Goal: Task Accomplishment & Management: Manage account settings

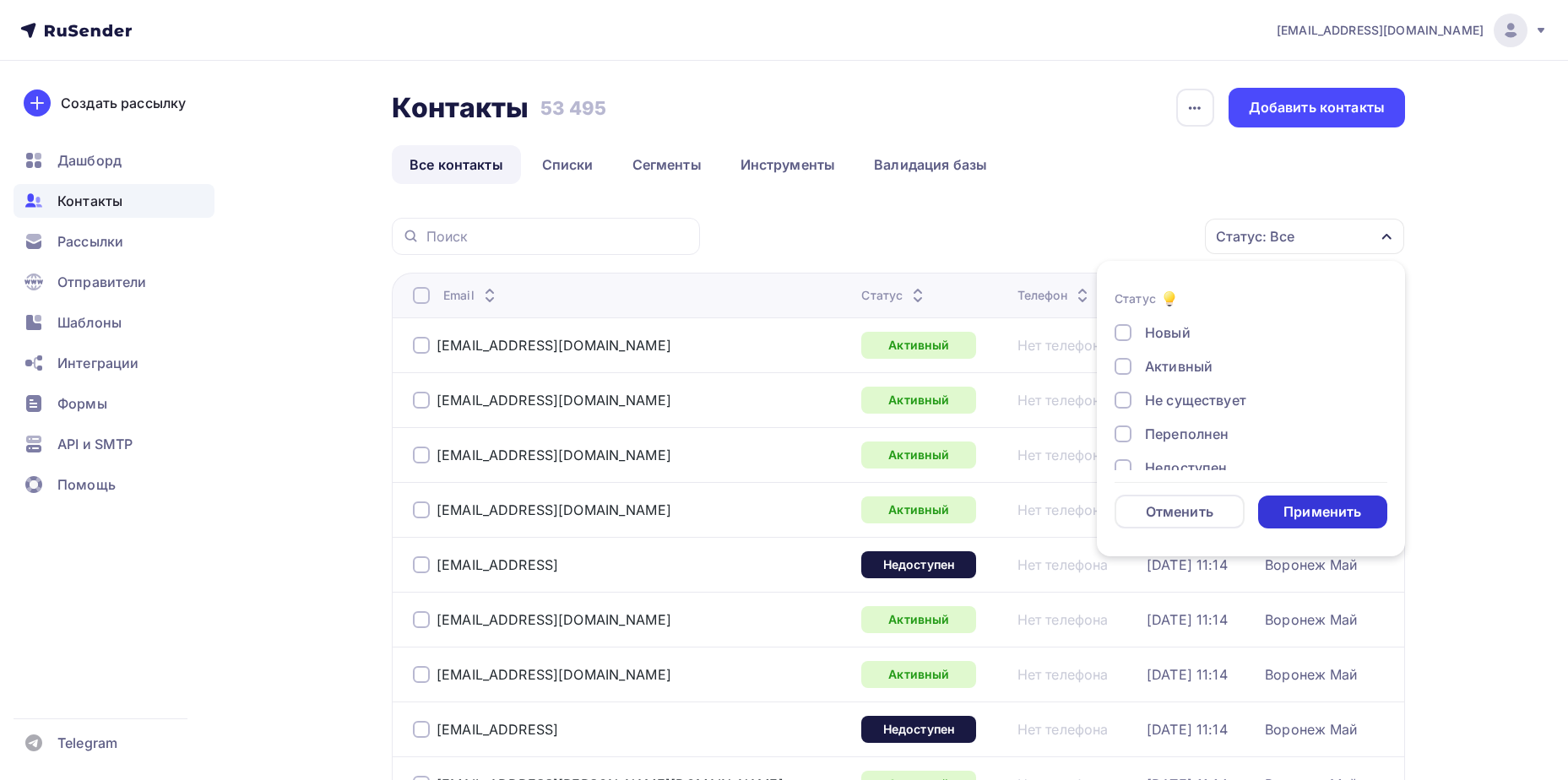
click at [1167, 491] on div "Отписан" at bounding box center [1174, 501] width 58 height 20
click at [1332, 513] on div "Применить" at bounding box center [1322, 512] width 78 height 19
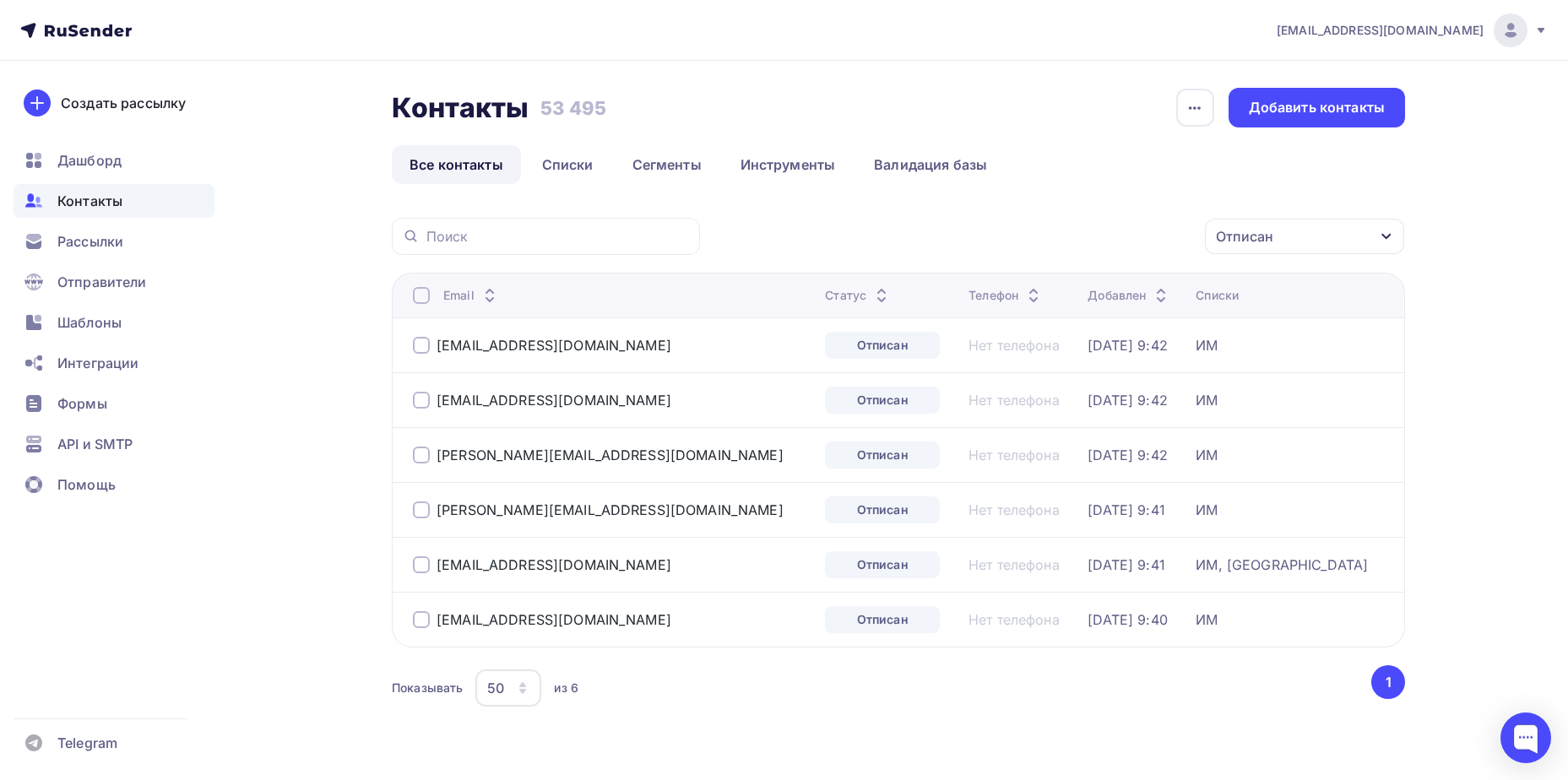
click at [418, 296] on div at bounding box center [421, 296] width 17 height 17
click at [1143, 242] on div "Действие" at bounding box center [1079, 236] width 223 height 33
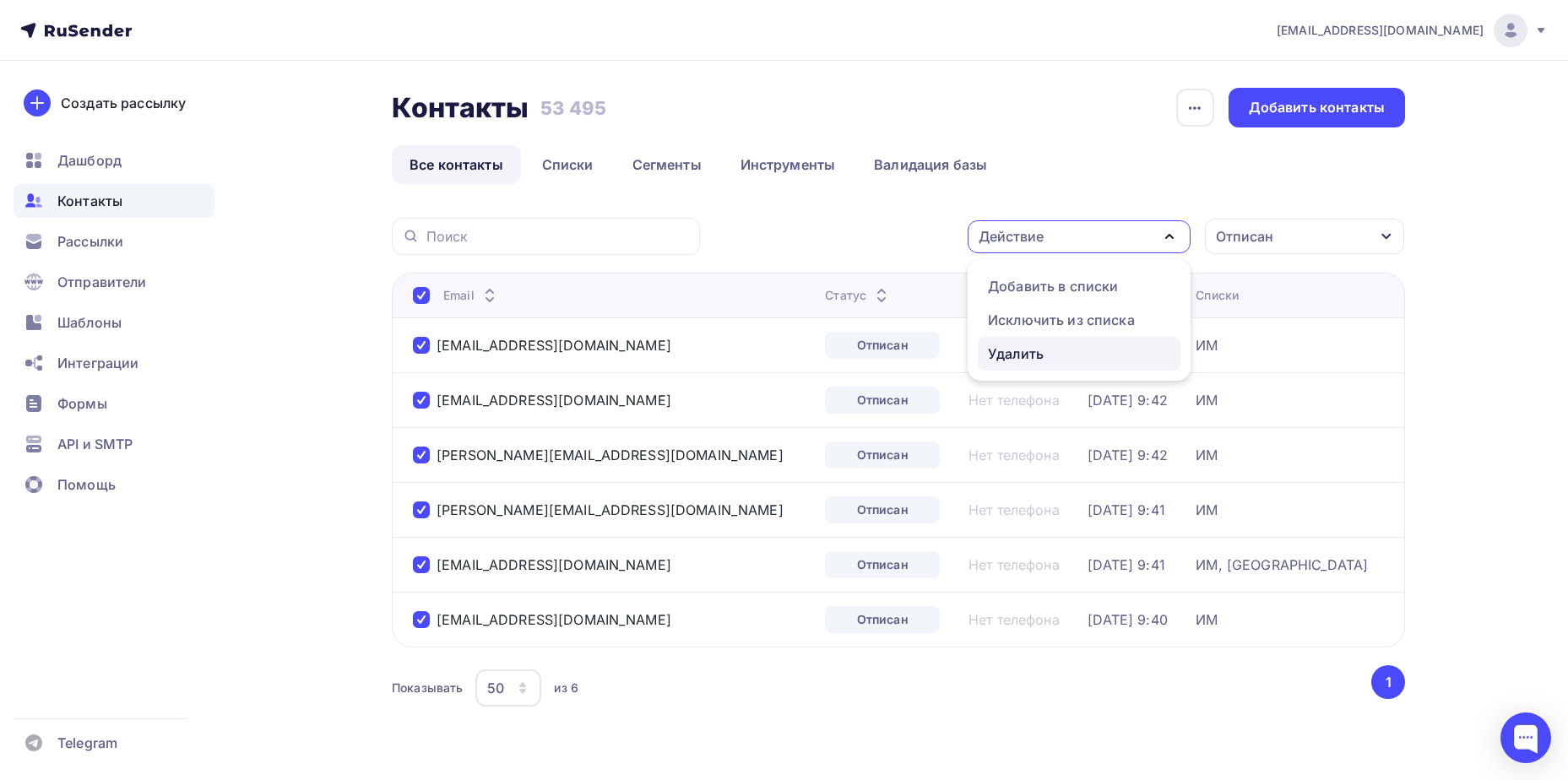
click at [1058, 353] on div "Удалить" at bounding box center [1079, 353] width 183 height 20
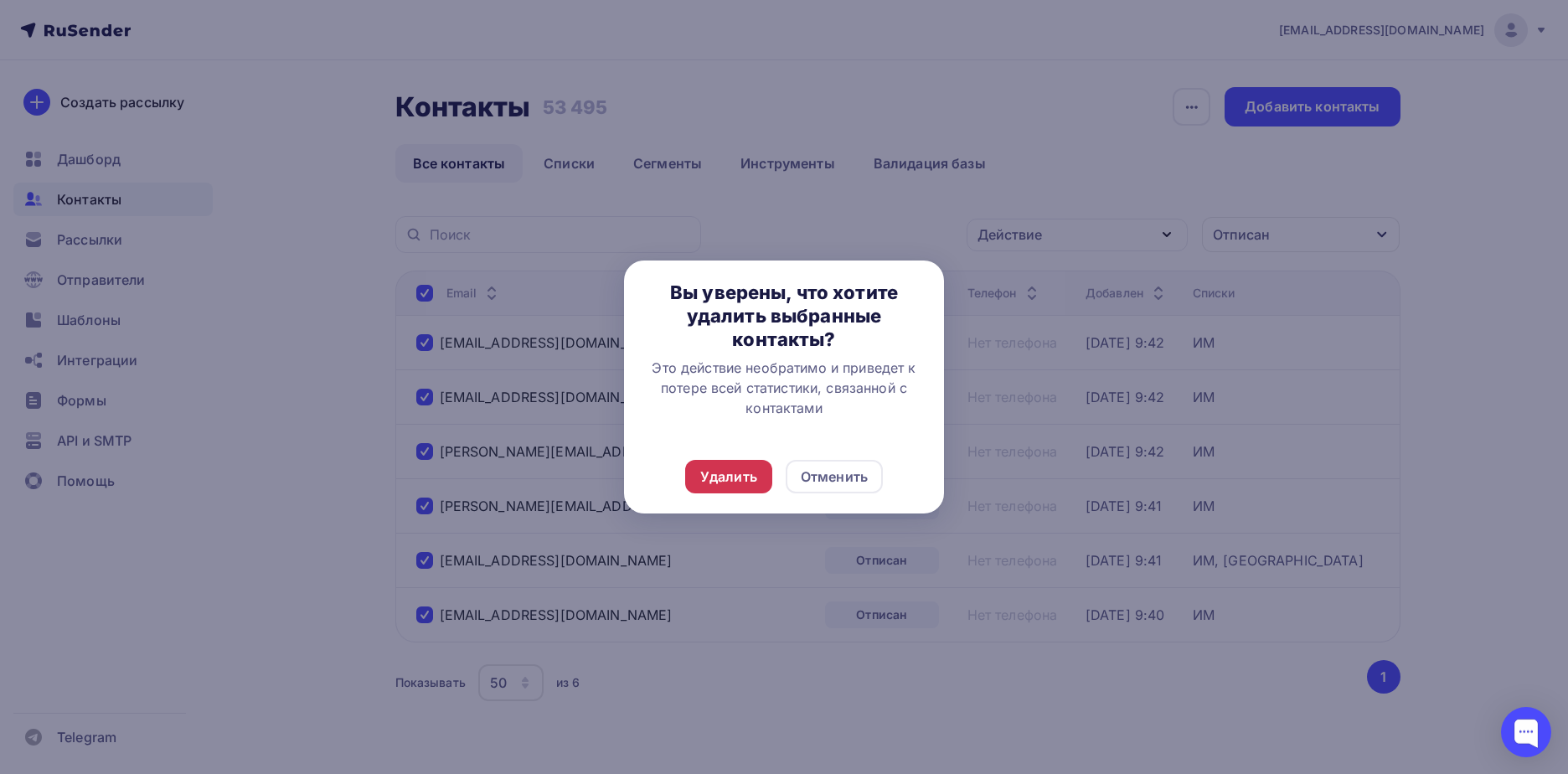
click at [734, 466] on div "Удалить" at bounding box center [729, 476] width 57 height 20
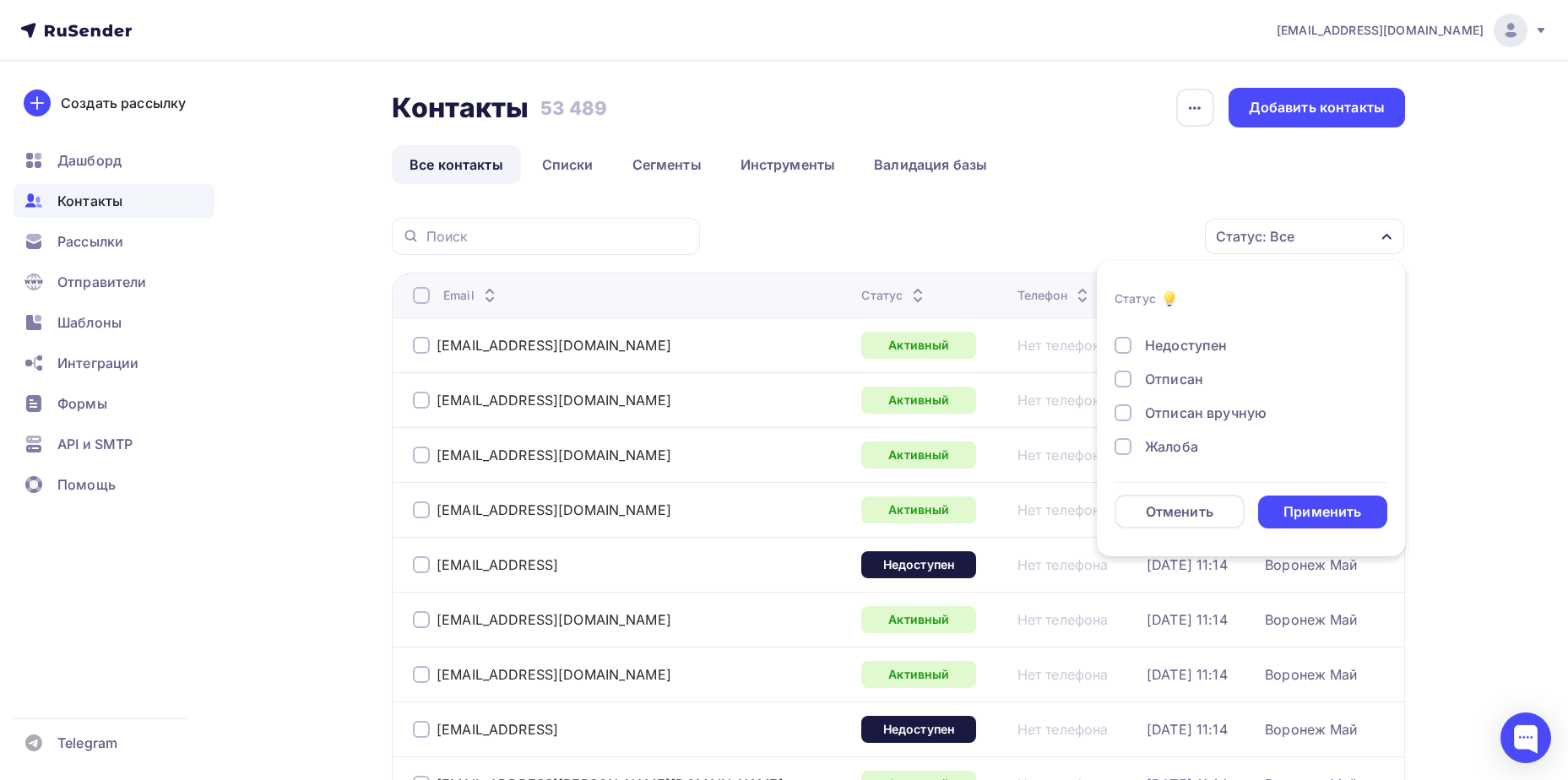
click at [1182, 381] on div "Отписан" at bounding box center [1174, 379] width 58 height 20
click at [1341, 515] on div "Применить" at bounding box center [1322, 512] width 78 height 19
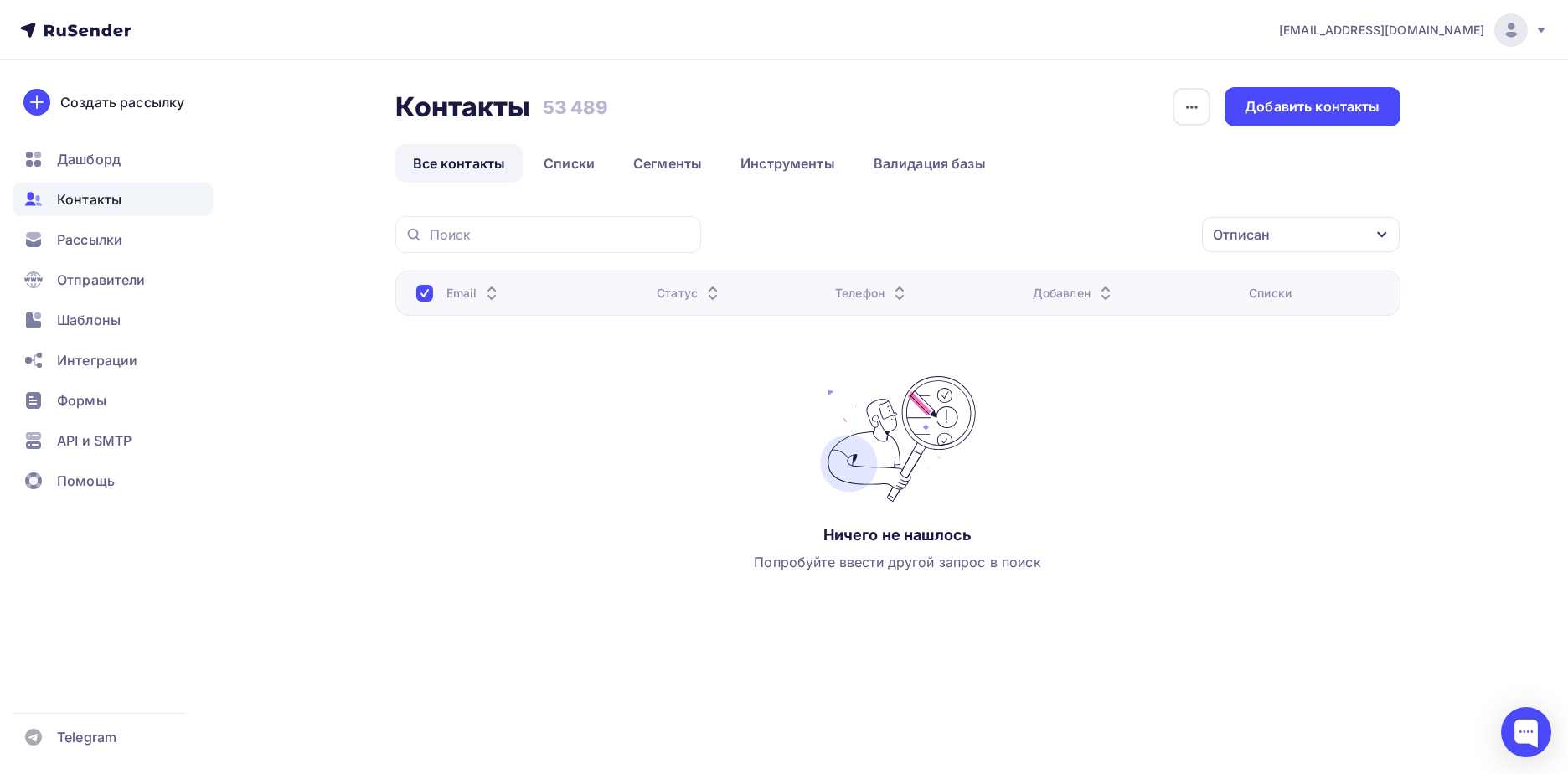
click at [427, 288] on div at bounding box center [424, 293] width 17 height 17
click at [424, 298] on div at bounding box center [424, 293] width 17 height 17
click at [416, 293] on div at bounding box center [424, 293] width 17 height 17
click at [1306, 248] on div "Отписан" at bounding box center [1300, 235] width 197 height 35
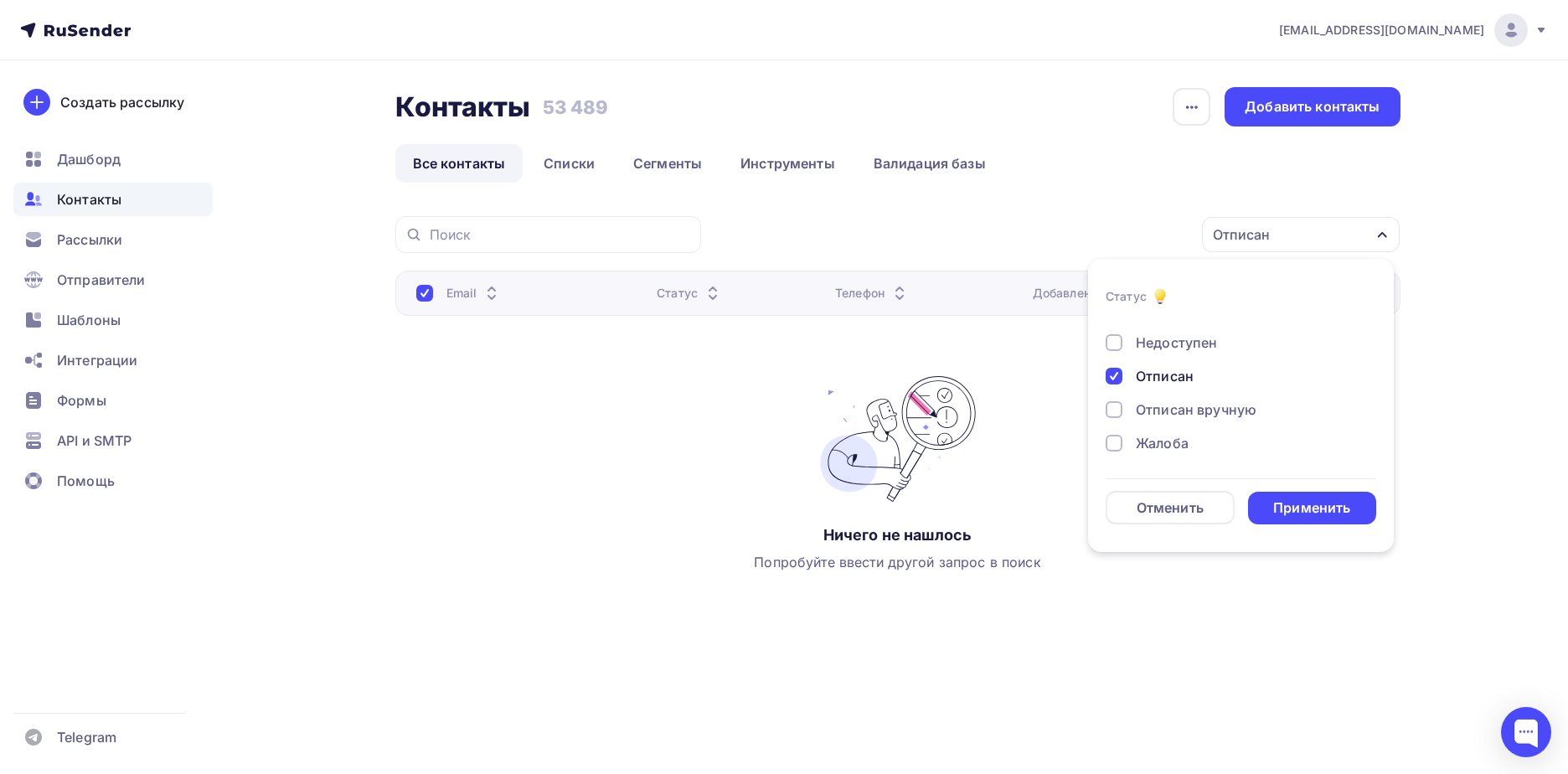
click at [1169, 420] on div "Новый Активный Не существует Переполнен Недоступен Отписан Отписан вручную [GEO…" at bounding box center [1241, 326] width 271 height 255
click at [1167, 416] on div "Отписан вручную" at bounding box center [1195, 409] width 121 height 20
click at [1146, 377] on div "Отписан" at bounding box center [1164, 376] width 58 height 20
click at [1291, 505] on div "Применить" at bounding box center [1311, 508] width 77 height 19
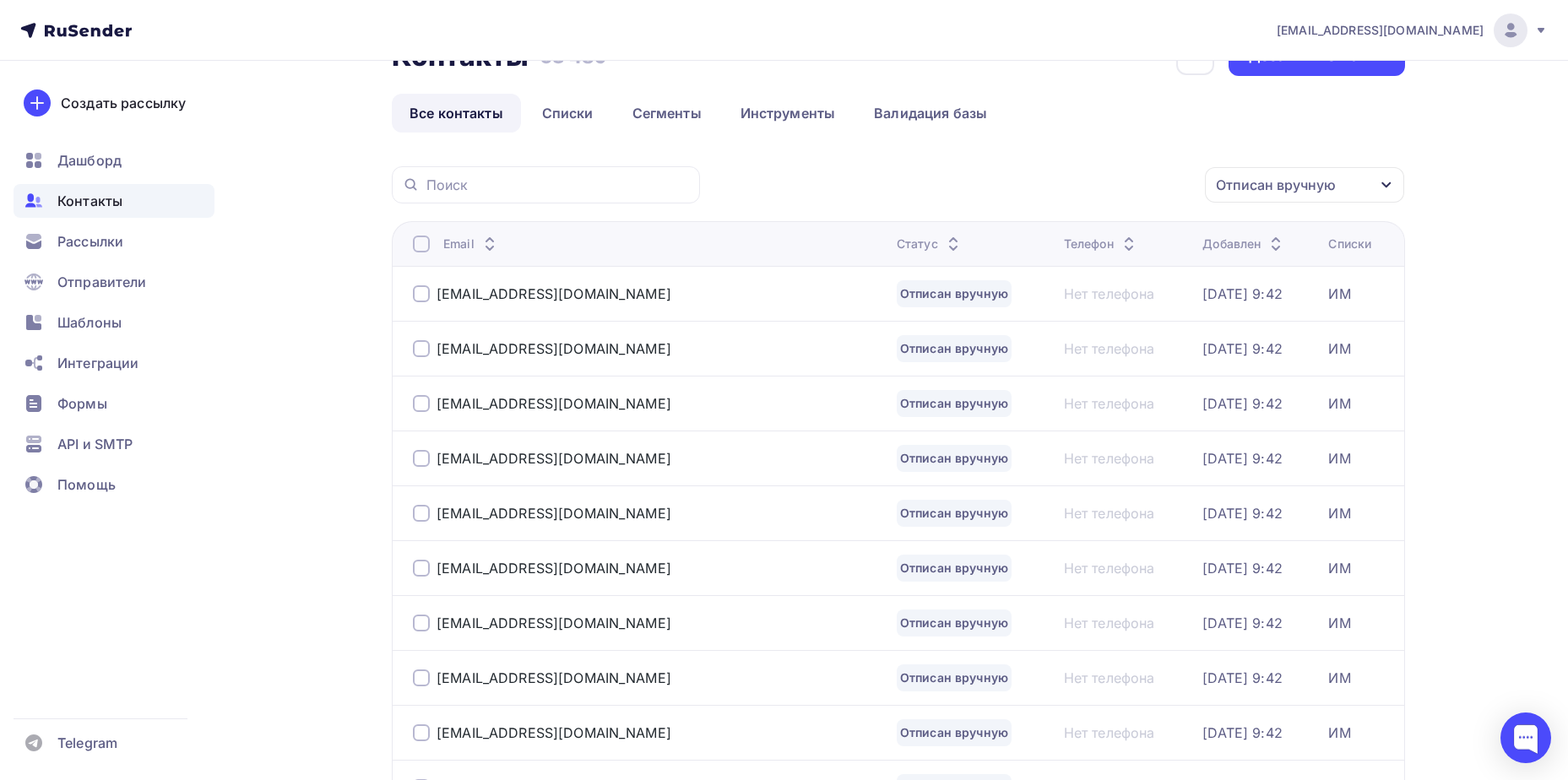
scroll to position [48, 0]
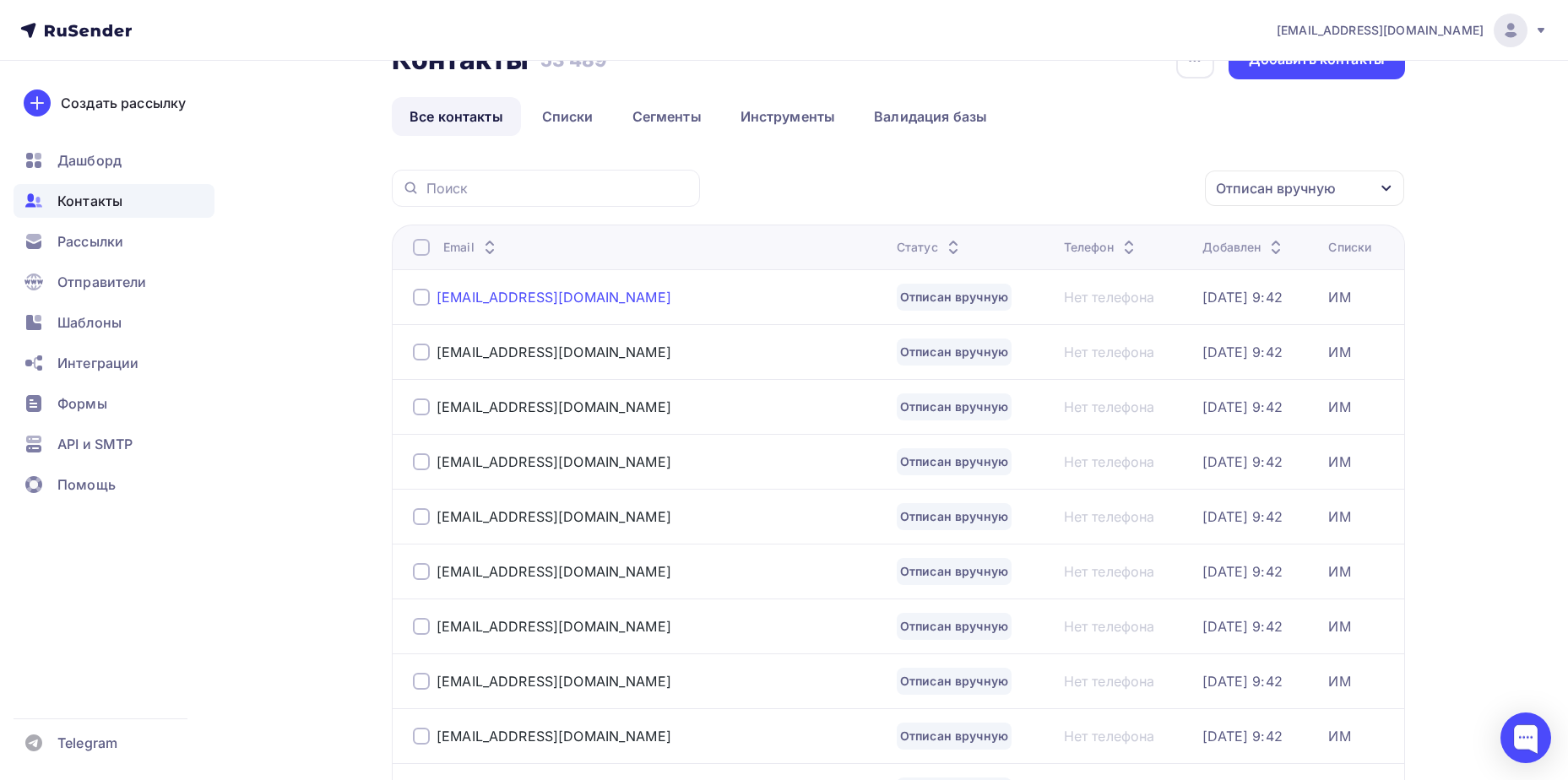
click at [562, 297] on div "[EMAIL_ADDRESS][DOMAIN_NAME]" at bounding box center [553, 298] width 235 height 17
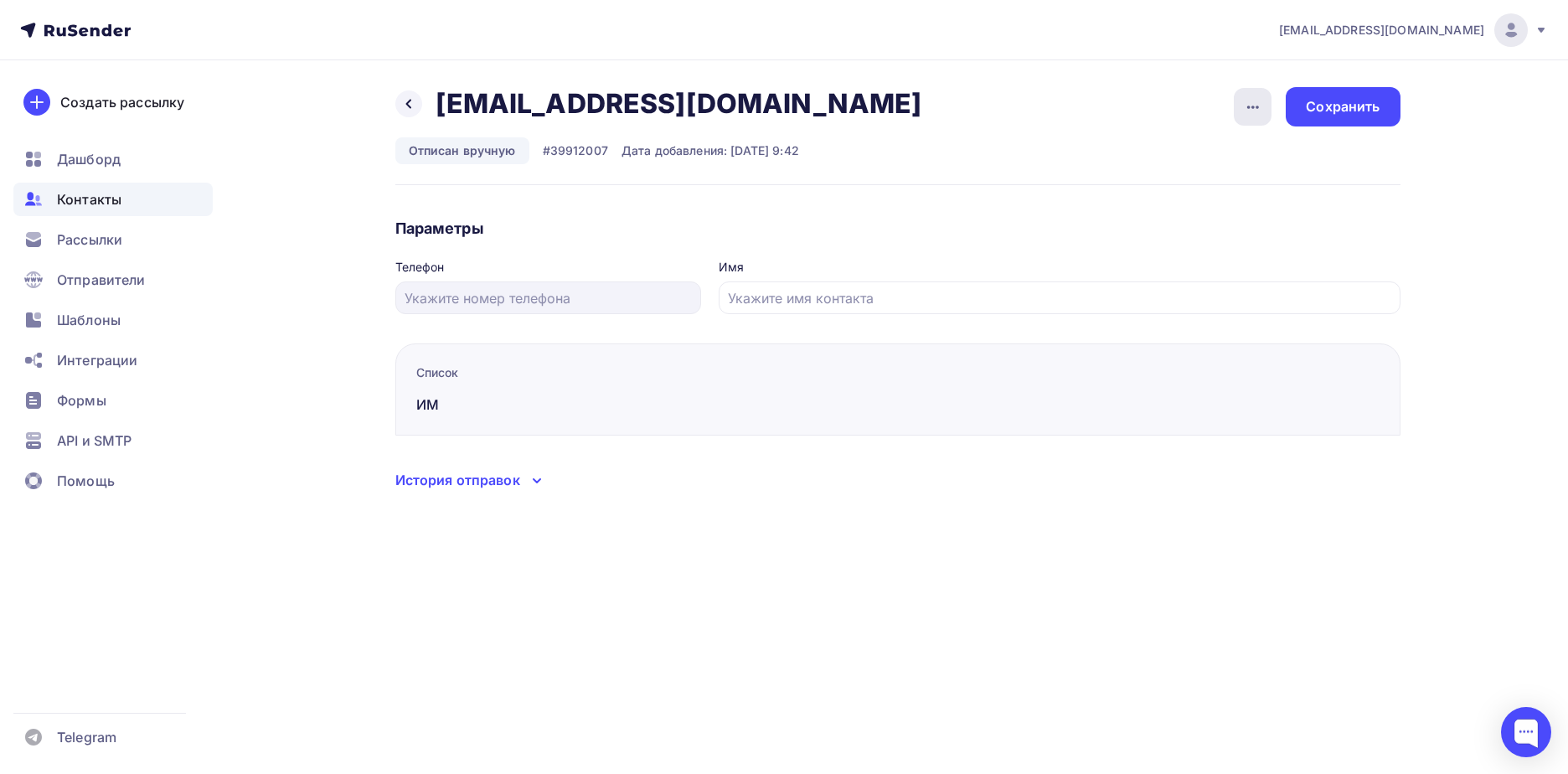
click at [1252, 118] on div "button" at bounding box center [1253, 107] width 38 height 38
click at [1201, 181] on link "Подписать" at bounding box center [1188, 192] width 181 height 33
click at [1349, 116] on div "Сохранить" at bounding box center [1342, 106] width 74 height 19
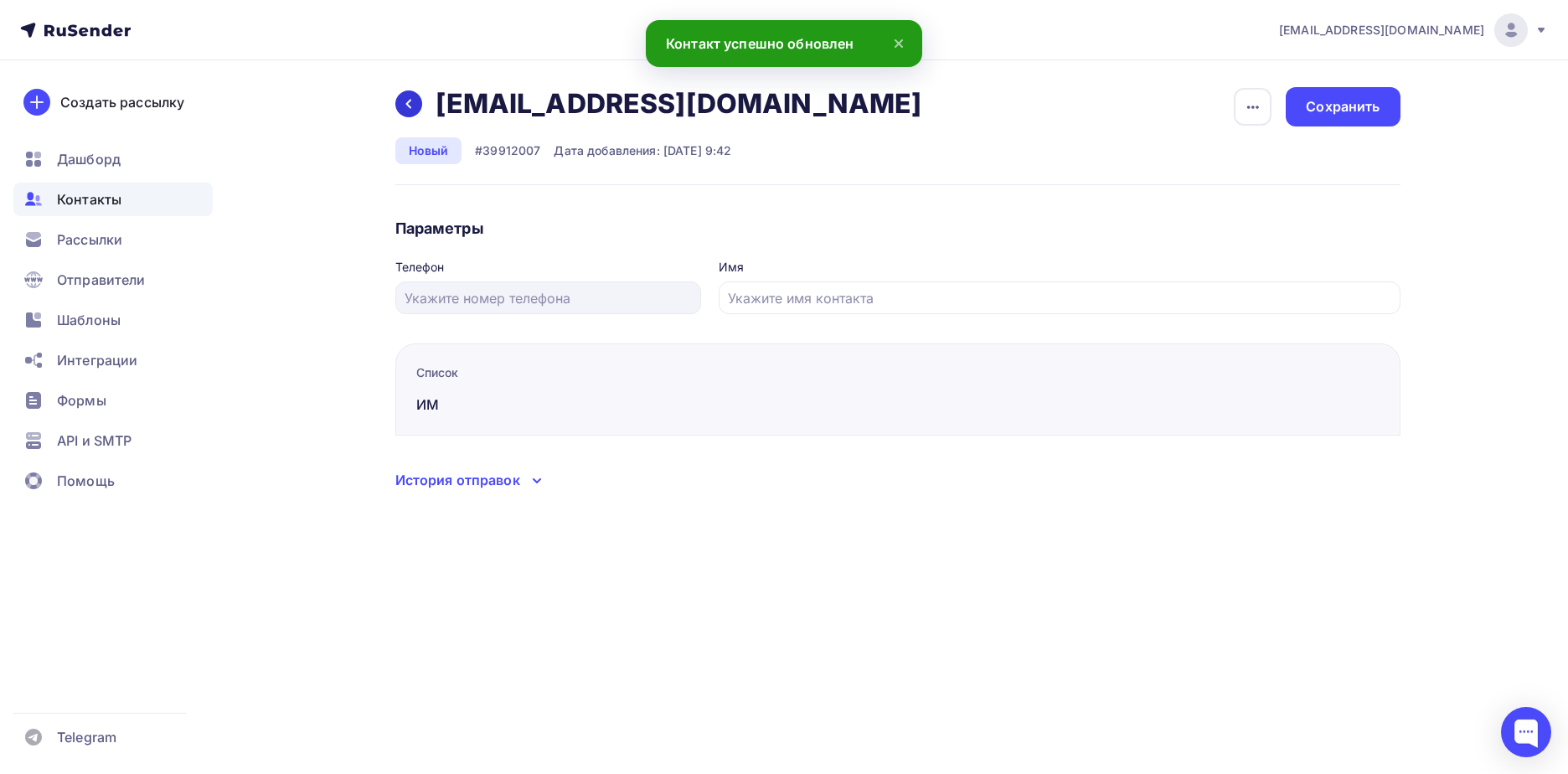
click at [409, 109] on icon at bounding box center [408, 104] width 13 height 13
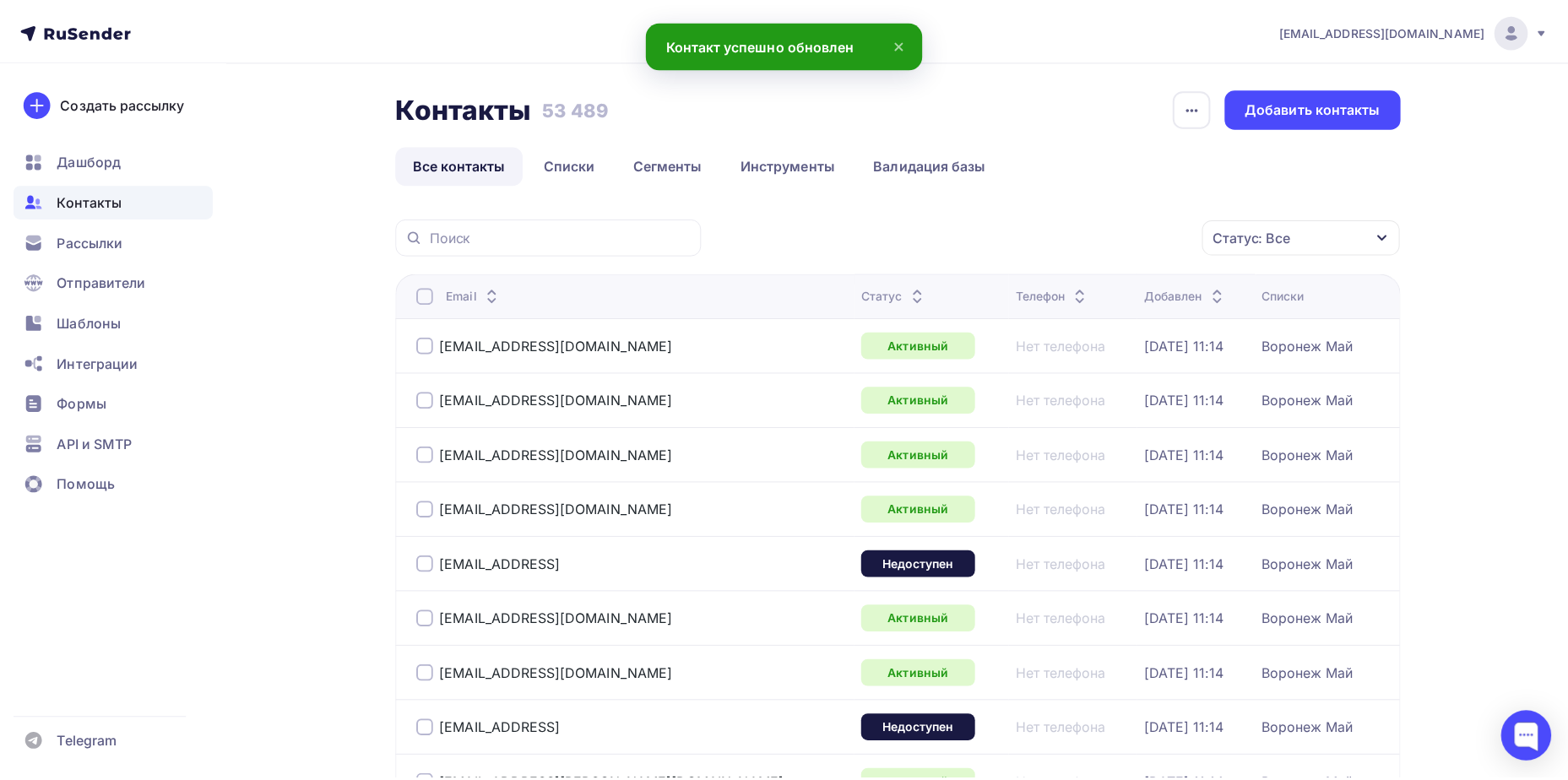
scroll to position [48, 0]
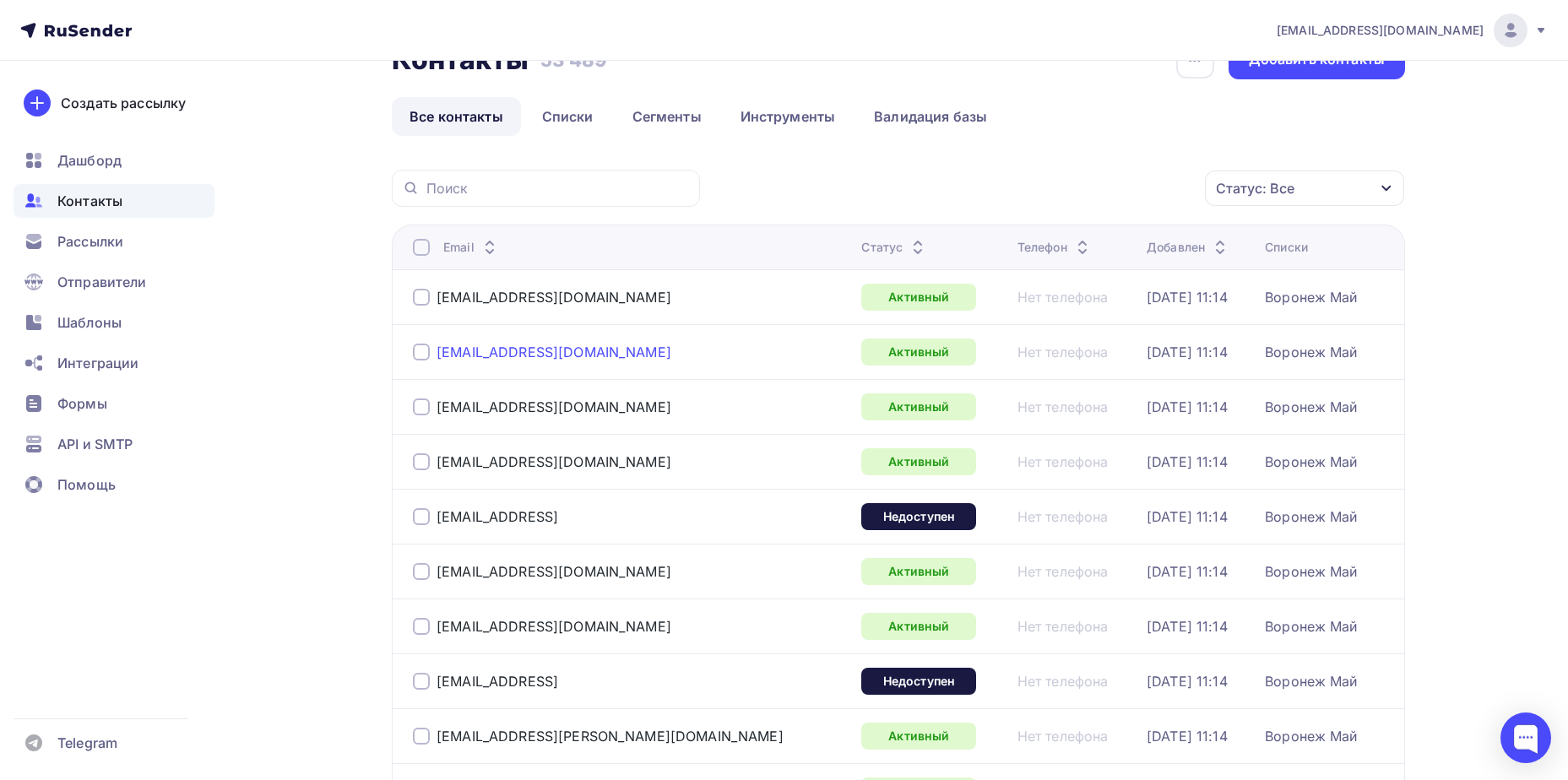
click at [534, 350] on div "[EMAIL_ADDRESS][DOMAIN_NAME]" at bounding box center [553, 352] width 235 height 17
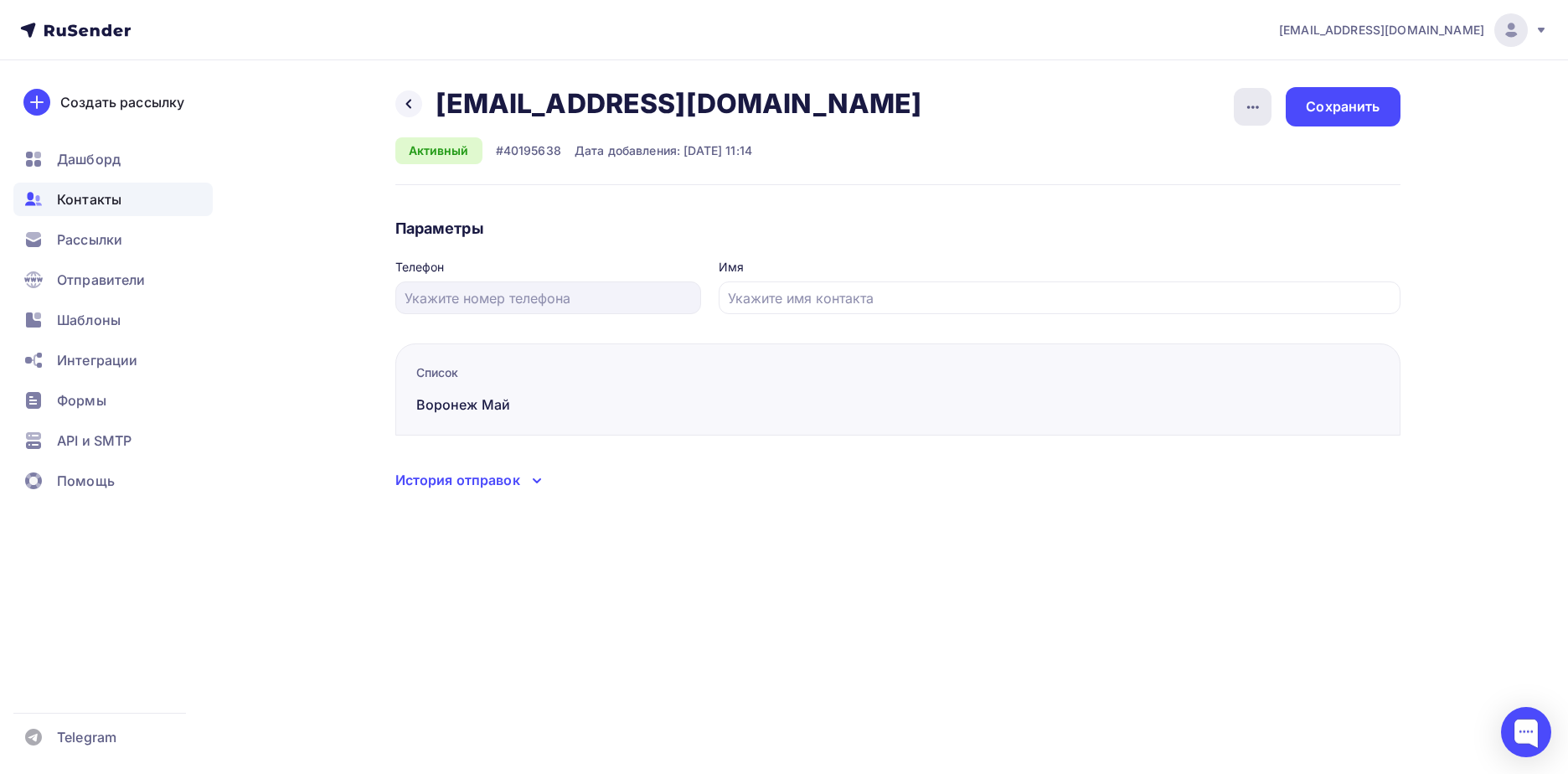
click at [1242, 110] on icon "button" at bounding box center [1252, 106] width 20 height 20
click at [400, 105] on div at bounding box center [408, 104] width 27 height 27
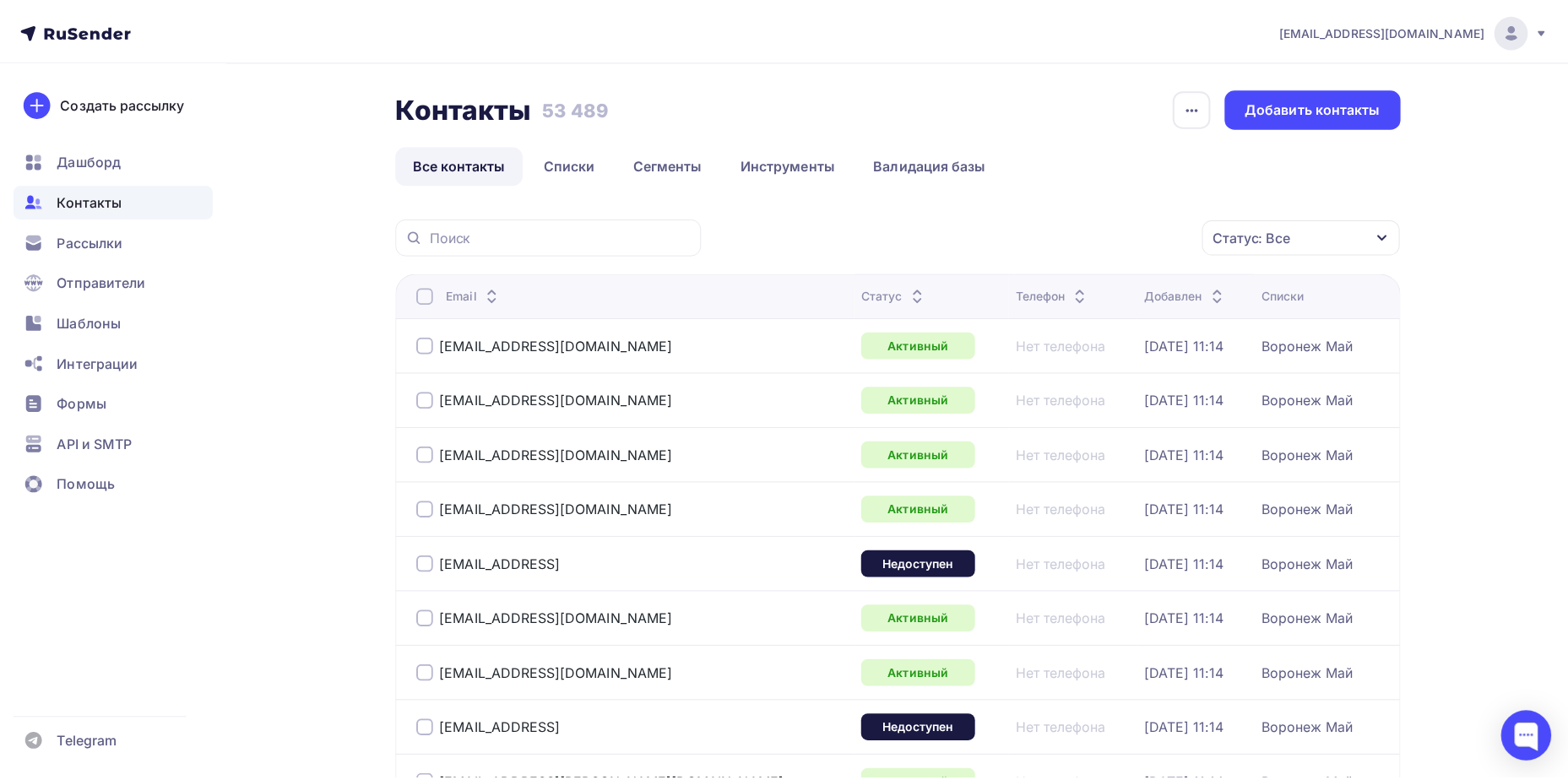
scroll to position [48, 0]
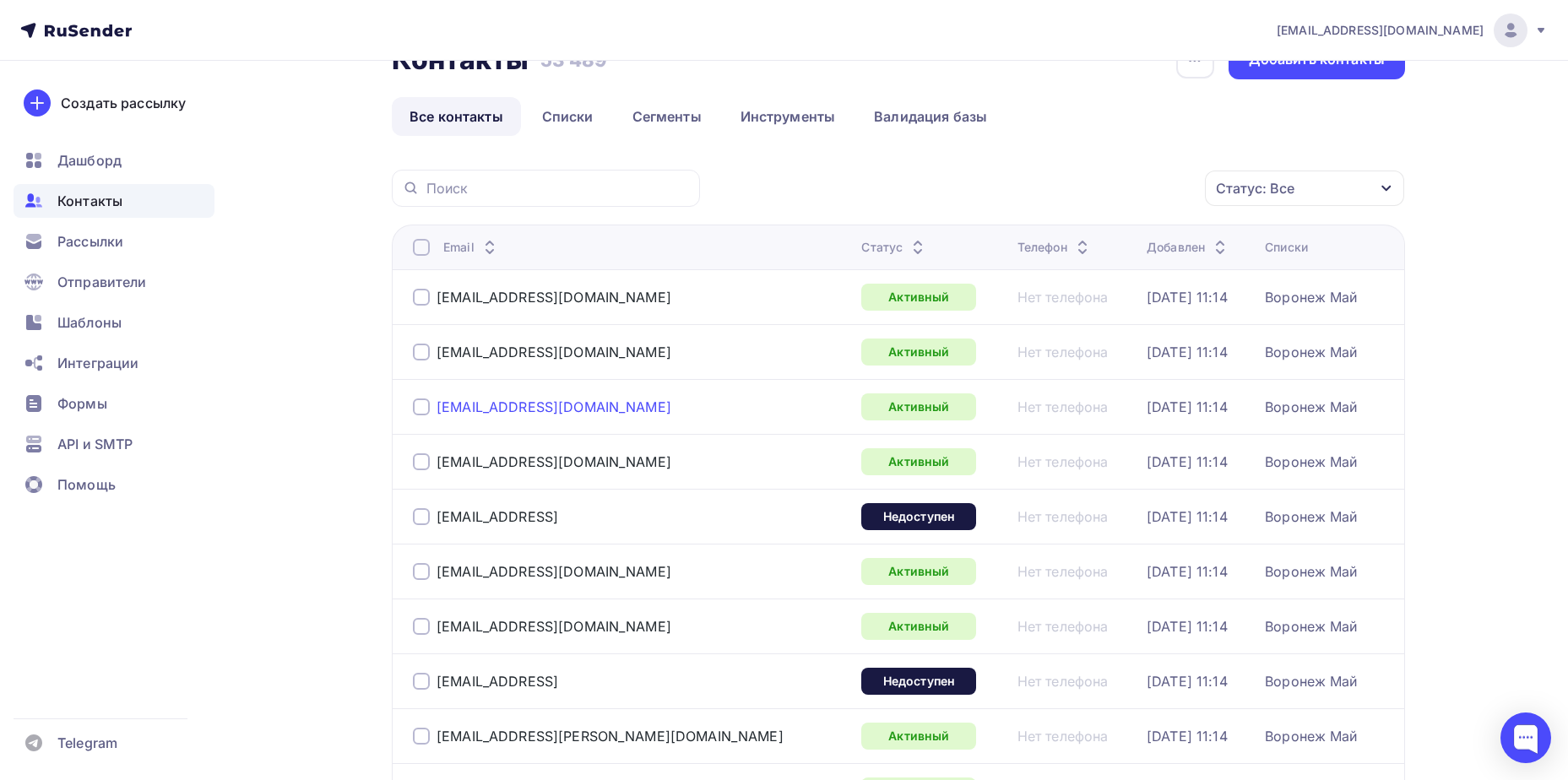
click at [541, 412] on div "[EMAIL_ADDRESS][DOMAIN_NAME]" at bounding box center [553, 407] width 235 height 17
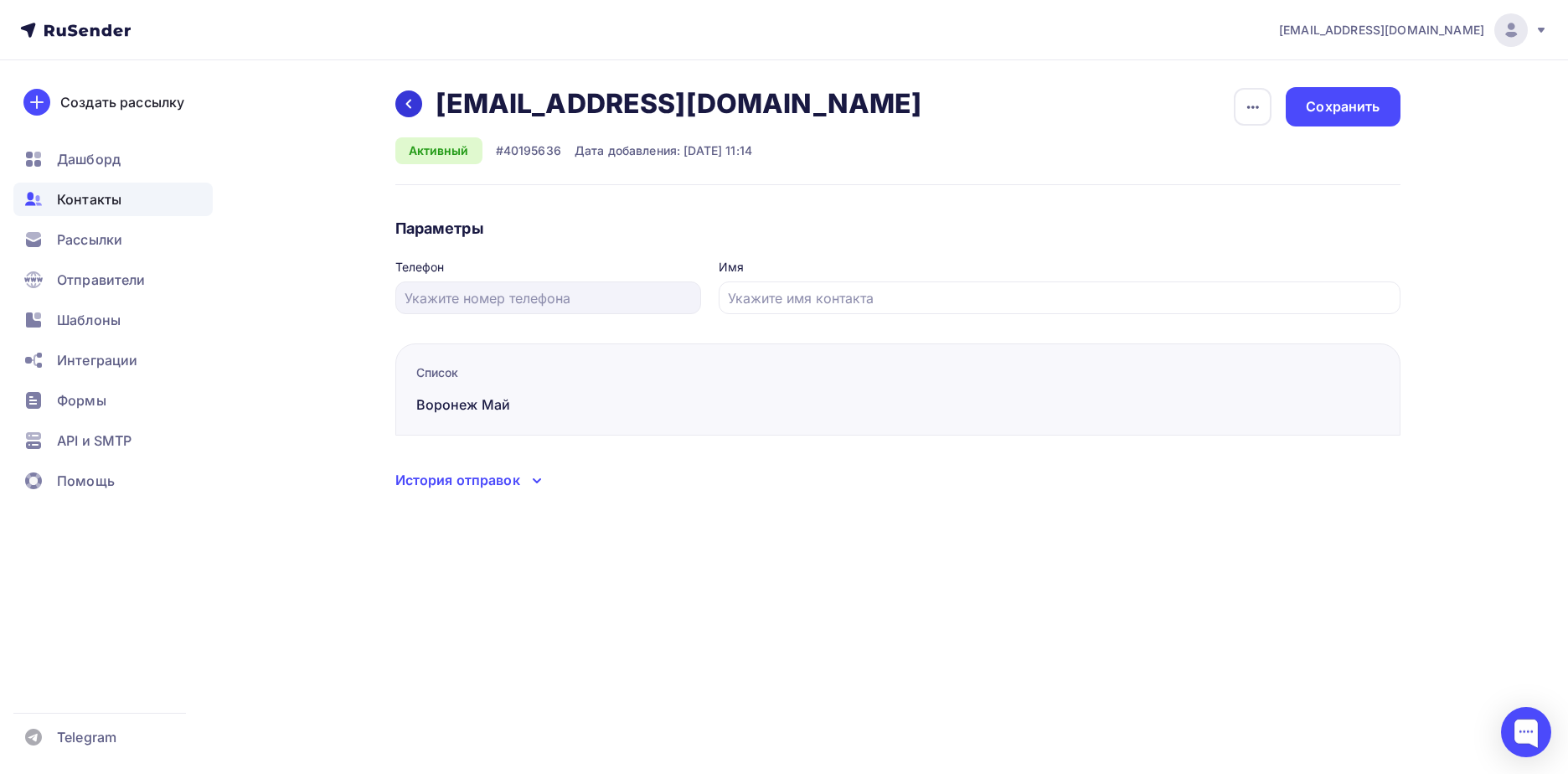
click at [402, 104] on icon at bounding box center [408, 104] width 13 height 13
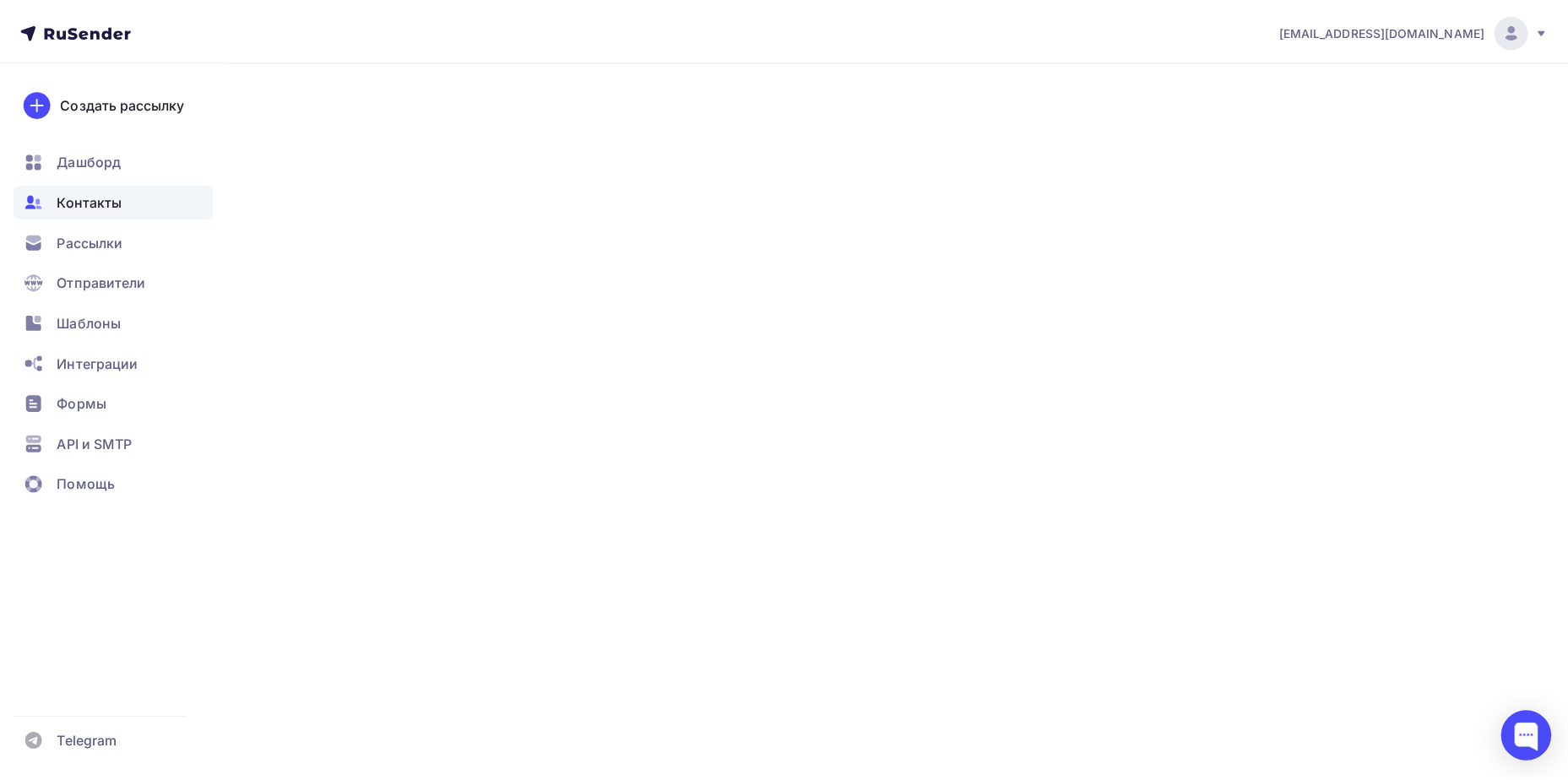
scroll to position [48, 0]
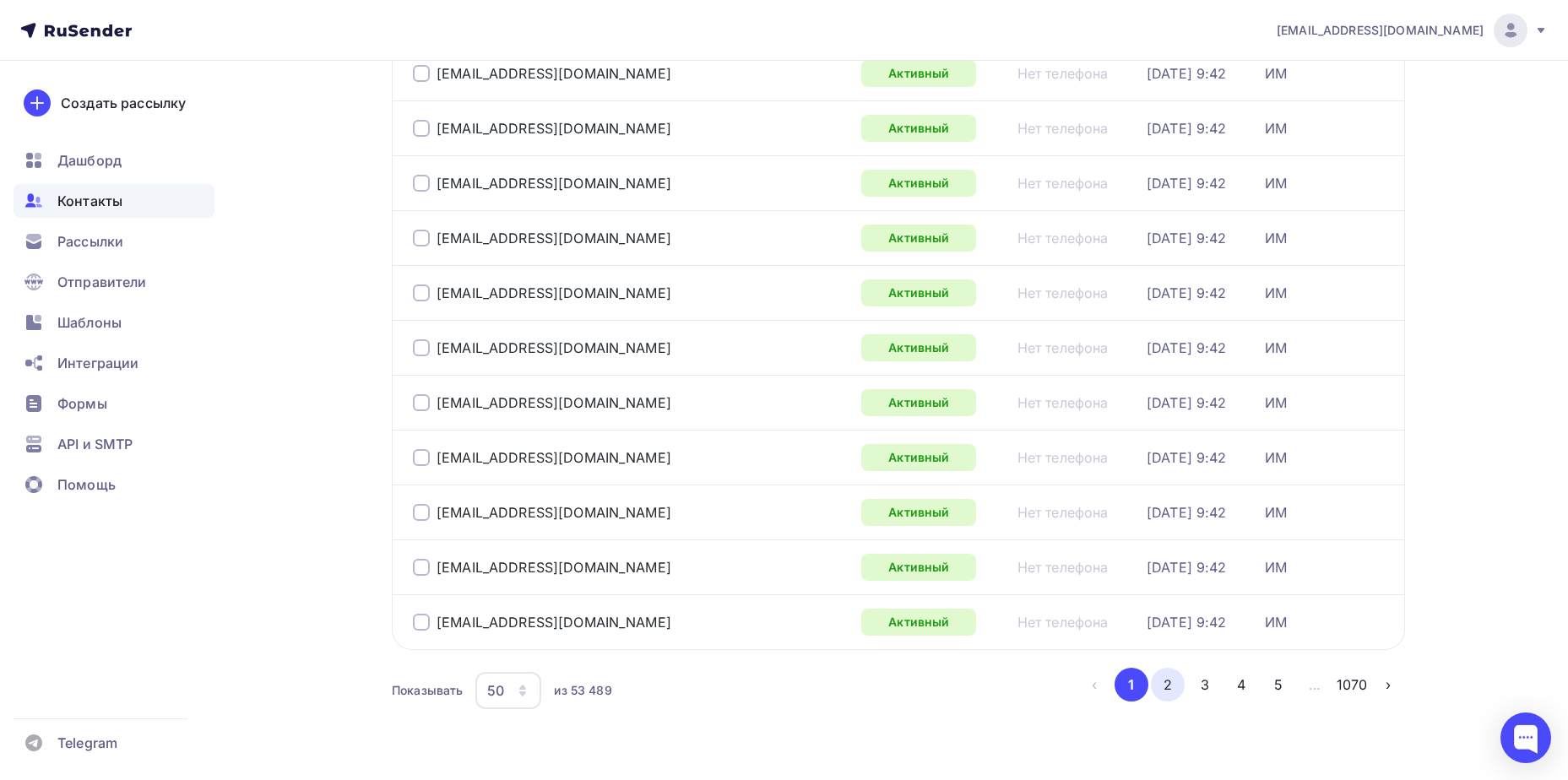
click at [1166, 677] on button "2" at bounding box center [1168, 684] width 34 height 33
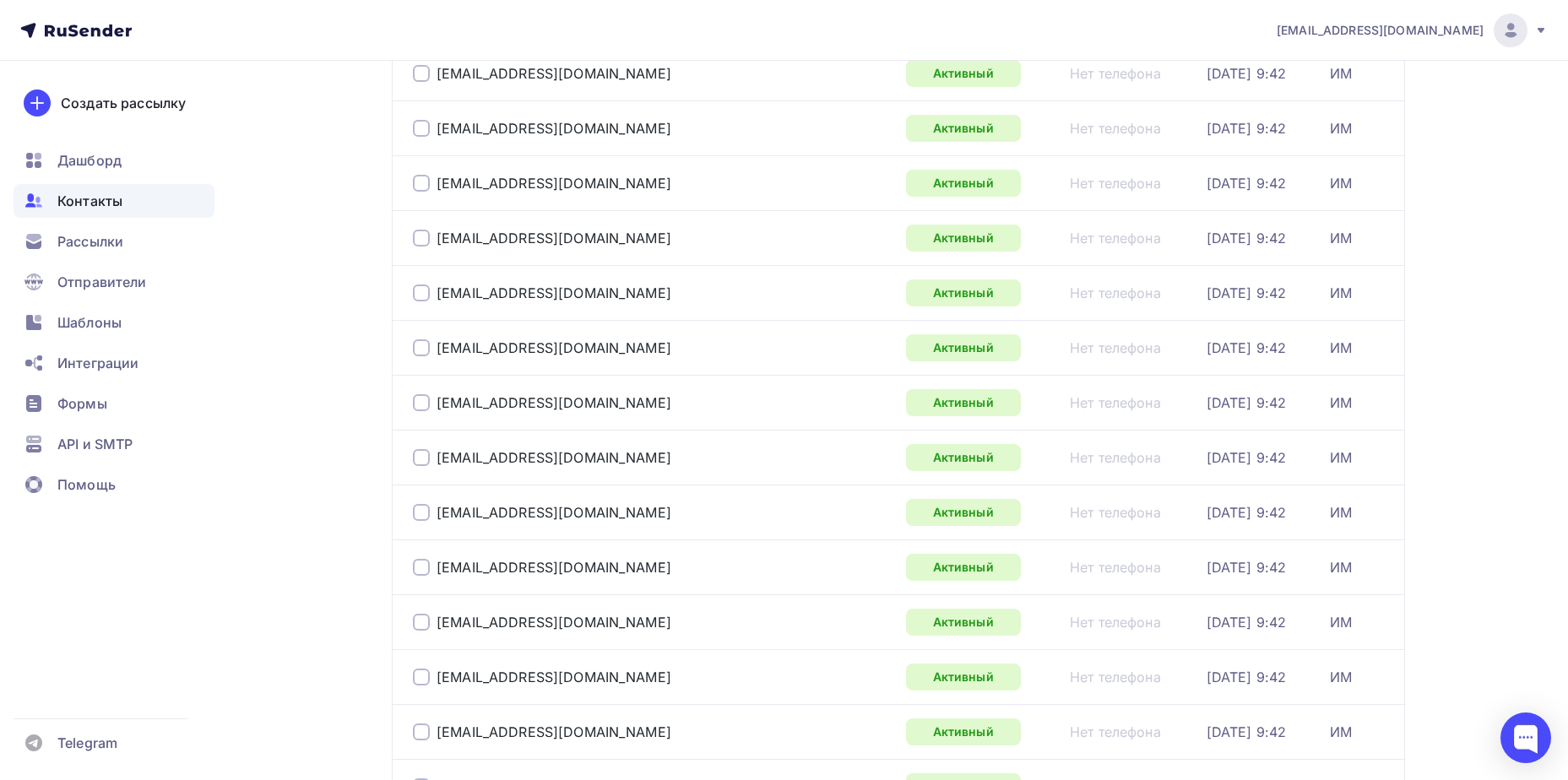
scroll to position [2455, 0]
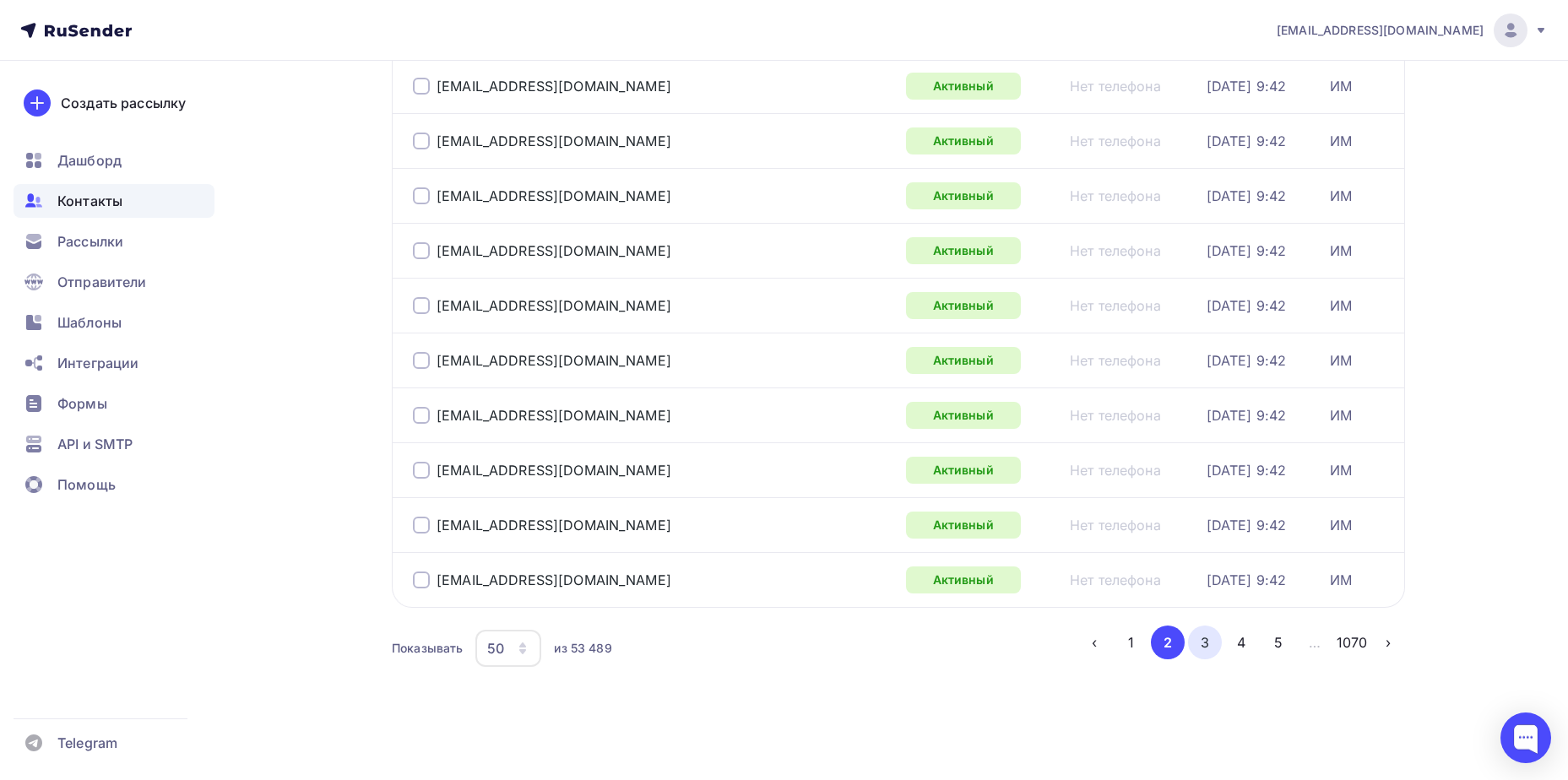
click at [1199, 643] on button "3" at bounding box center [1204, 642] width 34 height 33
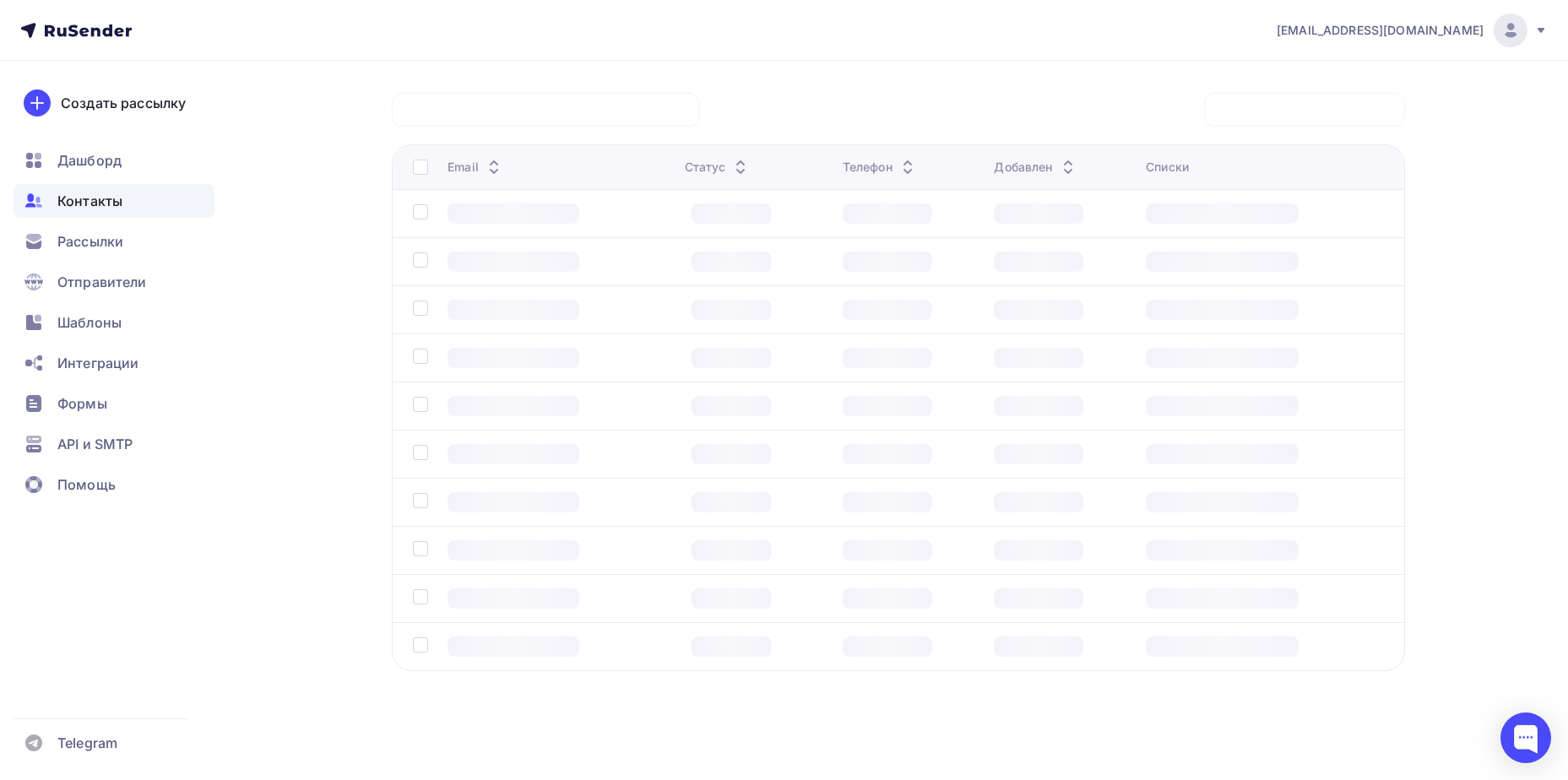
scroll to position [125, 0]
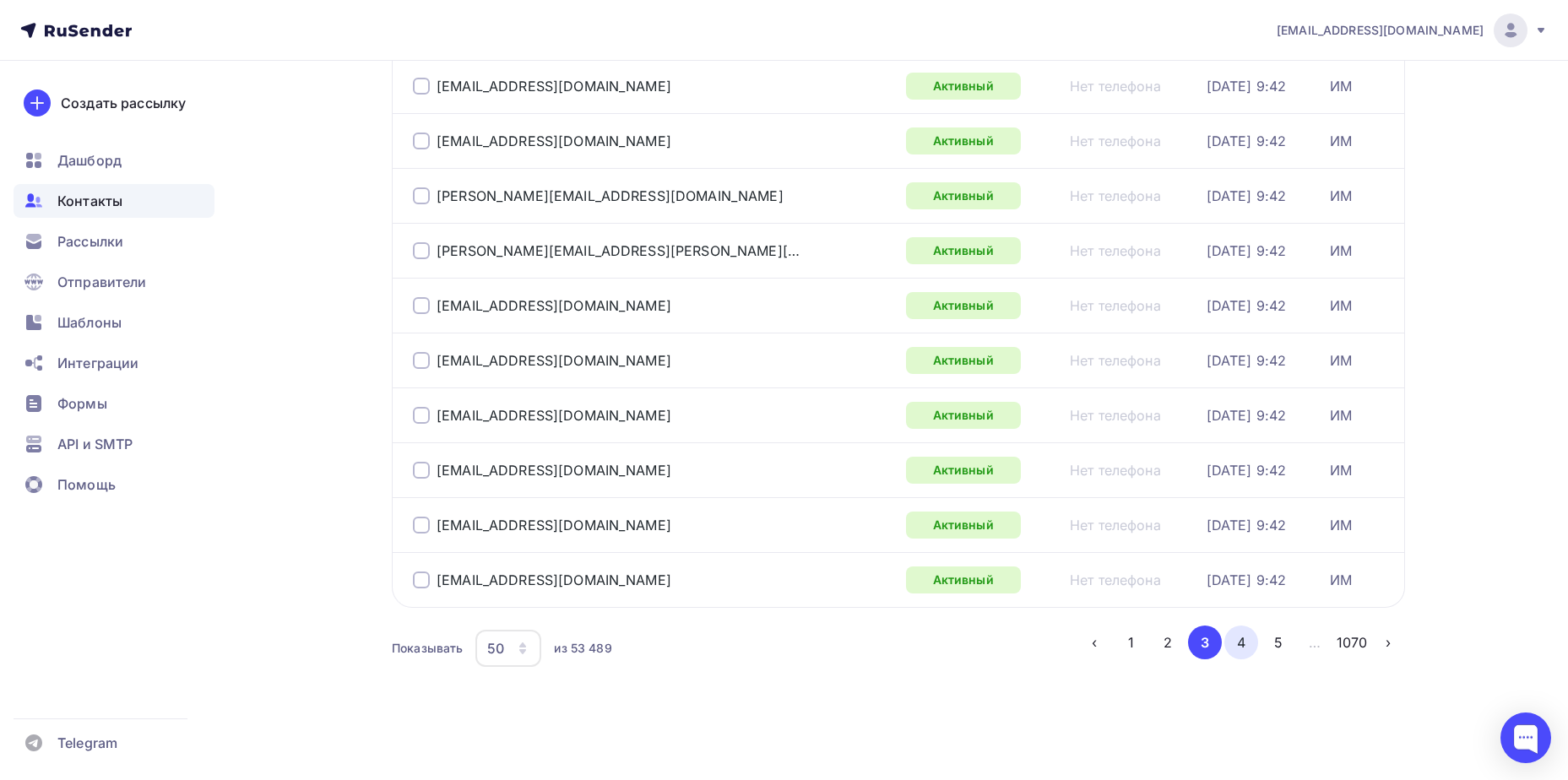
click at [1237, 640] on button "4" at bounding box center [1241, 642] width 34 height 33
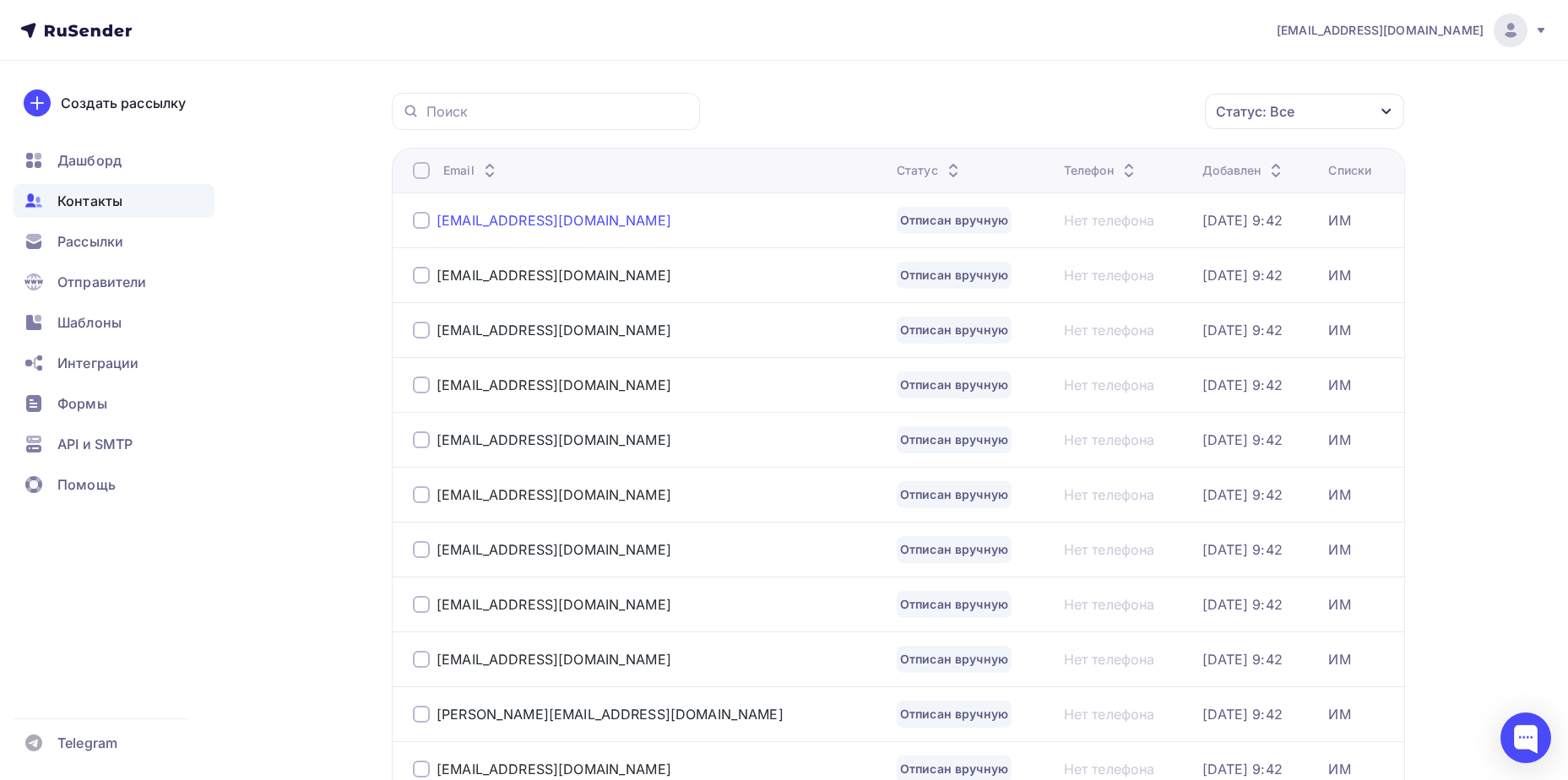
click at [534, 221] on div "[EMAIL_ADDRESS][DOMAIN_NAME]" at bounding box center [553, 220] width 235 height 17
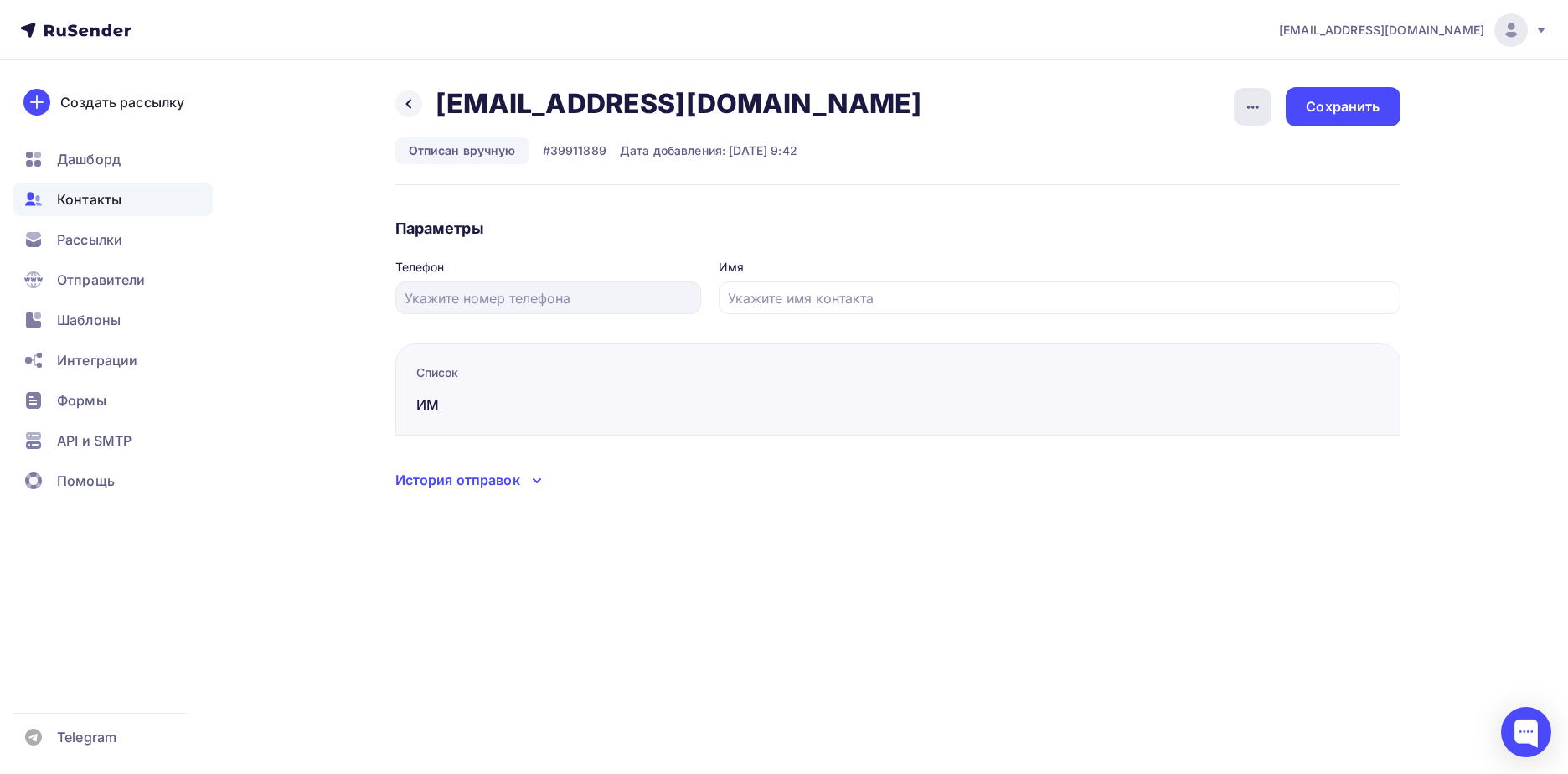
click at [1260, 110] on icon "button" at bounding box center [1252, 106] width 20 height 20
click at [1220, 196] on div "Подписать" at bounding box center [1187, 192] width 160 height 20
click at [1339, 112] on div "Сохранить" at bounding box center [1342, 106] width 74 height 19
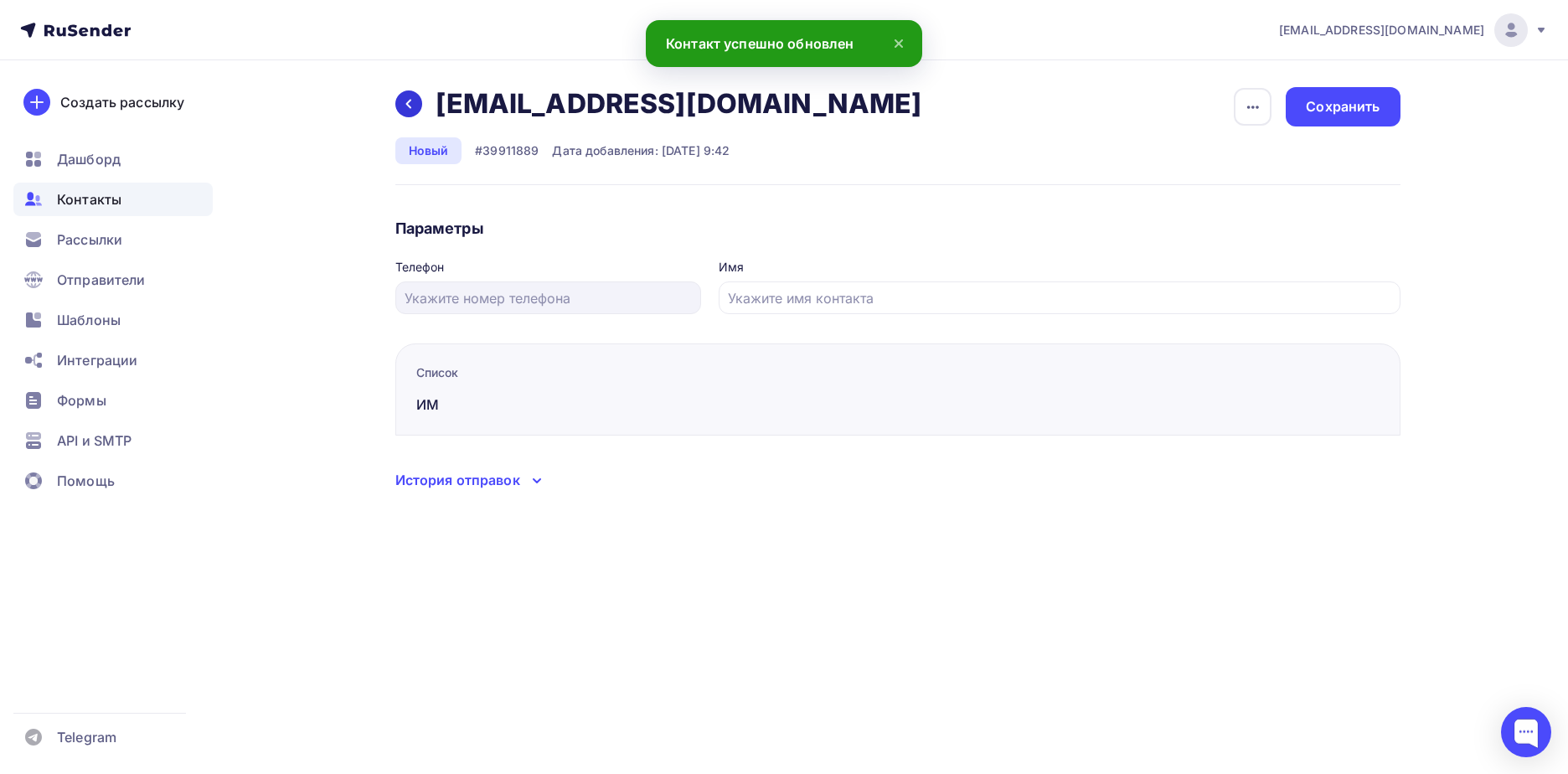
click at [420, 104] on div at bounding box center [408, 104] width 27 height 27
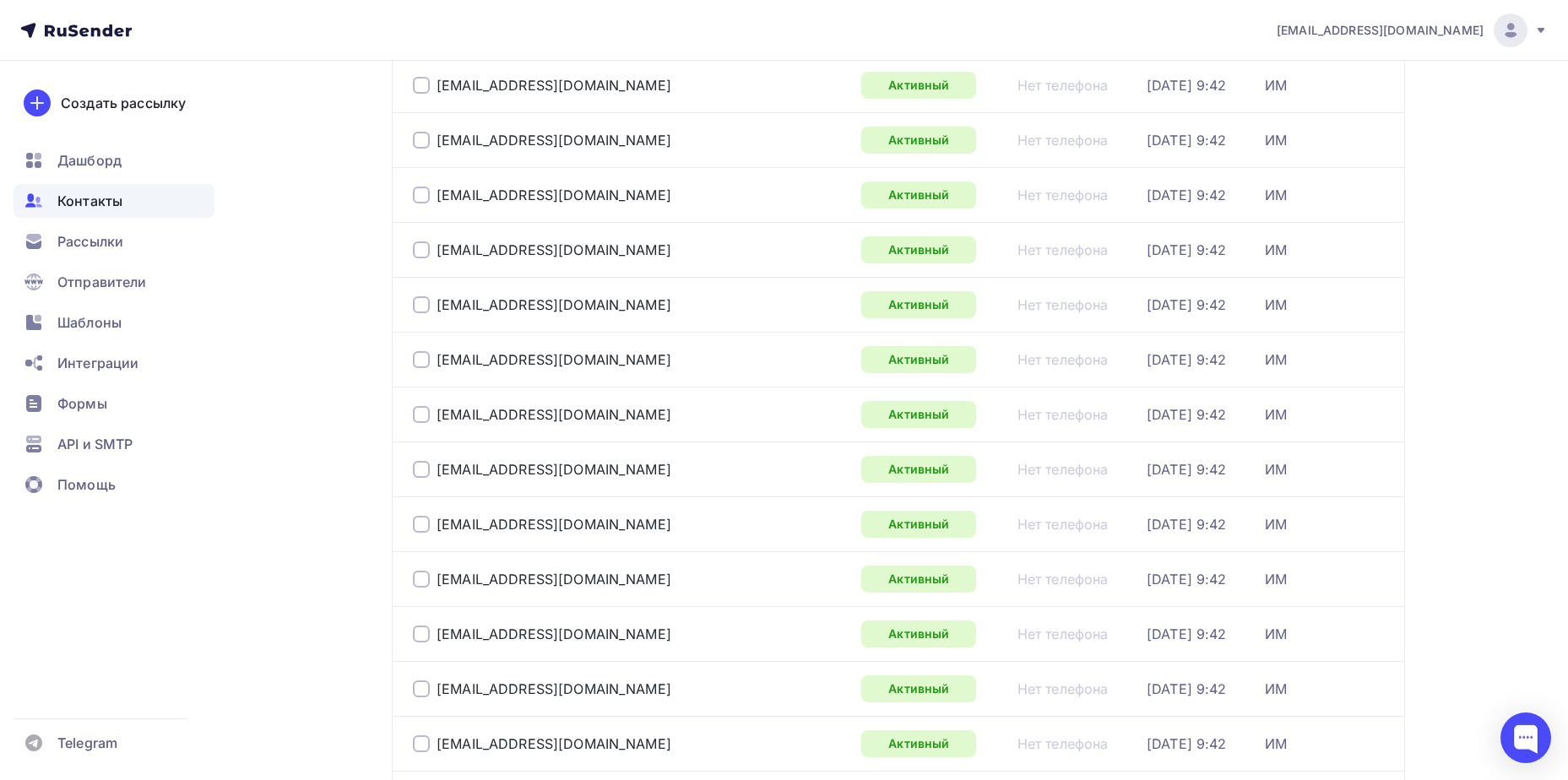
scroll to position [2455, 0]
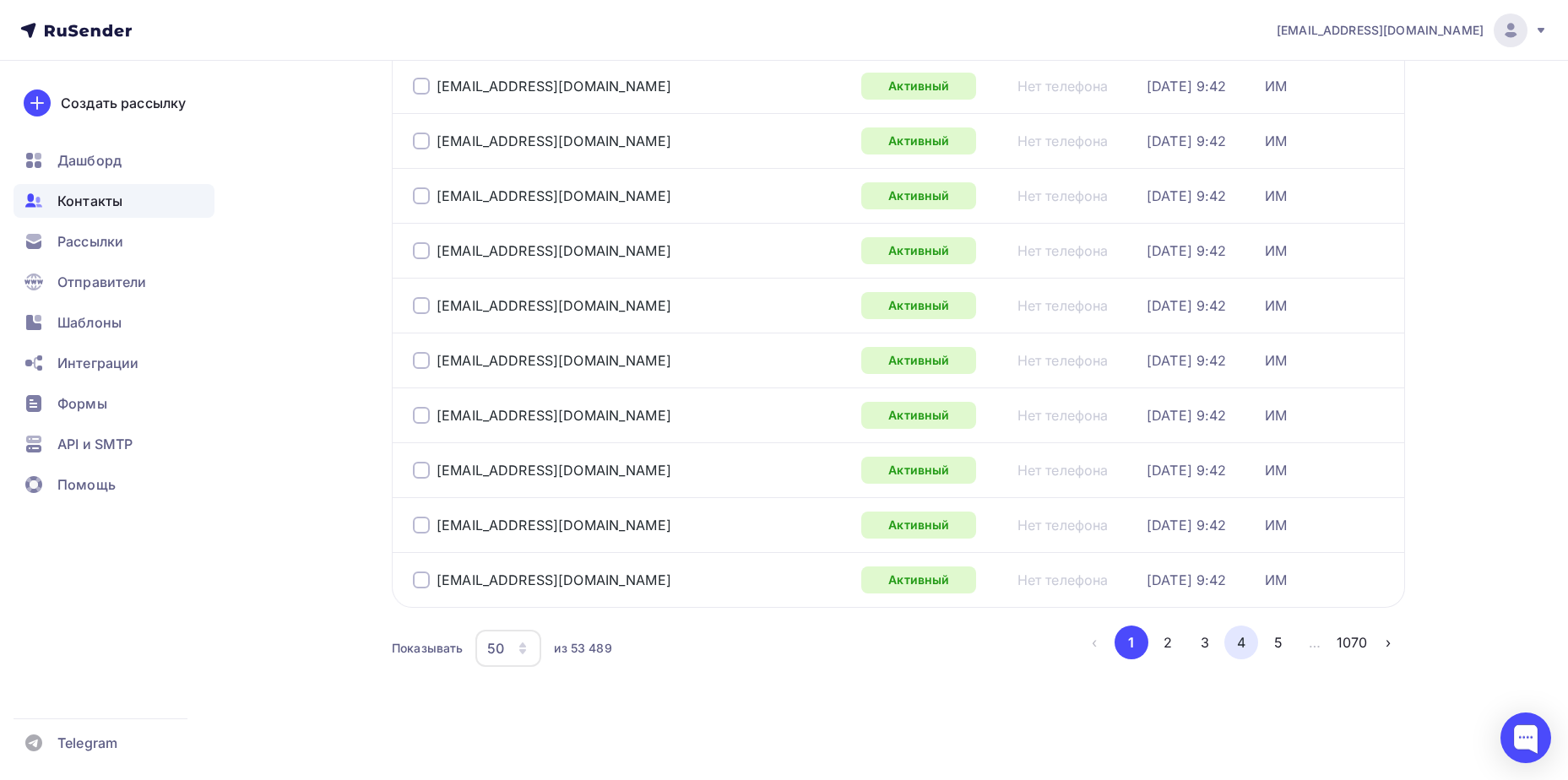
click at [1229, 643] on button "4" at bounding box center [1241, 642] width 34 height 33
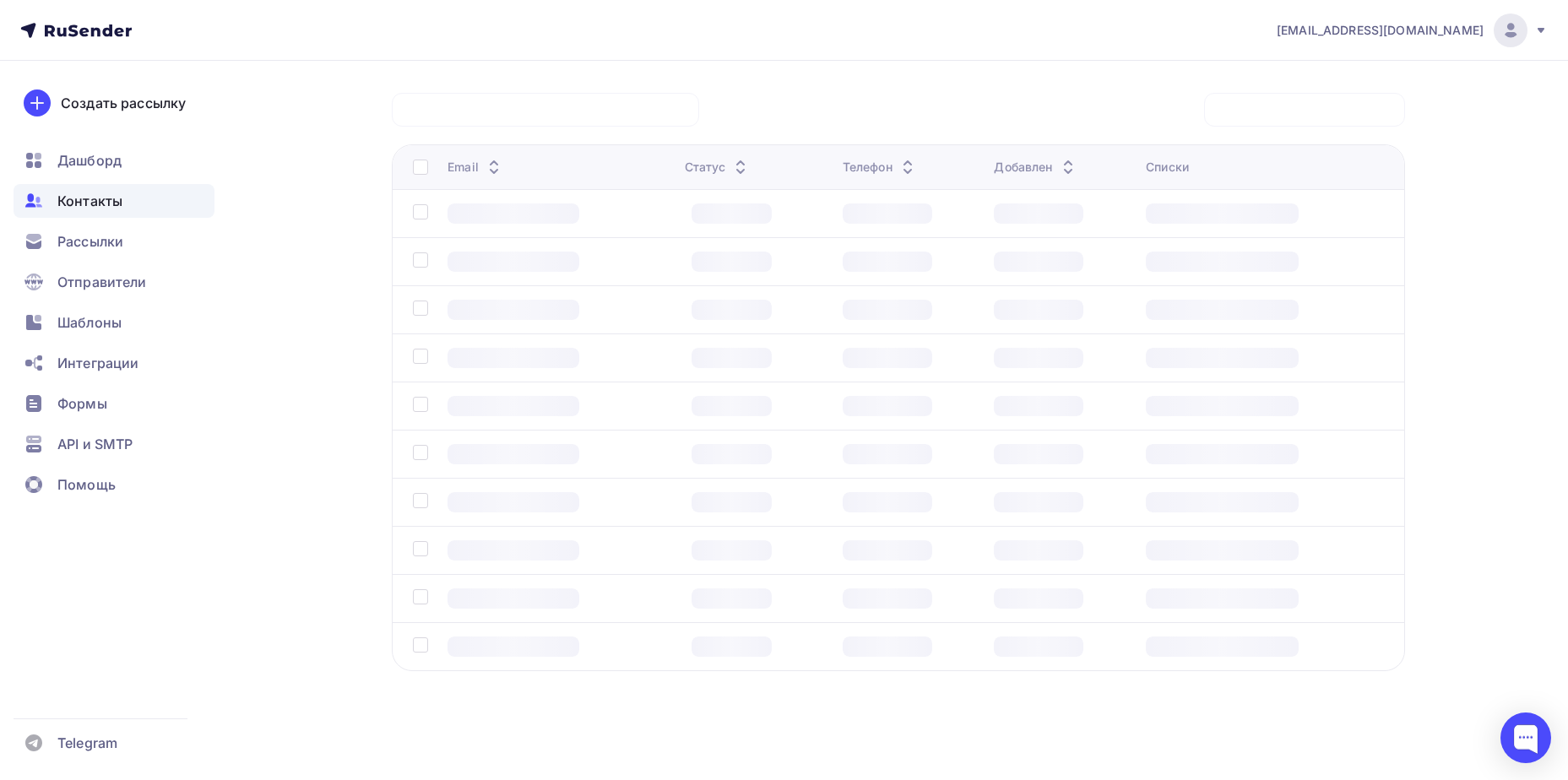
scroll to position [125, 0]
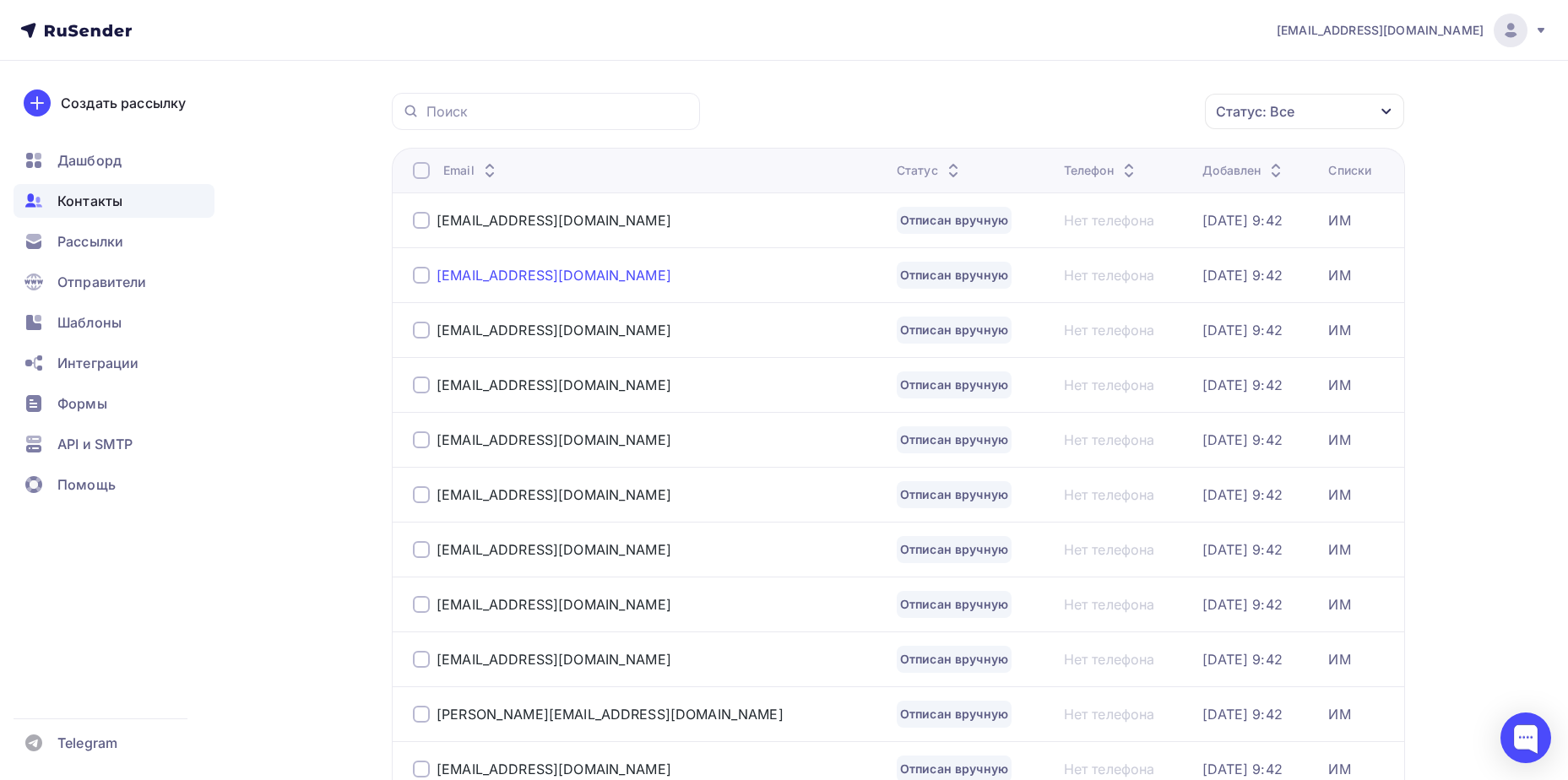
click at [506, 272] on div "[EMAIL_ADDRESS][DOMAIN_NAME]" at bounding box center [553, 276] width 235 height 17
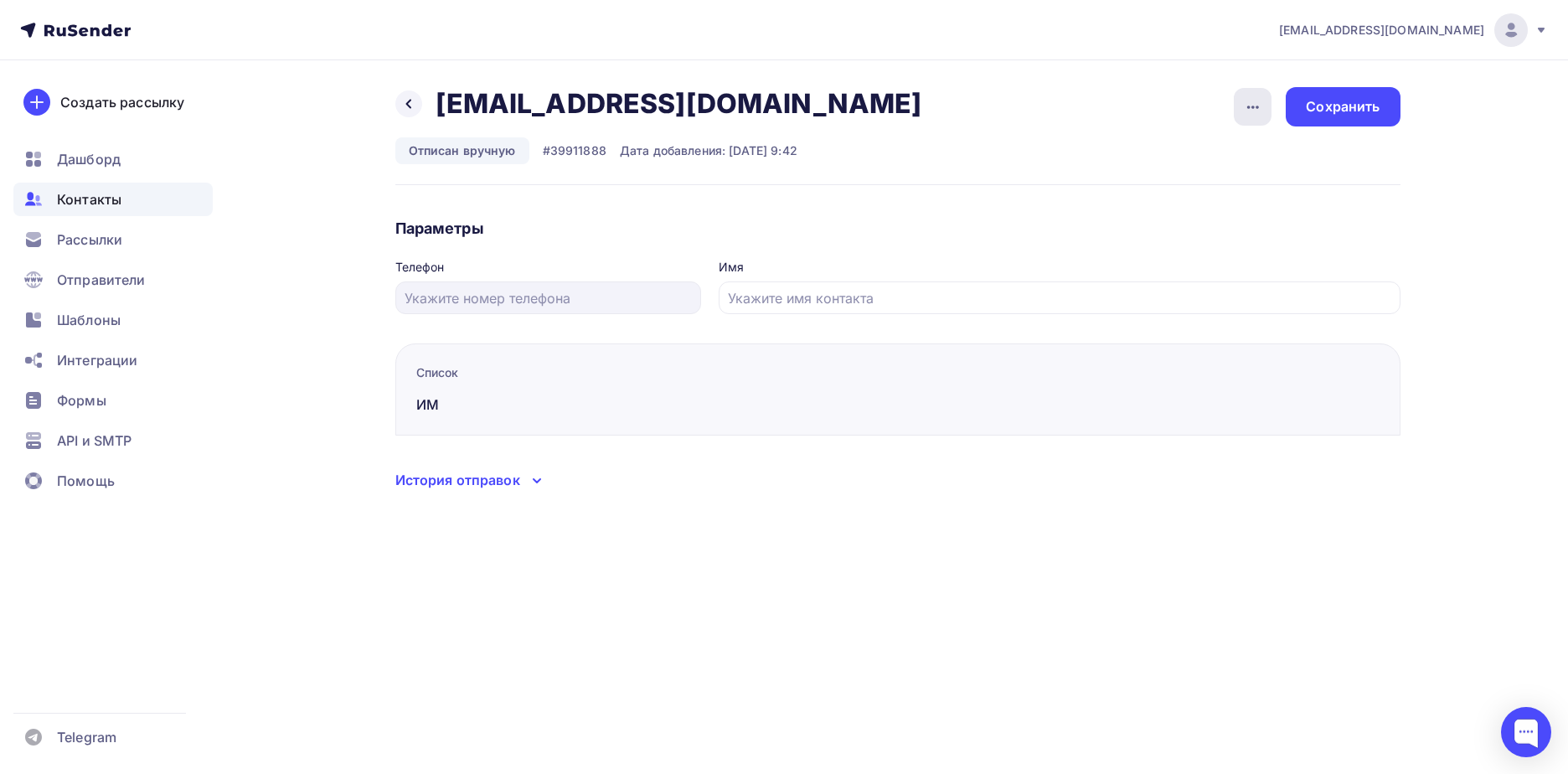
click at [1238, 108] on div "button" at bounding box center [1253, 107] width 38 height 38
click at [1245, 181] on link "Подписать" at bounding box center [1188, 192] width 181 height 33
click at [1338, 110] on div "Сохранить" at bounding box center [1342, 106] width 74 height 19
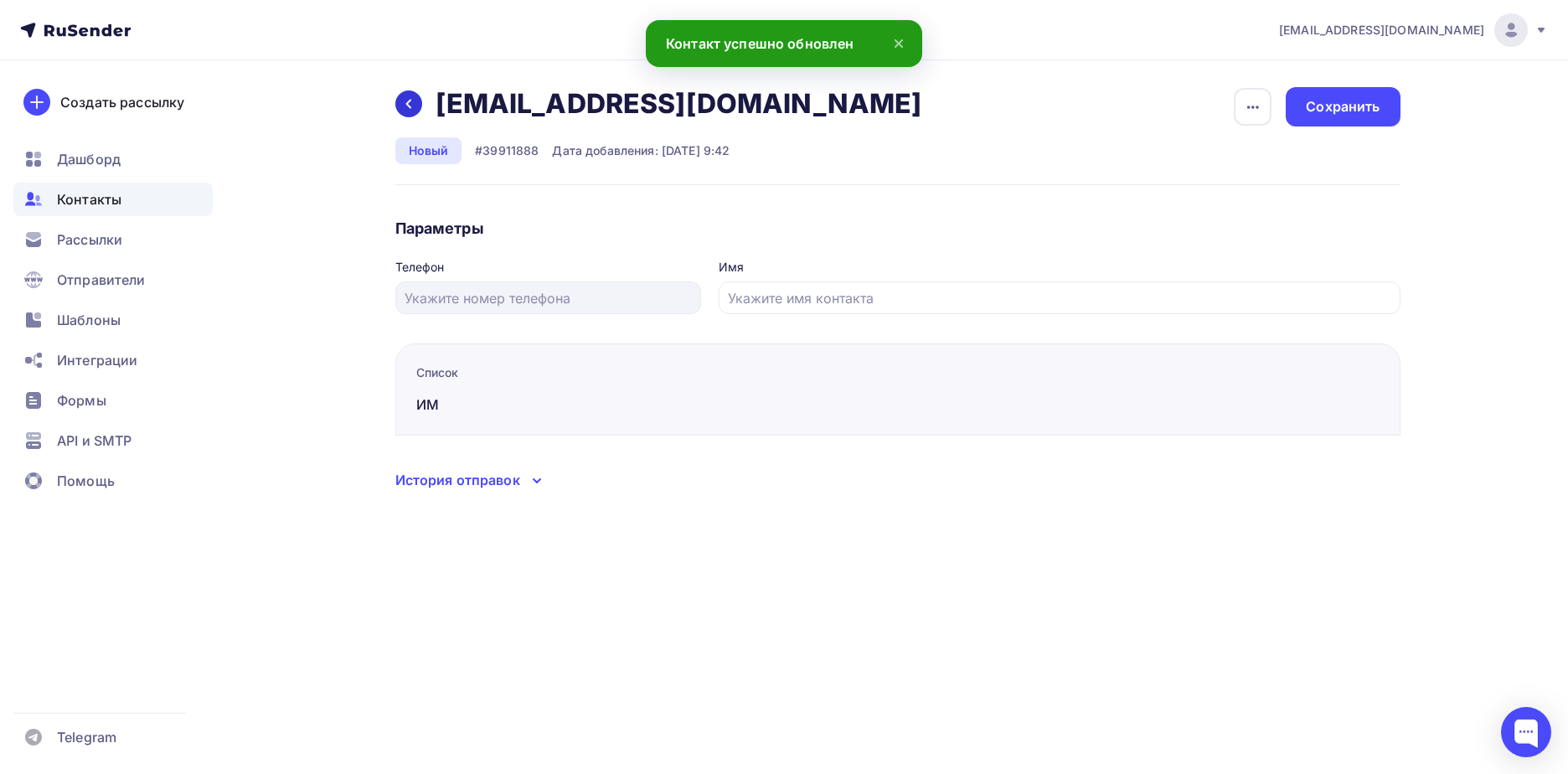
click at [409, 109] on icon at bounding box center [408, 104] width 13 height 13
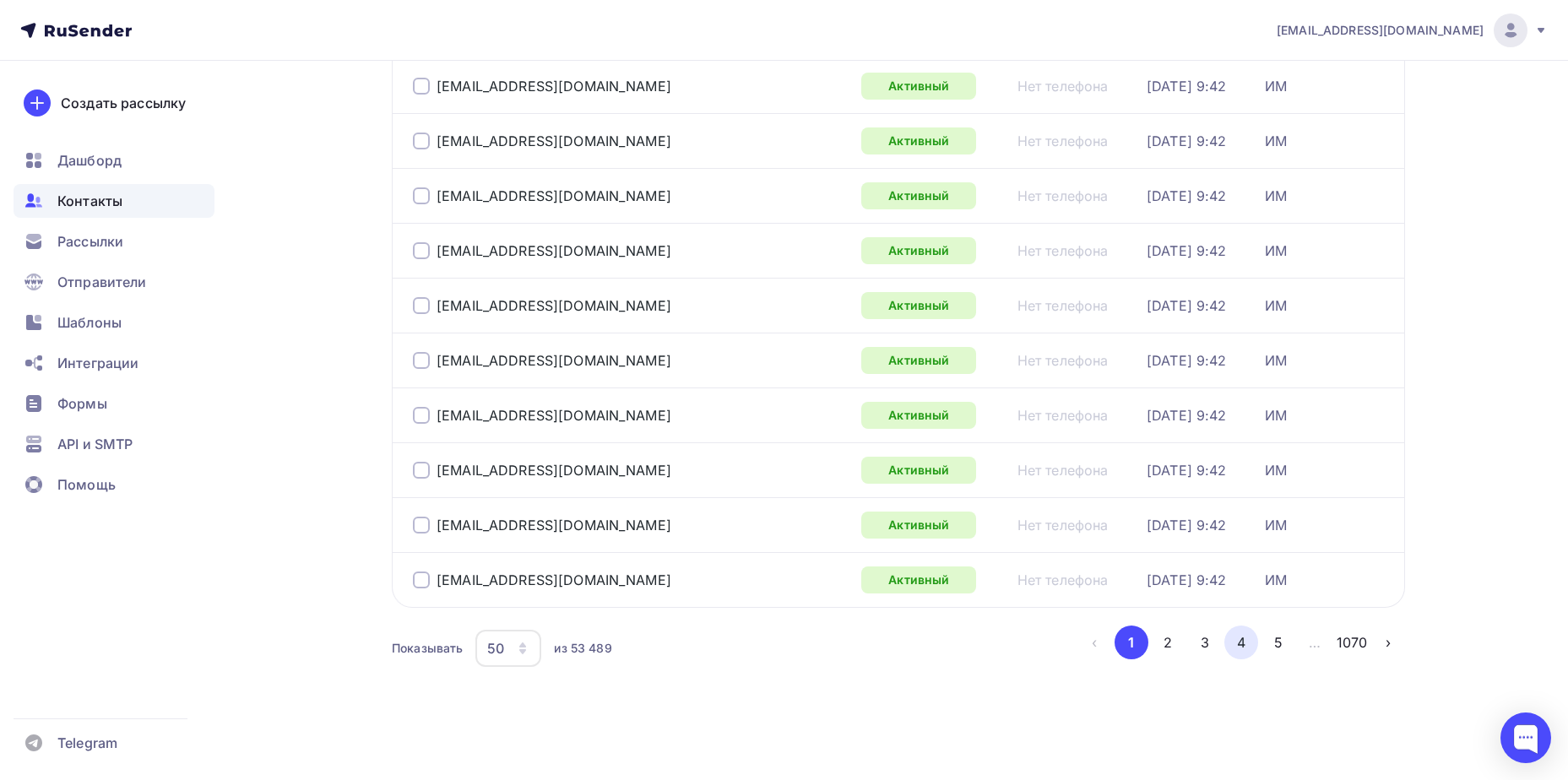
click at [1245, 637] on button "4" at bounding box center [1241, 642] width 34 height 33
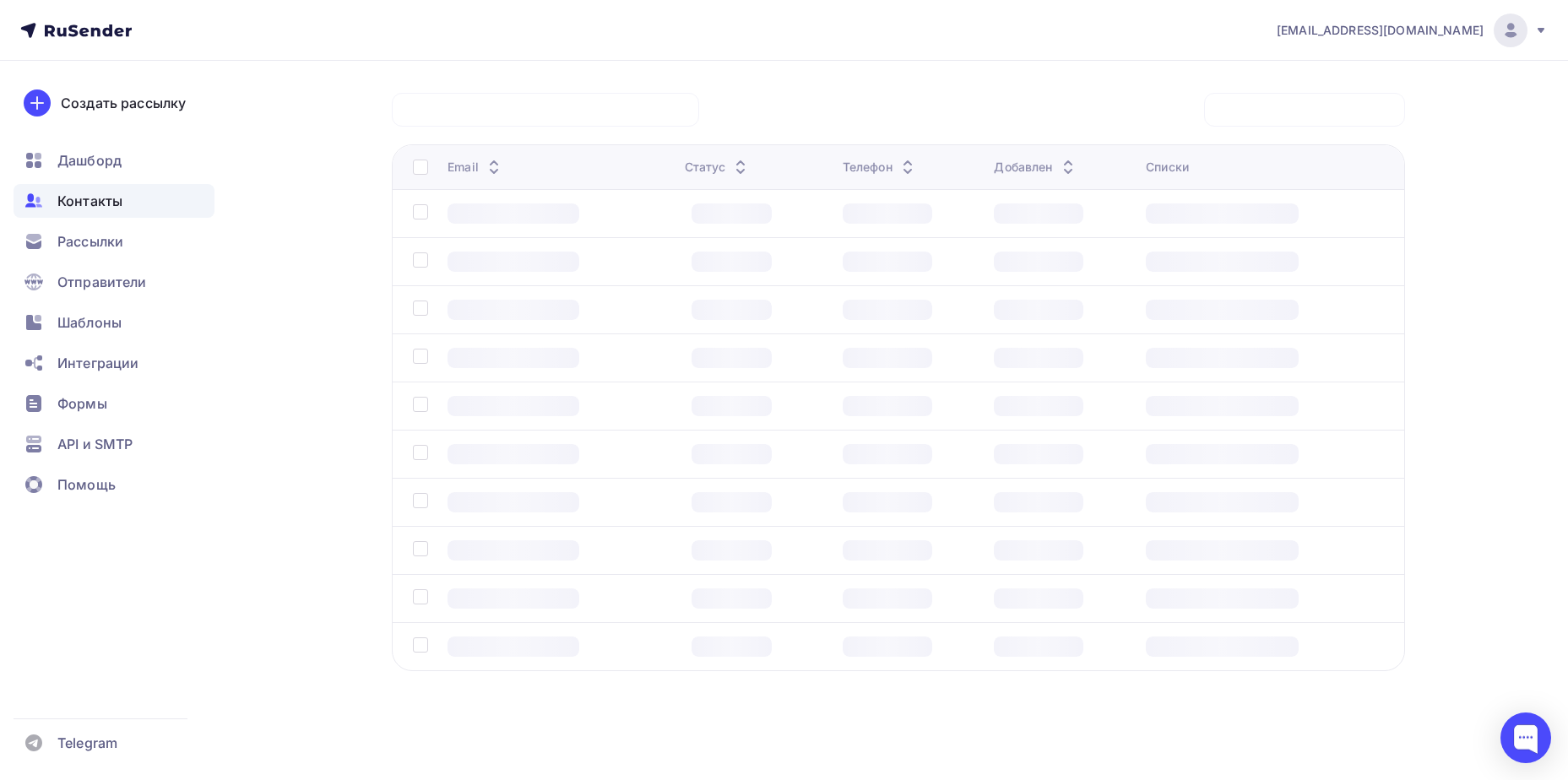
scroll to position [125, 0]
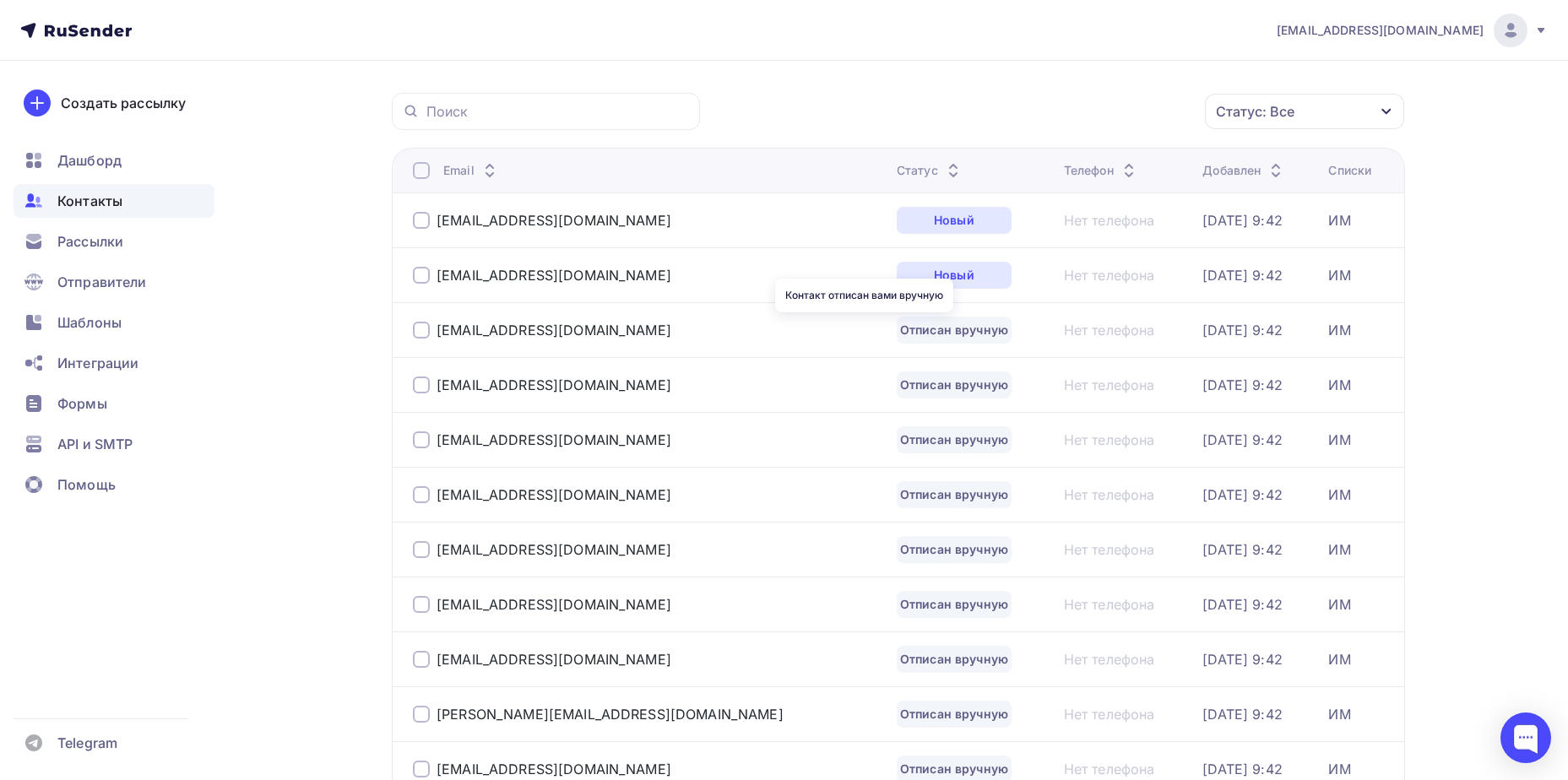
click at [897, 336] on div "Отписан вручную" at bounding box center [954, 330] width 115 height 27
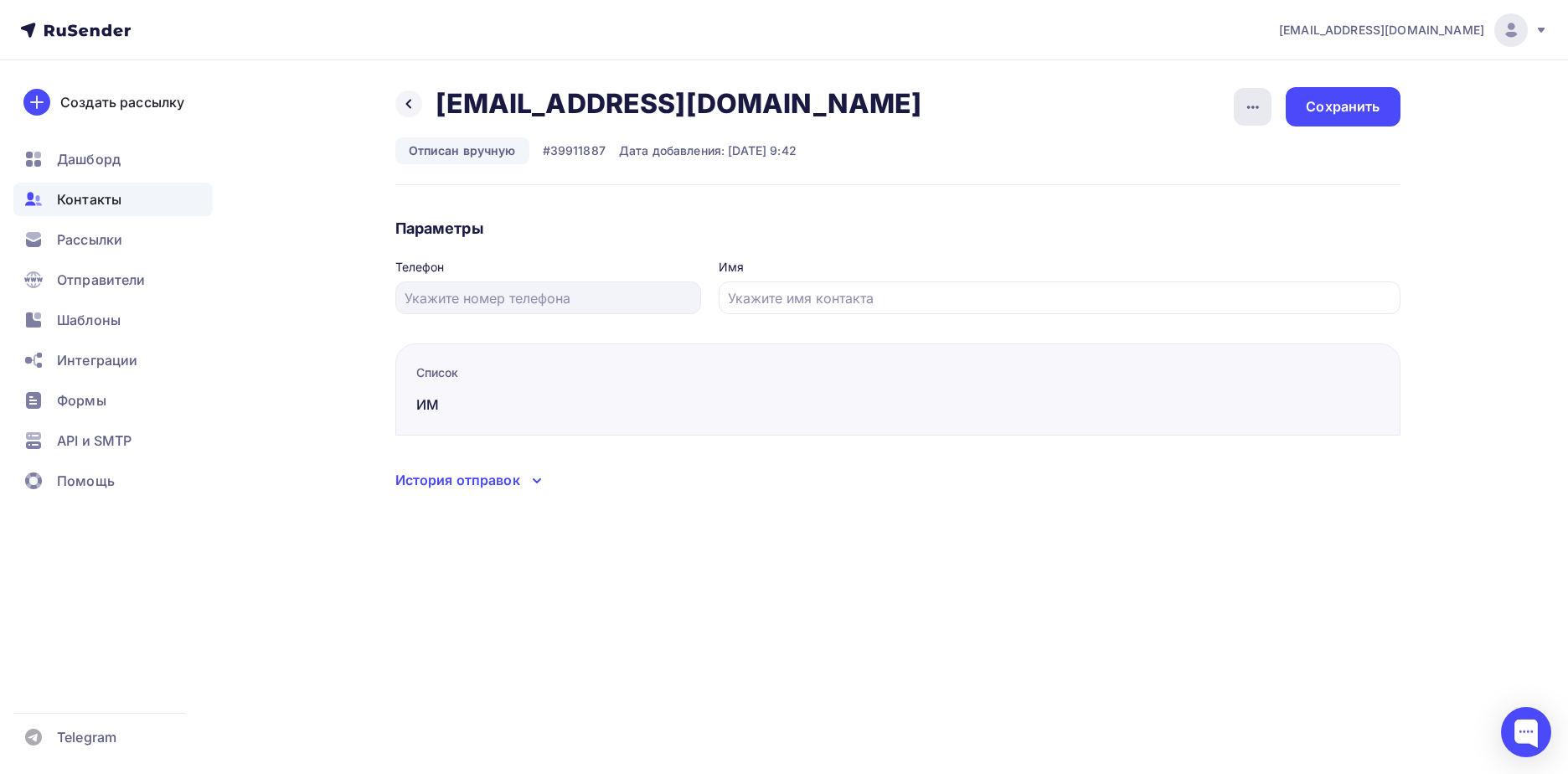
click at [1247, 110] on icon "button" at bounding box center [1252, 106] width 20 height 20
click at [1215, 195] on div "Подписать" at bounding box center [1187, 192] width 160 height 20
click at [1335, 117] on div "Сохранить" at bounding box center [1342, 106] width 114 height 39
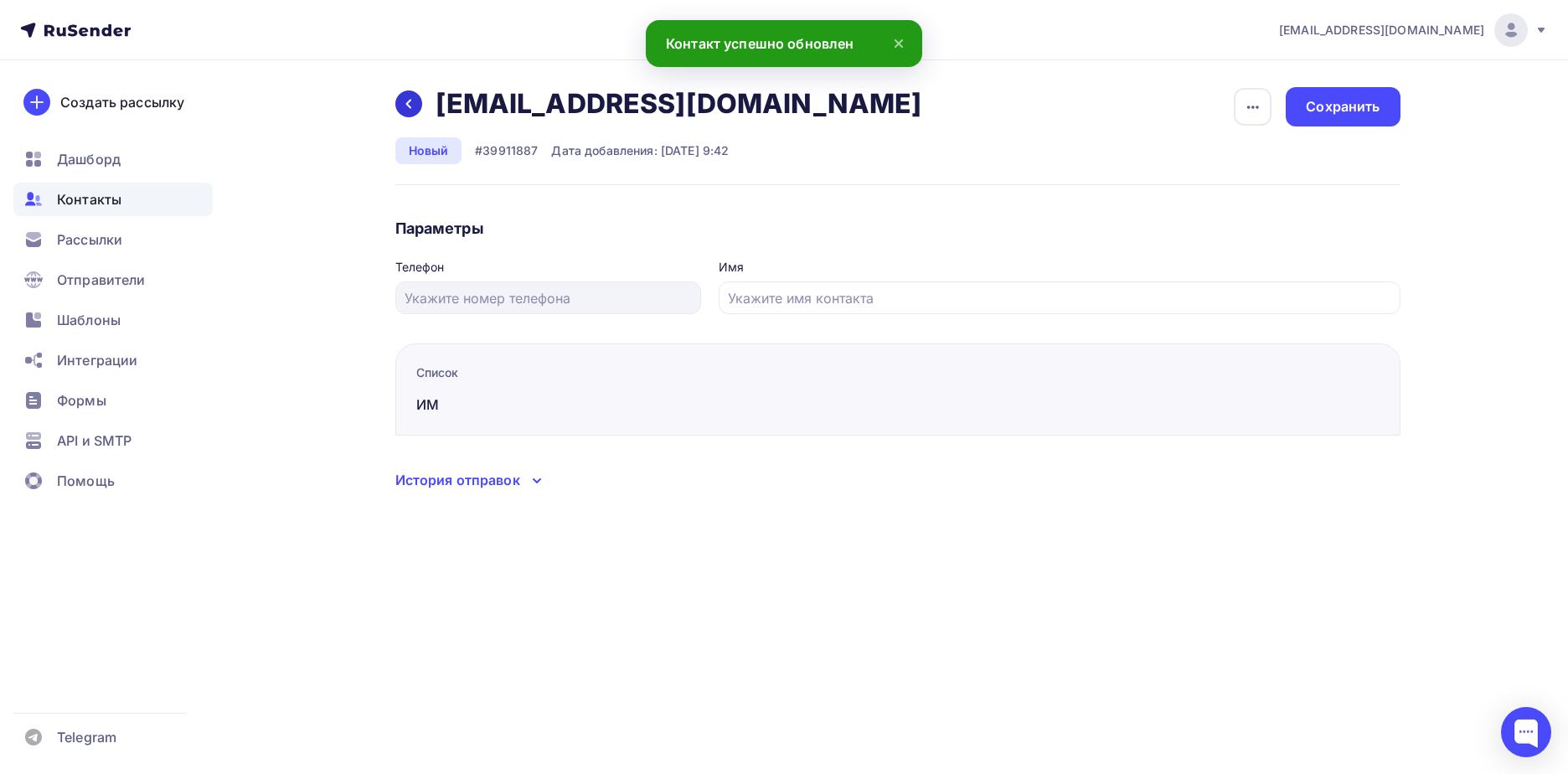
click at [395, 107] on div at bounding box center [408, 104] width 27 height 27
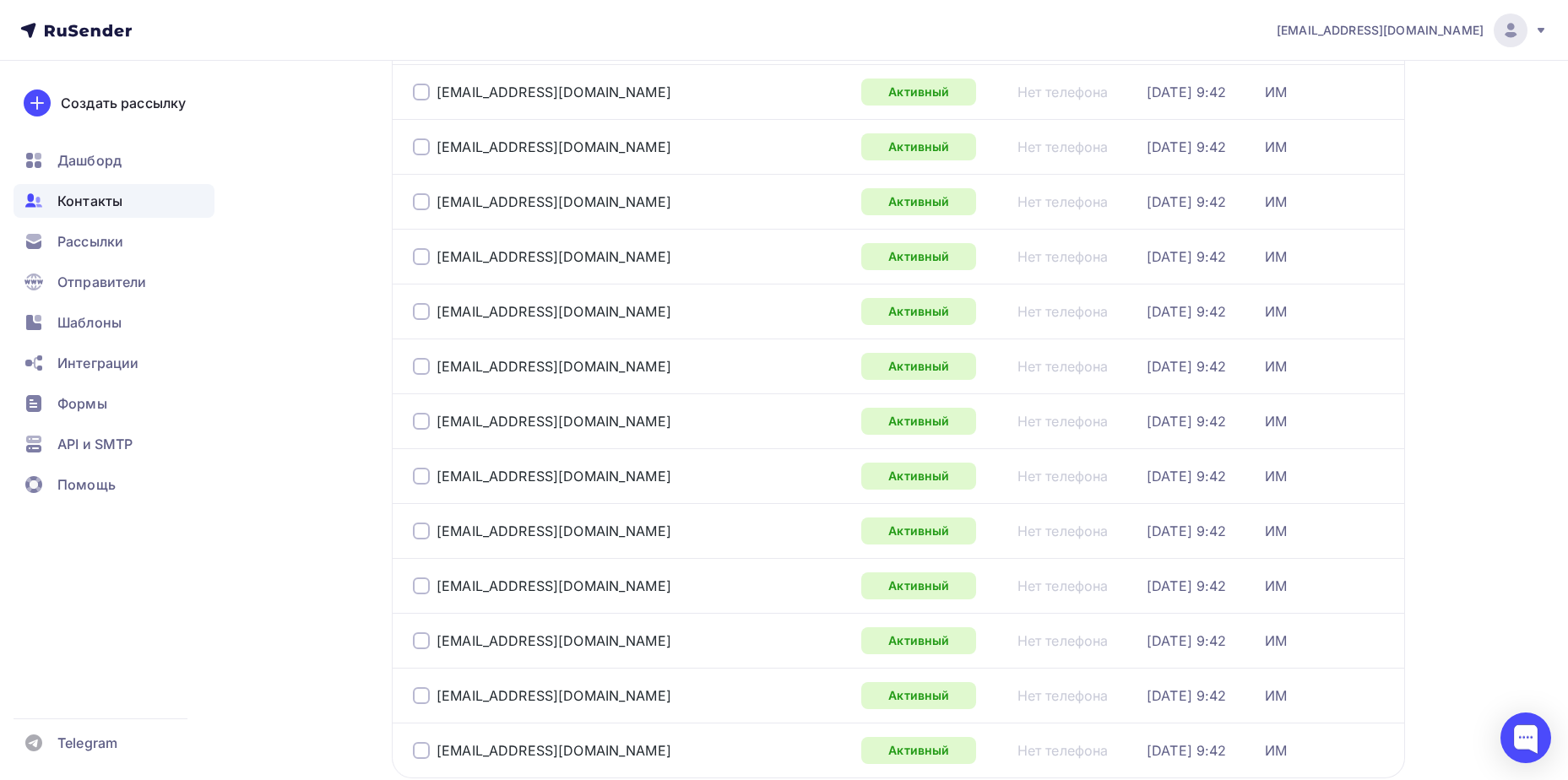
scroll to position [2455, 0]
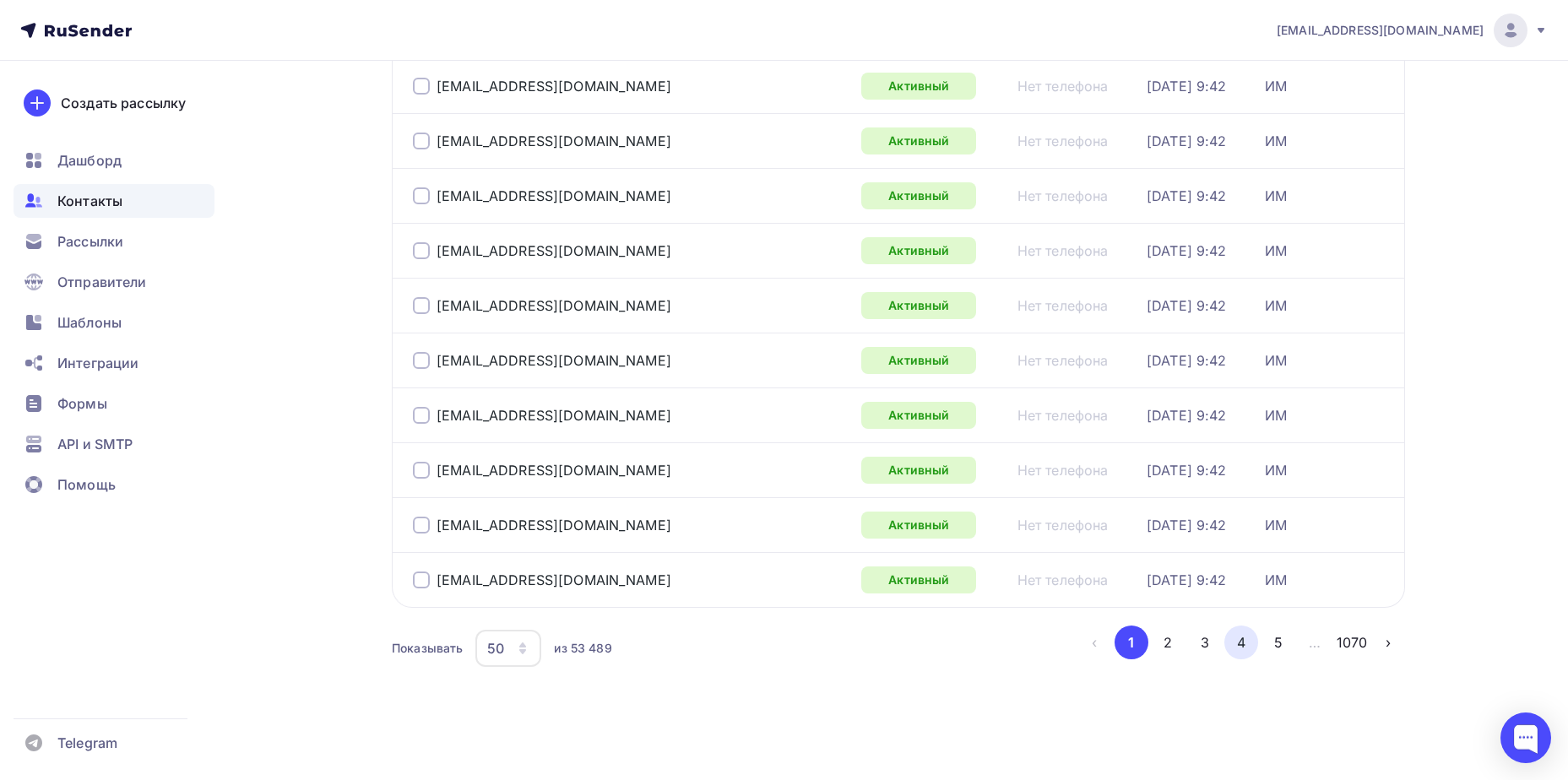
click at [1229, 637] on button "4" at bounding box center [1241, 642] width 34 height 33
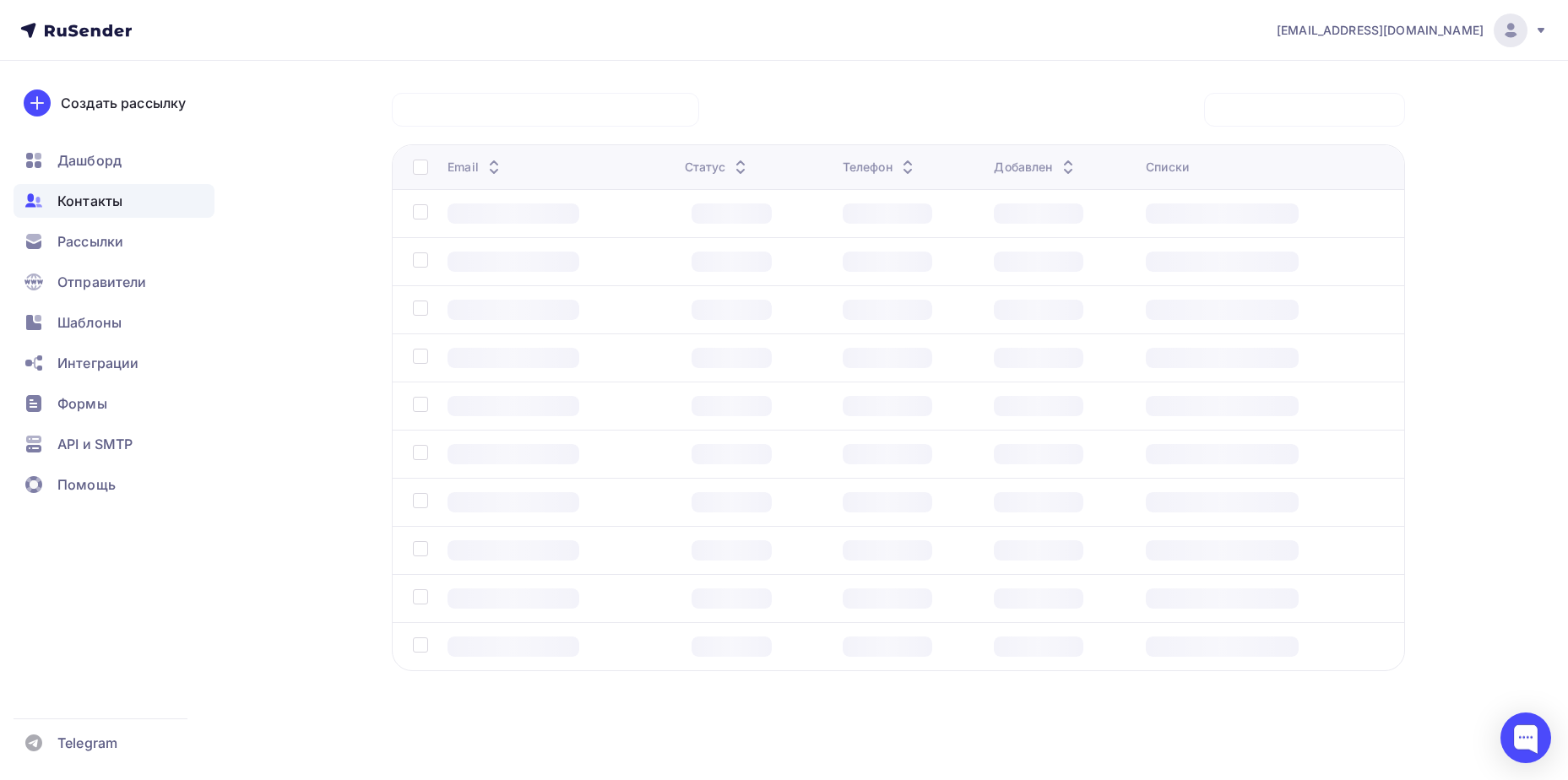
scroll to position [125, 0]
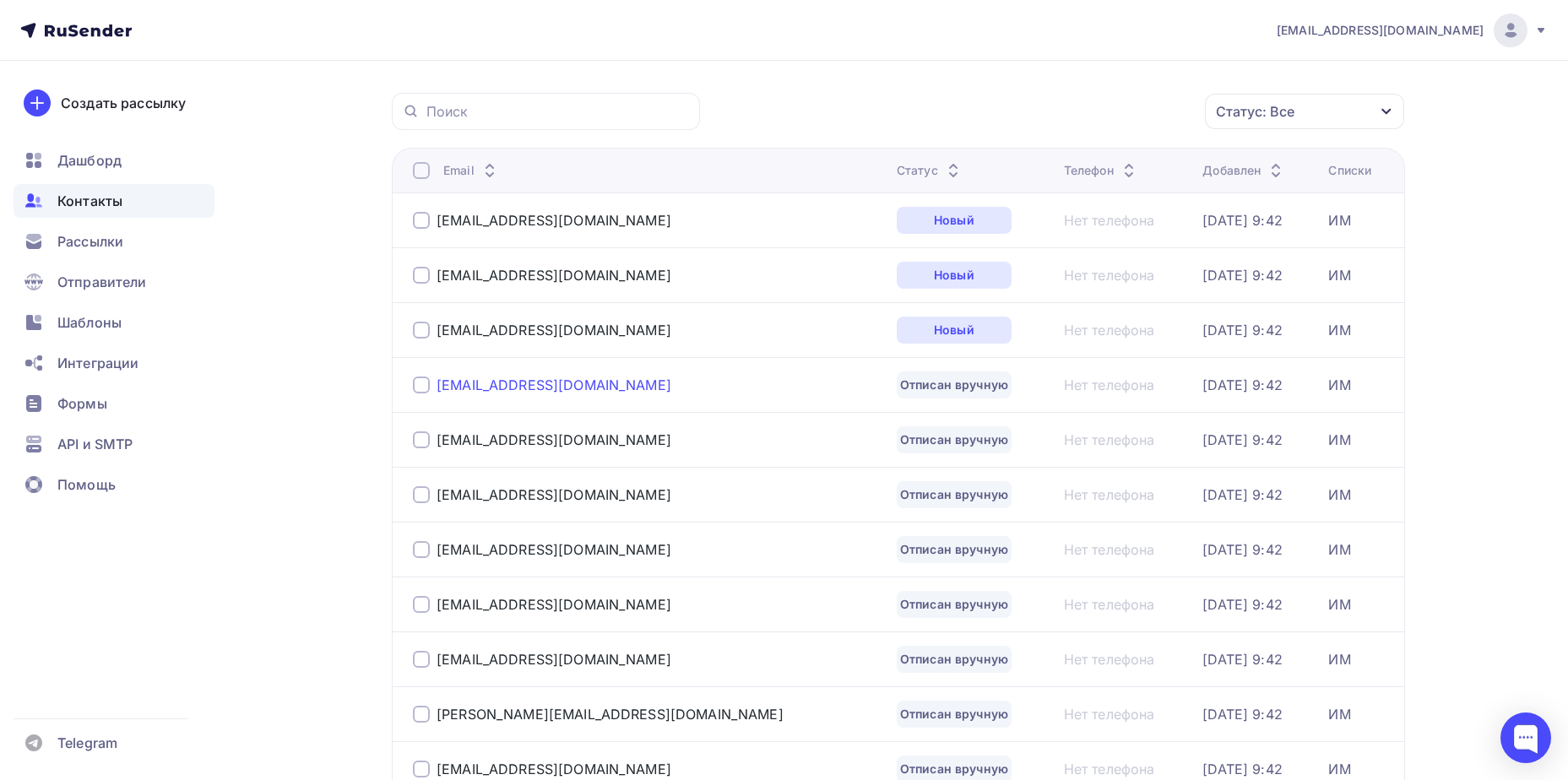
click at [579, 389] on div "[EMAIL_ADDRESS][DOMAIN_NAME]" at bounding box center [553, 385] width 235 height 17
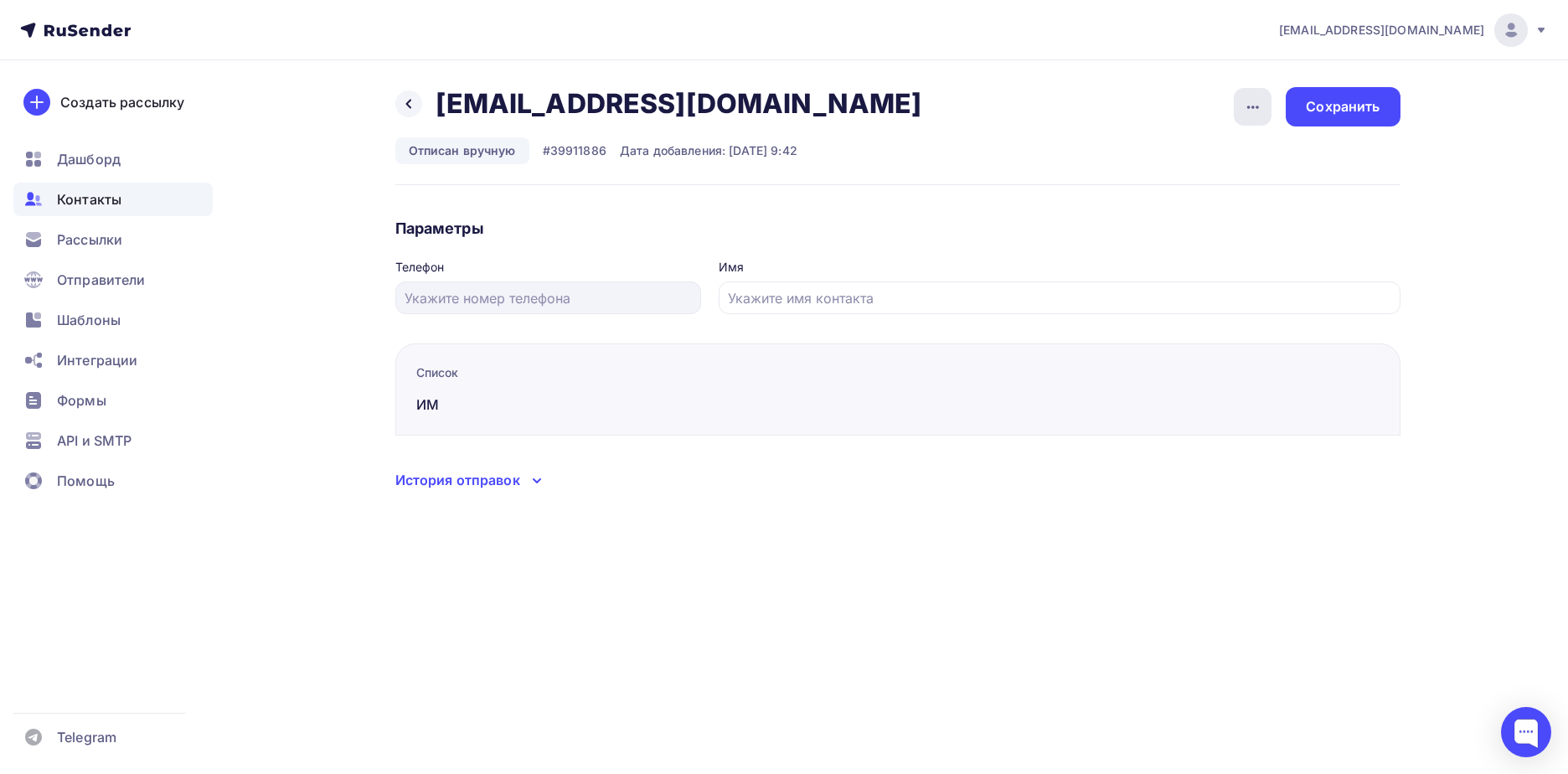
click at [1245, 110] on icon "button" at bounding box center [1252, 106] width 20 height 20
click at [1204, 198] on div "Подписать" at bounding box center [1187, 192] width 160 height 20
click at [1375, 104] on div "Сохранить" at bounding box center [1342, 106] width 74 height 19
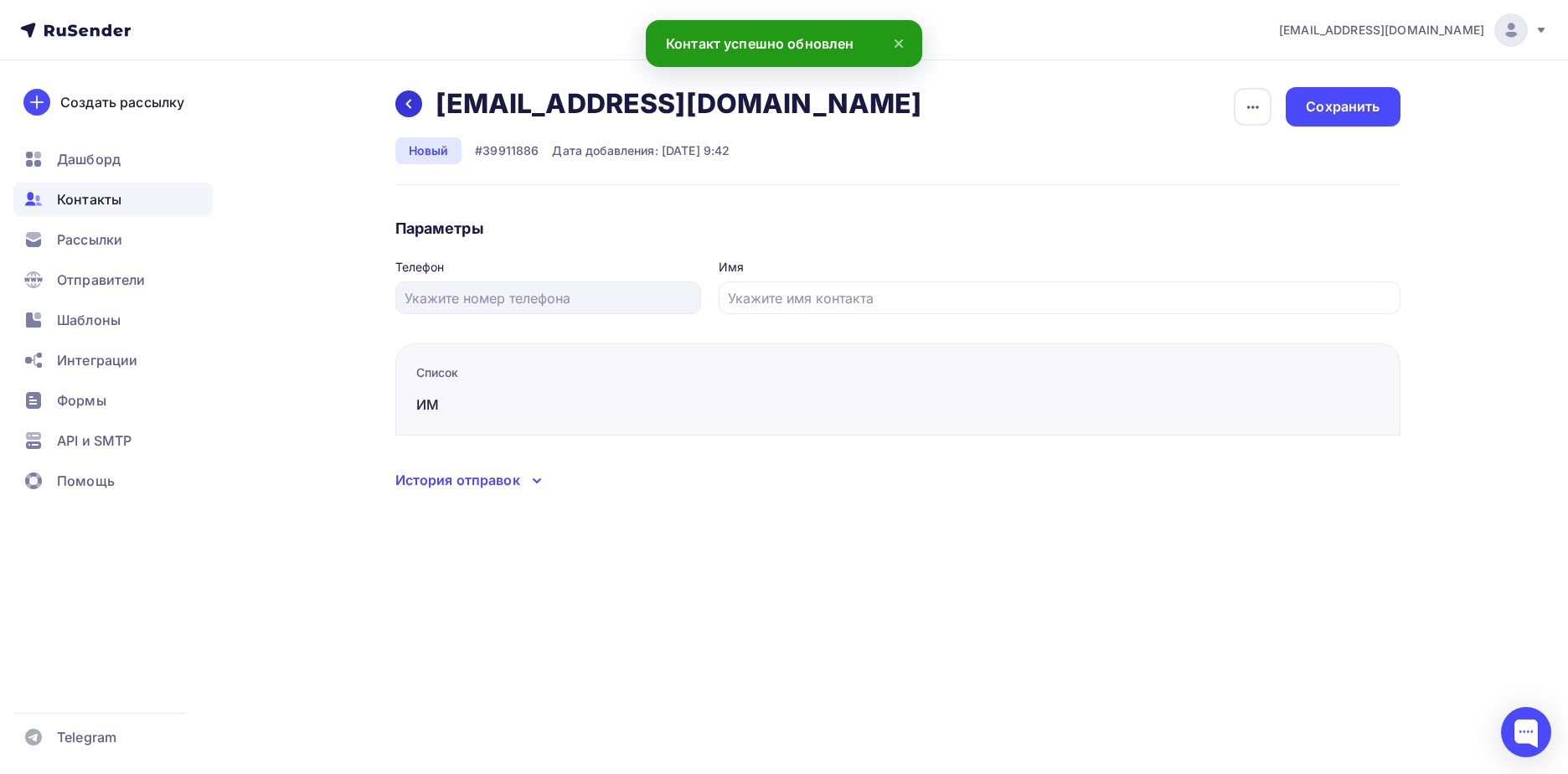
click at [404, 110] on div at bounding box center [408, 104] width 27 height 27
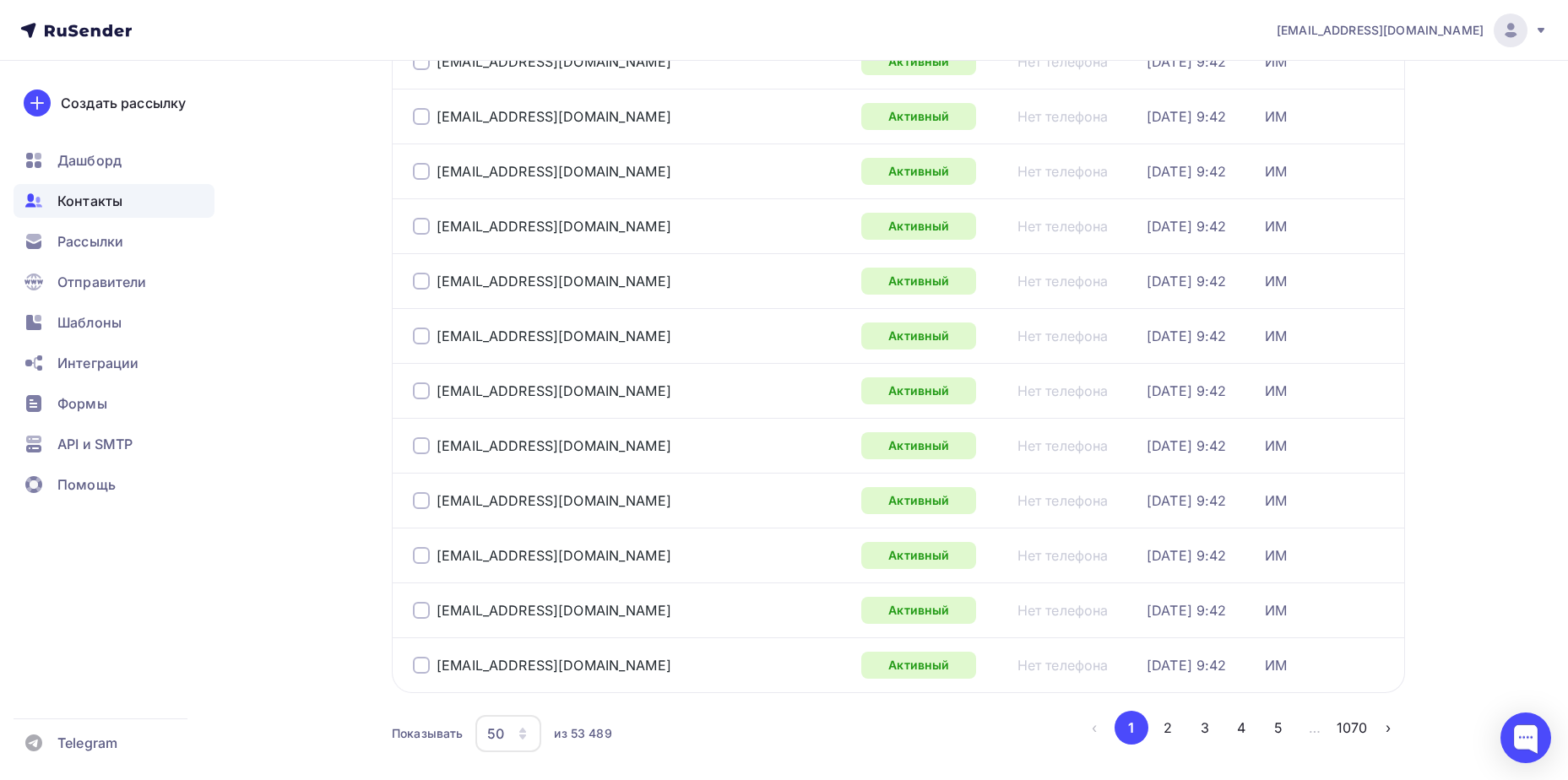
scroll to position [2455, 0]
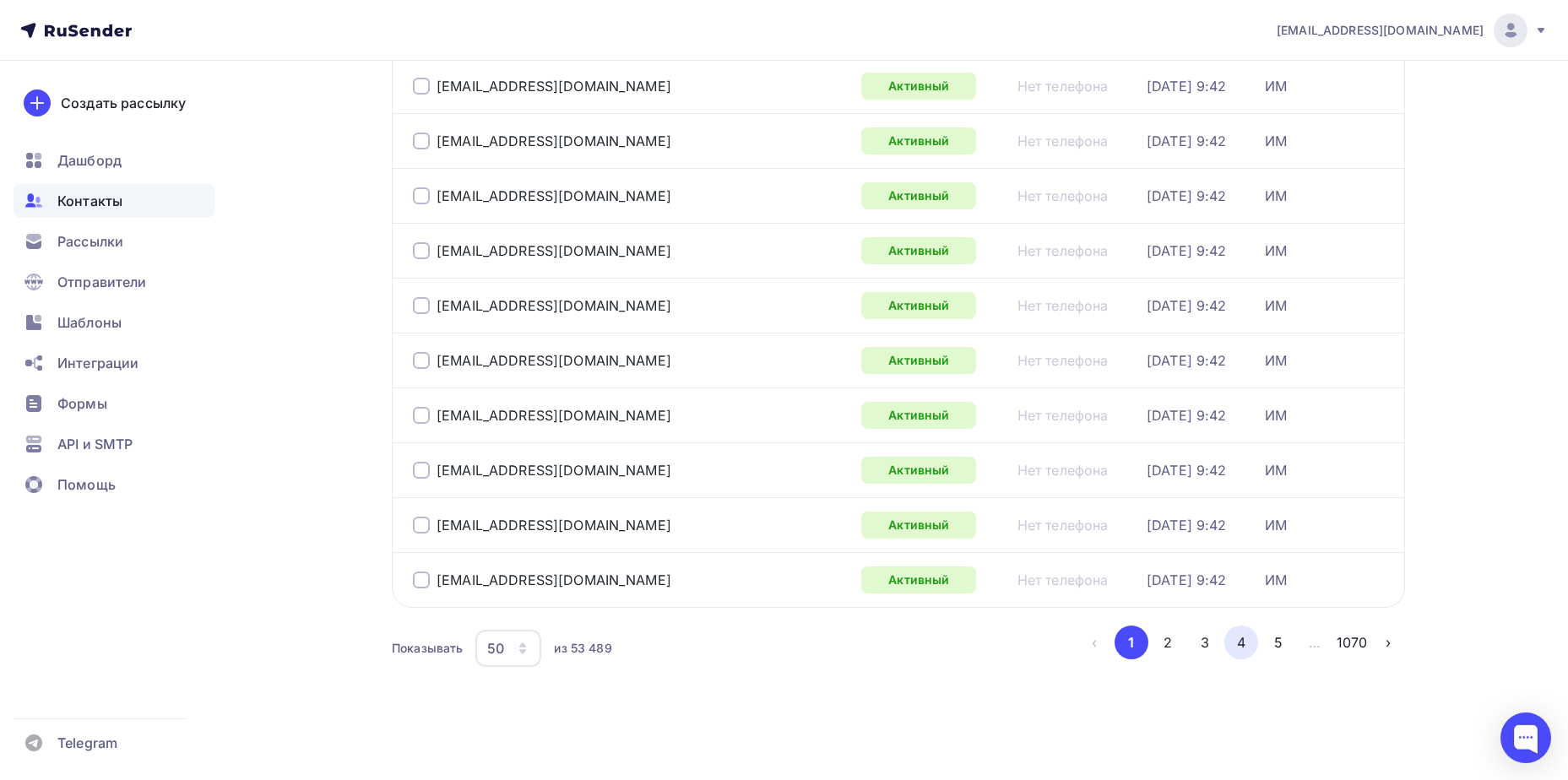
click at [1235, 636] on button "4" at bounding box center [1241, 642] width 34 height 33
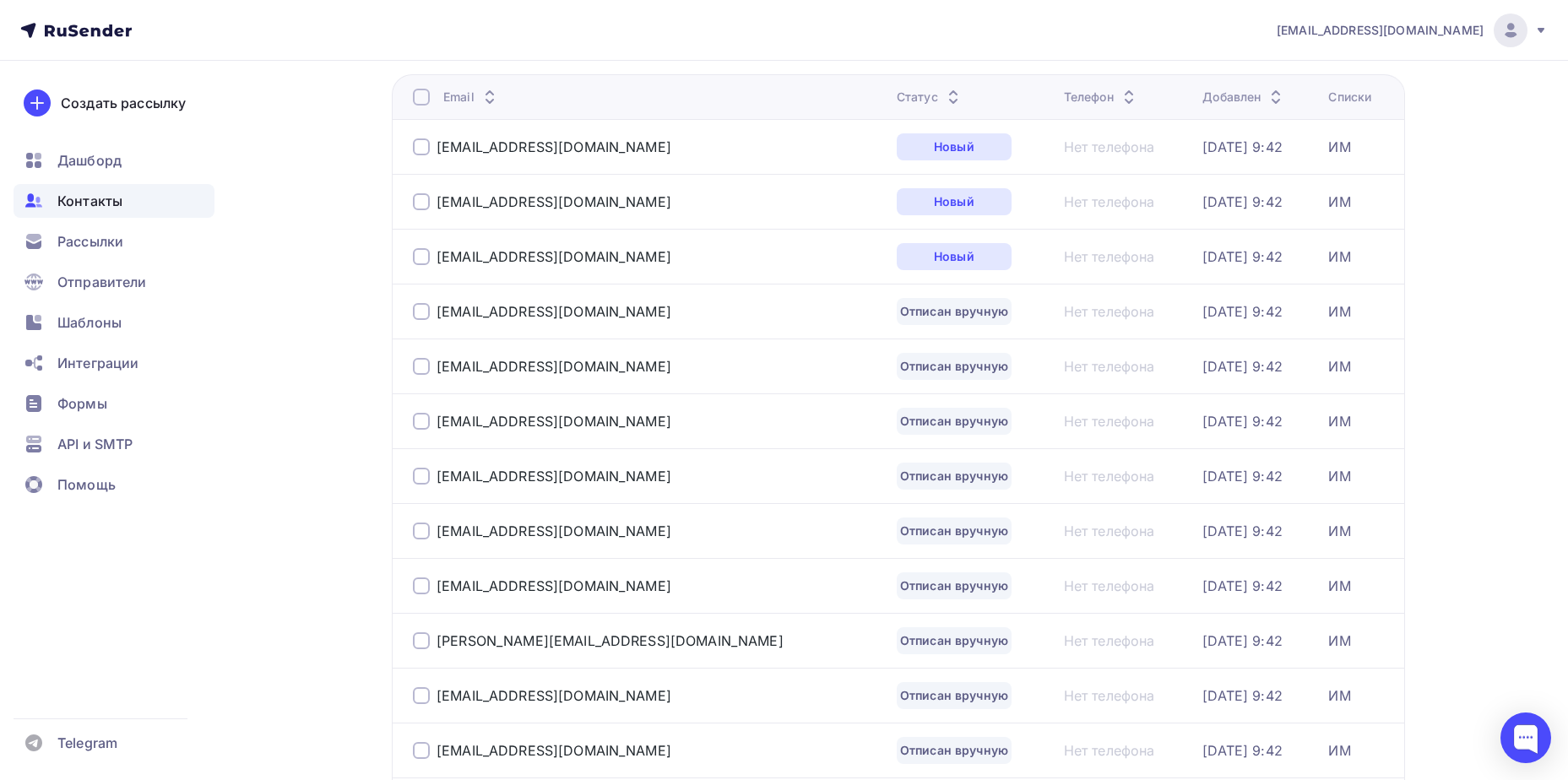
scroll to position [438, 0]
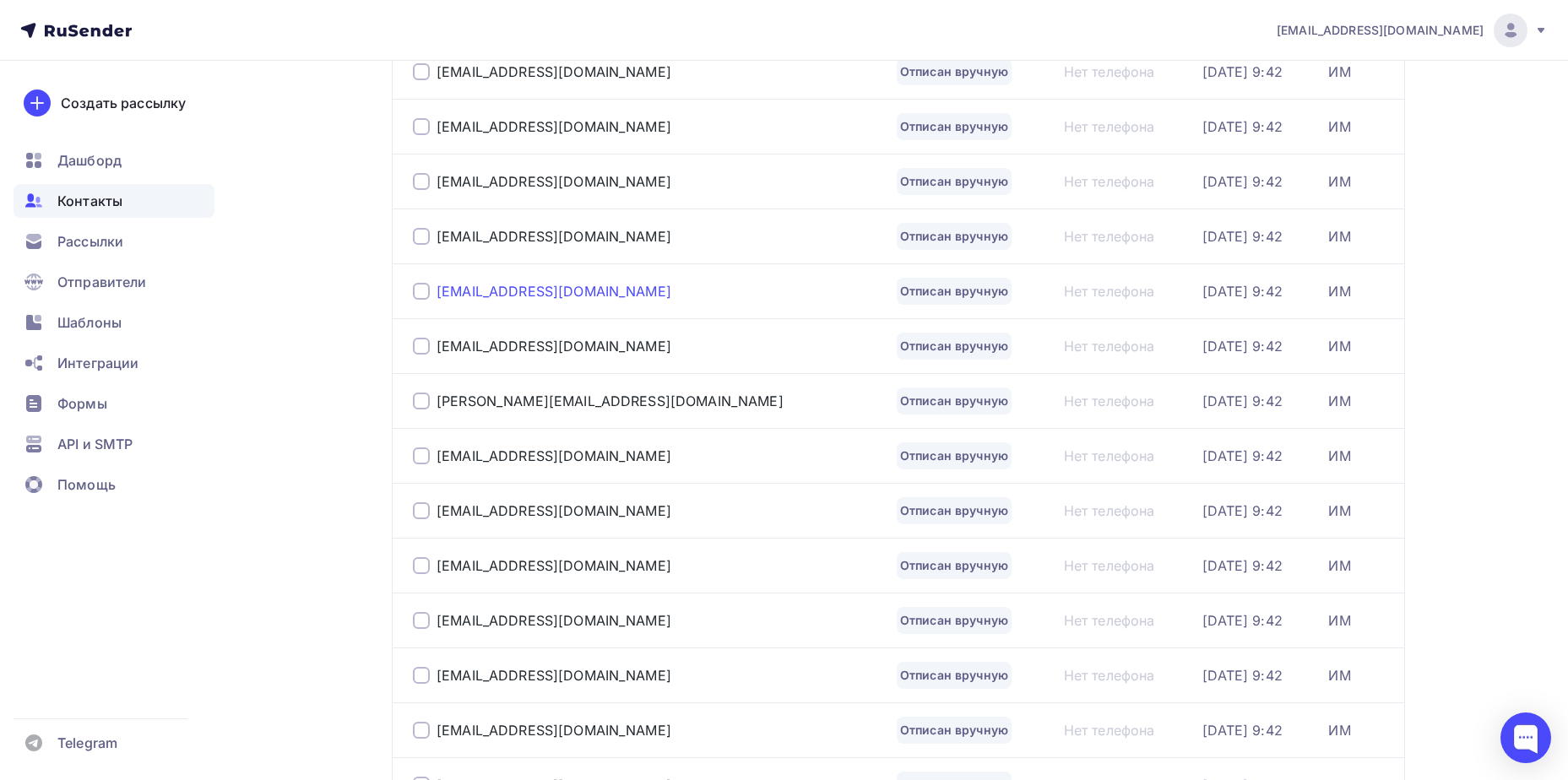
click at [527, 298] on div "[EMAIL_ADDRESS][DOMAIN_NAME]" at bounding box center [553, 292] width 235 height 17
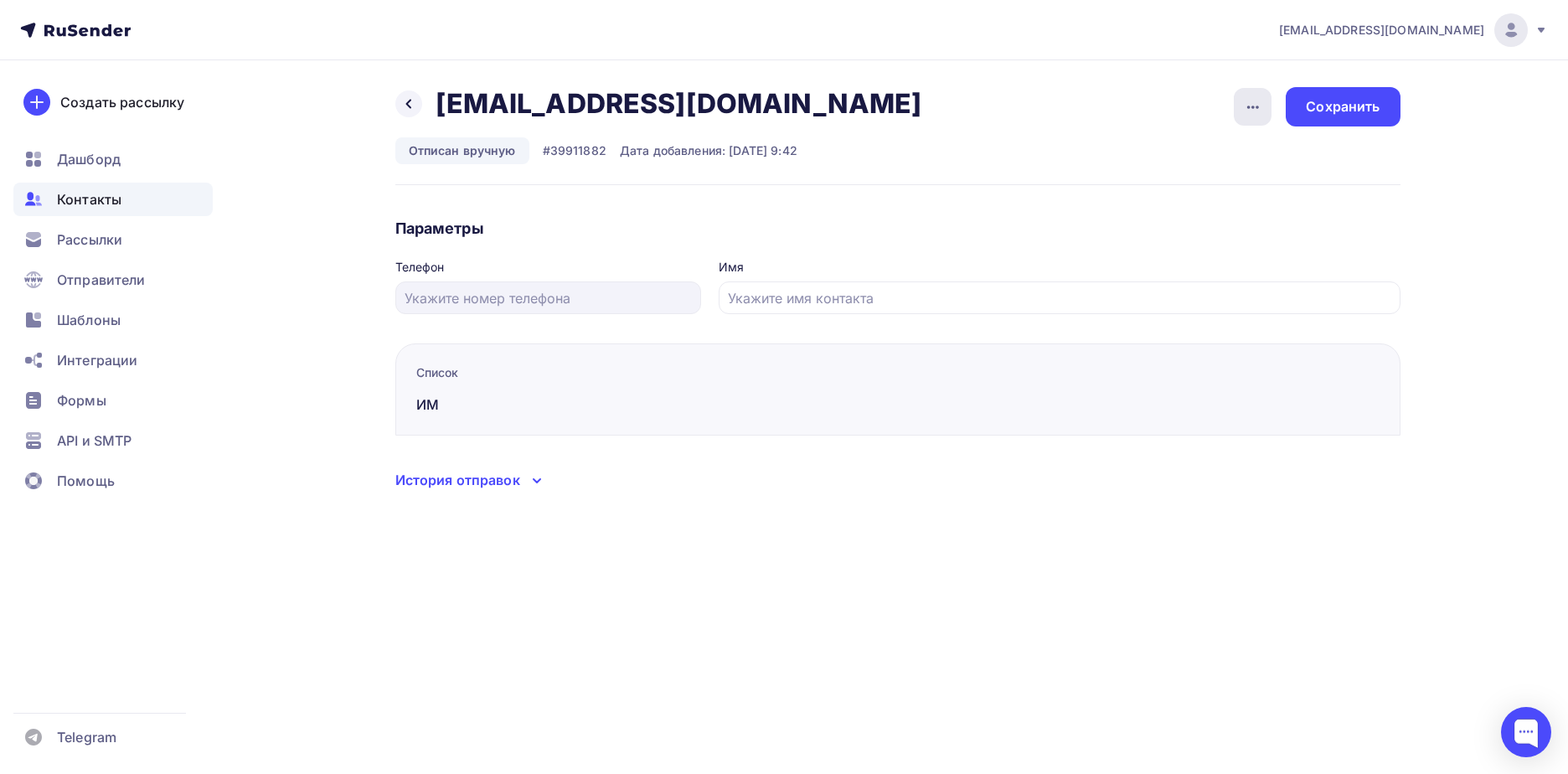
click at [1246, 117] on icon "button" at bounding box center [1252, 106] width 20 height 20
click at [1228, 181] on link "Подписать" at bounding box center [1188, 192] width 181 height 33
click at [1325, 122] on div "Сохранить" at bounding box center [1342, 106] width 114 height 39
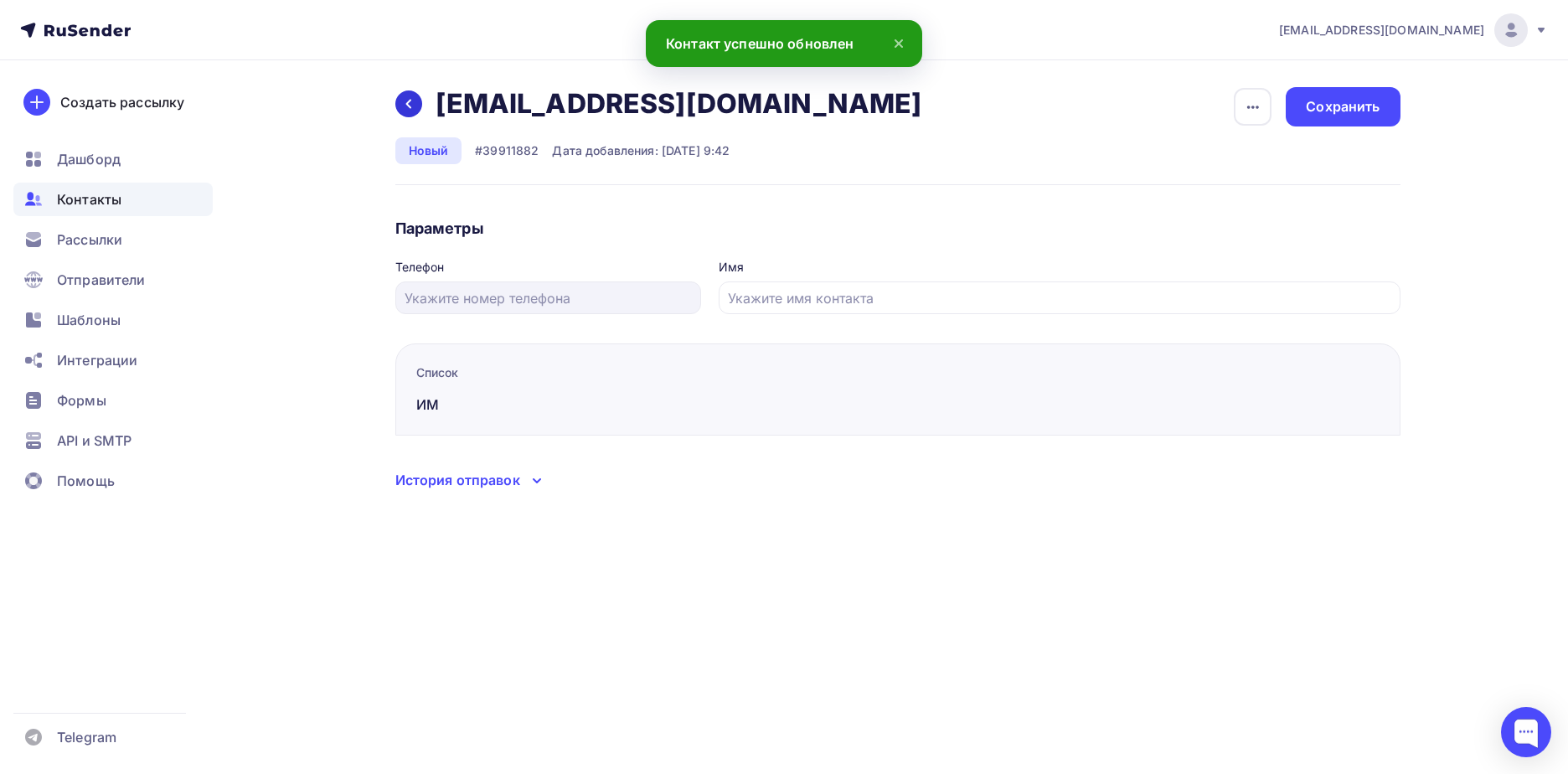
click at [404, 101] on icon at bounding box center [408, 104] width 13 height 13
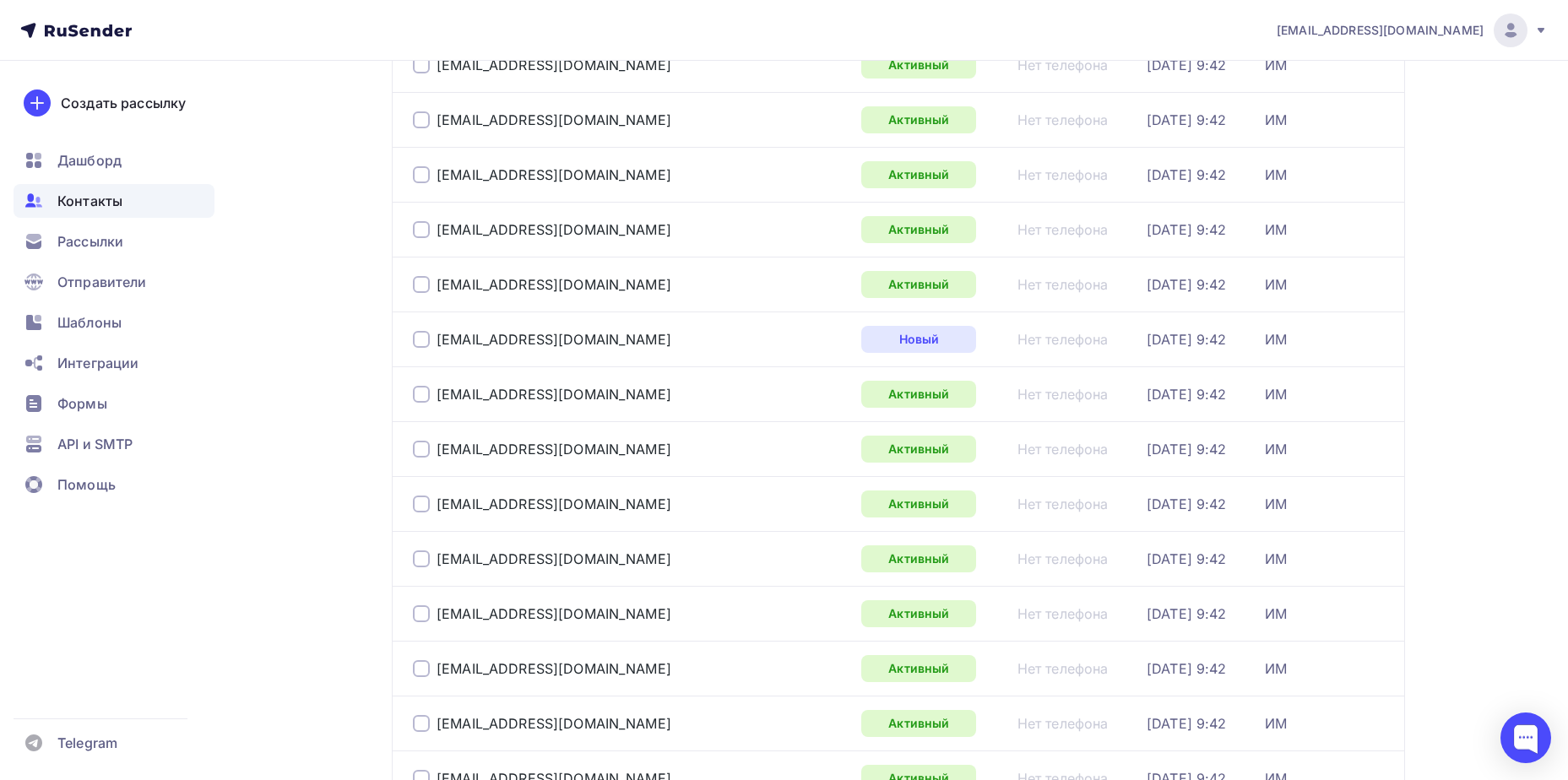
scroll to position [2455, 0]
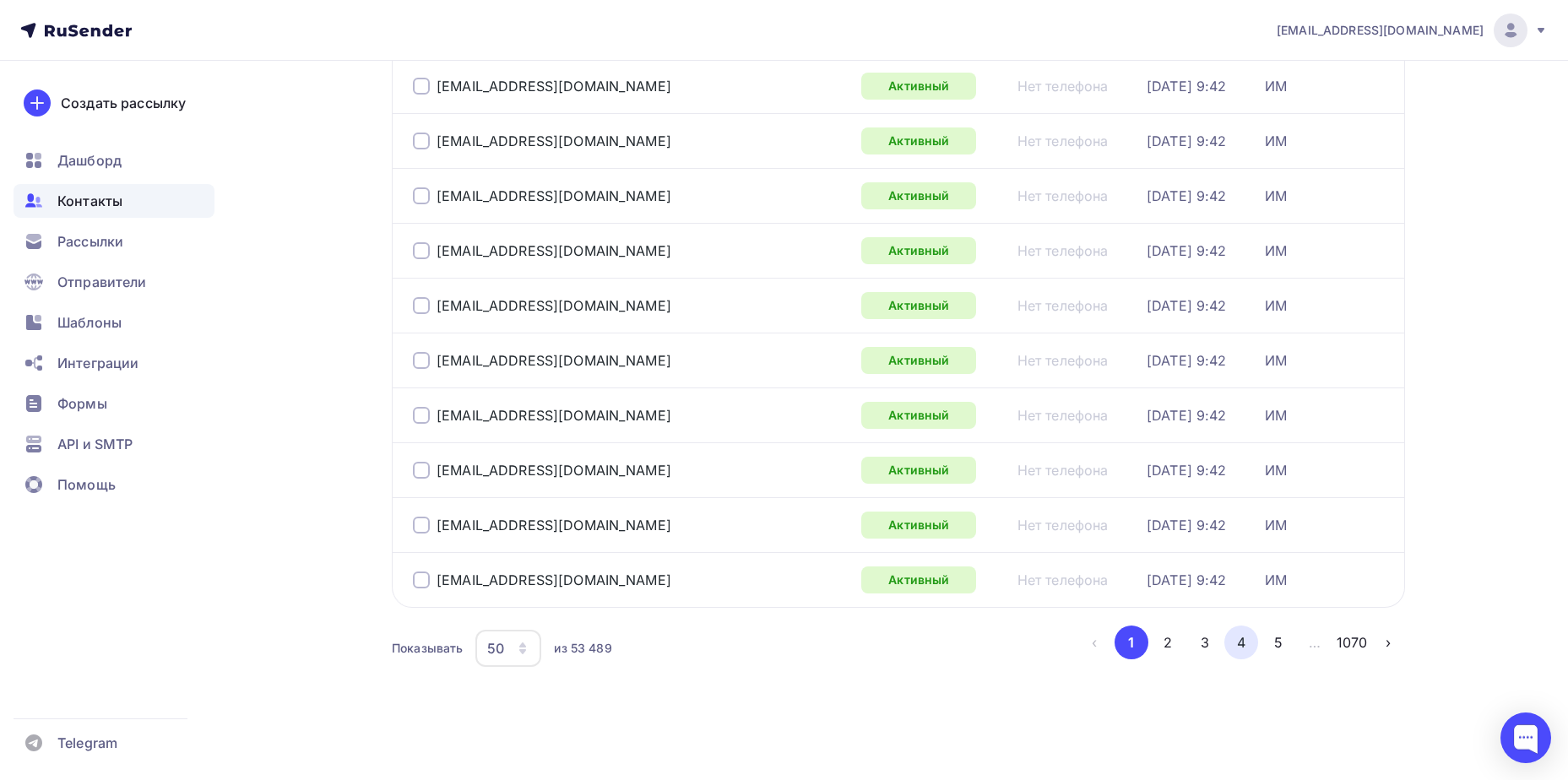
click at [1244, 641] on button "4" at bounding box center [1241, 642] width 34 height 33
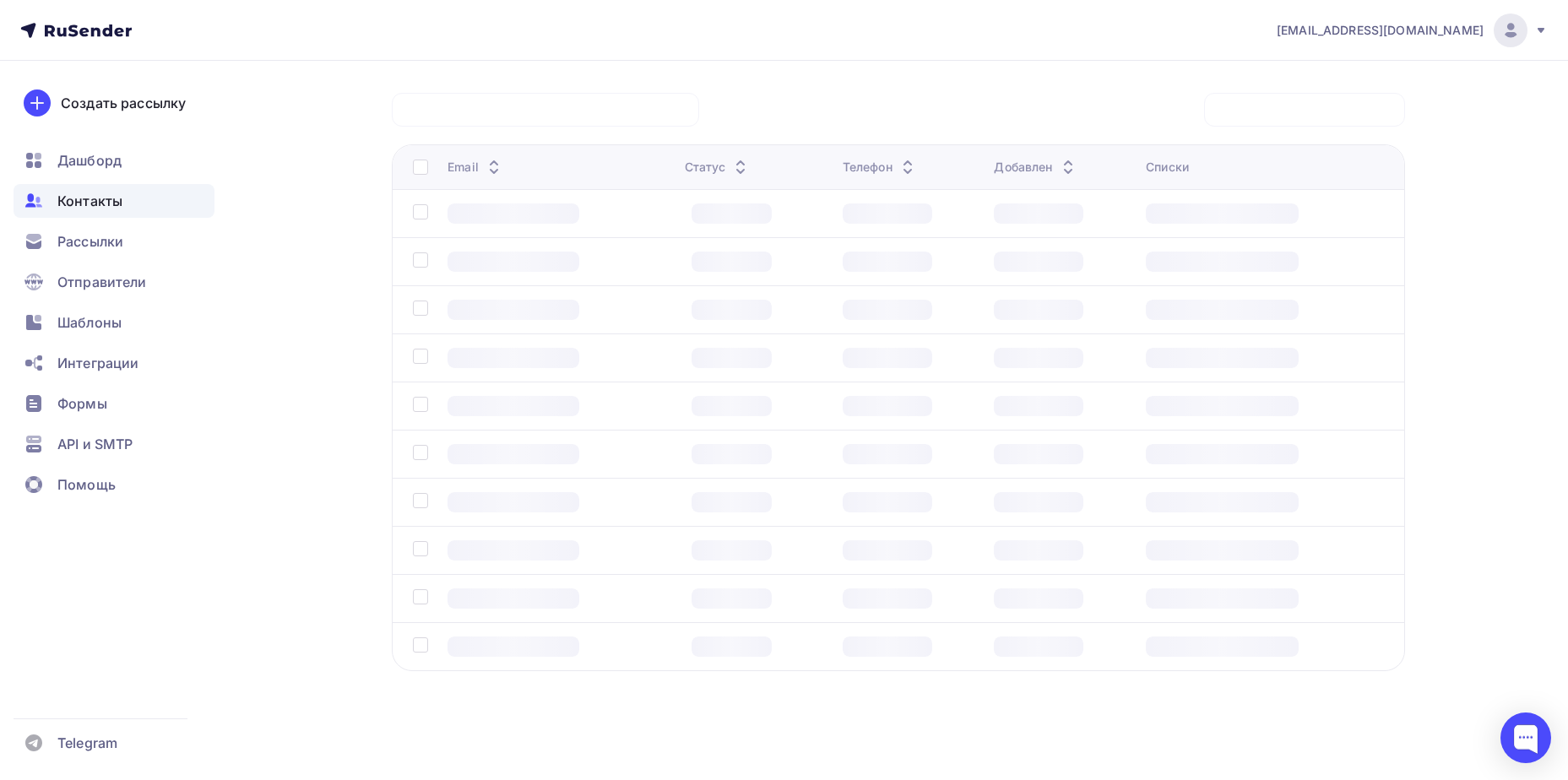
scroll to position [125, 0]
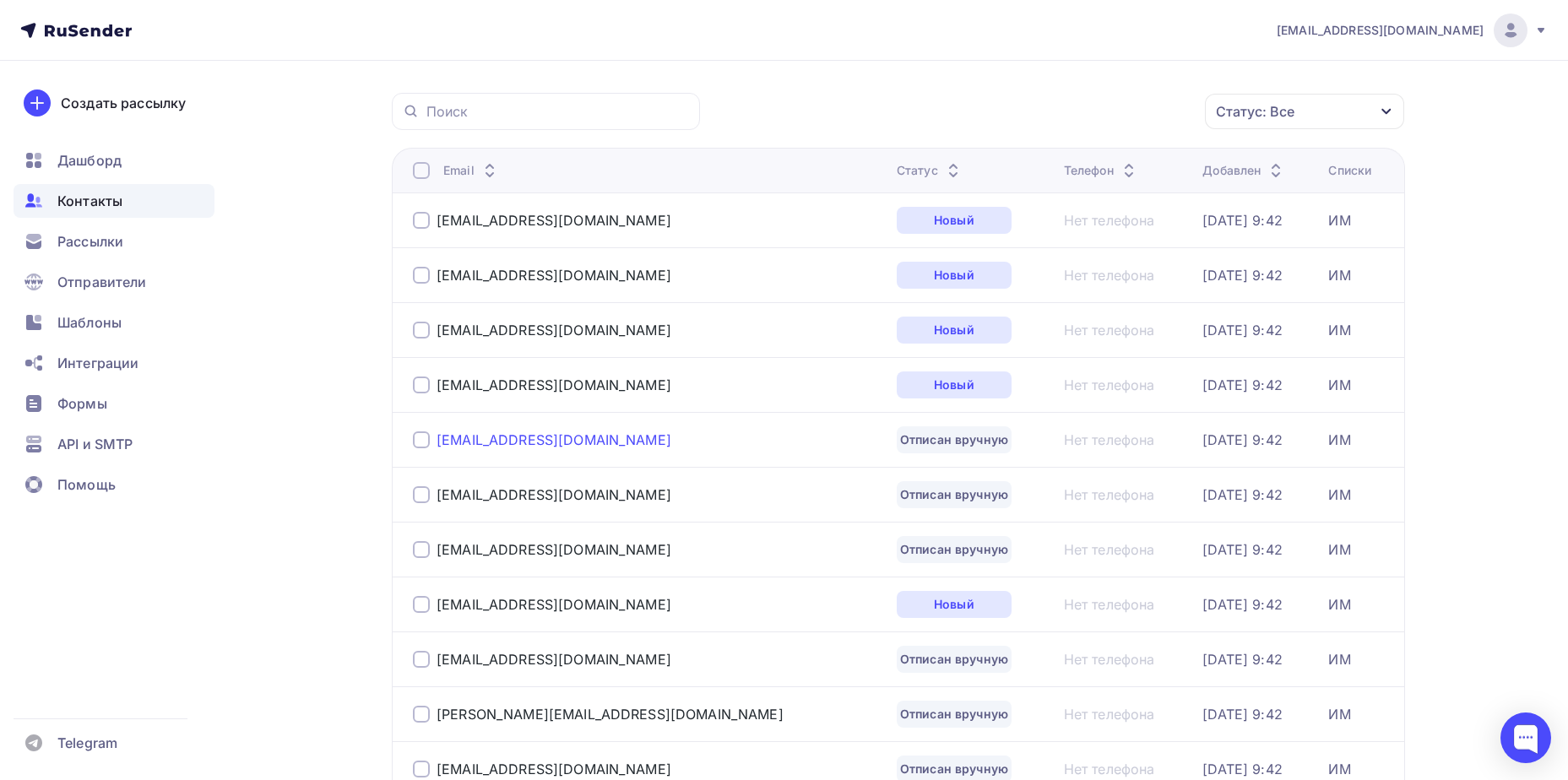
click at [476, 435] on div "[EMAIL_ADDRESS][DOMAIN_NAME]" at bounding box center [553, 440] width 235 height 17
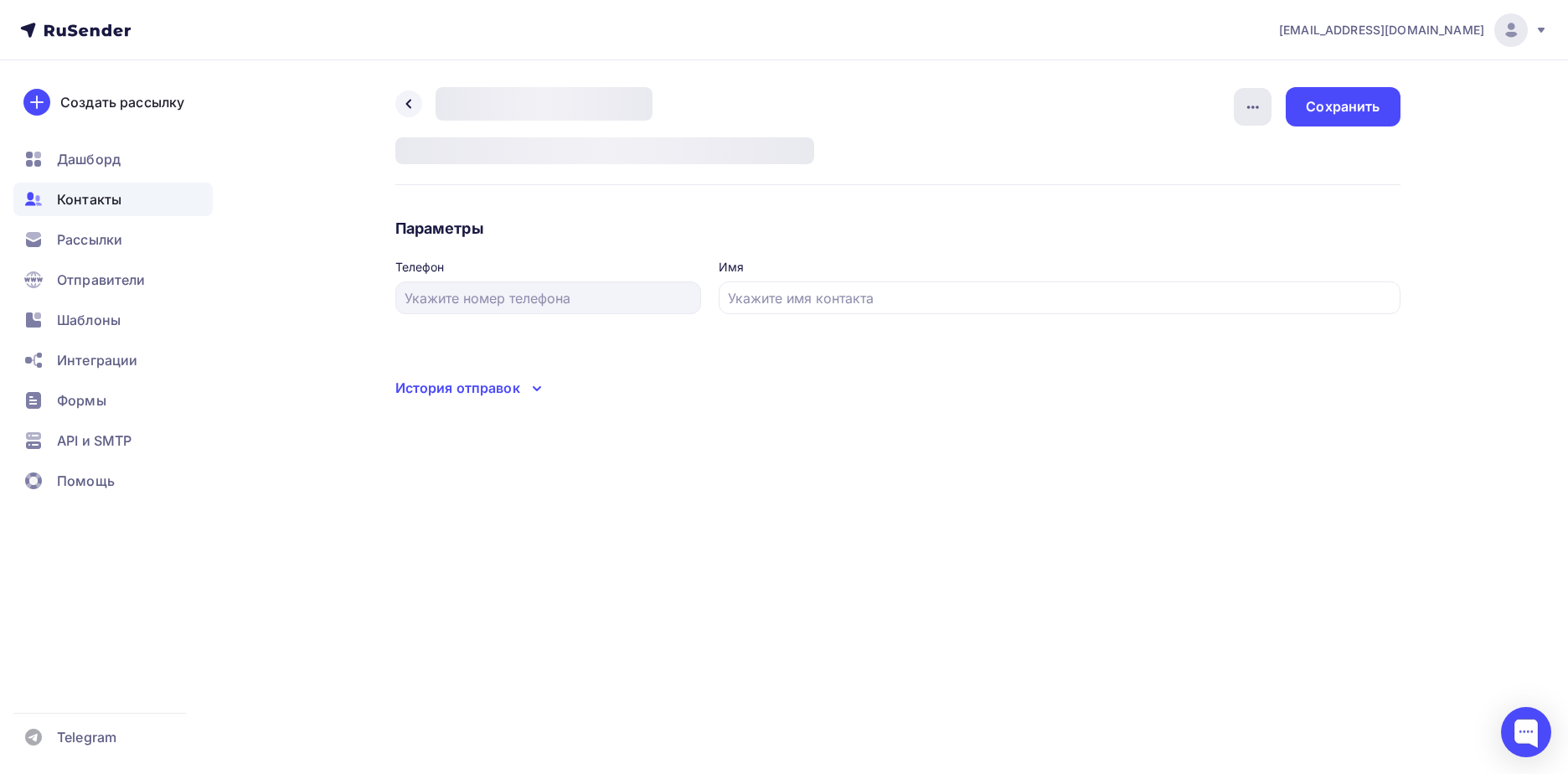
click at [1249, 102] on icon "button" at bounding box center [1252, 106] width 20 height 20
click at [830, 80] on div "Назад Удалить contacts.status.undefined.title # Дата добавления: Удалить Сохран…" at bounding box center [784, 263] width 1372 height 406
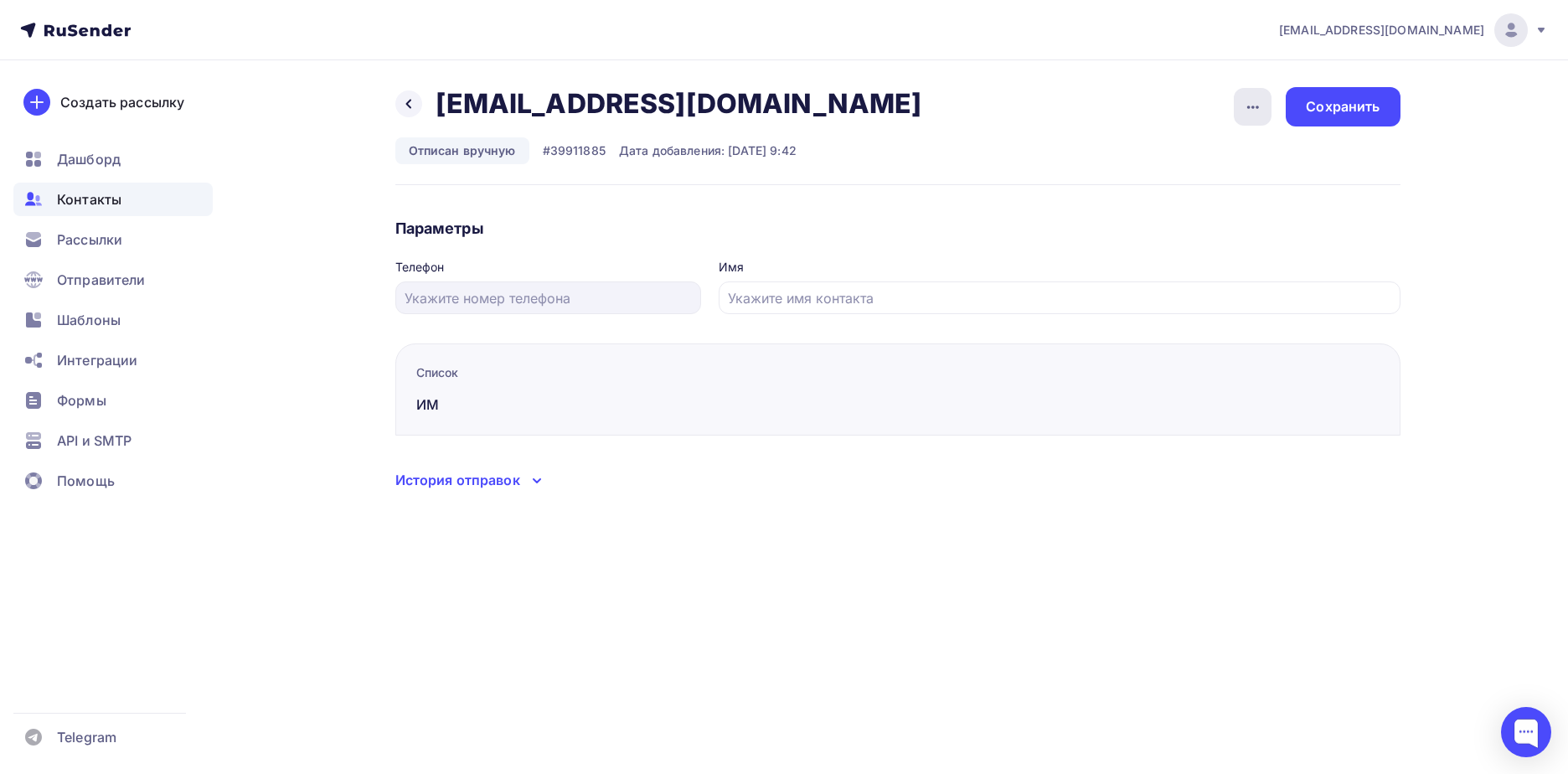
click at [1245, 104] on icon "button" at bounding box center [1252, 106] width 20 height 20
click at [1199, 195] on div "Подписать" at bounding box center [1187, 192] width 160 height 20
click at [1351, 89] on div "Сохранить" at bounding box center [1342, 106] width 114 height 39
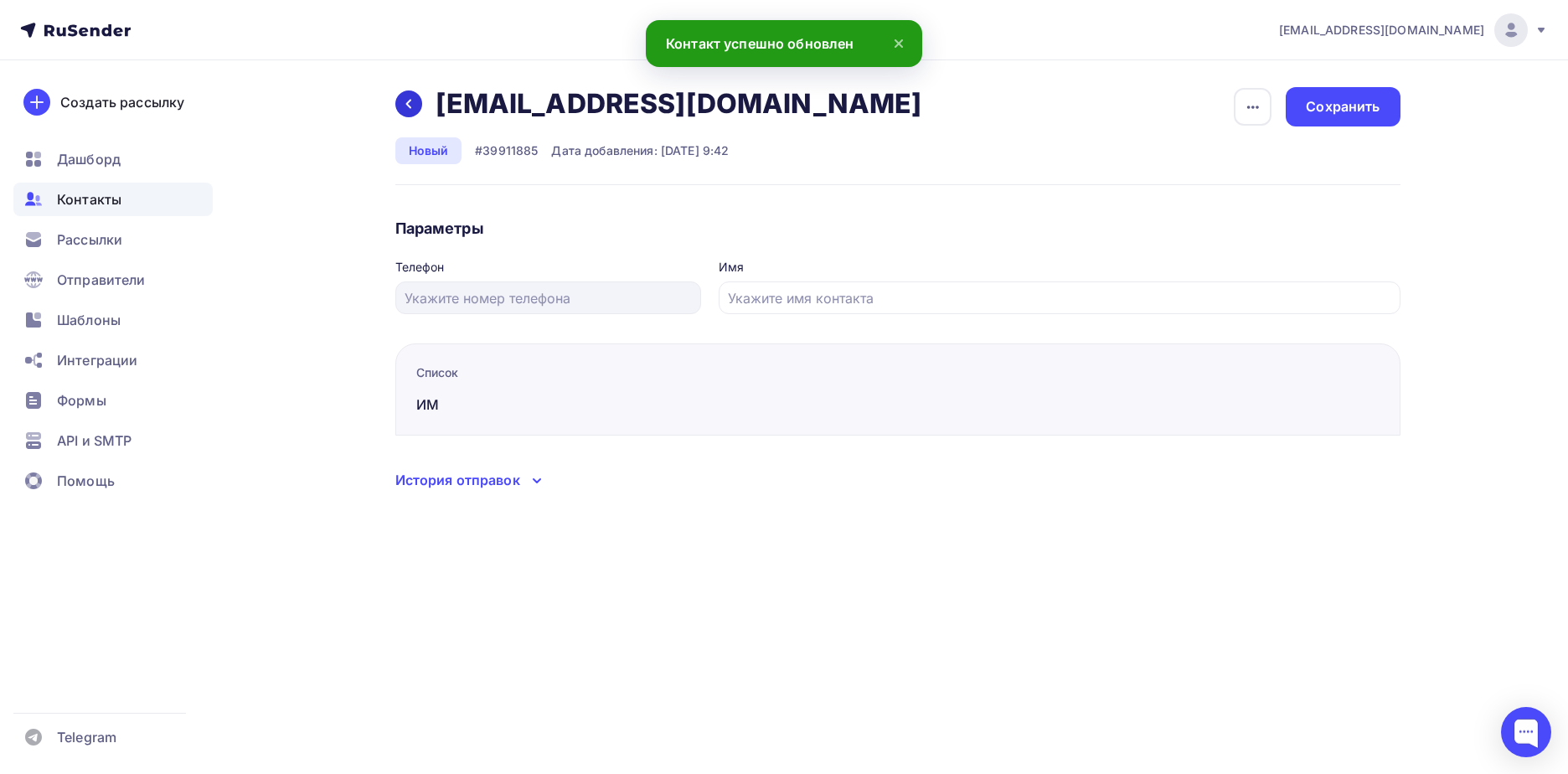
click at [417, 108] on div at bounding box center [408, 104] width 27 height 27
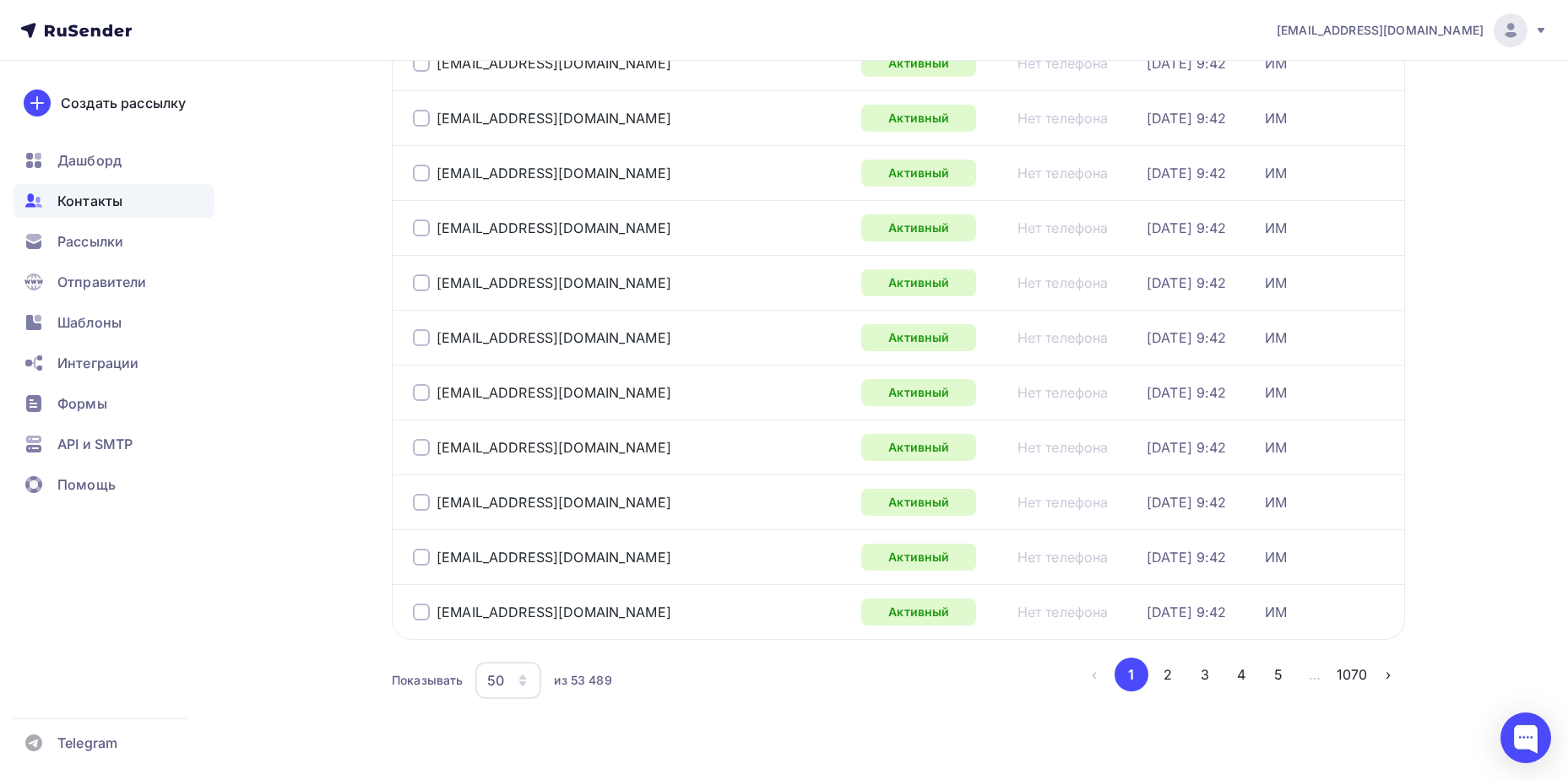
scroll to position [2455, 0]
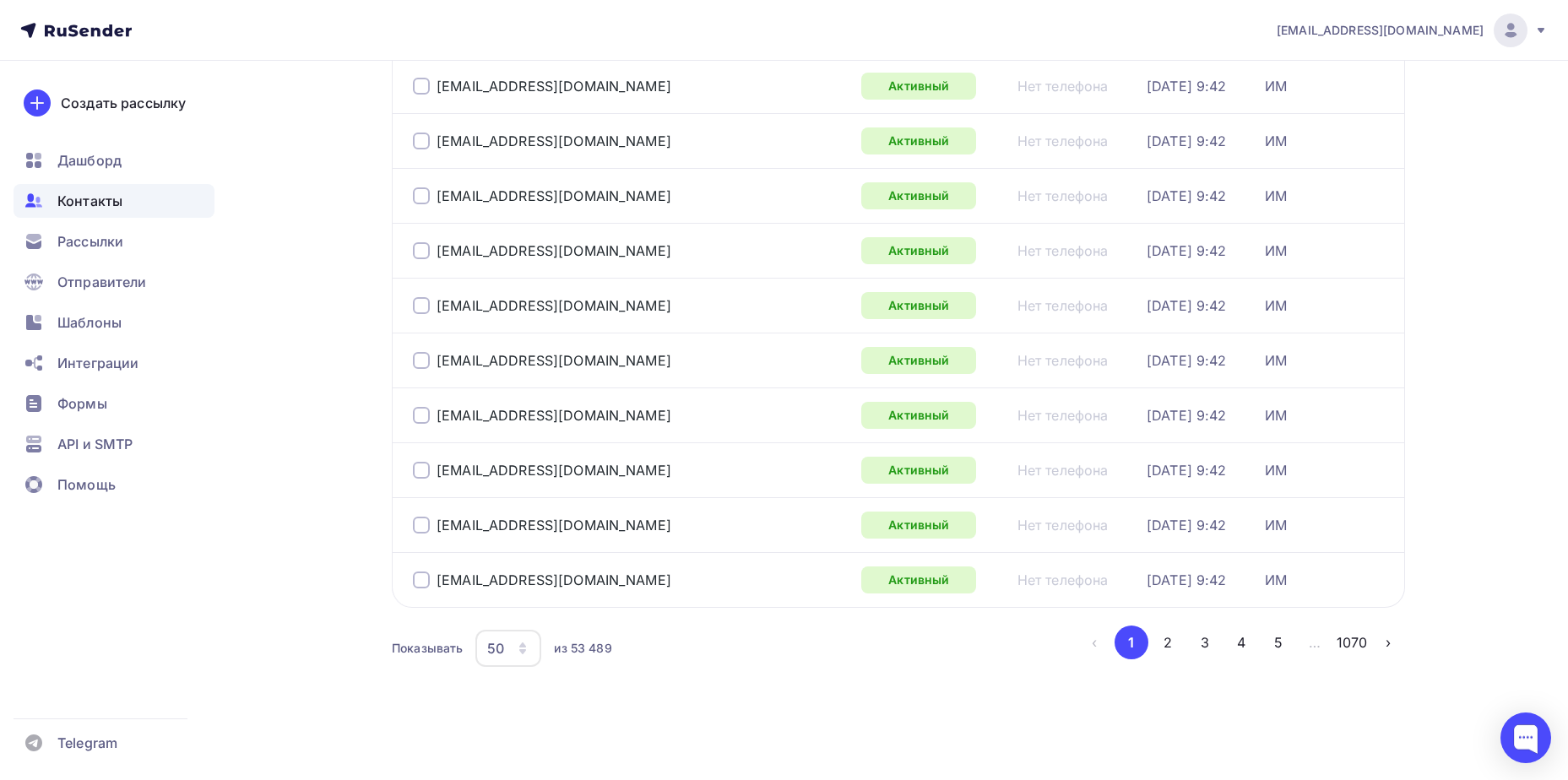
click at [1235, 649] on button "4" at bounding box center [1241, 642] width 34 height 33
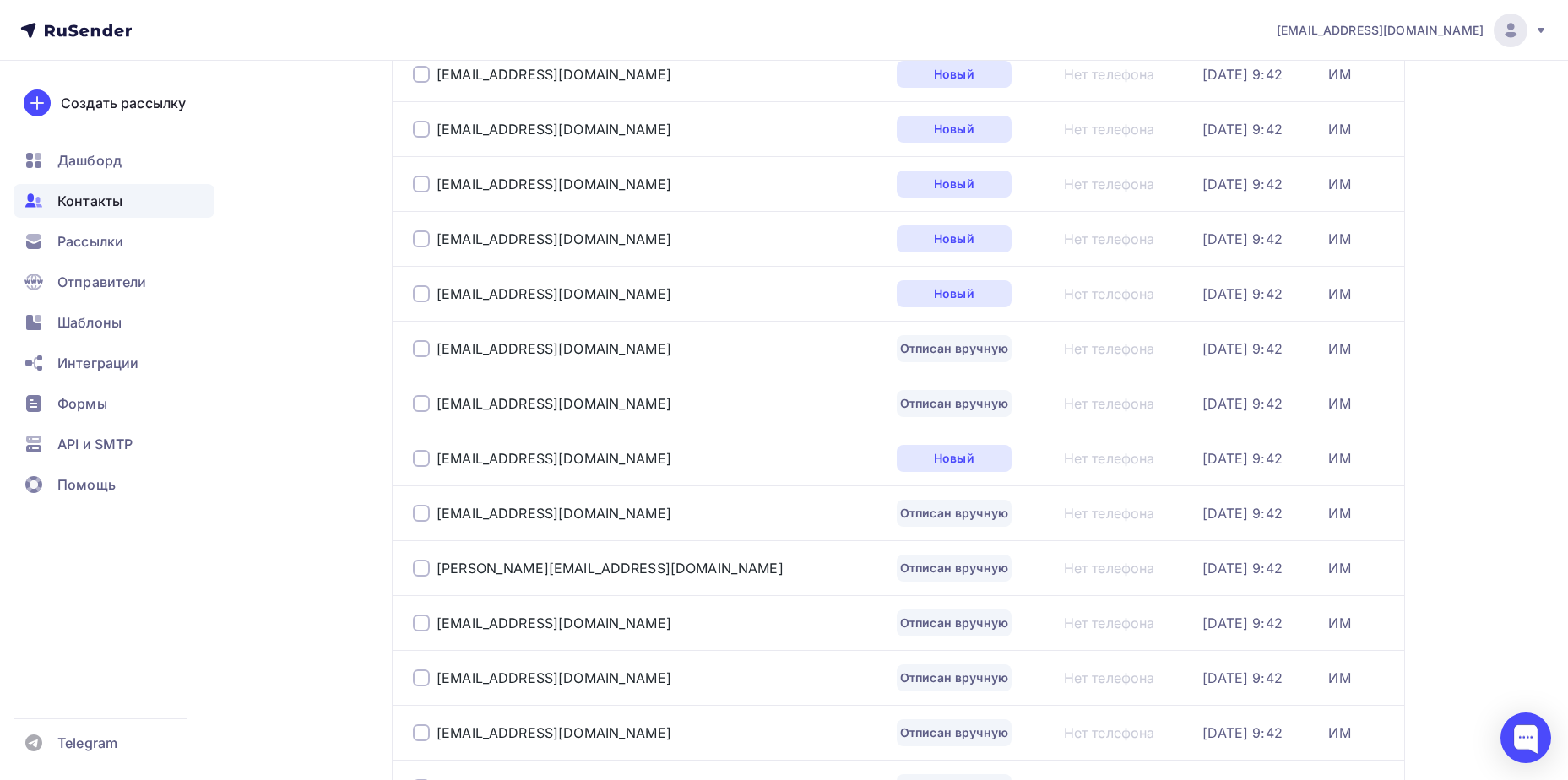
scroll to position [294, 0]
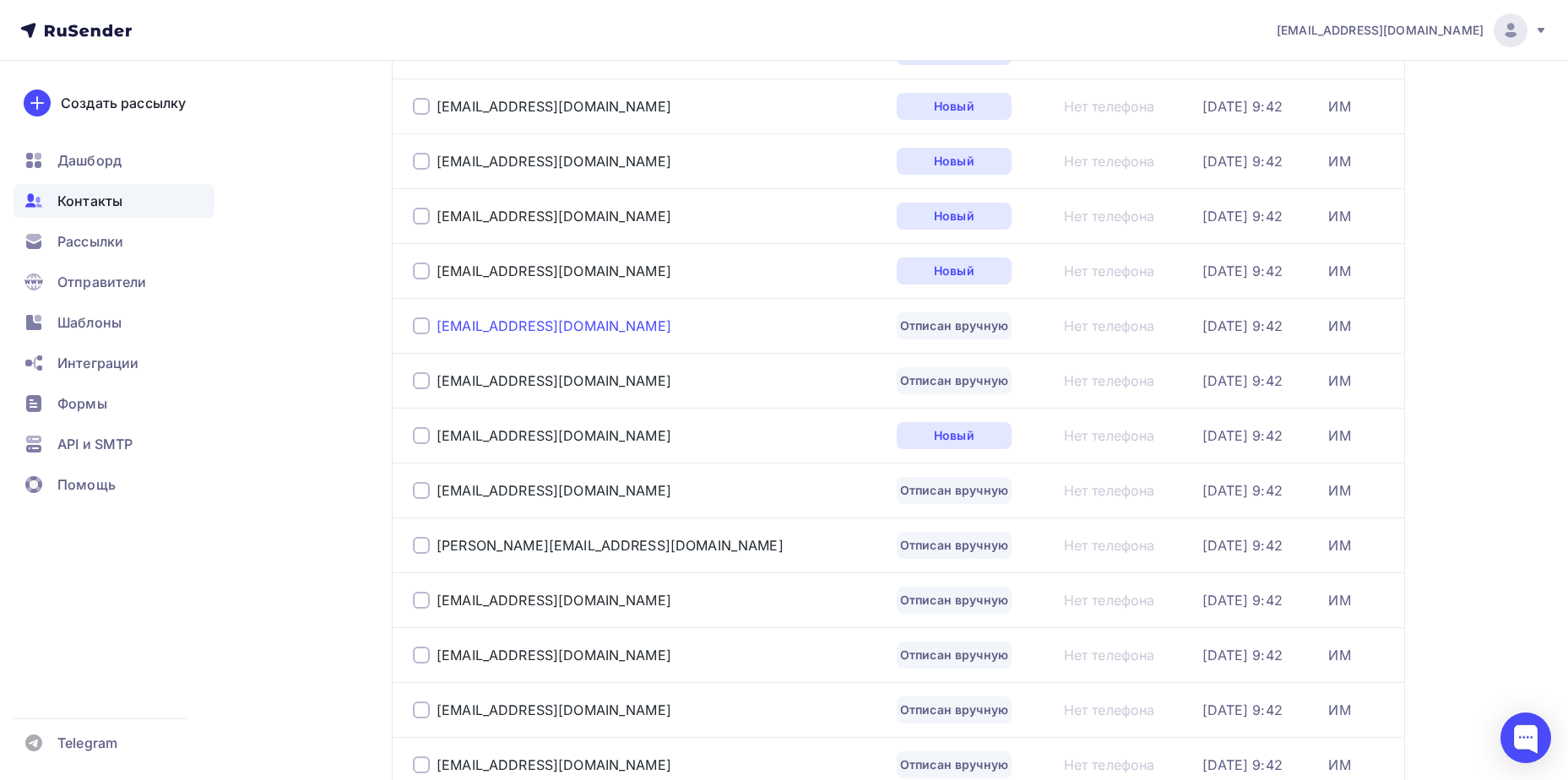
click at [508, 323] on div "[EMAIL_ADDRESS][DOMAIN_NAME]" at bounding box center [553, 326] width 235 height 17
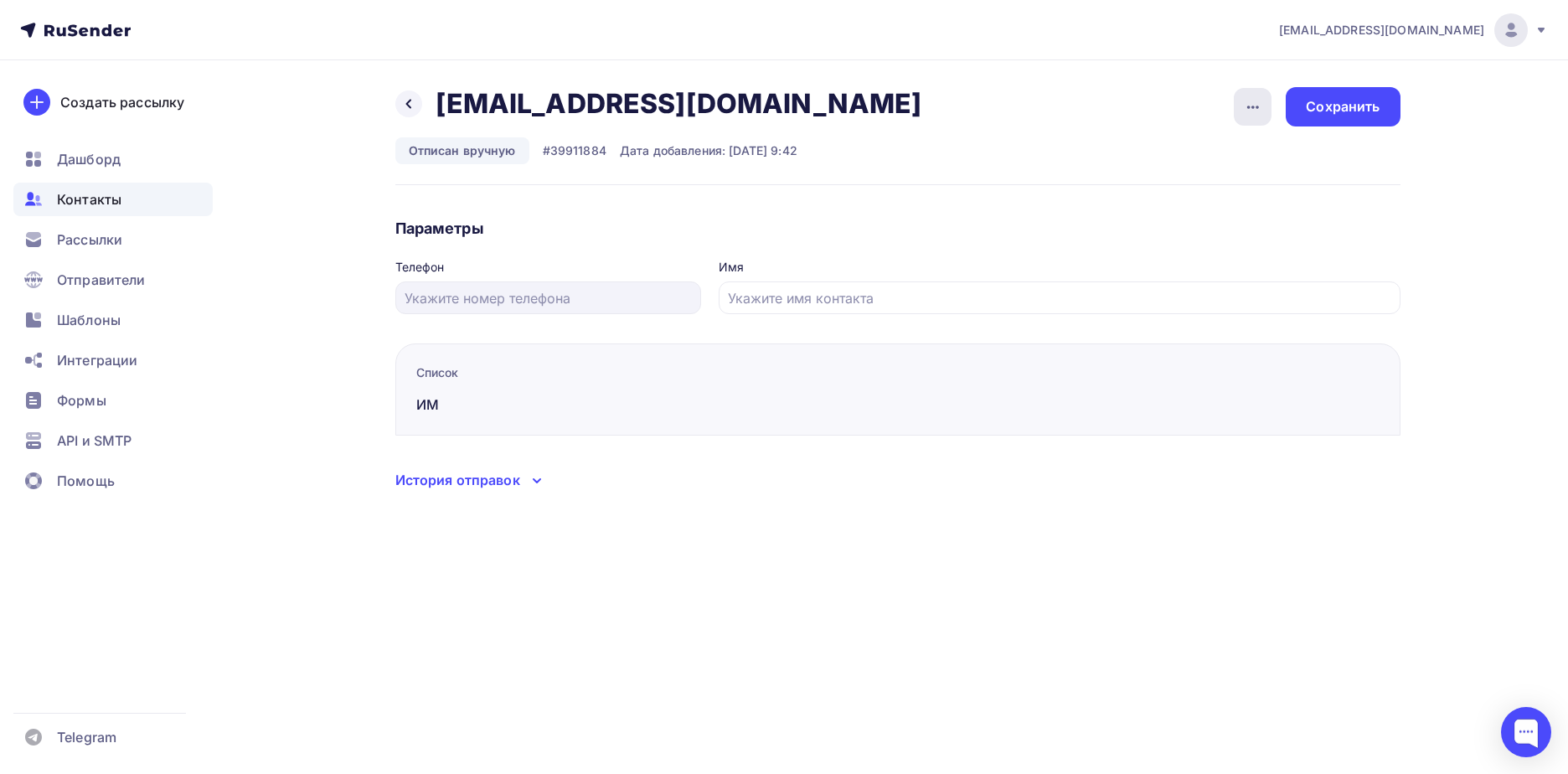
click at [1241, 118] on div "button" at bounding box center [1253, 107] width 38 height 38
click at [1224, 196] on div "Подписать" at bounding box center [1187, 192] width 160 height 20
click at [1339, 107] on div "Сохранить" at bounding box center [1342, 106] width 74 height 19
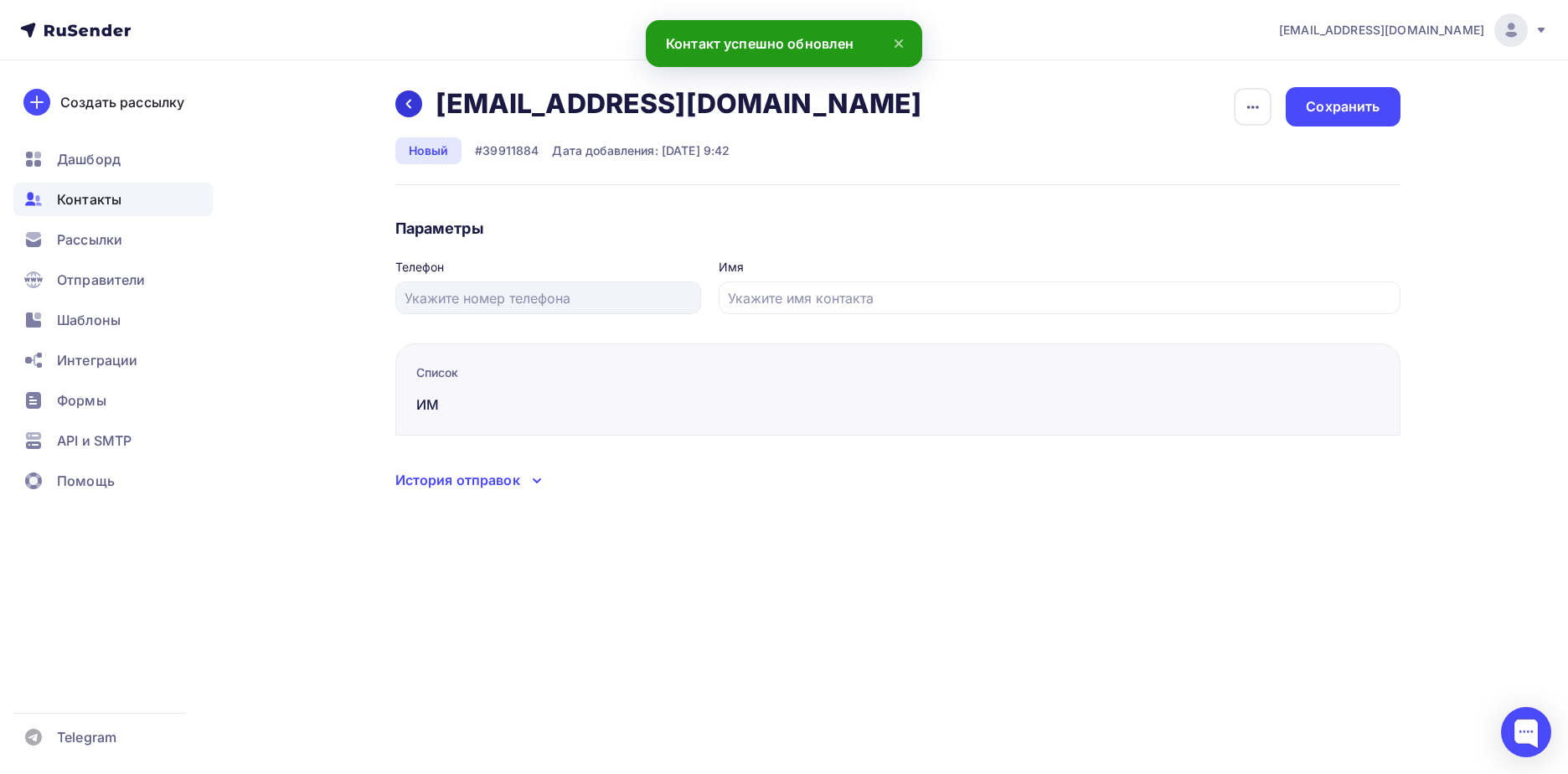
click at [402, 112] on div at bounding box center [408, 104] width 27 height 27
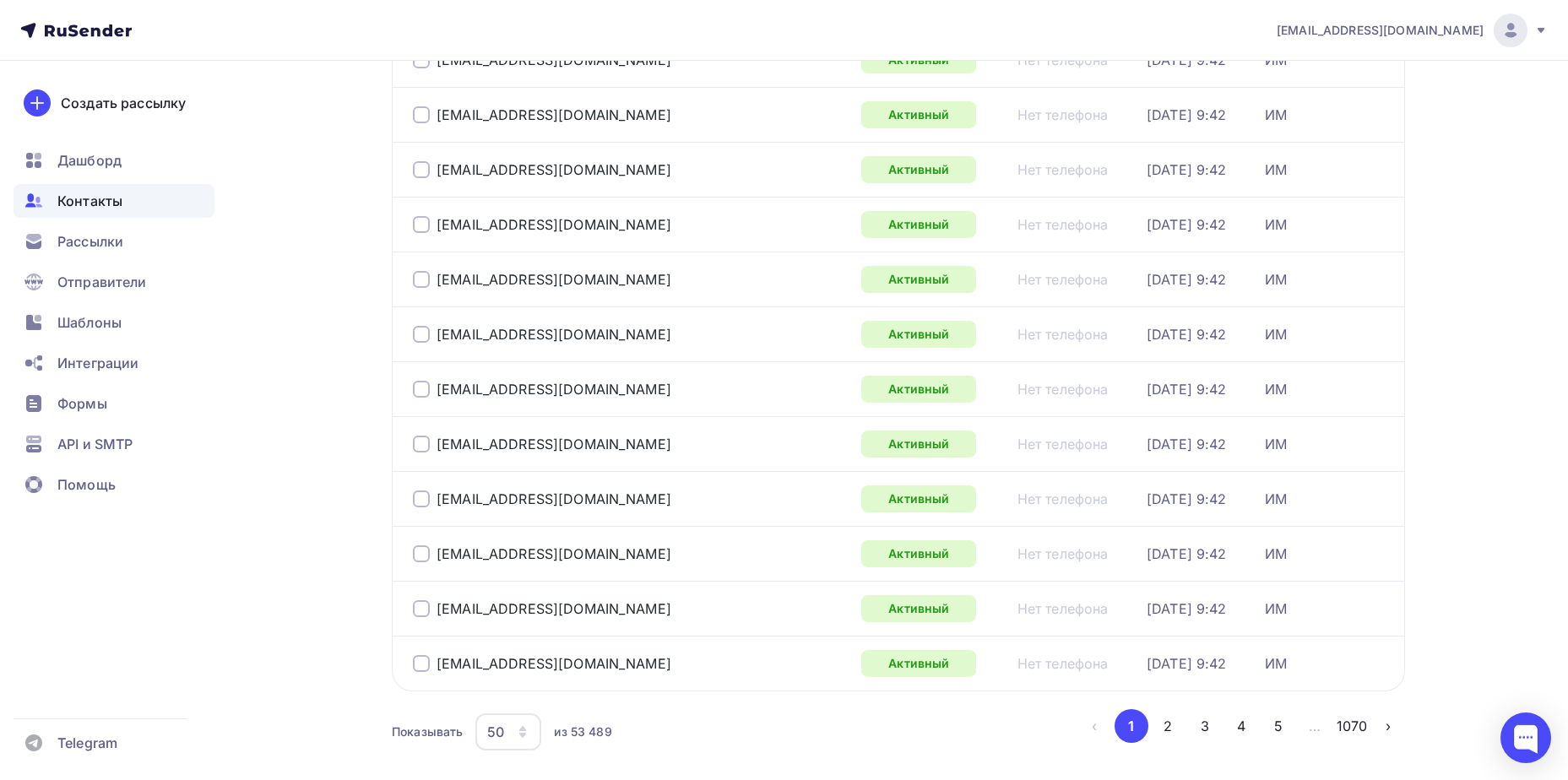
scroll to position [2455, 0]
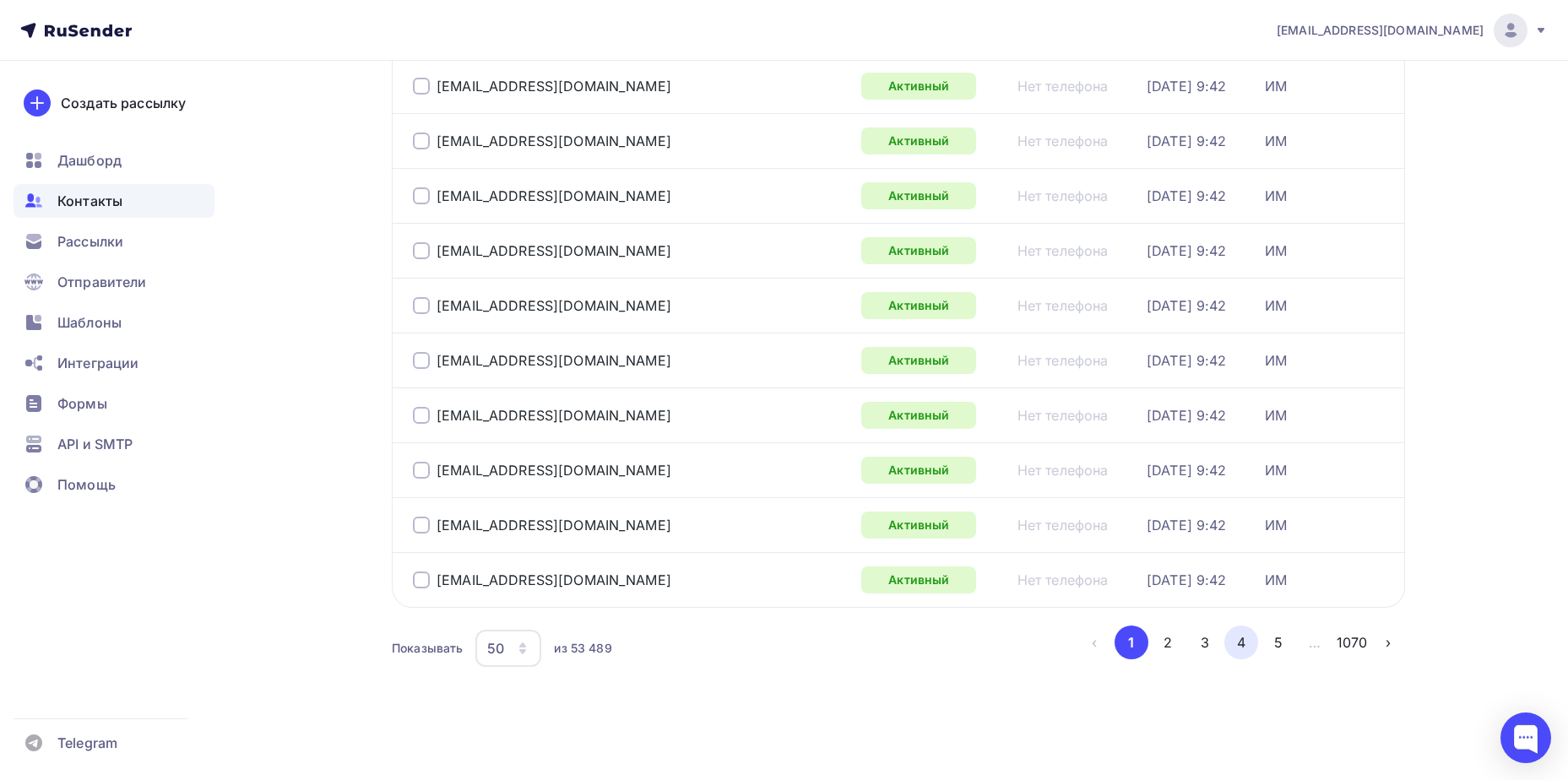
click at [1238, 636] on button "4" at bounding box center [1241, 642] width 34 height 33
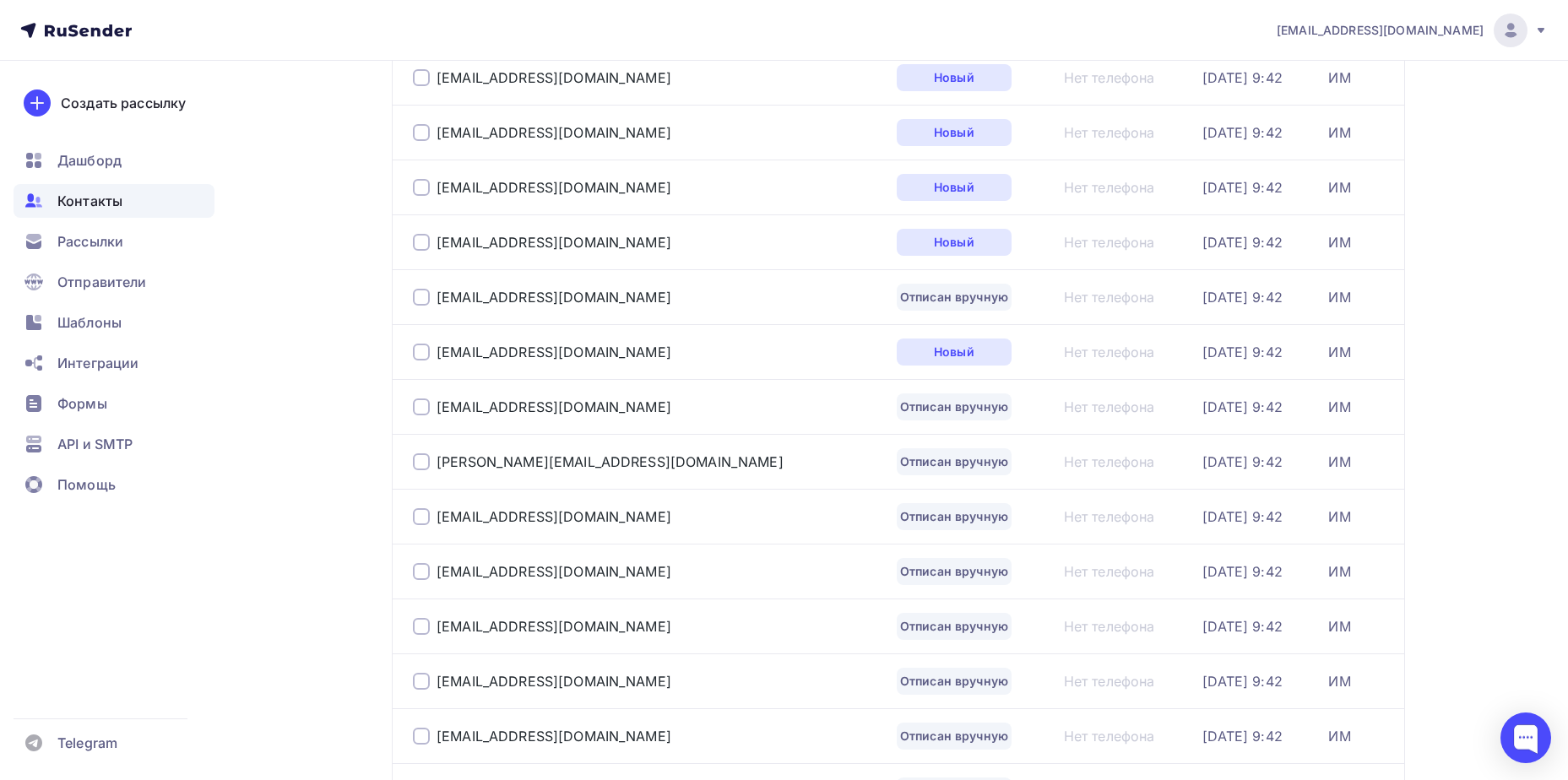
scroll to position [378, 0]
click at [528, 301] on div "[EMAIL_ADDRESS][DOMAIN_NAME]" at bounding box center [553, 297] width 235 height 17
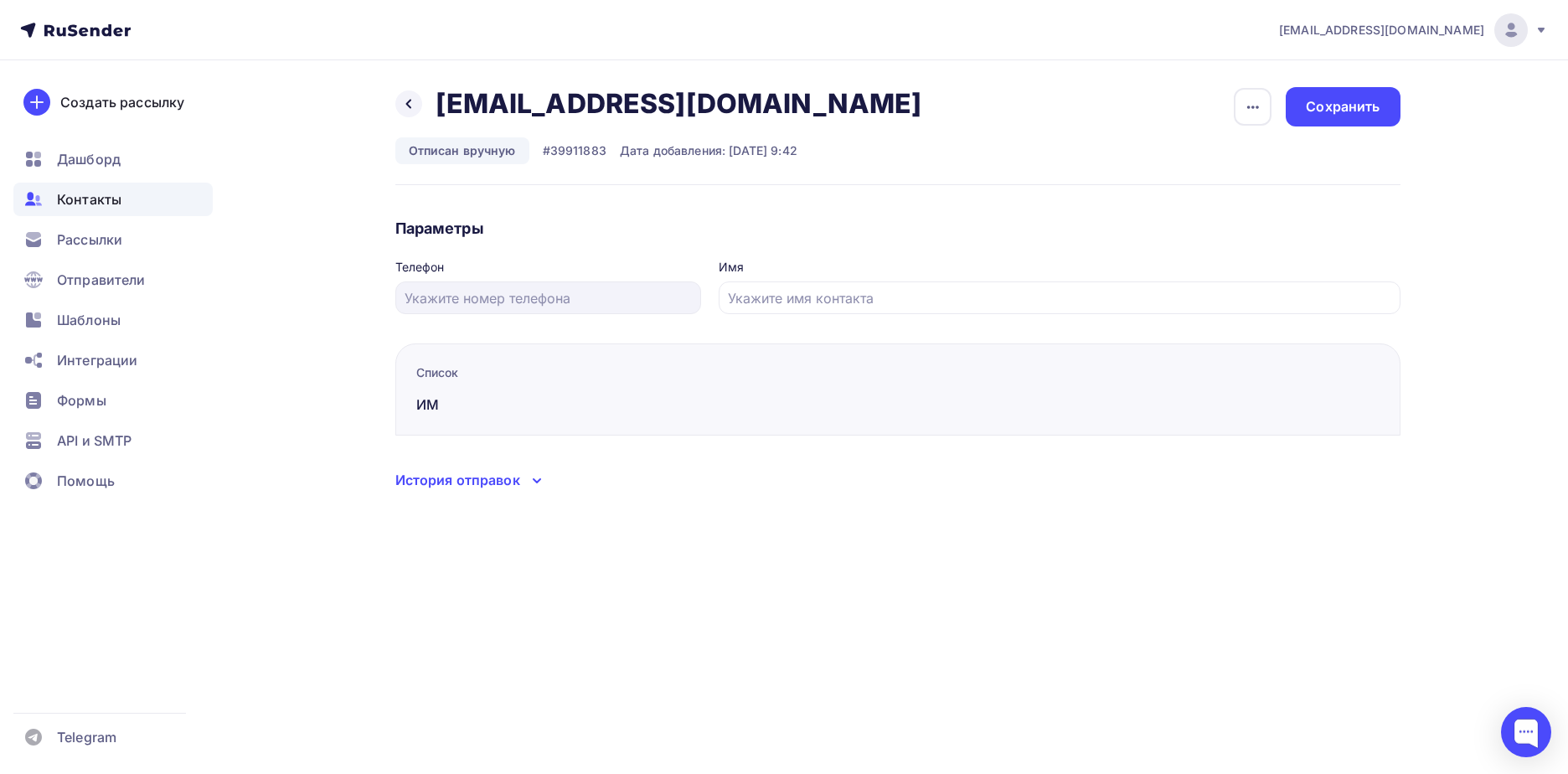
click at [1274, 109] on div "Удалить Подписать Сохранить" at bounding box center [1316, 106] width 167 height 39
click at [1259, 119] on div "button" at bounding box center [1253, 107] width 38 height 38
click at [1252, 188] on div "Подписать" at bounding box center [1187, 192] width 160 height 20
click at [1326, 115] on div "Сохранить" at bounding box center [1342, 106] width 74 height 19
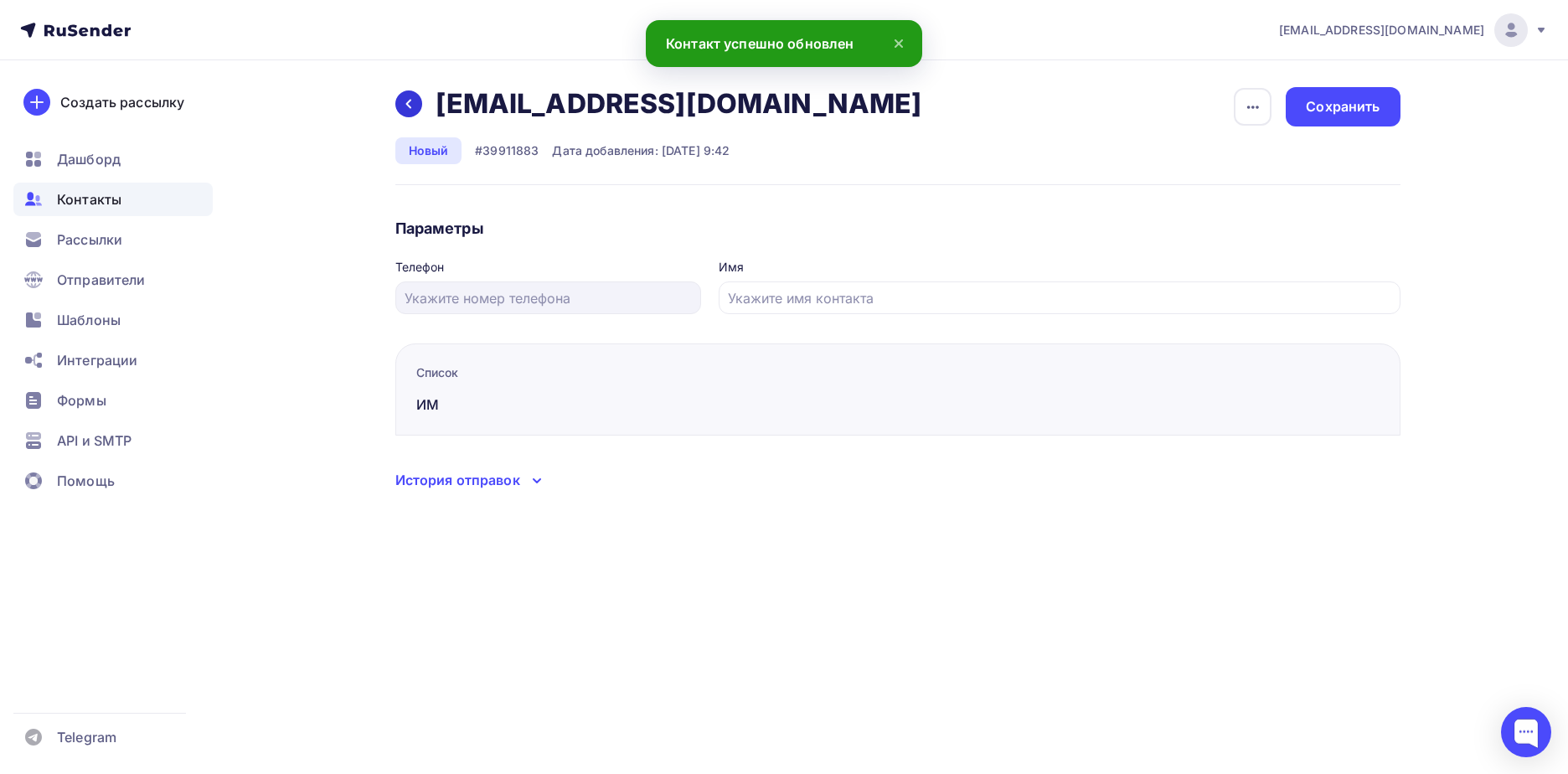
click at [407, 107] on icon at bounding box center [408, 104] width 13 height 13
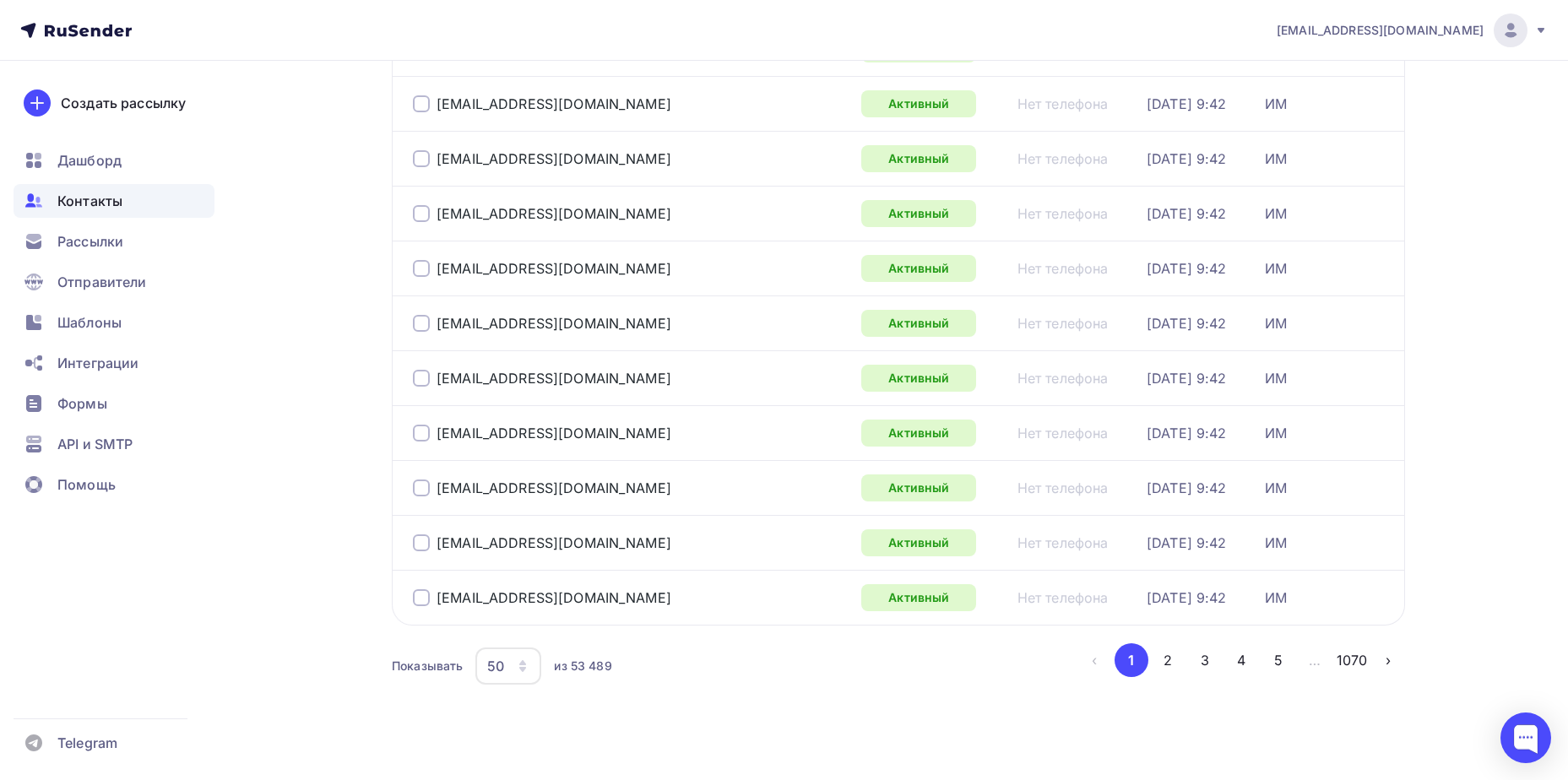
scroll to position [2455, 0]
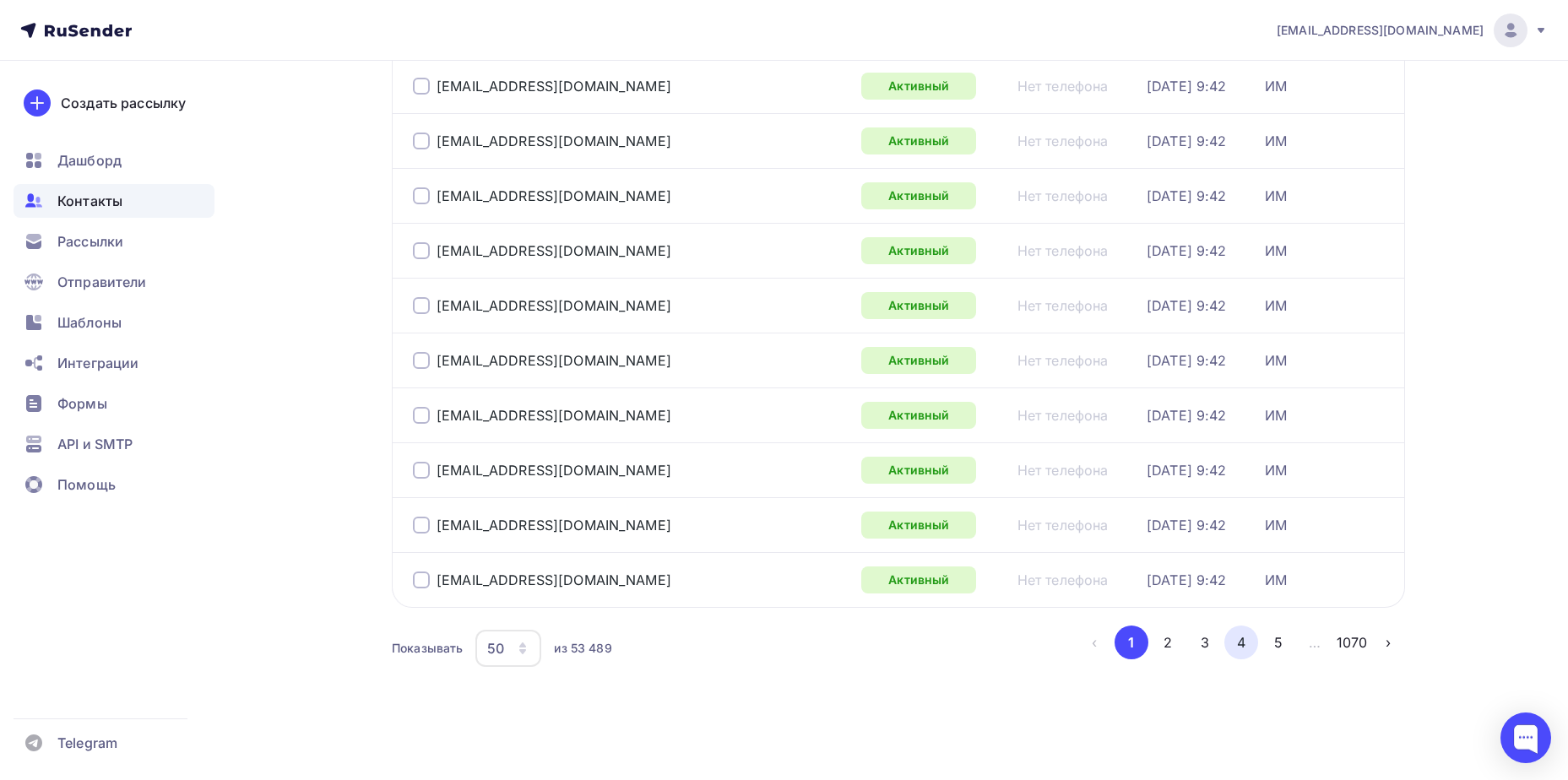
click at [1237, 644] on button "4" at bounding box center [1241, 642] width 34 height 33
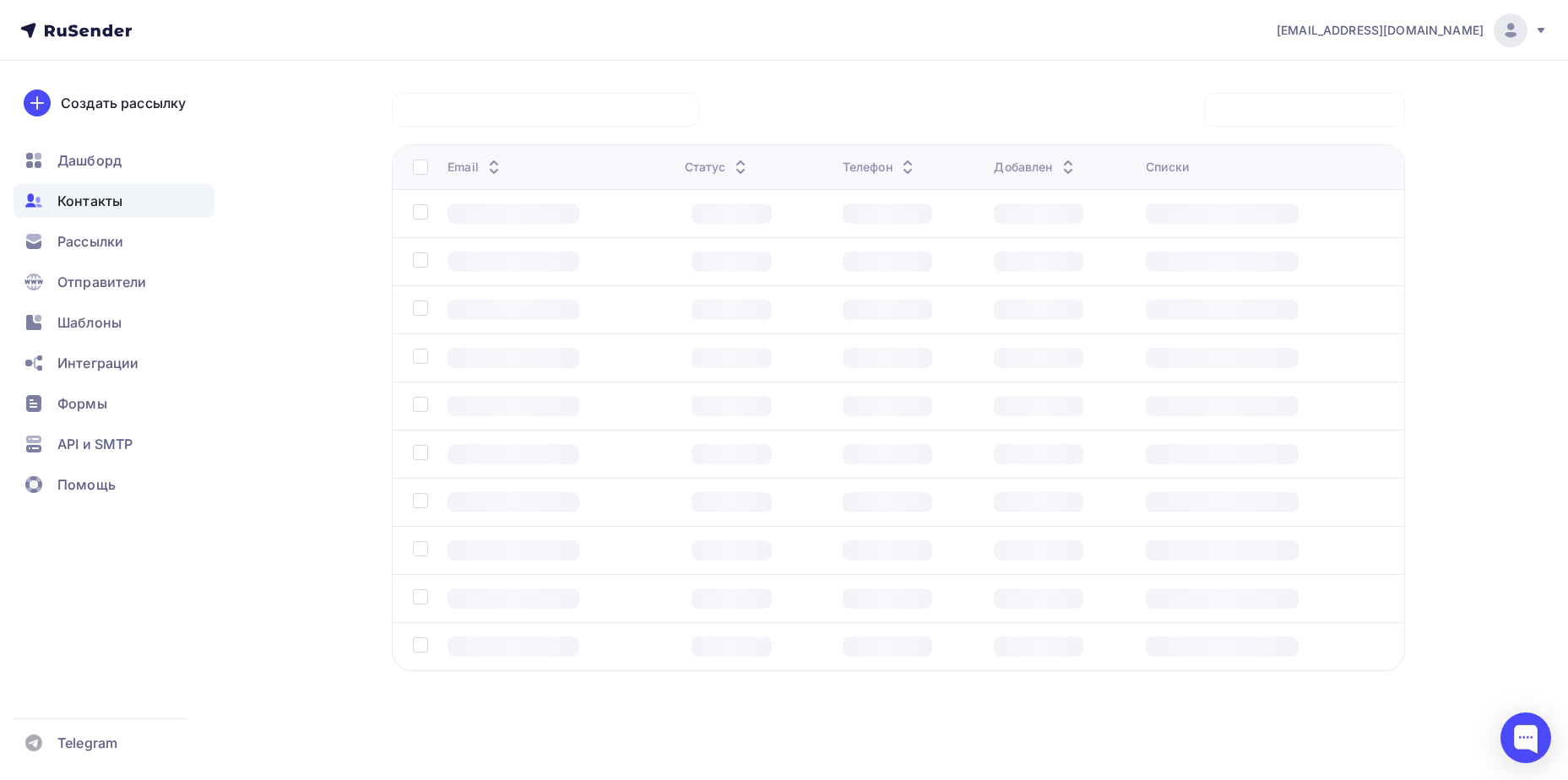
scroll to position [125, 0]
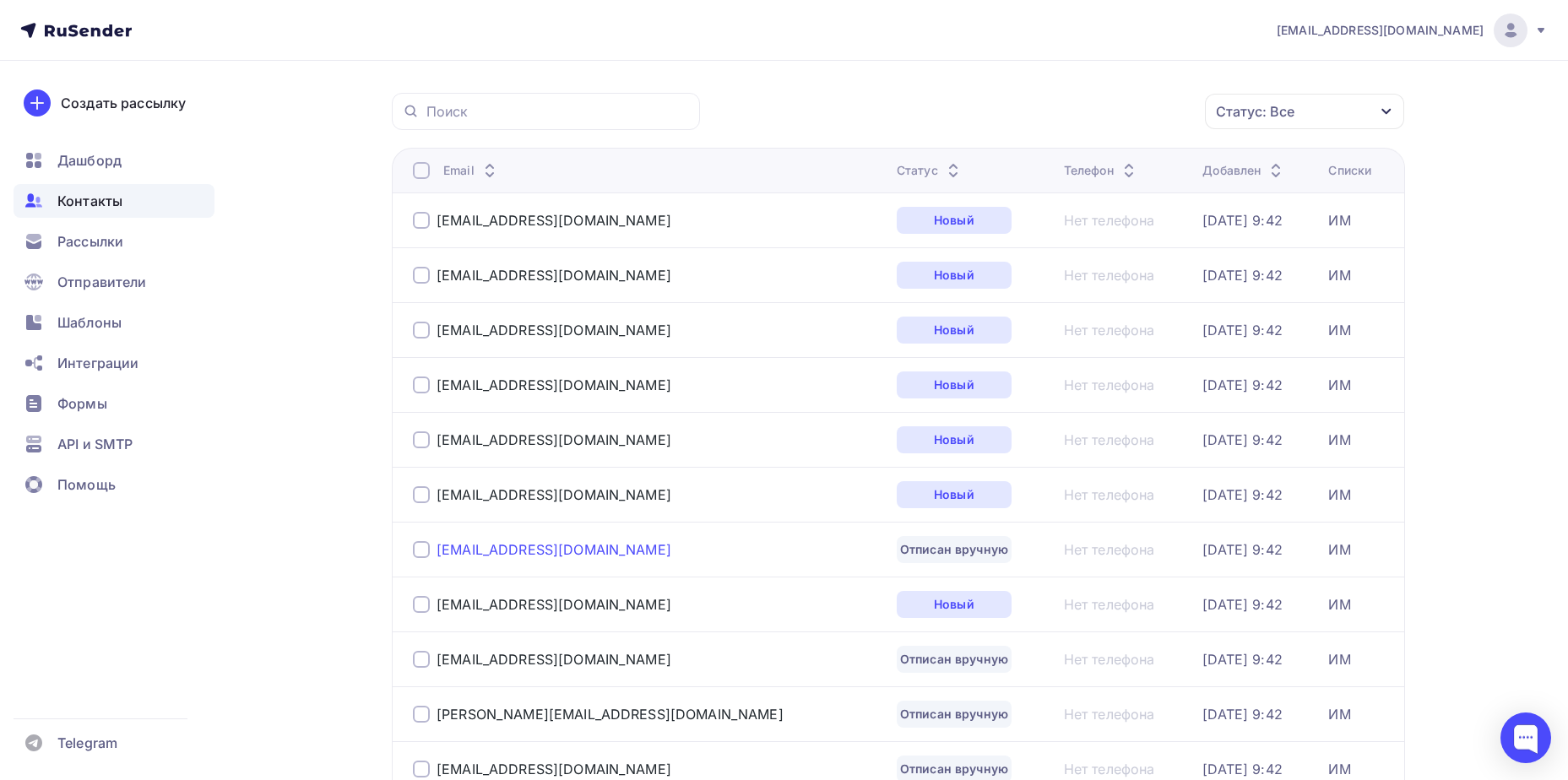
click at [597, 551] on div "[EMAIL_ADDRESS][DOMAIN_NAME]" at bounding box center [553, 550] width 235 height 17
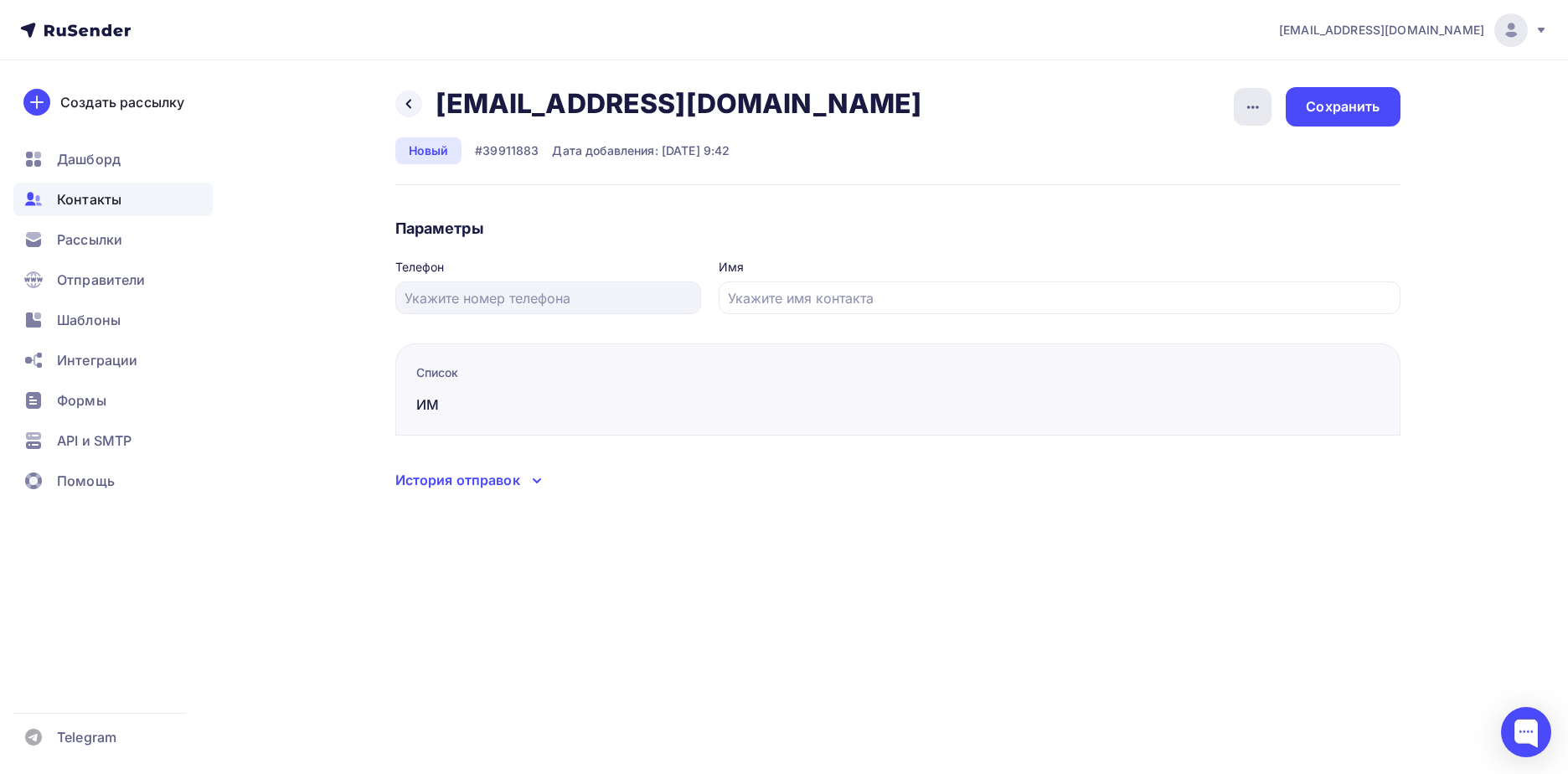
click at [1270, 110] on div "button" at bounding box center [1253, 107] width 38 height 38
click at [1220, 203] on link "Отписать" at bounding box center [1188, 192] width 181 height 33
click at [1248, 112] on icon "button" at bounding box center [1252, 106] width 20 height 20
click at [1237, 195] on div "Подписать" at bounding box center [1187, 192] width 160 height 20
click at [1336, 121] on div "Сохранить" at bounding box center [1342, 106] width 114 height 39
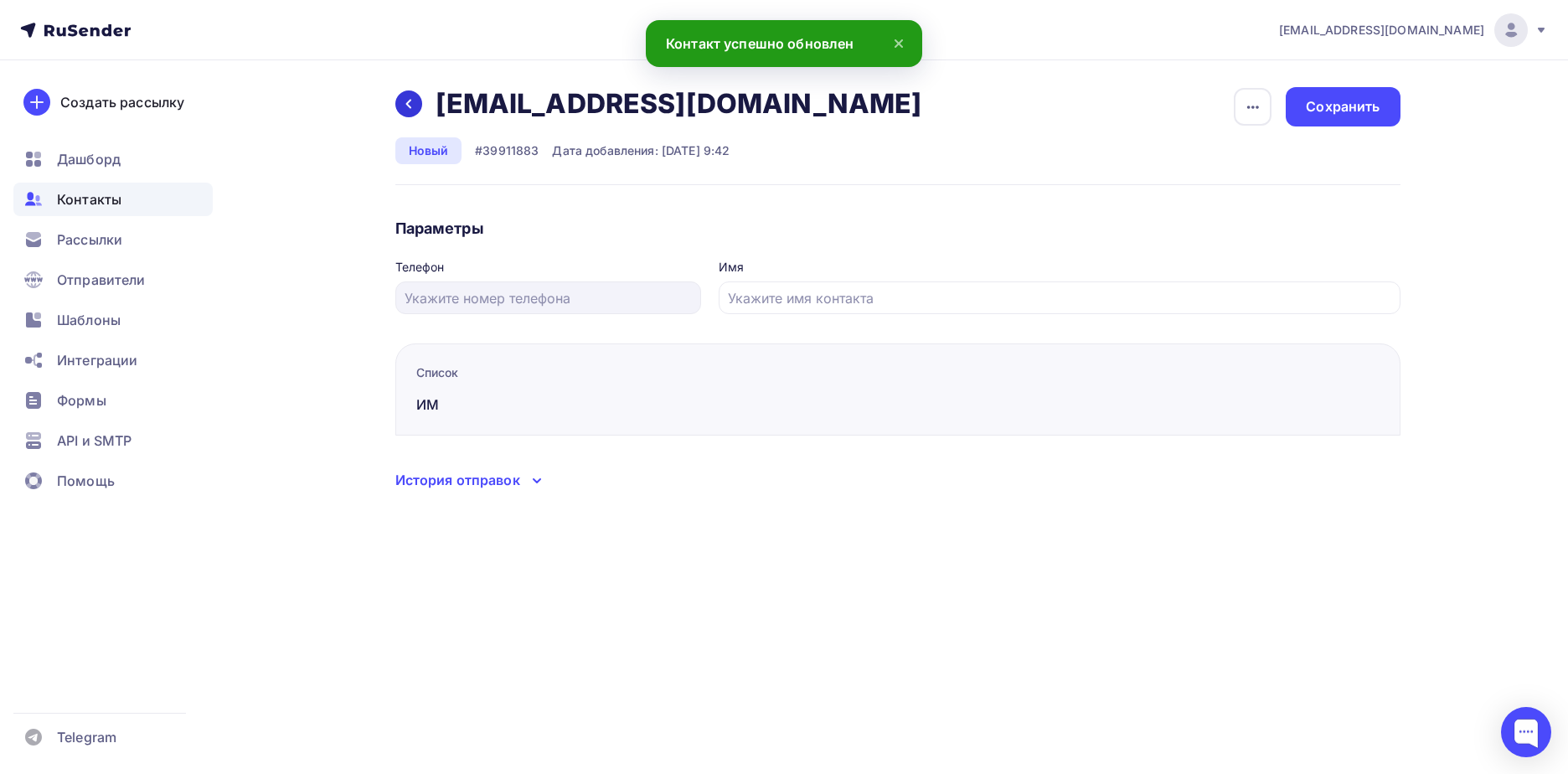
click at [411, 105] on icon at bounding box center [408, 104] width 13 height 13
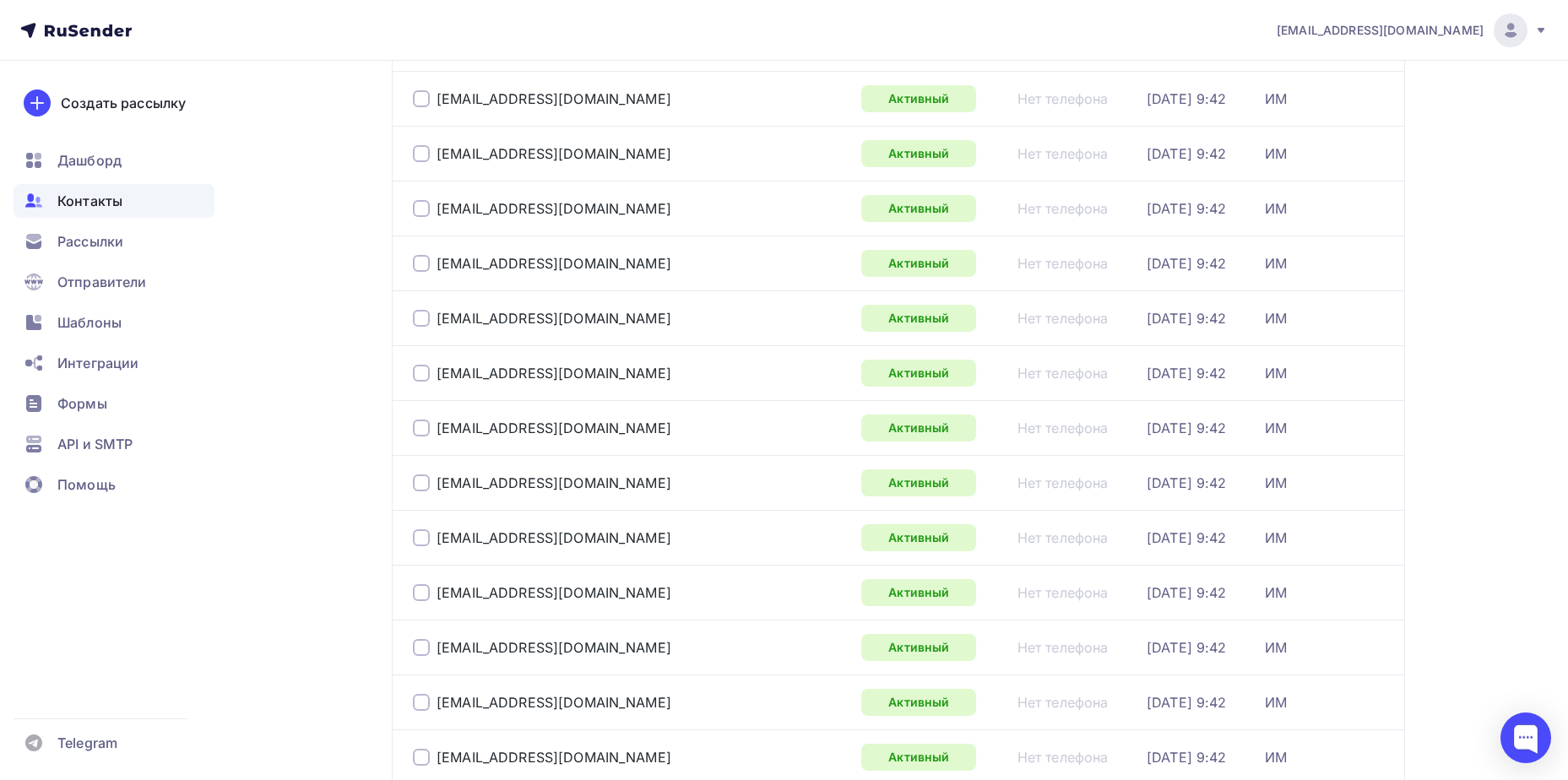
scroll to position [2455, 0]
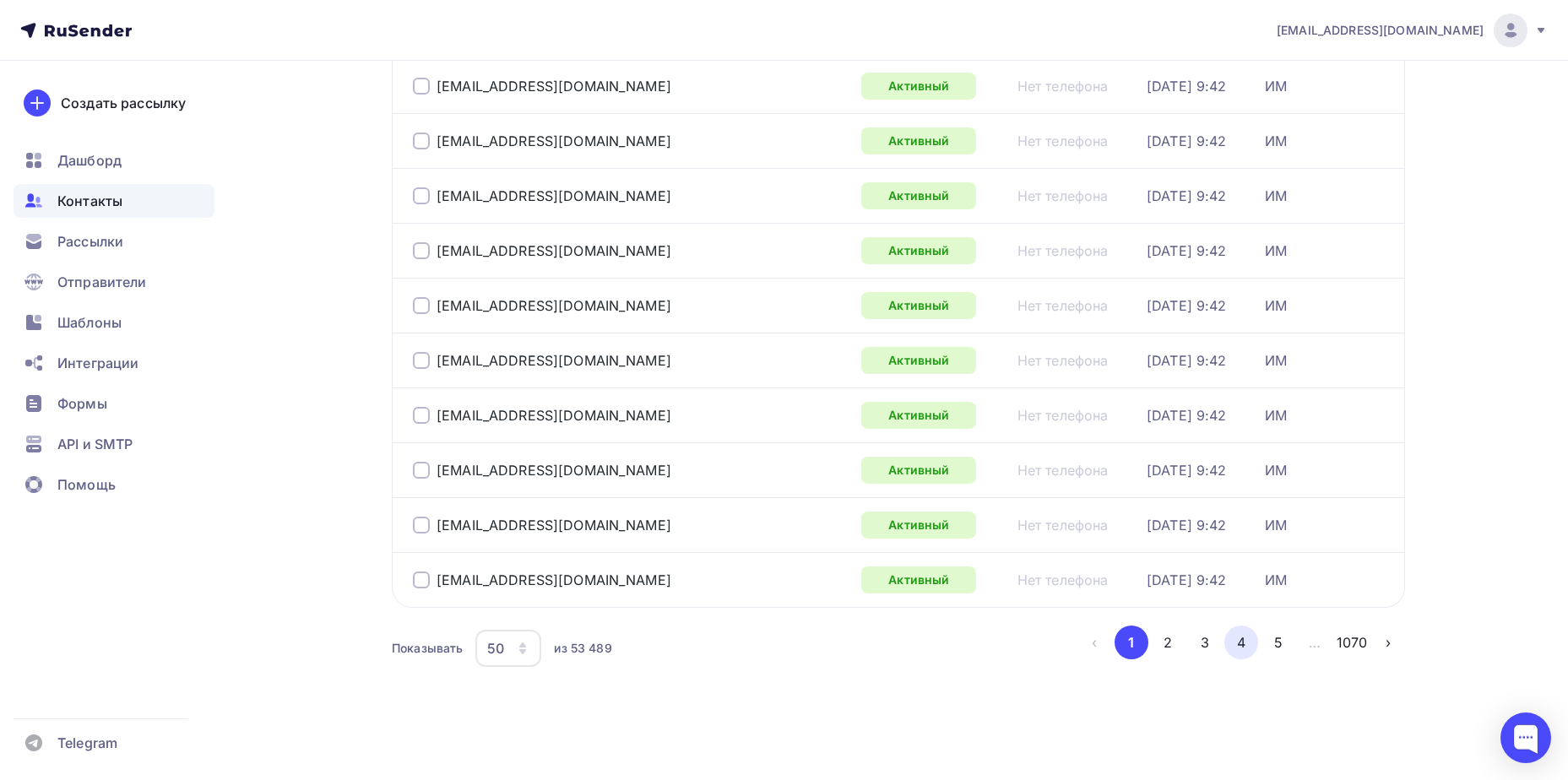
click at [1231, 638] on button "4" at bounding box center [1241, 642] width 34 height 33
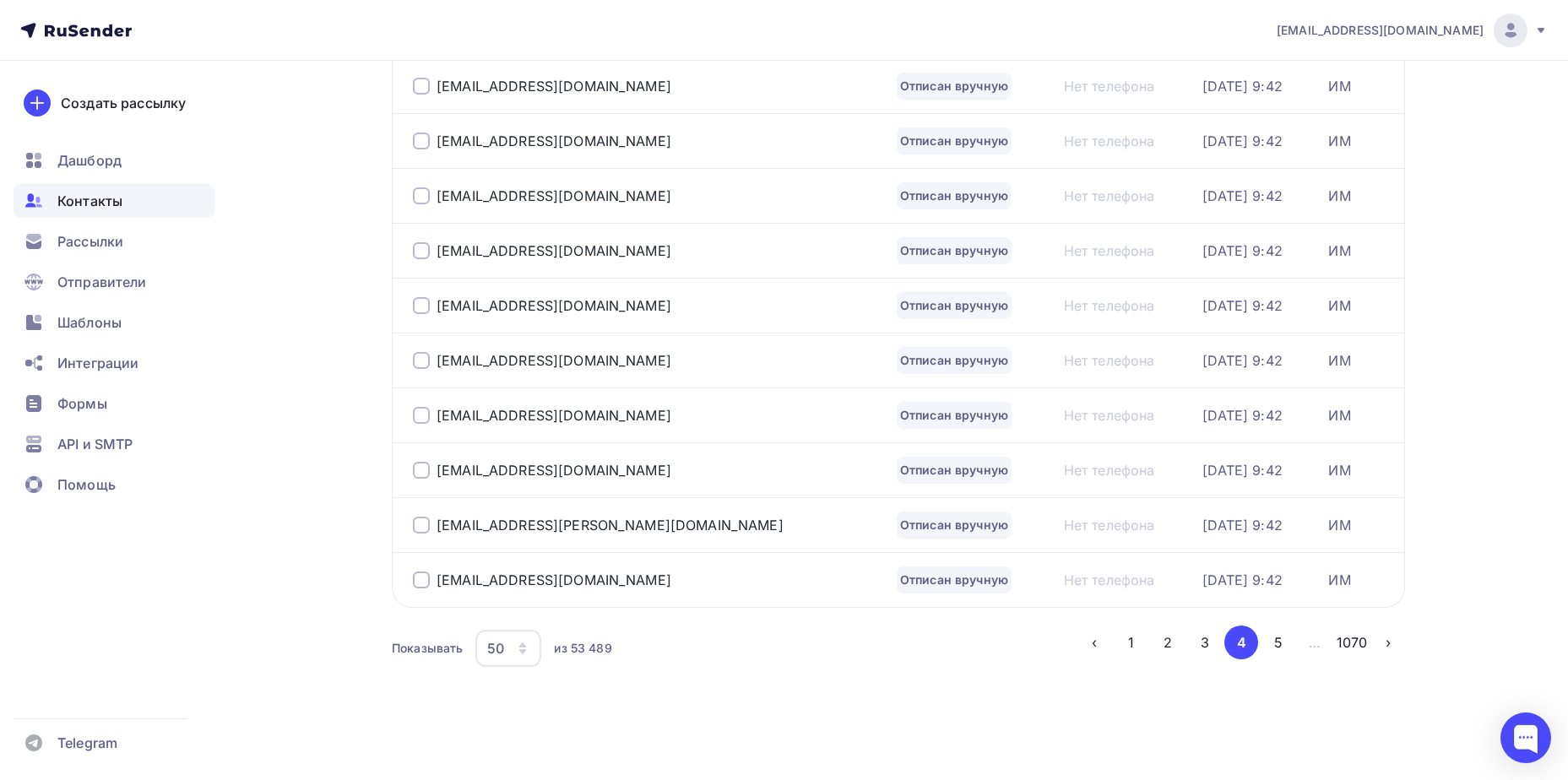
click at [522, 590] on div "[EMAIL_ADDRESS][DOMAIN_NAME]" at bounding box center [623, 580] width 422 height 27
click at [521, 585] on div "[EMAIL_ADDRESS][DOMAIN_NAME]" at bounding box center [553, 580] width 235 height 17
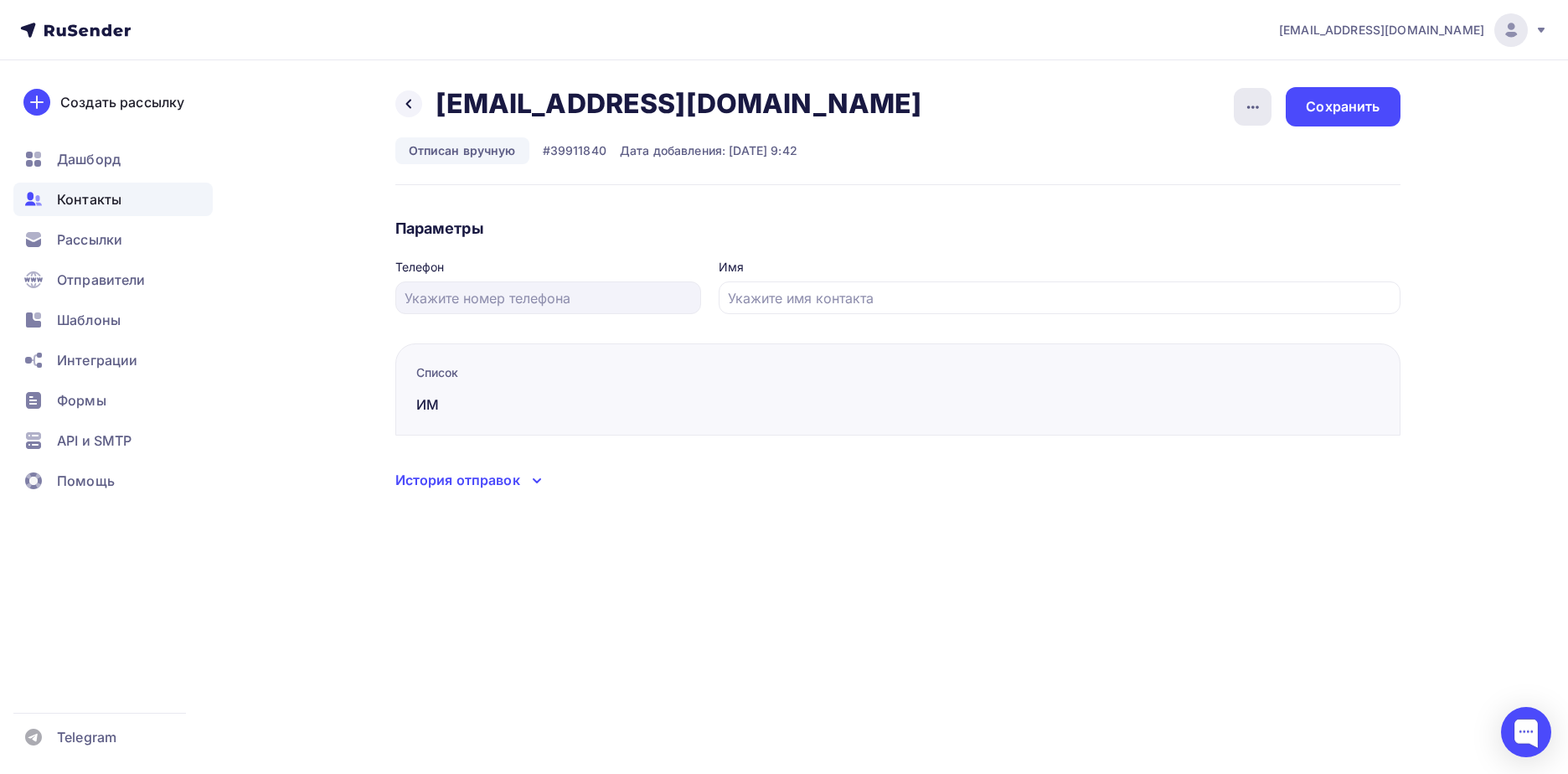
click at [1258, 99] on icon "button" at bounding box center [1252, 106] width 20 height 20
click at [1223, 198] on div "Подписать" at bounding box center [1187, 192] width 160 height 20
click at [1351, 101] on div "Сохранить" at bounding box center [1342, 106] width 74 height 19
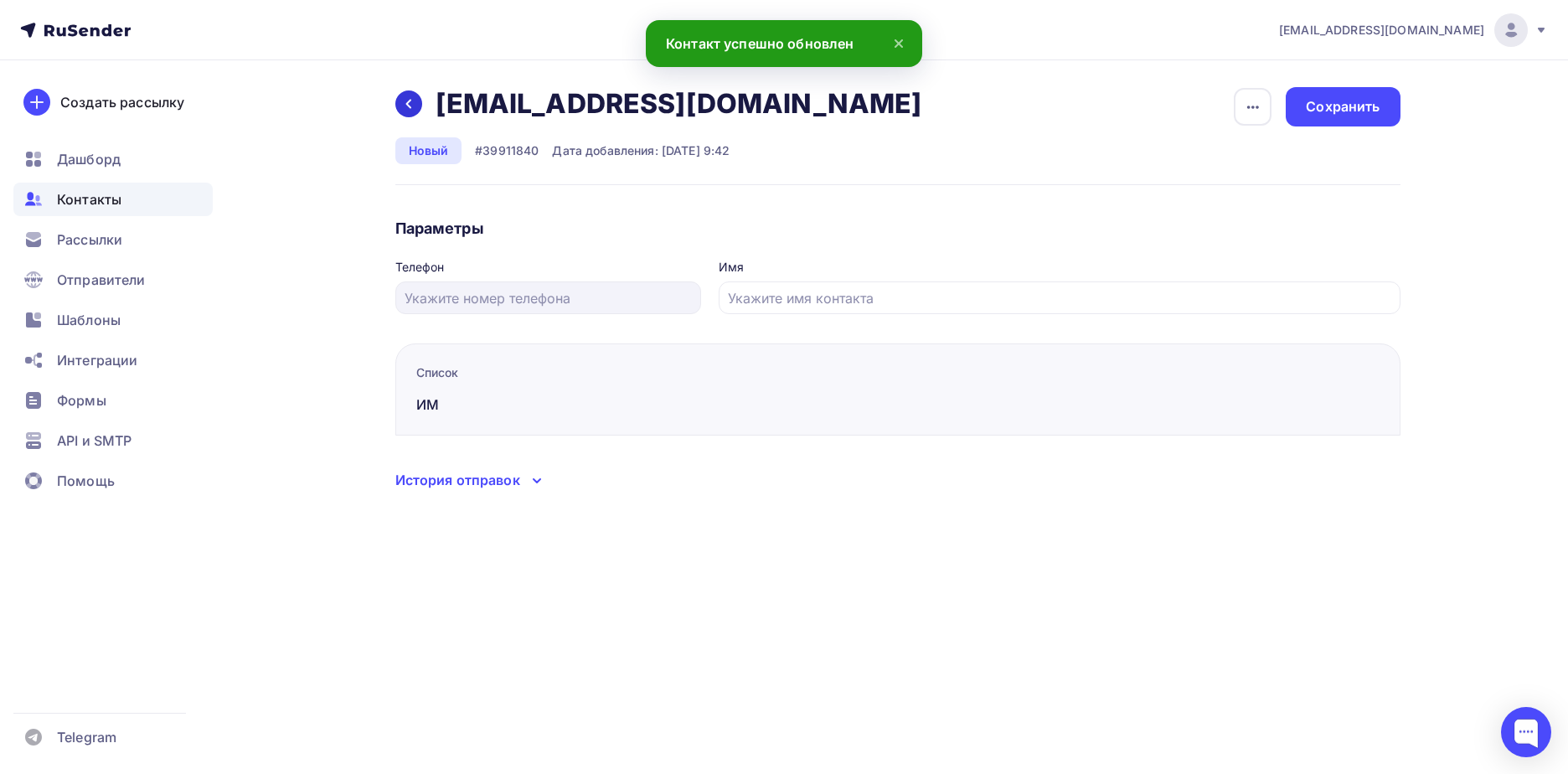
click at [396, 104] on div at bounding box center [408, 104] width 27 height 27
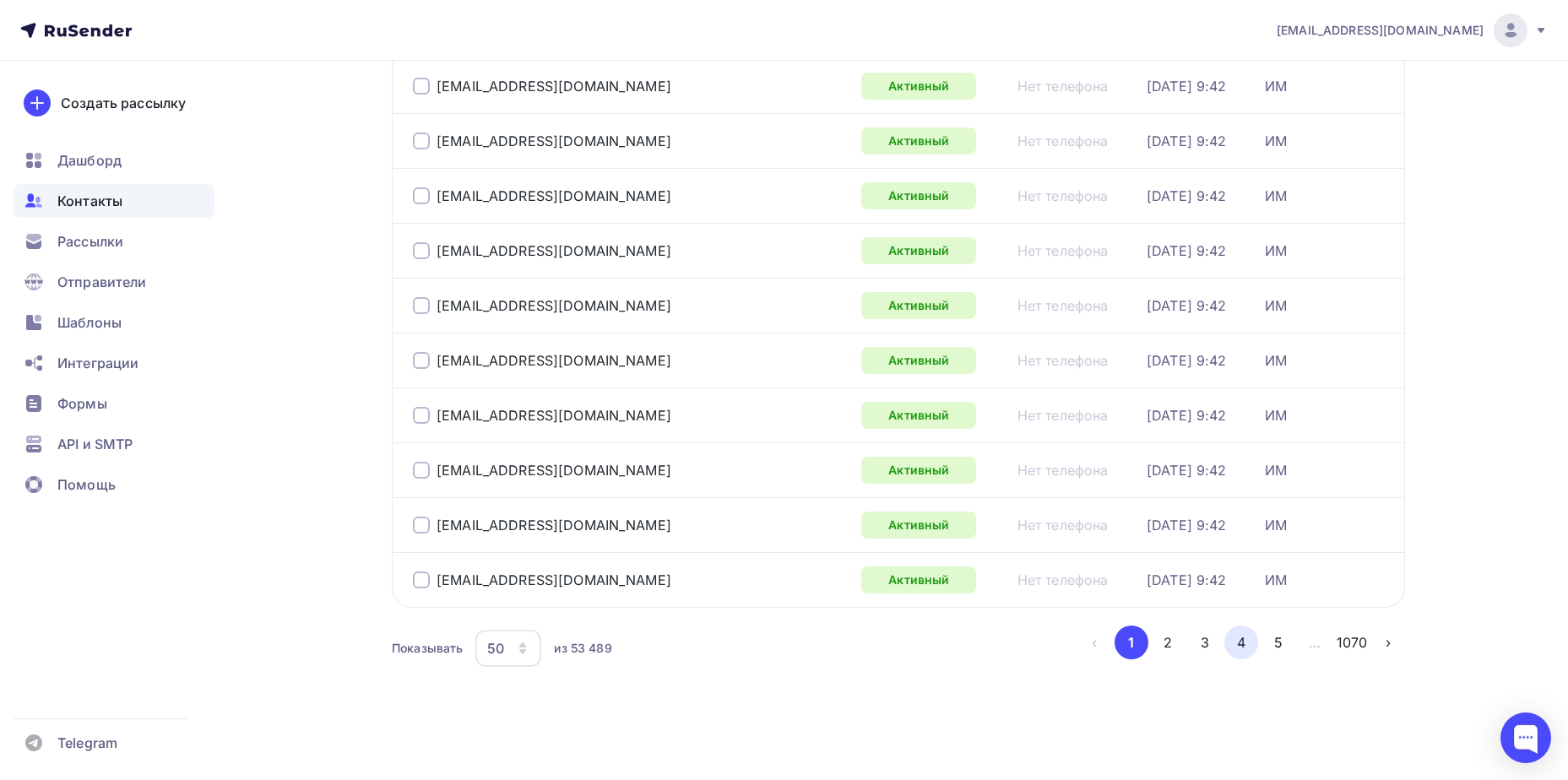
click at [1249, 642] on button "4" at bounding box center [1241, 642] width 34 height 33
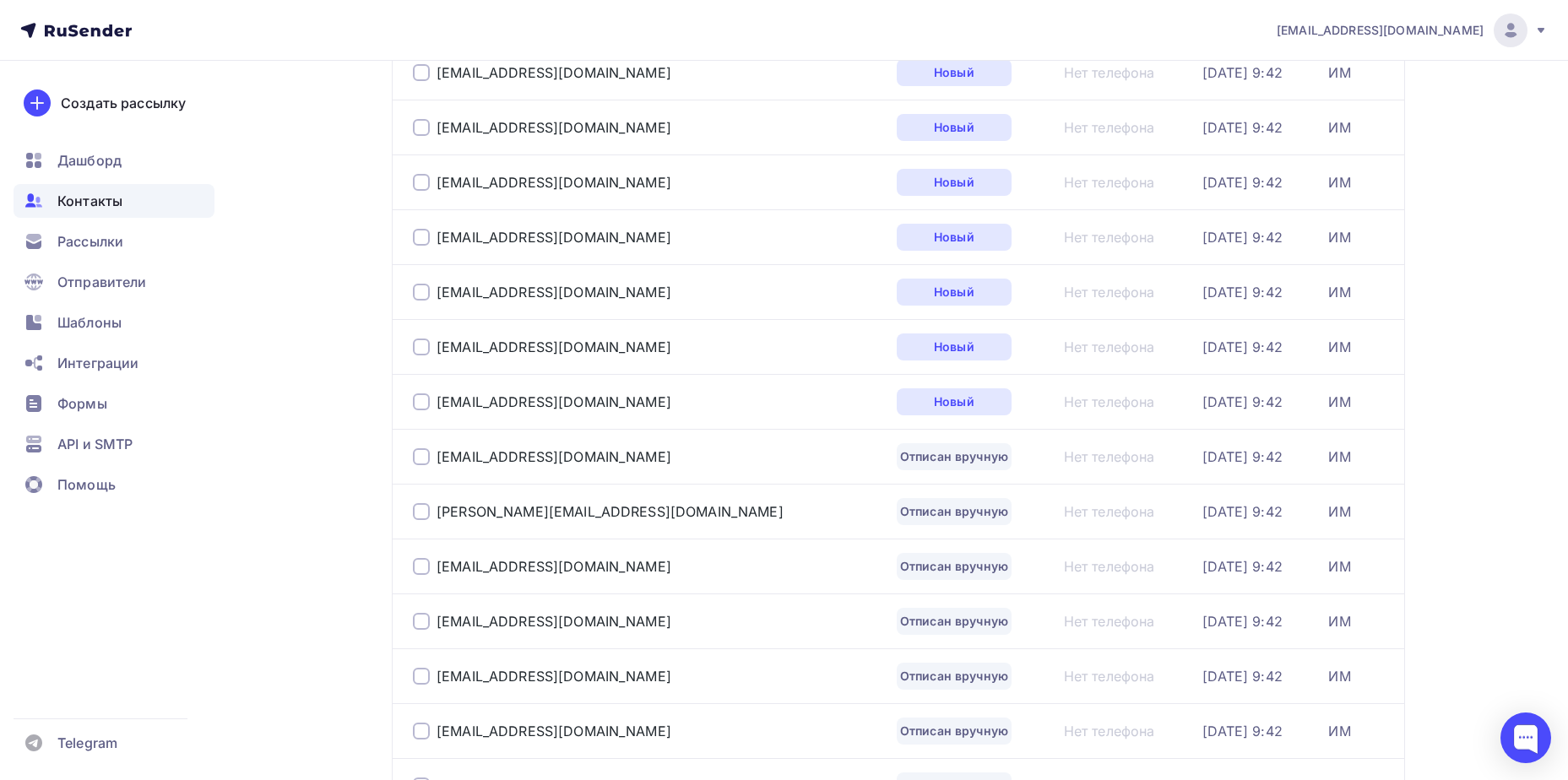
scroll to position [354, 0]
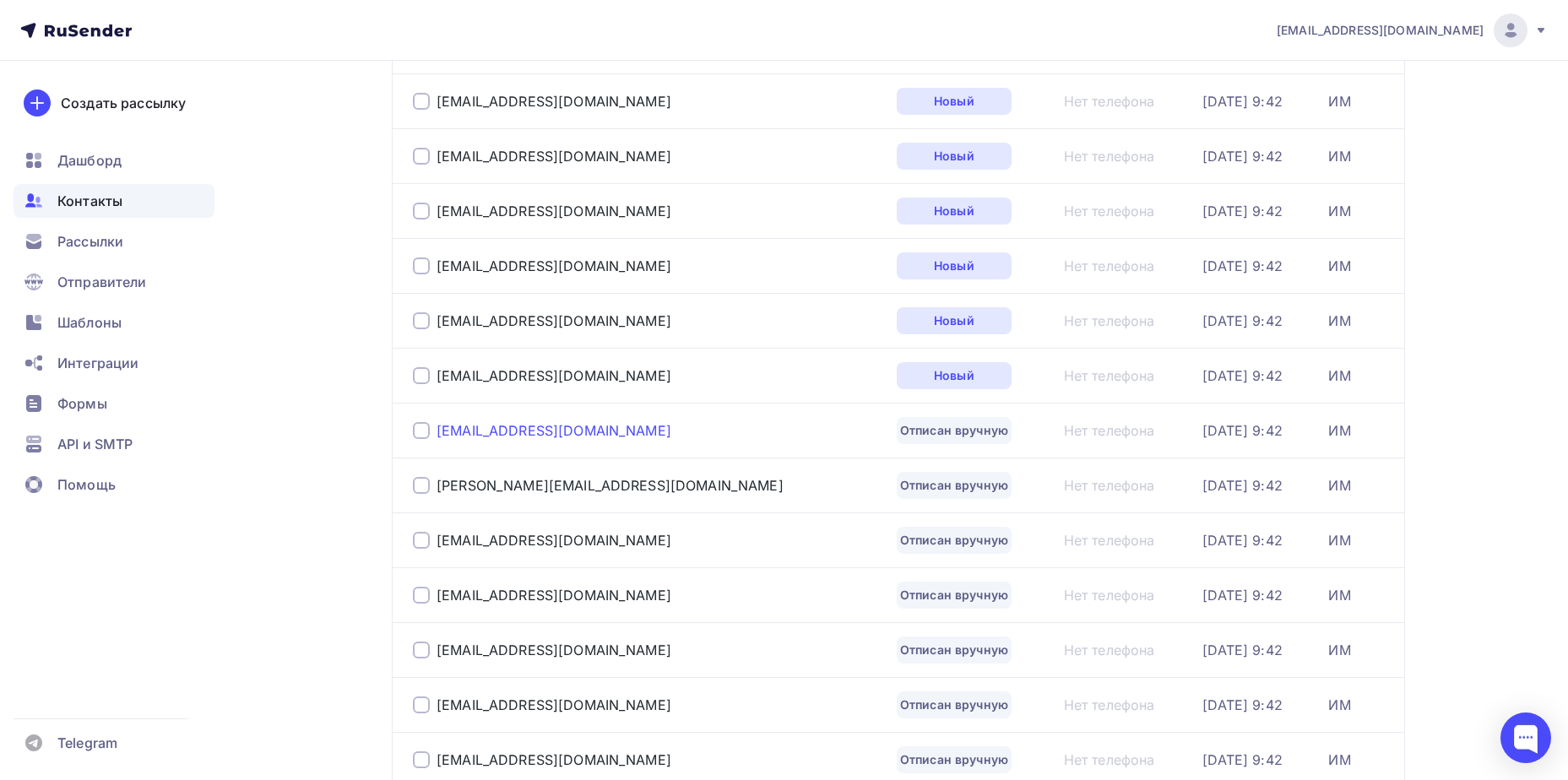
click at [552, 437] on div "[EMAIL_ADDRESS][DOMAIN_NAME]" at bounding box center [553, 431] width 235 height 17
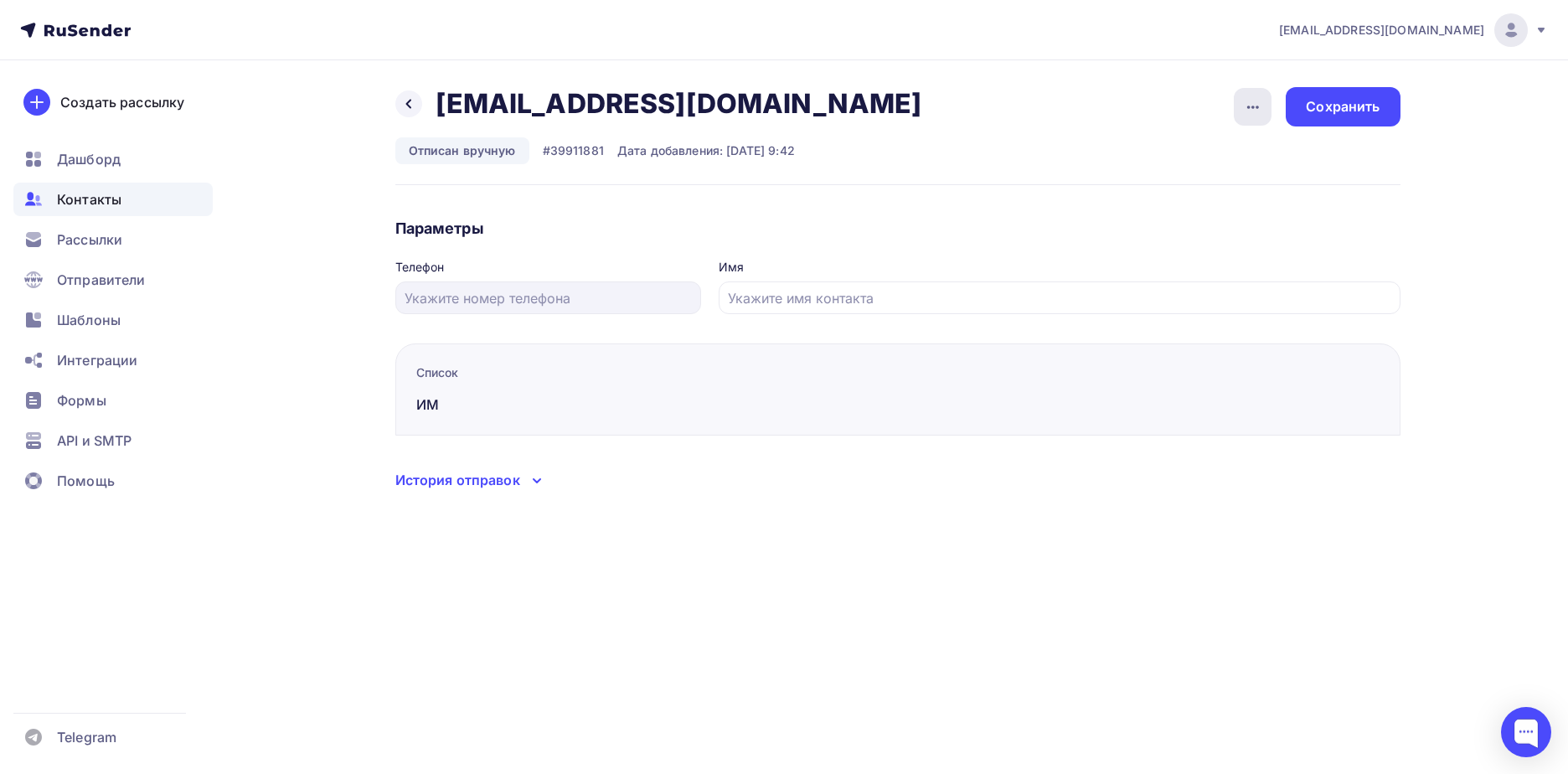
click at [1267, 116] on div "button" at bounding box center [1253, 107] width 38 height 38
click at [1223, 190] on div "Подписать" at bounding box center [1187, 192] width 160 height 20
click at [1319, 120] on div "Сохранить" at bounding box center [1342, 106] width 114 height 39
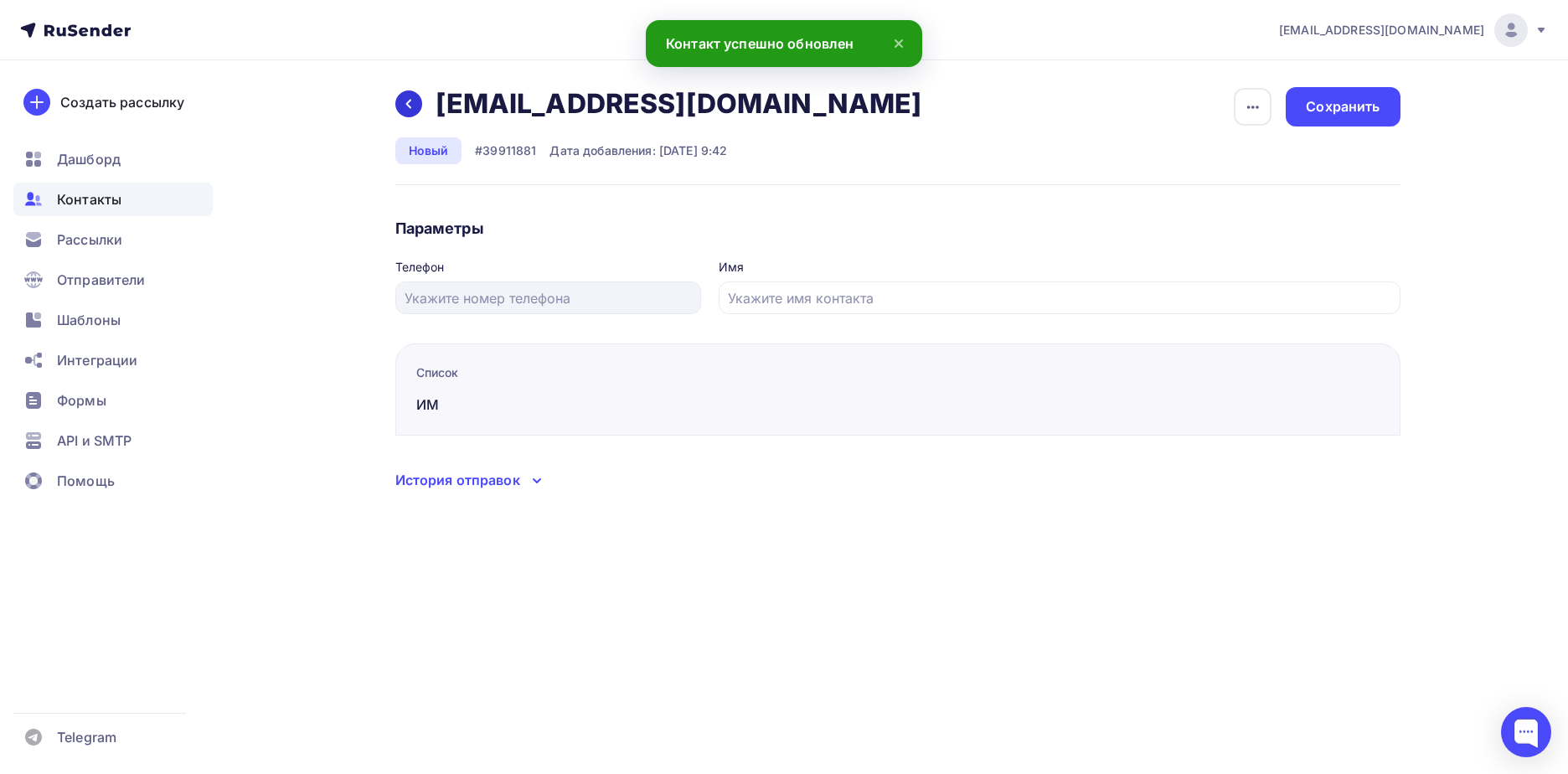
click at [413, 113] on div at bounding box center [408, 104] width 27 height 27
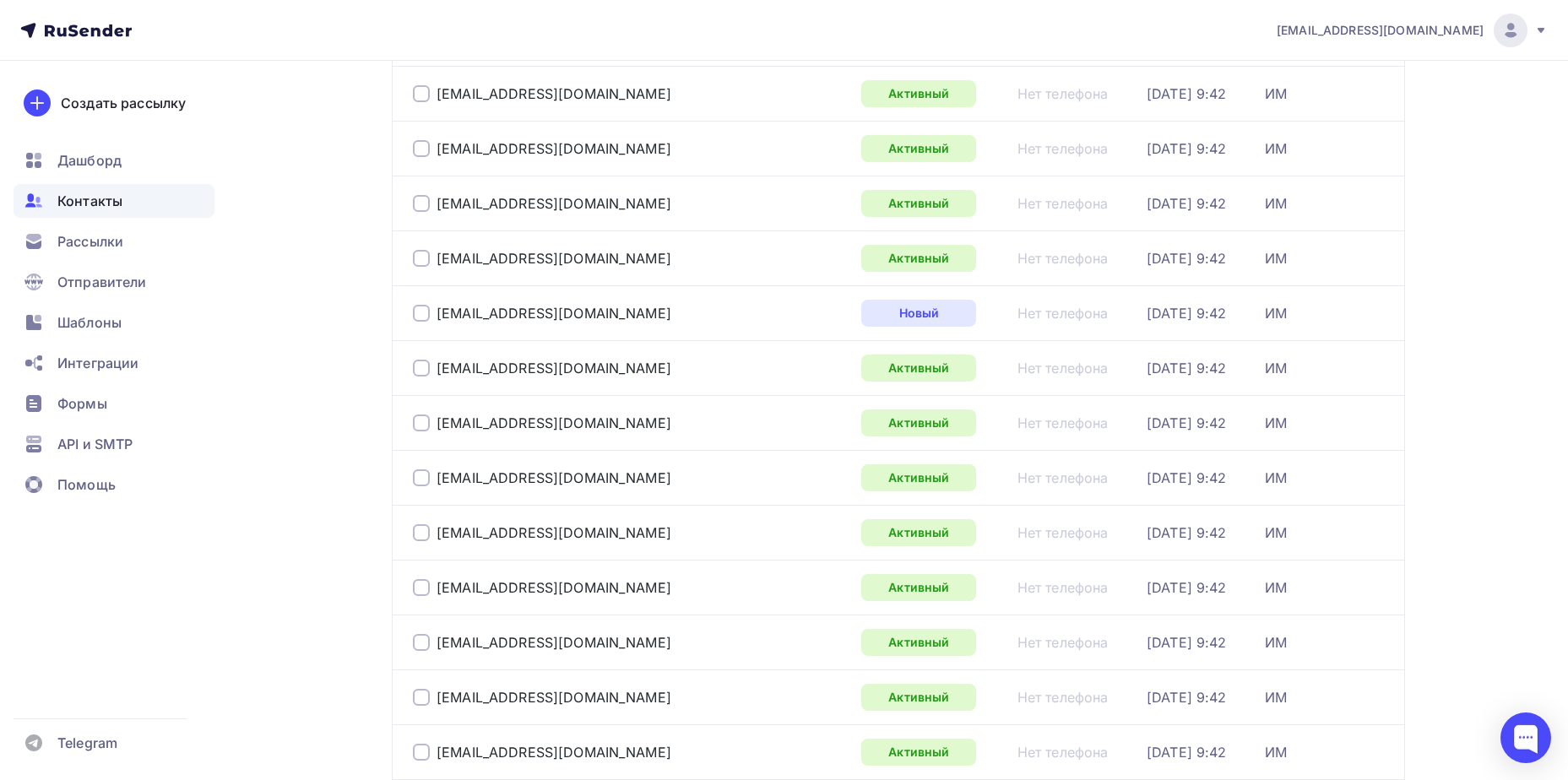
scroll to position [2455, 0]
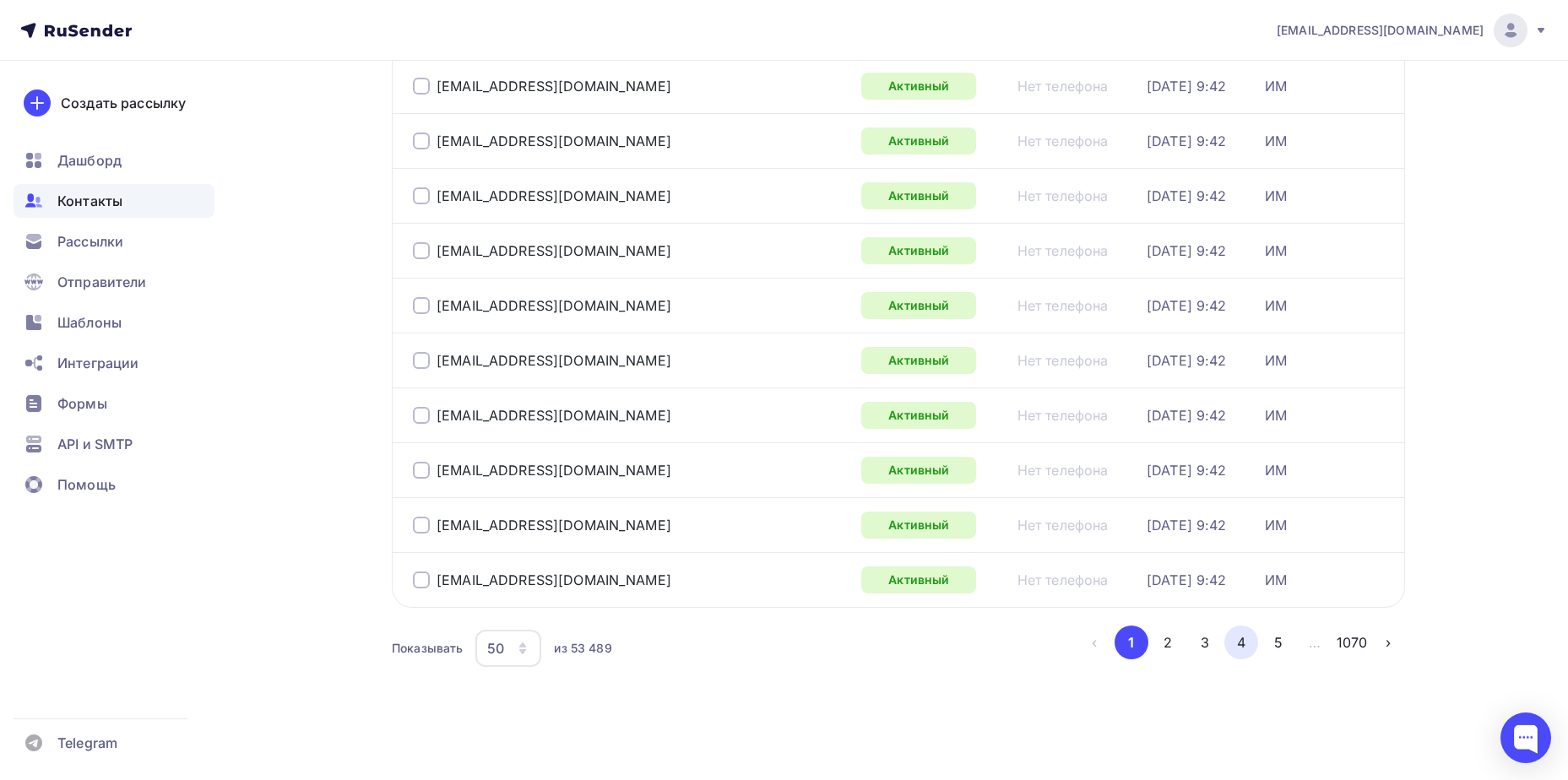
click at [1243, 643] on button "4" at bounding box center [1241, 642] width 34 height 33
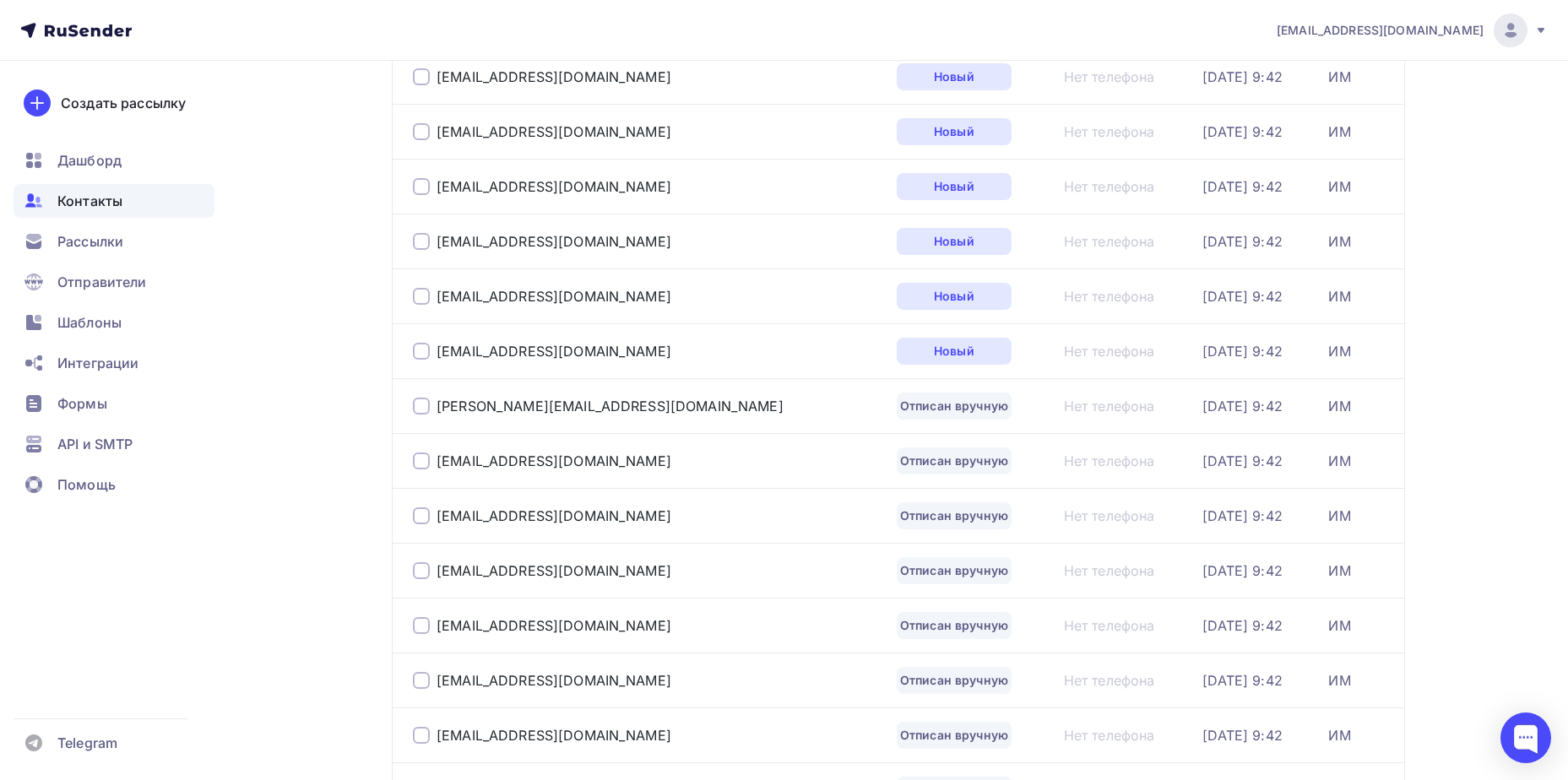
scroll to position [547, 0]
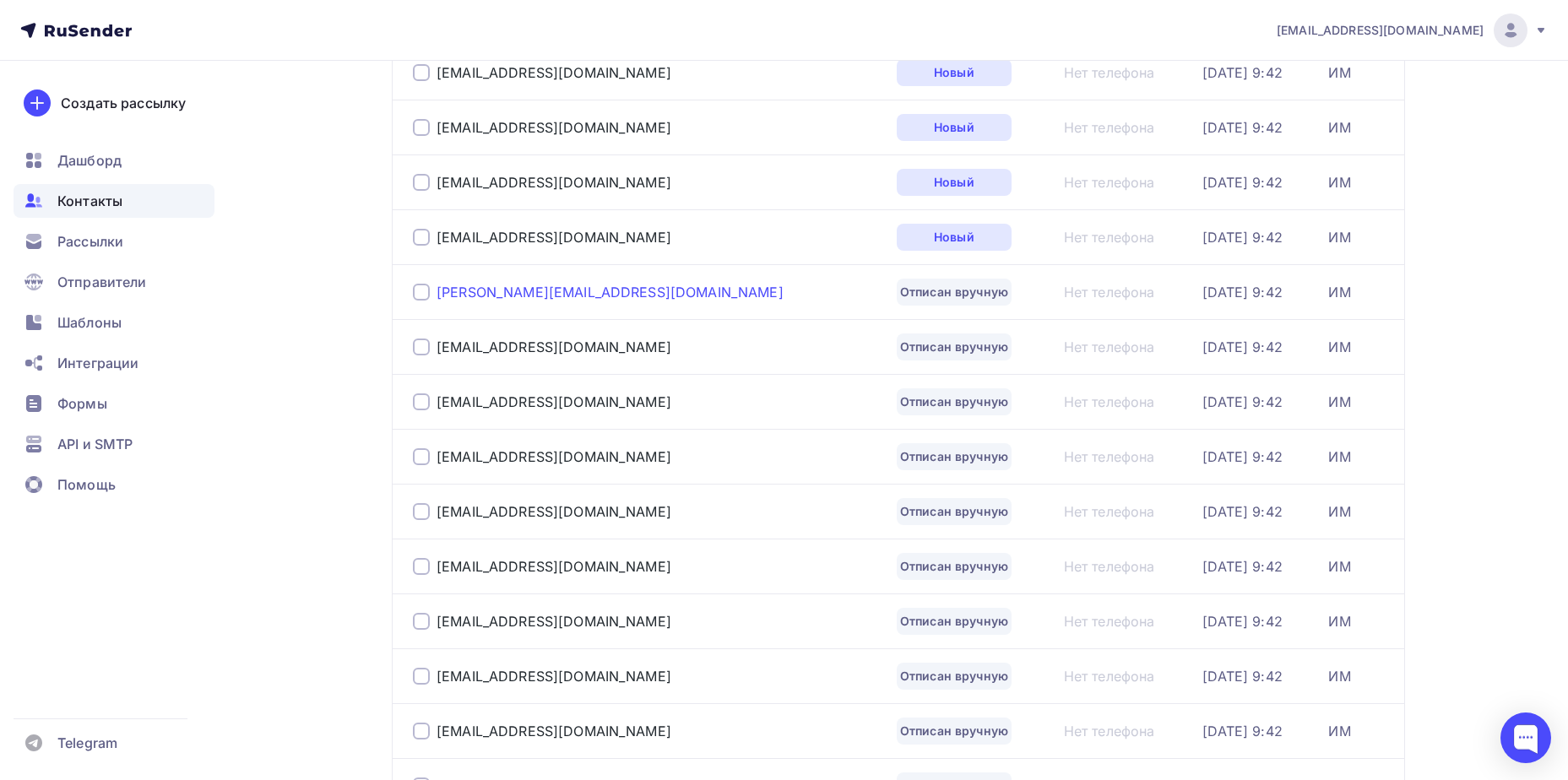
click at [577, 295] on div "[PERSON_NAME][EMAIL_ADDRESS][DOMAIN_NAME]" at bounding box center [610, 292] width 347 height 17
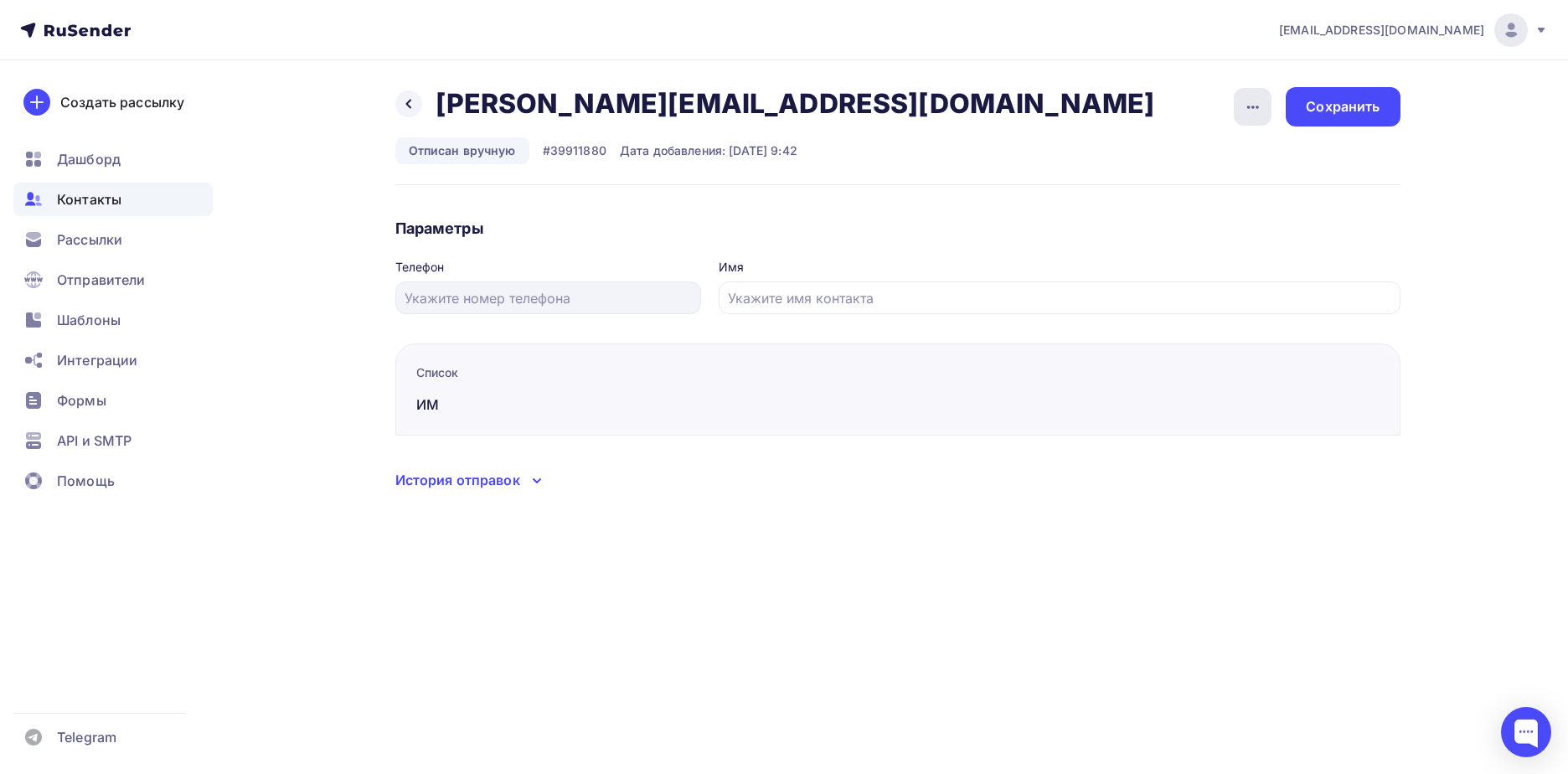
click at [1251, 105] on icon "button" at bounding box center [1252, 106] width 20 height 20
click at [1246, 189] on div "Подписать" at bounding box center [1187, 192] width 160 height 20
click at [1347, 103] on div "Сохранить" at bounding box center [1342, 106] width 74 height 19
click at [409, 104] on icon at bounding box center [408, 104] width 13 height 13
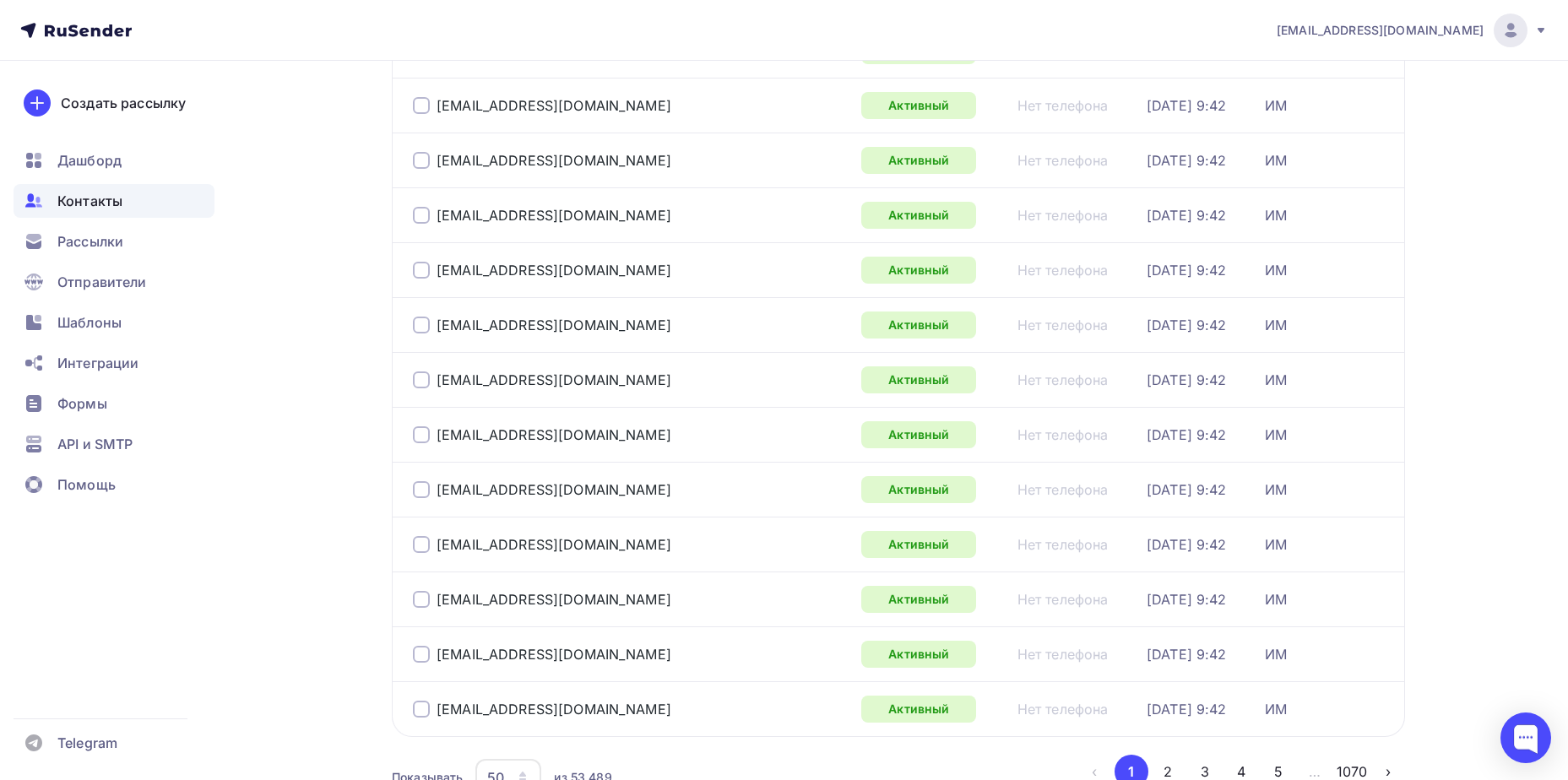
scroll to position [2455, 0]
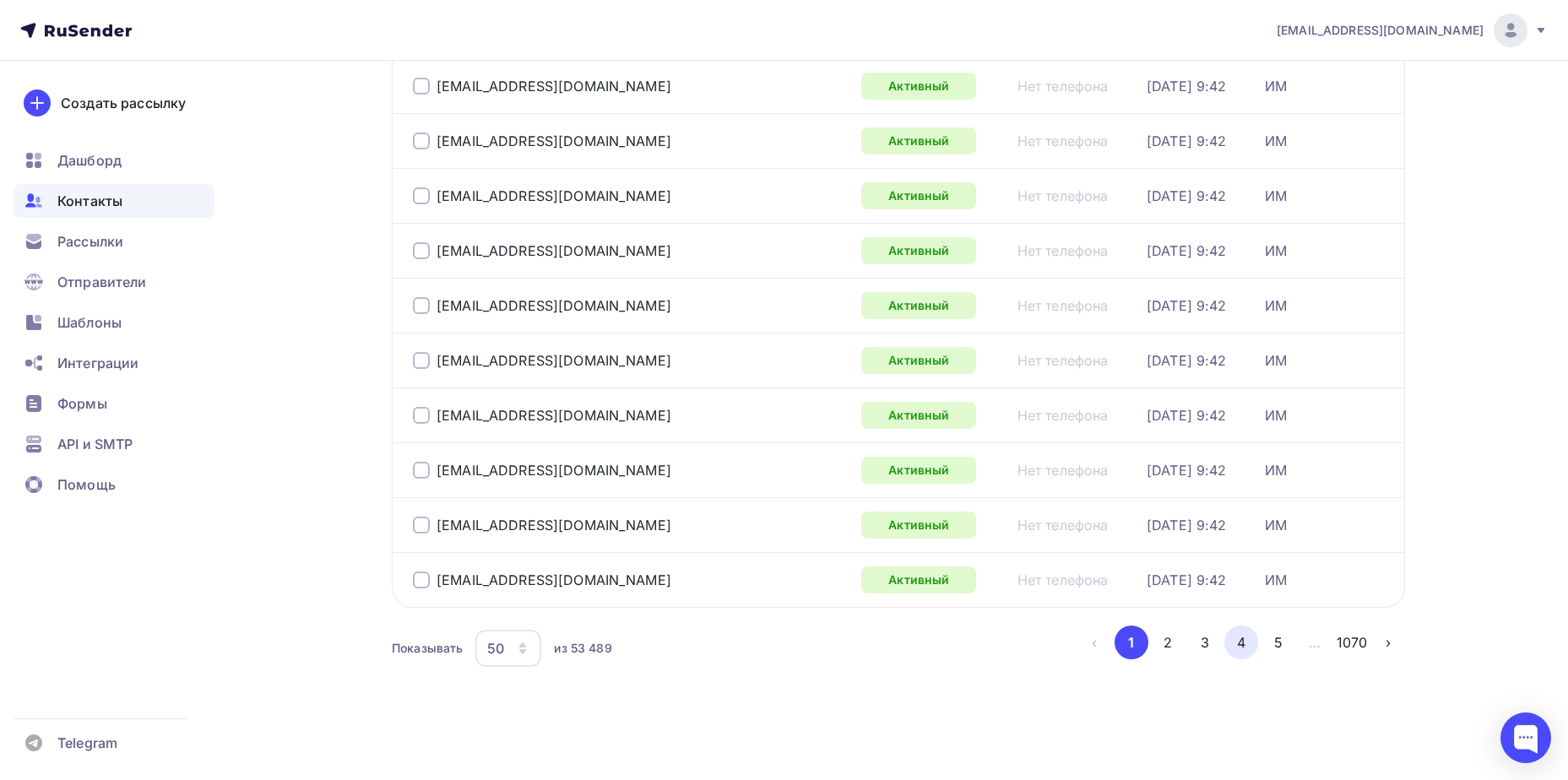
click at [1231, 647] on button "4" at bounding box center [1241, 642] width 34 height 33
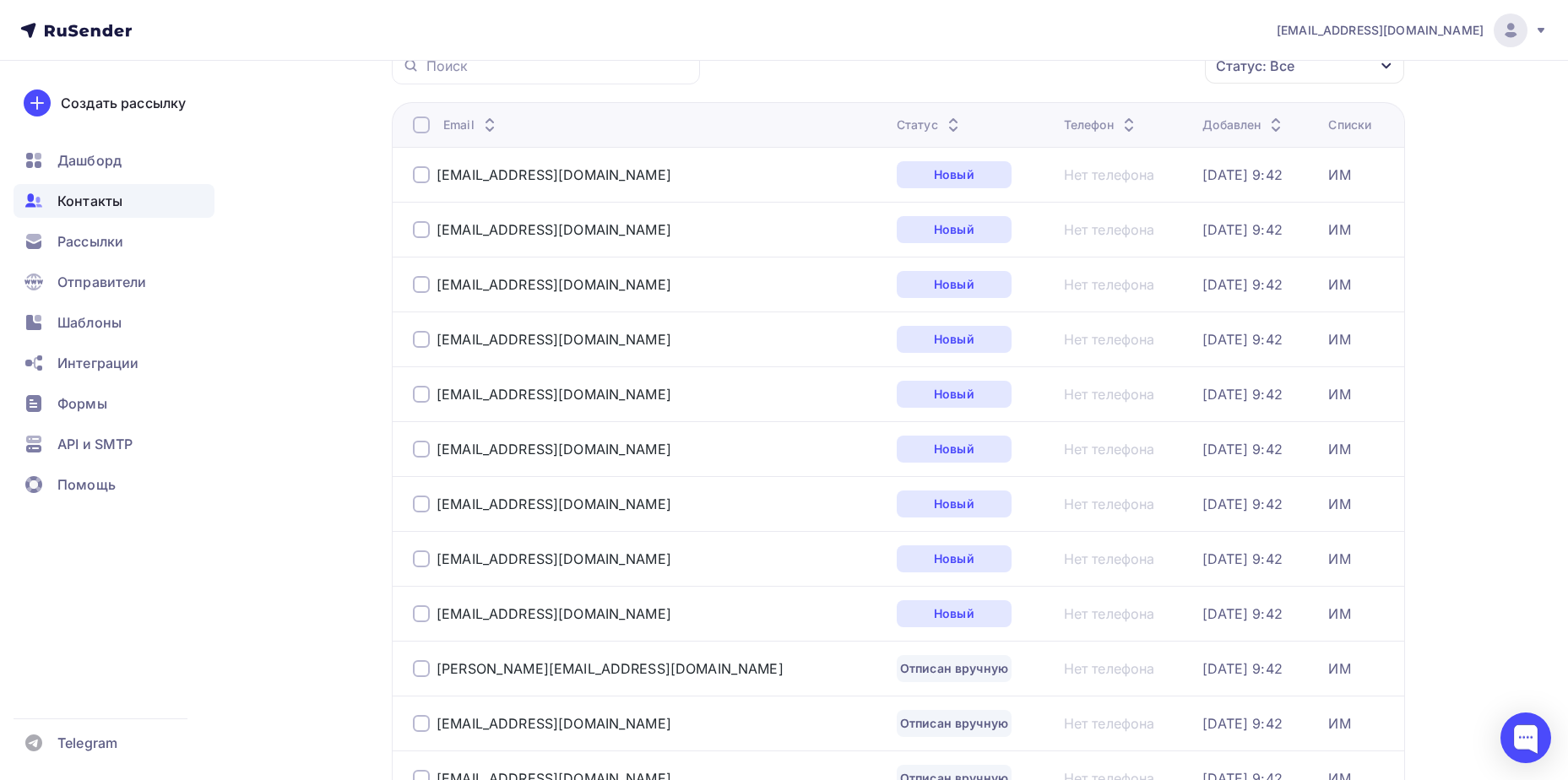
scroll to position [210, 0]
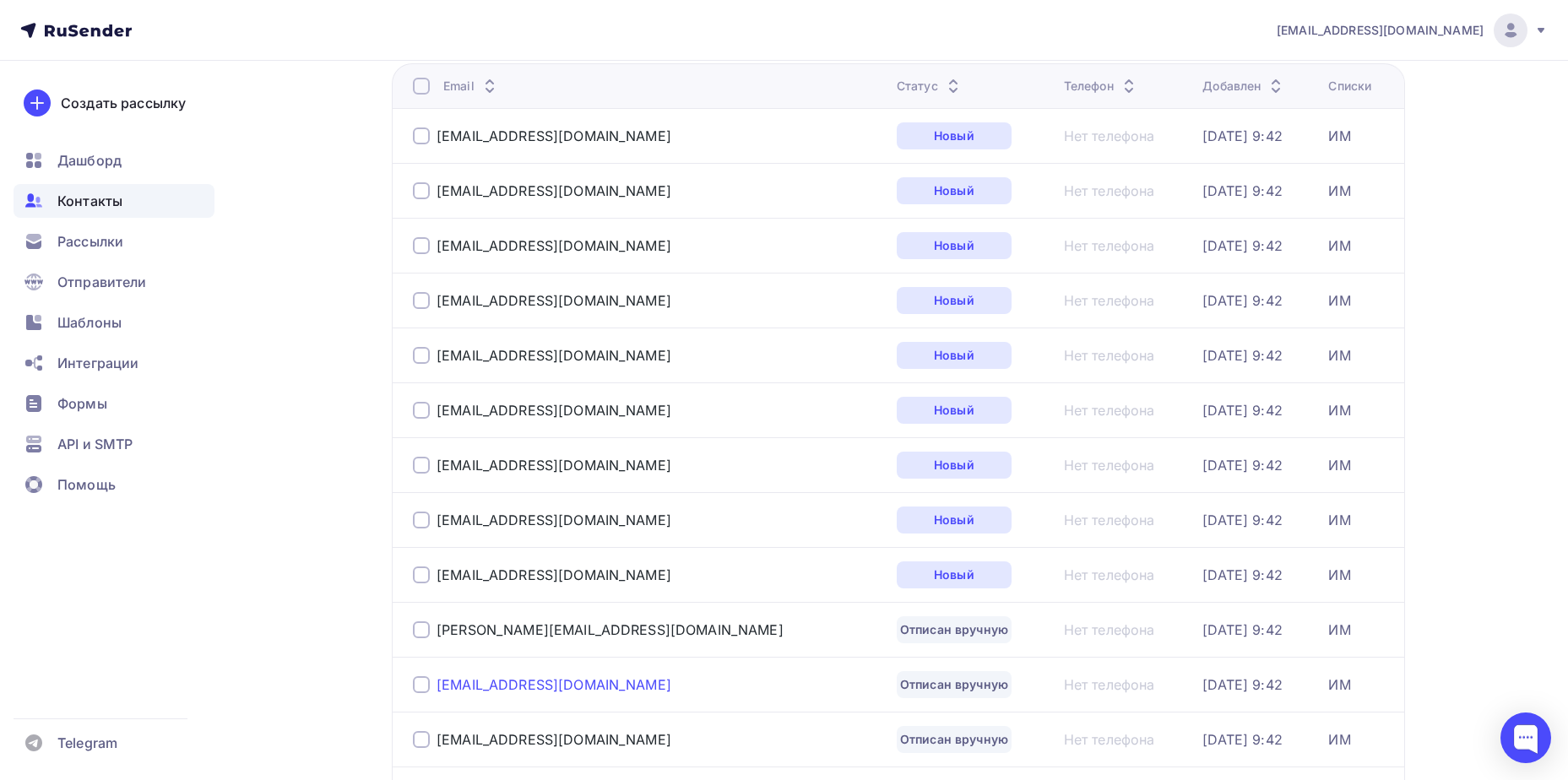
click at [547, 685] on div "[EMAIL_ADDRESS][DOMAIN_NAME]" at bounding box center [553, 685] width 235 height 17
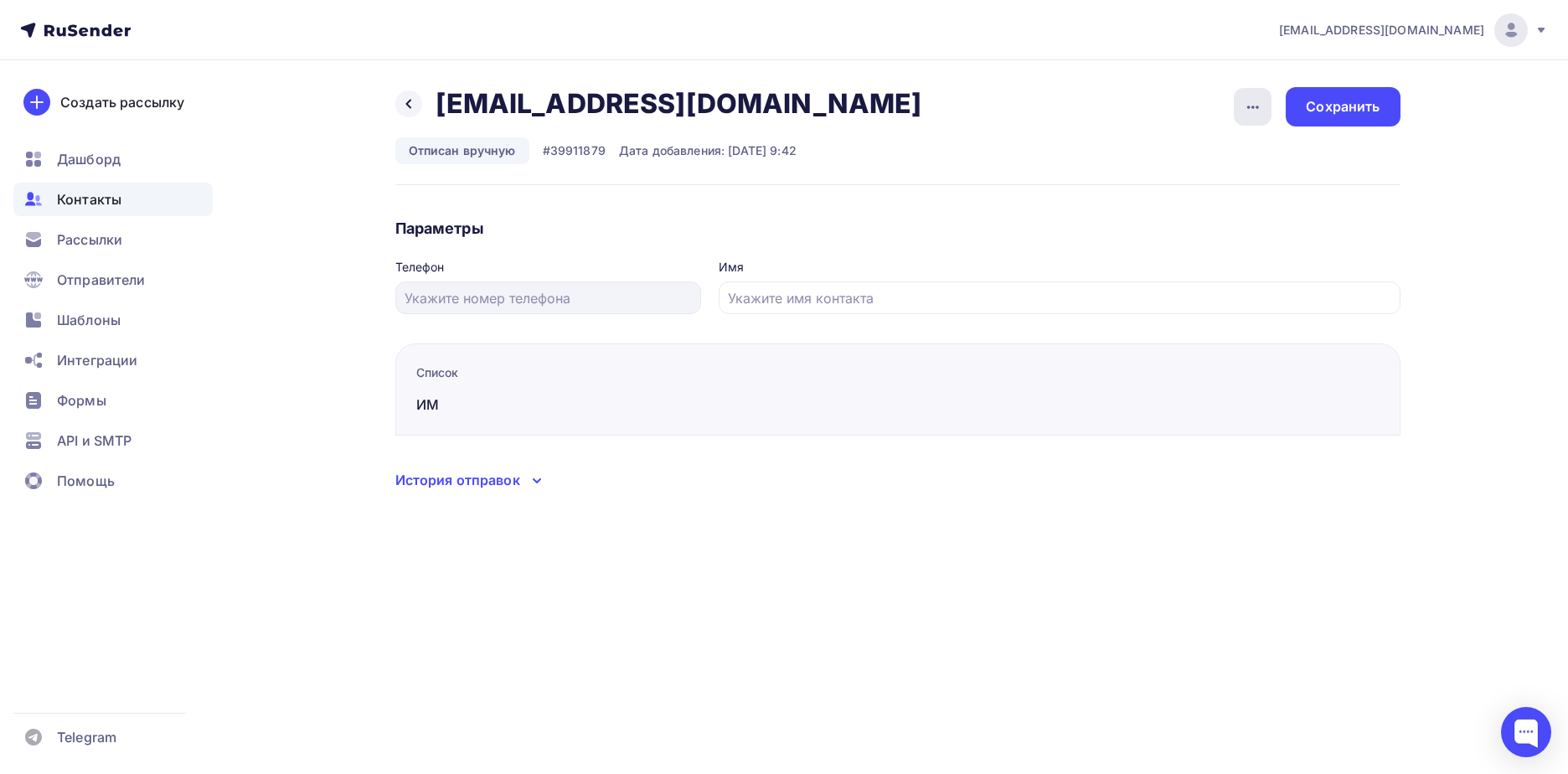
click at [1241, 114] on div "button" at bounding box center [1253, 107] width 38 height 38
click at [1194, 202] on div "Подписать" at bounding box center [1187, 192] width 160 height 20
click at [1348, 104] on div "Сохранить" at bounding box center [1342, 106] width 74 height 19
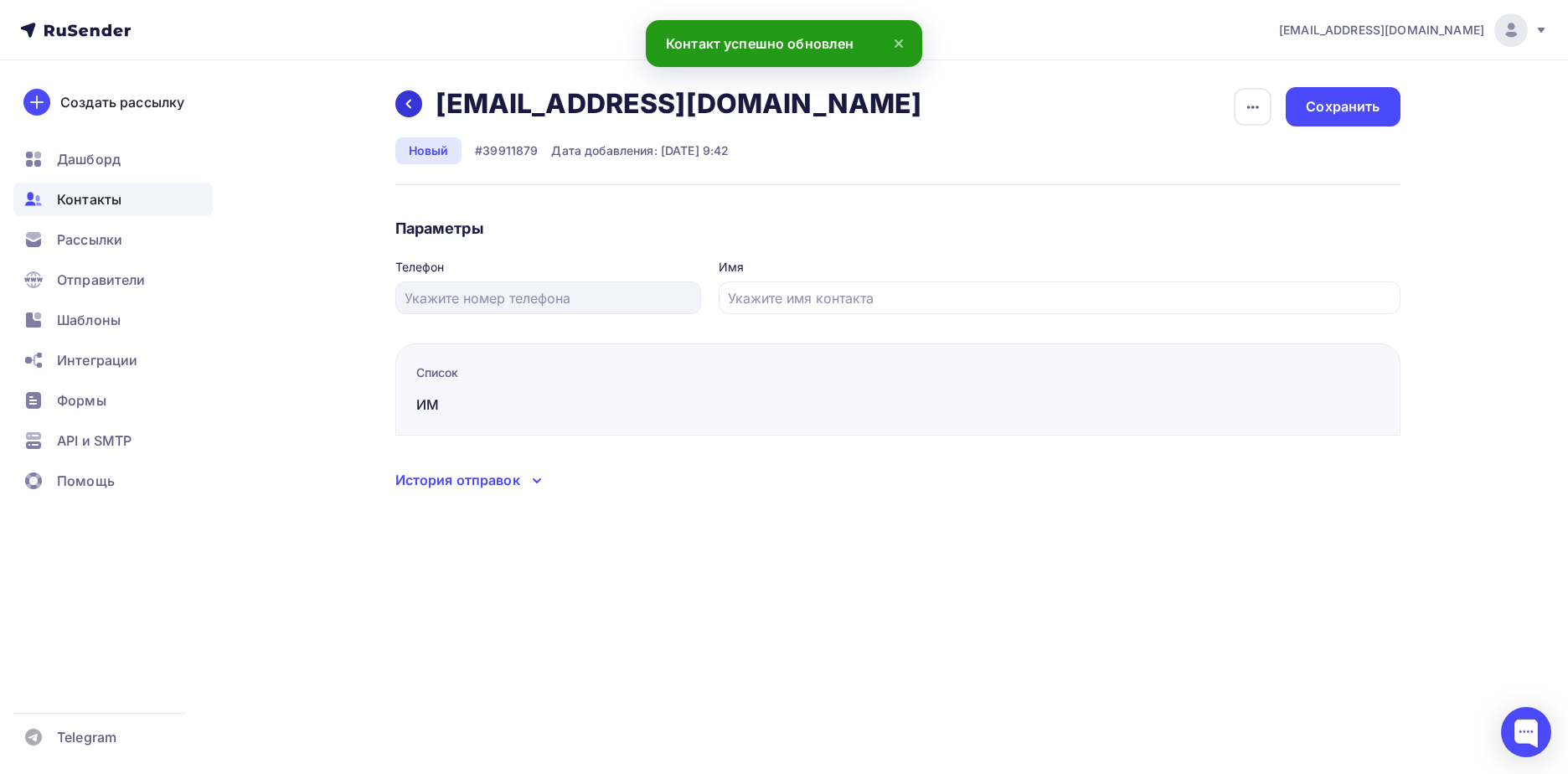
click at [407, 114] on div at bounding box center [408, 104] width 27 height 27
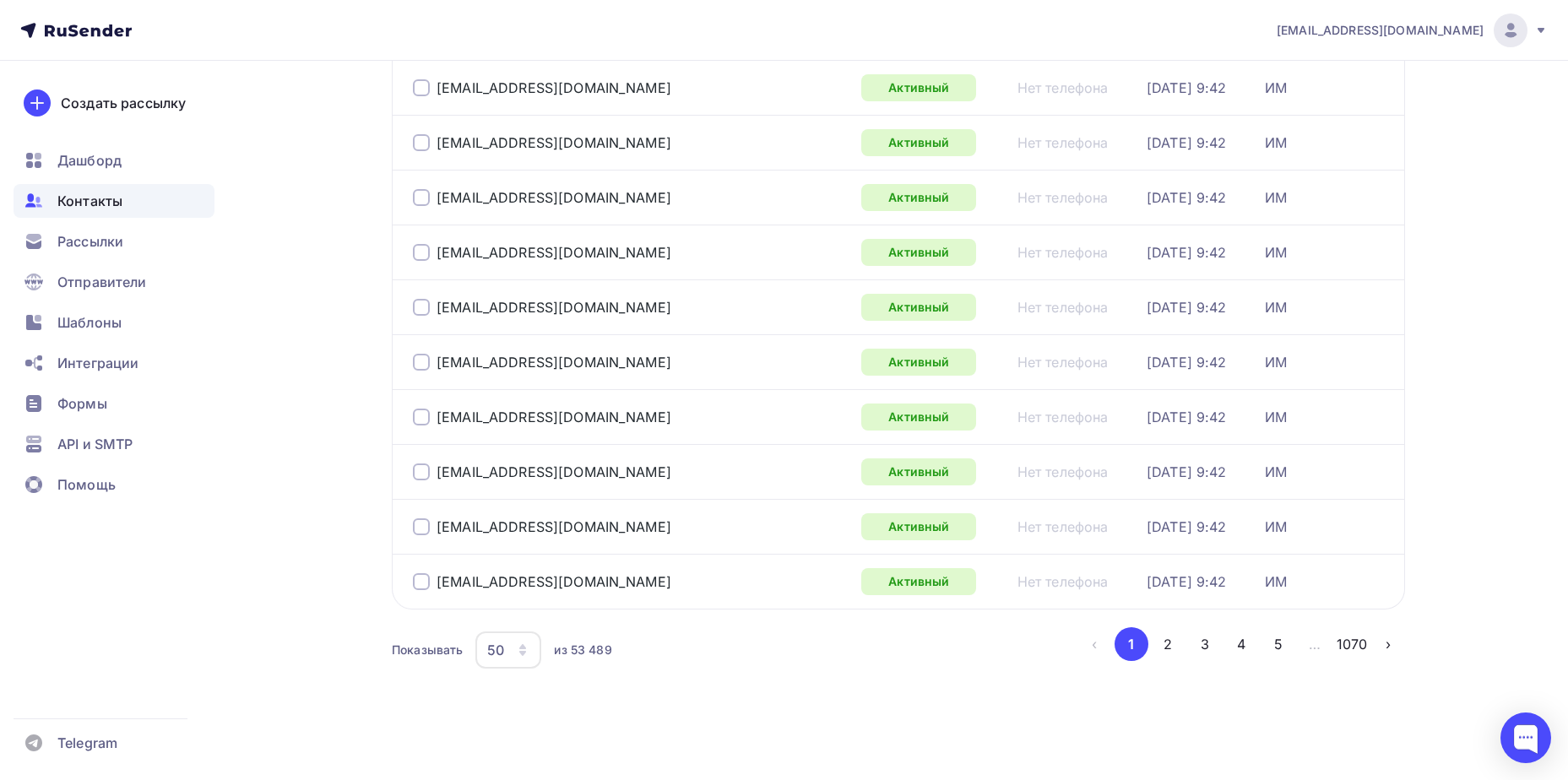
scroll to position [2455, 0]
click at [1236, 645] on button "4" at bounding box center [1241, 642] width 34 height 33
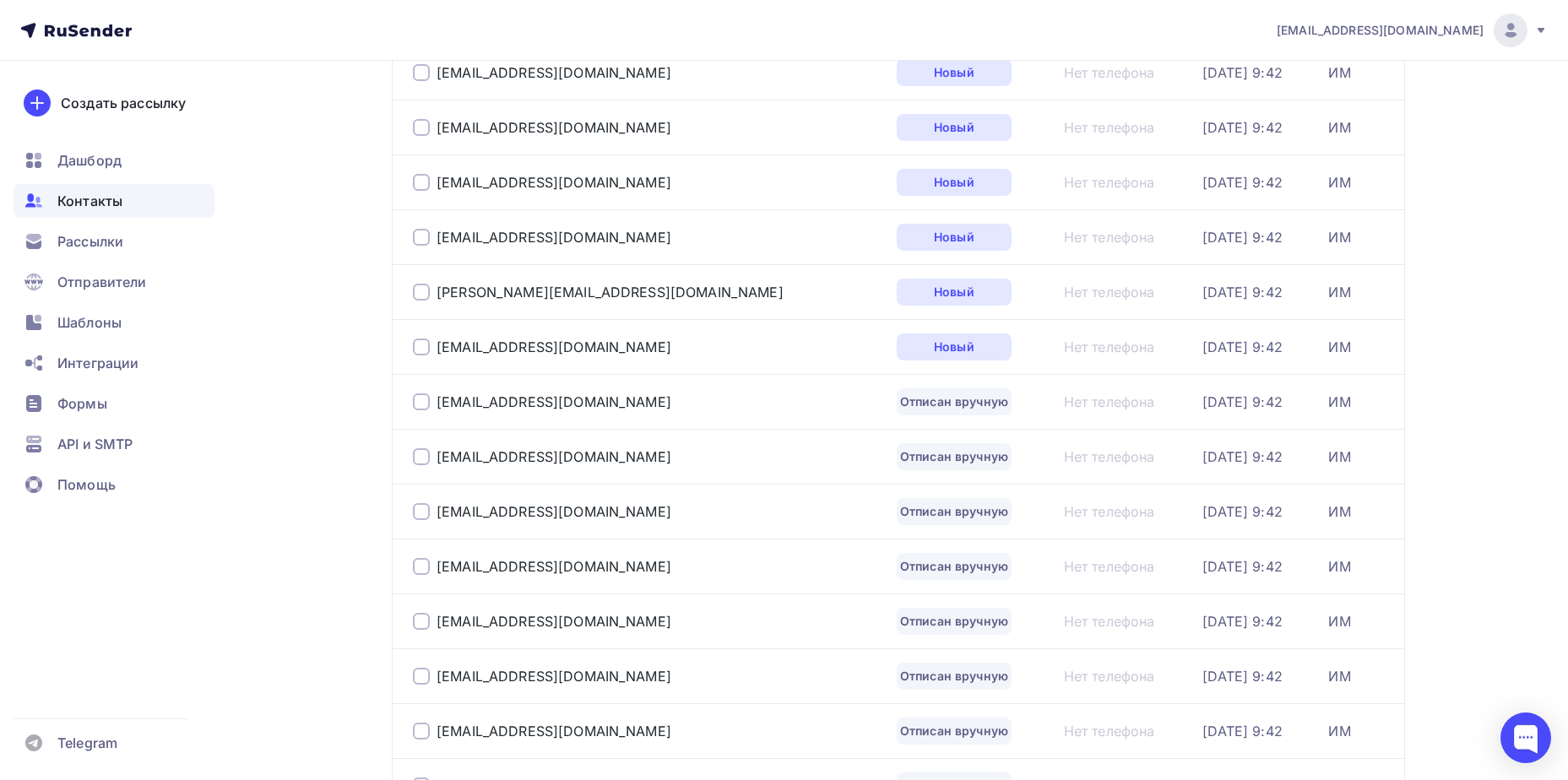
scroll to position [632, 0]
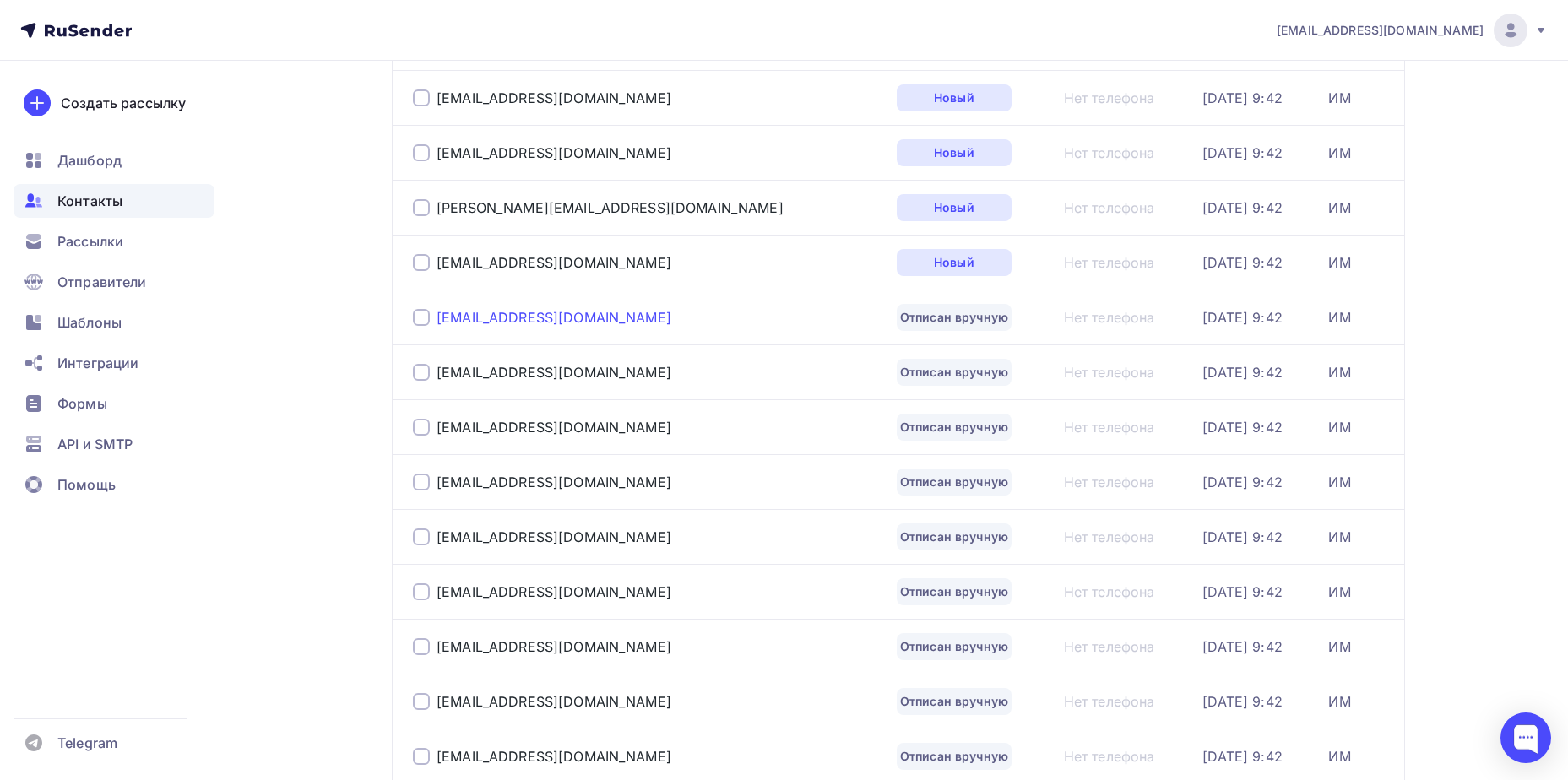
click at [514, 325] on div "[EMAIL_ADDRESS][DOMAIN_NAME]" at bounding box center [553, 318] width 235 height 17
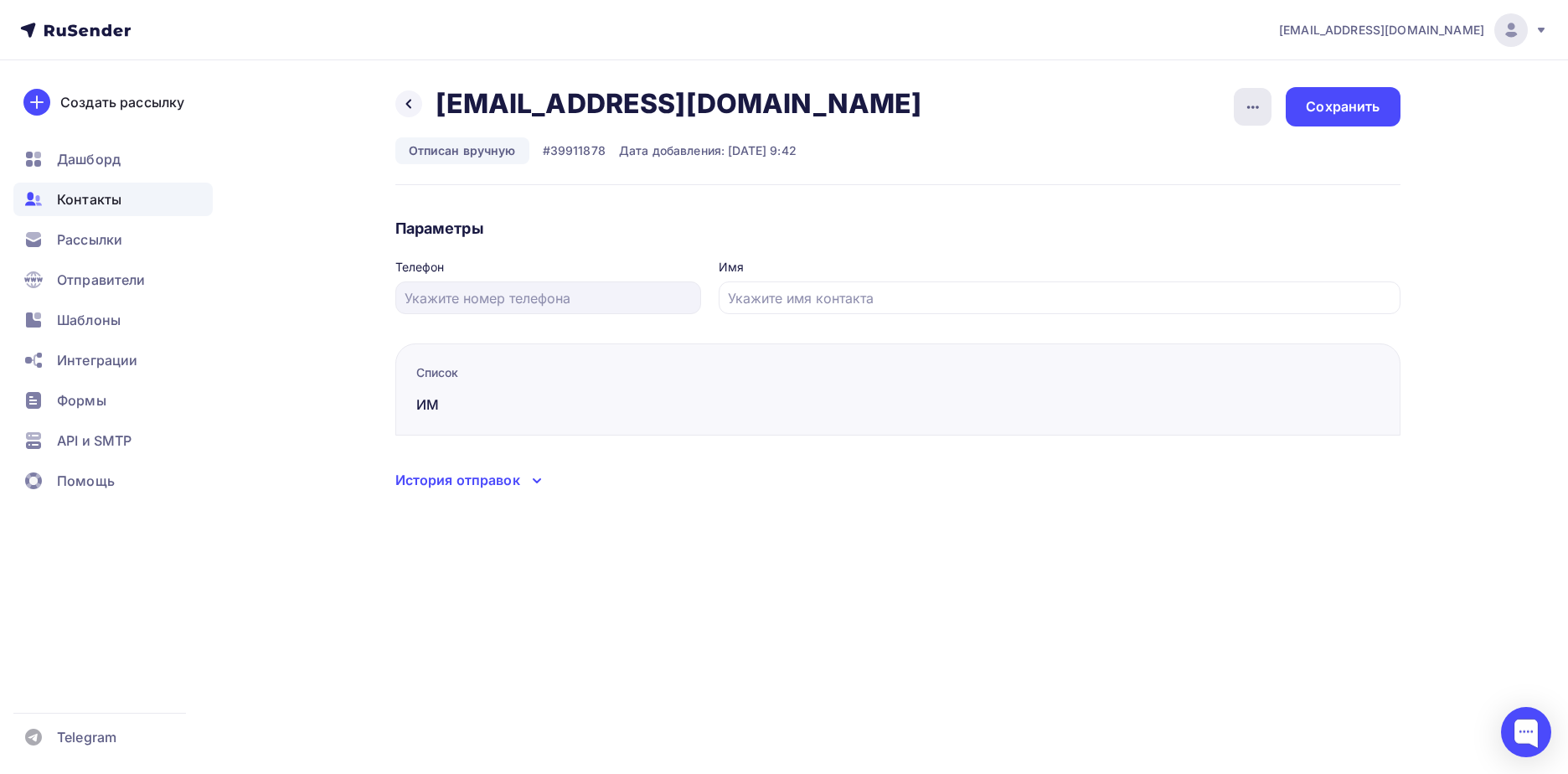
click at [1257, 107] on icon "button" at bounding box center [1253, 107] width 11 height 4
click at [1198, 203] on link "Подписать" at bounding box center [1188, 192] width 181 height 33
click at [1316, 117] on div "Сохранить" at bounding box center [1342, 106] width 114 height 39
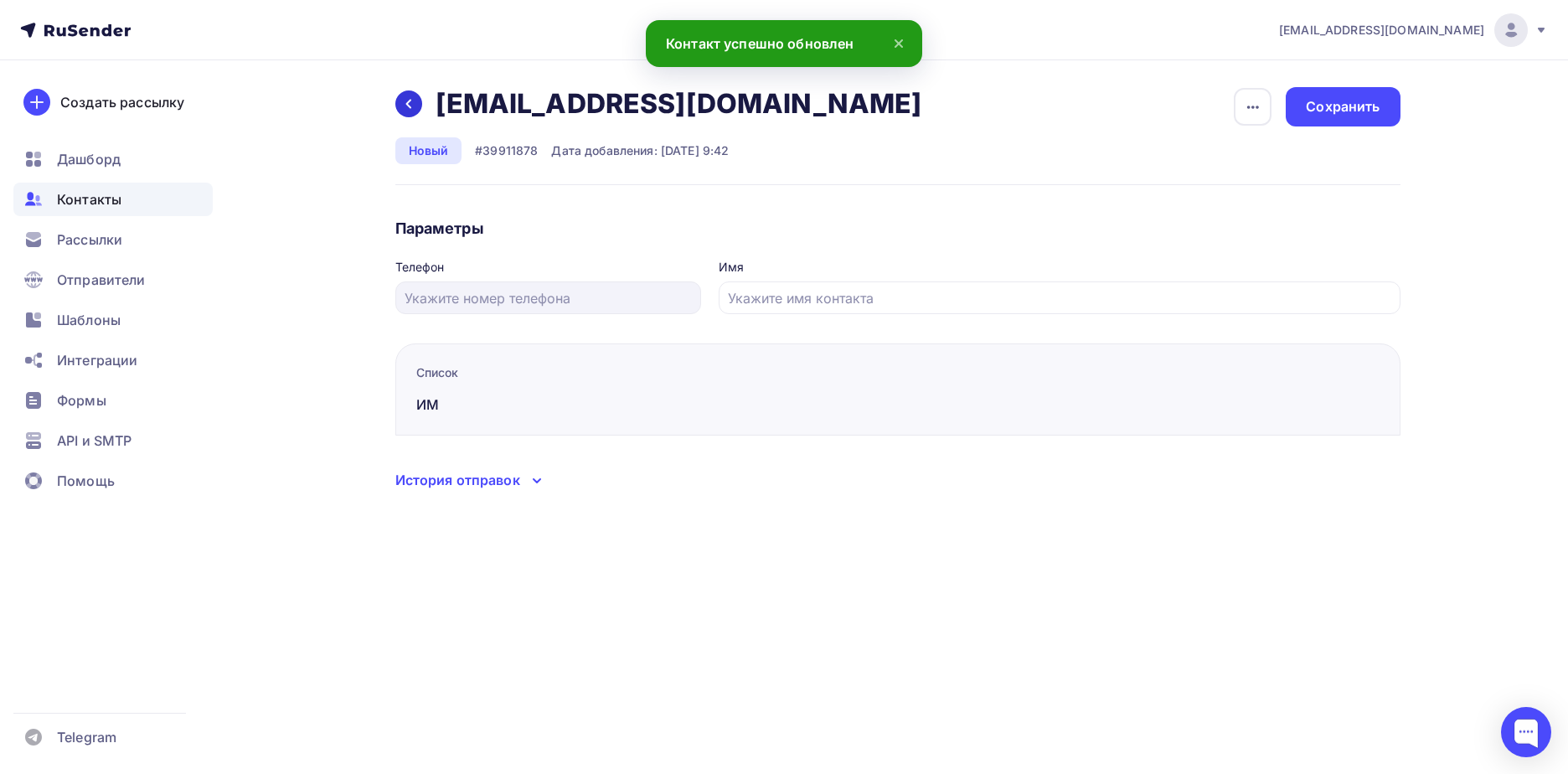
click at [412, 105] on icon at bounding box center [408, 104] width 13 height 13
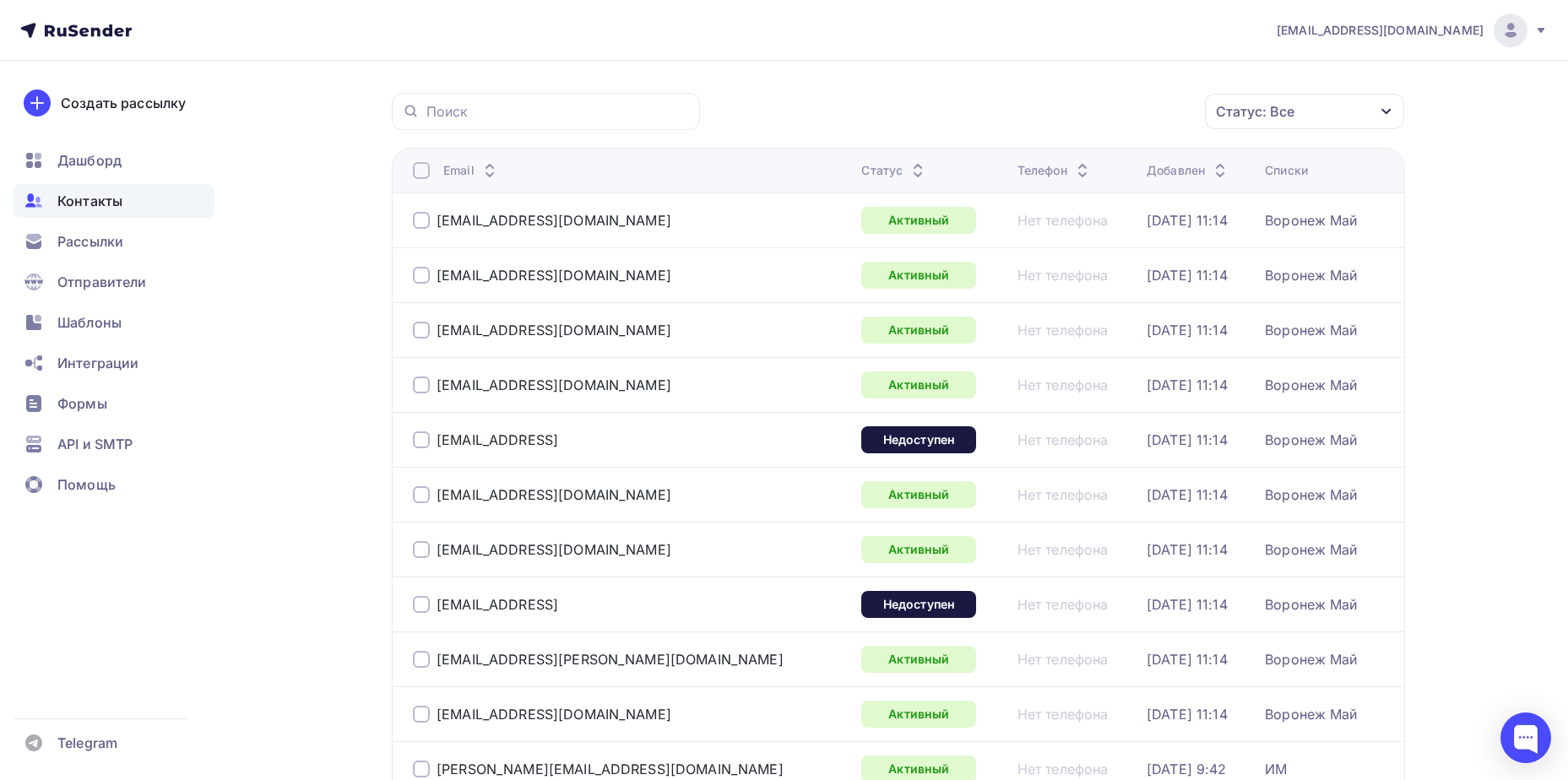
scroll to position [213, 0]
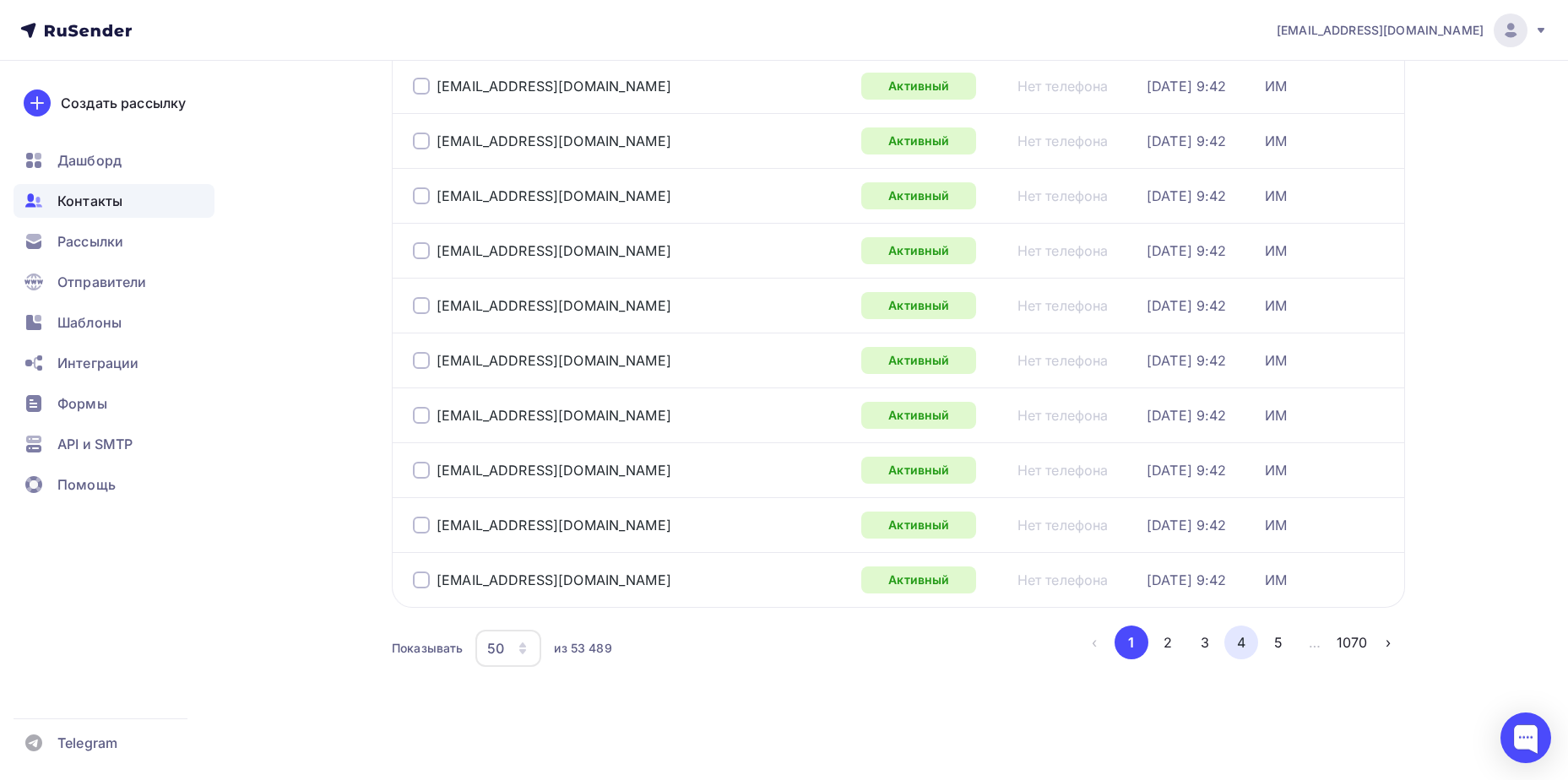
click at [1232, 646] on button "4" at bounding box center [1241, 642] width 34 height 33
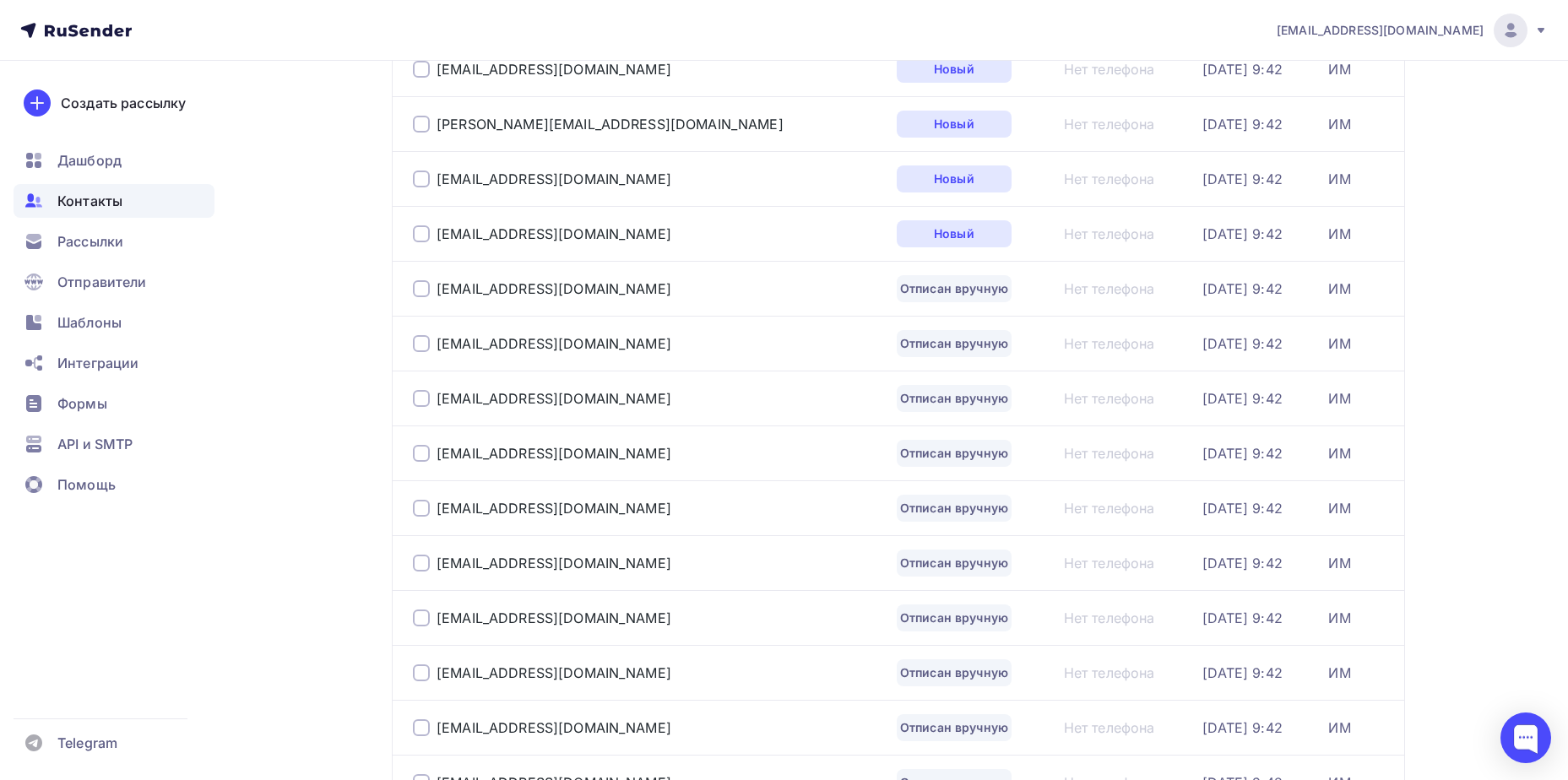
scroll to position [716, 0]
click at [491, 287] on div "[EMAIL_ADDRESS][DOMAIN_NAME]" at bounding box center [553, 288] width 235 height 17
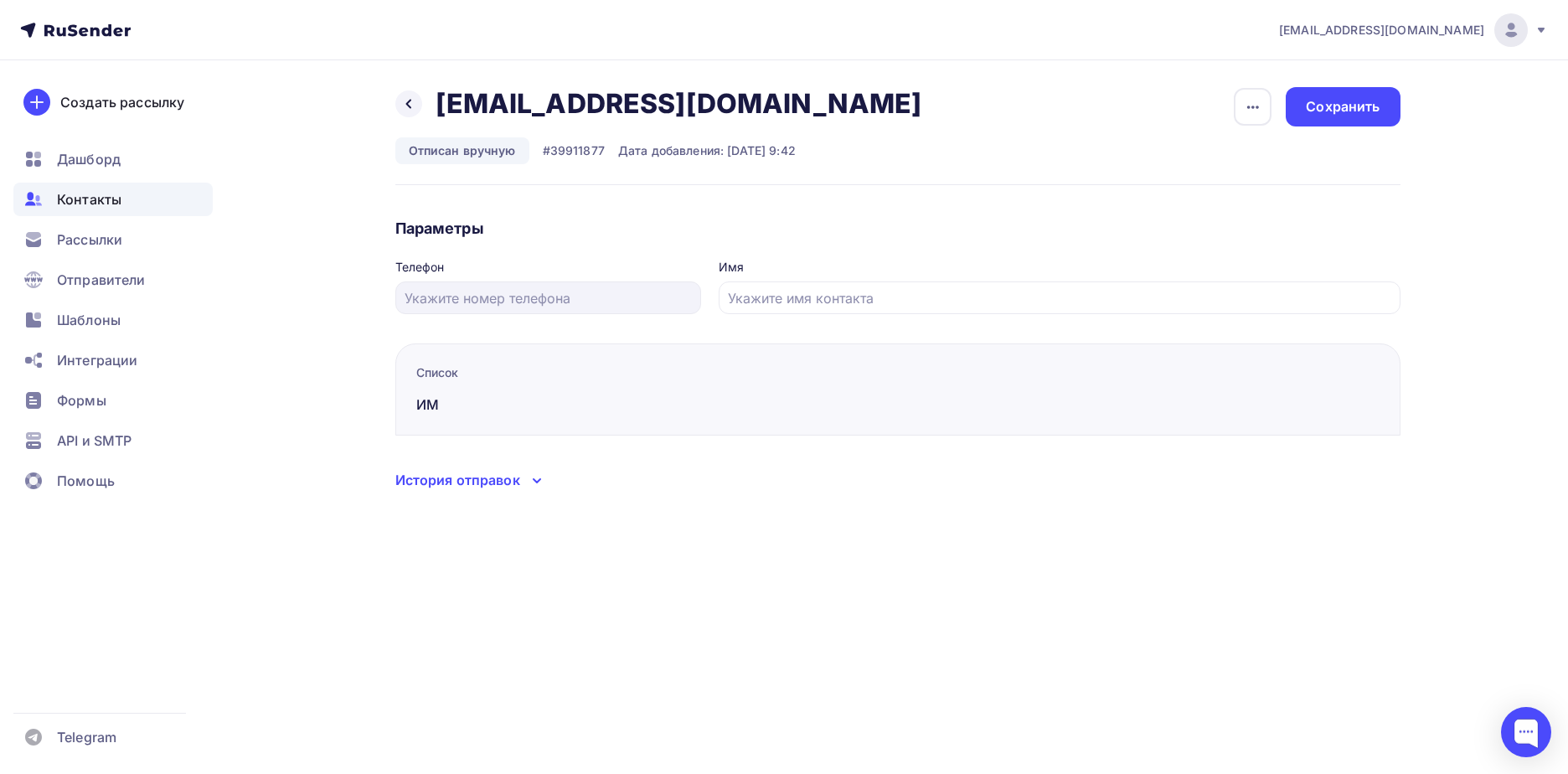
click at [1234, 120] on button "button" at bounding box center [1252, 106] width 39 height 39
click at [1220, 184] on div "Подписать" at bounding box center [1187, 192] width 160 height 20
click at [1341, 110] on div "Сохранить" at bounding box center [1342, 106] width 74 height 19
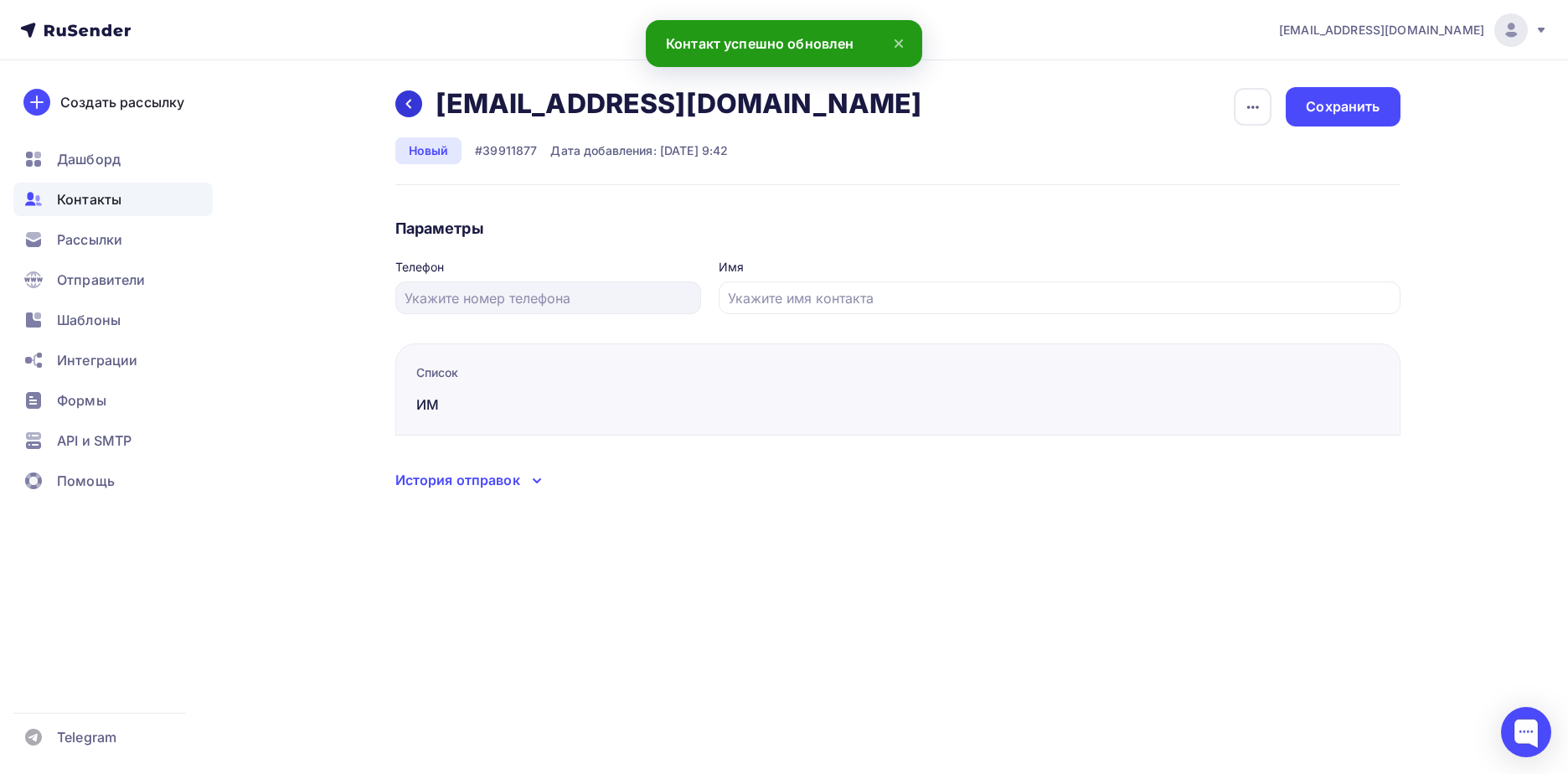
click at [412, 107] on icon at bounding box center [408, 104] width 13 height 13
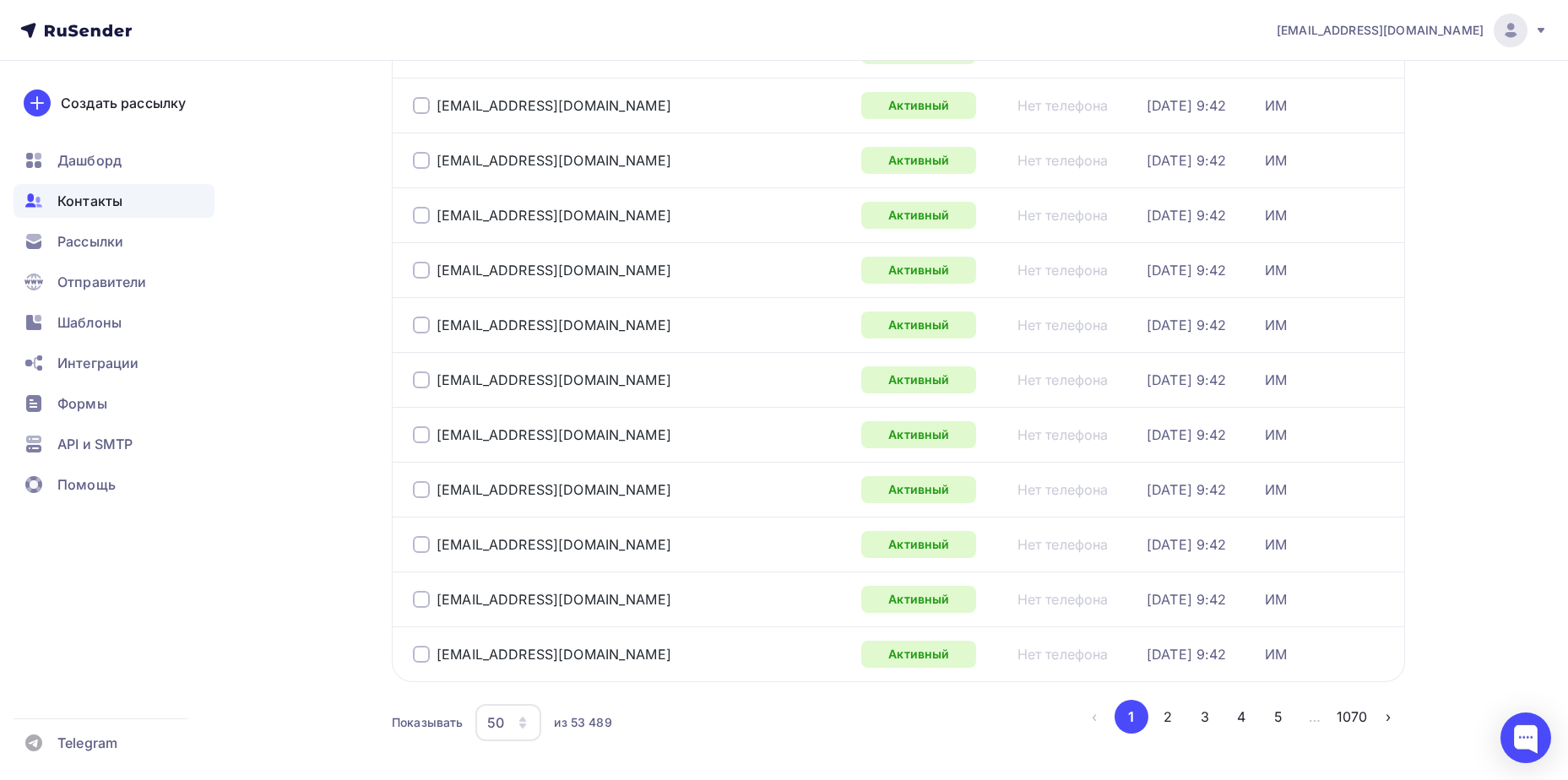
scroll to position [2455, 0]
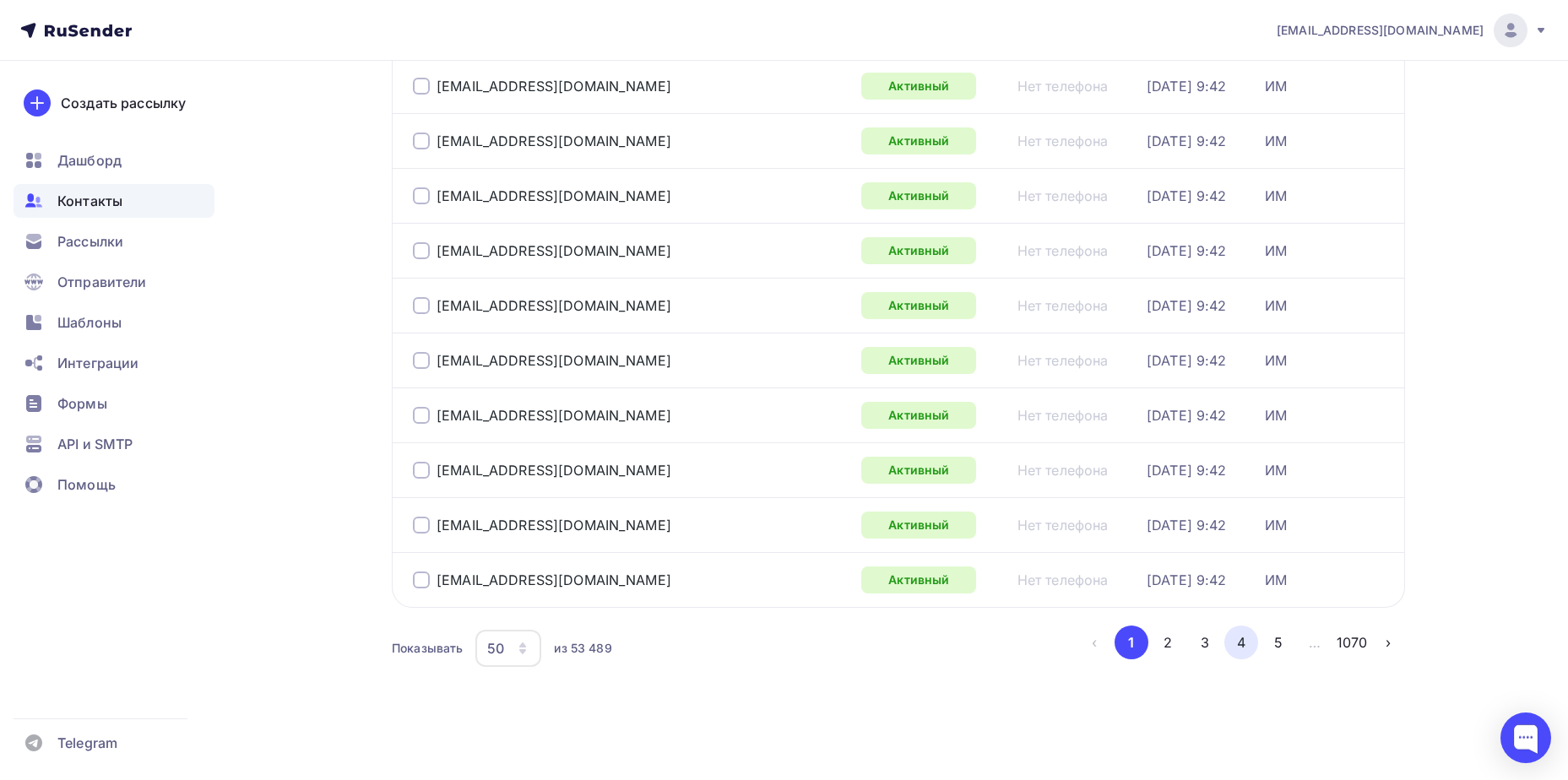
click at [1238, 647] on button "4" at bounding box center [1241, 642] width 34 height 33
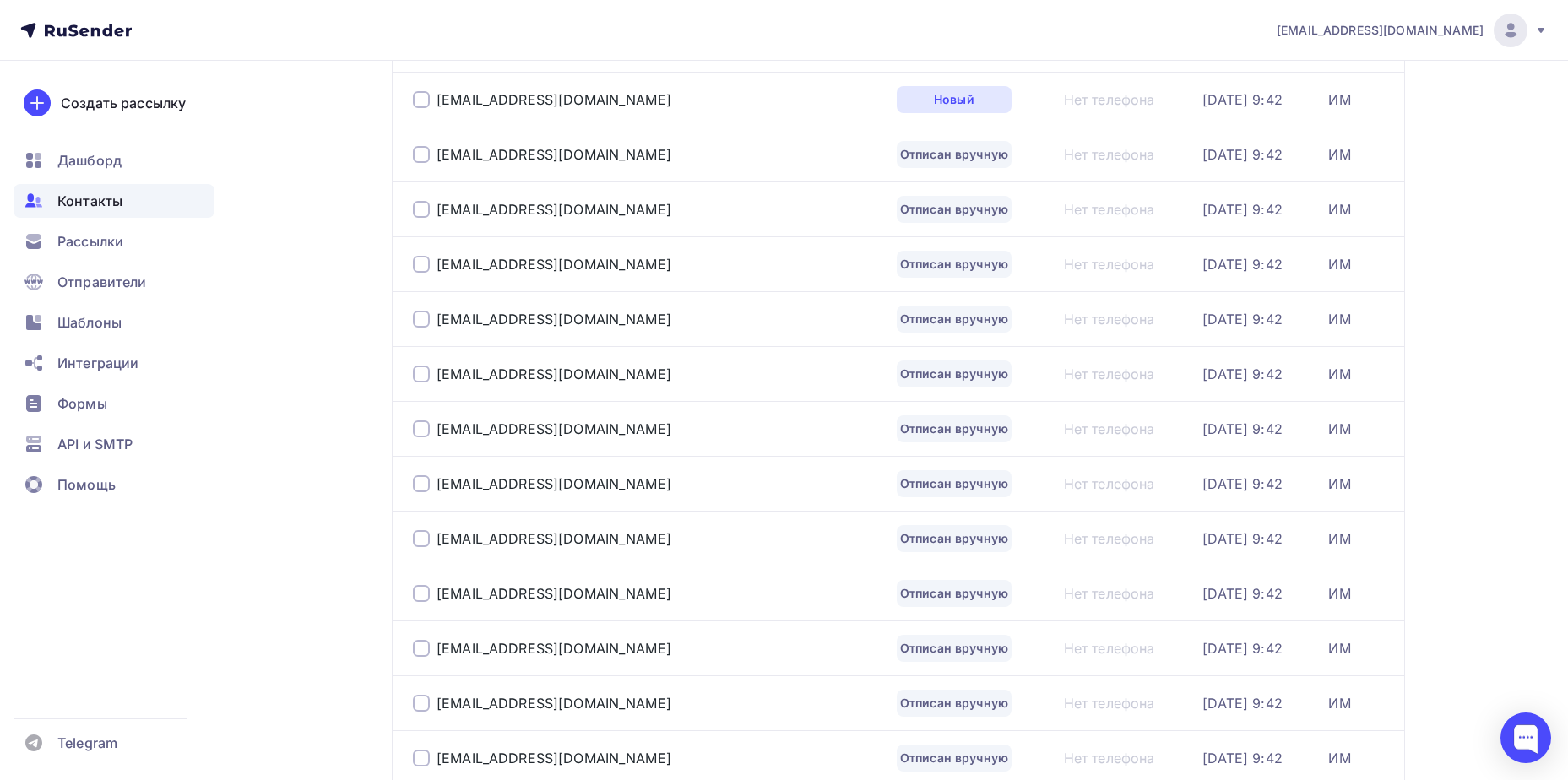
scroll to position [885, 0]
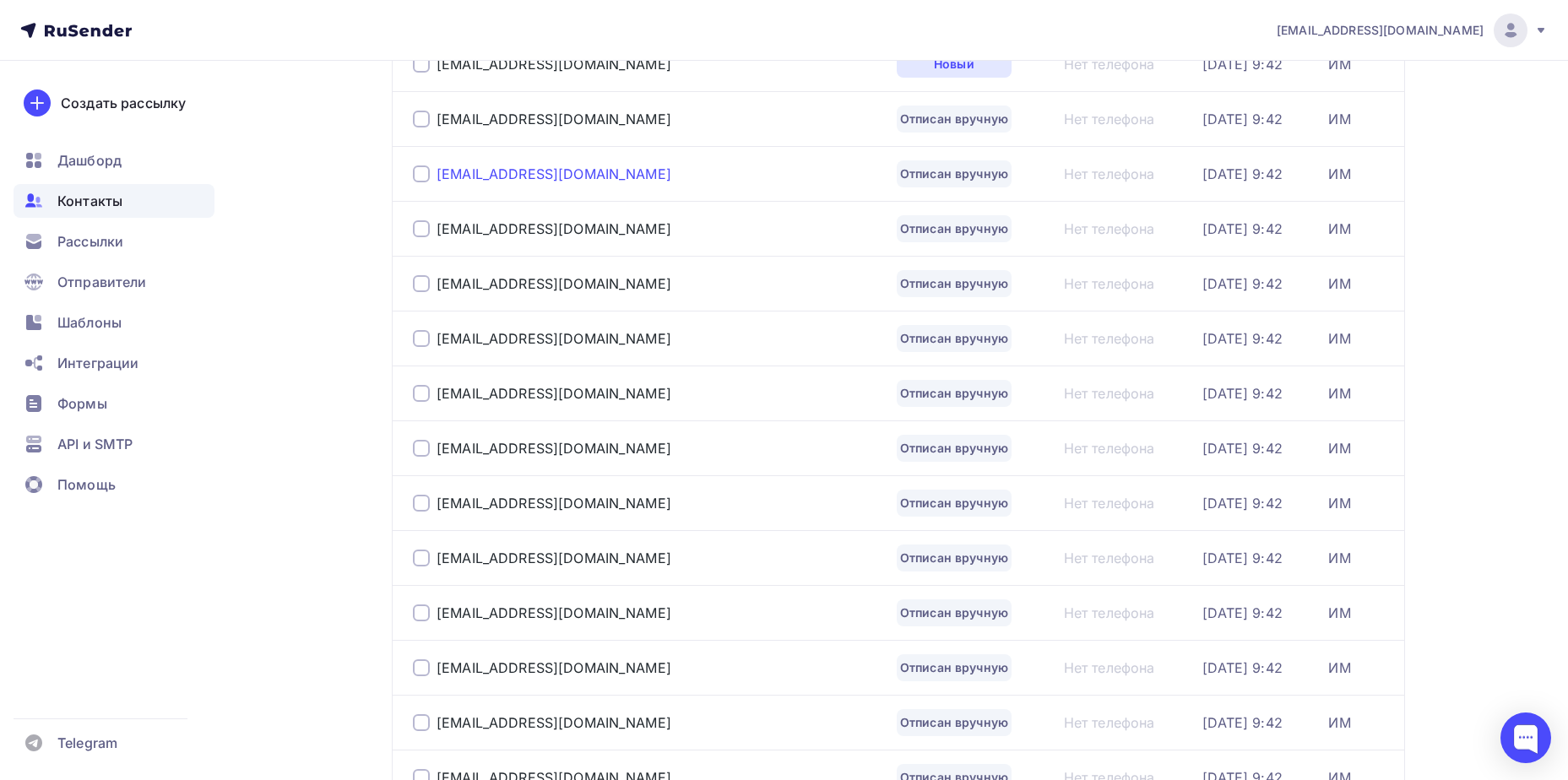
click at [507, 168] on div "[EMAIL_ADDRESS][DOMAIN_NAME]" at bounding box center [553, 174] width 235 height 17
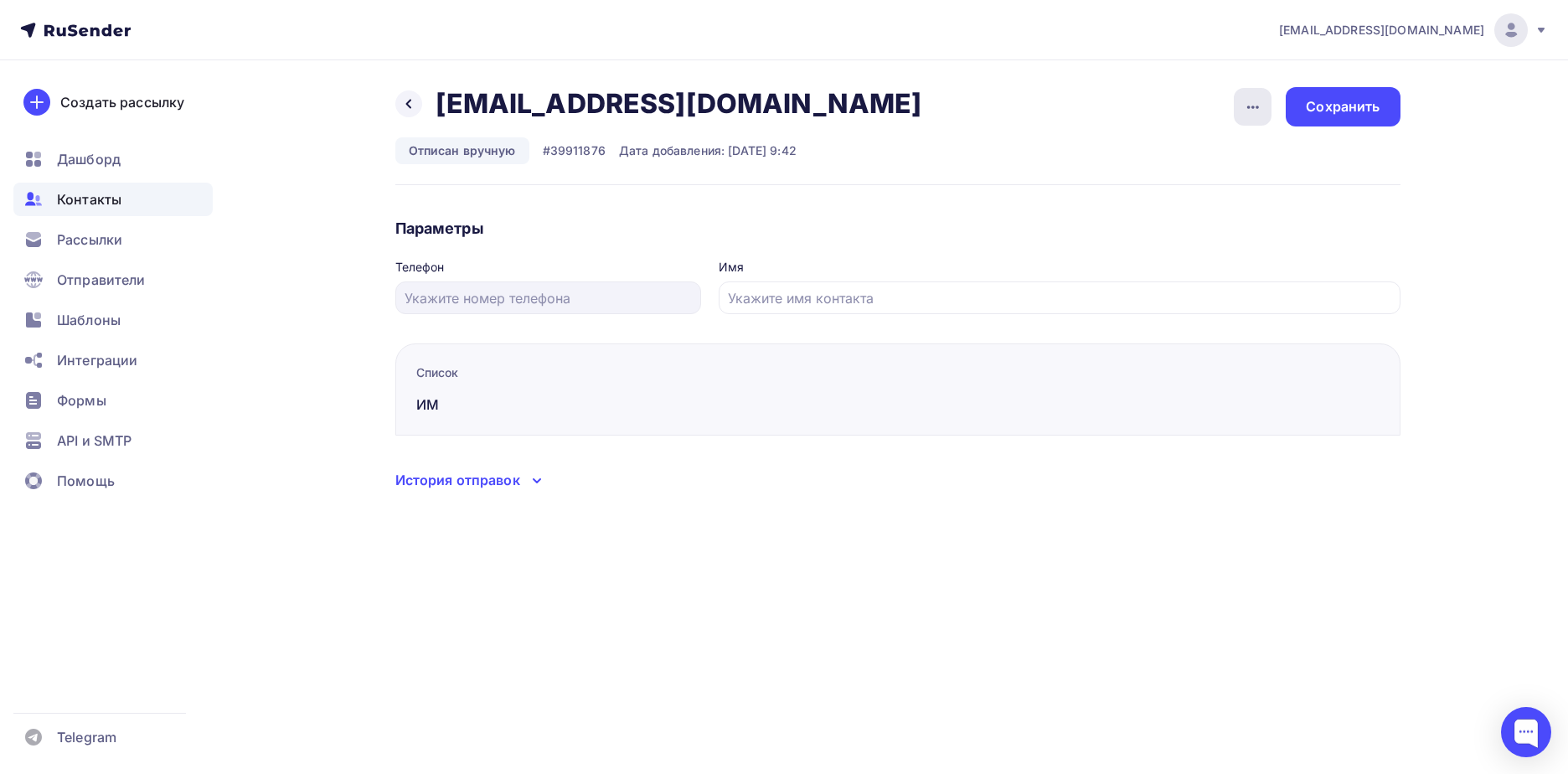
click at [1240, 121] on div "button" at bounding box center [1253, 107] width 38 height 38
click at [1205, 192] on div "Подписать" at bounding box center [1187, 192] width 160 height 20
click at [1355, 104] on div "Сохранить" at bounding box center [1342, 106] width 74 height 19
click at [420, 108] on div at bounding box center [408, 104] width 27 height 27
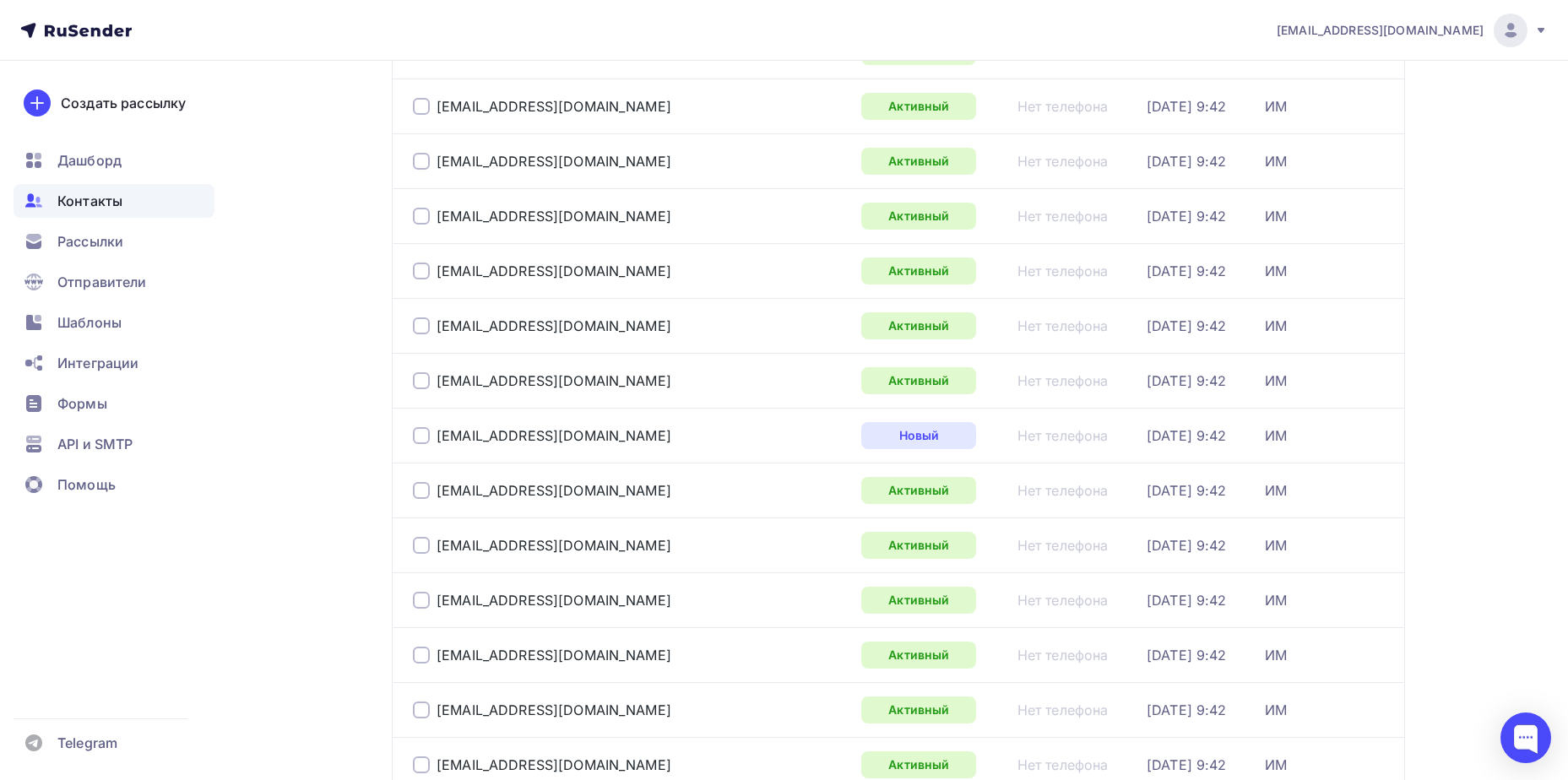
scroll to position [2455, 0]
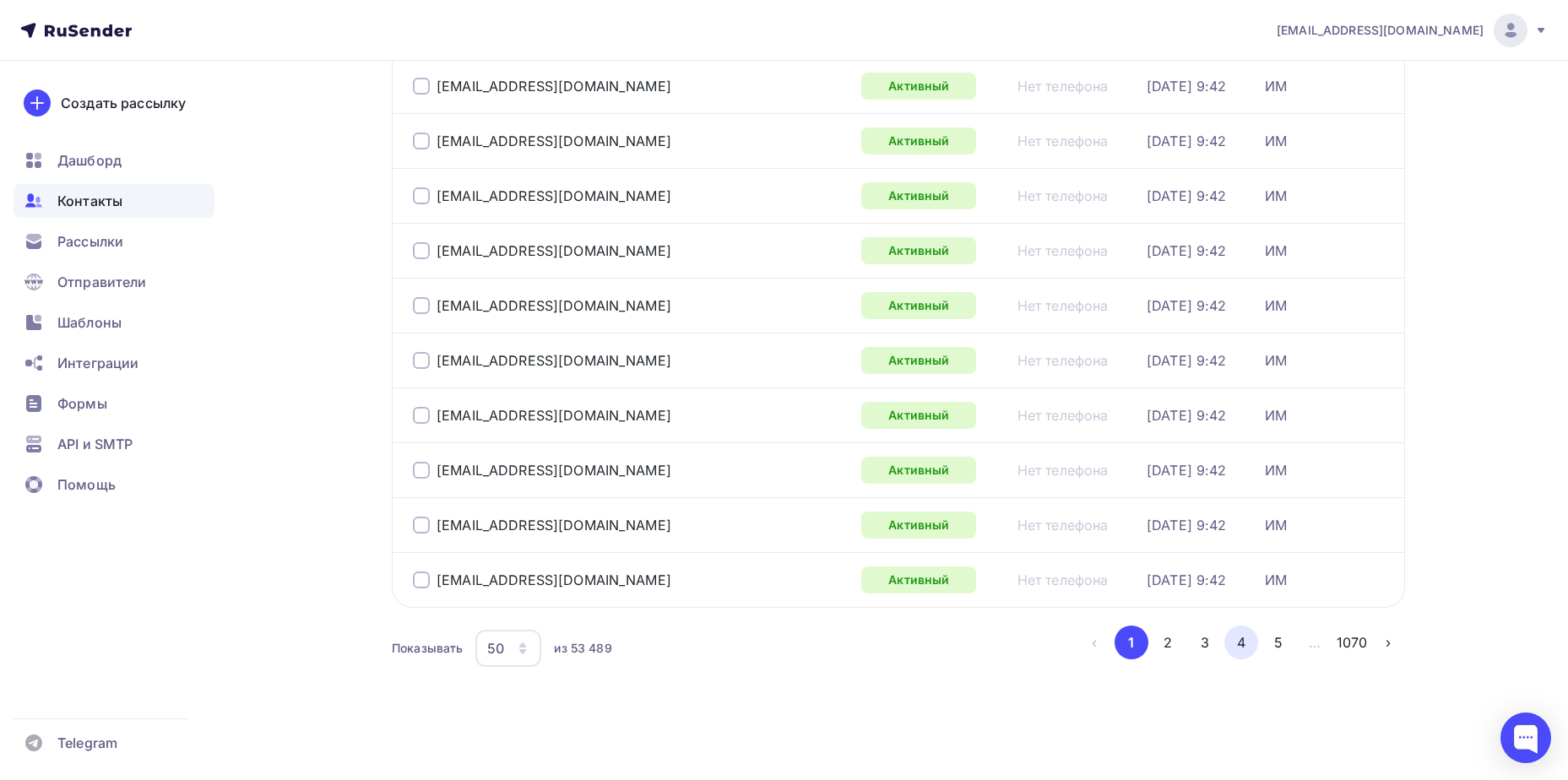
click at [1245, 645] on button "4" at bounding box center [1241, 642] width 34 height 33
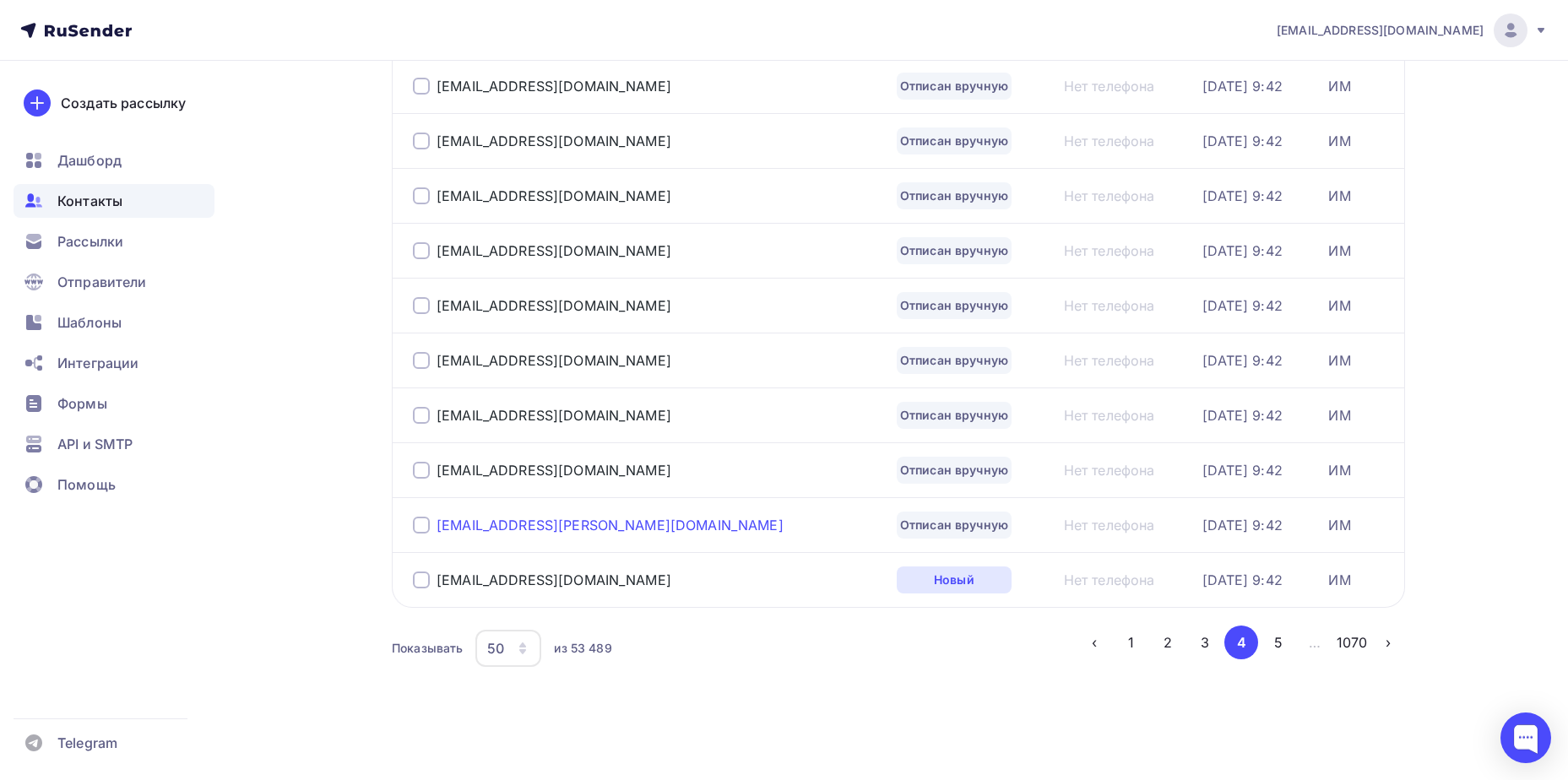
click at [524, 524] on div "[EMAIL_ADDRESS][PERSON_NAME][DOMAIN_NAME]" at bounding box center [610, 525] width 347 height 17
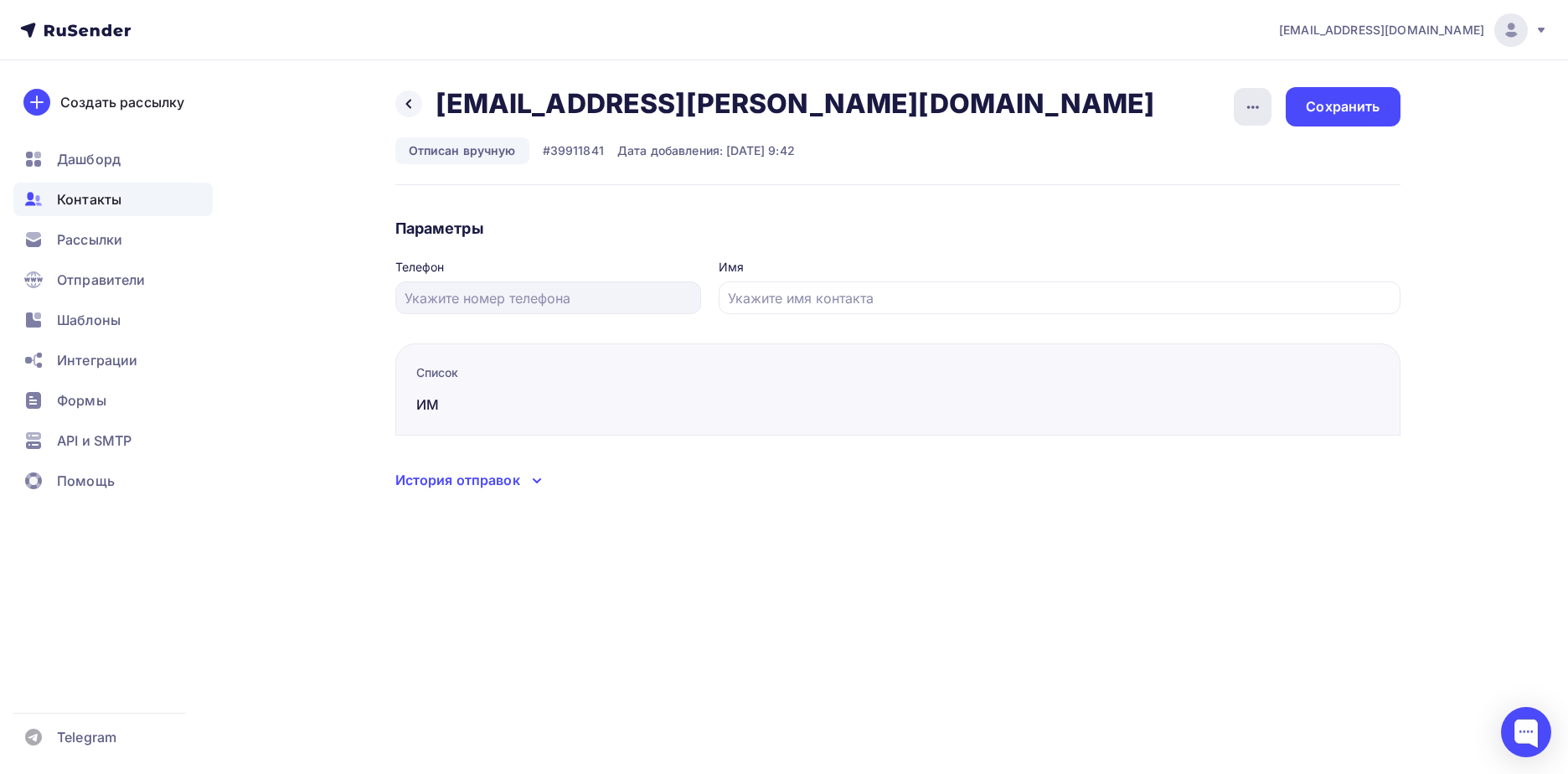
click at [1256, 114] on icon "button" at bounding box center [1252, 106] width 20 height 20
click at [1220, 190] on div "Подписать" at bounding box center [1187, 192] width 160 height 20
click at [1338, 110] on div "Сохранить" at bounding box center [1342, 106] width 74 height 19
click at [395, 101] on div "Назад [EMAIL_ADDRESS][PERSON_NAME][DOMAIN_NAME] [EMAIL_ADDRESS][PERSON_NAME][DO…" at bounding box center [780, 104] width 772 height 33
click at [409, 106] on icon at bounding box center [407, 104] width 5 height 9
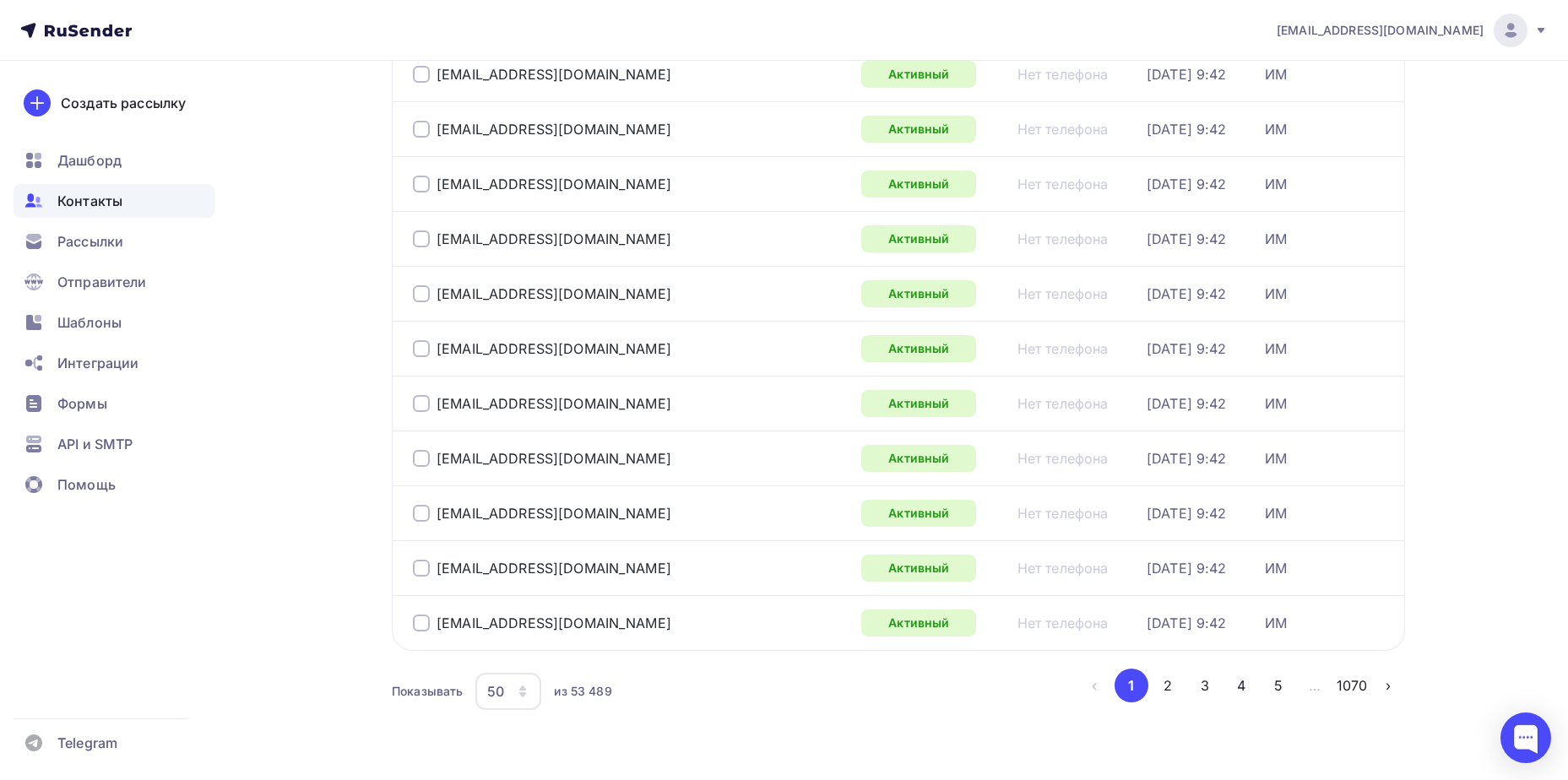
scroll to position [2455, 0]
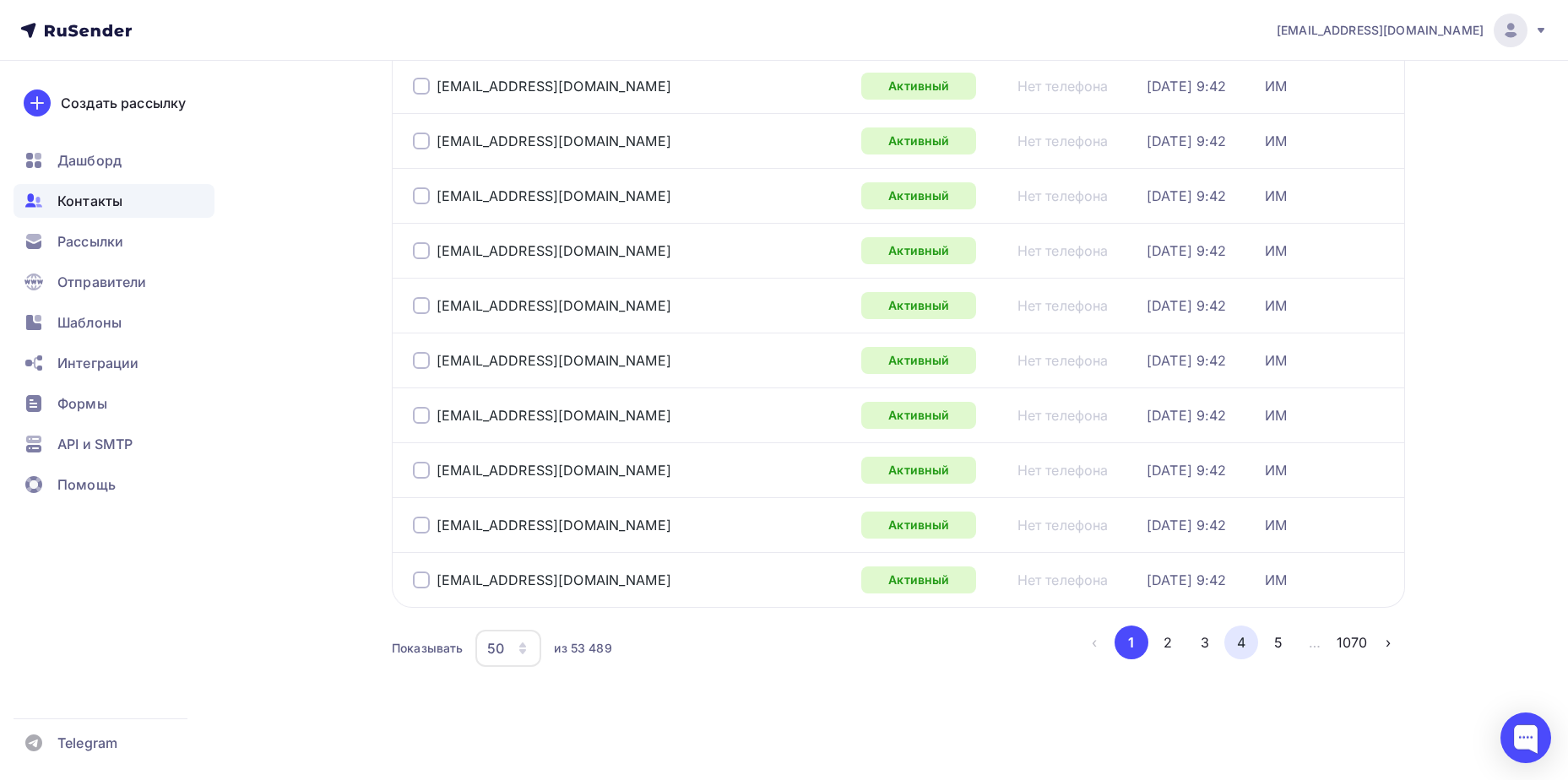
click at [1239, 646] on button "4" at bounding box center [1241, 642] width 34 height 33
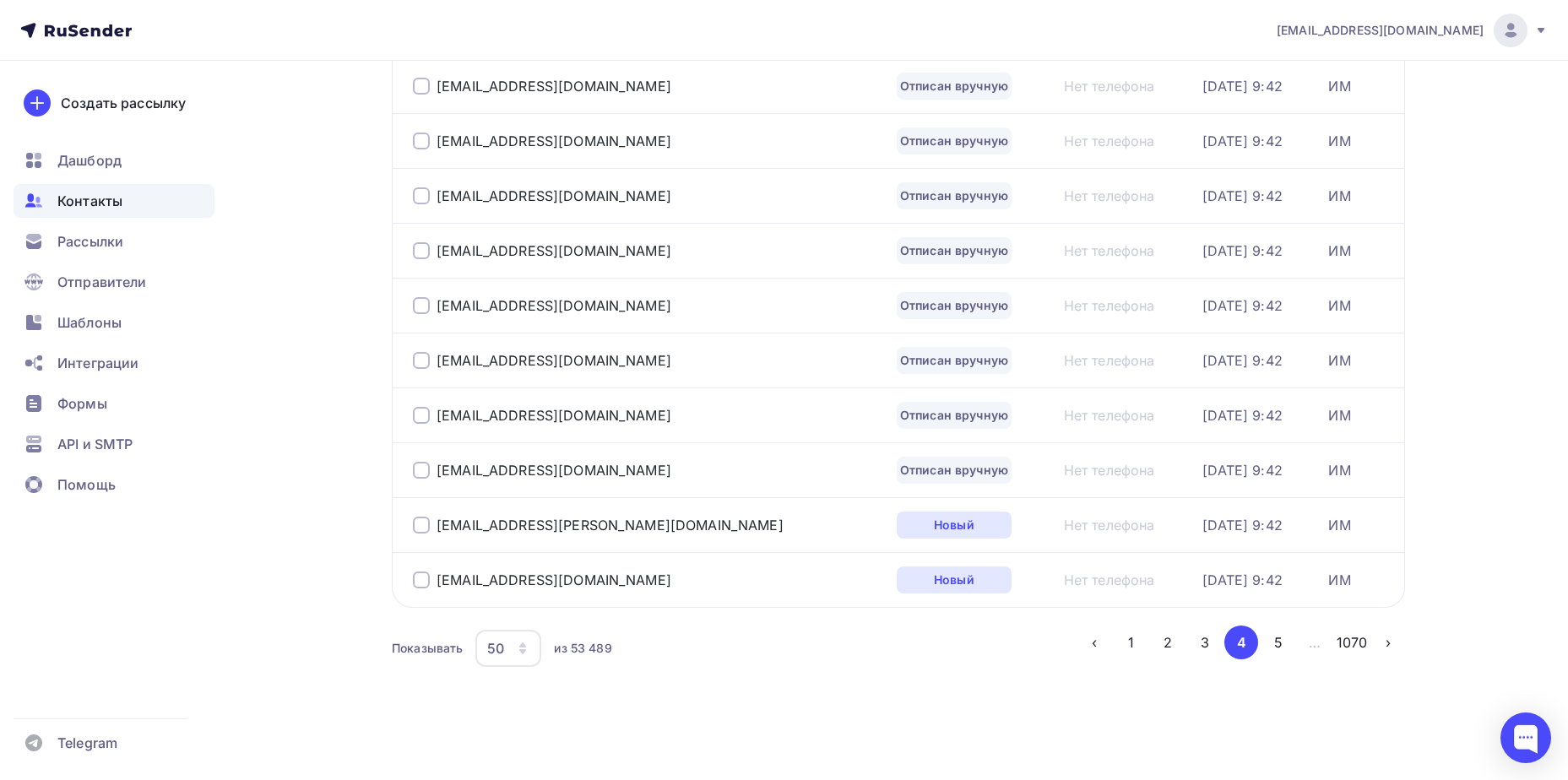
click at [525, 479] on div "[EMAIL_ADDRESS][DOMAIN_NAME]" at bounding box center [623, 470] width 422 height 27
click at [524, 470] on div "[EMAIL_ADDRESS][DOMAIN_NAME]" at bounding box center [553, 471] width 235 height 17
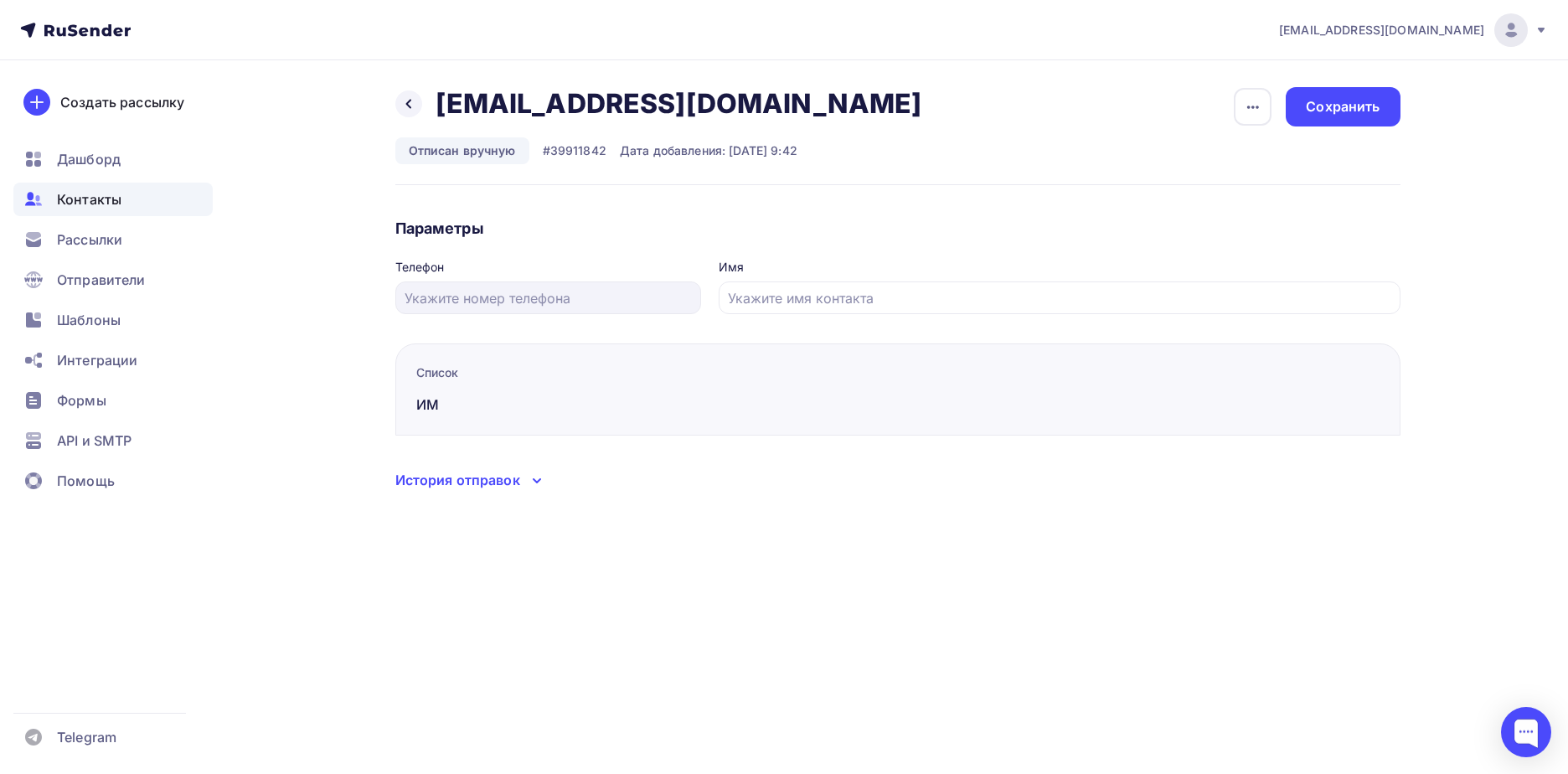
drag, startPoint x: 1262, startPoint y: 102, endPoint x: 1244, endPoint y: 160, distance: 60.7
click at [1261, 102] on icon "button" at bounding box center [1252, 106] width 20 height 20
click at [1233, 193] on div "Подписать" at bounding box center [1187, 192] width 160 height 20
click at [1315, 112] on div "Сохранить" at bounding box center [1342, 106] width 74 height 19
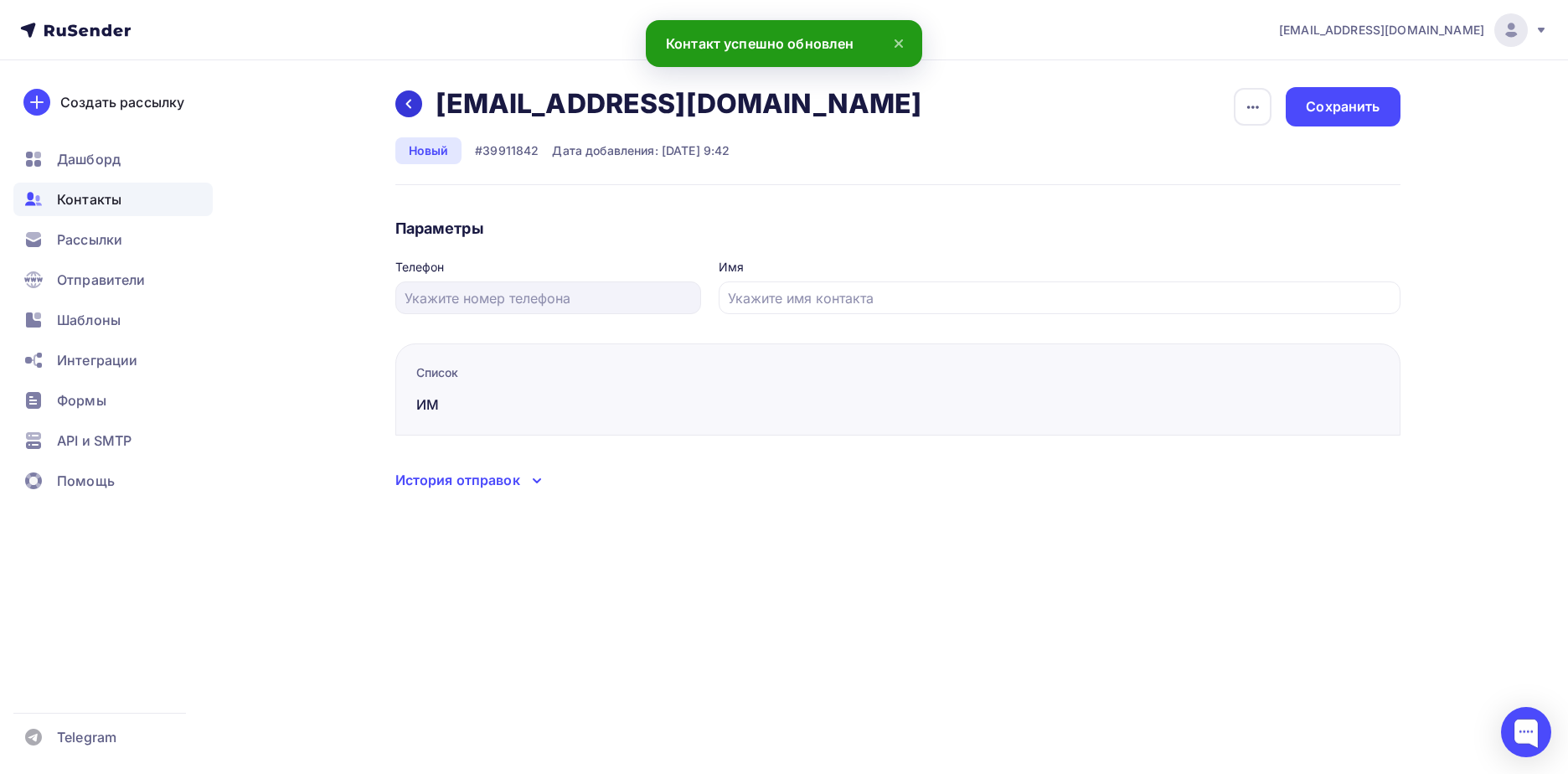
click at [397, 108] on div at bounding box center [408, 104] width 27 height 27
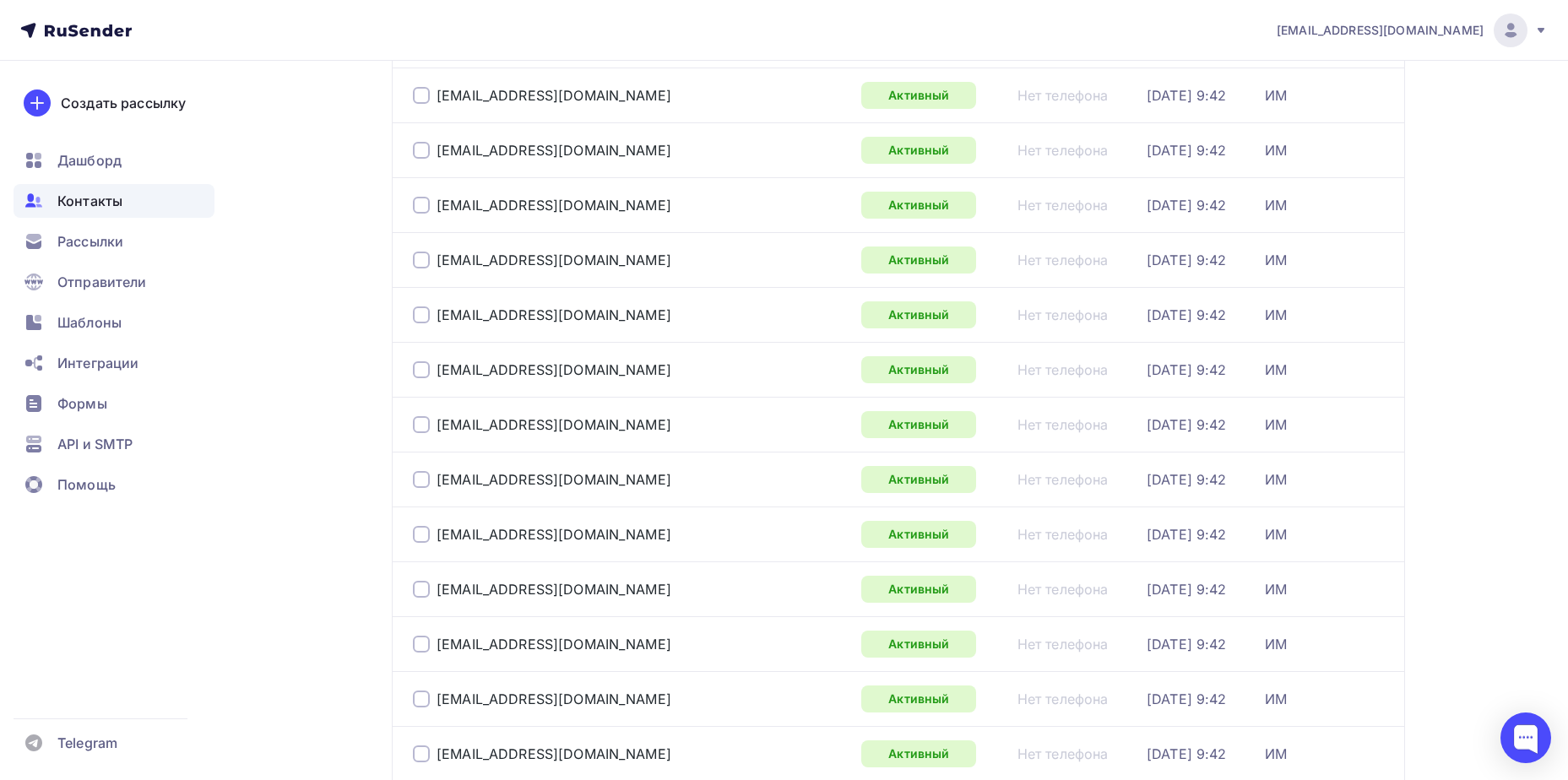
scroll to position [2455, 0]
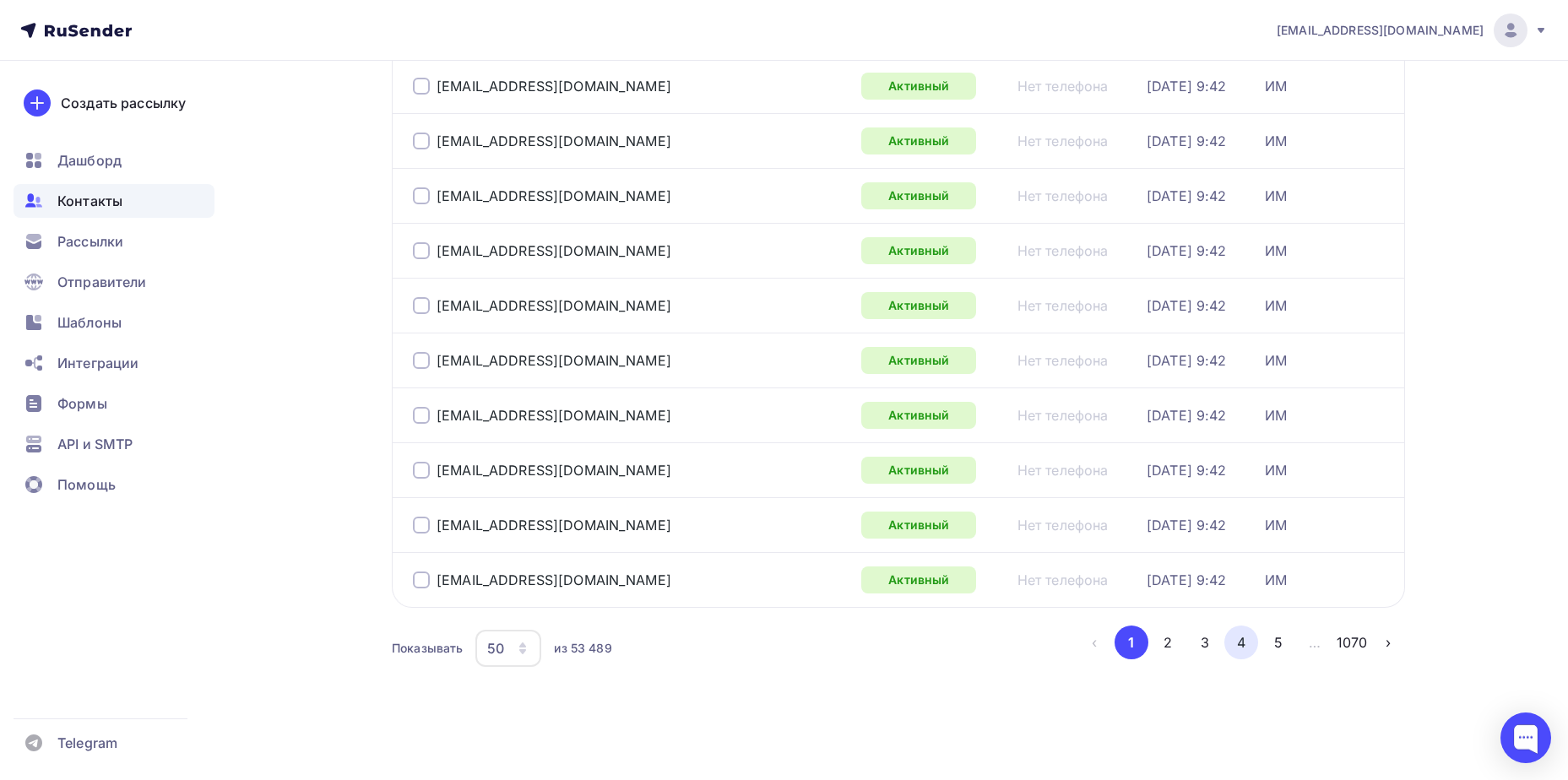
click at [1230, 638] on button "4" at bounding box center [1241, 642] width 34 height 33
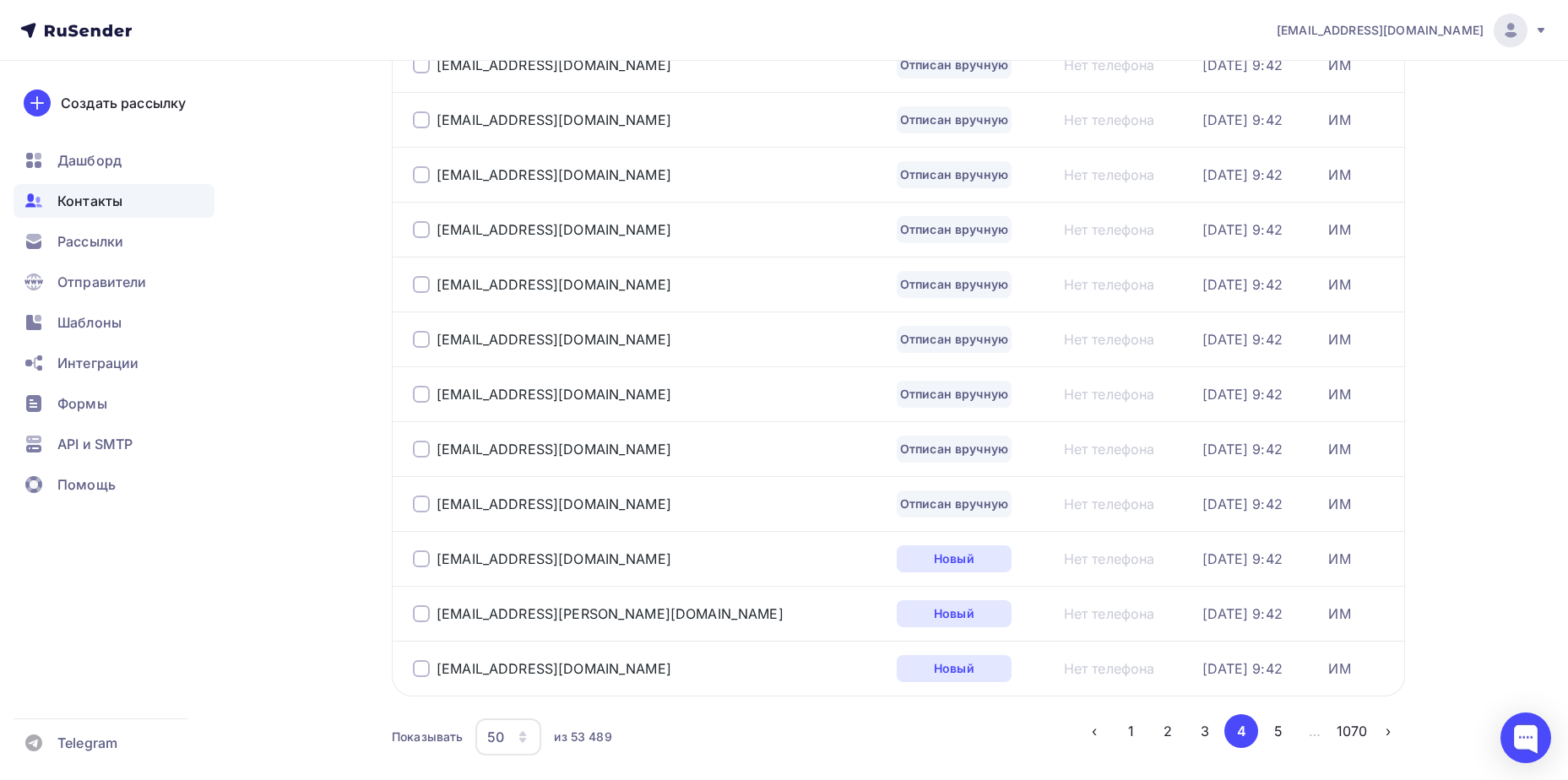
scroll to position [2370, 0]
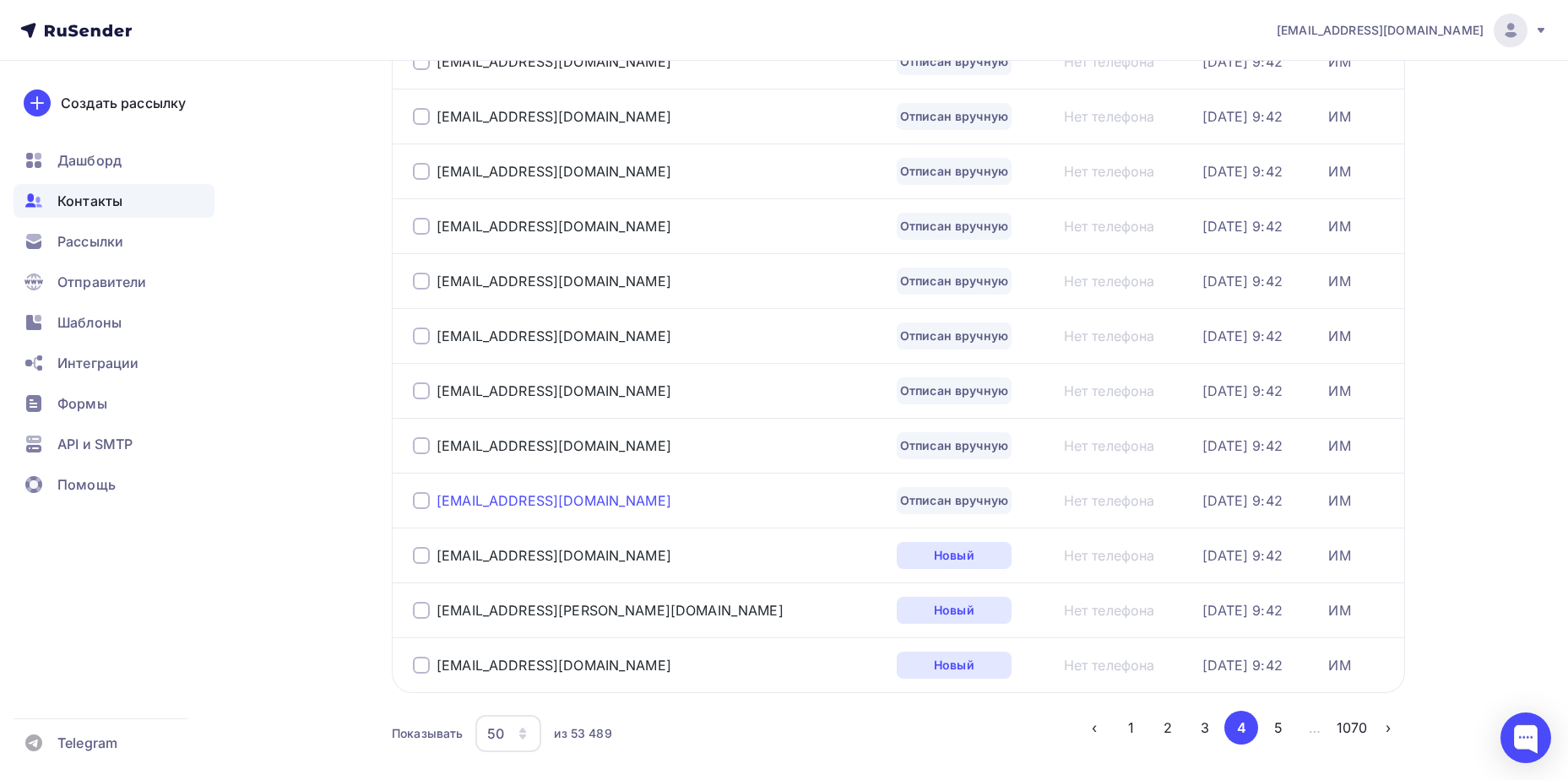
click at [554, 499] on div "[EMAIL_ADDRESS][DOMAIN_NAME]" at bounding box center [553, 501] width 235 height 17
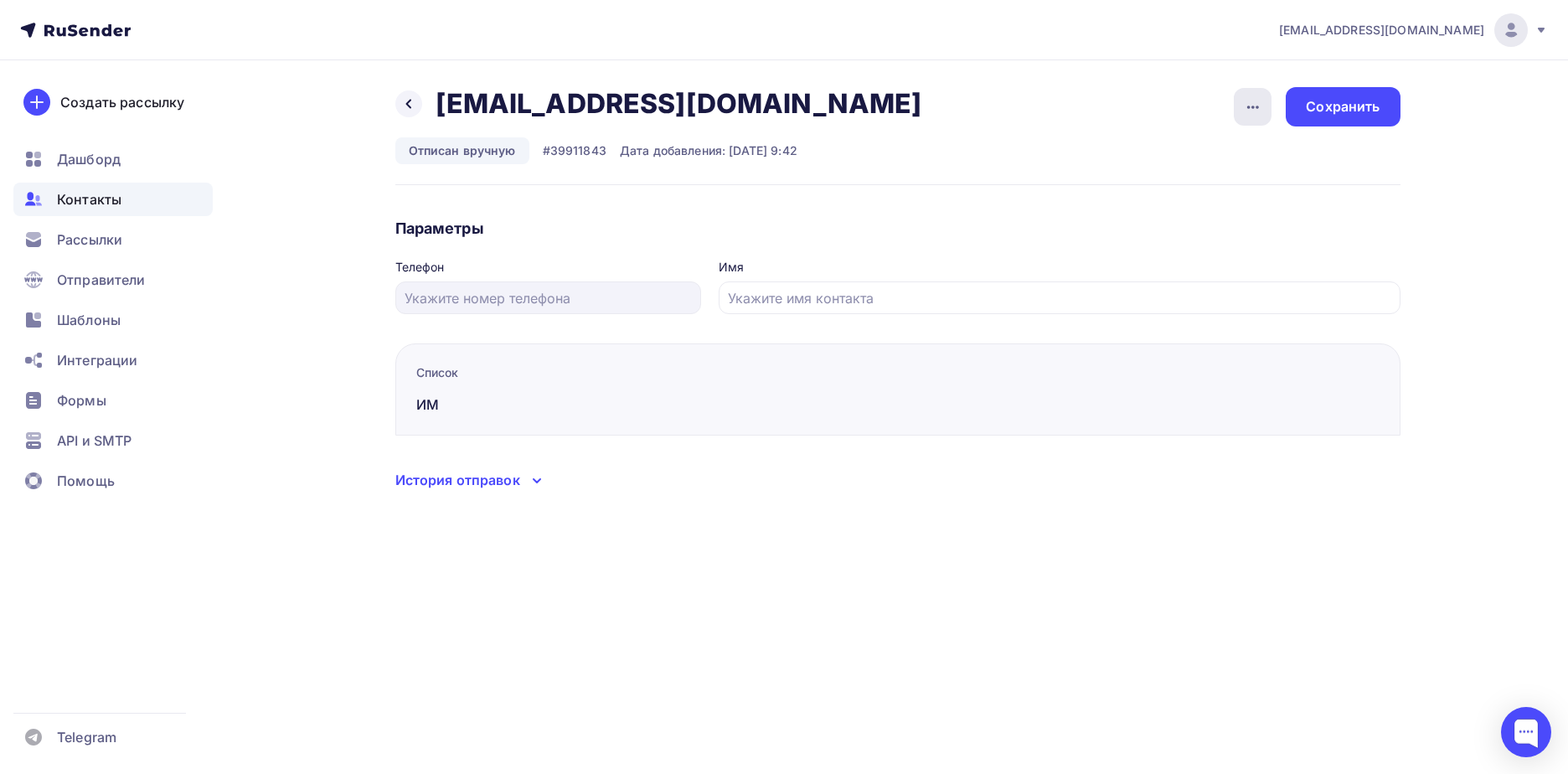
click at [1254, 100] on icon "button" at bounding box center [1252, 106] width 20 height 20
click at [1231, 189] on div "Подписать" at bounding box center [1187, 192] width 160 height 20
click at [1349, 108] on div "Сохранить" at bounding box center [1342, 106] width 74 height 19
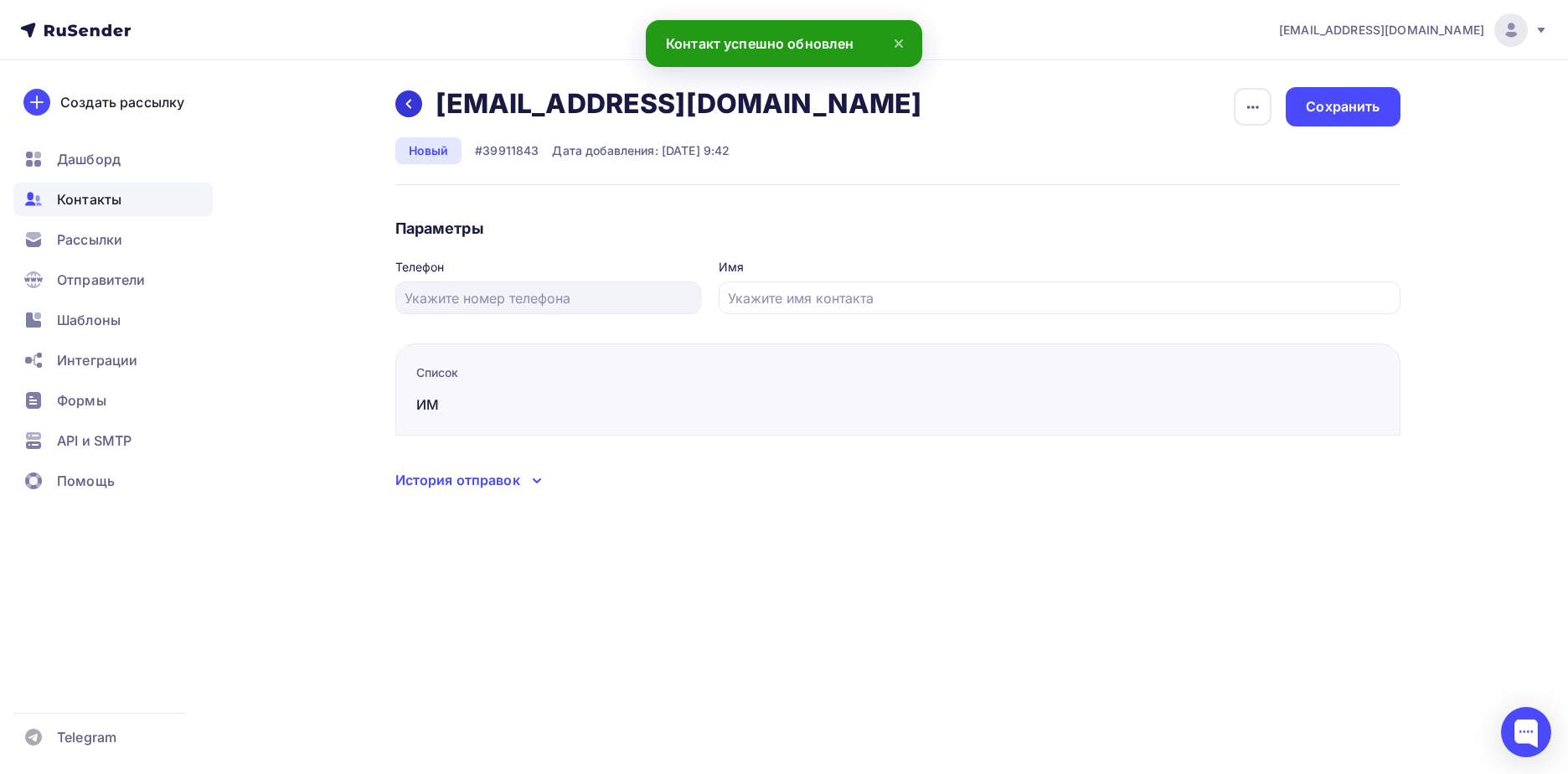
click at [411, 109] on icon at bounding box center [408, 104] width 13 height 13
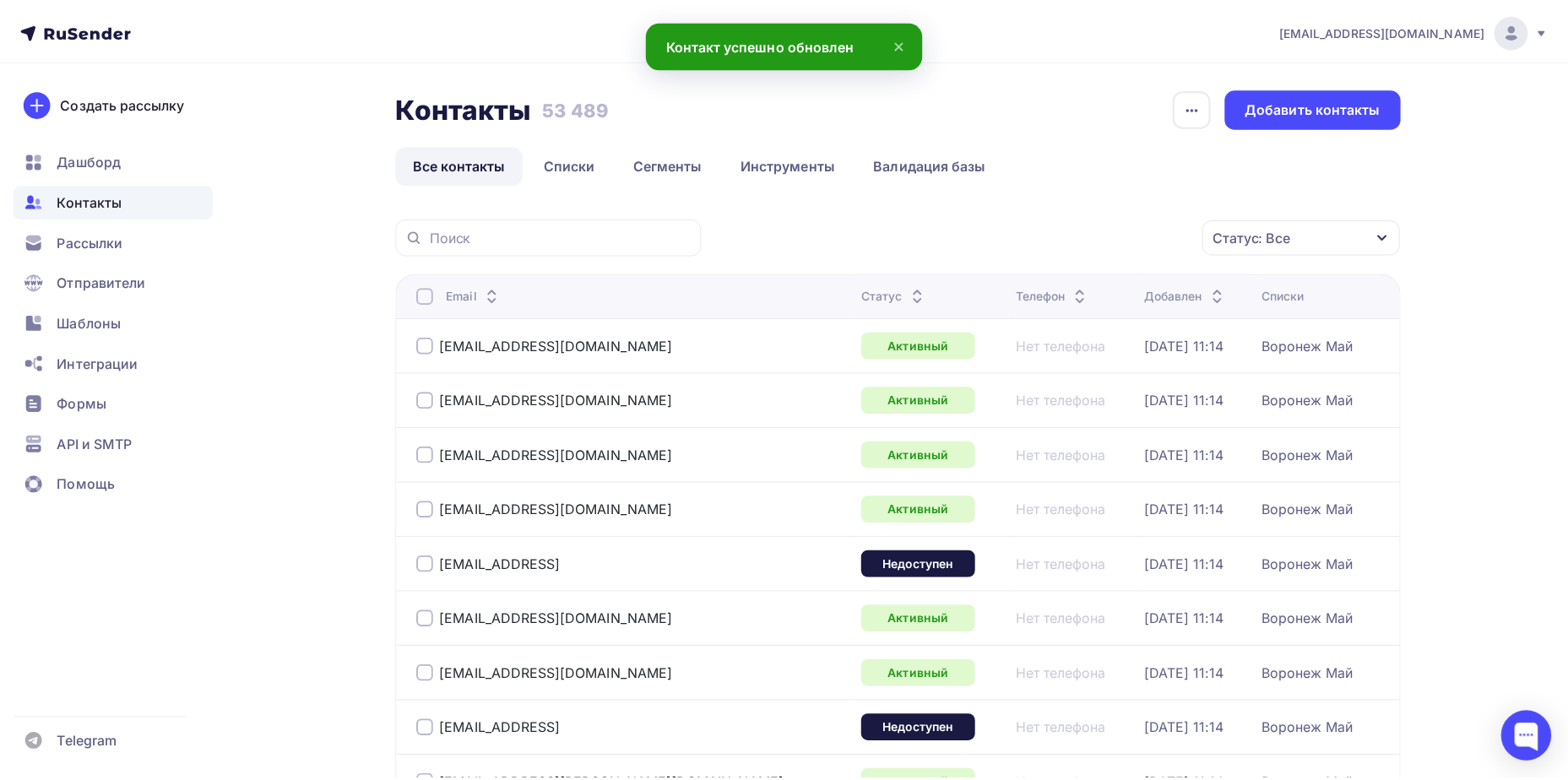
scroll to position [125, 0]
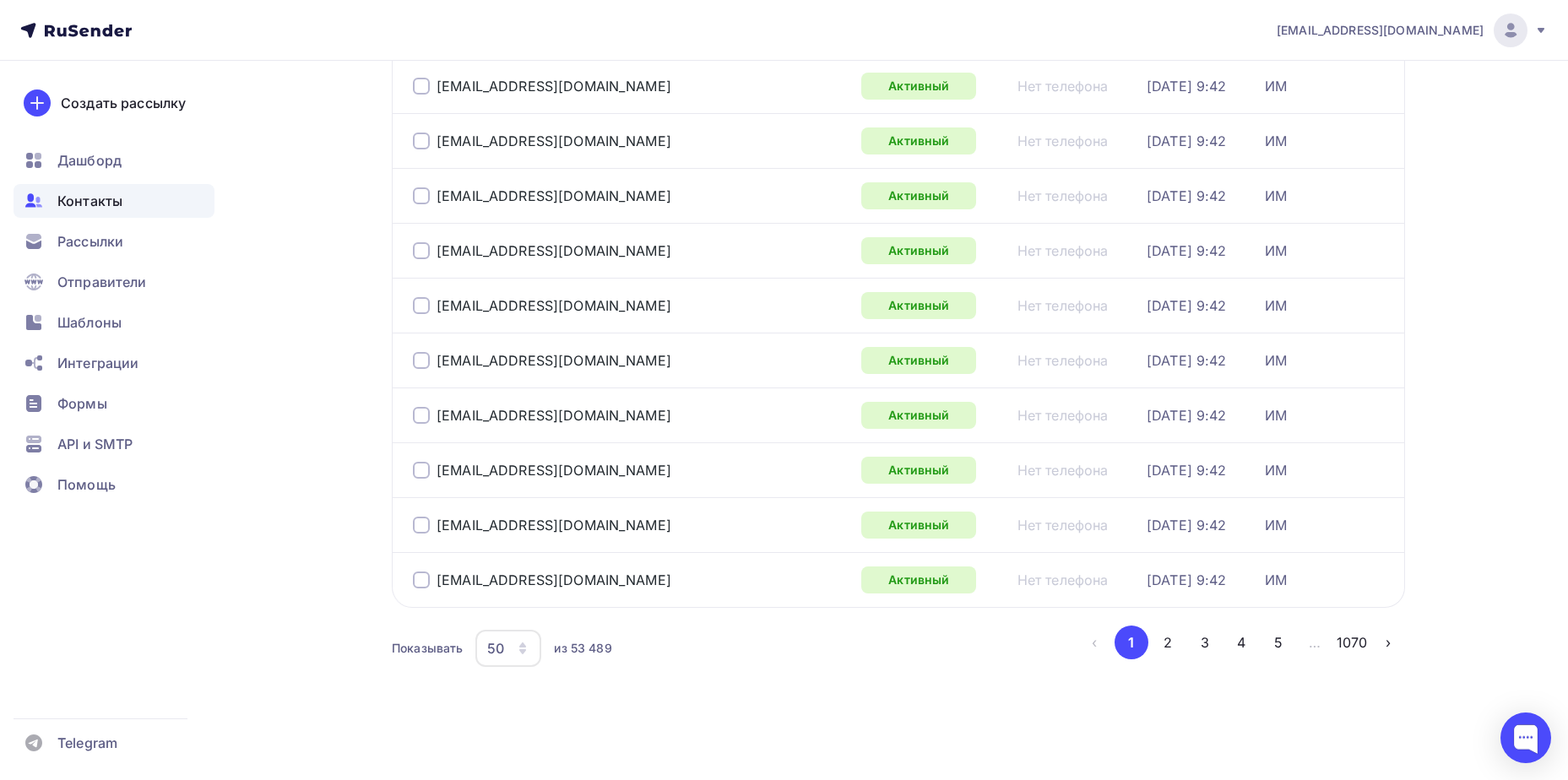
click at [1245, 641] on button "4" at bounding box center [1241, 642] width 34 height 33
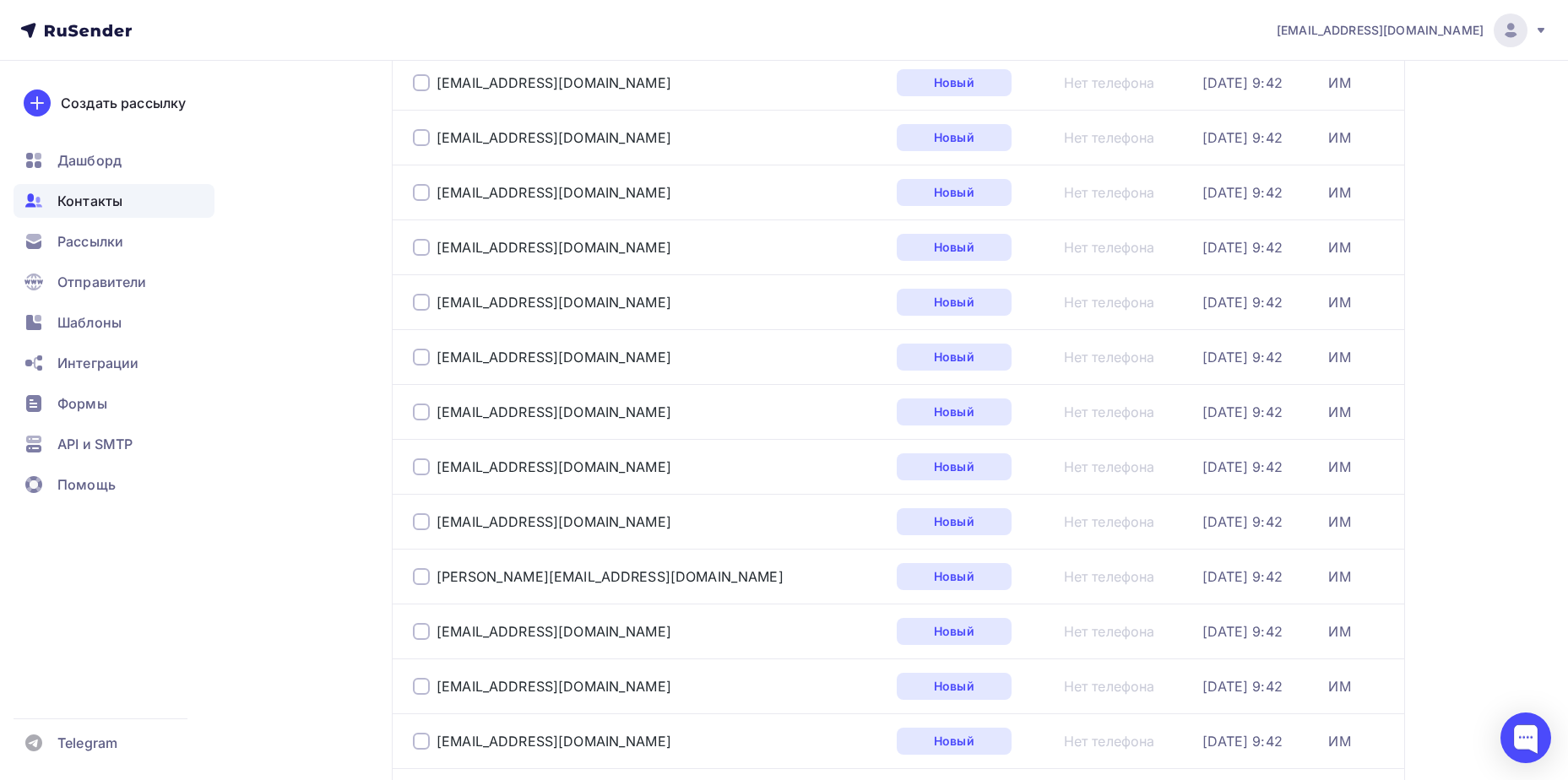
scroll to position [716, 0]
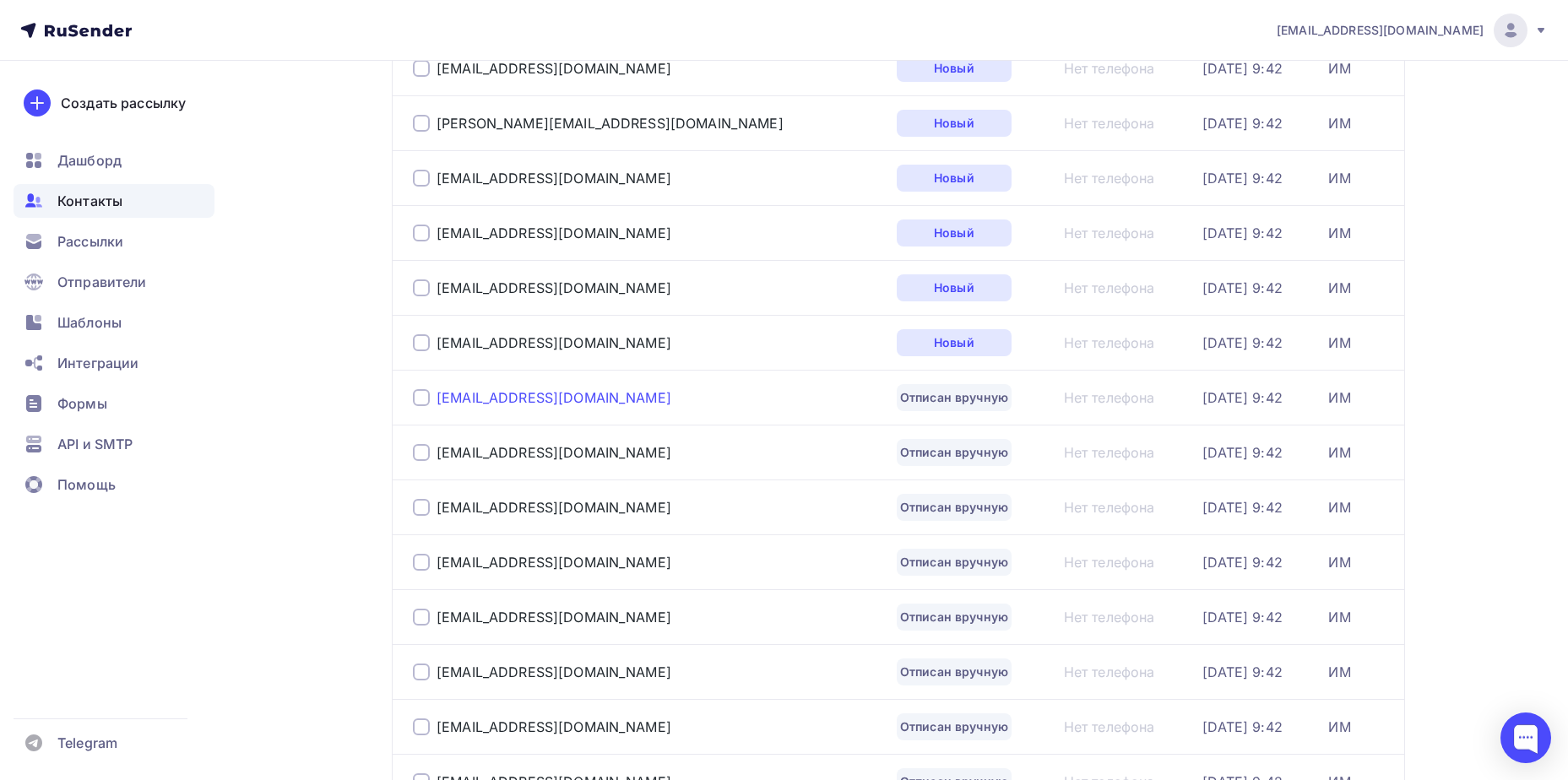
click at [559, 400] on div "[EMAIL_ADDRESS][DOMAIN_NAME]" at bounding box center [553, 398] width 235 height 17
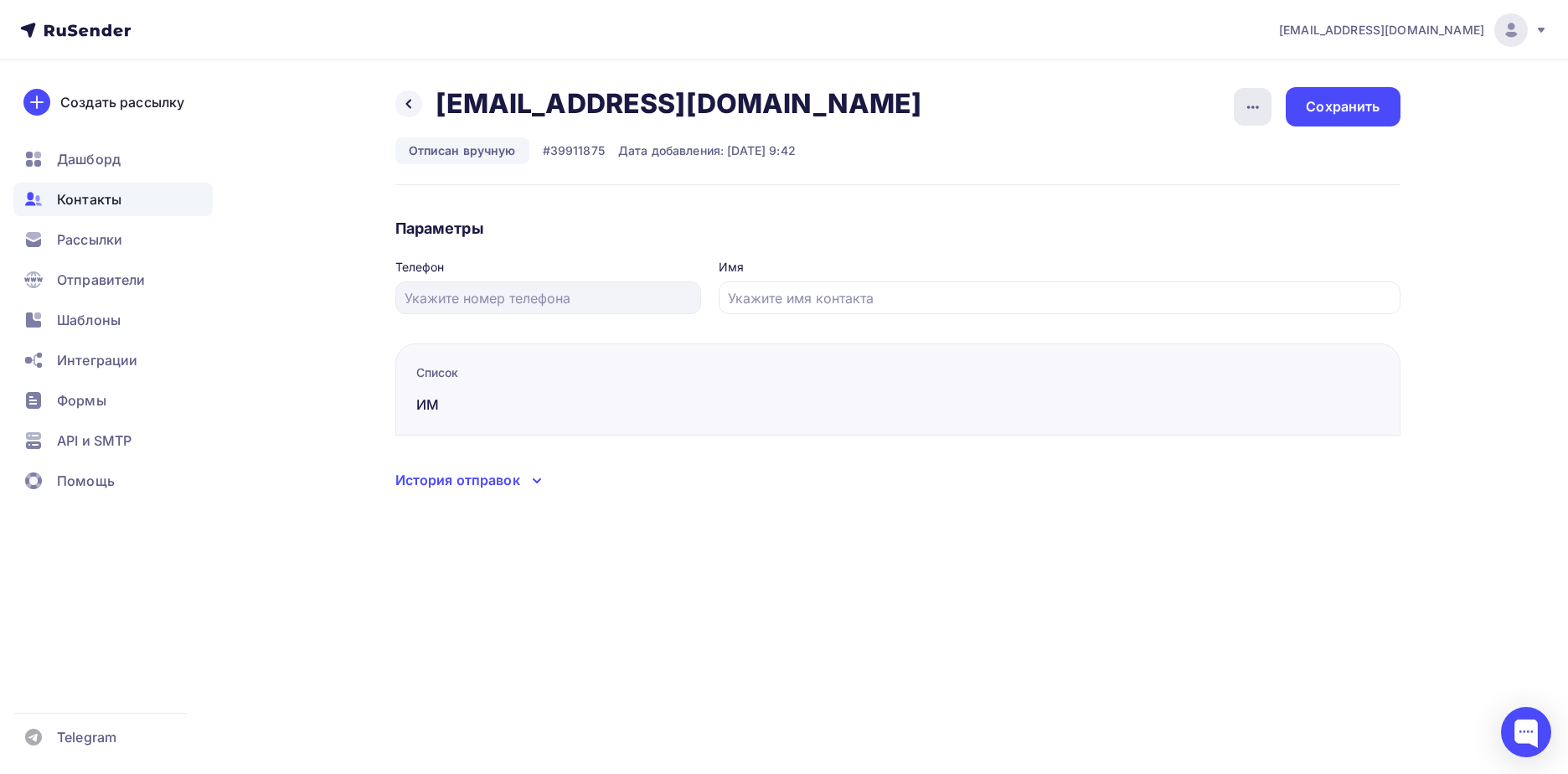
click at [1254, 107] on icon "button" at bounding box center [1253, 107] width 11 height 4
click at [1201, 197] on div "Подписать" at bounding box center [1187, 192] width 160 height 20
click at [1331, 124] on div "Сохранить" at bounding box center [1342, 106] width 114 height 39
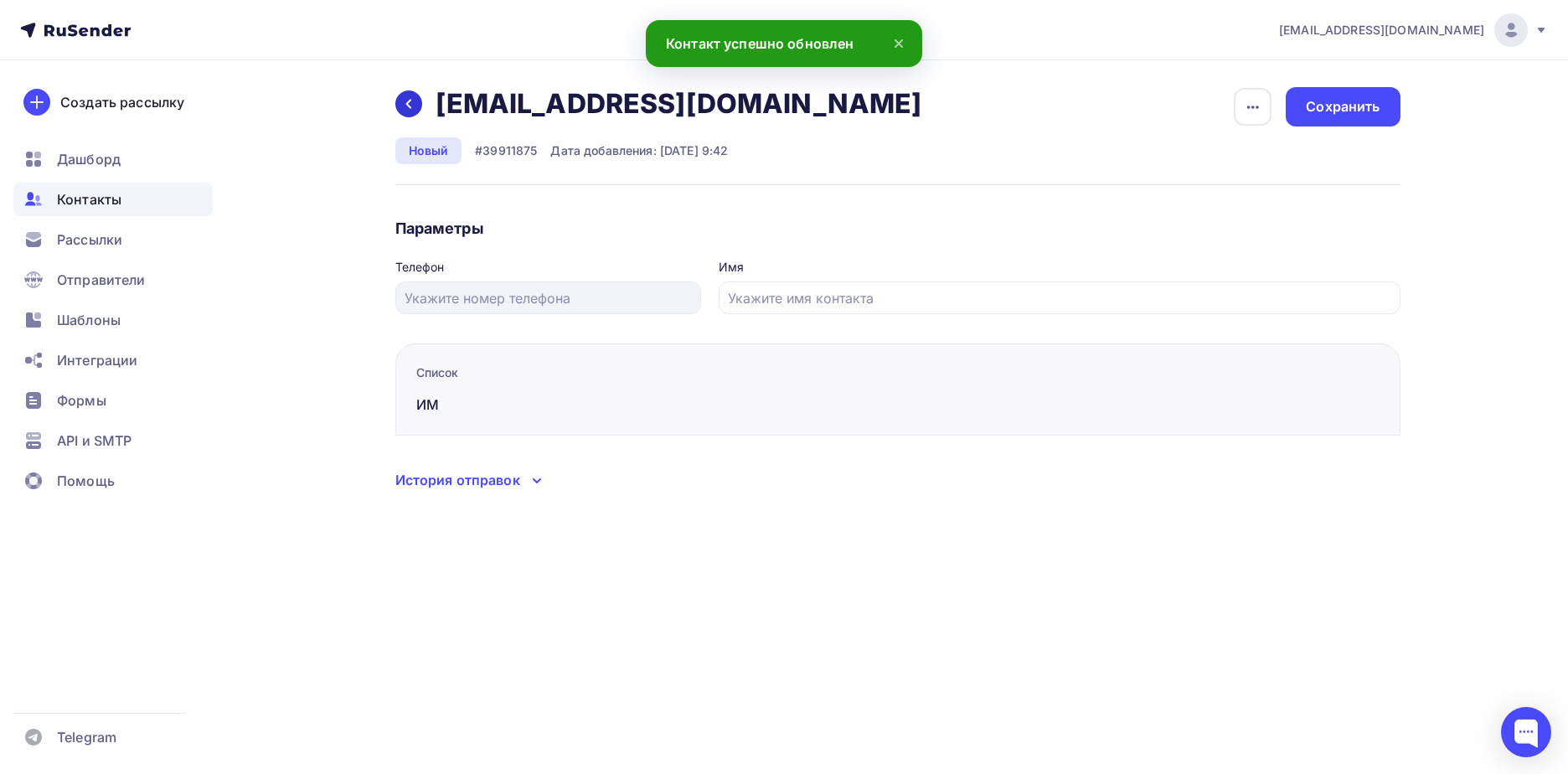
click at [413, 102] on icon at bounding box center [408, 104] width 13 height 13
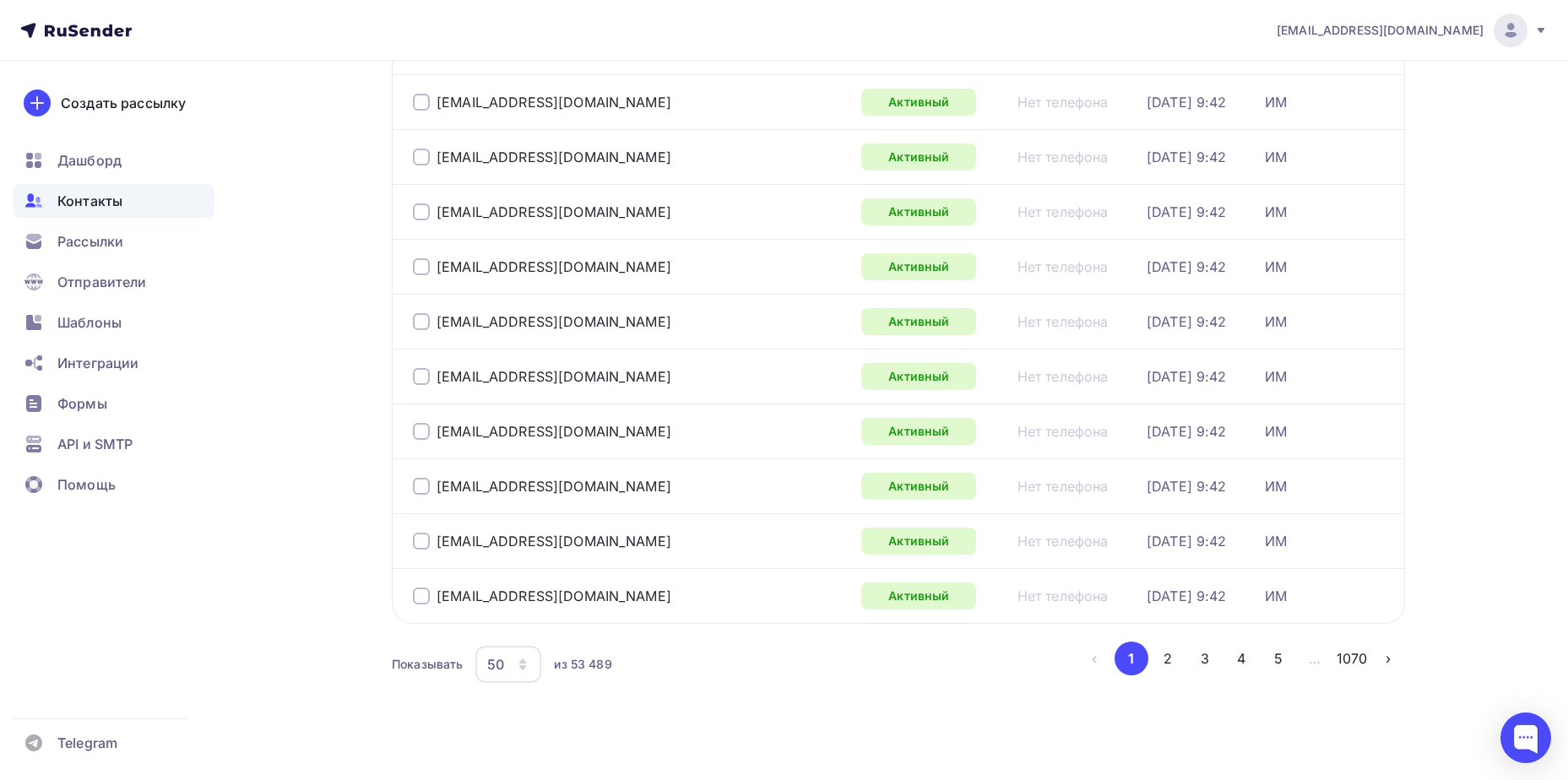
scroll to position [2455, 0]
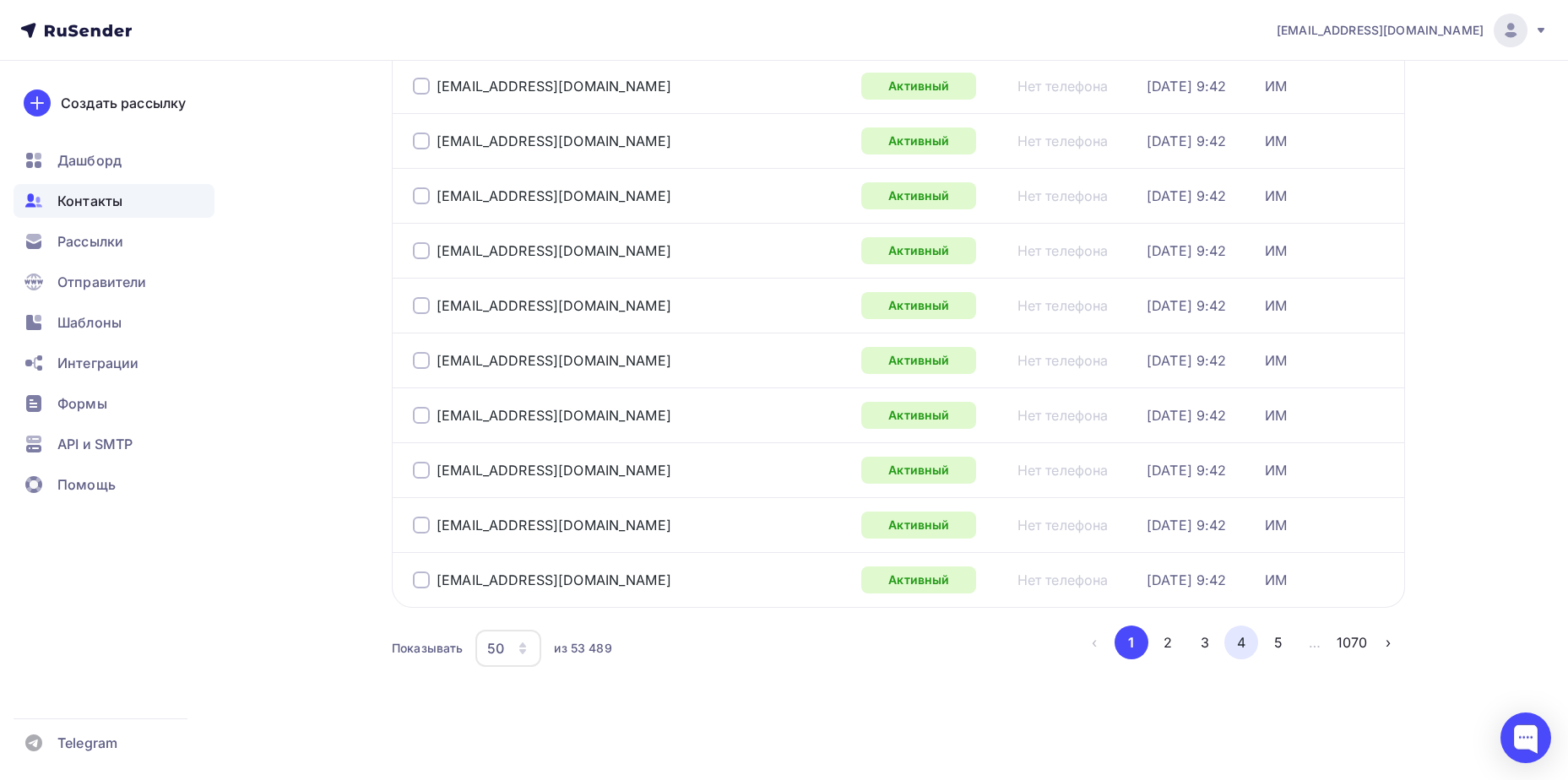
click at [1252, 635] on button "4" at bounding box center [1241, 642] width 34 height 33
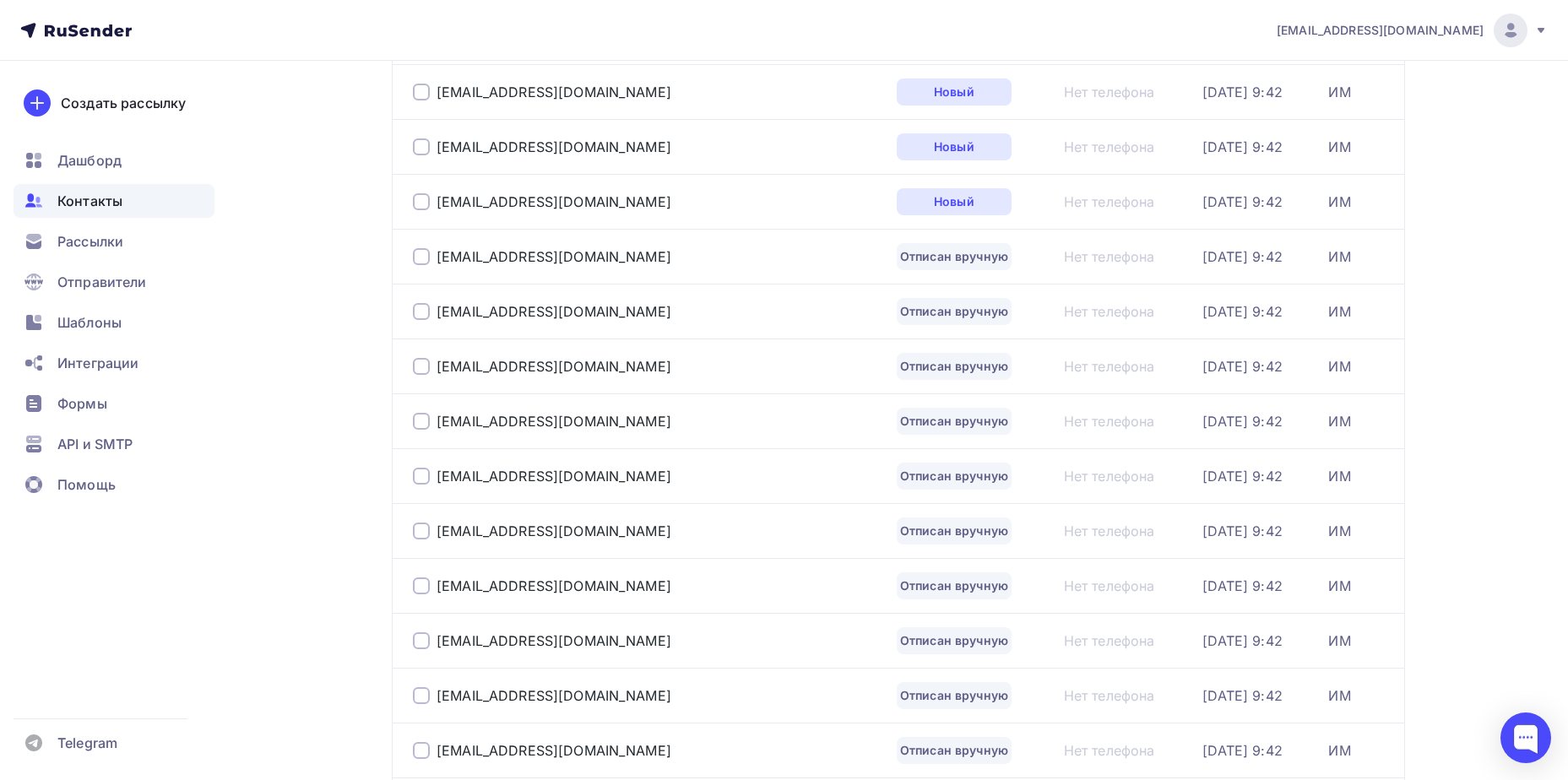
scroll to position [969, 0]
click at [577, 422] on div "[EMAIL_ADDRESS][DOMAIN_NAME]" at bounding box center [553, 419] width 235 height 17
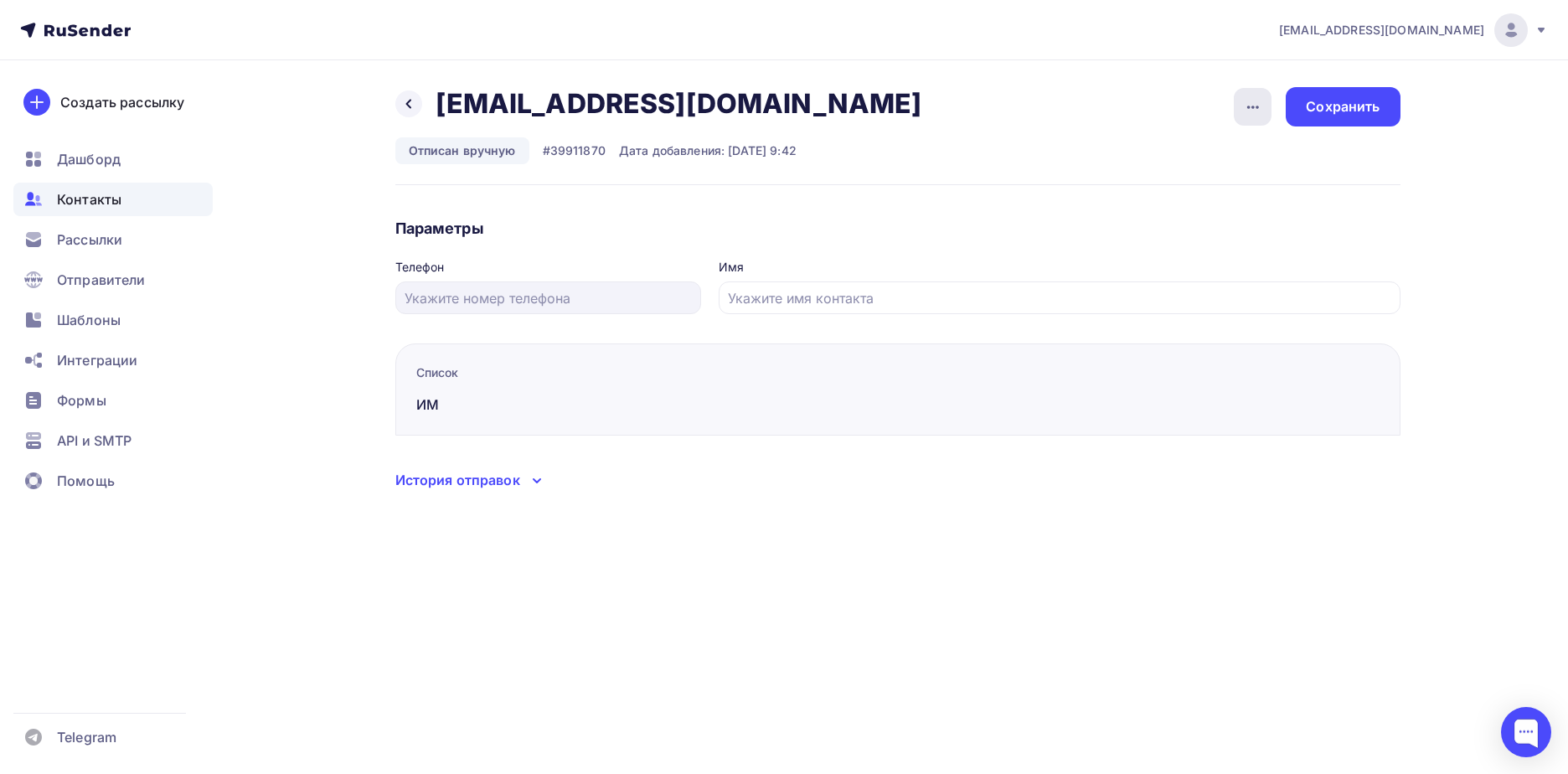
click at [1251, 112] on icon "button" at bounding box center [1252, 106] width 20 height 20
click at [1240, 185] on div "Подписать" at bounding box center [1187, 192] width 160 height 20
click at [1335, 97] on div "Сохранить" at bounding box center [1342, 106] width 74 height 19
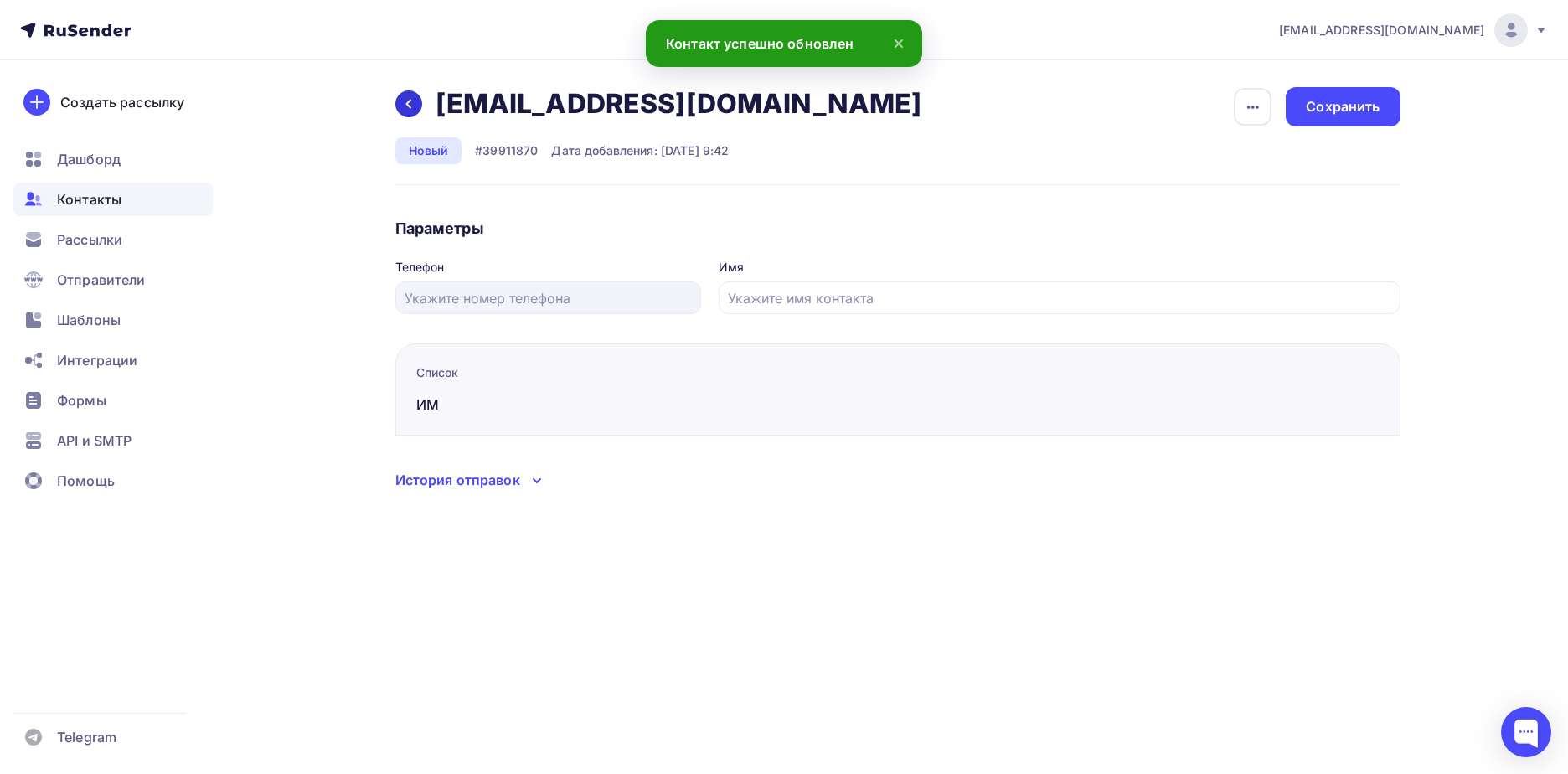
click at [405, 98] on icon at bounding box center [408, 104] width 13 height 13
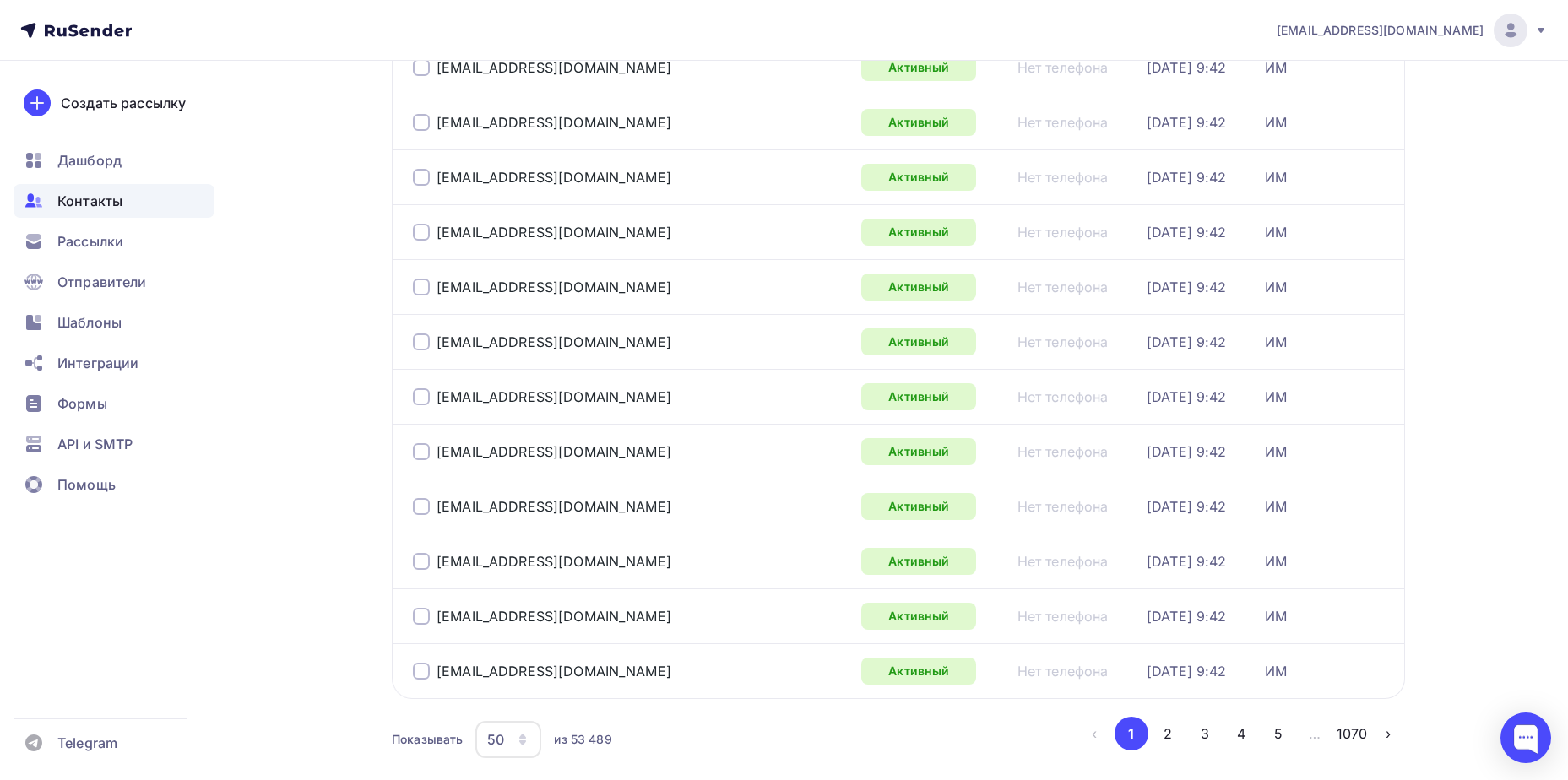
scroll to position [2455, 0]
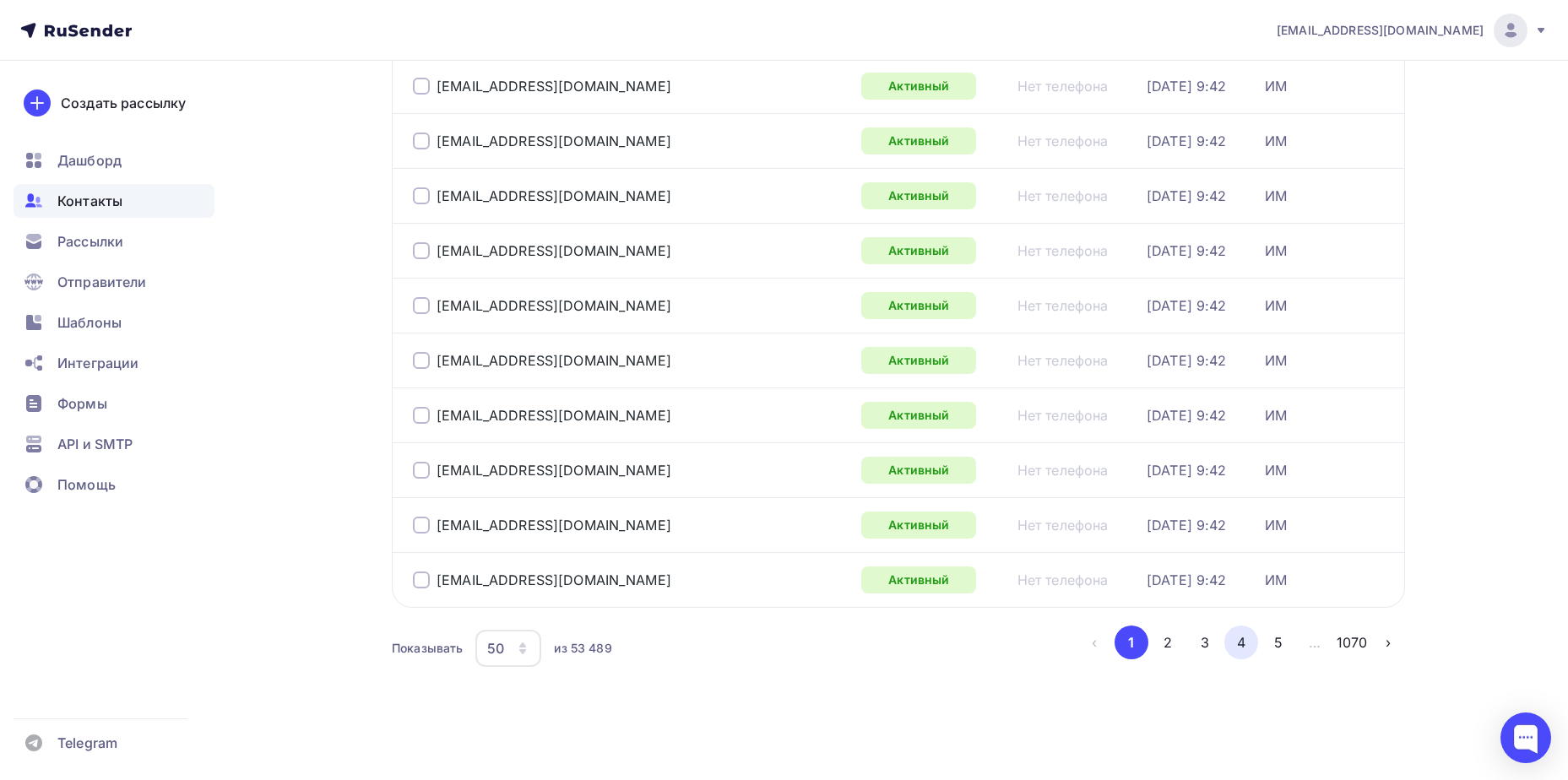
click at [1230, 635] on button "4" at bounding box center [1241, 642] width 34 height 33
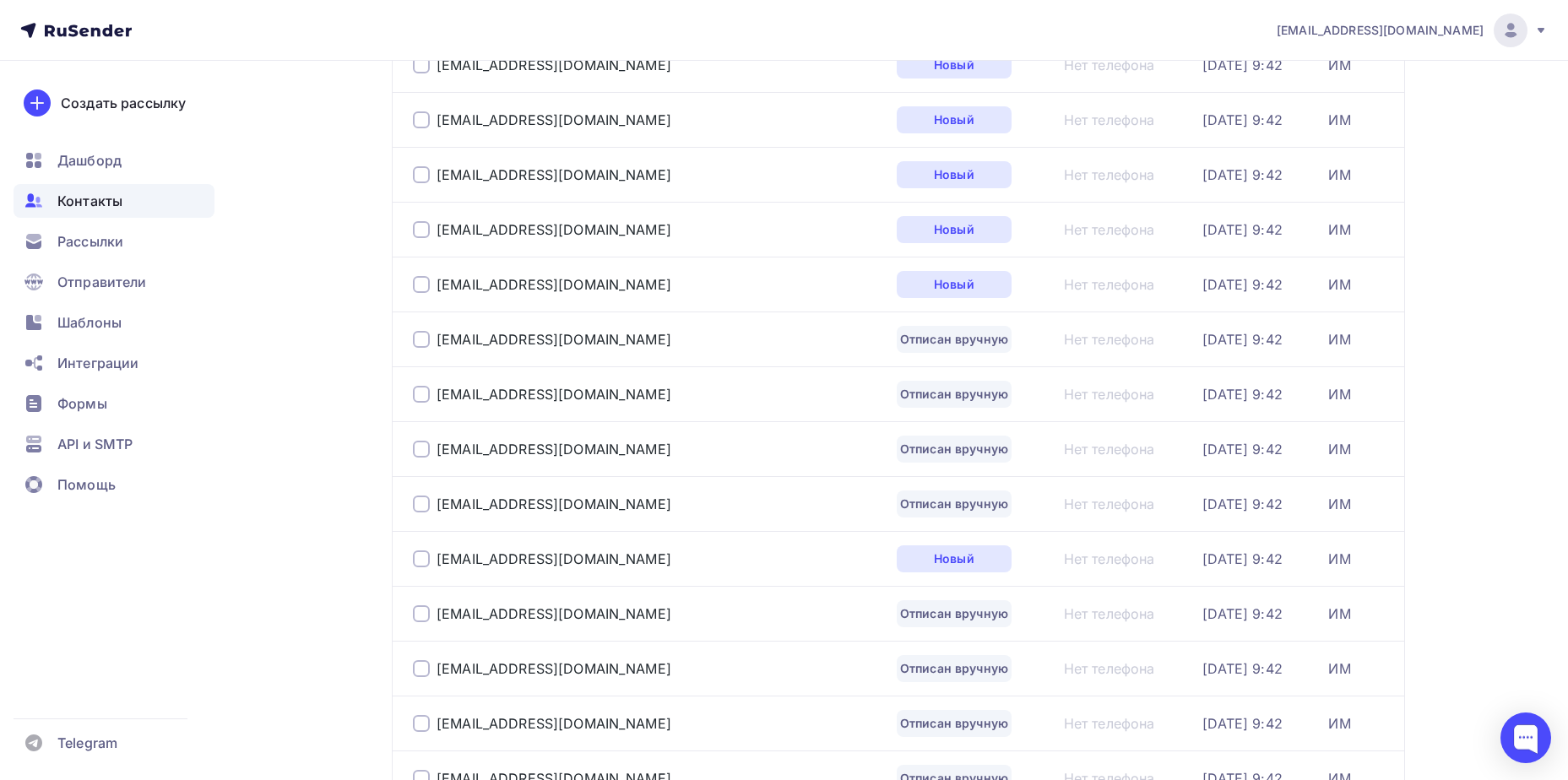
scroll to position [843, 0]
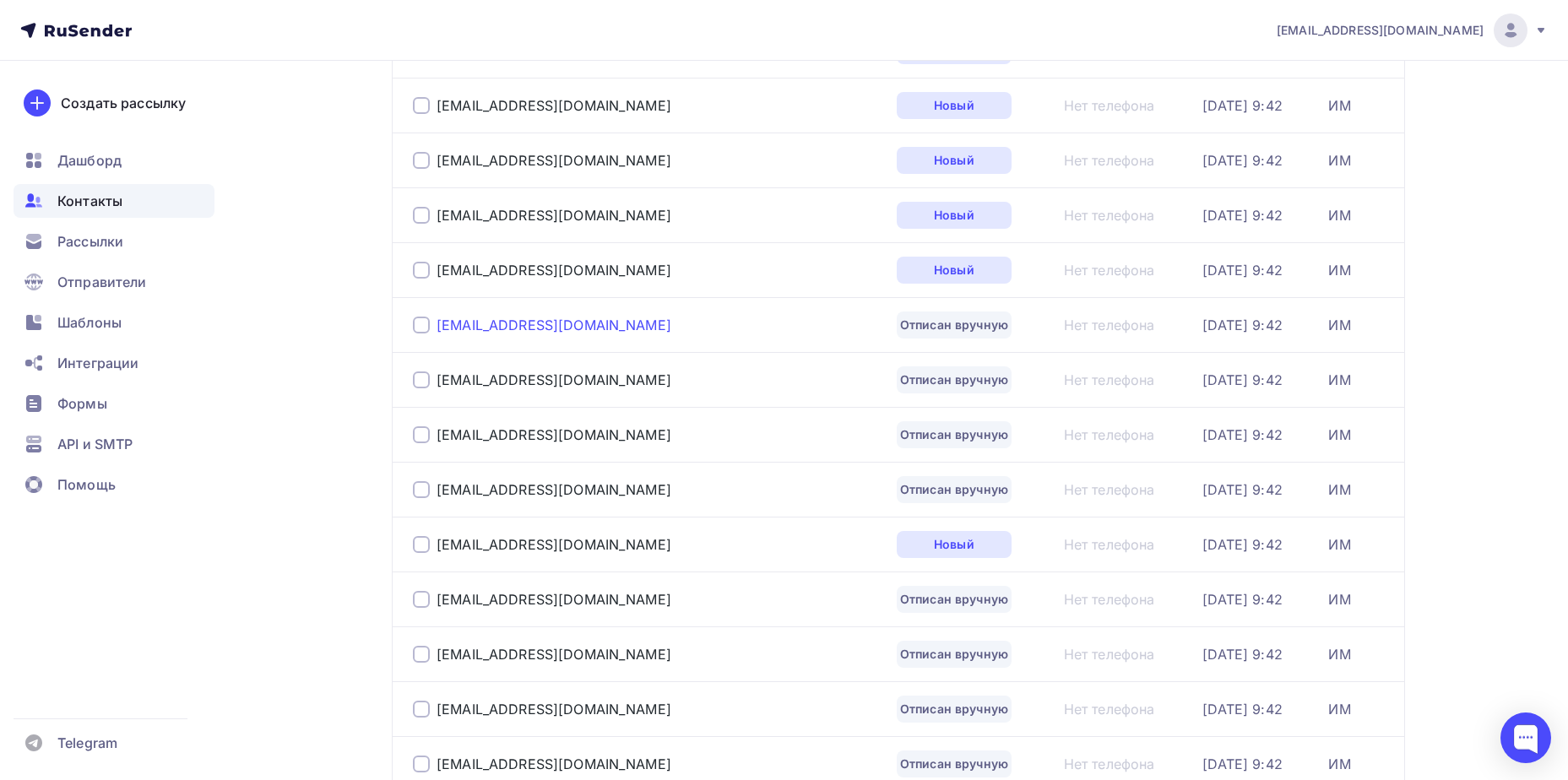
click at [545, 324] on div "[EMAIL_ADDRESS][DOMAIN_NAME]" at bounding box center [553, 325] width 235 height 17
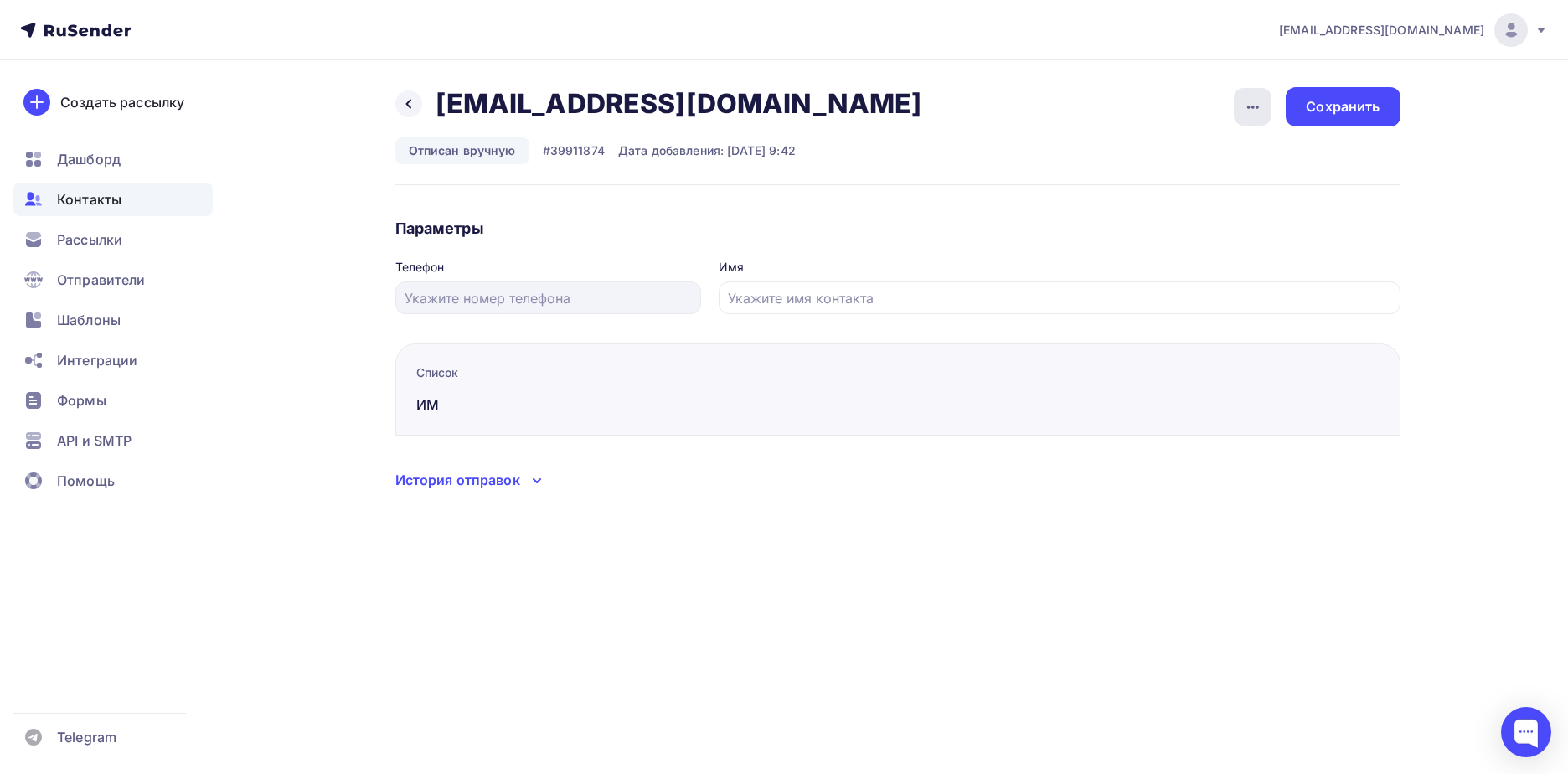
click at [1252, 94] on div "button" at bounding box center [1253, 107] width 38 height 38
click at [1200, 192] on div "Подписать" at bounding box center [1187, 192] width 160 height 20
click at [1350, 97] on div "Сохранить" at bounding box center [1342, 106] width 74 height 19
click at [411, 110] on icon at bounding box center [408, 104] width 13 height 13
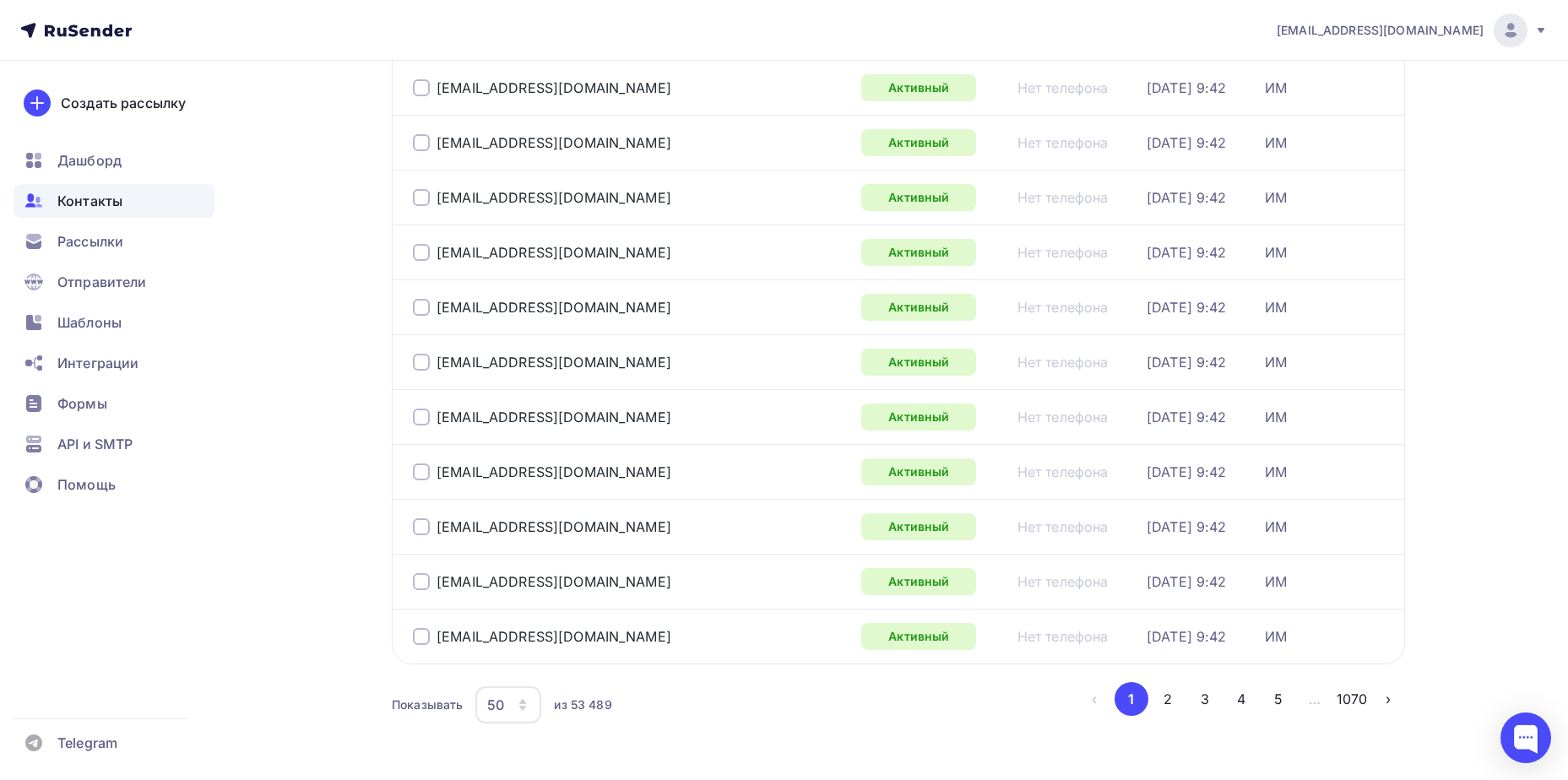
scroll to position [2455, 0]
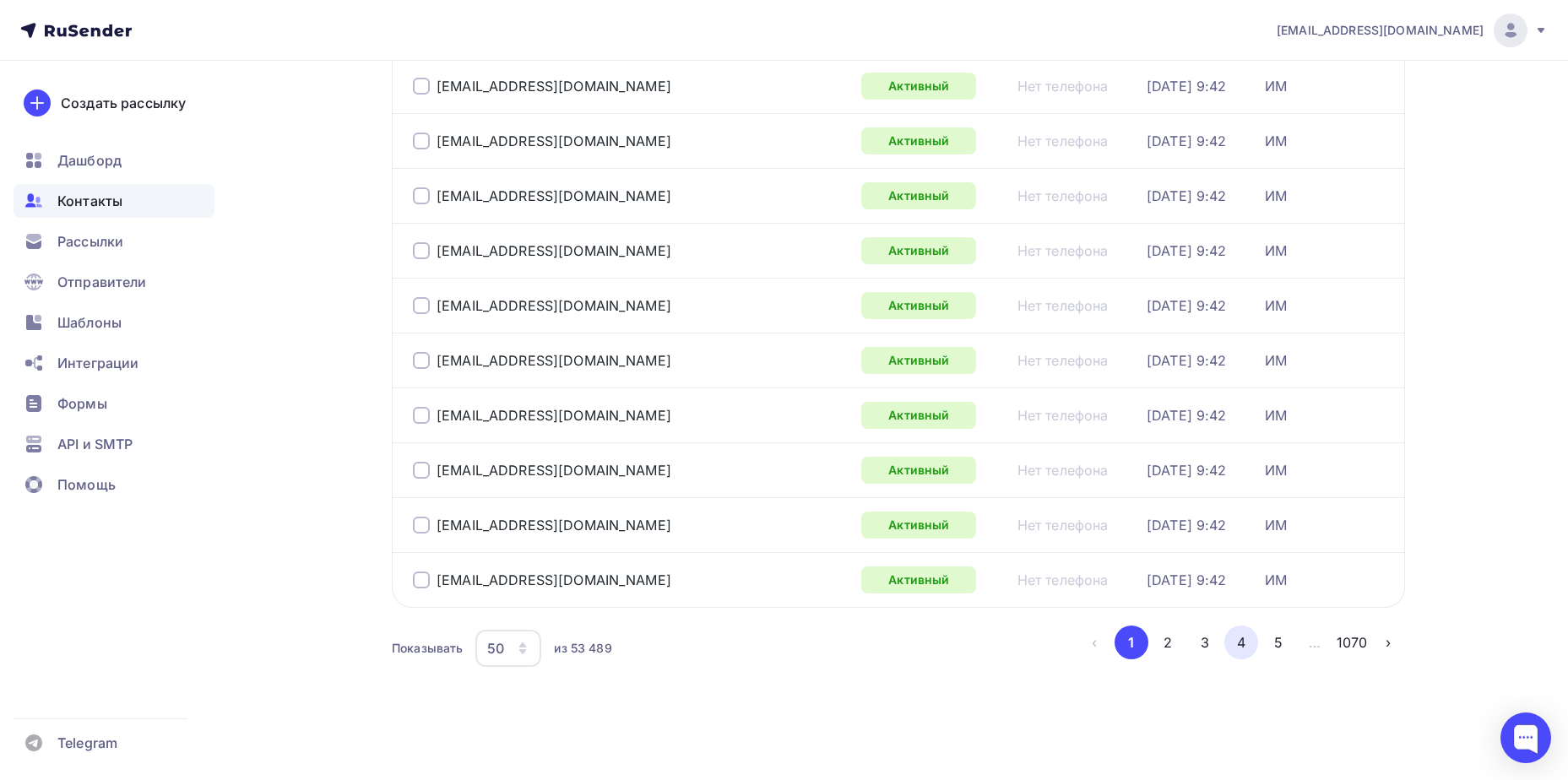
click at [1230, 645] on button "4" at bounding box center [1241, 642] width 34 height 33
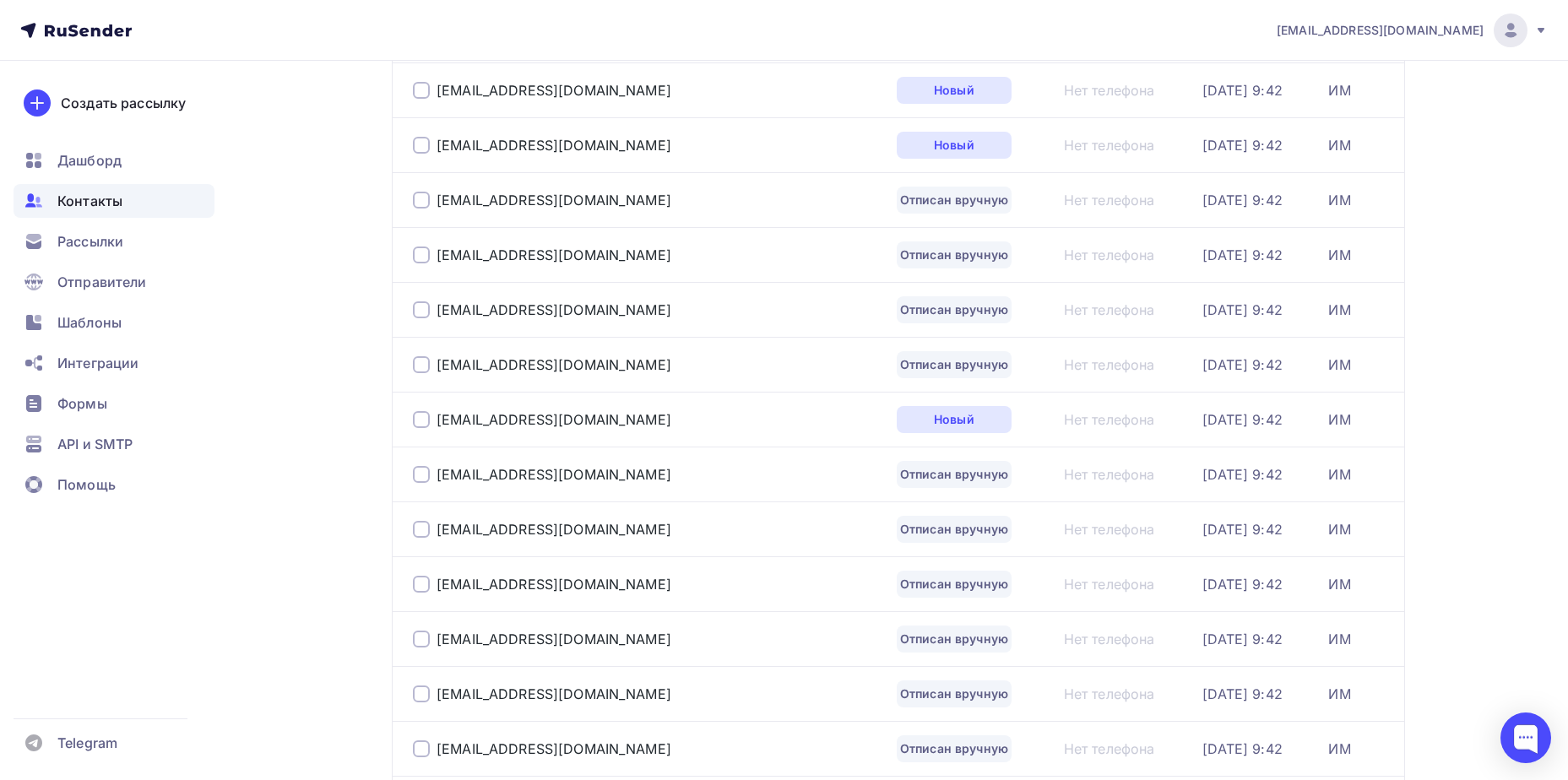
scroll to position [800, 0]
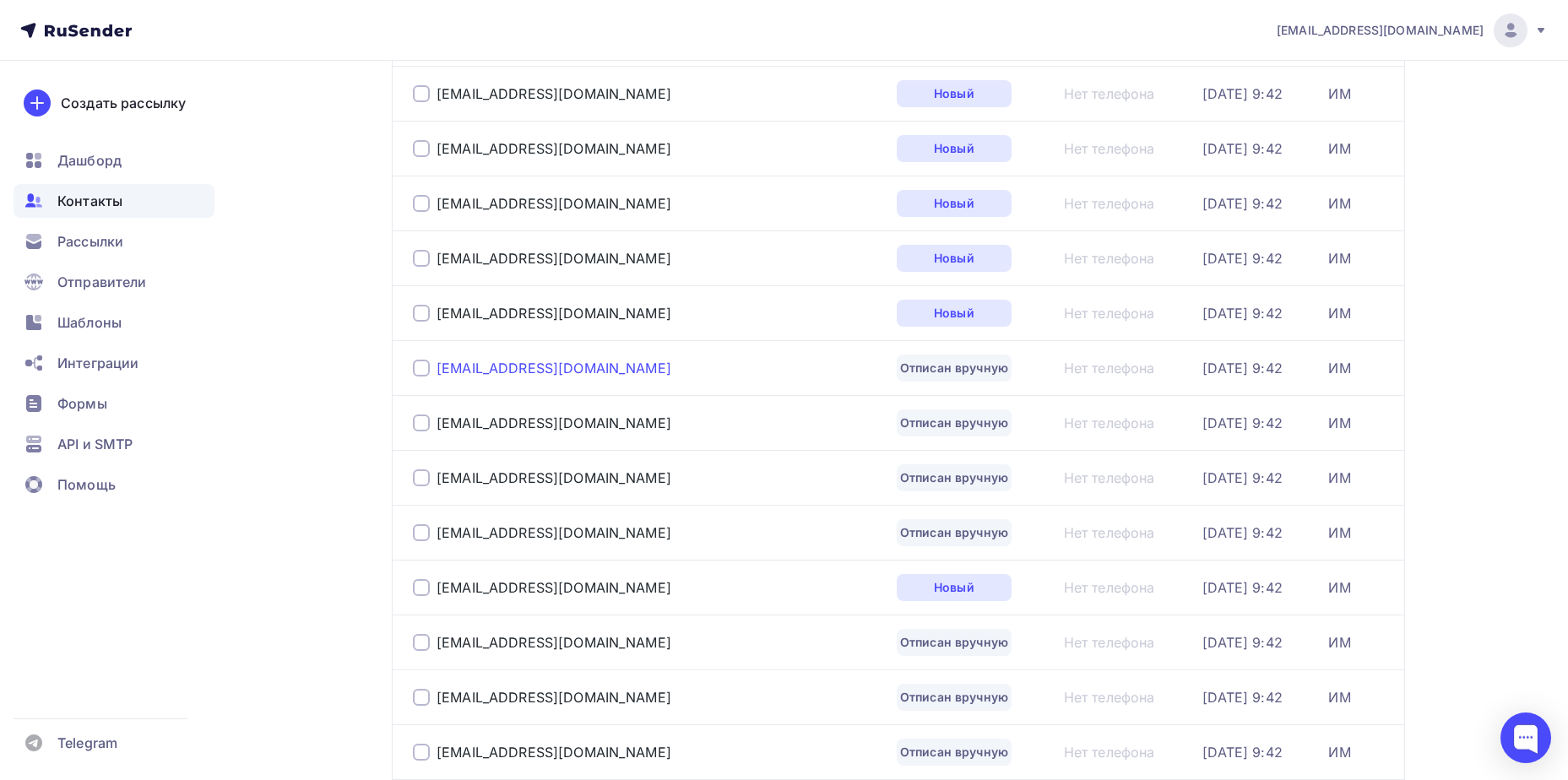
click at [549, 361] on div "[EMAIL_ADDRESS][DOMAIN_NAME]" at bounding box center [553, 368] width 235 height 17
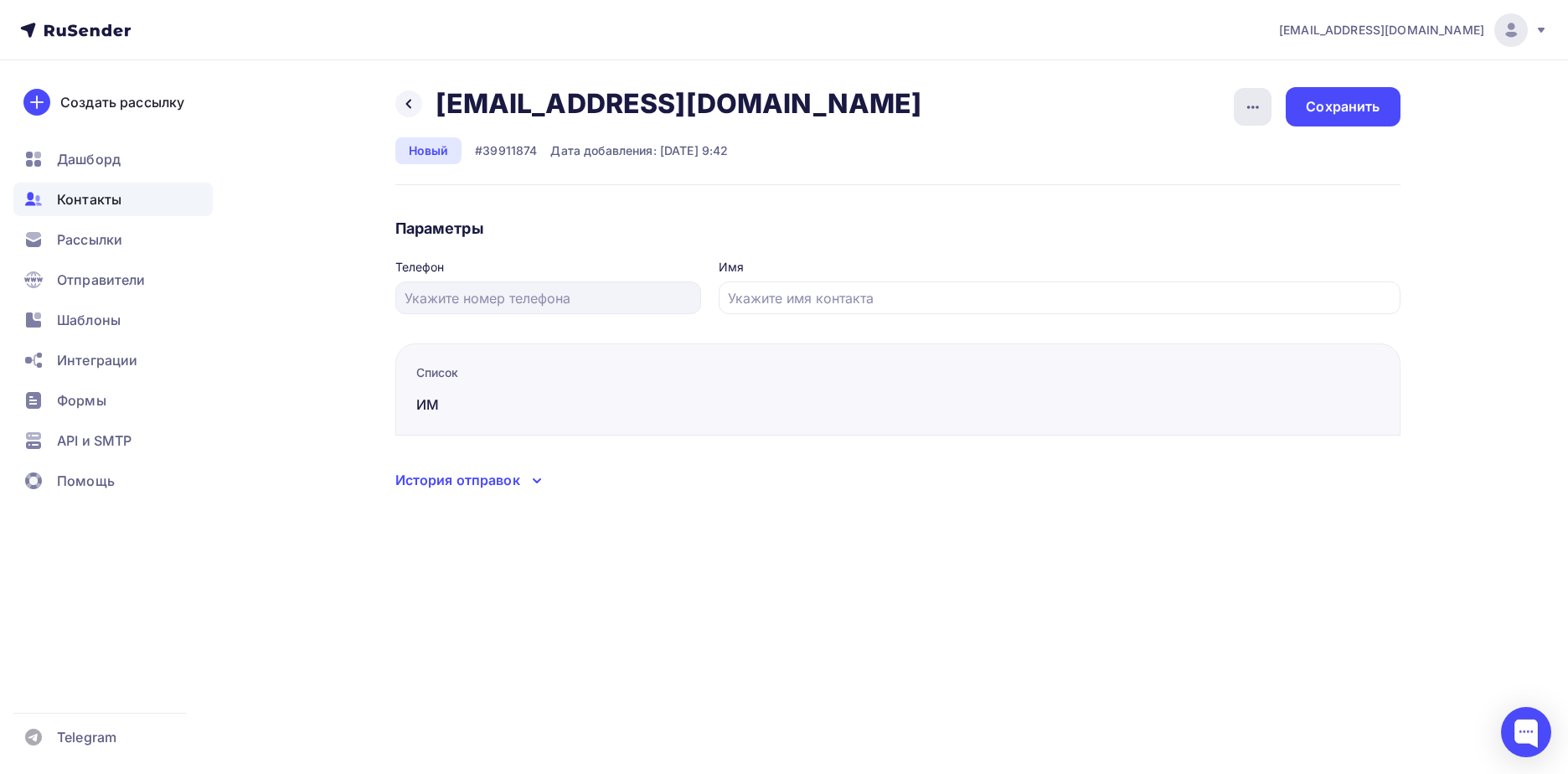
click at [1258, 104] on icon "button" at bounding box center [1252, 106] width 20 height 20
click at [1226, 187] on div "Отписать" at bounding box center [1187, 192] width 160 height 20
click at [1237, 110] on div "button" at bounding box center [1253, 107] width 38 height 38
click at [1218, 188] on div "Подписать" at bounding box center [1187, 192] width 160 height 20
click at [1330, 123] on div "Сохранить" at bounding box center [1342, 106] width 114 height 39
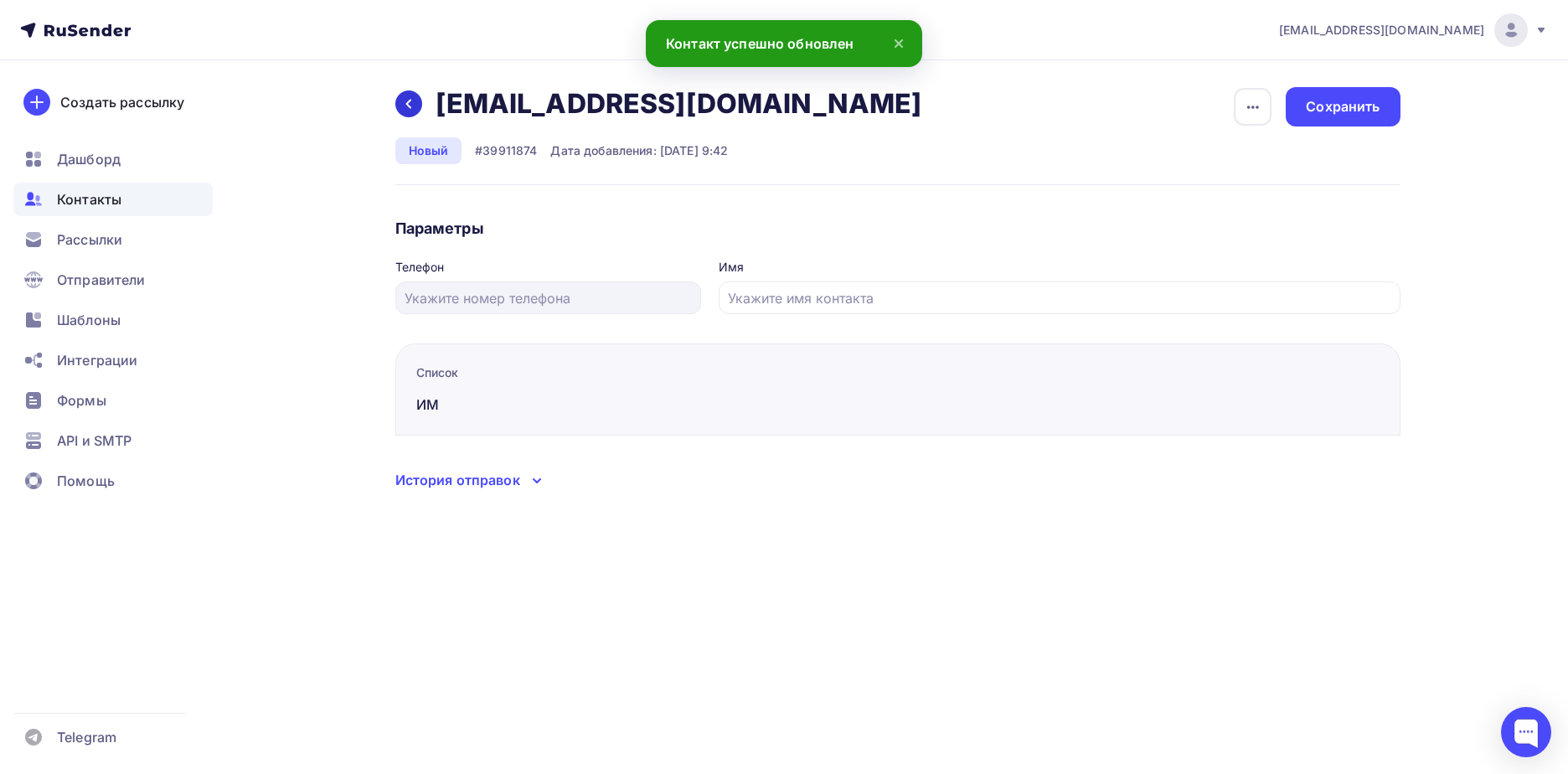
click at [408, 99] on icon at bounding box center [408, 104] width 13 height 13
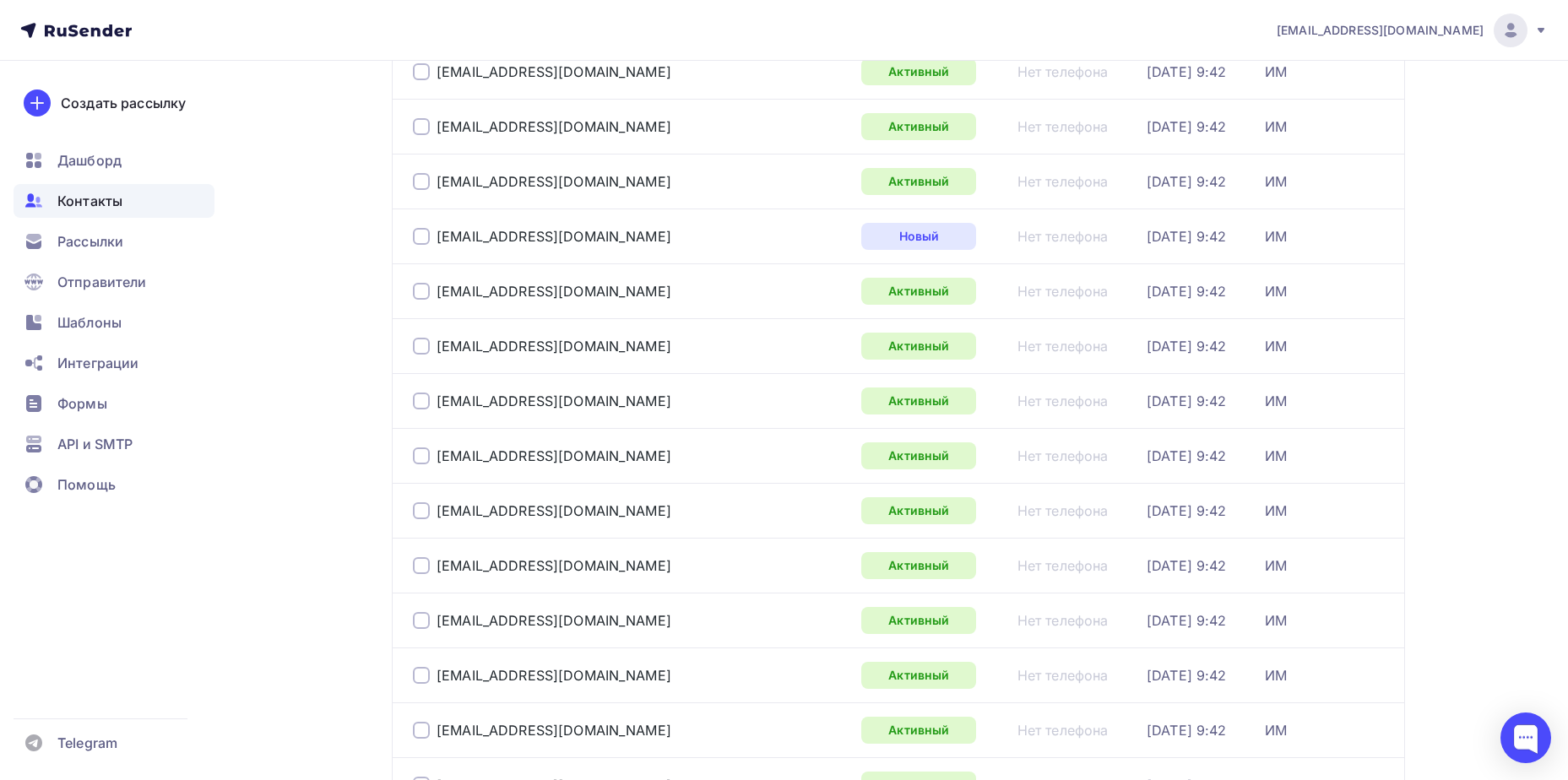
scroll to position [2455, 0]
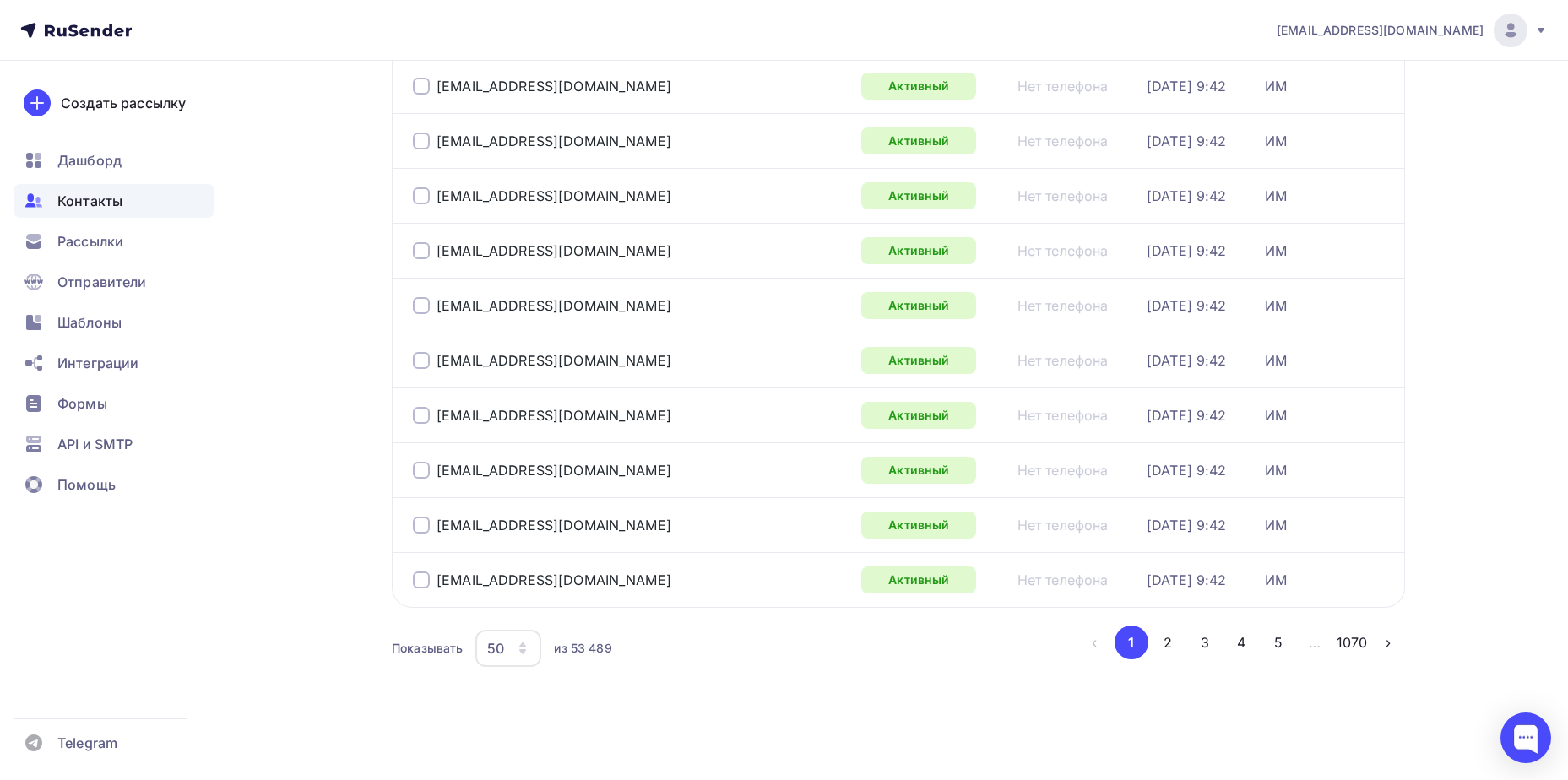
click at [1241, 639] on button "4" at bounding box center [1241, 642] width 34 height 33
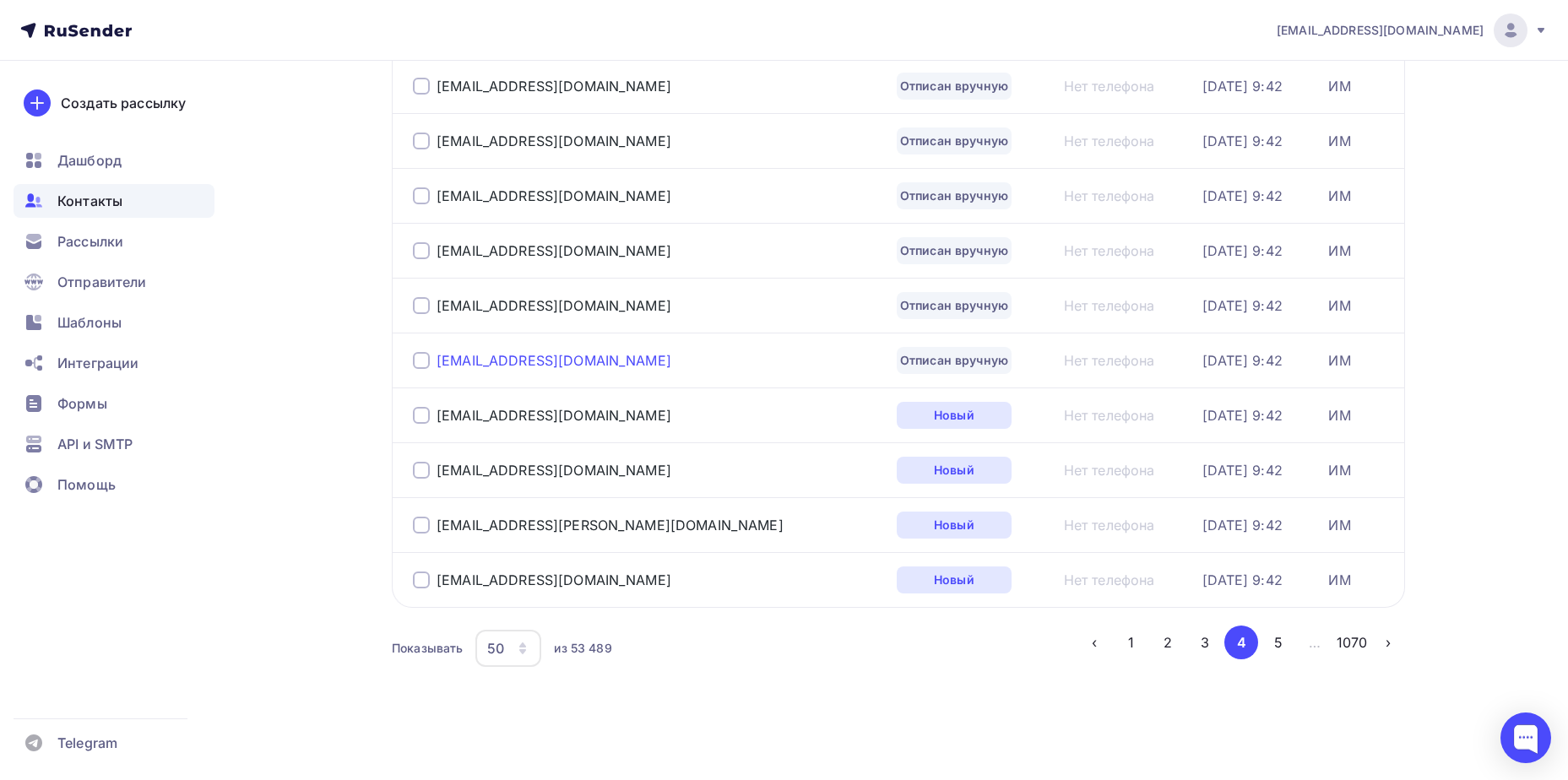
click at [549, 368] on div "[EMAIL_ADDRESS][DOMAIN_NAME]" at bounding box center [553, 361] width 235 height 17
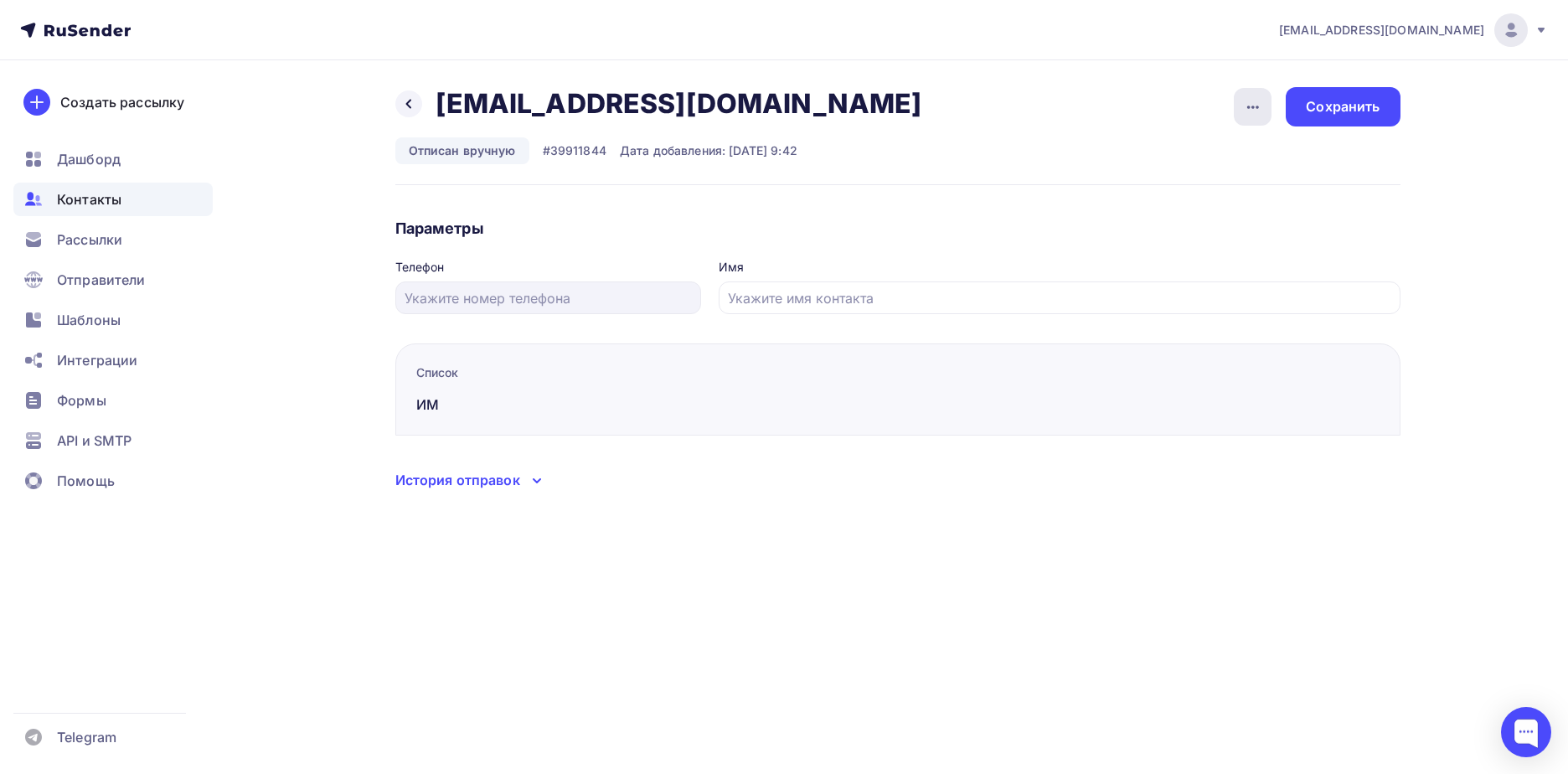
click at [1238, 102] on div "button" at bounding box center [1253, 107] width 38 height 38
click at [1213, 198] on div "Подписать" at bounding box center [1187, 192] width 160 height 20
click at [1340, 118] on div "Сохранить" at bounding box center [1342, 106] width 114 height 39
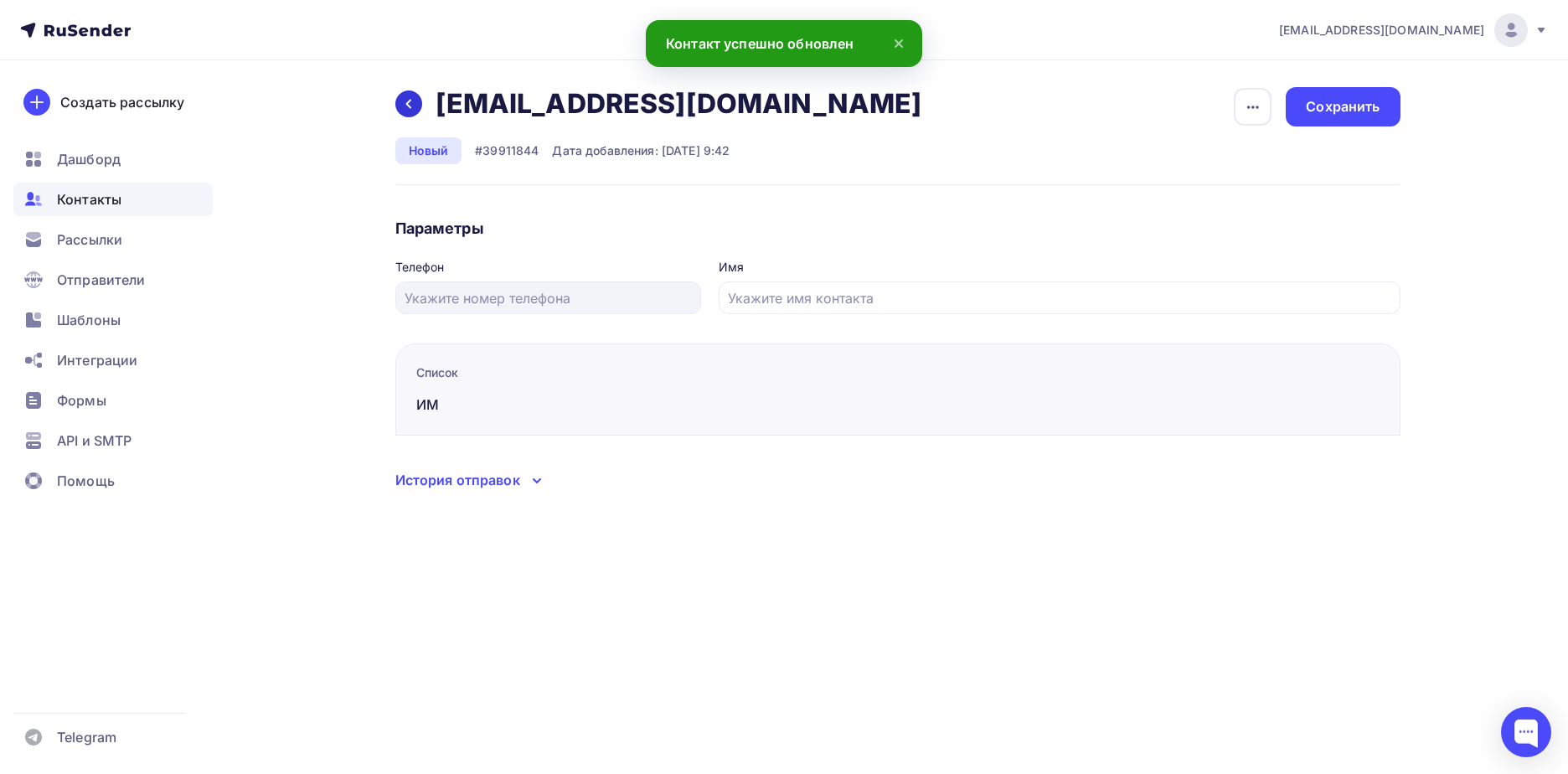
click at [416, 102] on div at bounding box center [408, 104] width 27 height 27
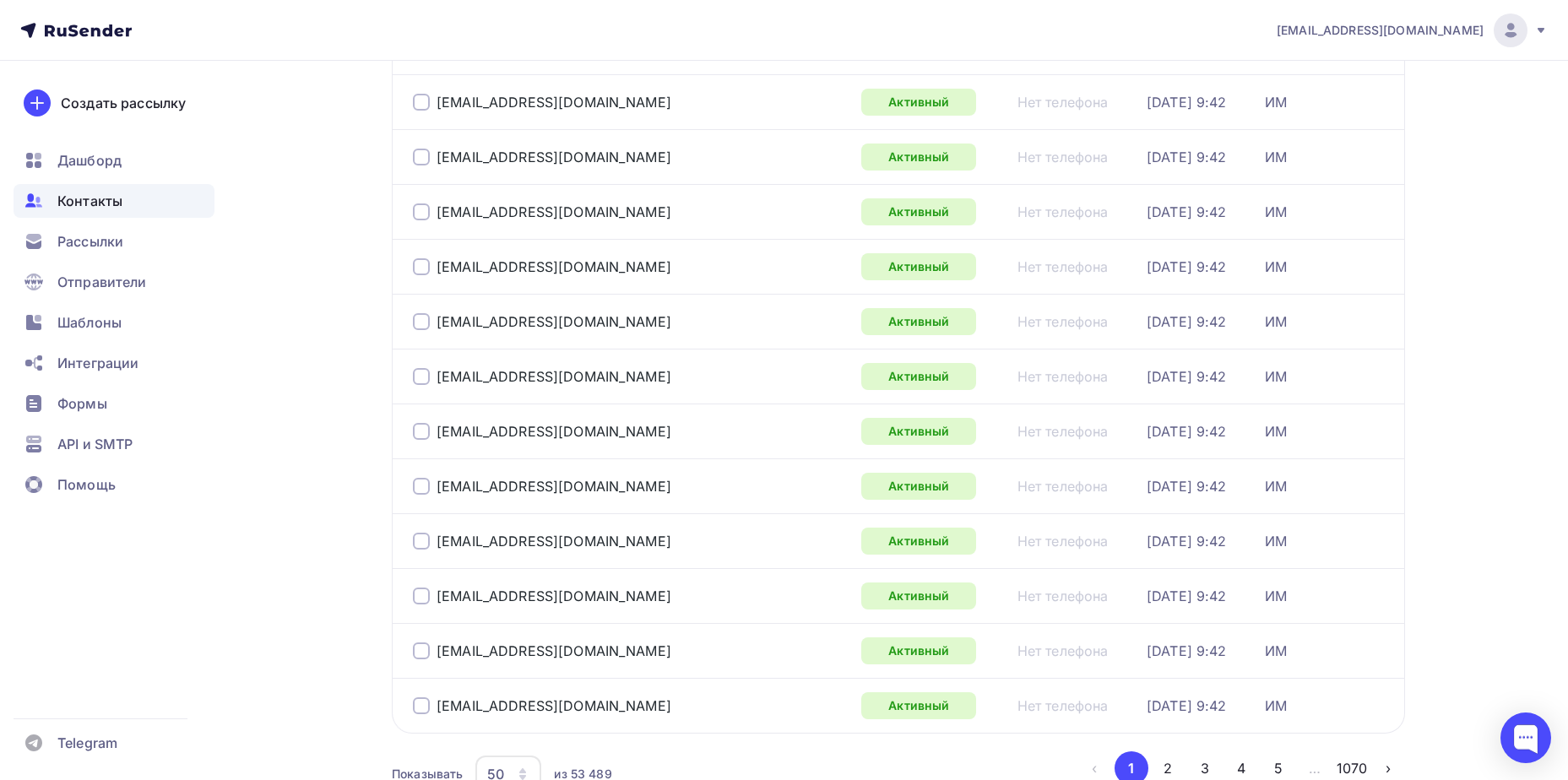
scroll to position [2455, 0]
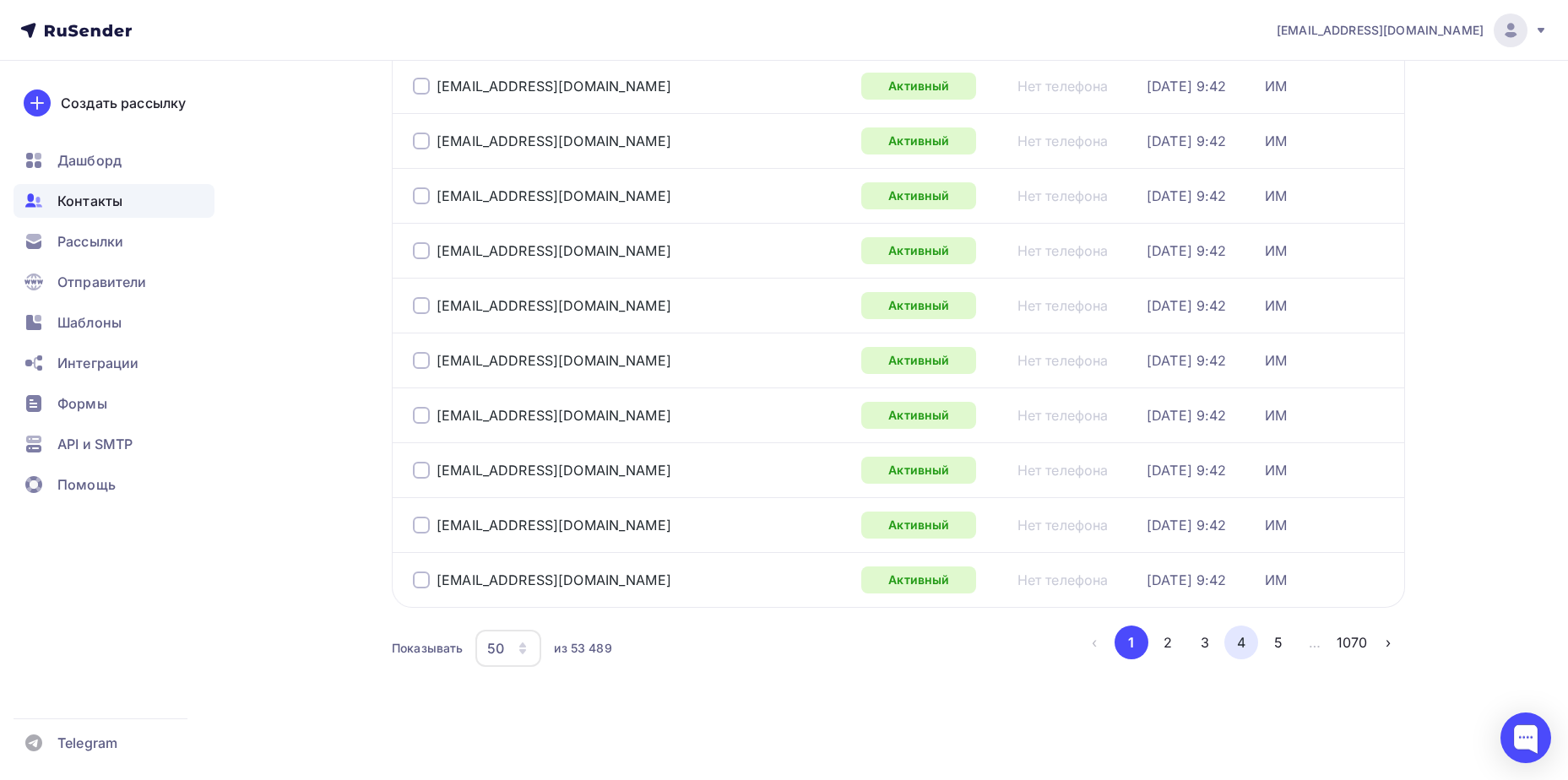
click at [1251, 648] on button "4" at bounding box center [1241, 642] width 34 height 33
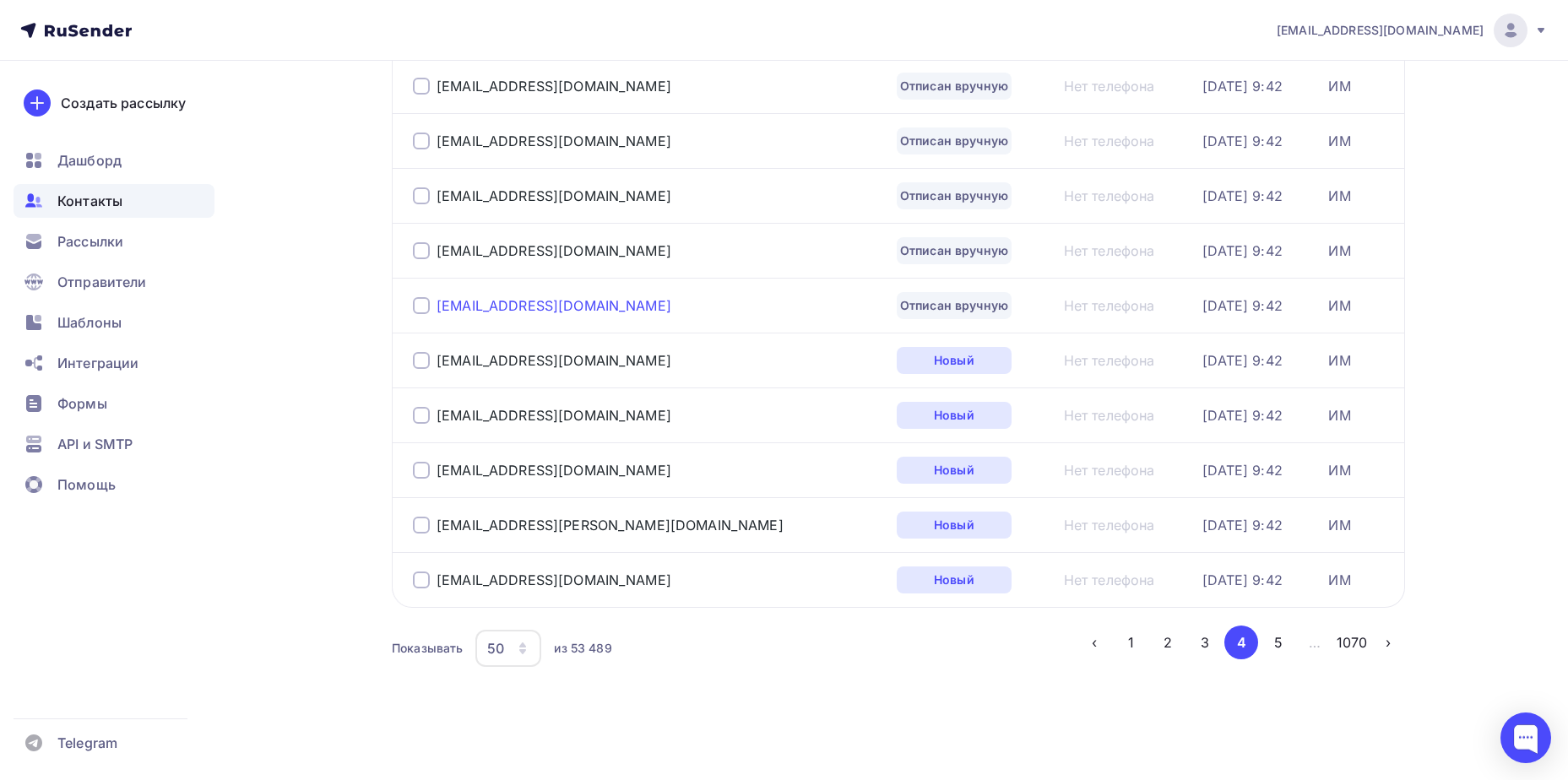
click at [470, 300] on div "[EMAIL_ADDRESS][DOMAIN_NAME]" at bounding box center [553, 306] width 235 height 17
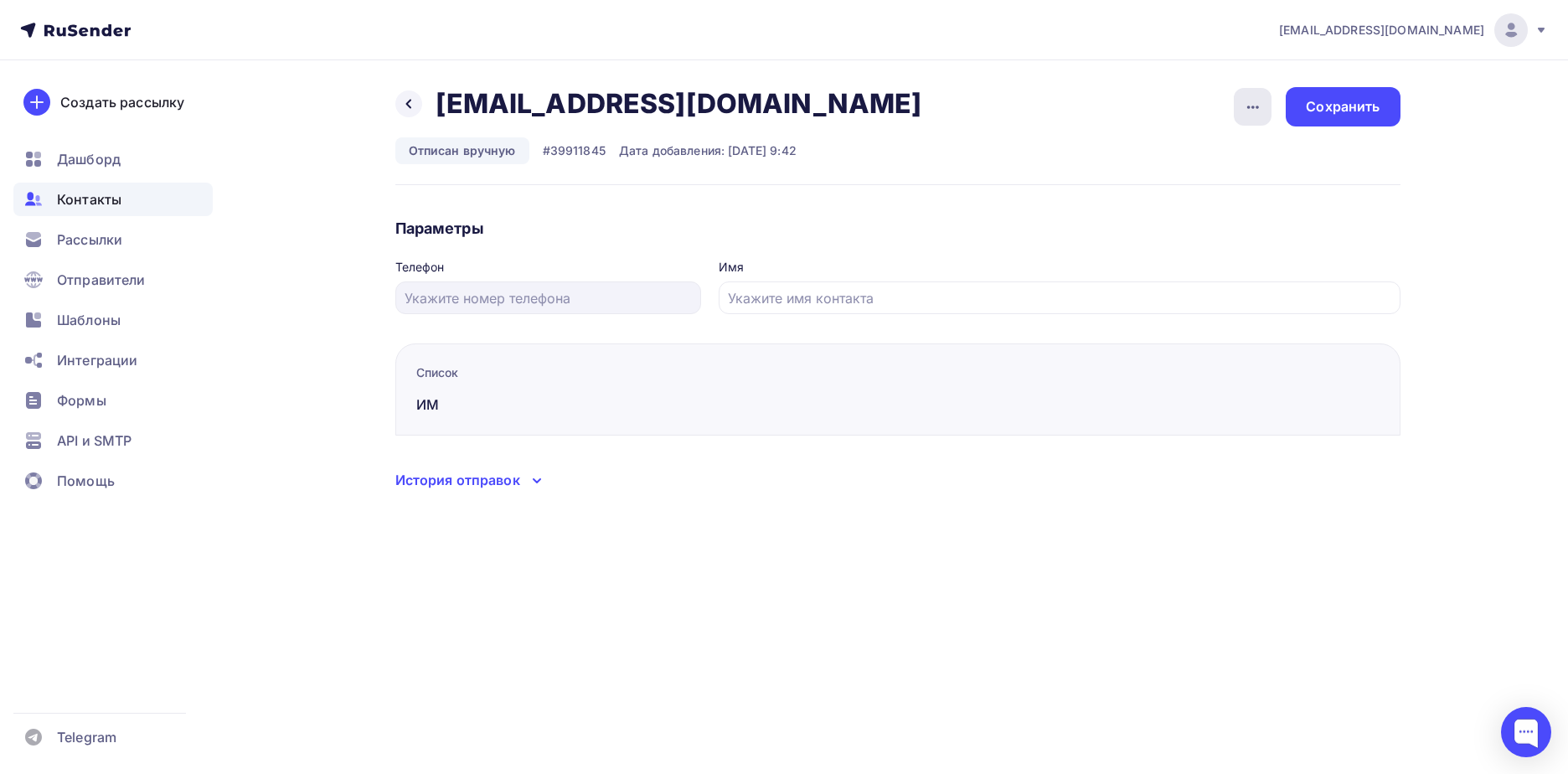
click at [1246, 93] on div "button" at bounding box center [1253, 107] width 38 height 38
click at [1222, 194] on div "Подписать" at bounding box center [1187, 192] width 160 height 20
click at [1388, 98] on div "Сохранить" at bounding box center [1342, 106] width 114 height 39
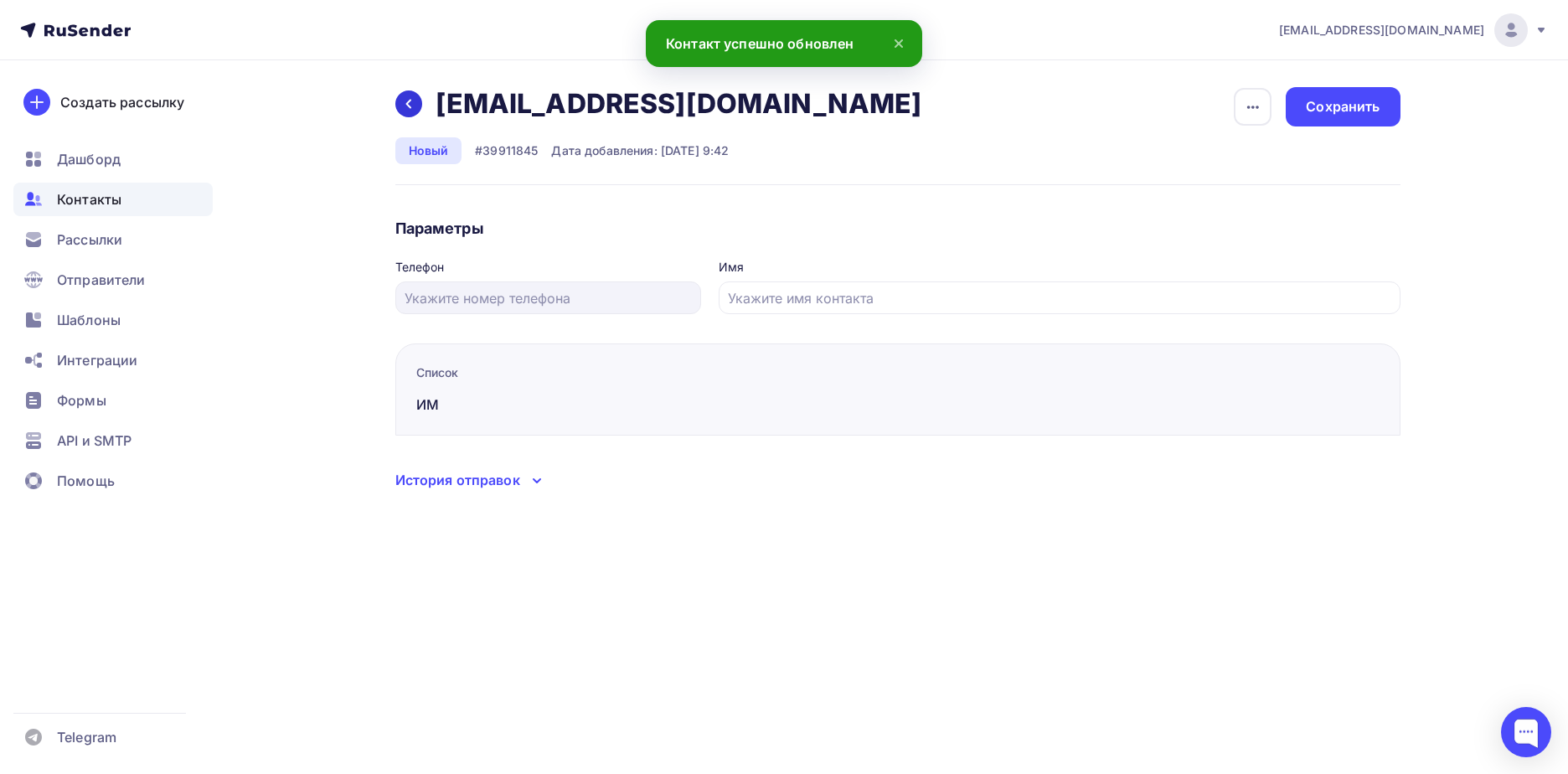
click at [417, 104] on div at bounding box center [408, 104] width 27 height 27
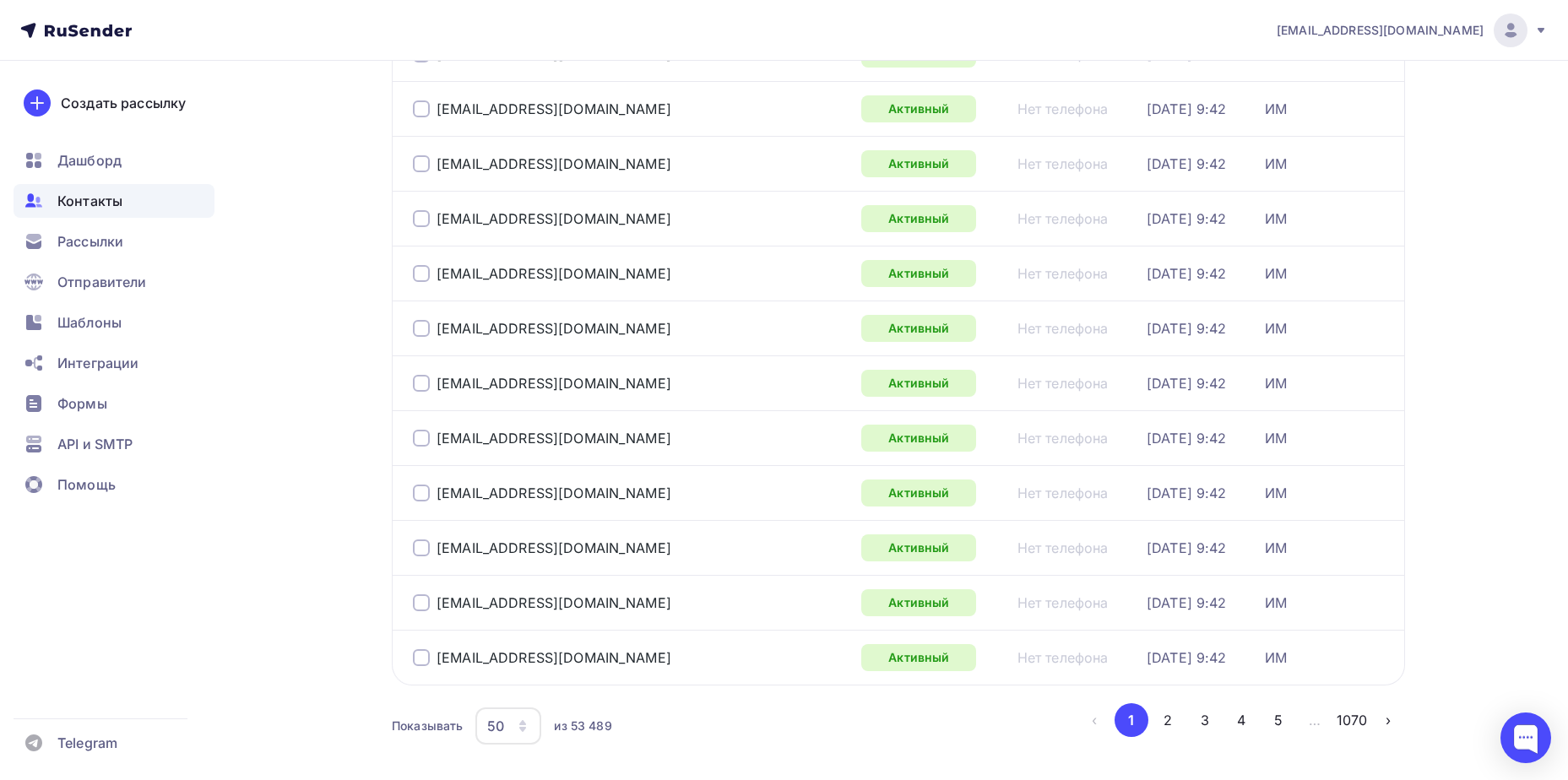
scroll to position [2455, 0]
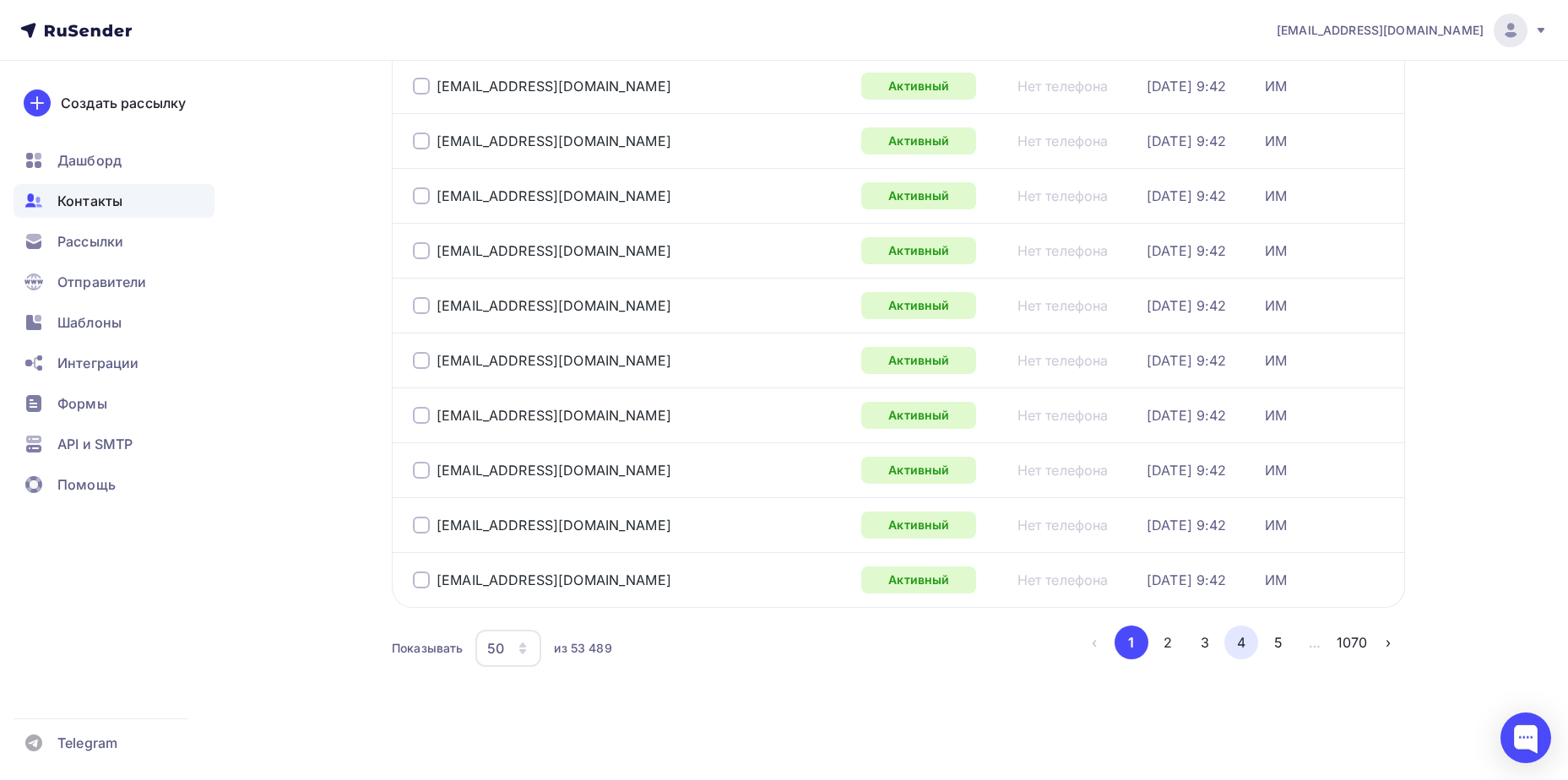
click at [1237, 648] on button "4" at bounding box center [1241, 642] width 34 height 33
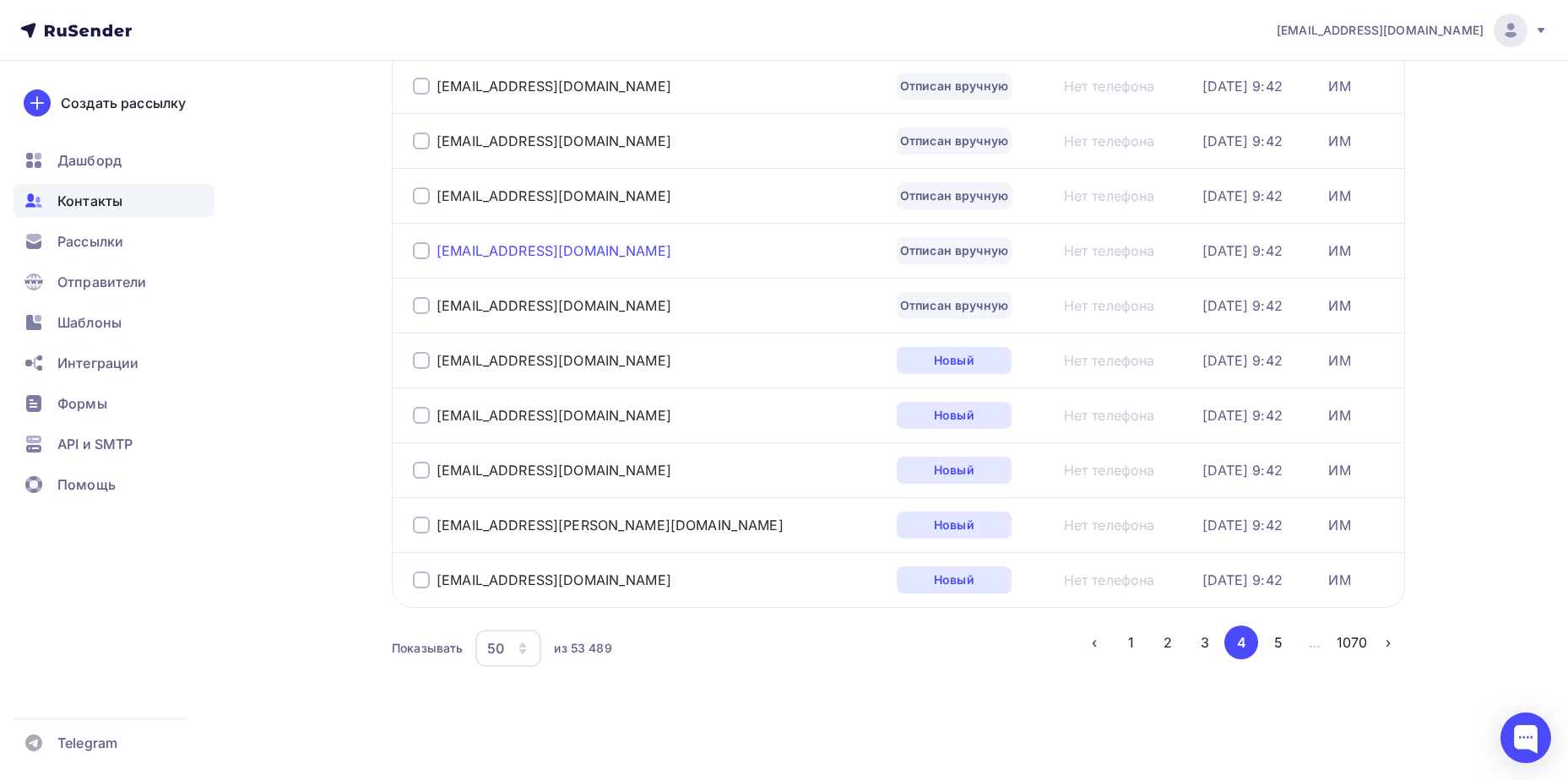
drag, startPoint x: 513, startPoint y: 246, endPoint x: 524, endPoint y: 246, distance: 11.0
click at [513, 246] on div "[EMAIL_ADDRESS][DOMAIN_NAME]" at bounding box center [553, 251] width 235 height 17
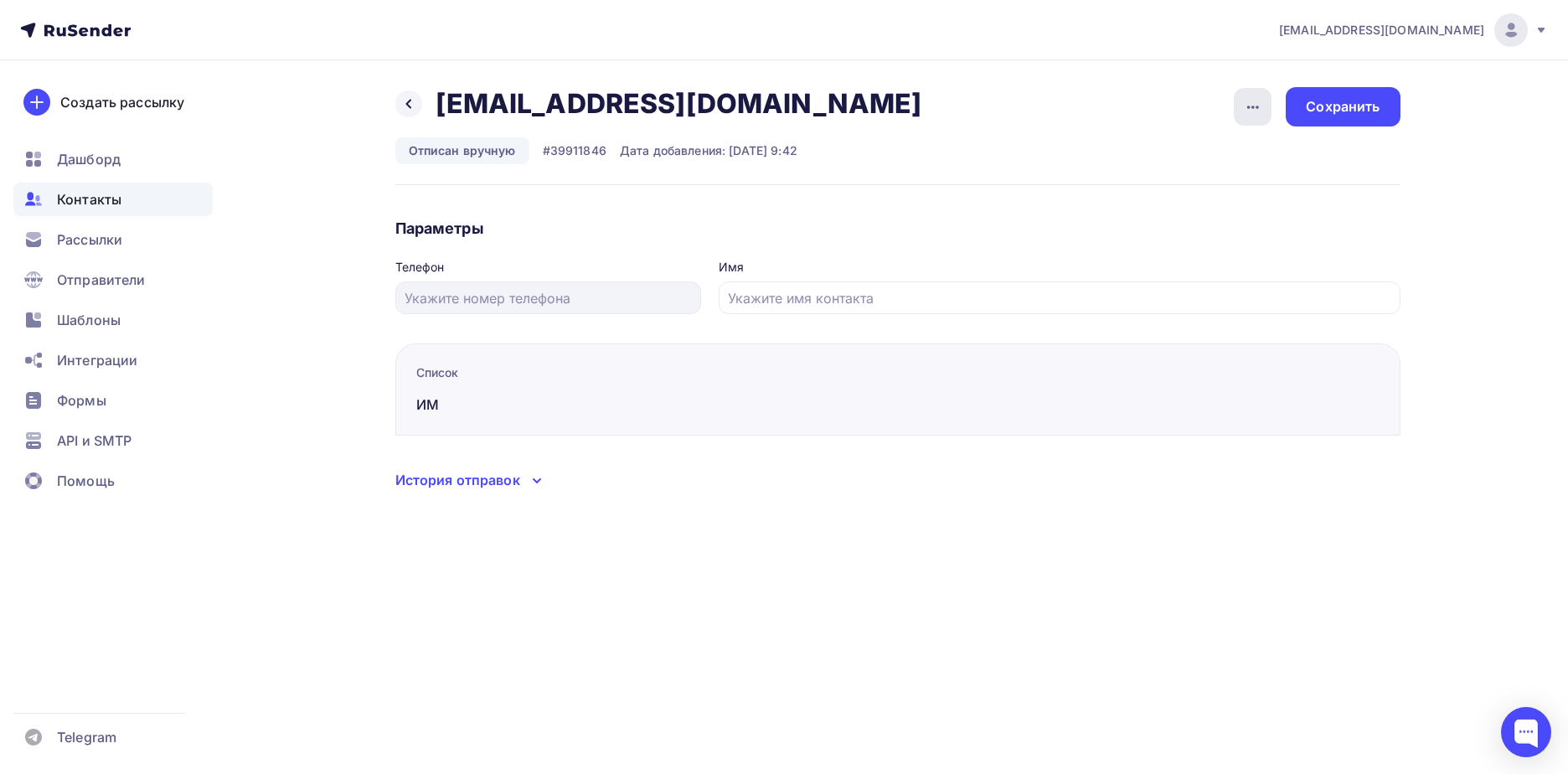
click at [1257, 122] on div "button" at bounding box center [1253, 107] width 38 height 38
click at [1208, 181] on link "Подписать" at bounding box center [1188, 192] width 181 height 33
click at [1352, 120] on div "Сохранить" at bounding box center [1342, 106] width 114 height 39
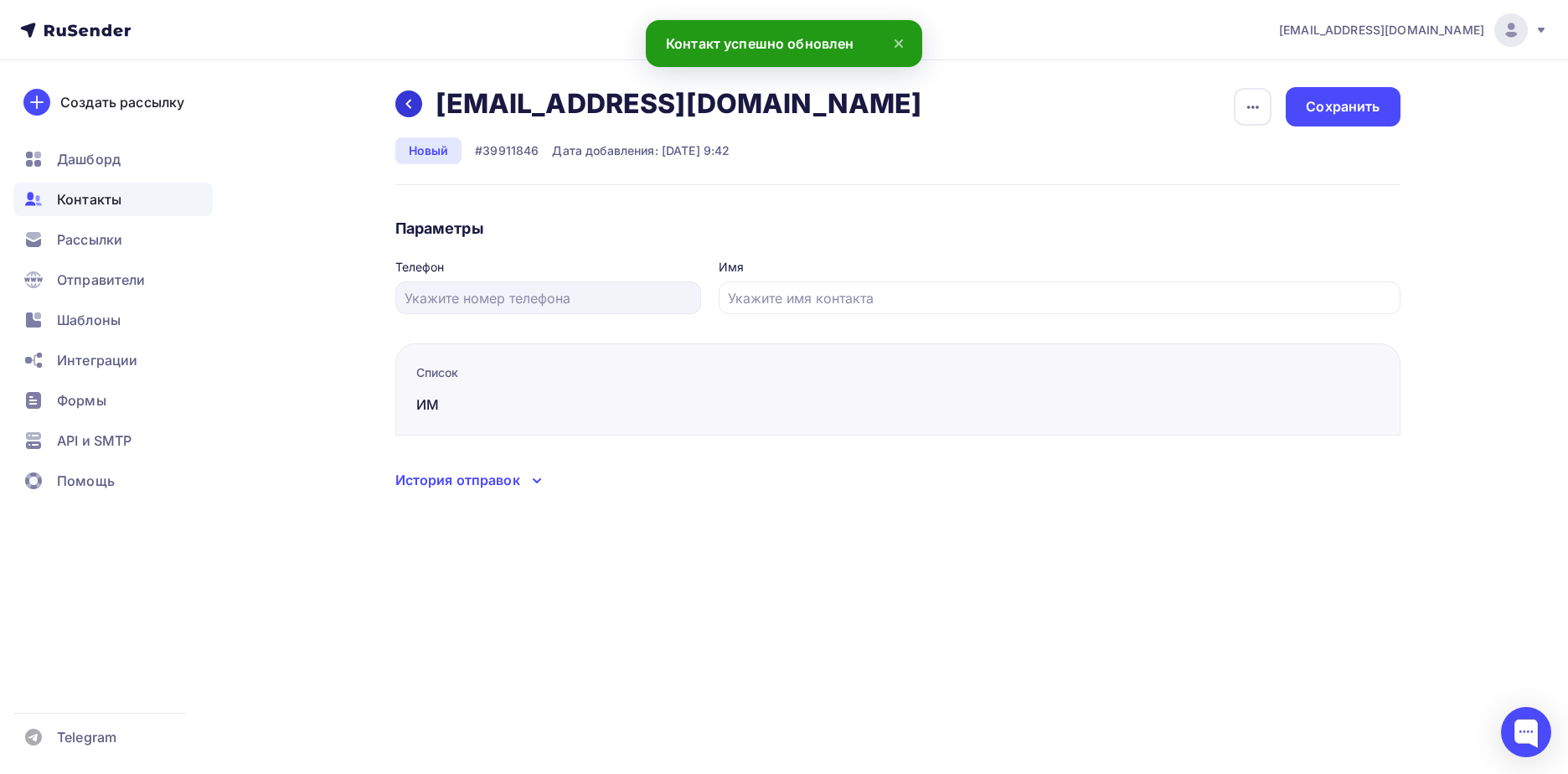
click at [404, 109] on icon at bounding box center [408, 104] width 13 height 13
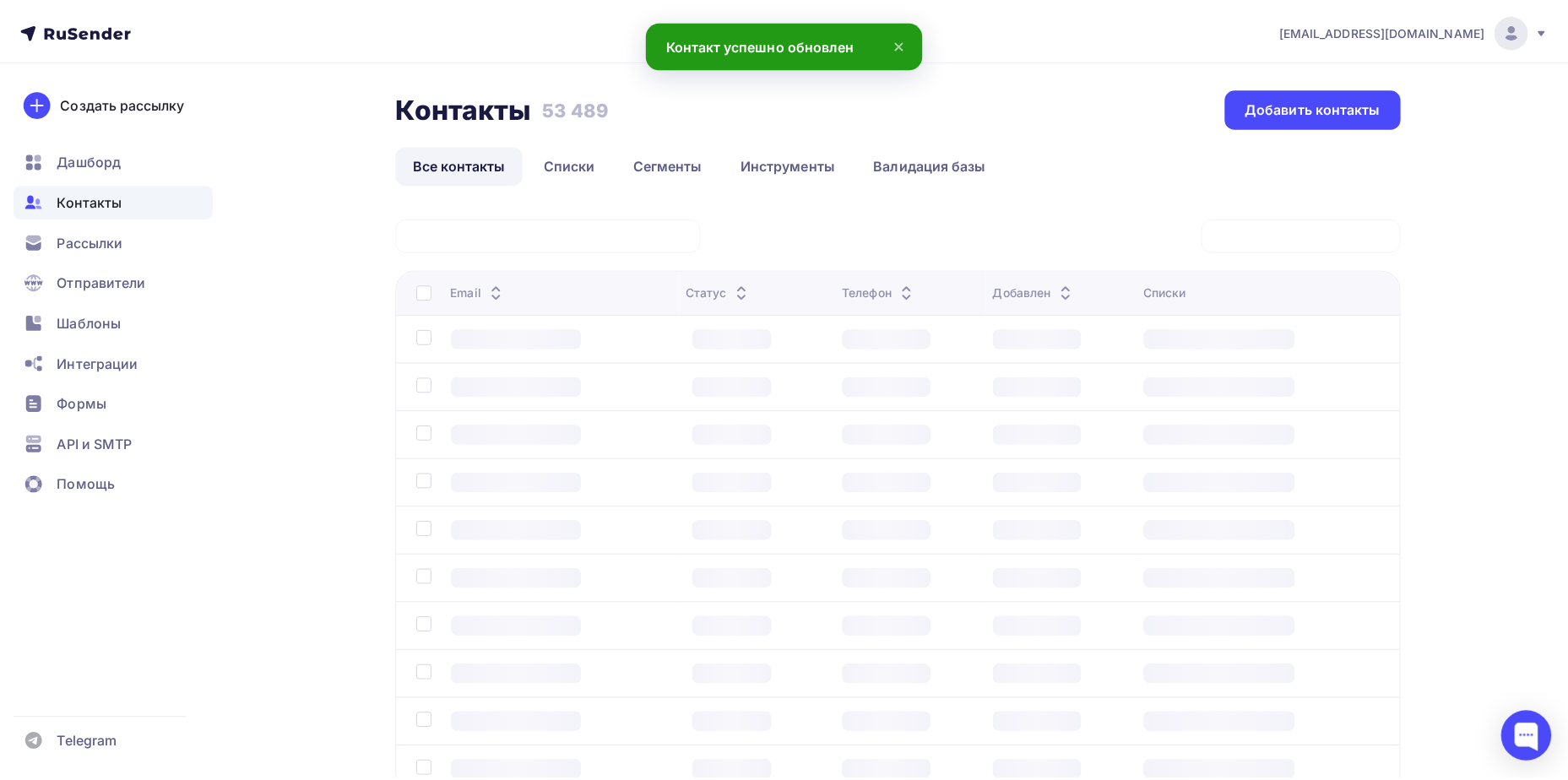
scroll to position [125, 0]
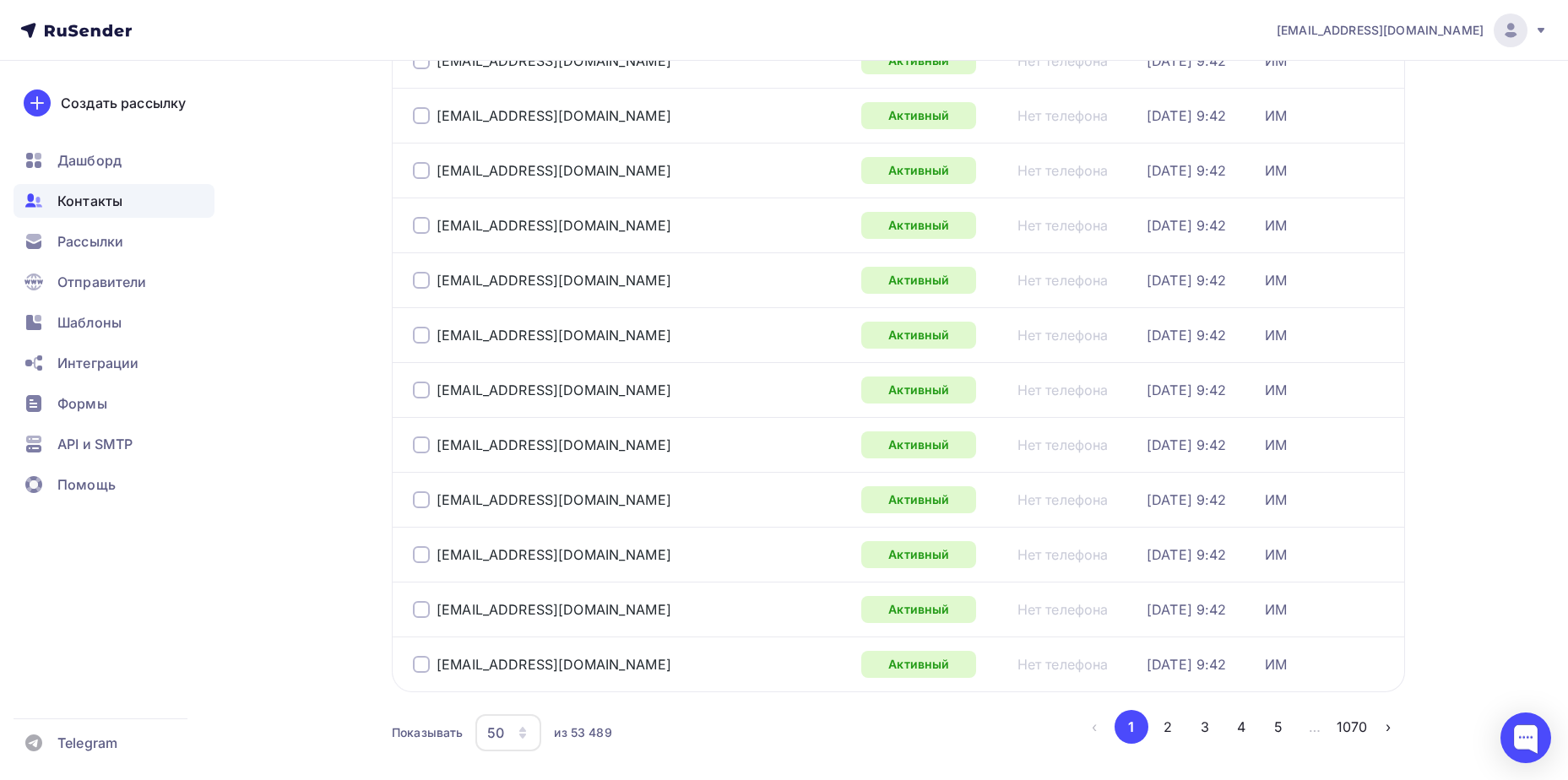
click at [1235, 721] on button "4" at bounding box center [1241, 726] width 34 height 33
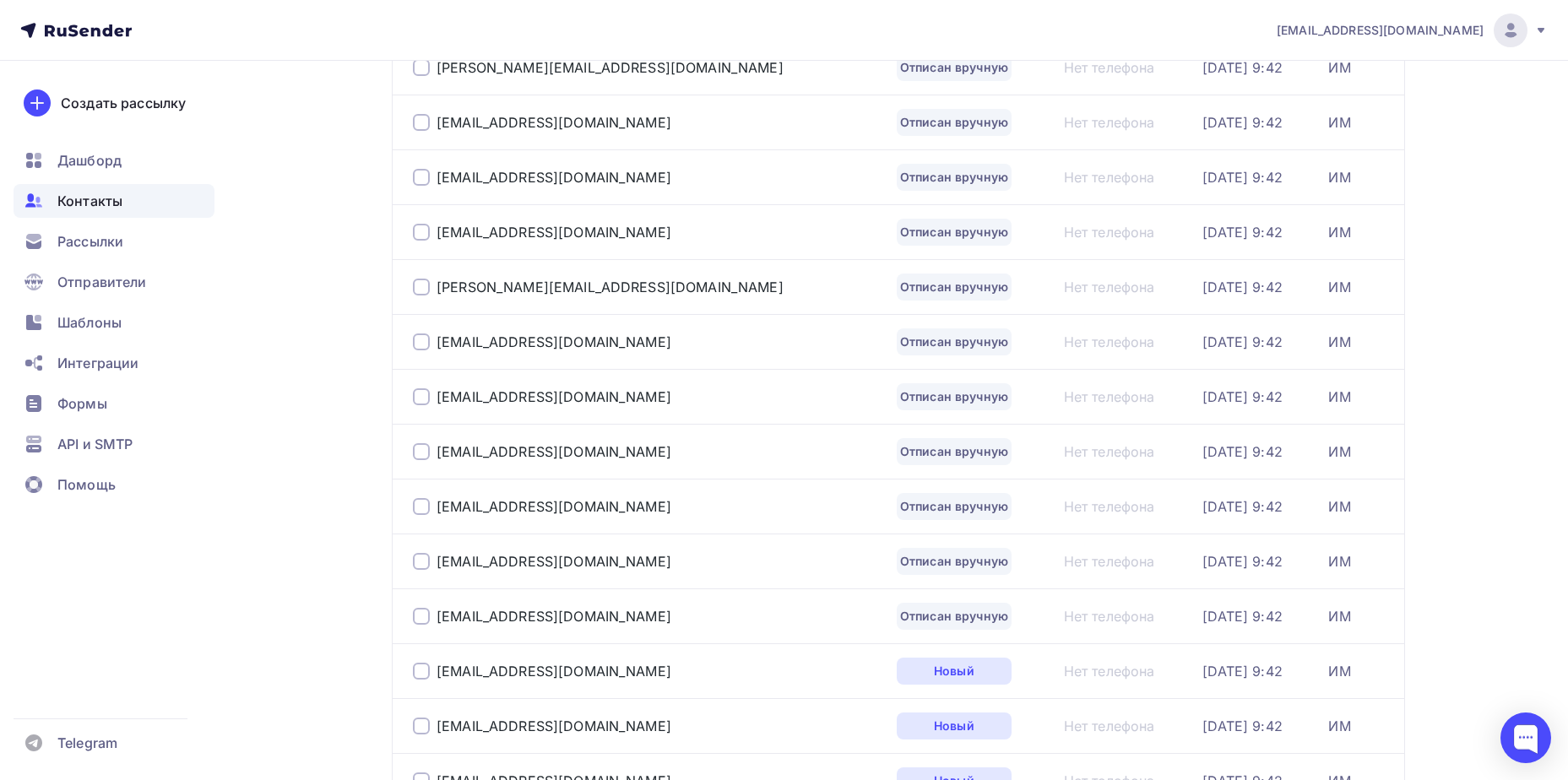
scroll to position [2053, 0]
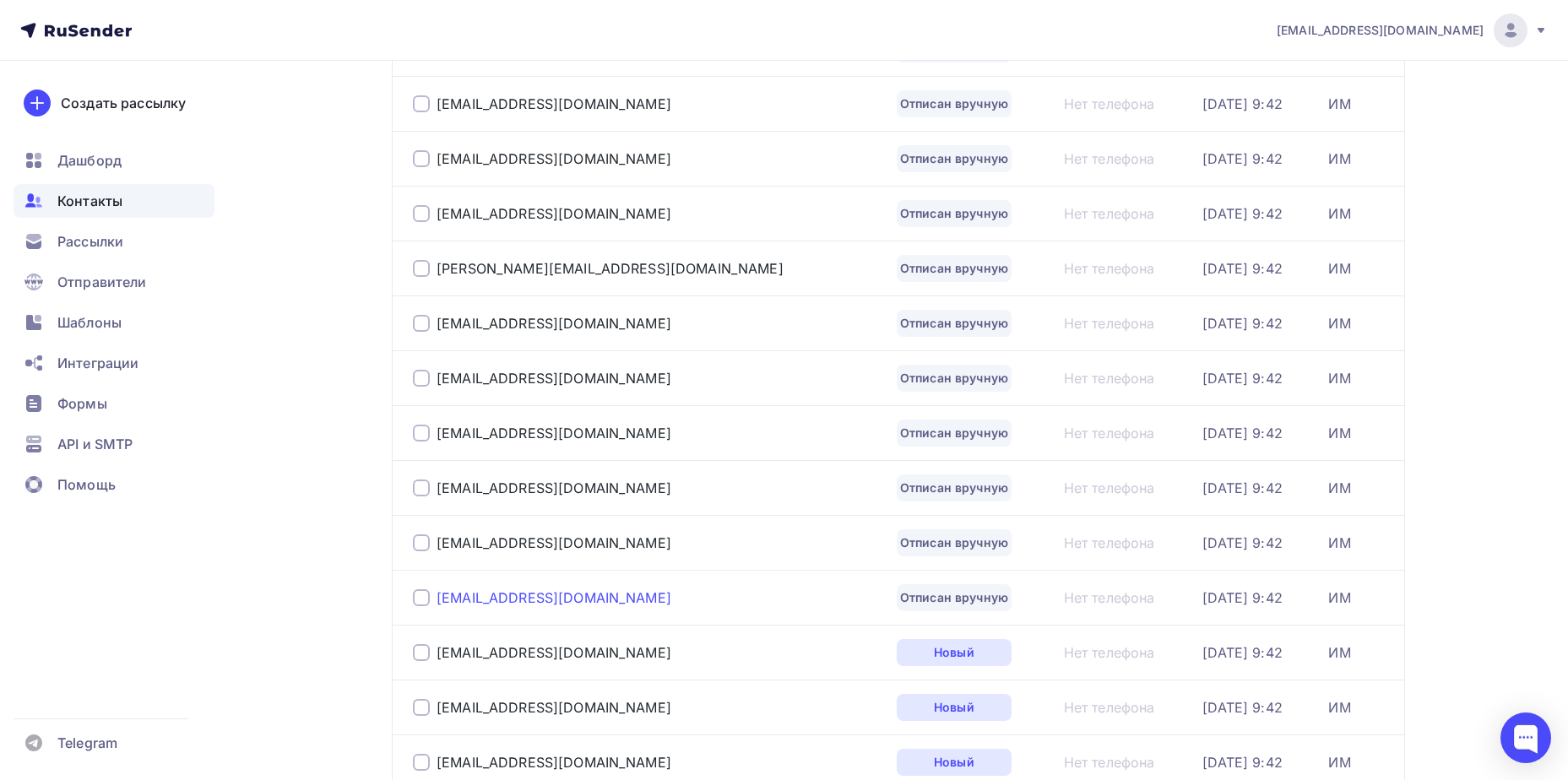
click at [574, 599] on div "[EMAIL_ADDRESS][DOMAIN_NAME]" at bounding box center [553, 598] width 235 height 17
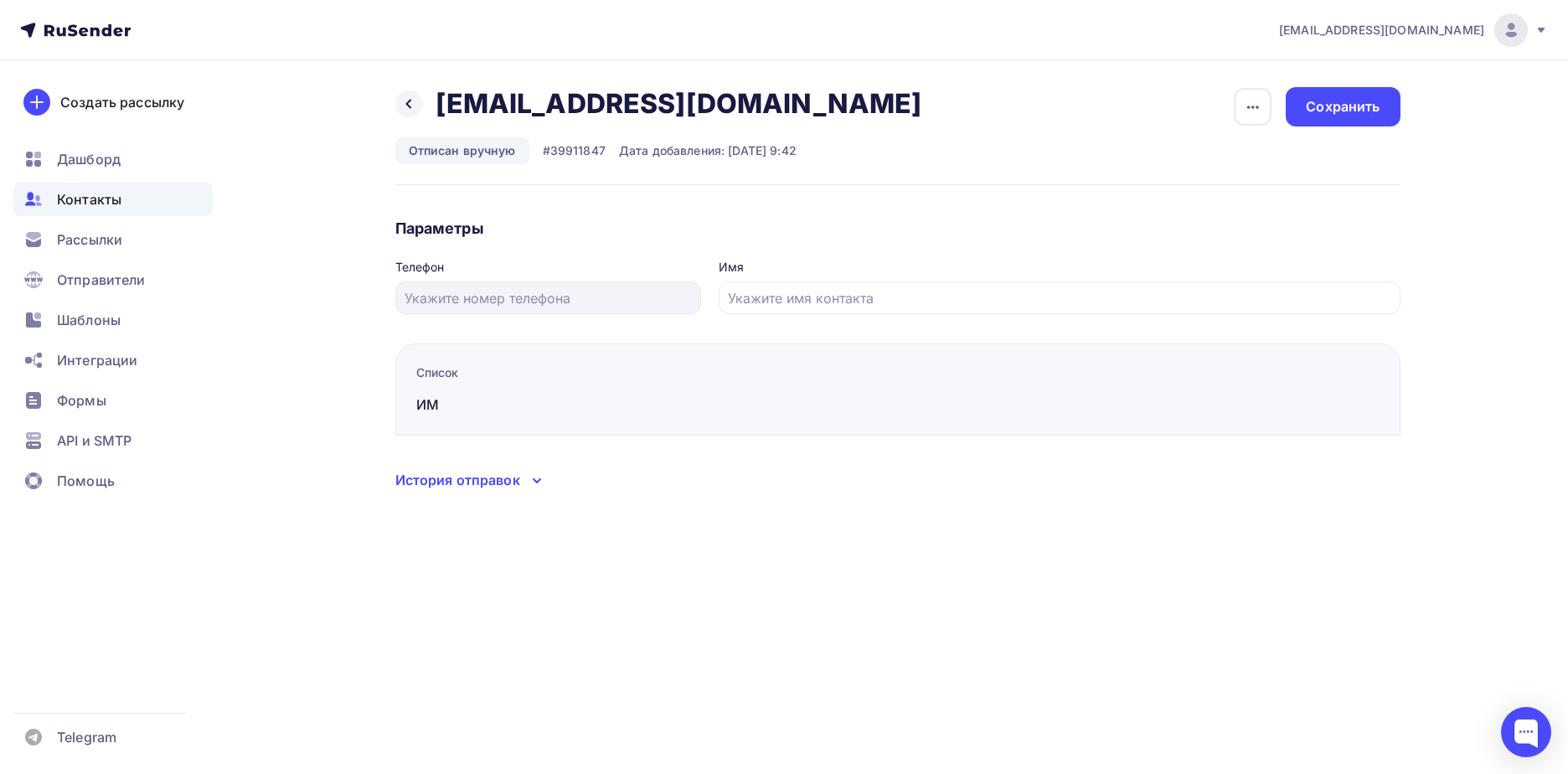
click at [1254, 97] on icon "button" at bounding box center [1252, 106] width 20 height 20
click at [1219, 185] on div "Подписать" at bounding box center [1187, 192] width 160 height 20
click at [1372, 108] on div "Сохранить" at bounding box center [1342, 106] width 74 height 19
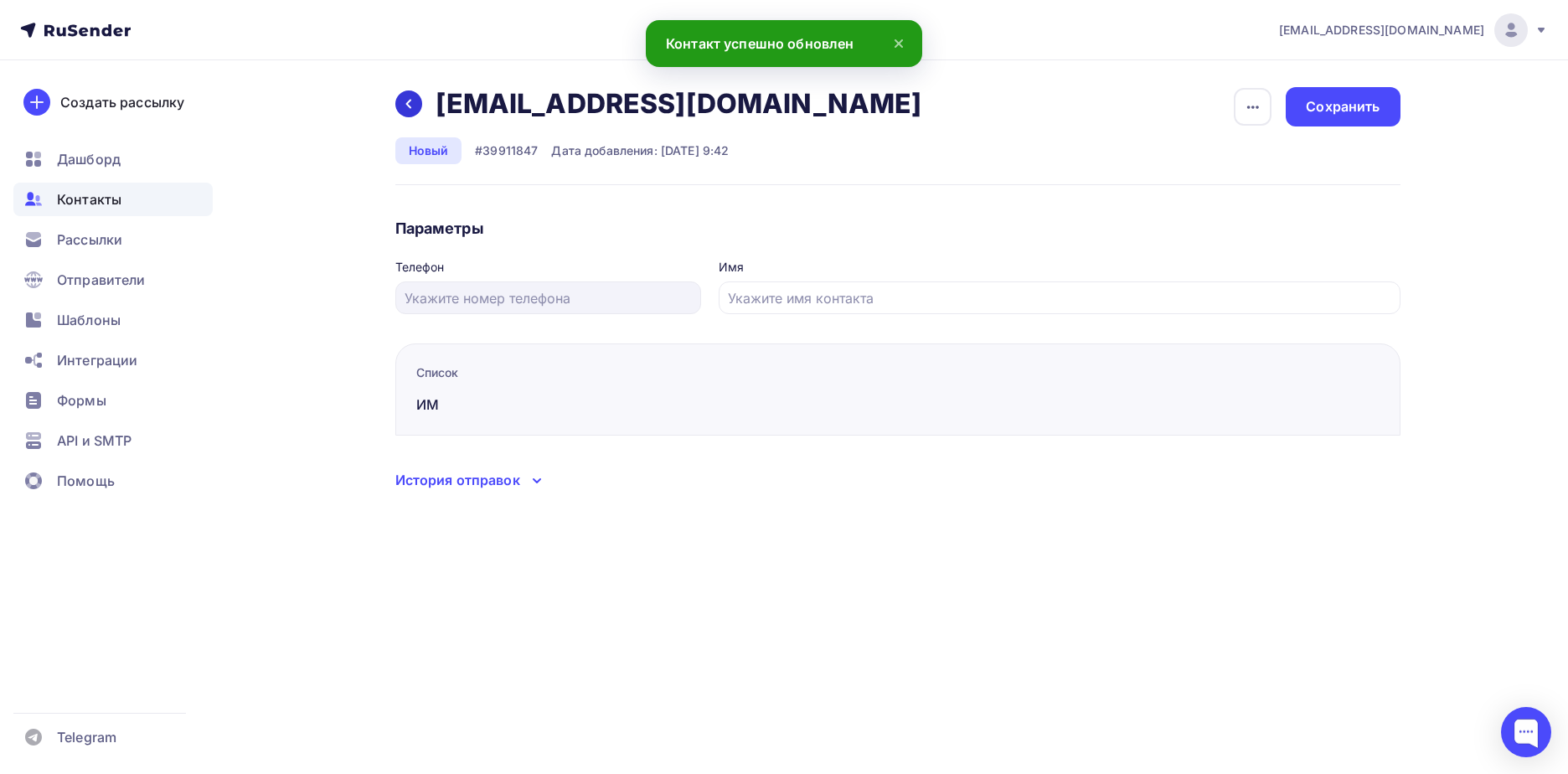
click at [413, 105] on icon at bounding box center [408, 104] width 13 height 13
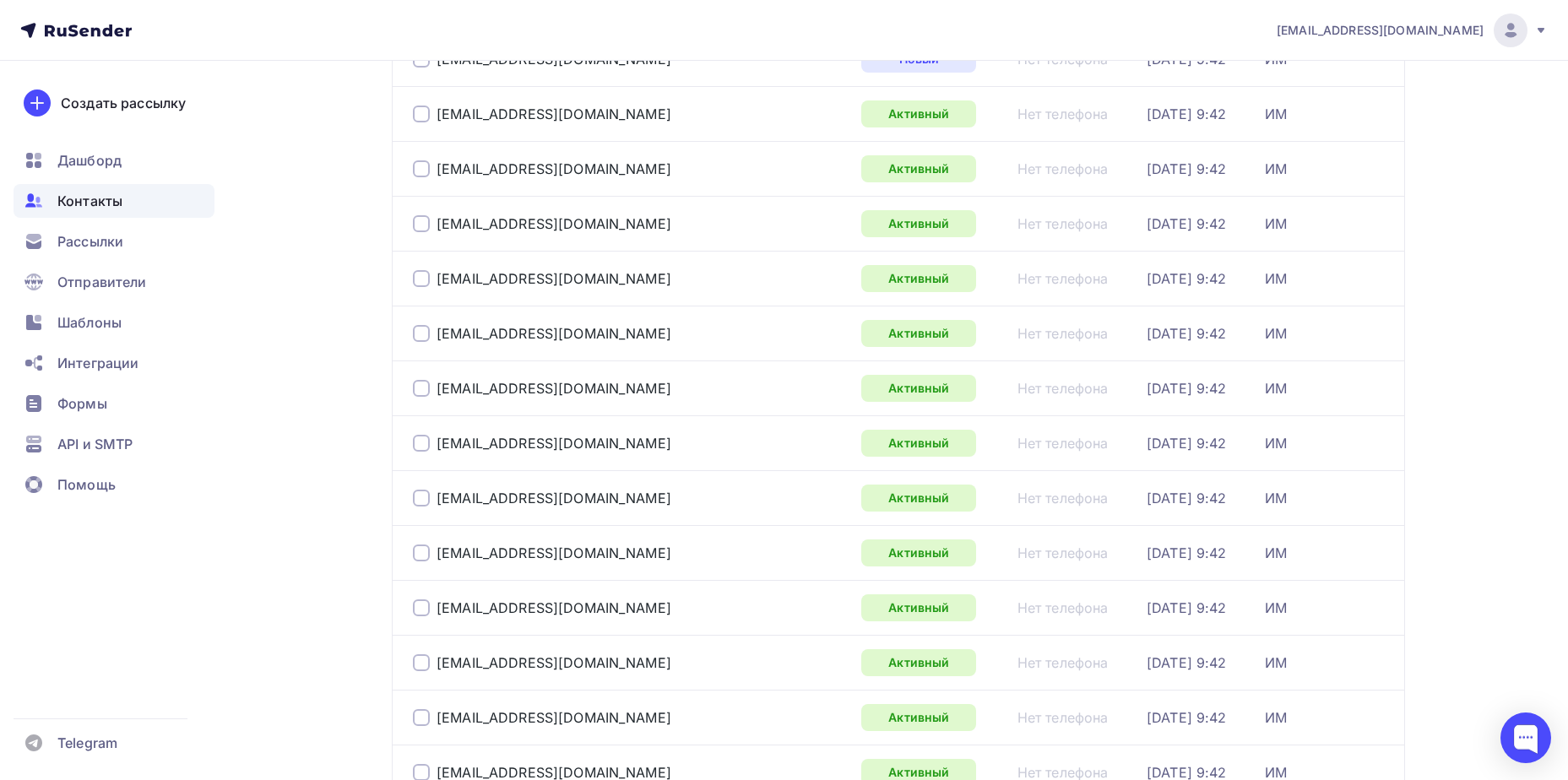
scroll to position [2455, 0]
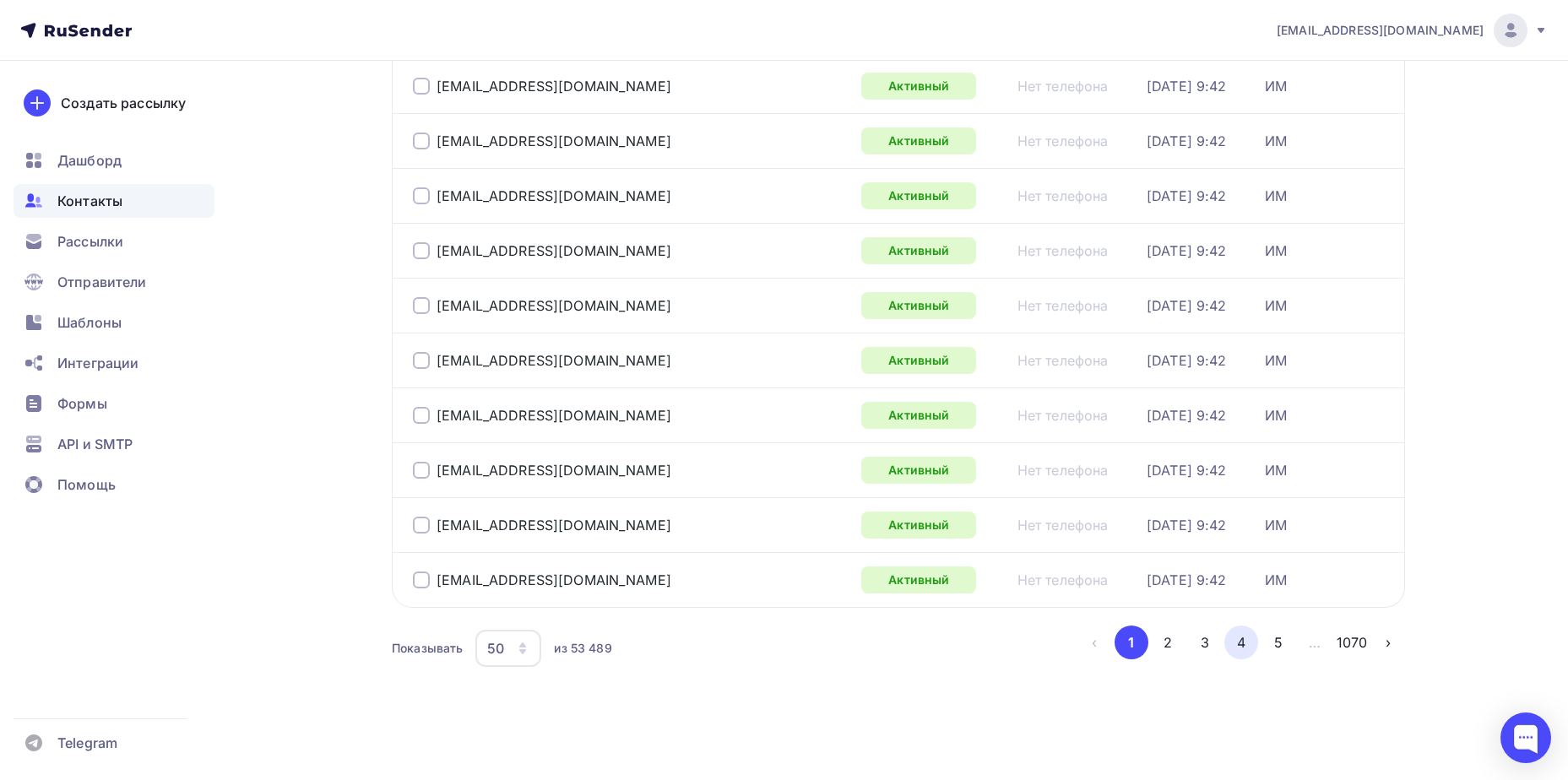
click at [1246, 645] on button "4" at bounding box center [1241, 642] width 34 height 33
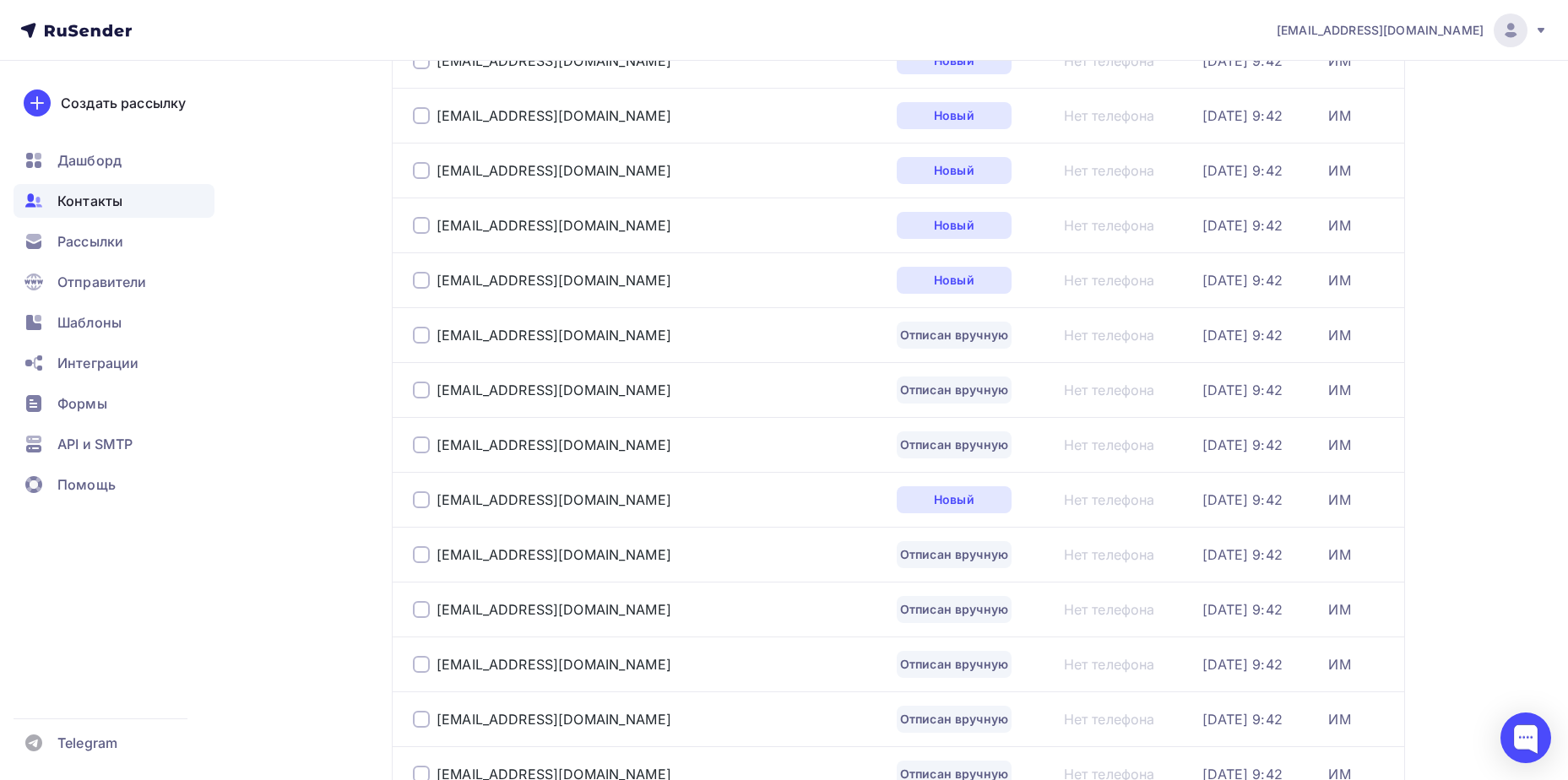
scroll to position [922, 0]
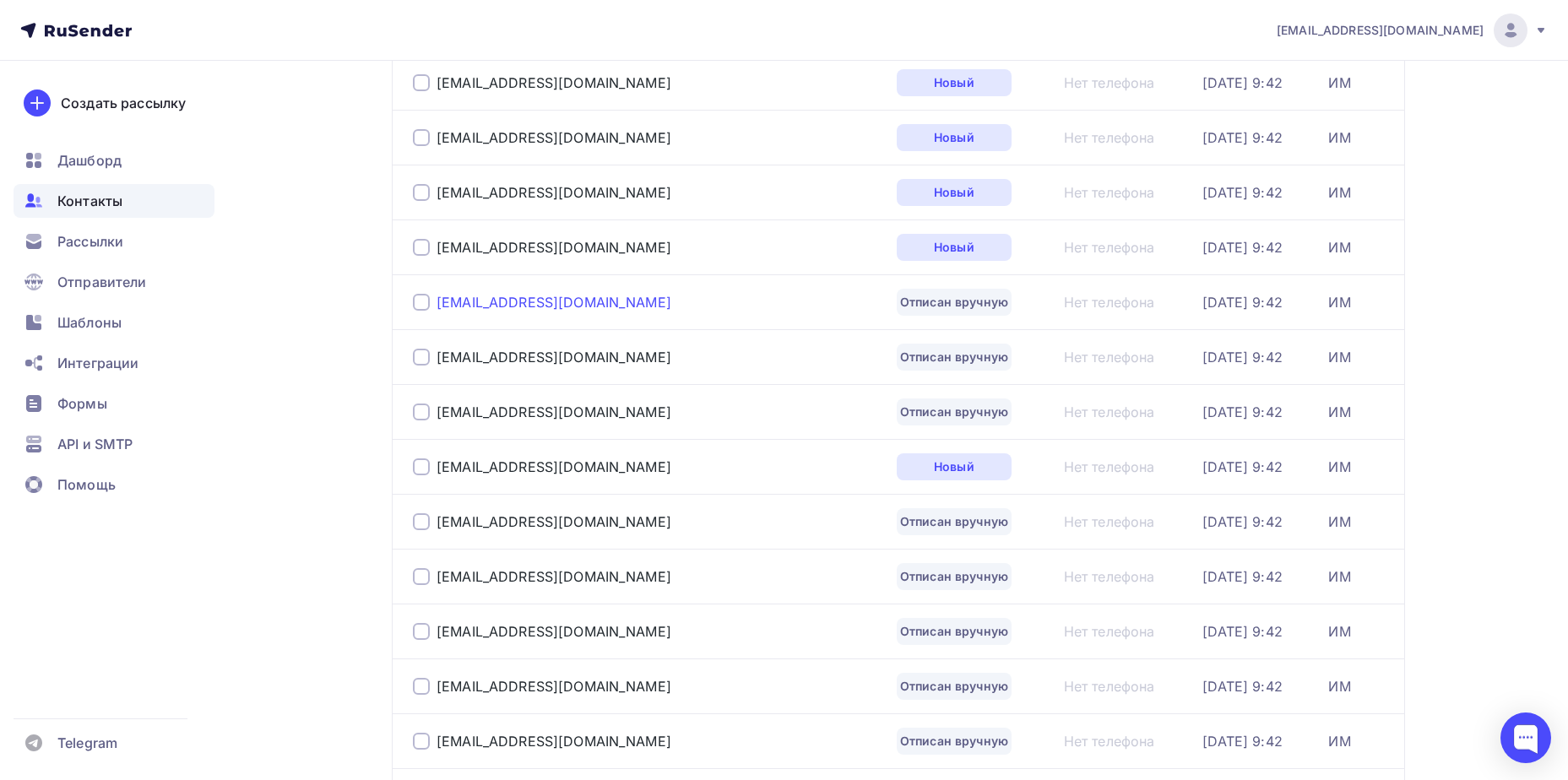
click at [467, 299] on div "[EMAIL_ADDRESS][DOMAIN_NAME]" at bounding box center [553, 302] width 235 height 17
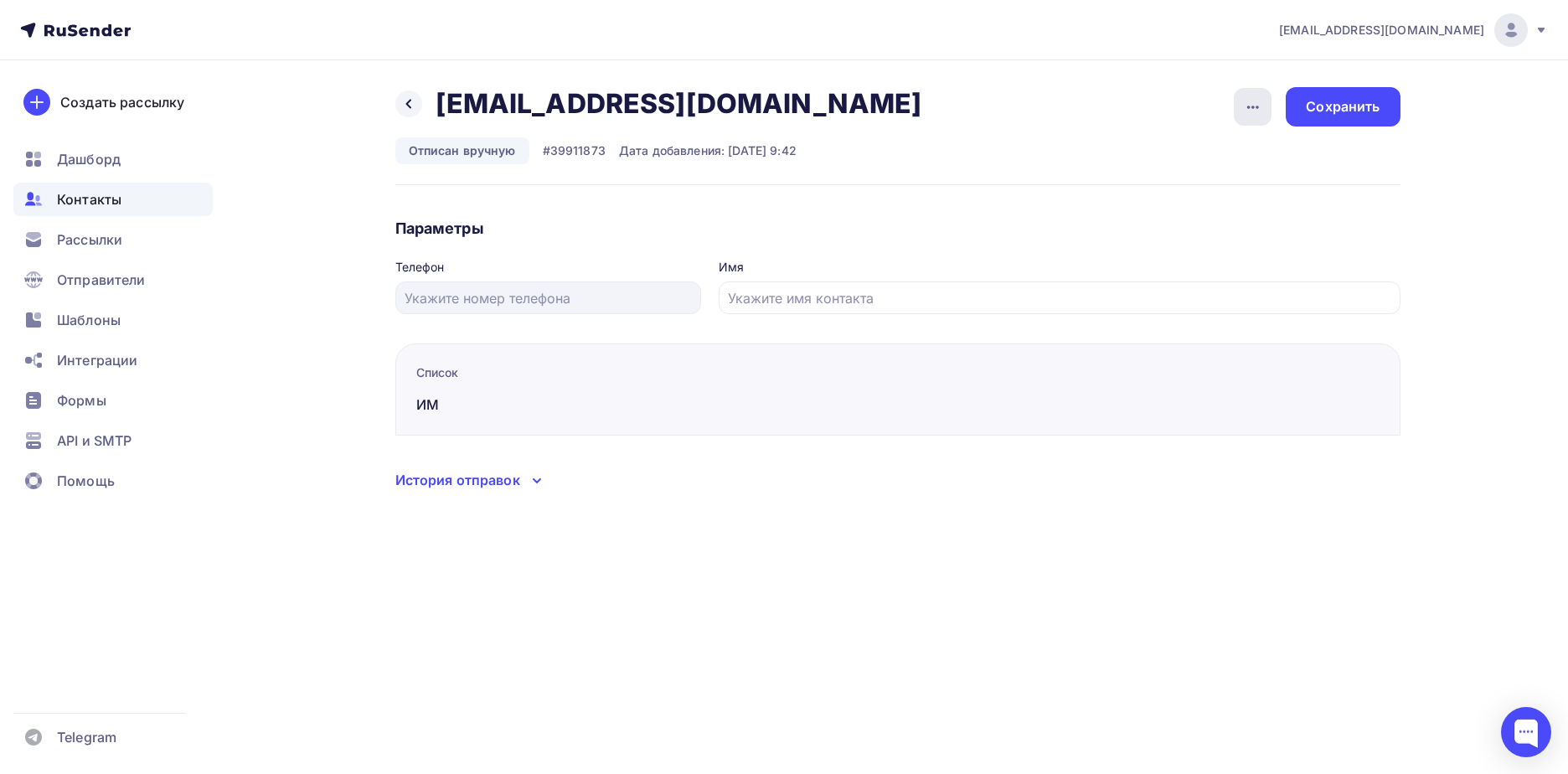
click at [1256, 102] on icon "button" at bounding box center [1252, 106] width 20 height 20
click at [1213, 192] on div "Подписать" at bounding box center [1187, 192] width 160 height 20
click at [1312, 120] on div "Сохранить" at bounding box center [1342, 106] width 114 height 39
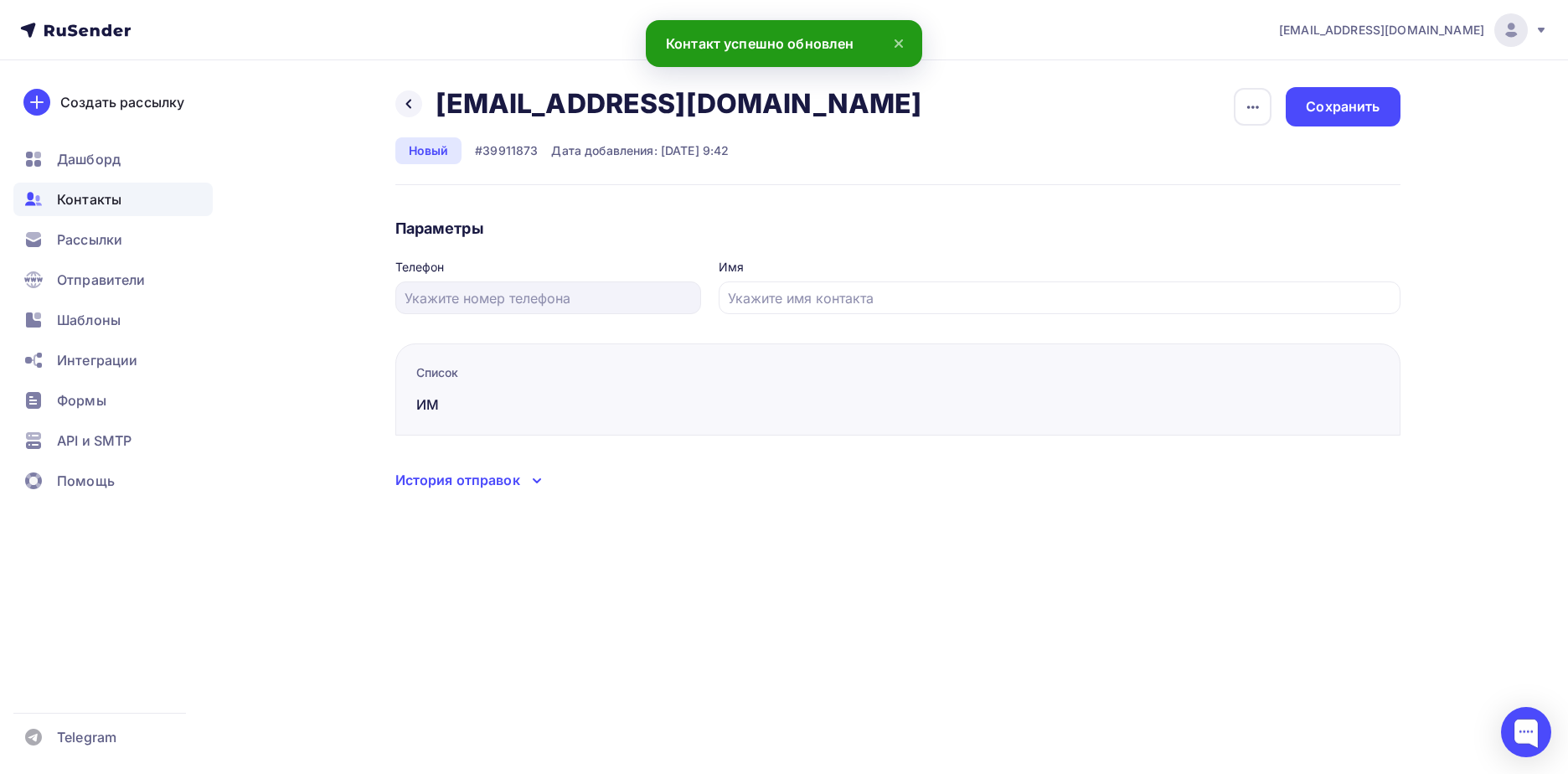
click at [386, 103] on div "Назад [EMAIL_ADDRESS][DOMAIN_NAME] [EMAIL_ADDRESS][DOMAIN_NAME] Удалить Отписат…" at bounding box center [784, 310] width 1372 height 498
click at [403, 103] on icon at bounding box center [408, 104] width 13 height 13
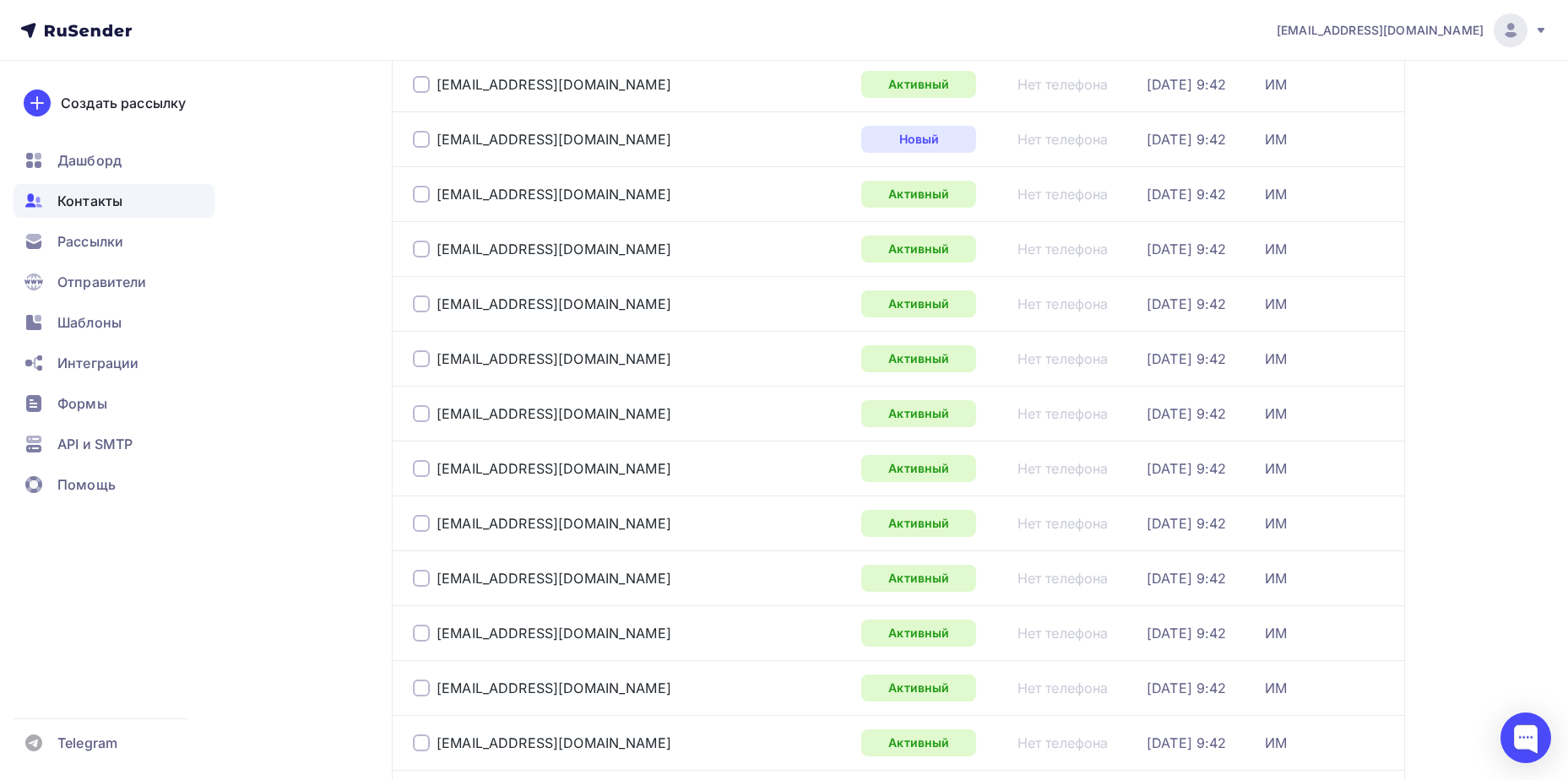
scroll to position [2455, 0]
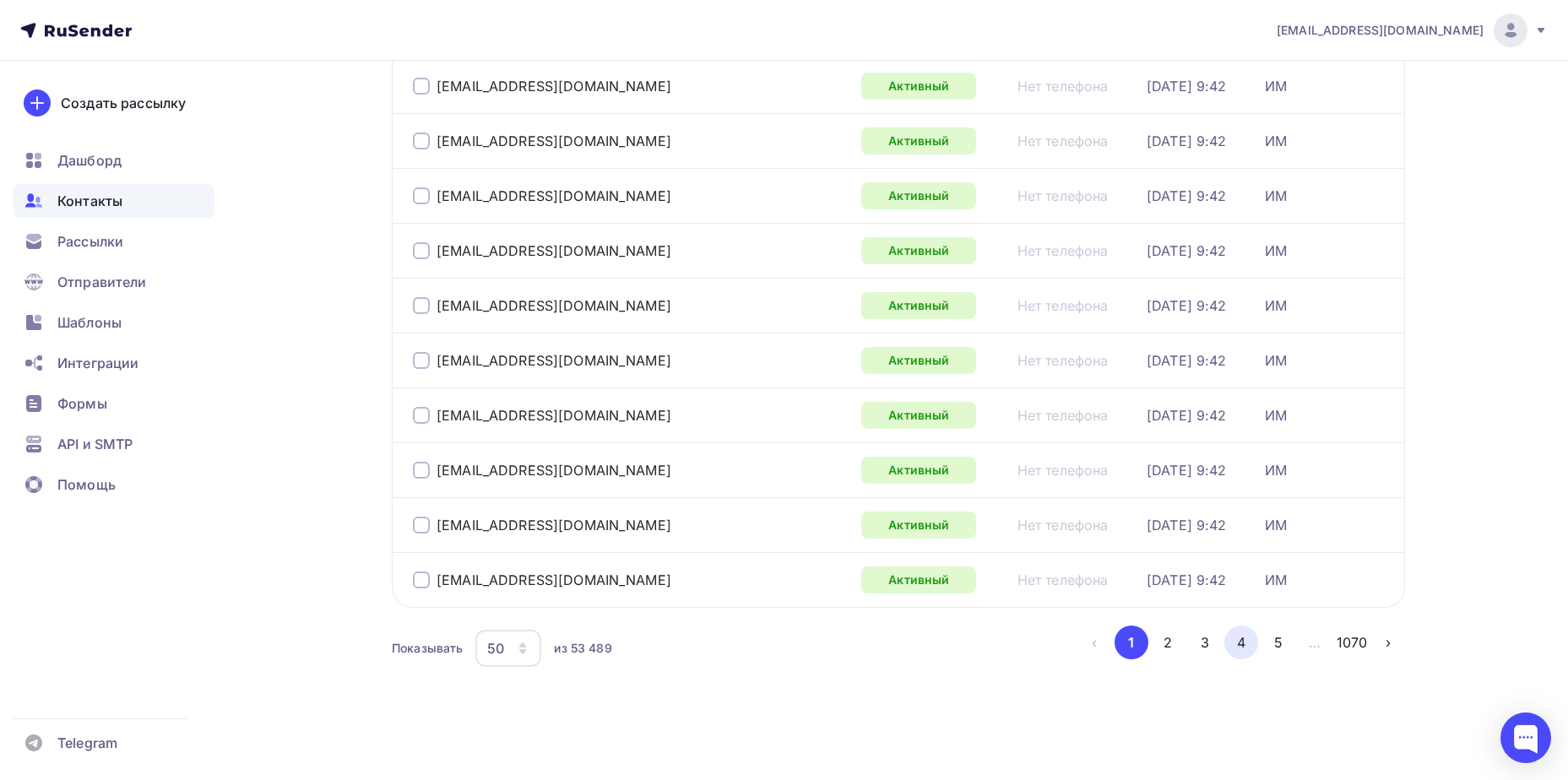
click at [1240, 643] on button "4" at bounding box center [1241, 642] width 34 height 33
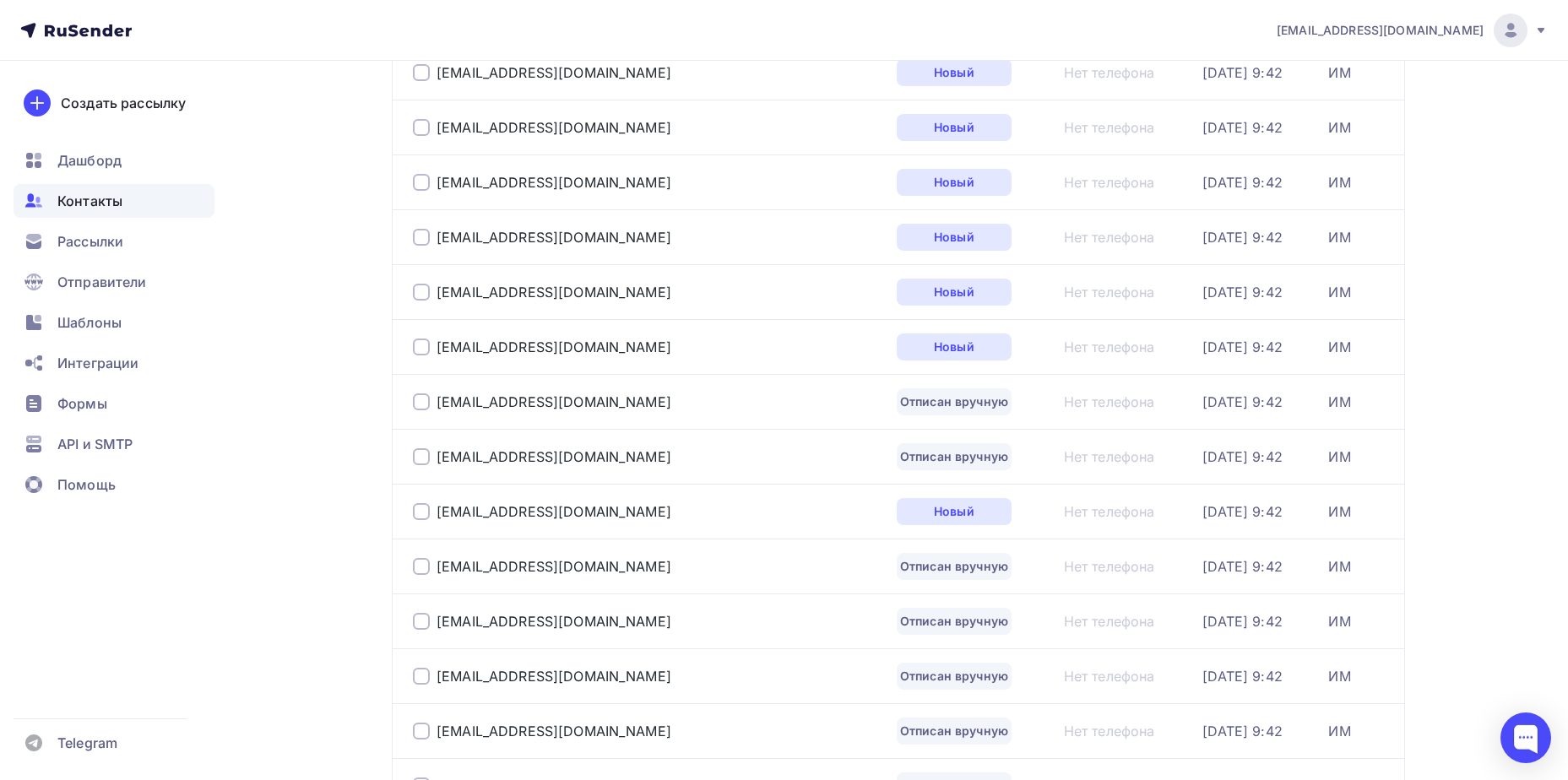
scroll to position [885, 0]
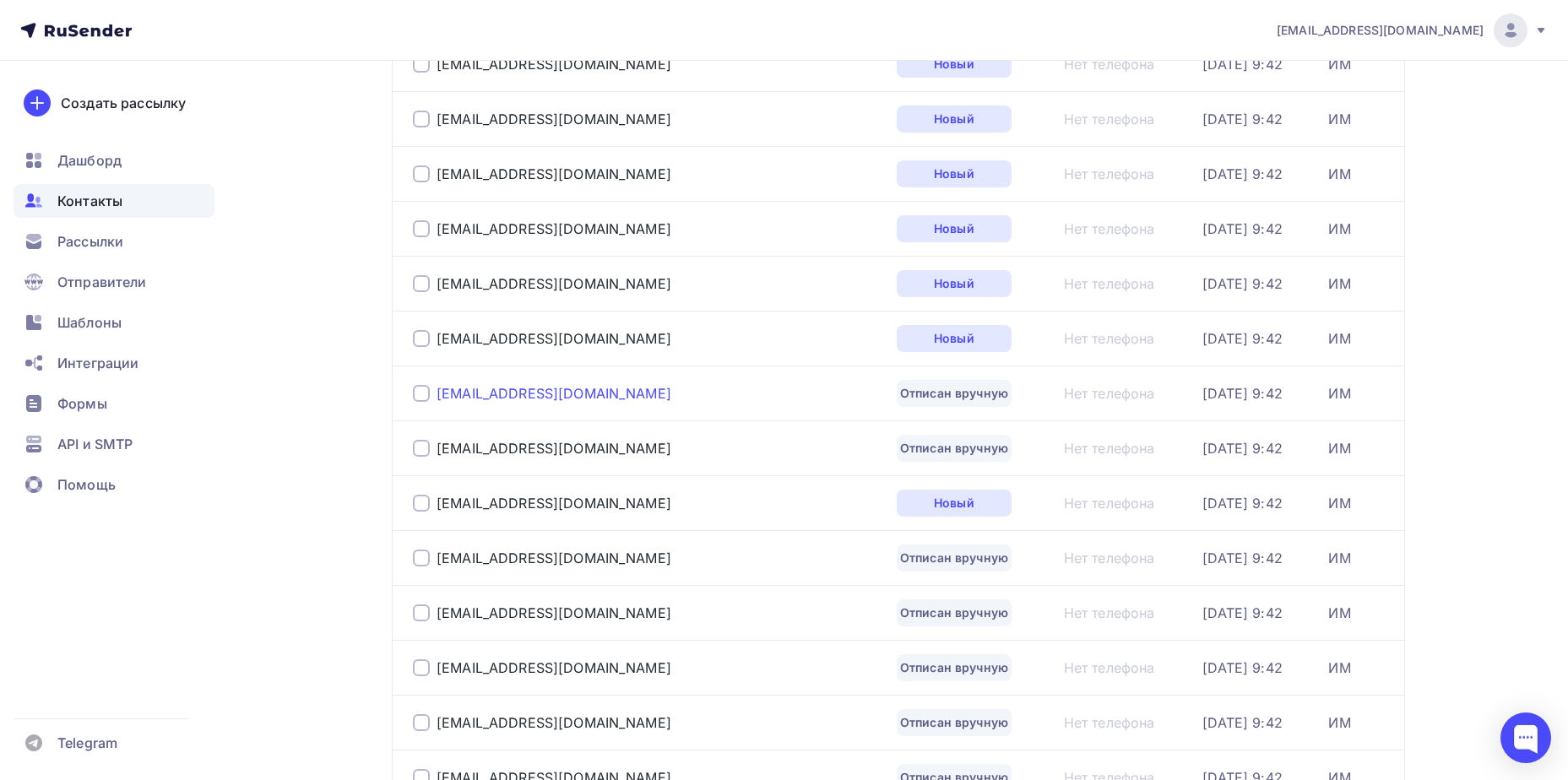
click at [553, 393] on div "[EMAIL_ADDRESS][DOMAIN_NAME]" at bounding box center [553, 393] width 235 height 17
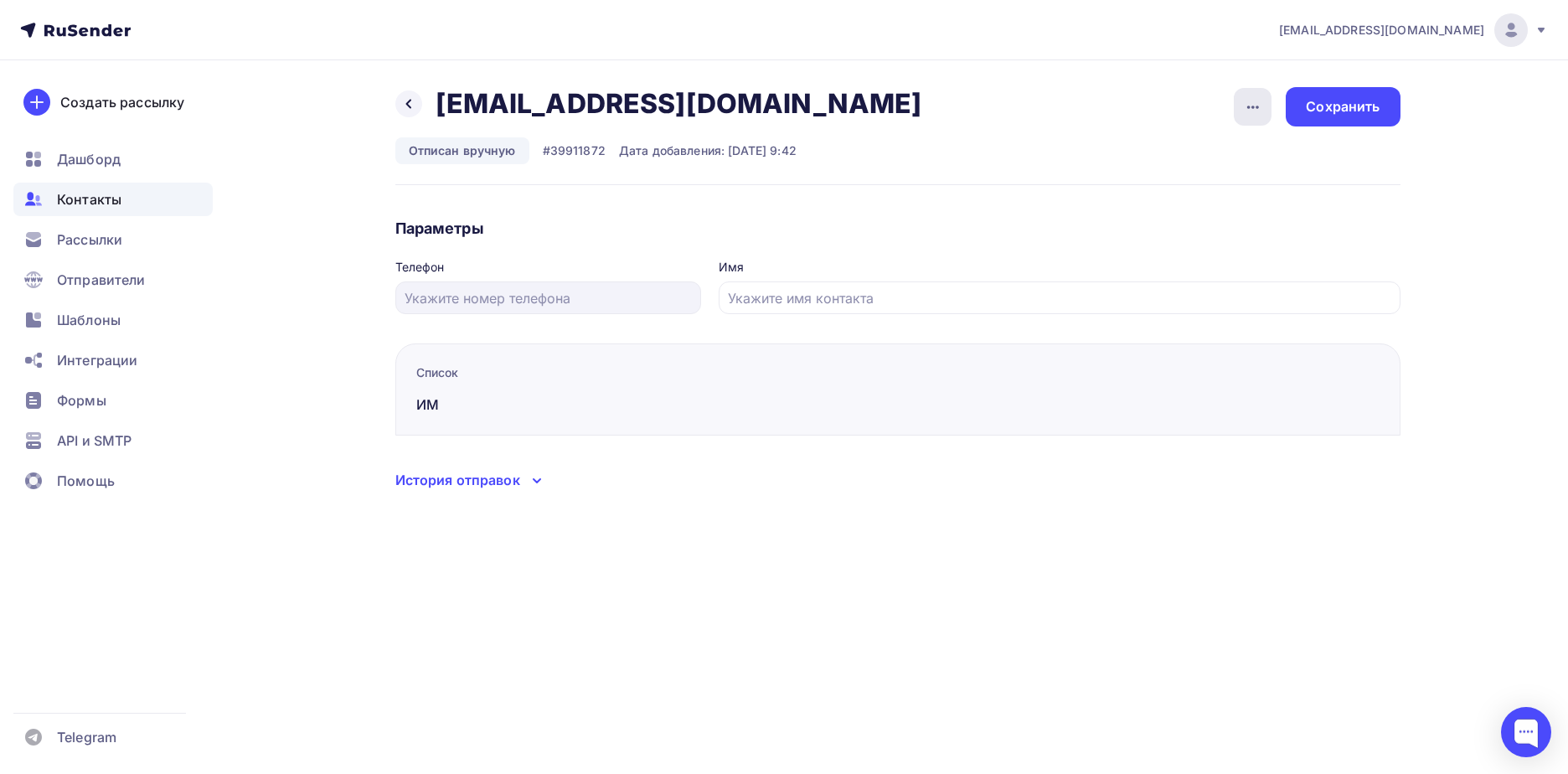
click at [1253, 110] on icon "button" at bounding box center [1252, 106] width 20 height 20
click at [1223, 196] on div "Подписать" at bounding box center [1187, 192] width 160 height 20
click at [1332, 110] on div "Сохранить" at bounding box center [1342, 106] width 74 height 19
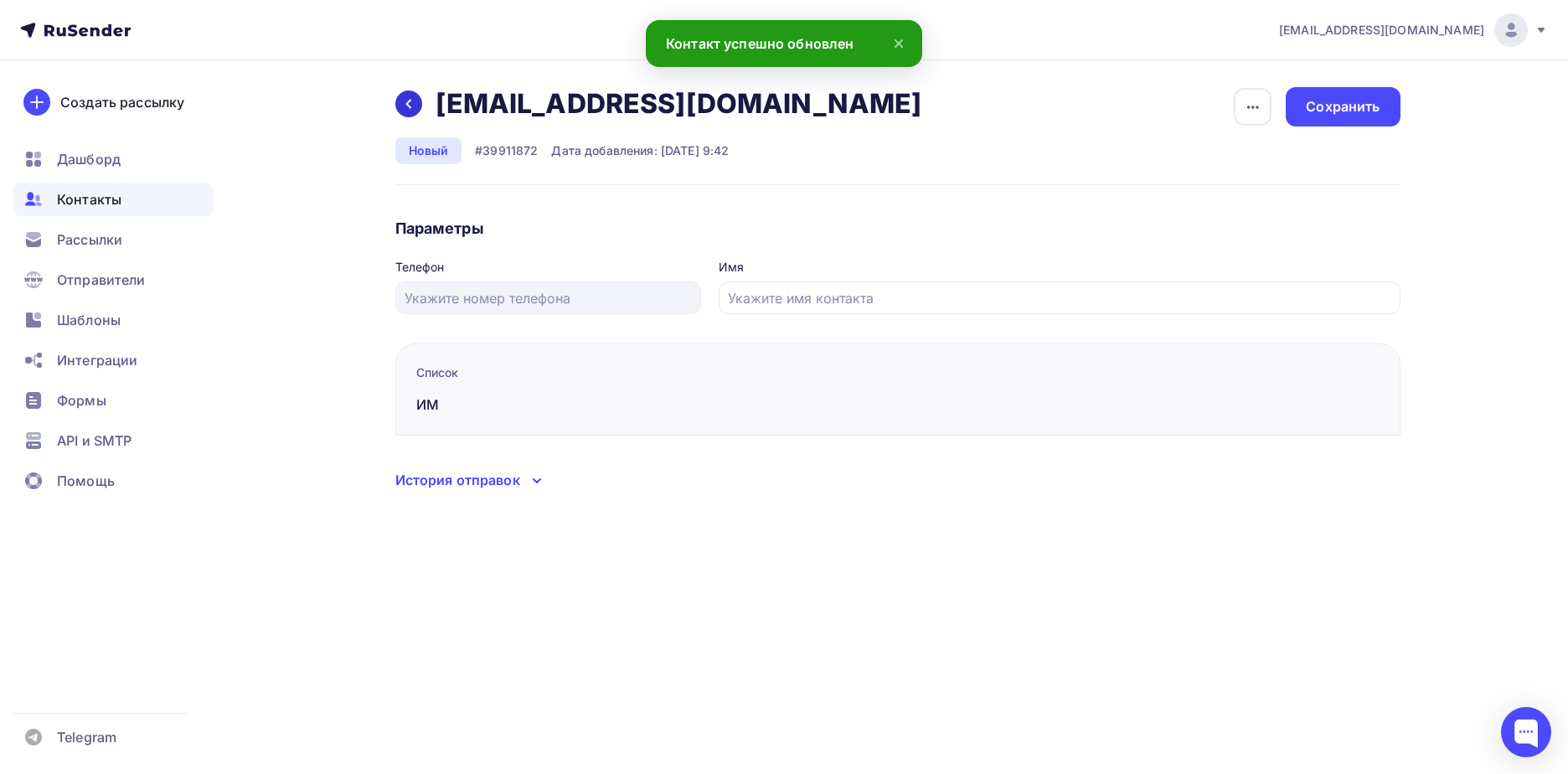
click at [403, 108] on icon at bounding box center [408, 104] width 13 height 13
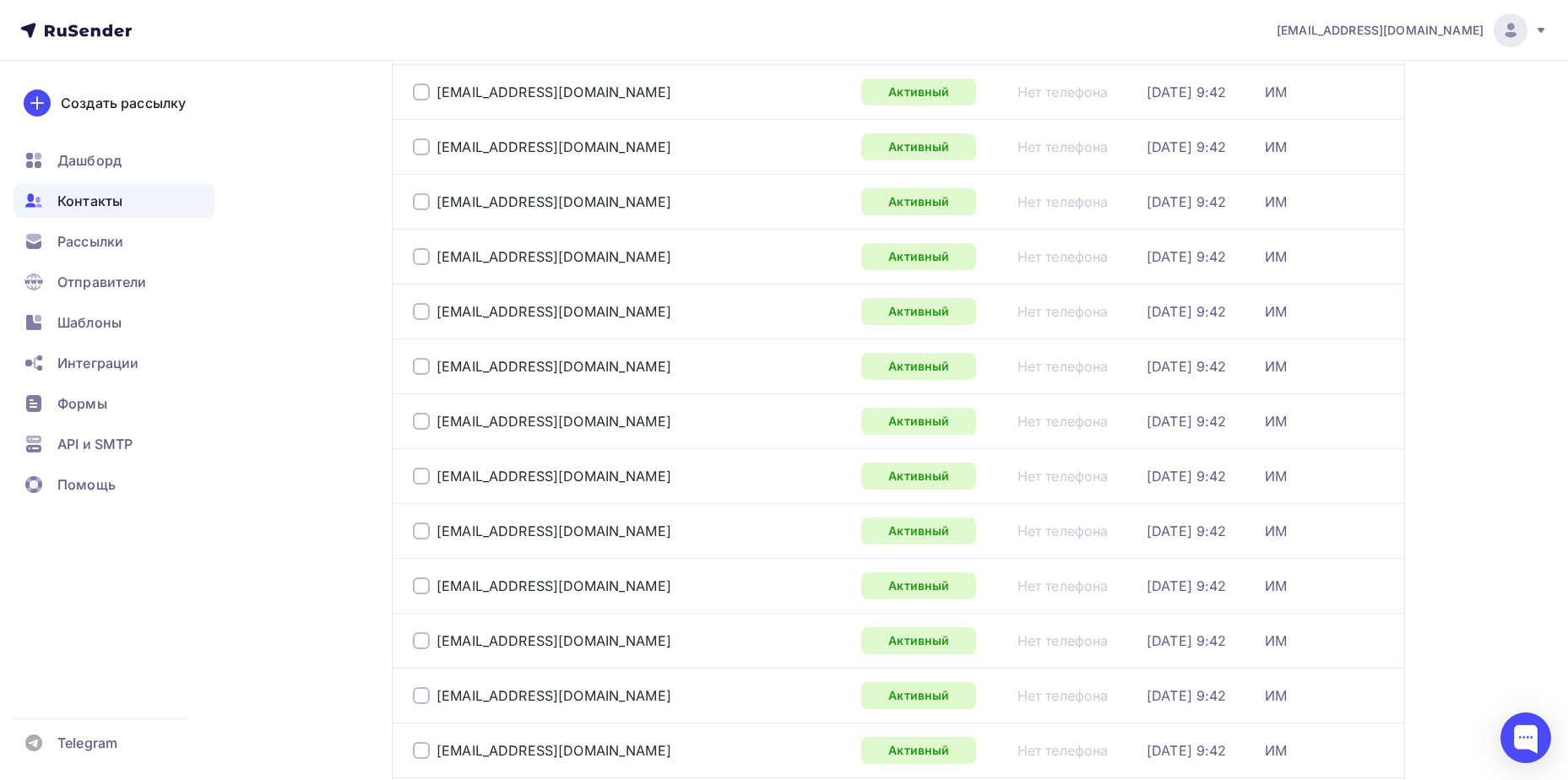
scroll to position [2455, 0]
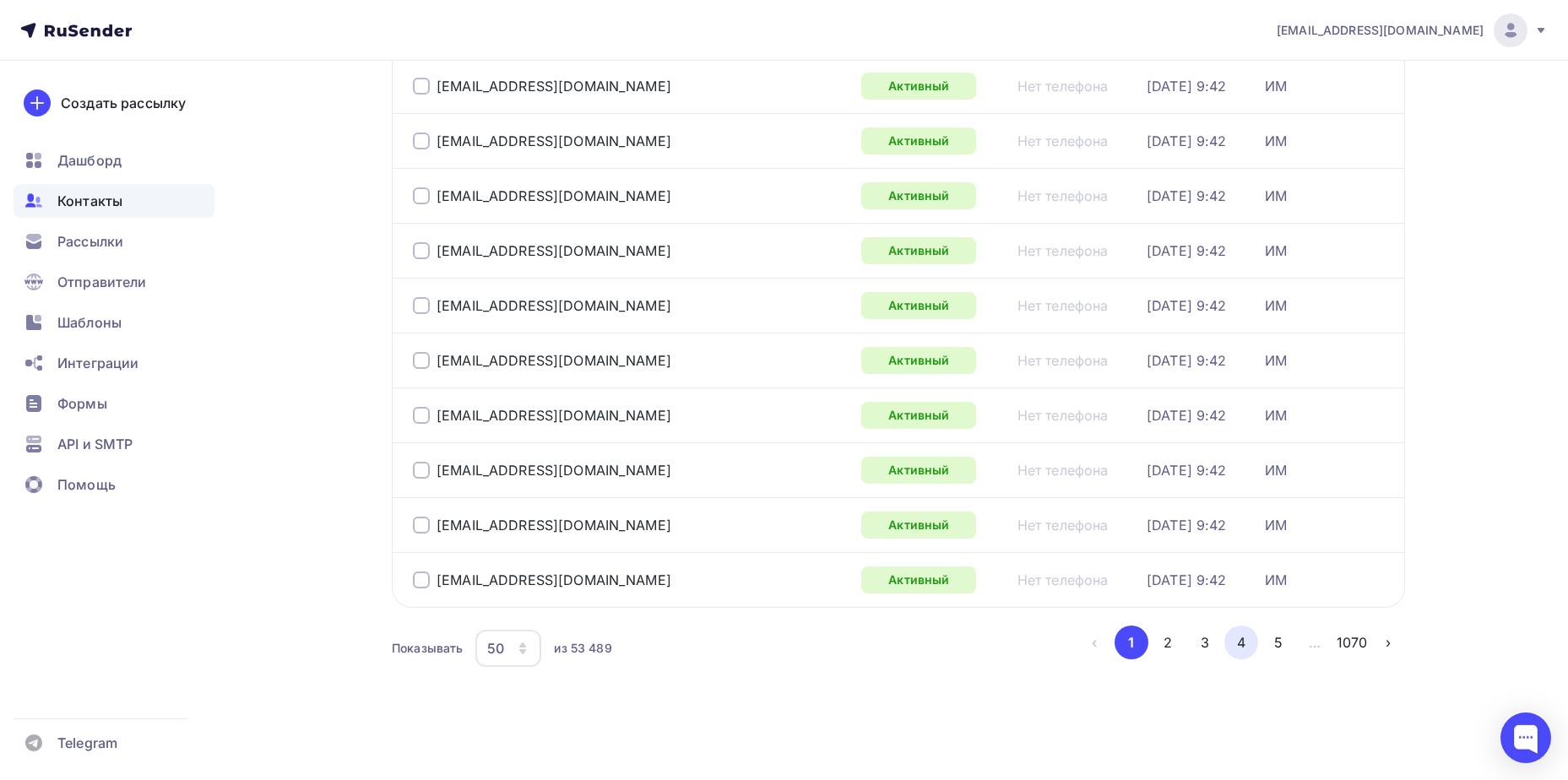
click at [1247, 647] on button "4" at bounding box center [1241, 642] width 34 height 33
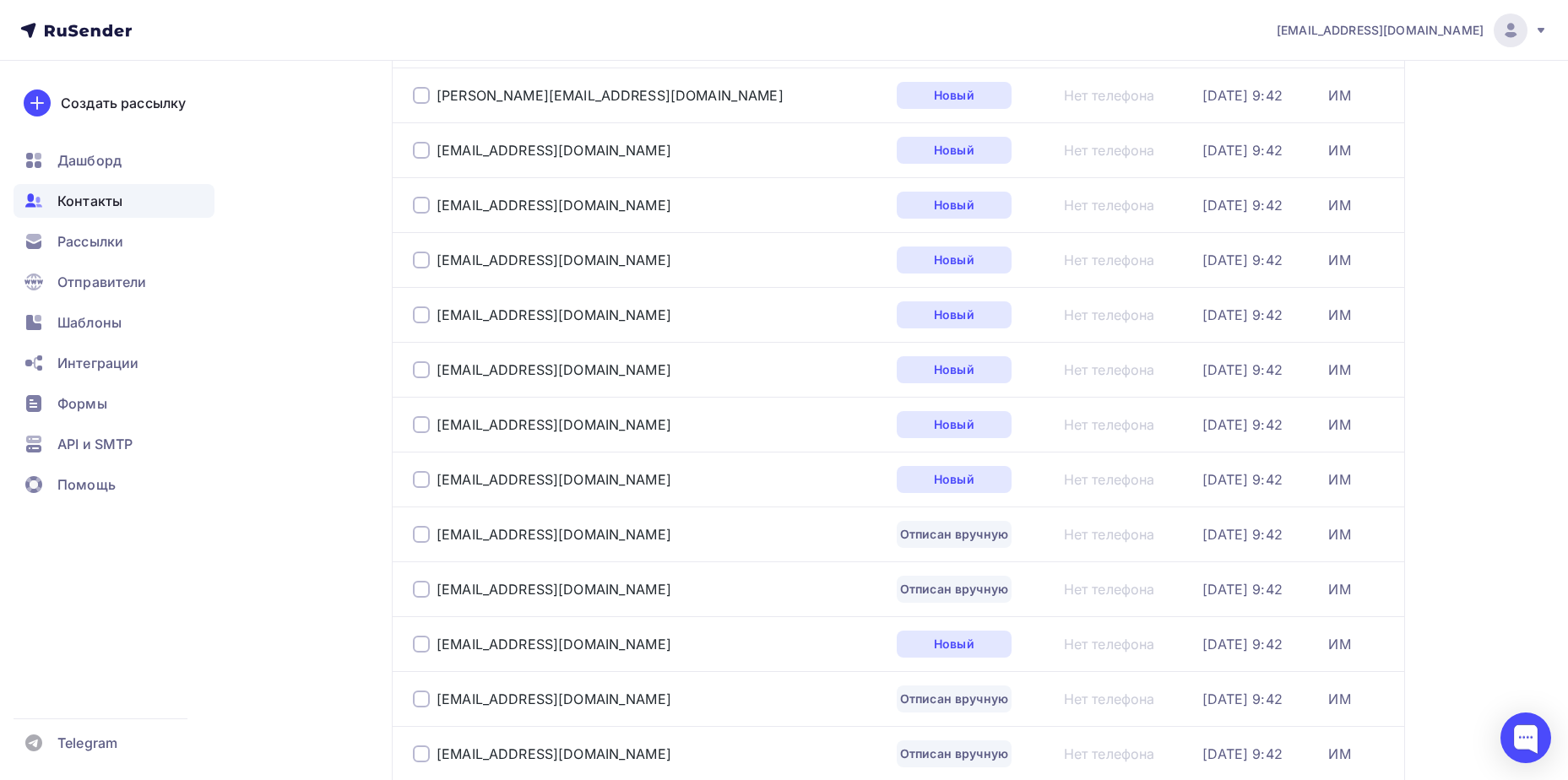
scroll to position [969, 0]
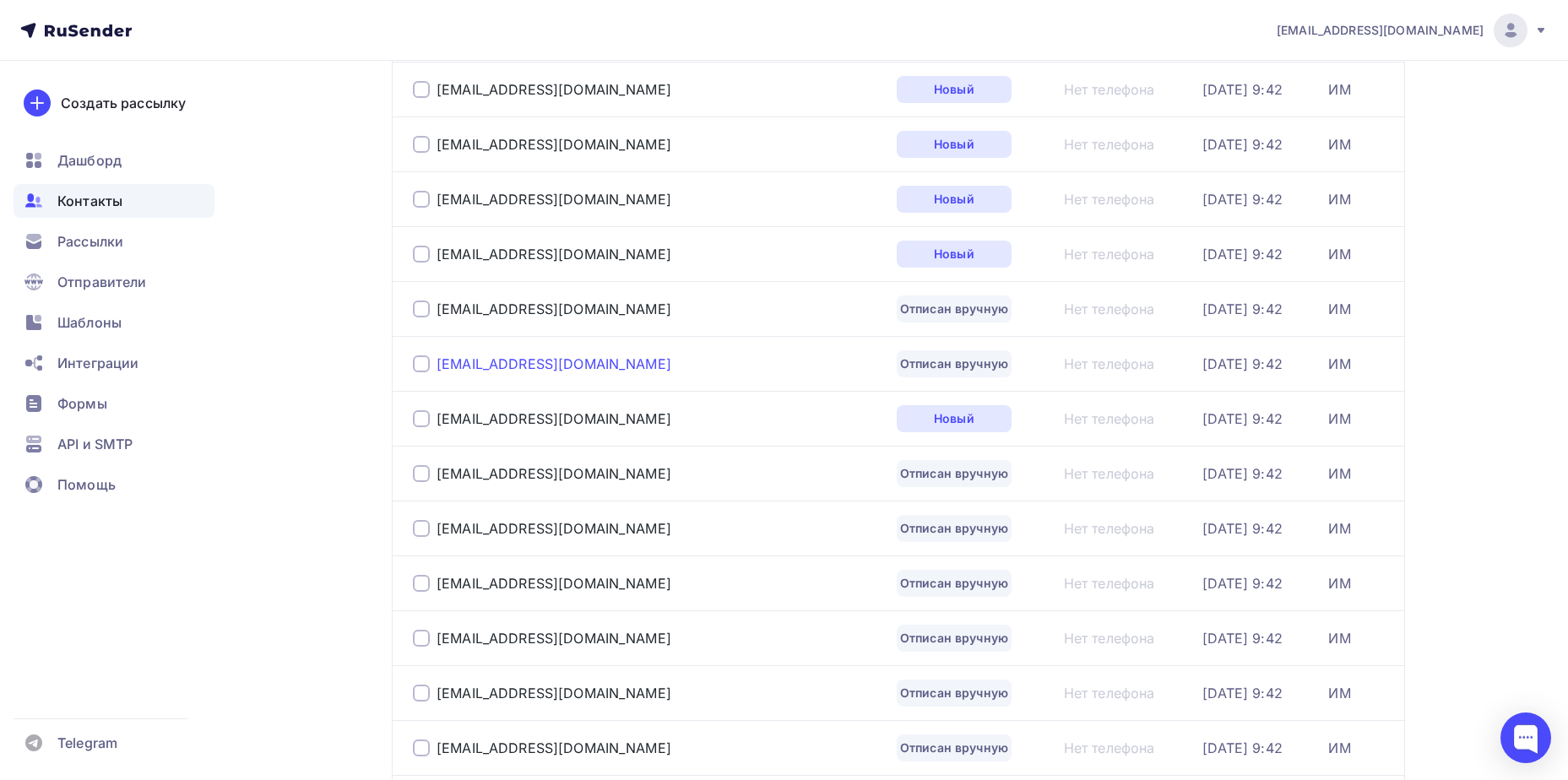
click at [598, 363] on div "[EMAIL_ADDRESS][DOMAIN_NAME]" at bounding box center [553, 364] width 235 height 17
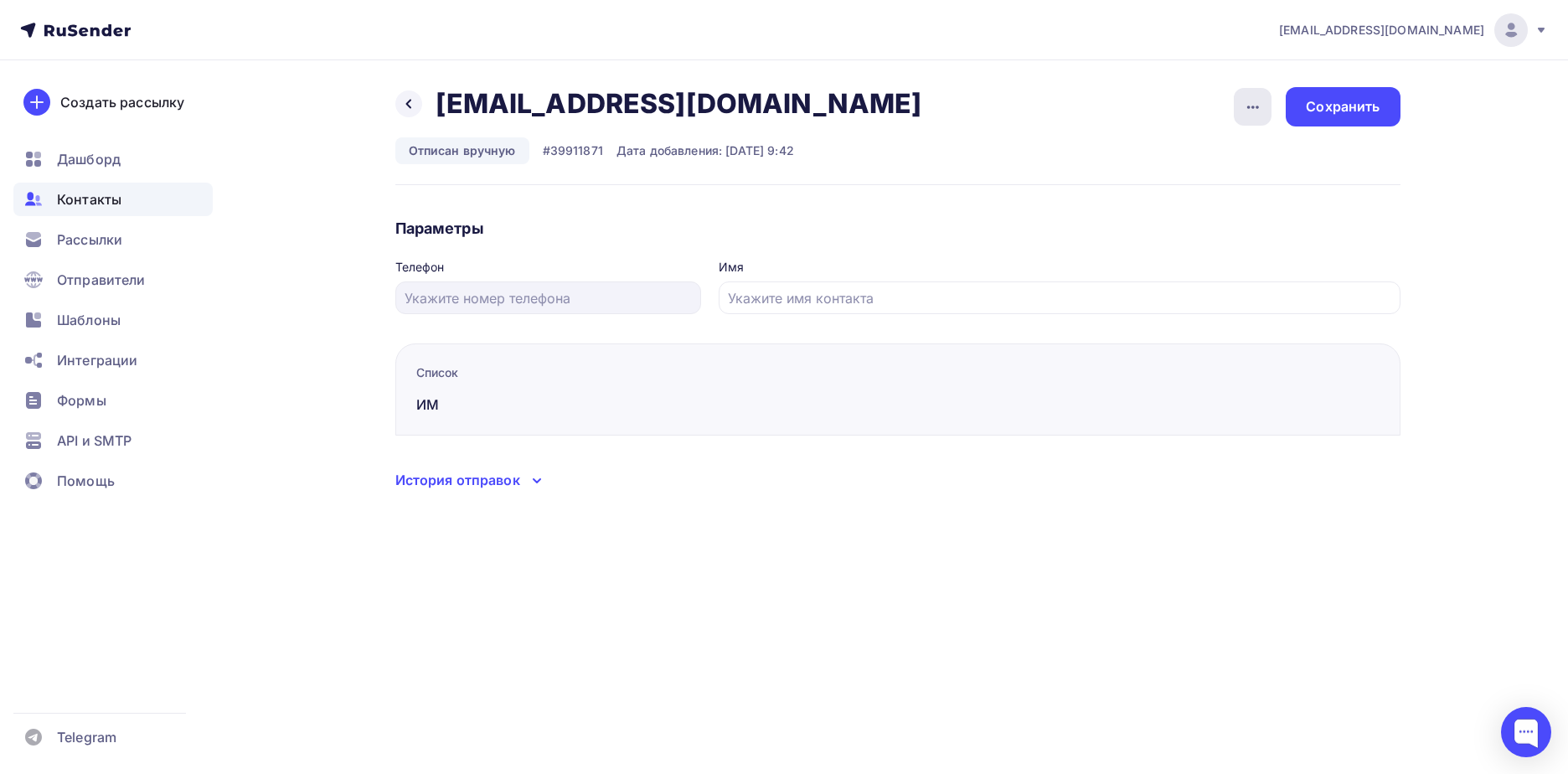
click at [1262, 107] on icon "button" at bounding box center [1252, 106] width 20 height 20
click at [1215, 186] on div "Подписать" at bounding box center [1187, 192] width 160 height 20
click at [1376, 108] on div "Сохранить" at bounding box center [1342, 106] width 74 height 19
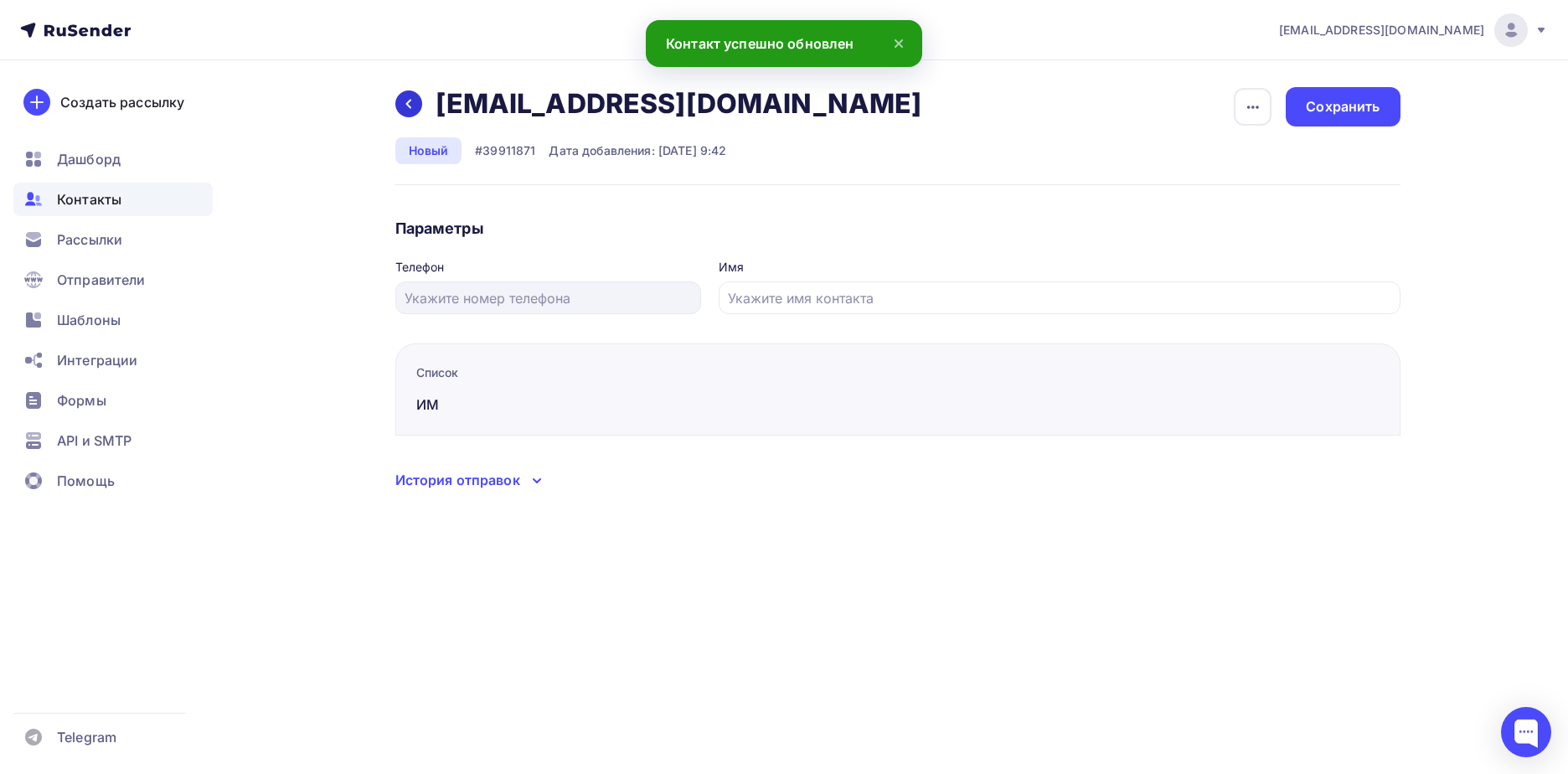
click at [401, 104] on icon at bounding box center [408, 104] width 13 height 13
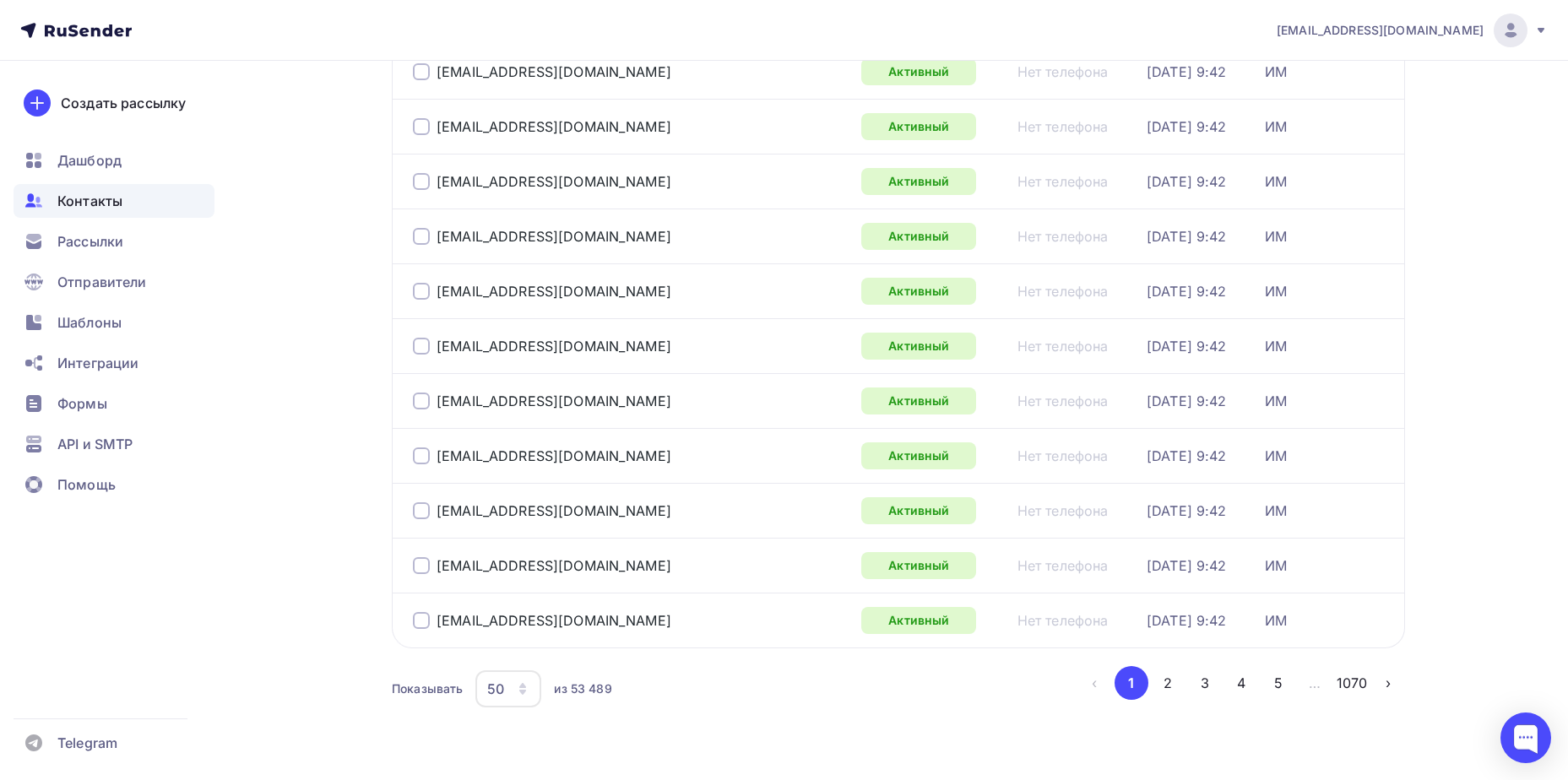
scroll to position [2455, 0]
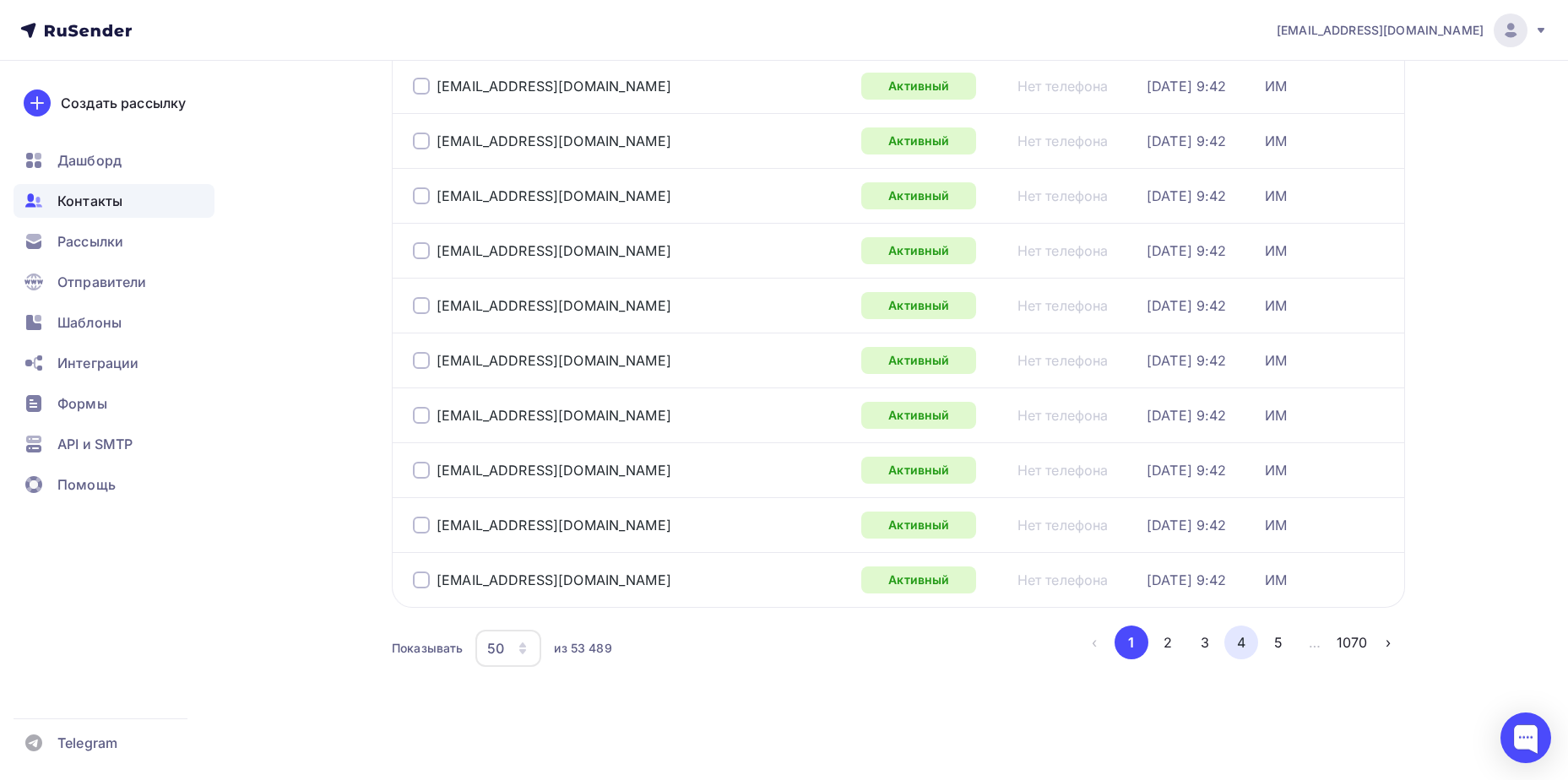
click at [1247, 644] on button "4" at bounding box center [1241, 642] width 34 height 33
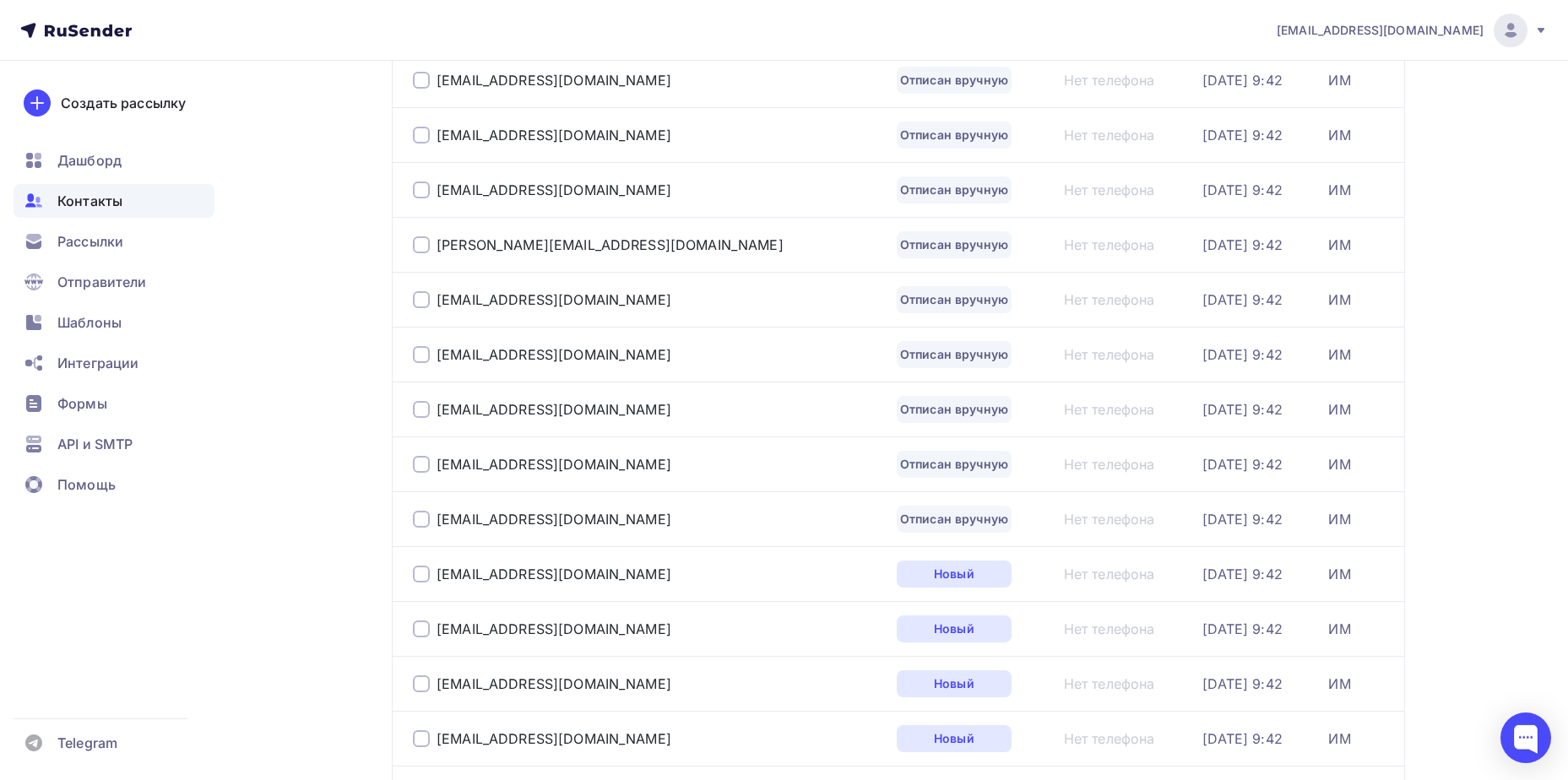
scroll to position [2151, 0]
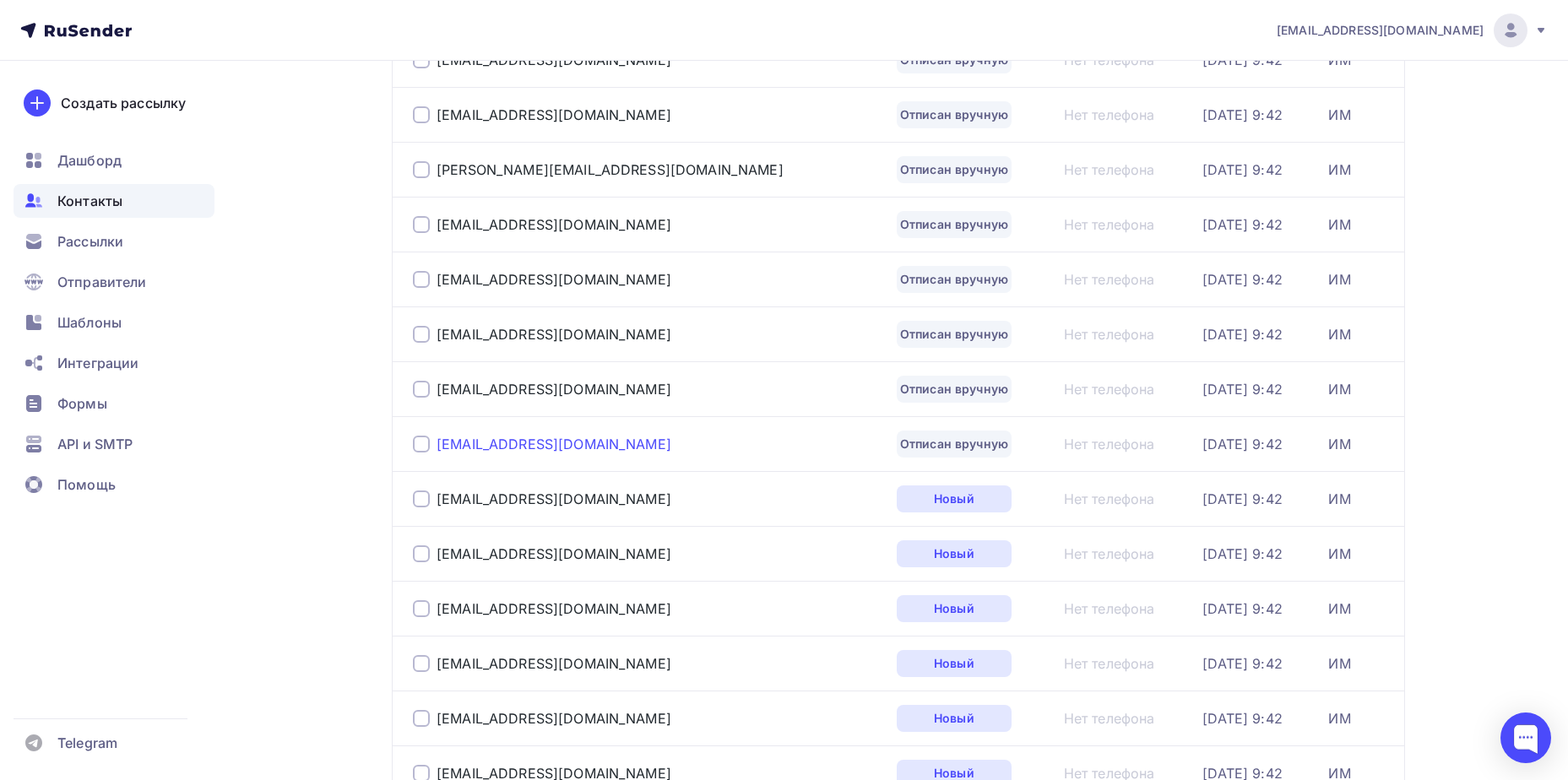
click at [516, 441] on div "[EMAIL_ADDRESS][DOMAIN_NAME]" at bounding box center [553, 444] width 235 height 17
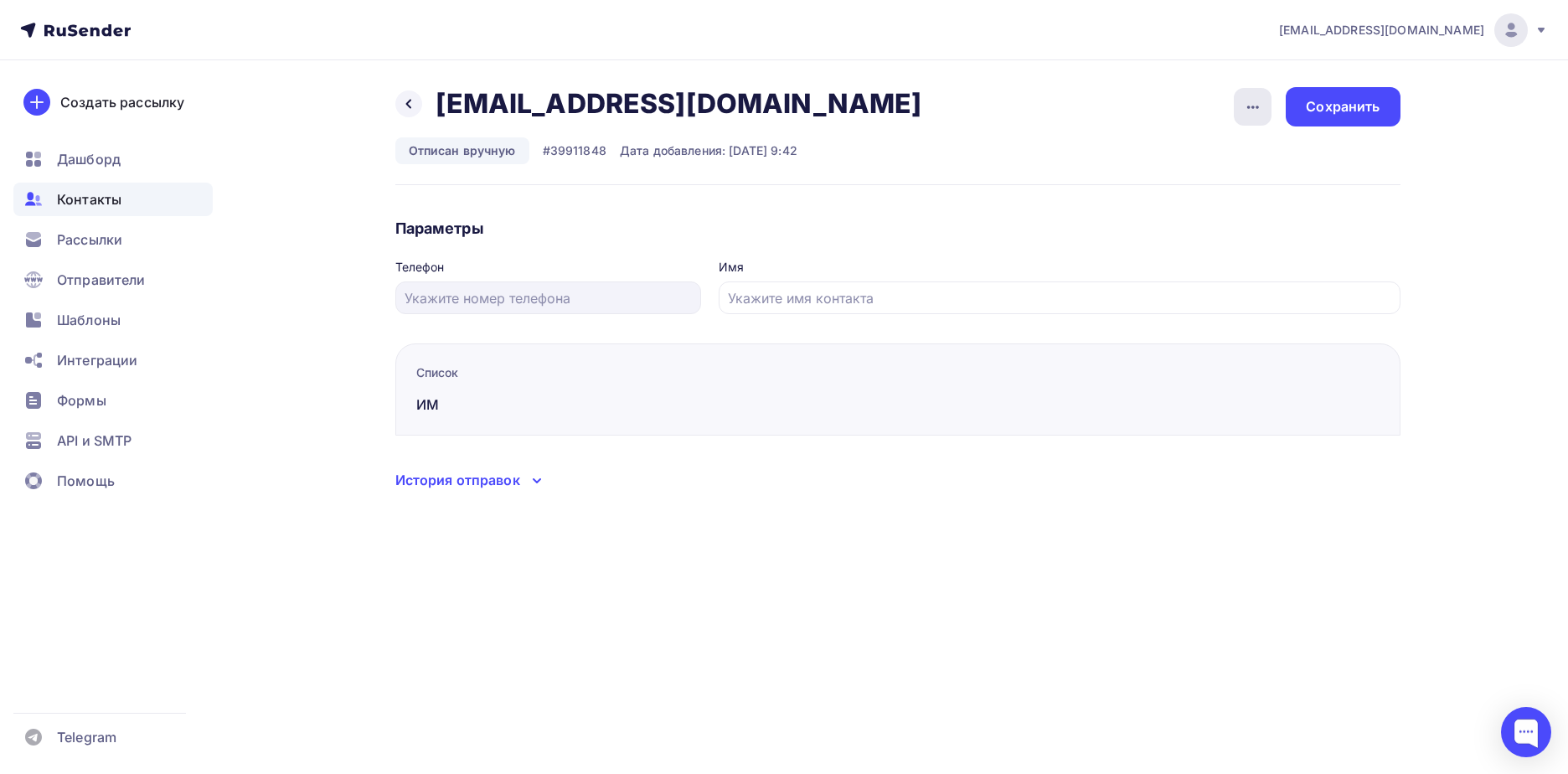
click at [1265, 104] on div "button" at bounding box center [1253, 107] width 38 height 38
click at [1229, 205] on link "Подписать" at bounding box center [1188, 192] width 181 height 33
drag, startPoint x: 1330, startPoint y: 110, endPoint x: 1317, endPoint y: 110, distance: 13.0
click at [1330, 110] on div "Сохранить" at bounding box center [1342, 106] width 74 height 19
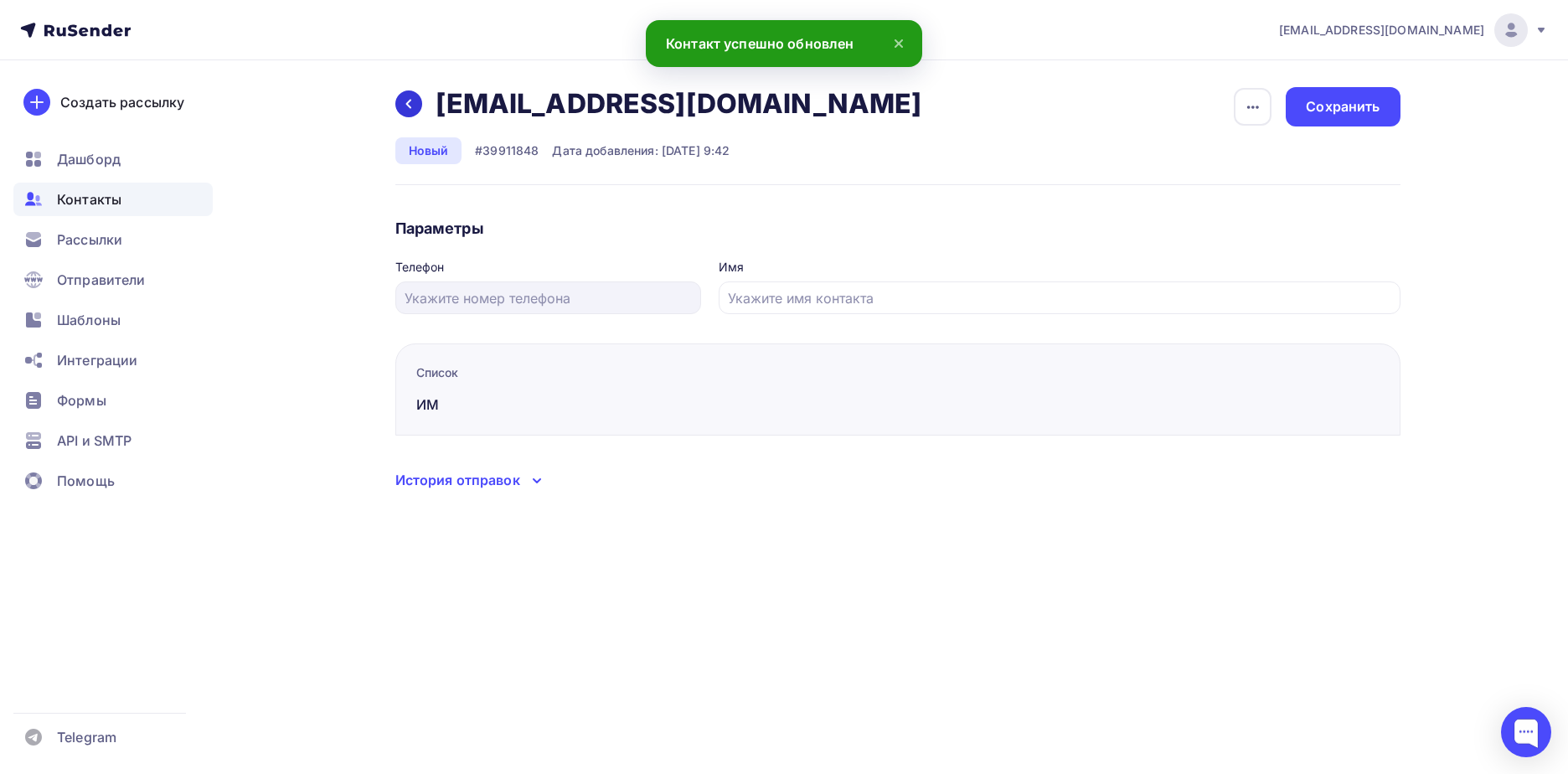
click at [415, 106] on icon at bounding box center [408, 104] width 13 height 13
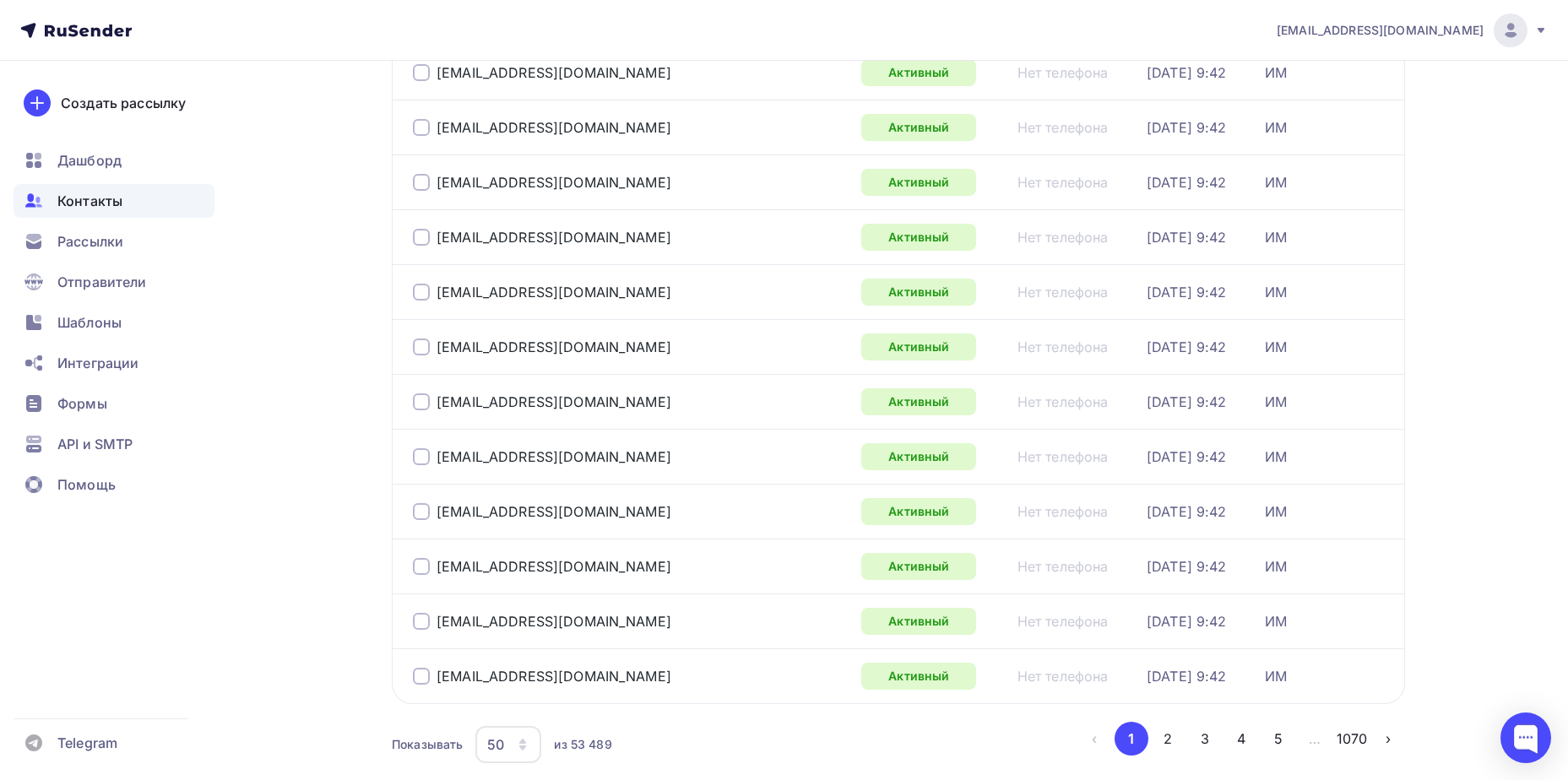
scroll to position [2455, 0]
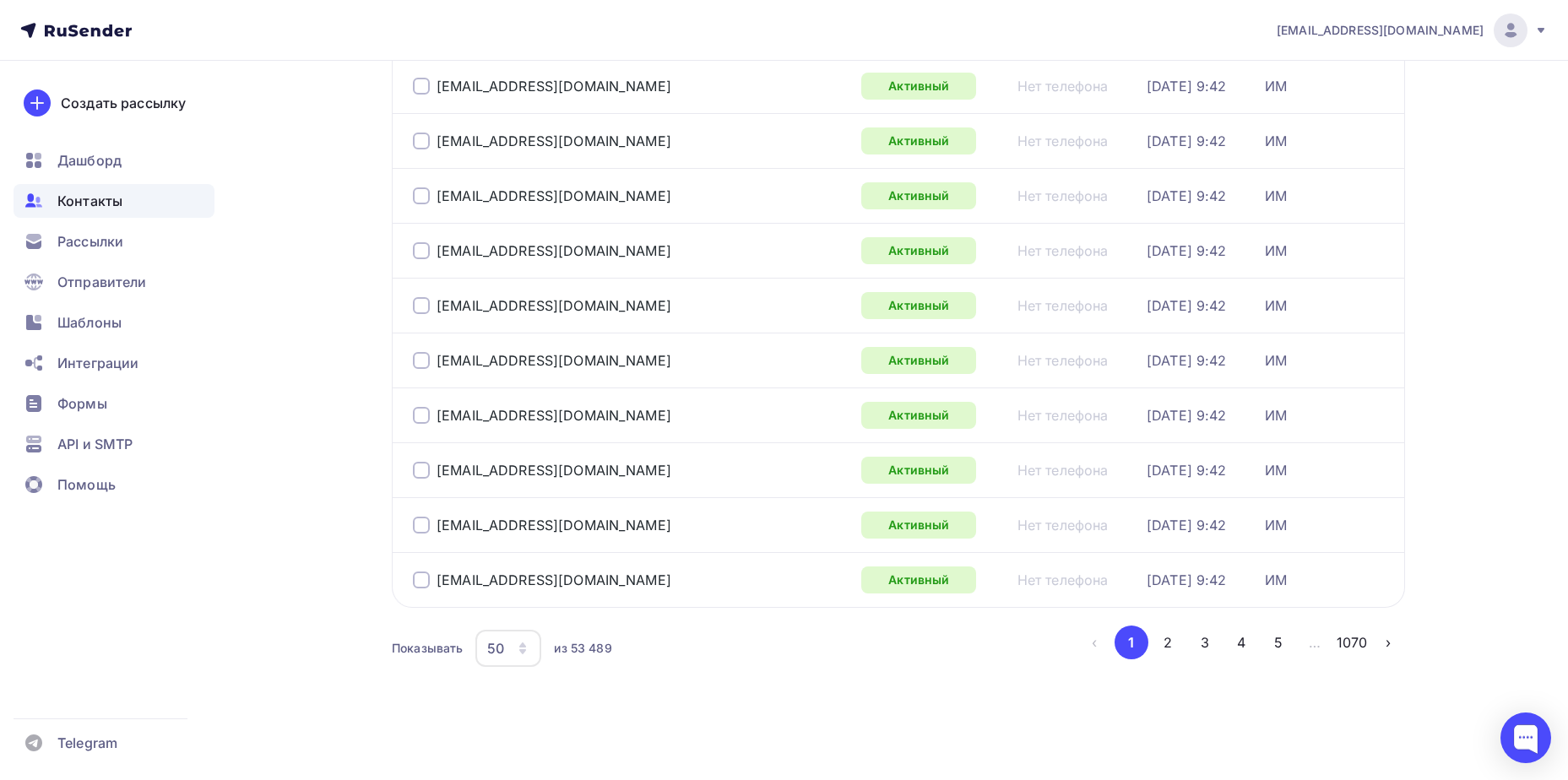
click at [1249, 641] on button "4" at bounding box center [1241, 642] width 34 height 33
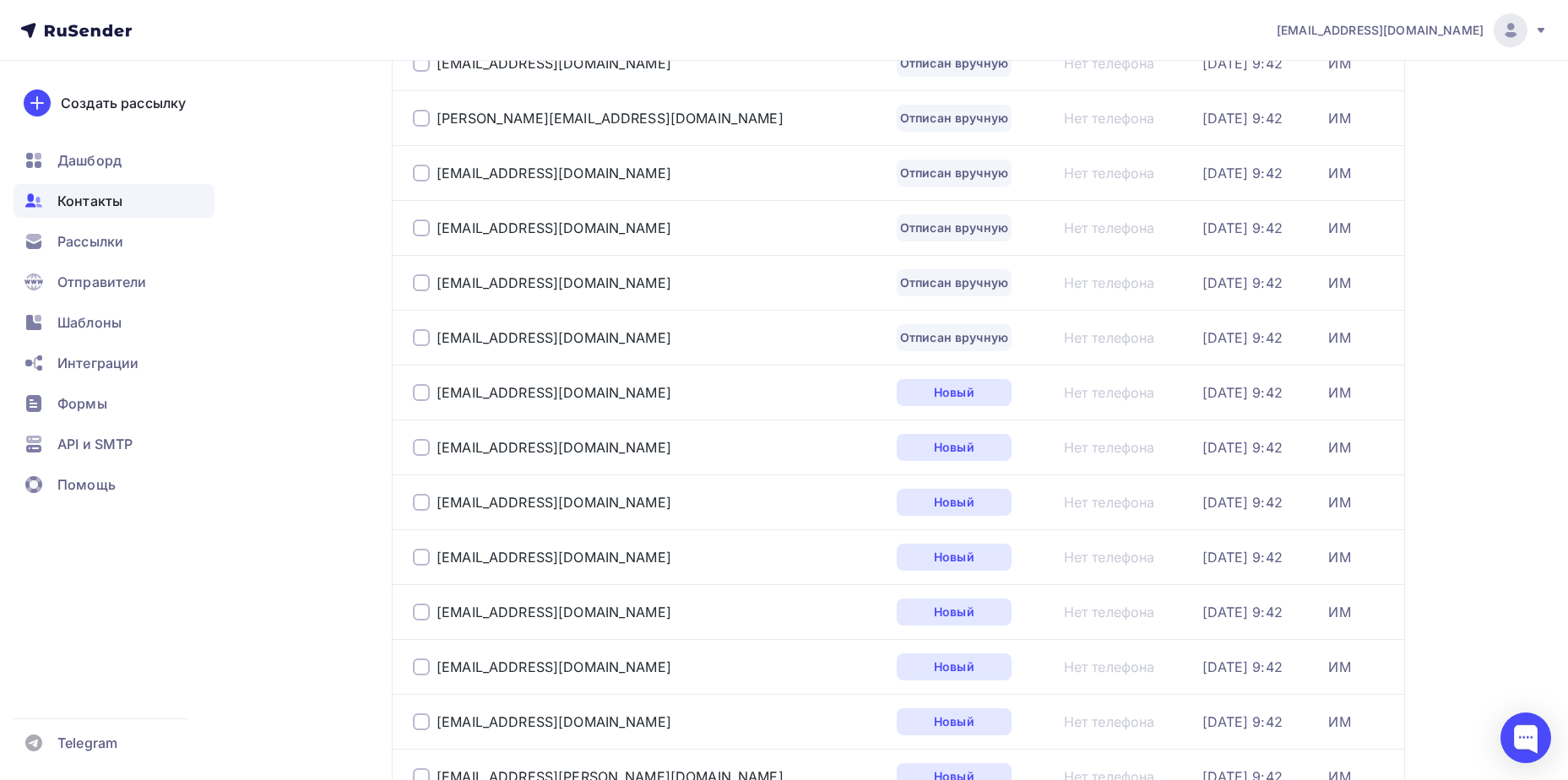
scroll to position [2201, 0]
click at [552, 341] on div "[EMAIL_ADDRESS][DOMAIN_NAME]" at bounding box center [553, 340] width 235 height 17
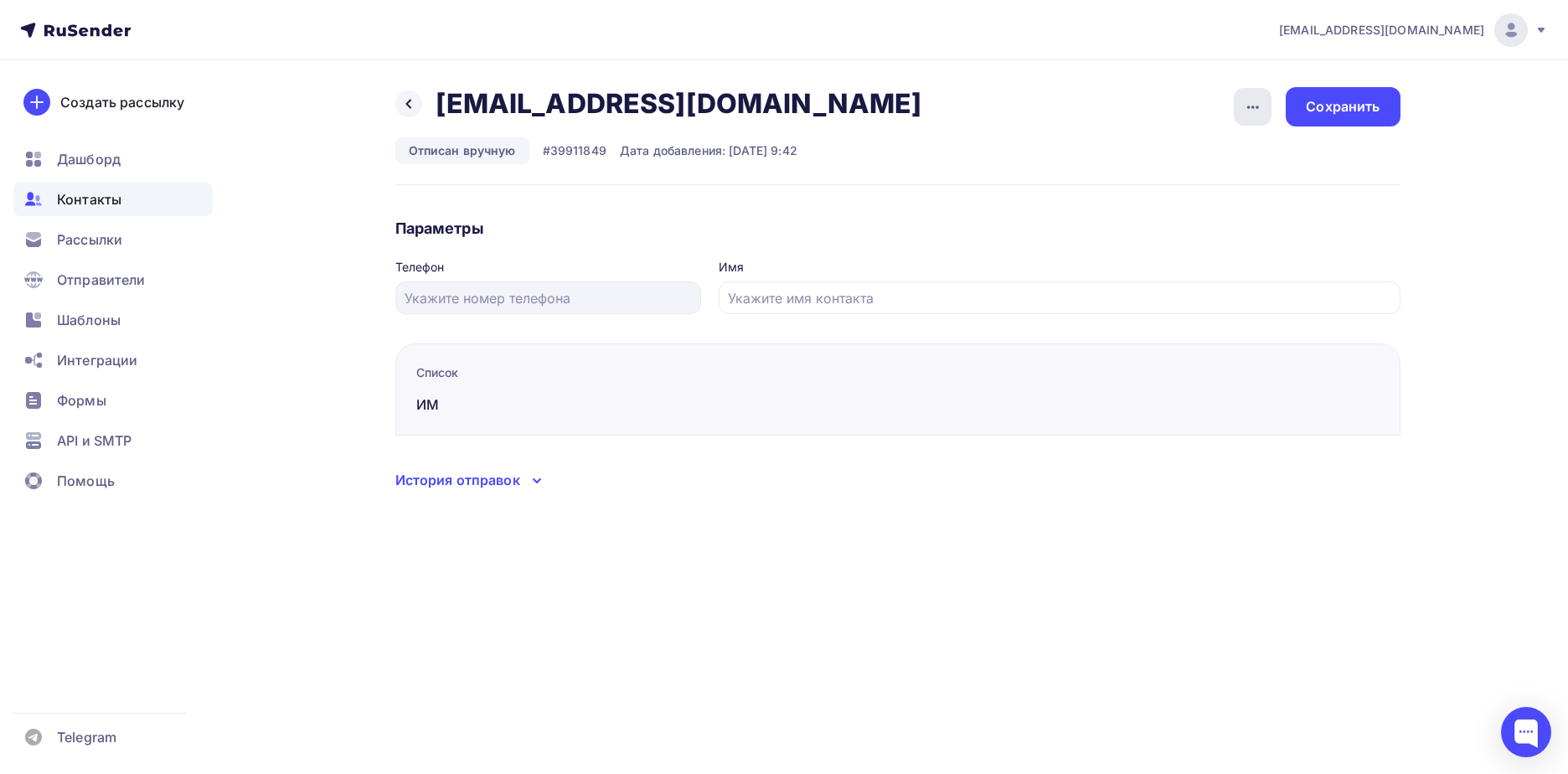
click at [1247, 113] on icon "button" at bounding box center [1252, 106] width 20 height 20
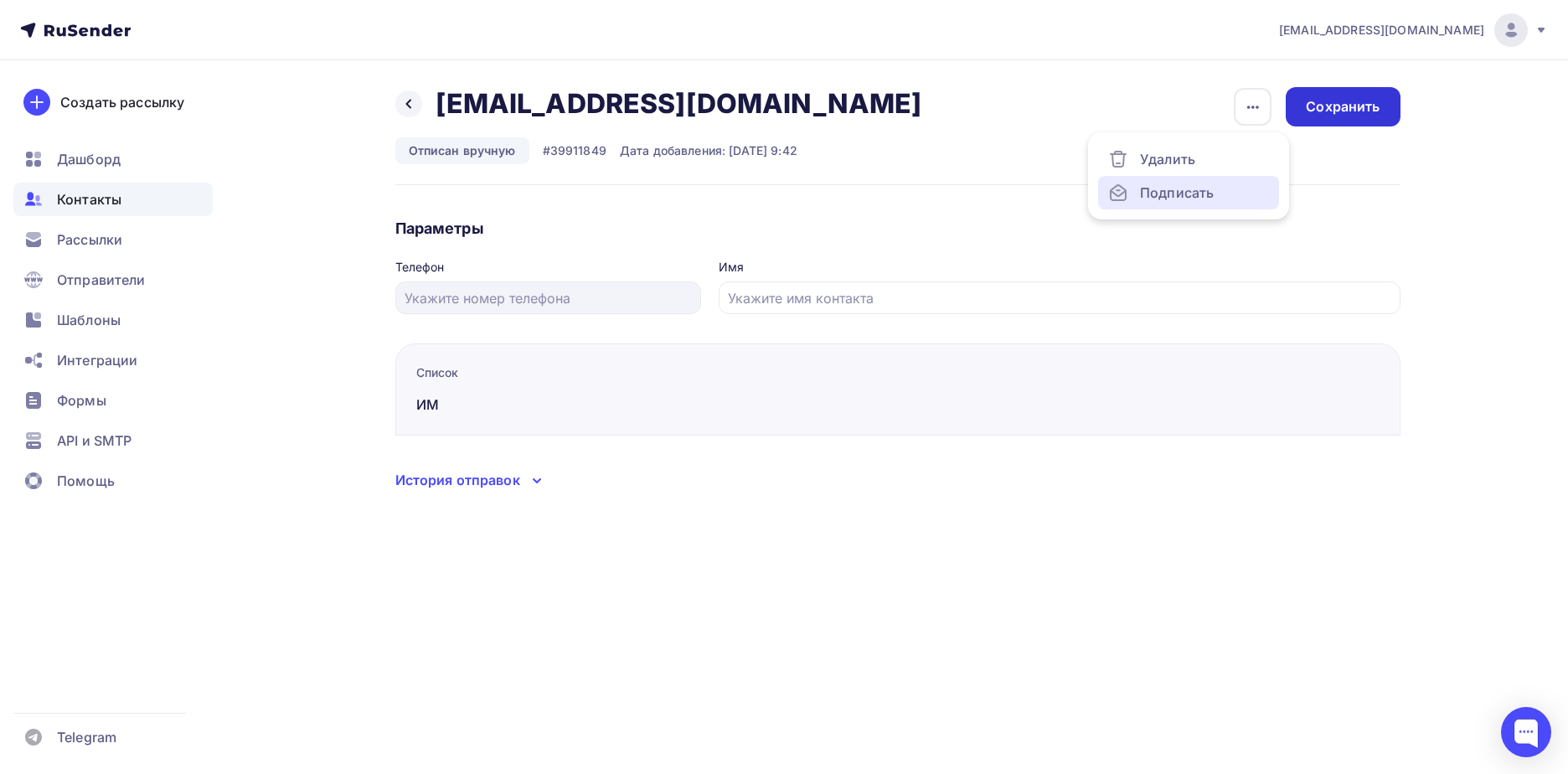
click at [1218, 199] on div "Подписать" at bounding box center [1187, 192] width 160 height 20
click at [1335, 99] on div "Сохранить" at bounding box center [1342, 106] width 74 height 19
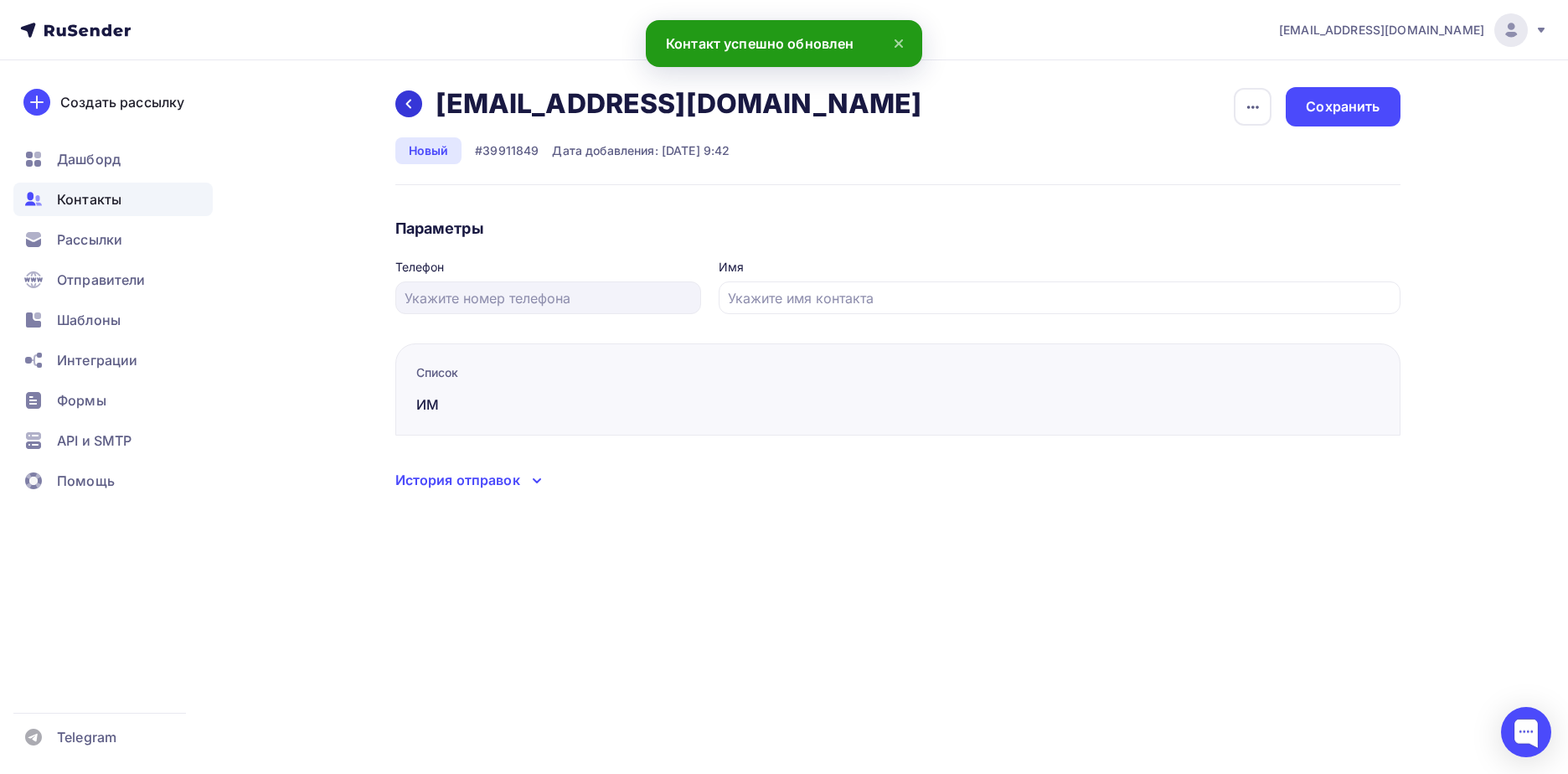
click at [401, 107] on div at bounding box center [408, 104] width 27 height 27
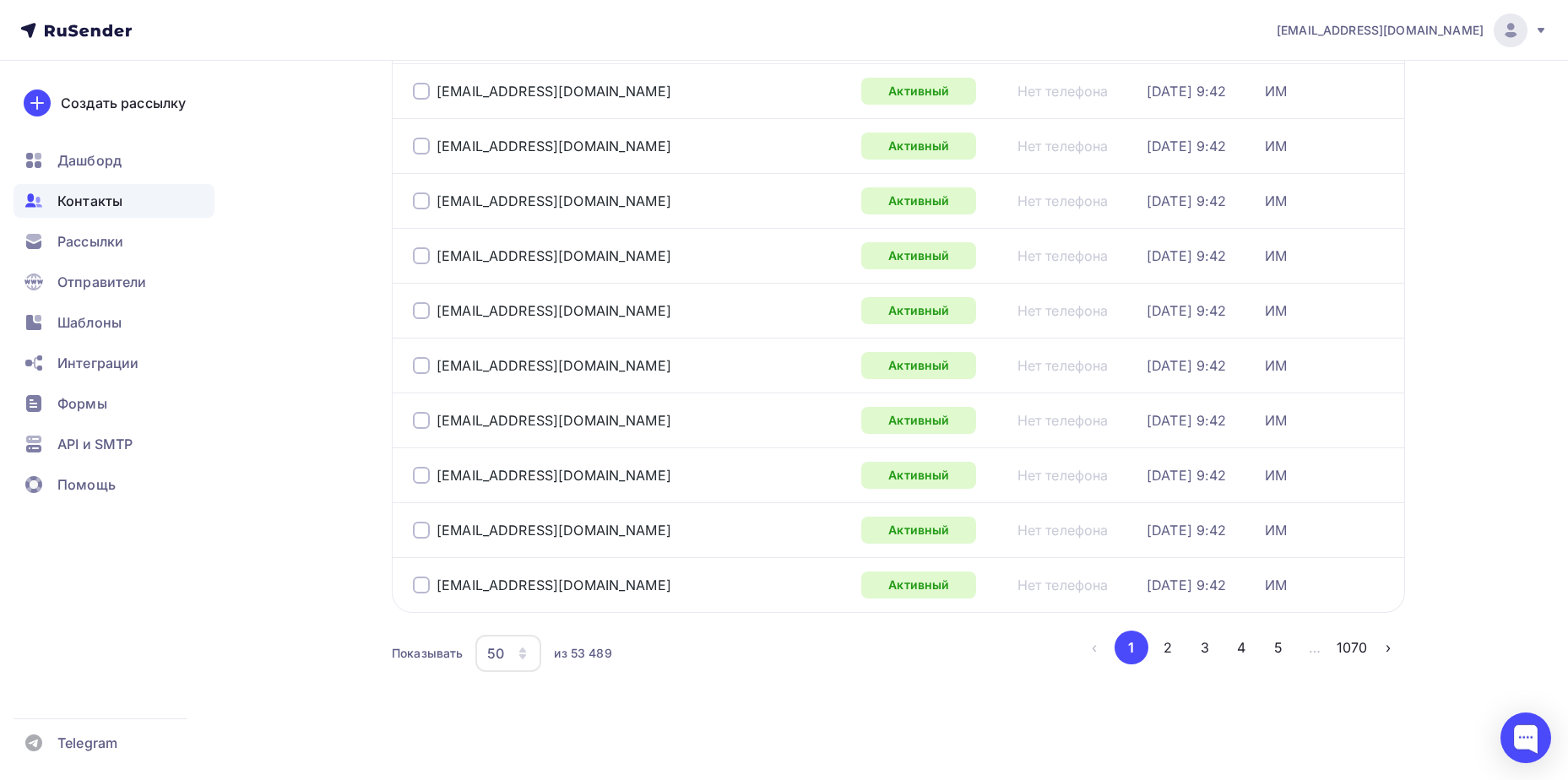
scroll to position [2455, 0]
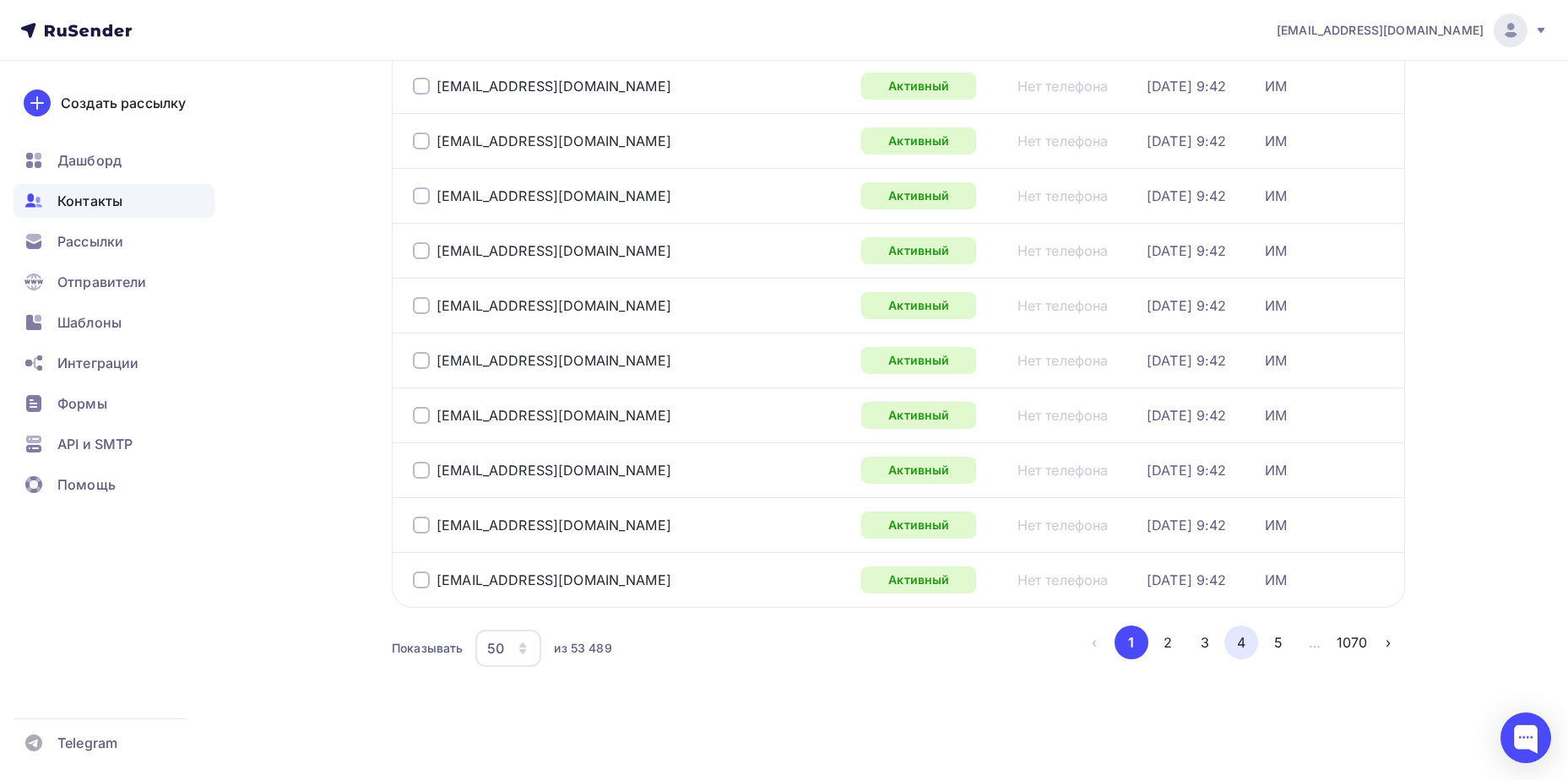
click at [1238, 636] on button "4" at bounding box center [1241, 642] width 34 height 33
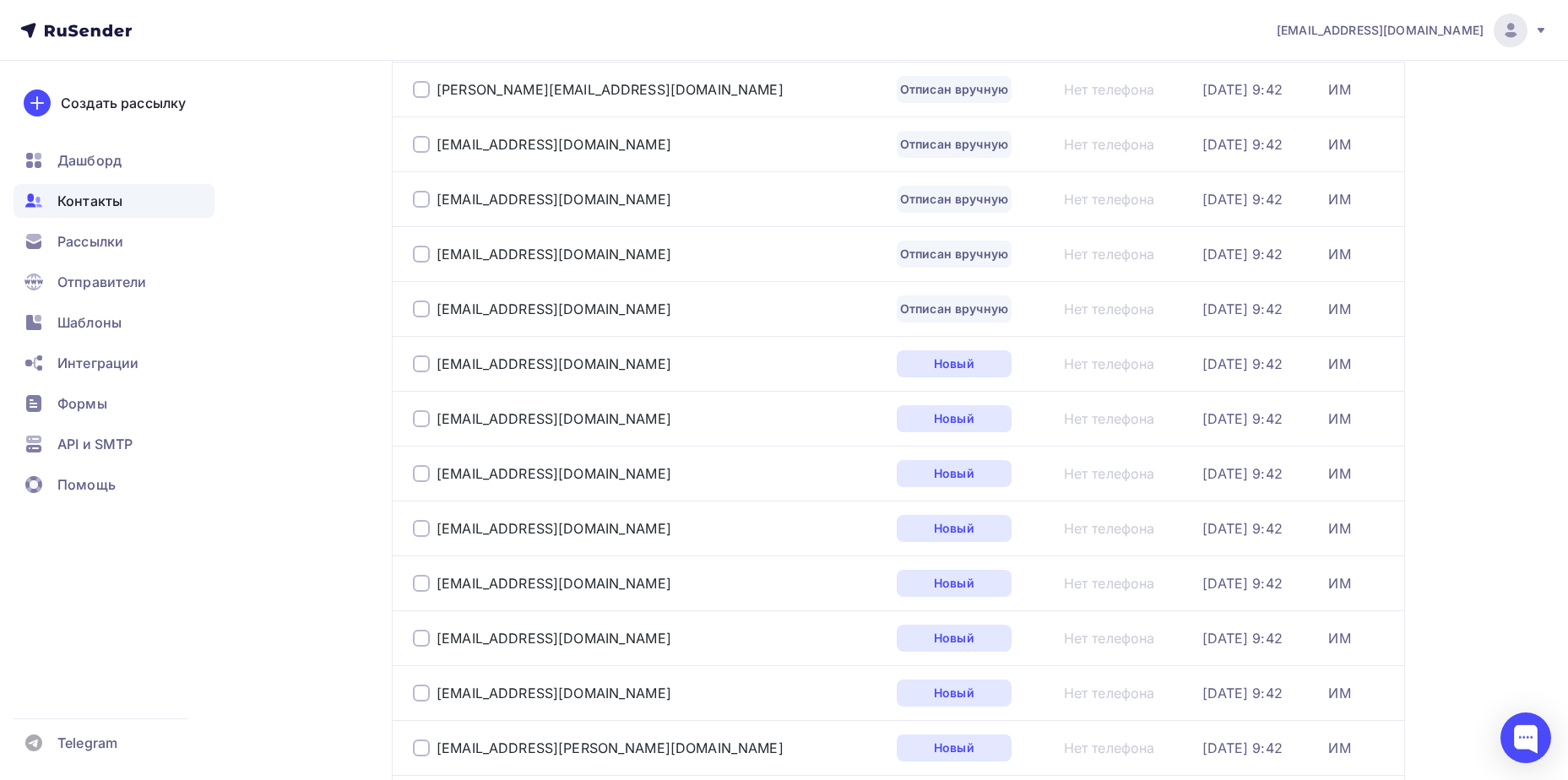
scroll to position [2236, 0]
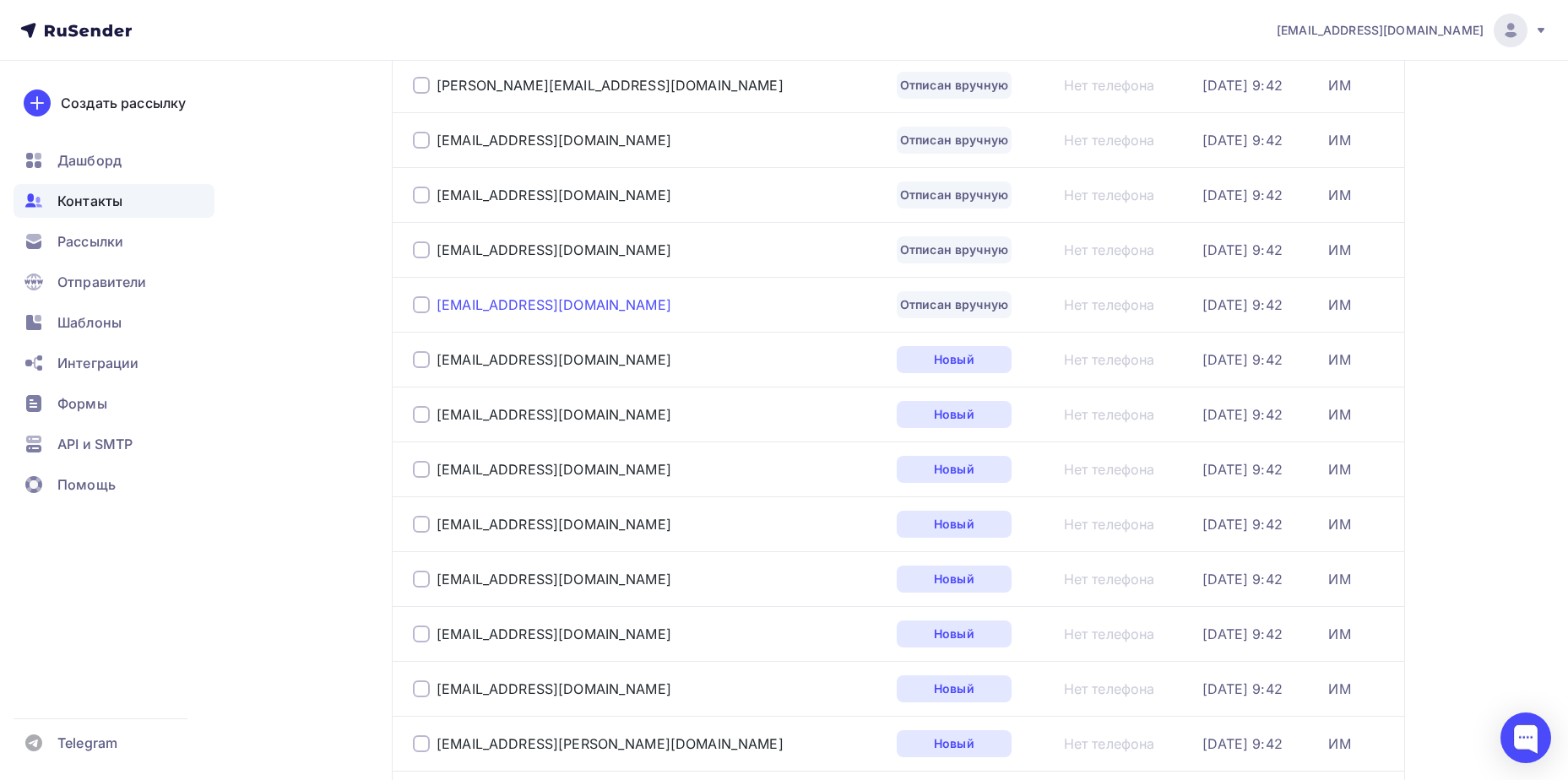
click at [523, 307] on div "[EMAIL_ADDRESS][DOMAIN_NAME]" at bounding box center [553, 305] width 235 height 17
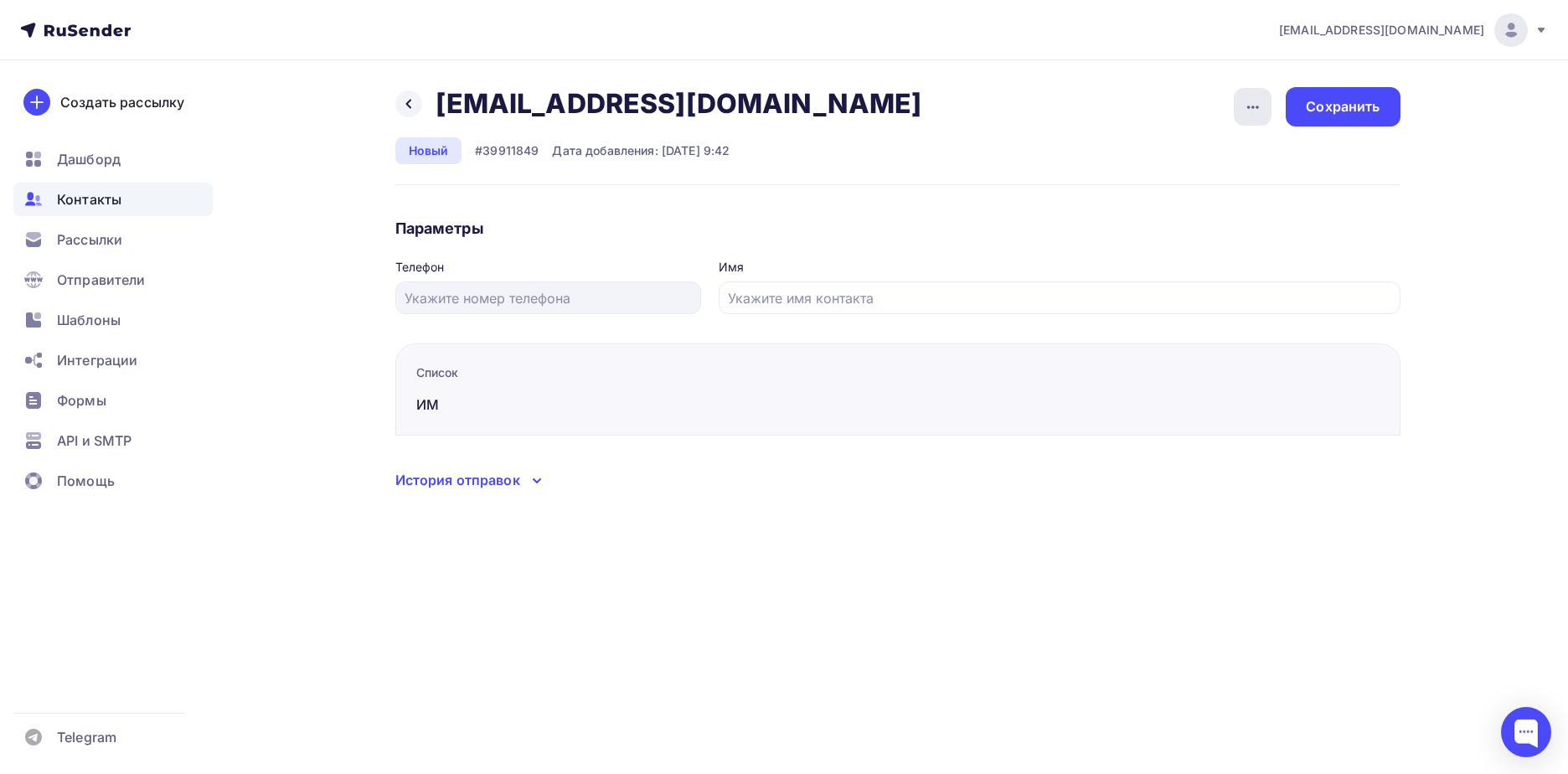
click at [1258, 115] on icon "button" at bounding box center [1252, 106] width 20 height 20
click at [401, 101] on div at bounding box center [408, 104] width 27 height 27
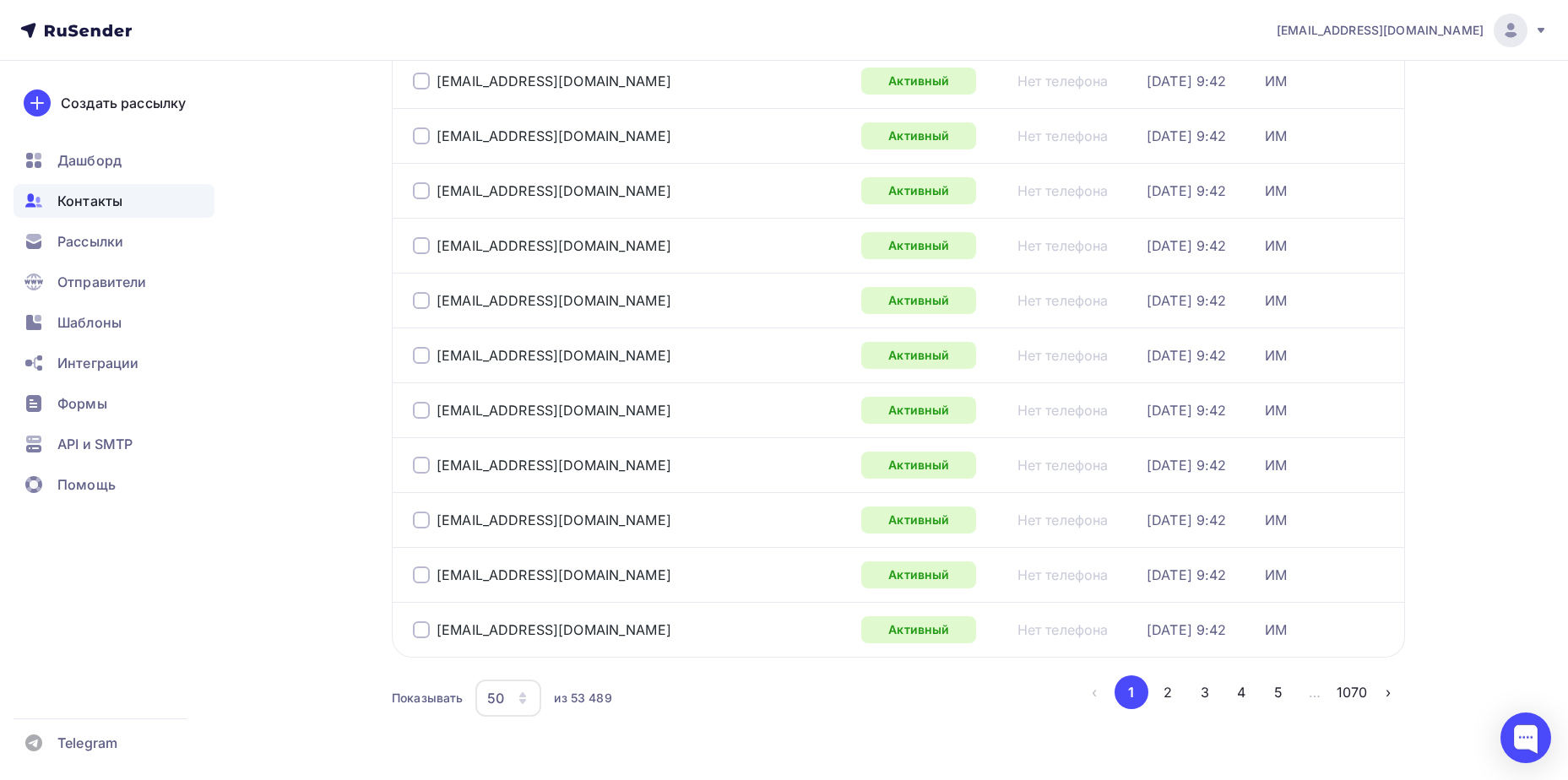
scroll to position [2455, 0]
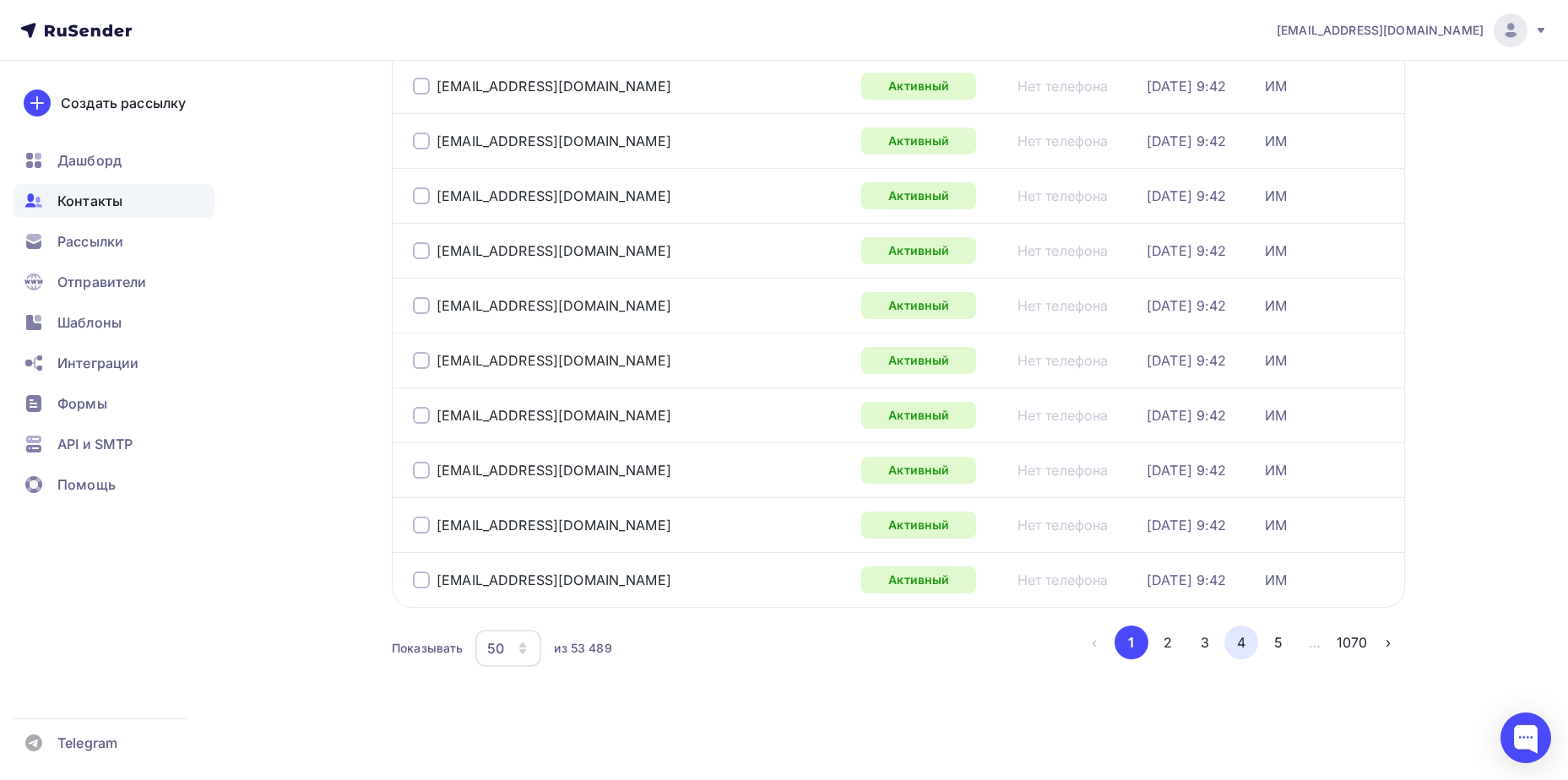
click at [1250, 640] on button "4" at bounding box center [1241, 642] width 34 height 33
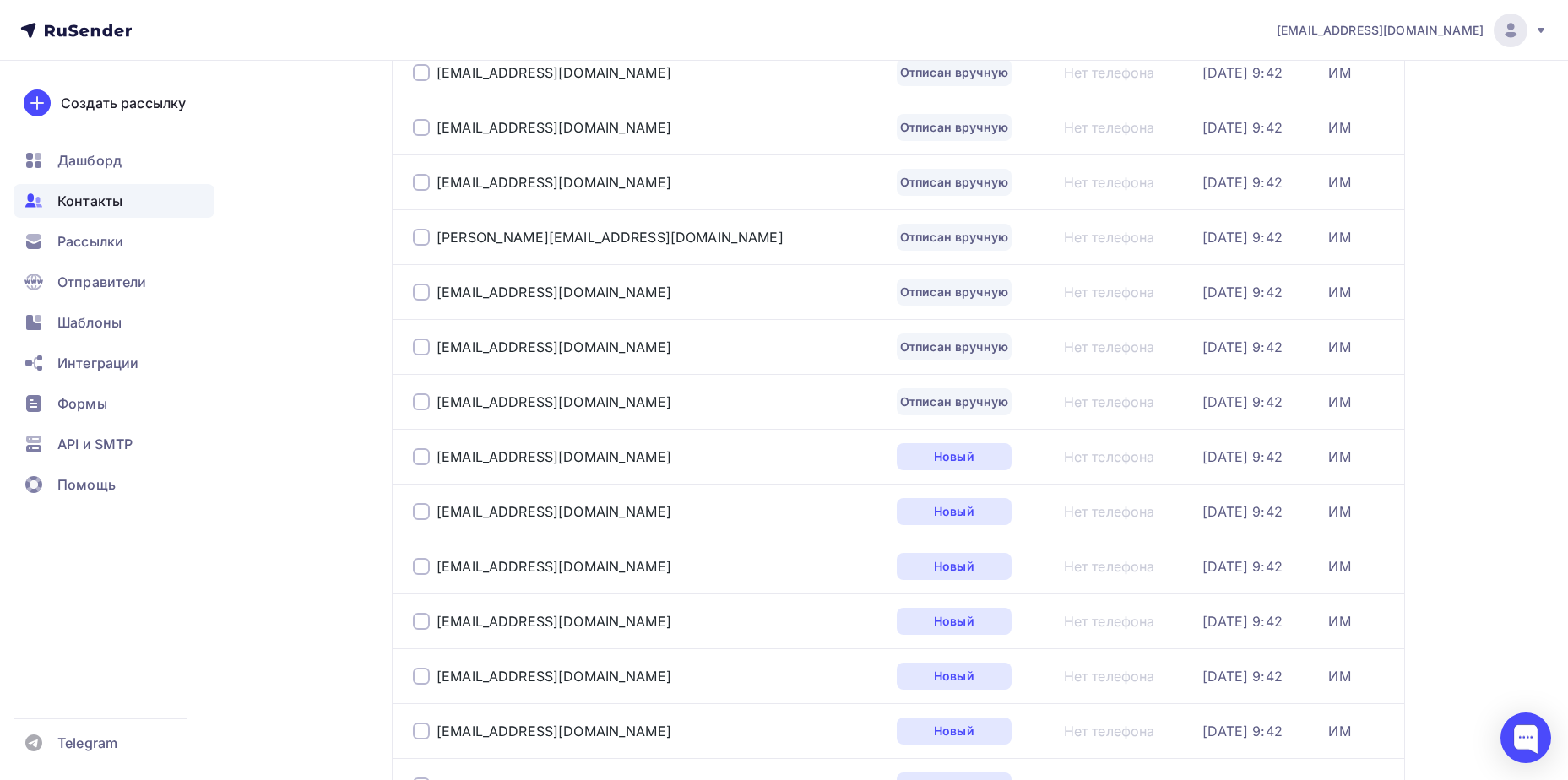
scroll to position [2067, 0]
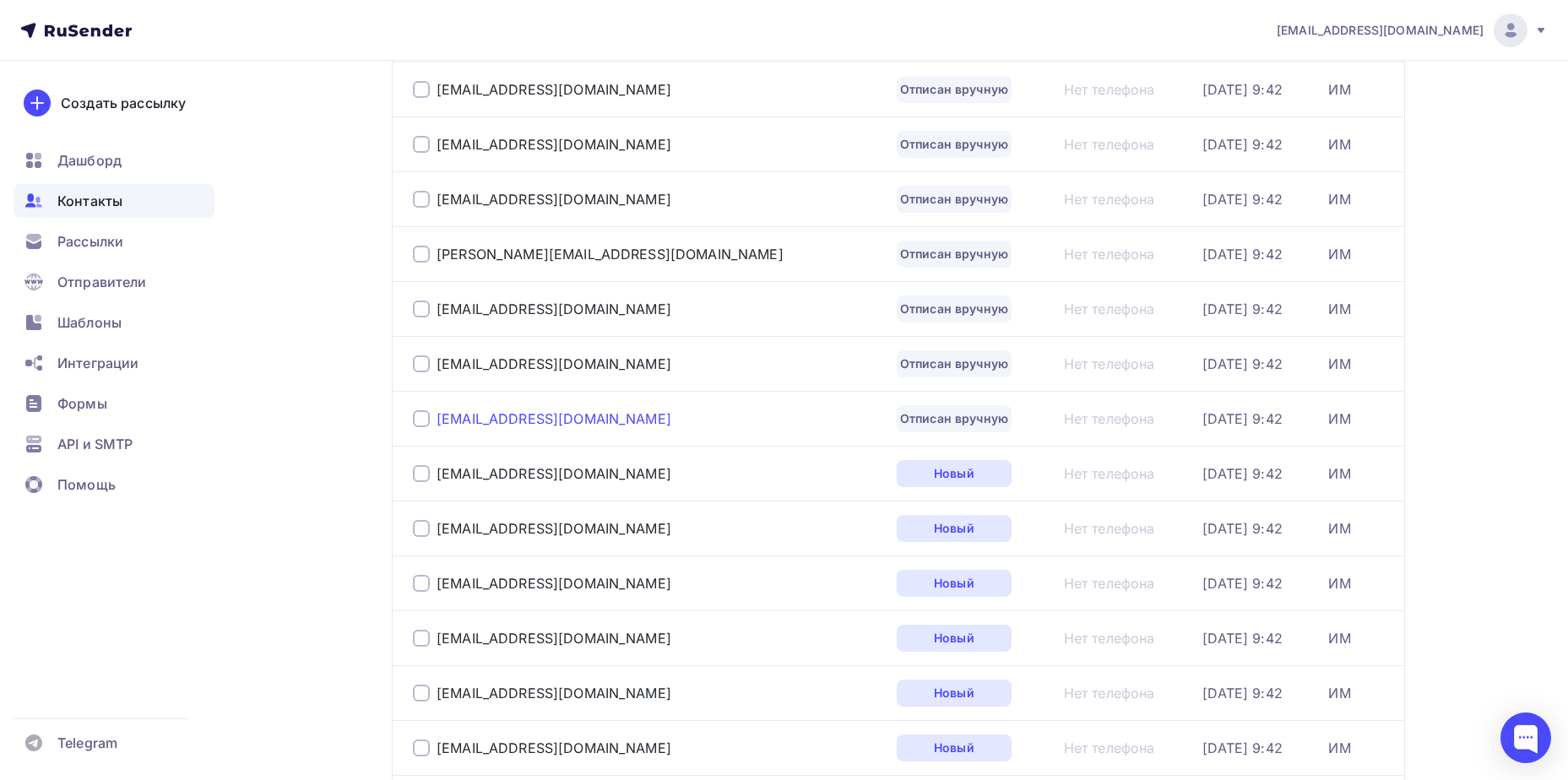
click at [545, 419] on div "[EMAIL_ADDRESS][DOMAIN_NAME]" at bounding box center [553, 419] width 235 height 17
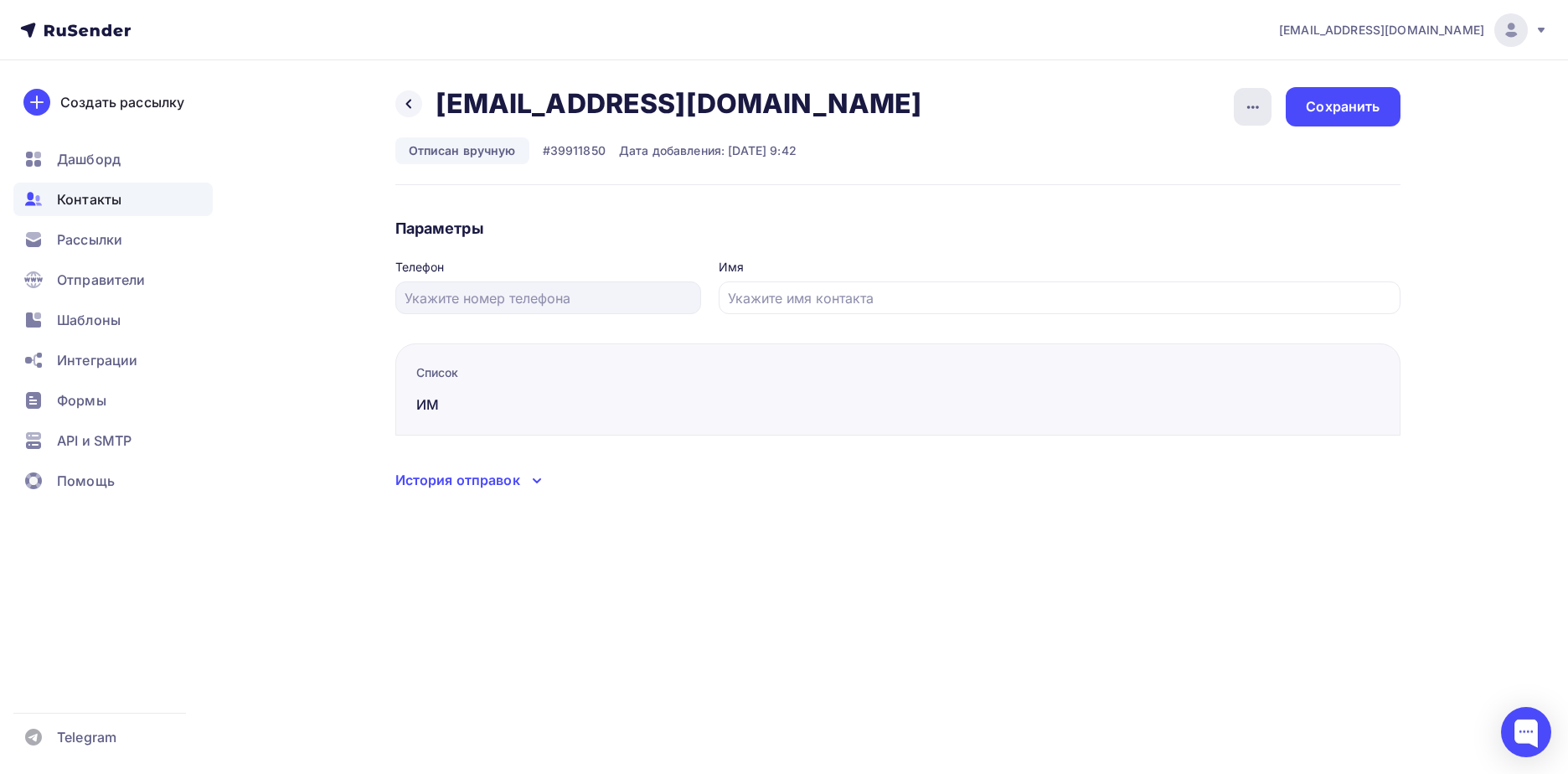
click at [1256, 111] on icon "button" at bounding box center [1252, 106] width 20 height 20
click at [1246, 189] on div "Подписать" at bounding box center [1187, 192] width 160 height 20
click at [1360, 103] on div "Сохранить" at bounding box center [1342, 106] width 74 height 19
click at [411, 107] on icon at bounding box center [408, 104] width 13 height 13
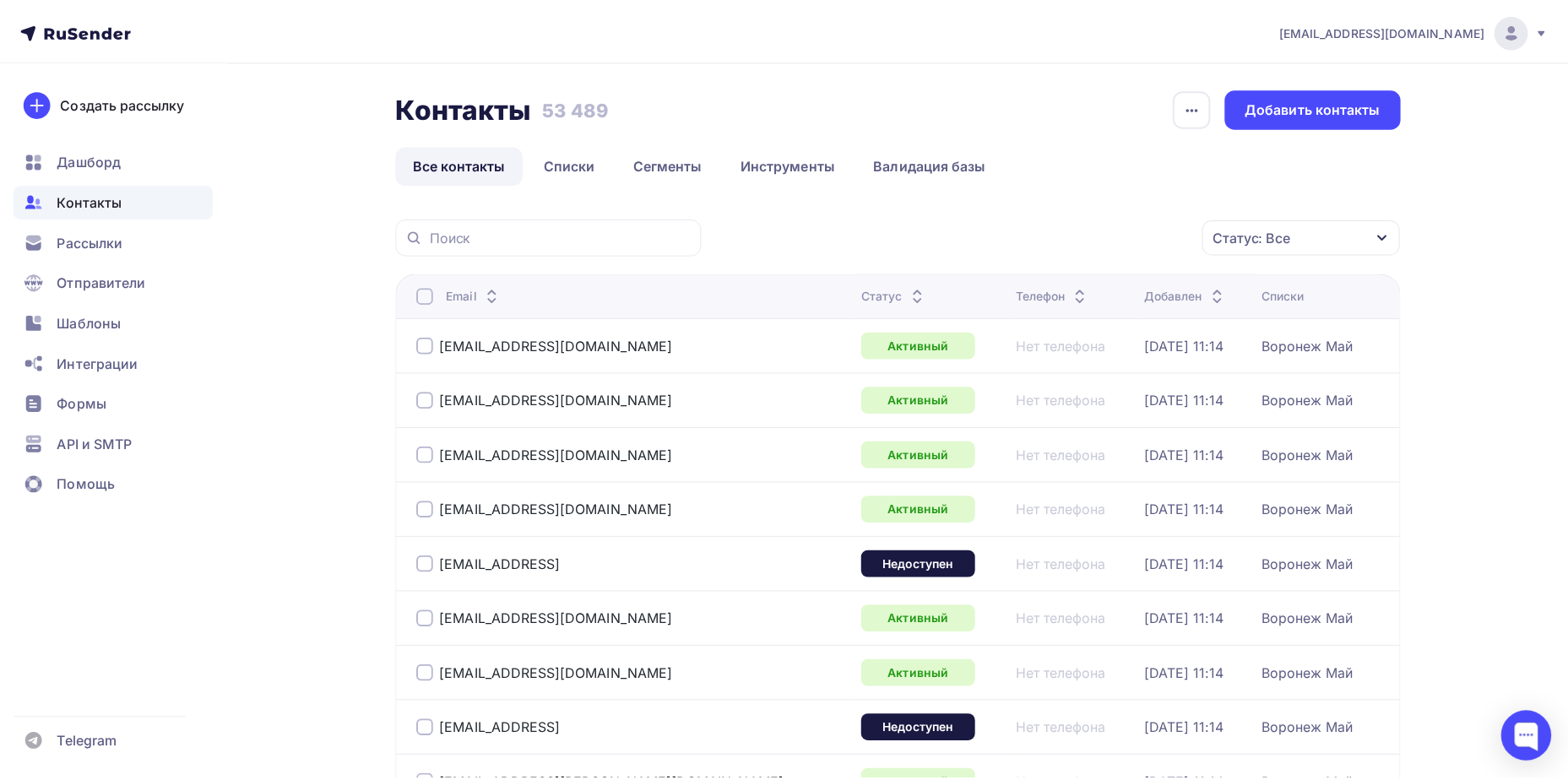
scroll to position [125, 0]
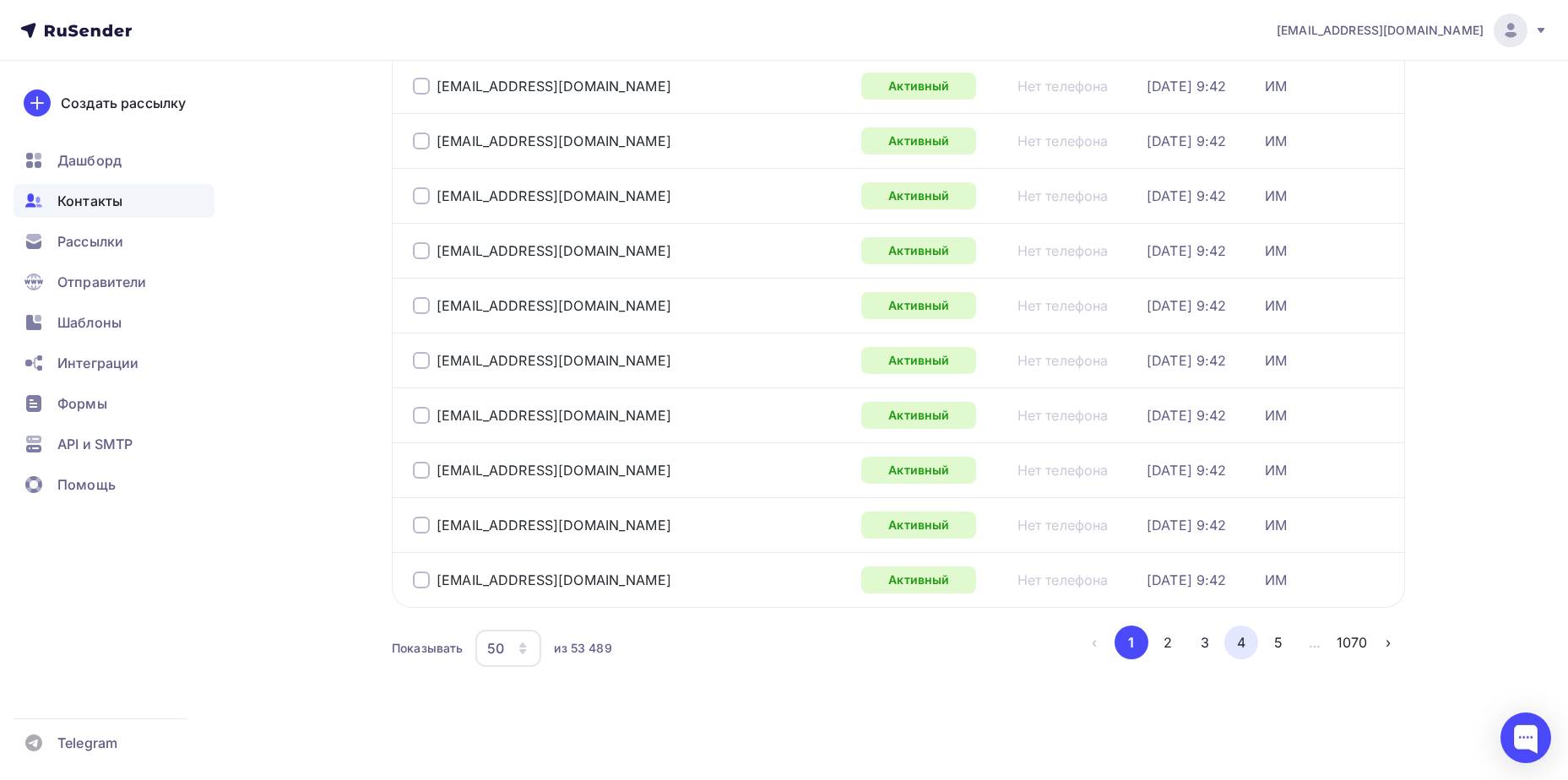
click at [1241, 642] on button "4" at bounding box center [1241, 642] width 34 height 33
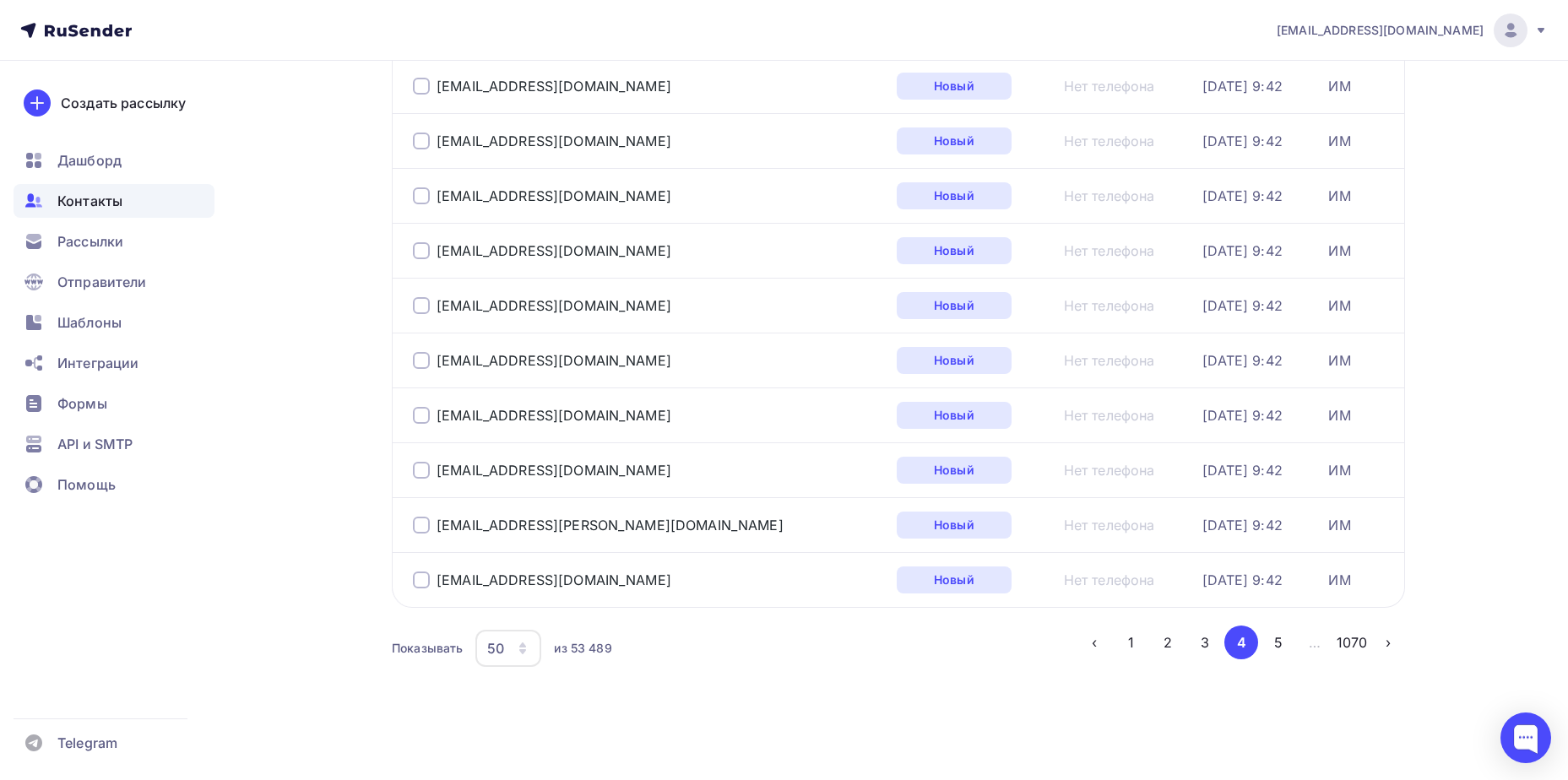
scroll to position [1863, 0]
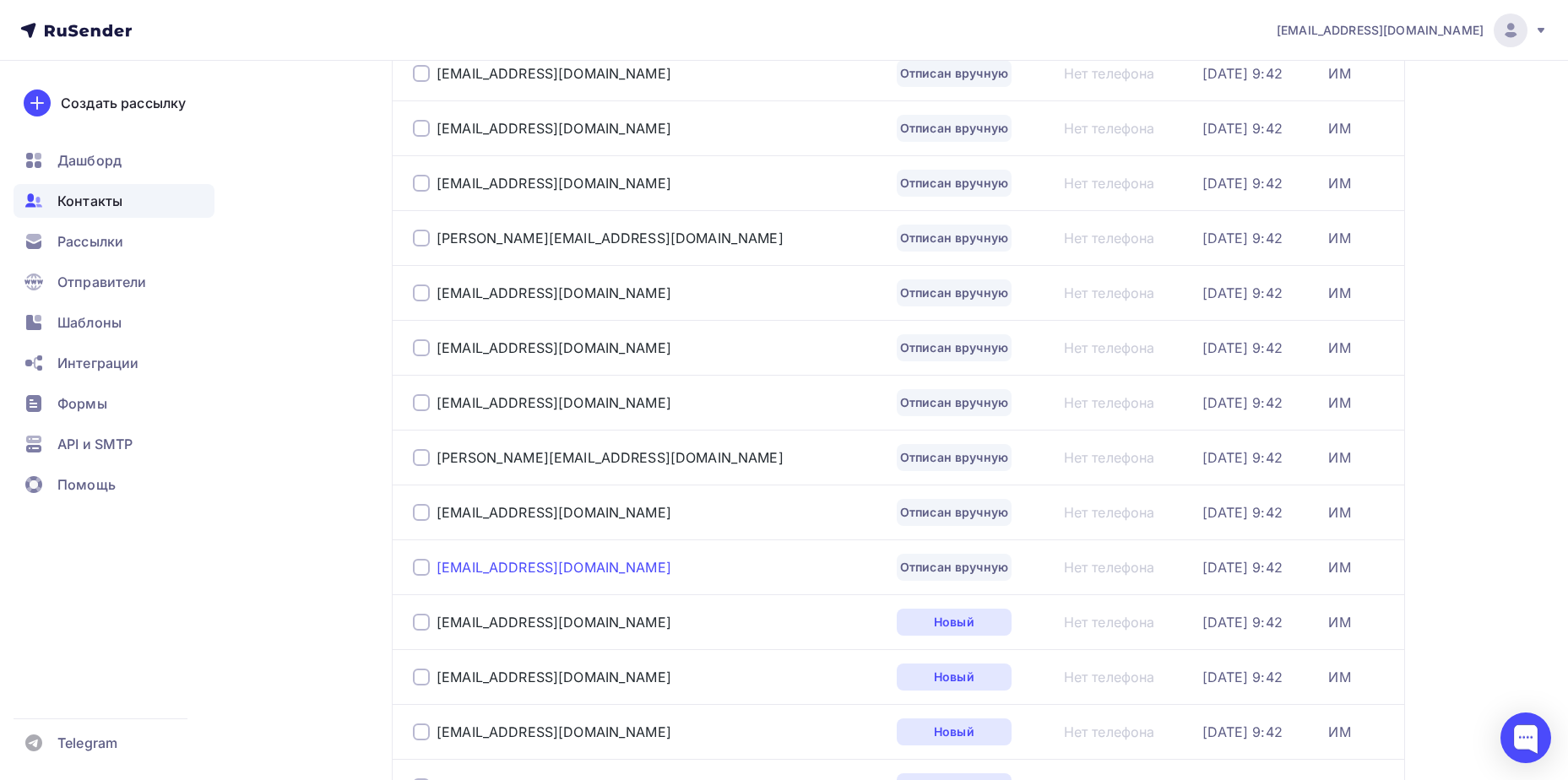
click at [520, 561] on div "[EMAIL_ADDRESS][DOMAIN_NAME]" at bounding box center [553, 568] width 235 height 17
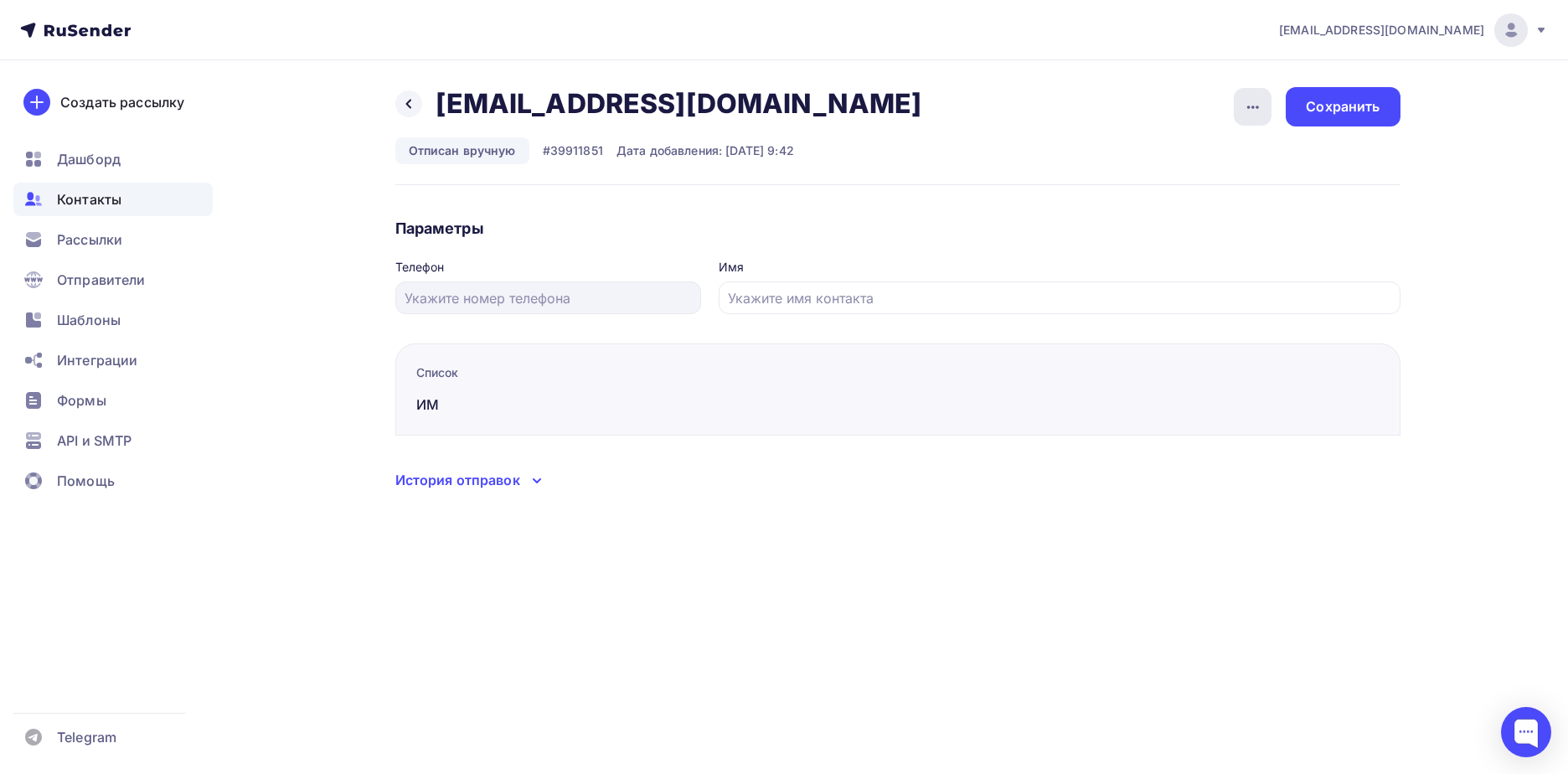
click at [1247, 104] on icon "button" at bounding box center [1252, 106] width 20 height 20
click at [1196, 192] on div "Подписать" at bounding box center [1187, 192] width 160 height 20
click at [1384, 103] on div "Сохранить" at bounding box center [1342, 106] width 114 height 39
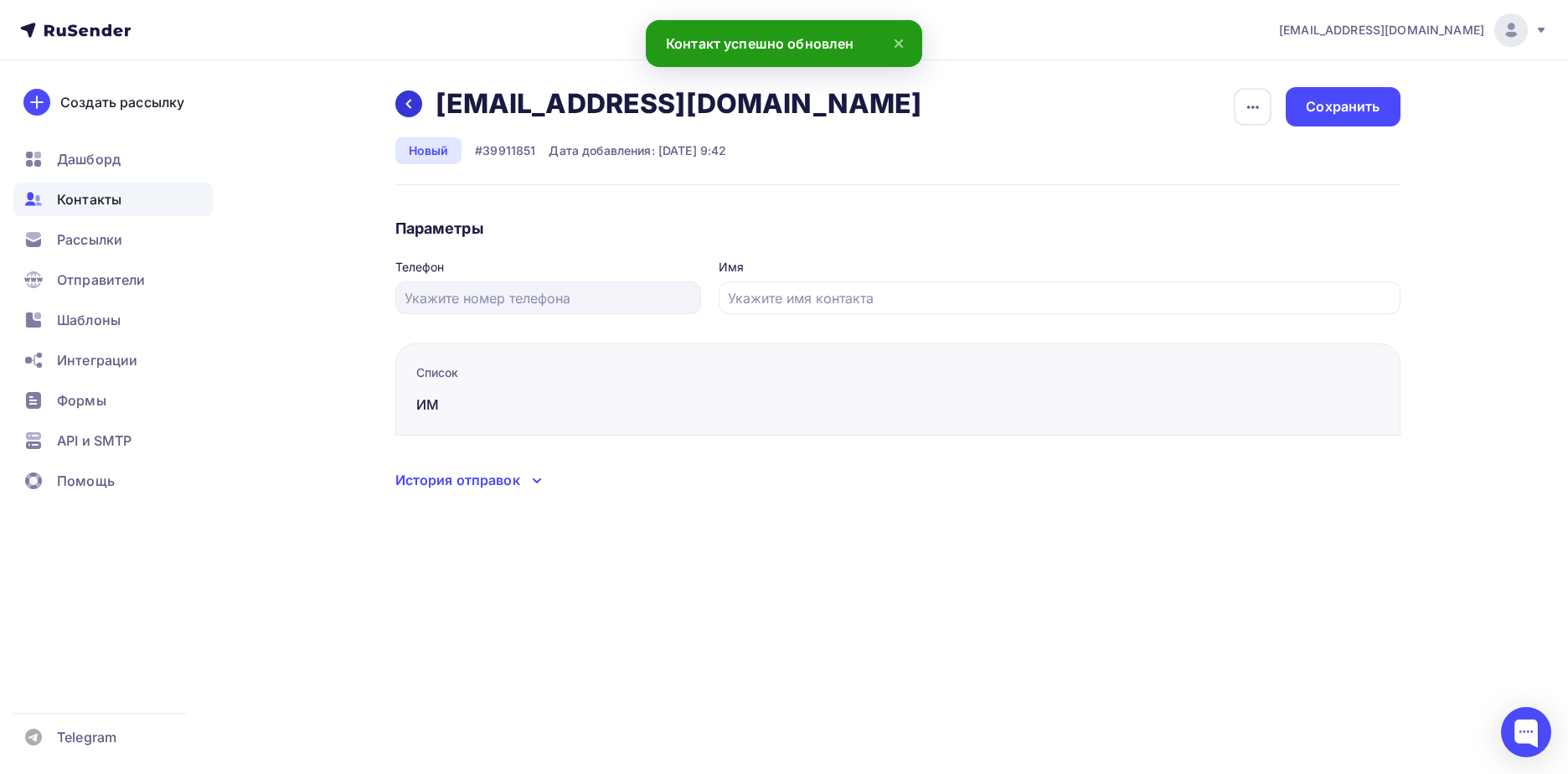
click at [398, 109] on div at bounding box center [408, 104] width 27 height 27
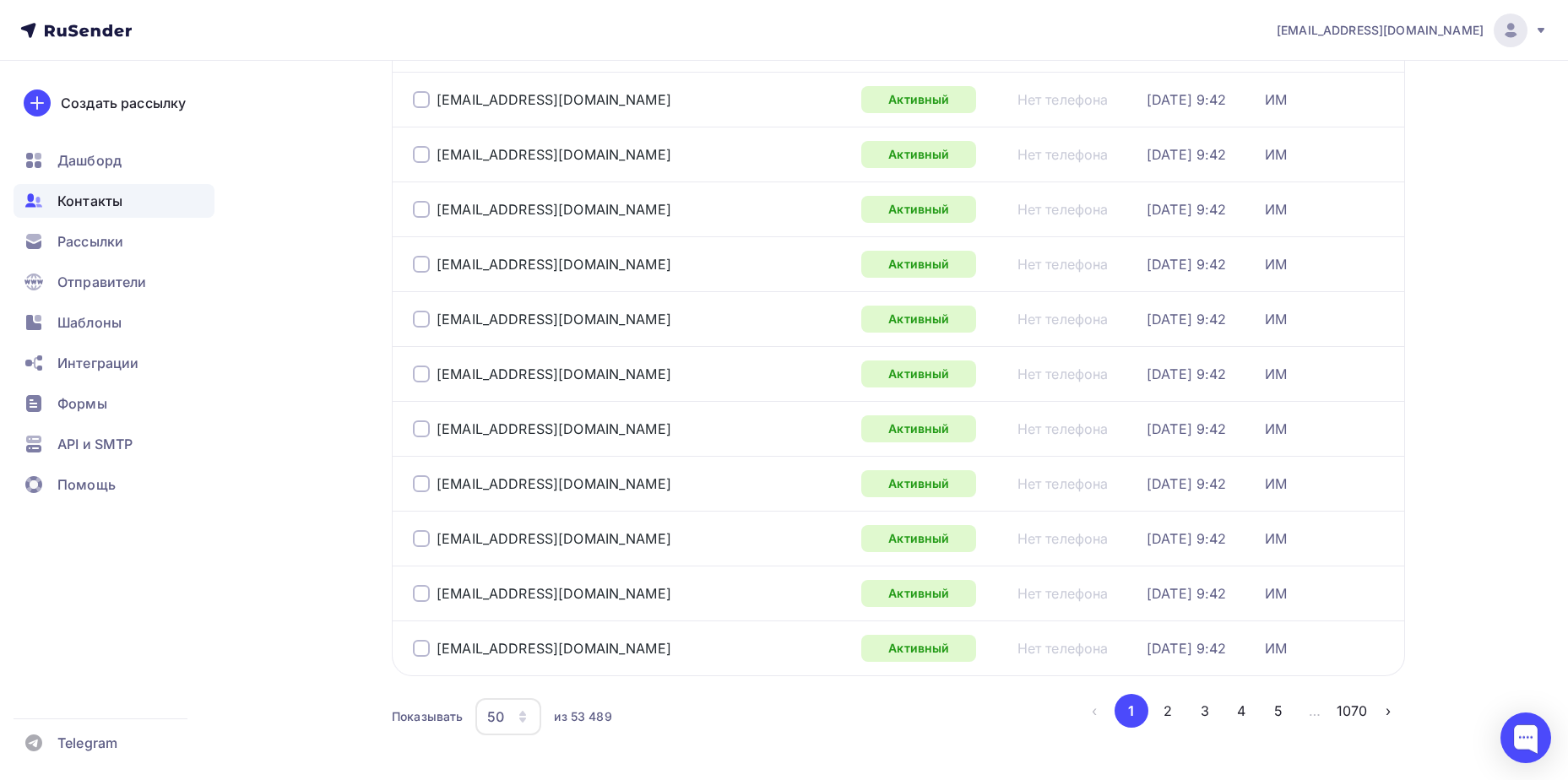
scroll to position [2455, 0]
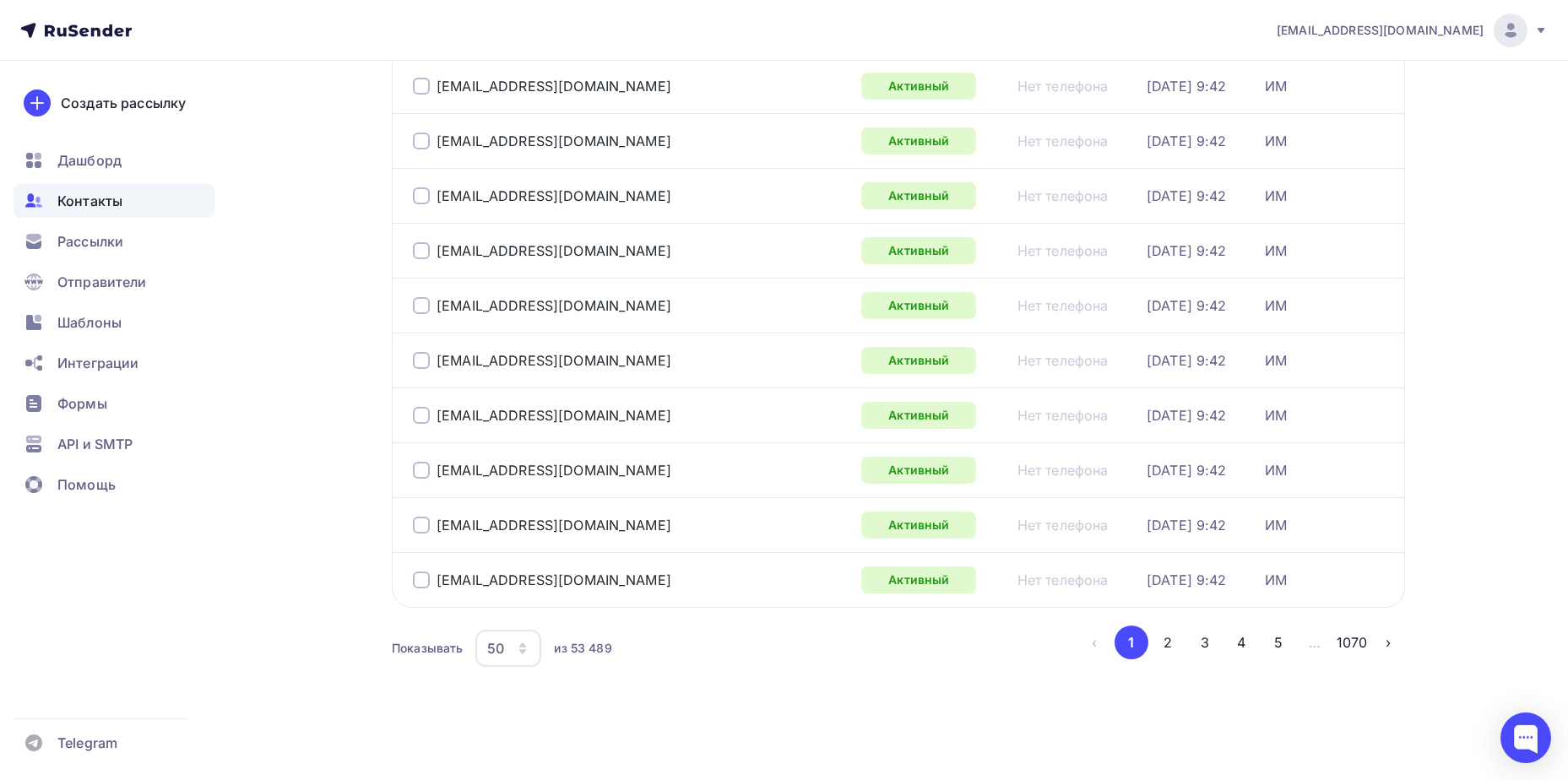
click at [1256, 636] on button "4" at bounding box center [1241, 642] width 34 height 33
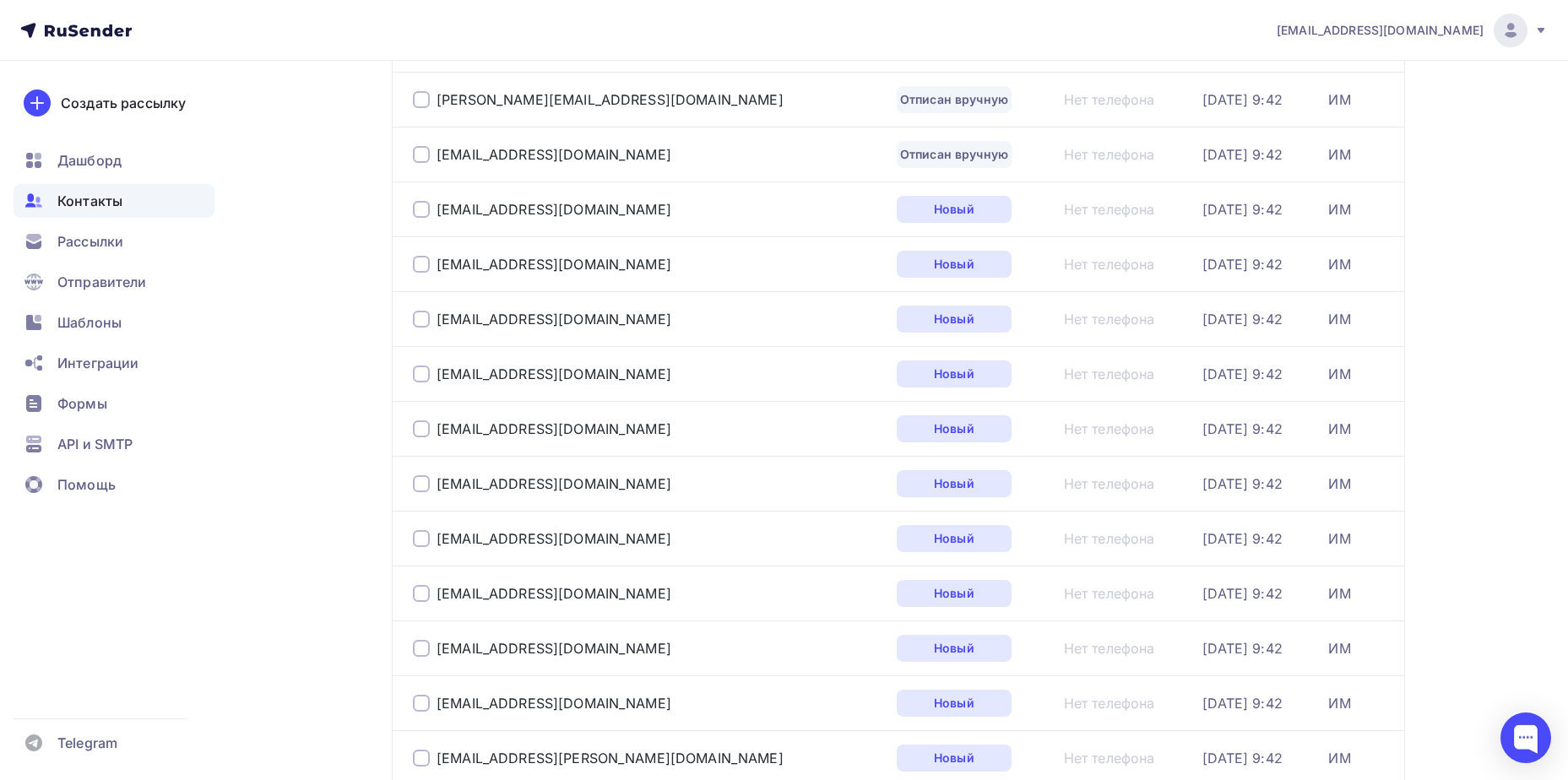
scroll to position [2067, 0]
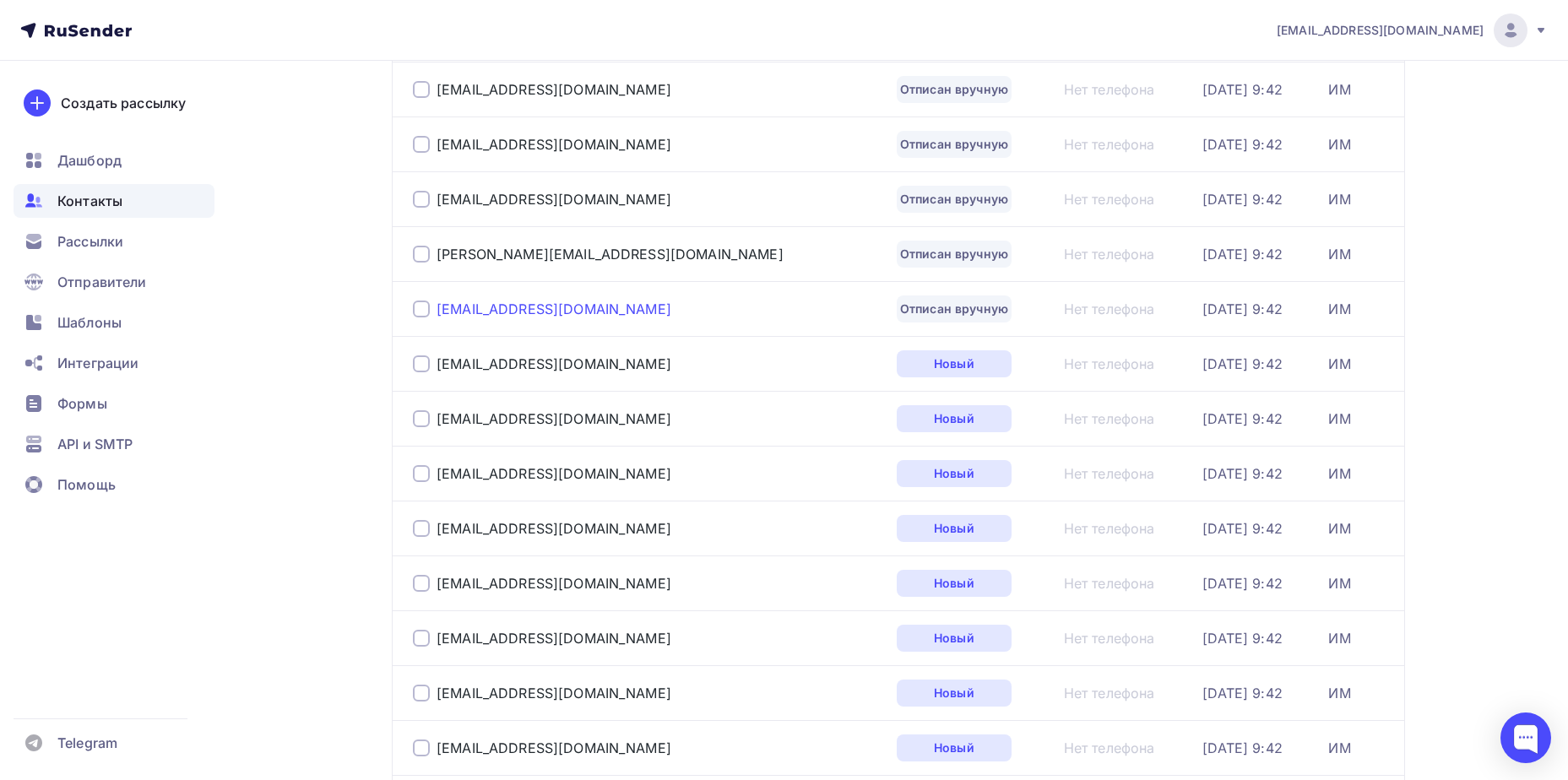
click at [530, 306] on div "[EMAIL_ADDRESS][DOMAIN_NAME]" at bounding box center [553, 309] width 235 height 17
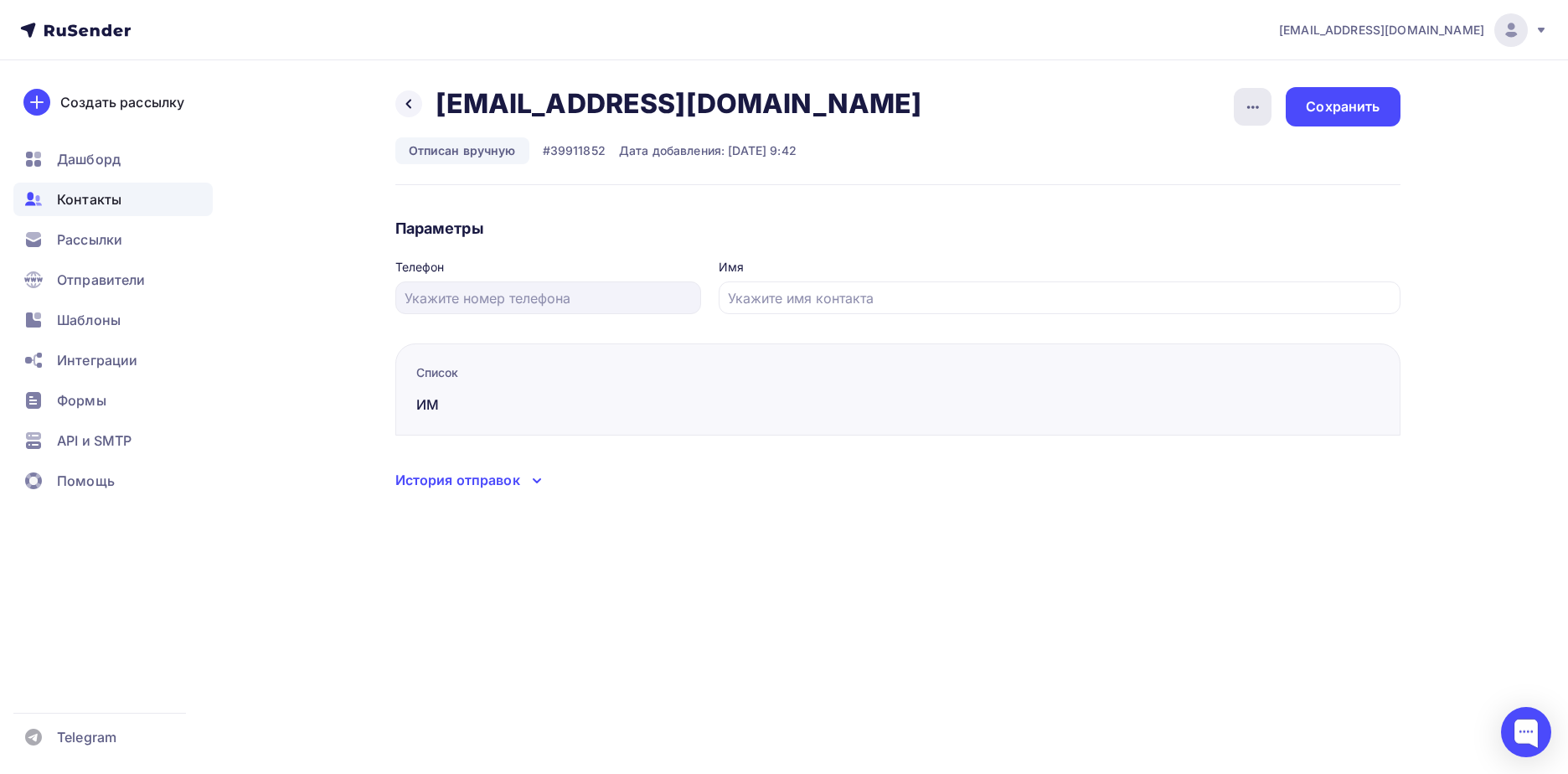
click at [1237, 109] on div "button" at bounding box center [1253, 107] width 38 height 38
click at [1222, 193] on div "Подписать" at bounding box center [1187, 192] width 160 height 20
click at [1353, 100] on div "Сохранить" at bounding box center [1342, 106] width 74 height 19
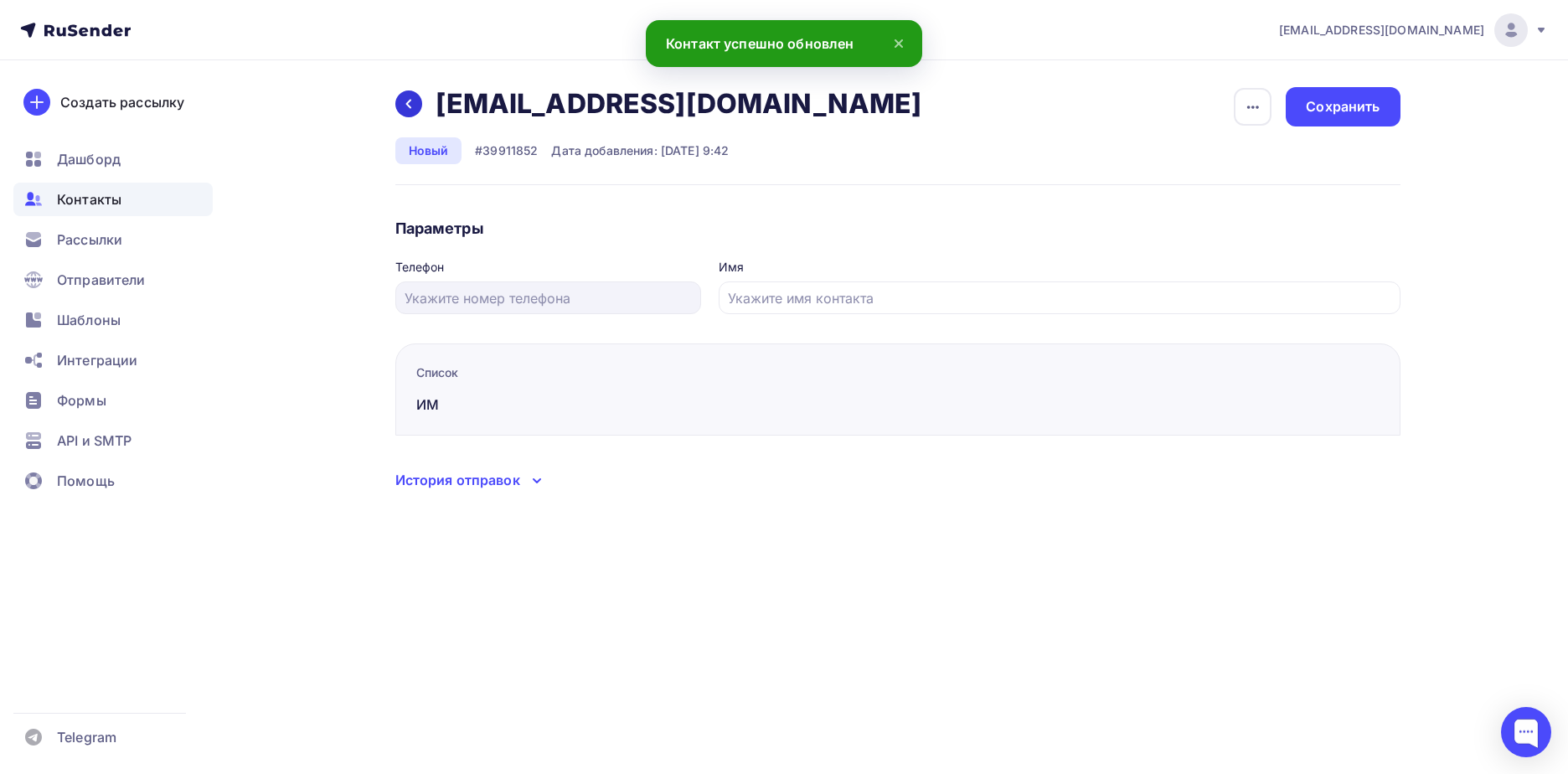
click at [405, 110] on div at bounding box center [408, 104] width 27 height 27
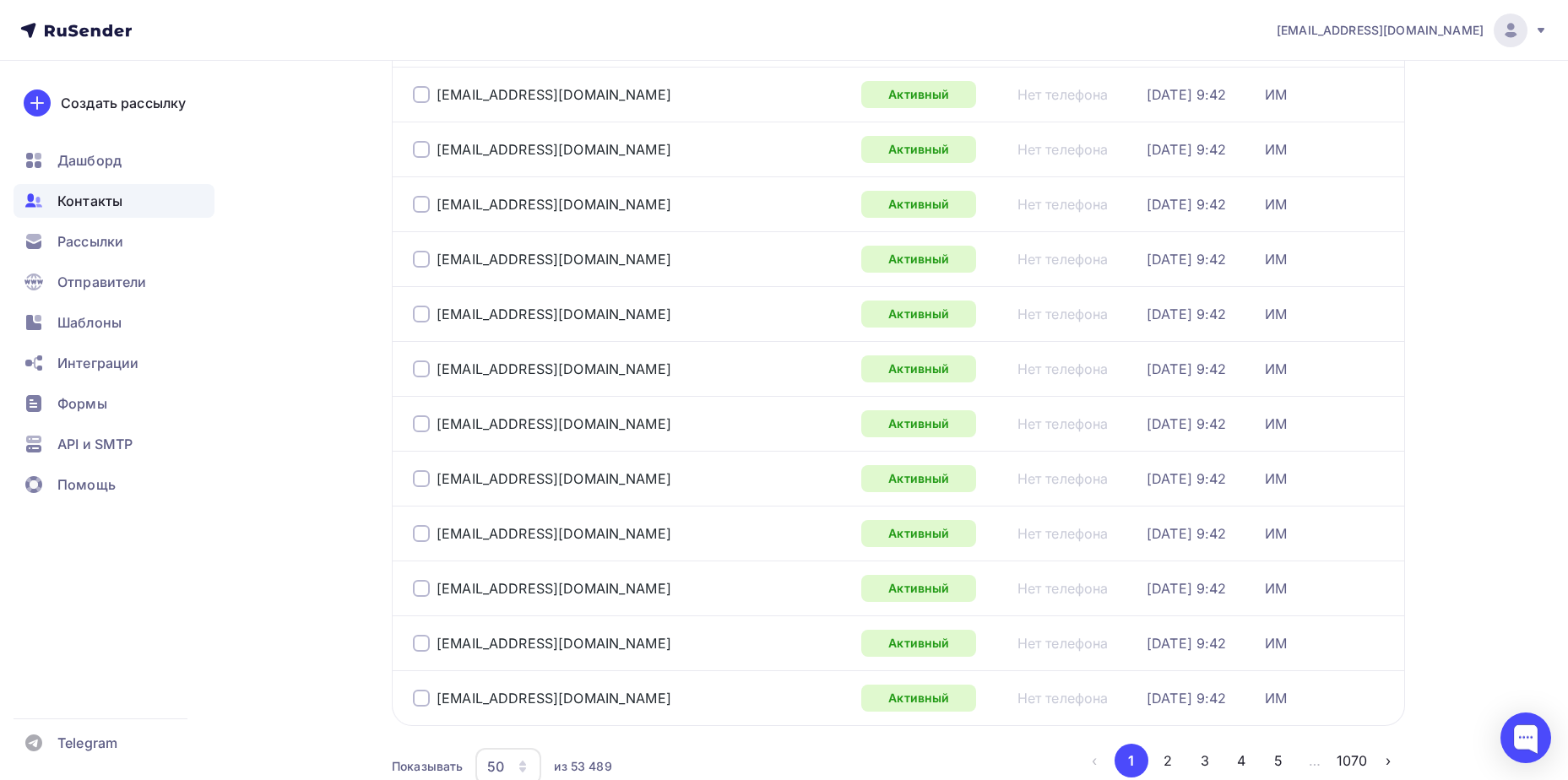
scroll to position [2455, 0]
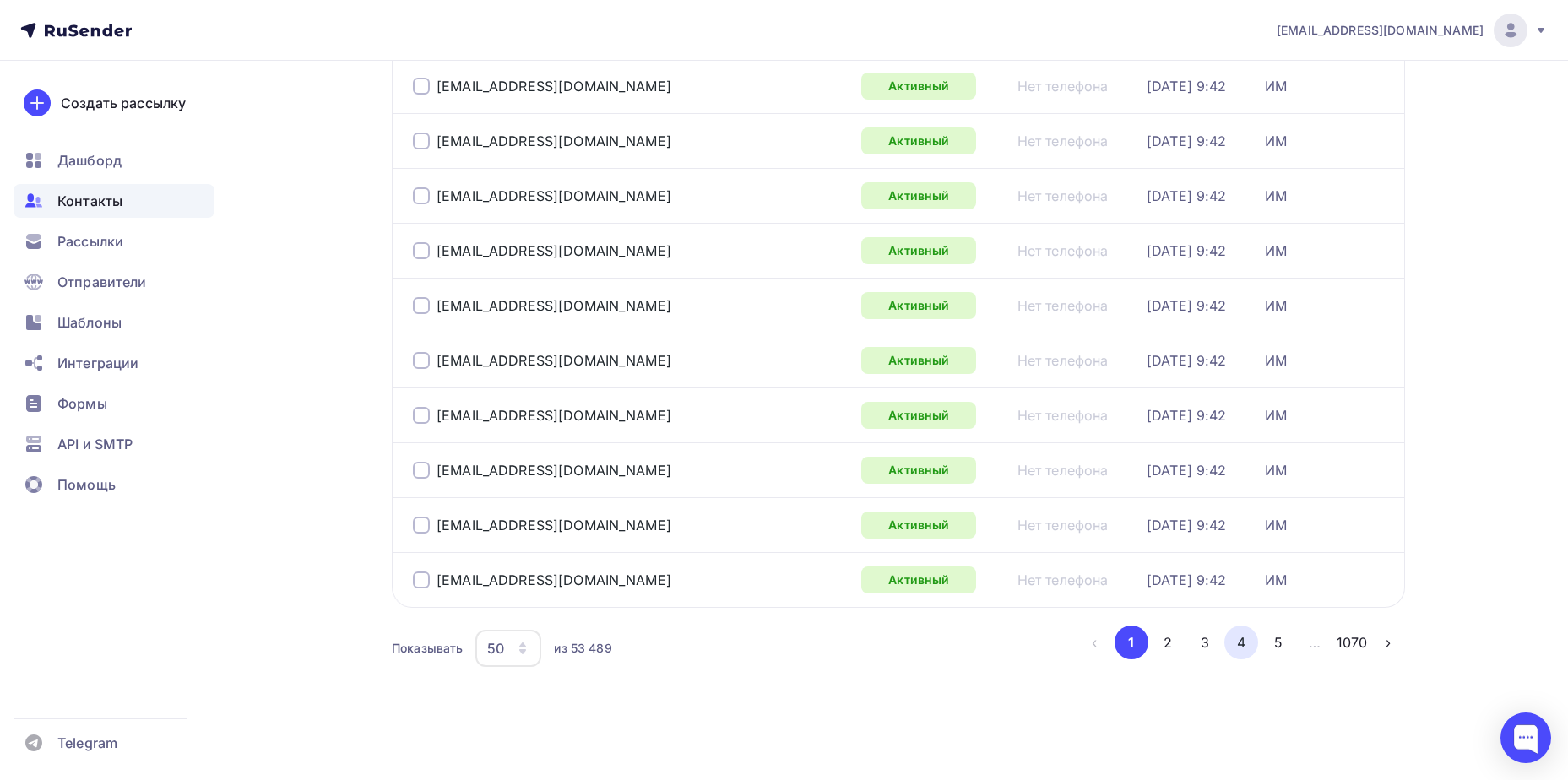
click at [1234, 638] on button "4" at bounding box center [1241, 642] width 34 height 33
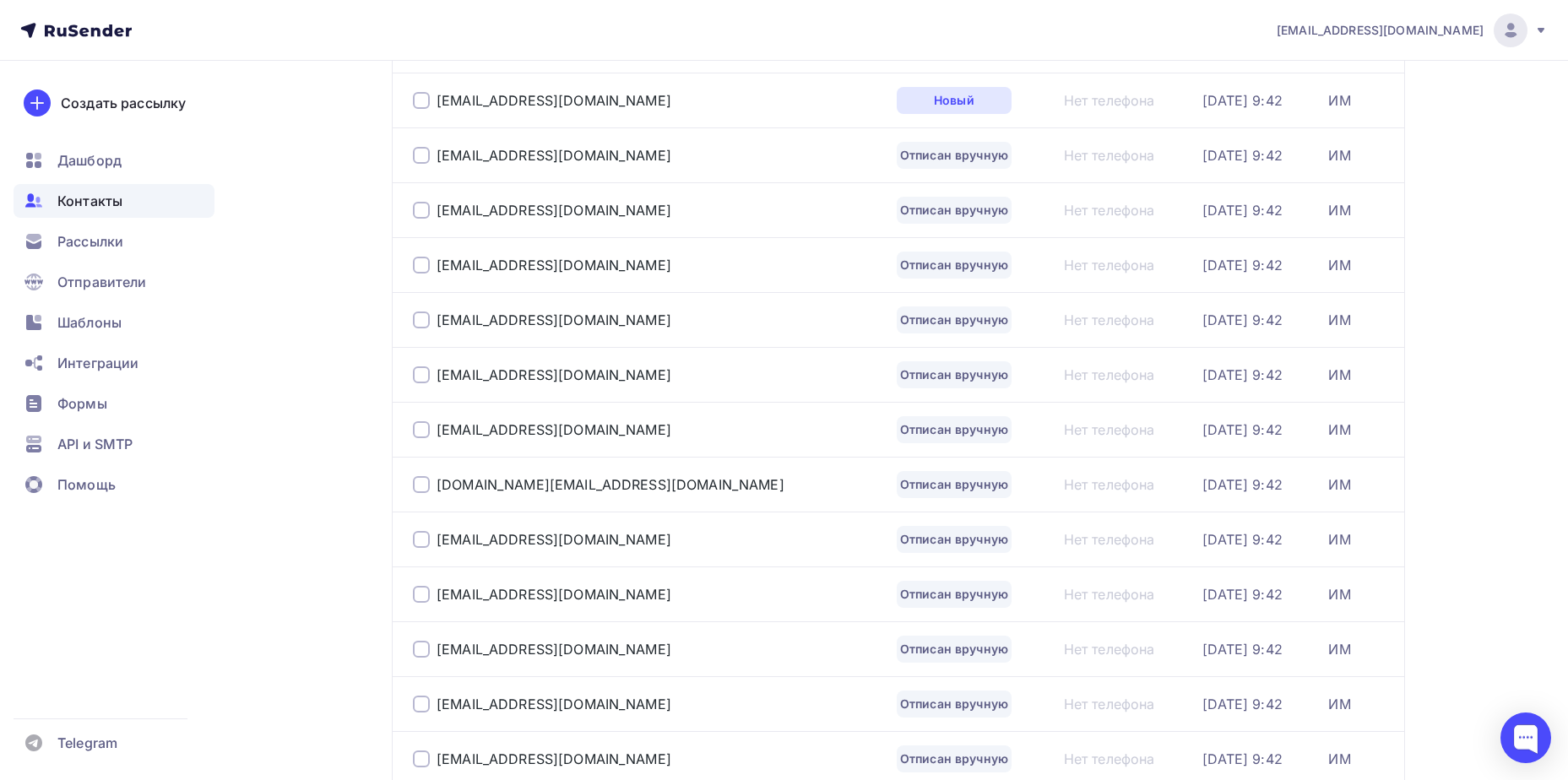
scroll to position [1138, 0]
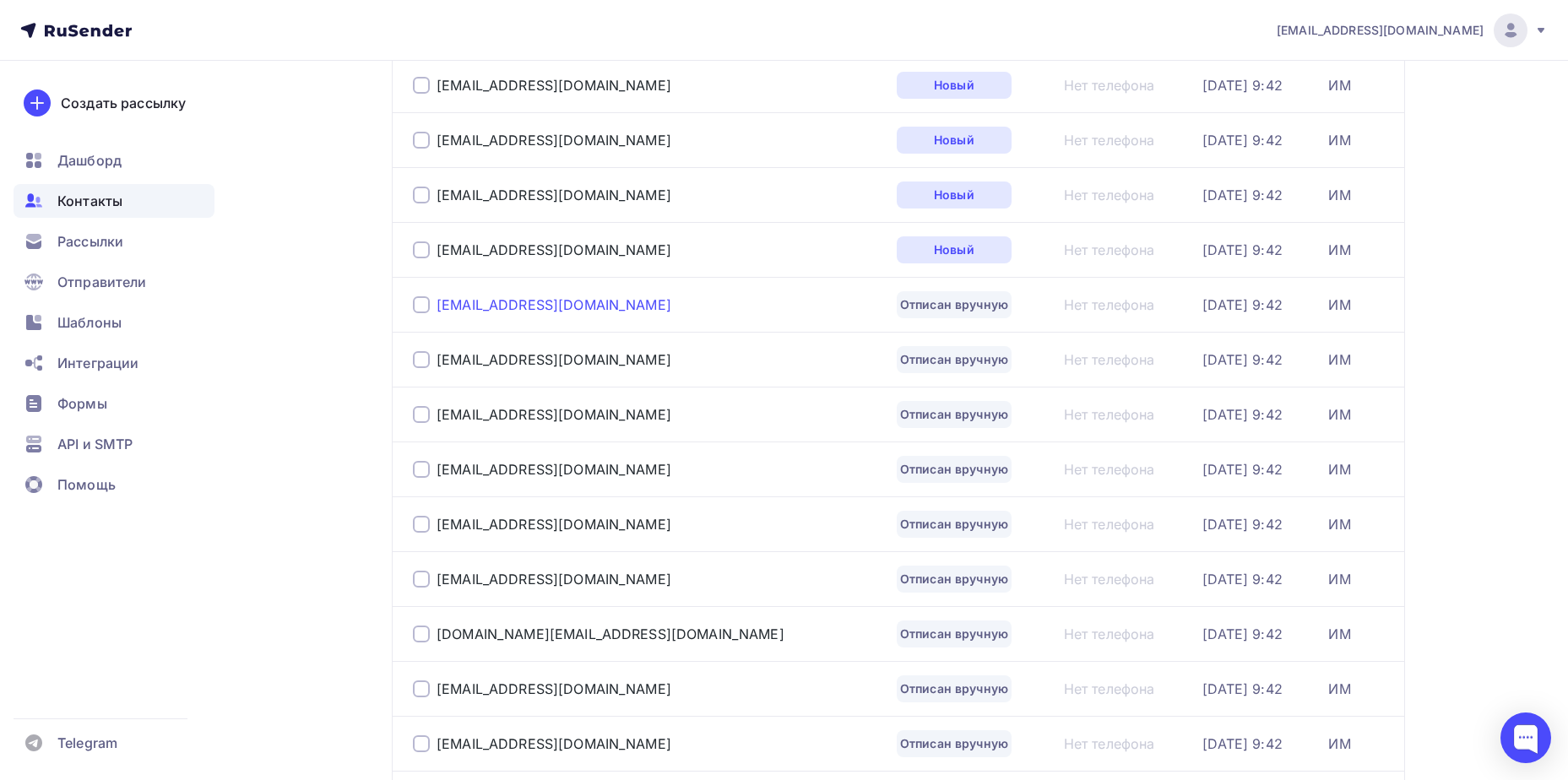
click at [513, 311] on div "[EMAIL_ADDRESS][DOMAIN_NAME]" at bounding box center [553, 305] width 235 height 17
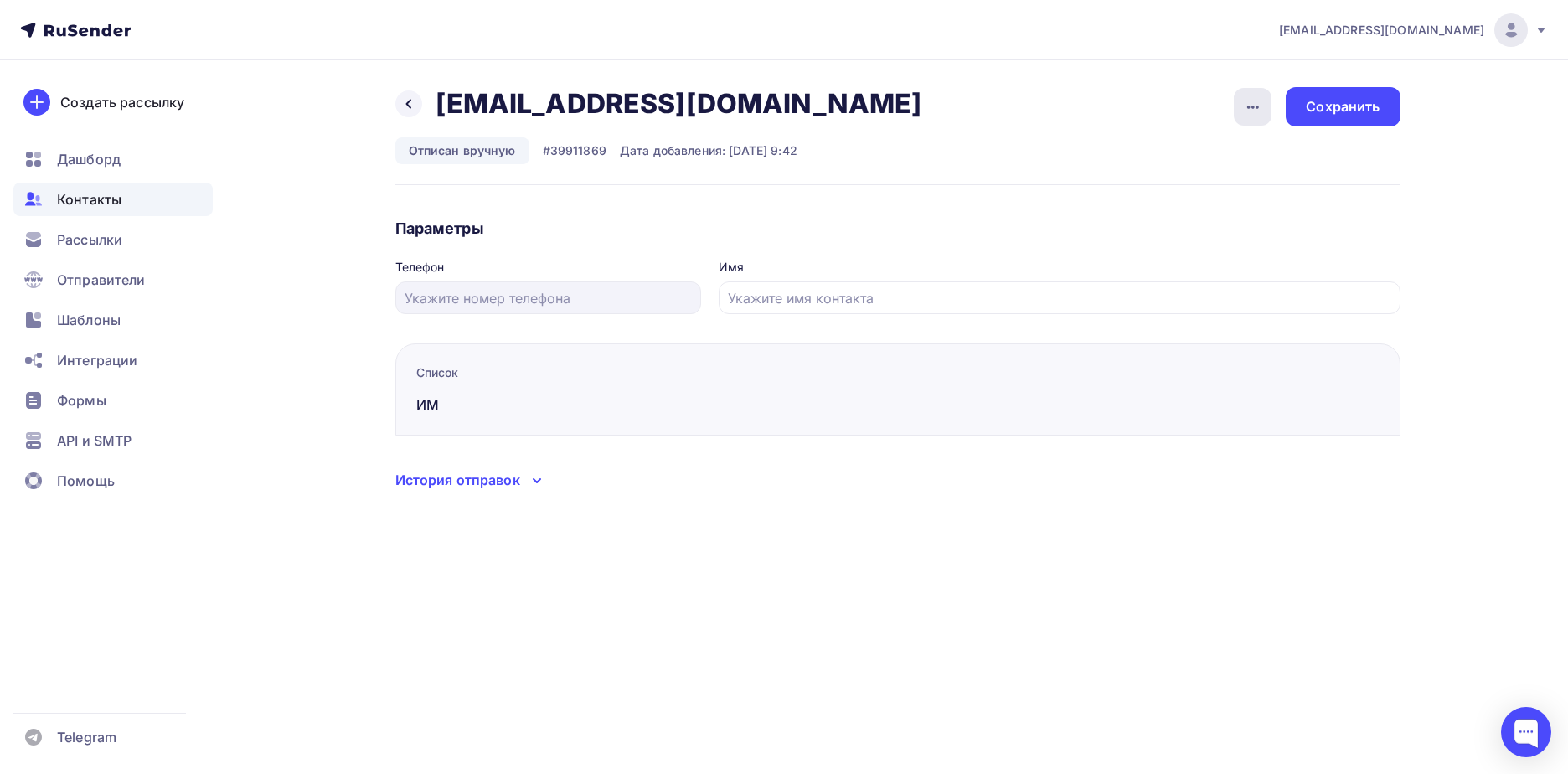
click at [1265, 117] on div "button" at bounding box center [1253, 107] width 38 height 38
click at [1224, 194] on div "Подписать" at bounding box center [1187, 192] width 160 height 20
click at [1335, 106] on div "Сохранить" at bounding box center [1342, 106] width 74 height 19
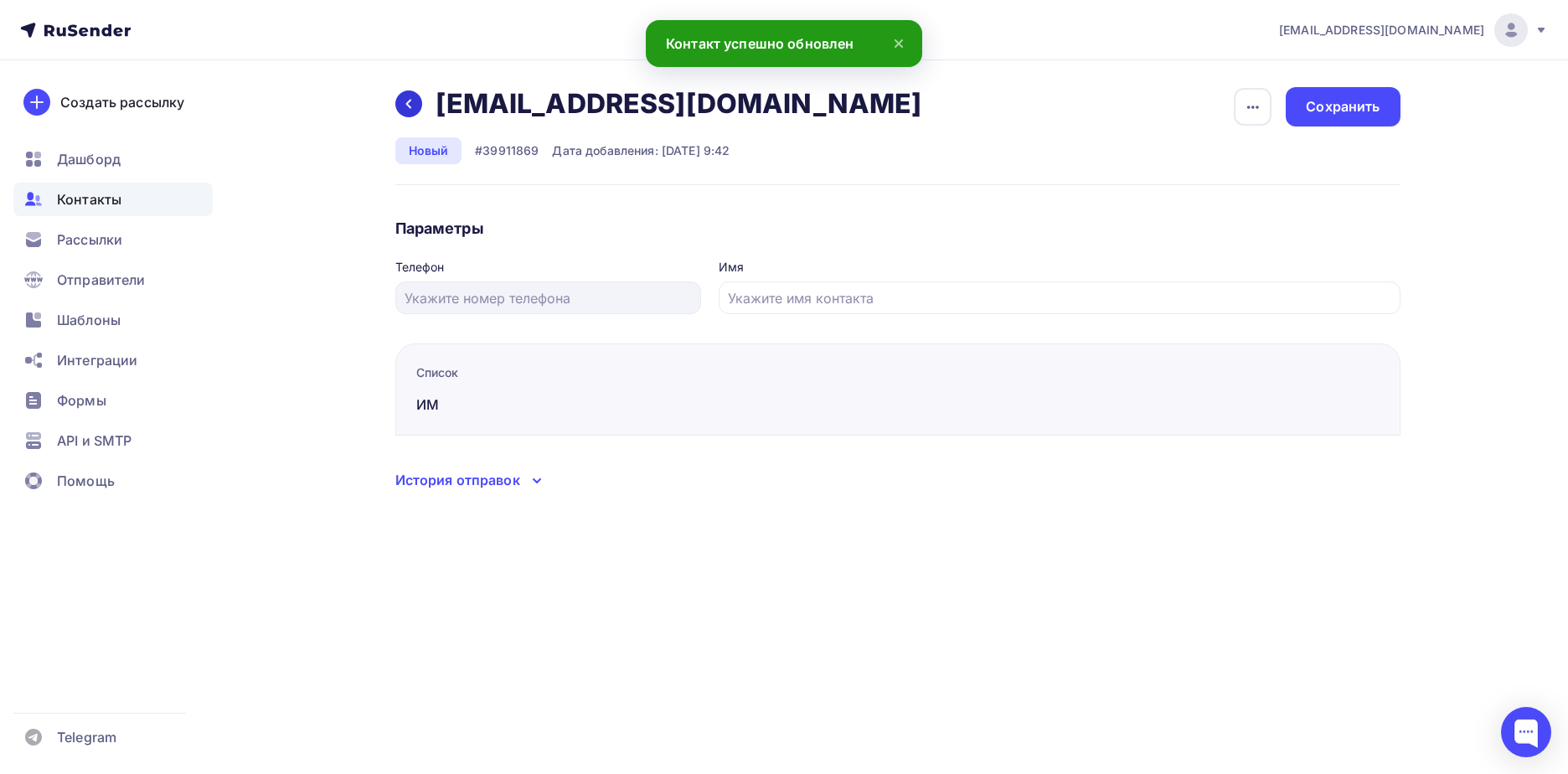
click at [417, 102] on div at bounding box center [408, 104] width 27 height 27
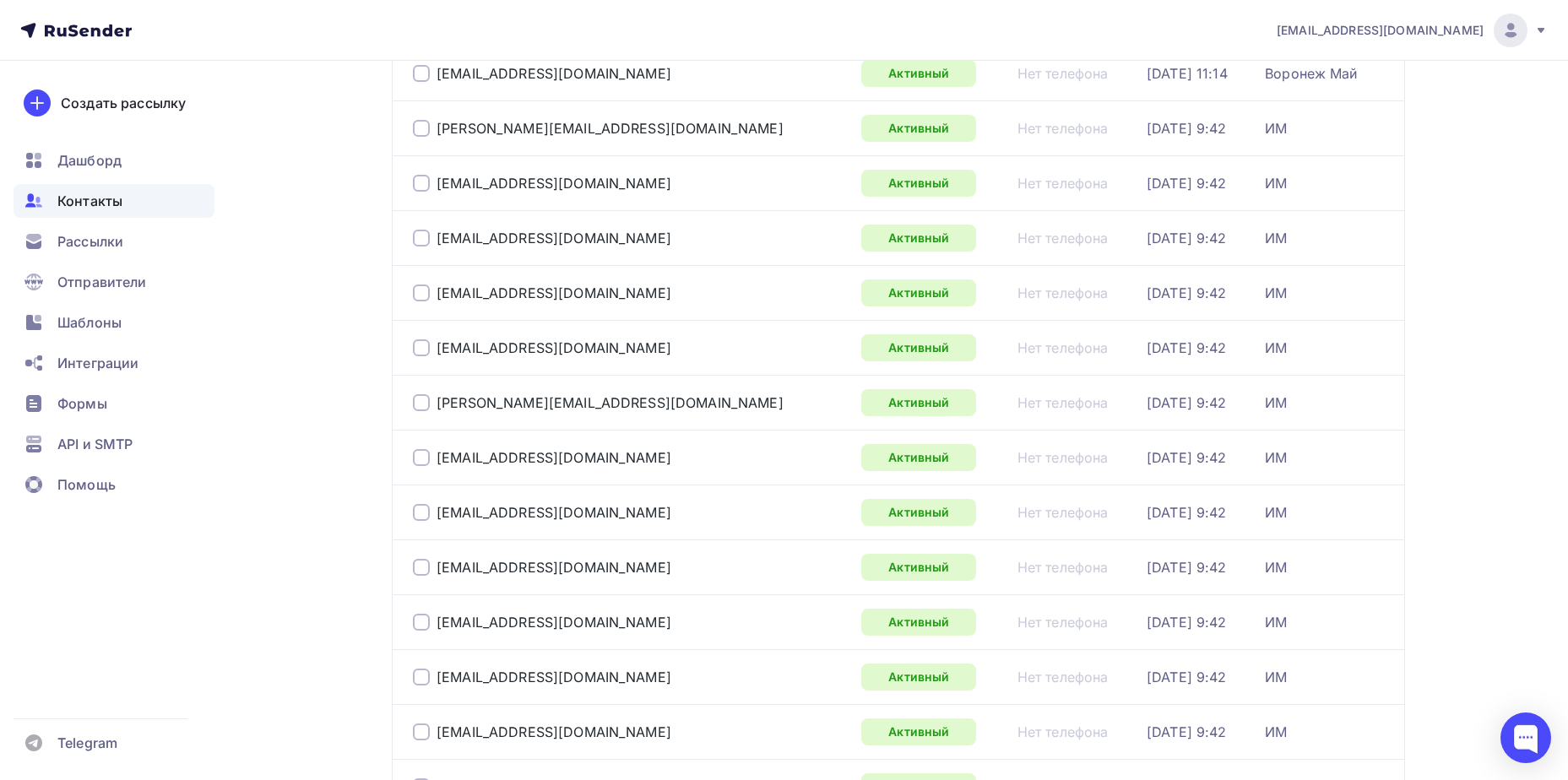
scroll to position [2455, 0]
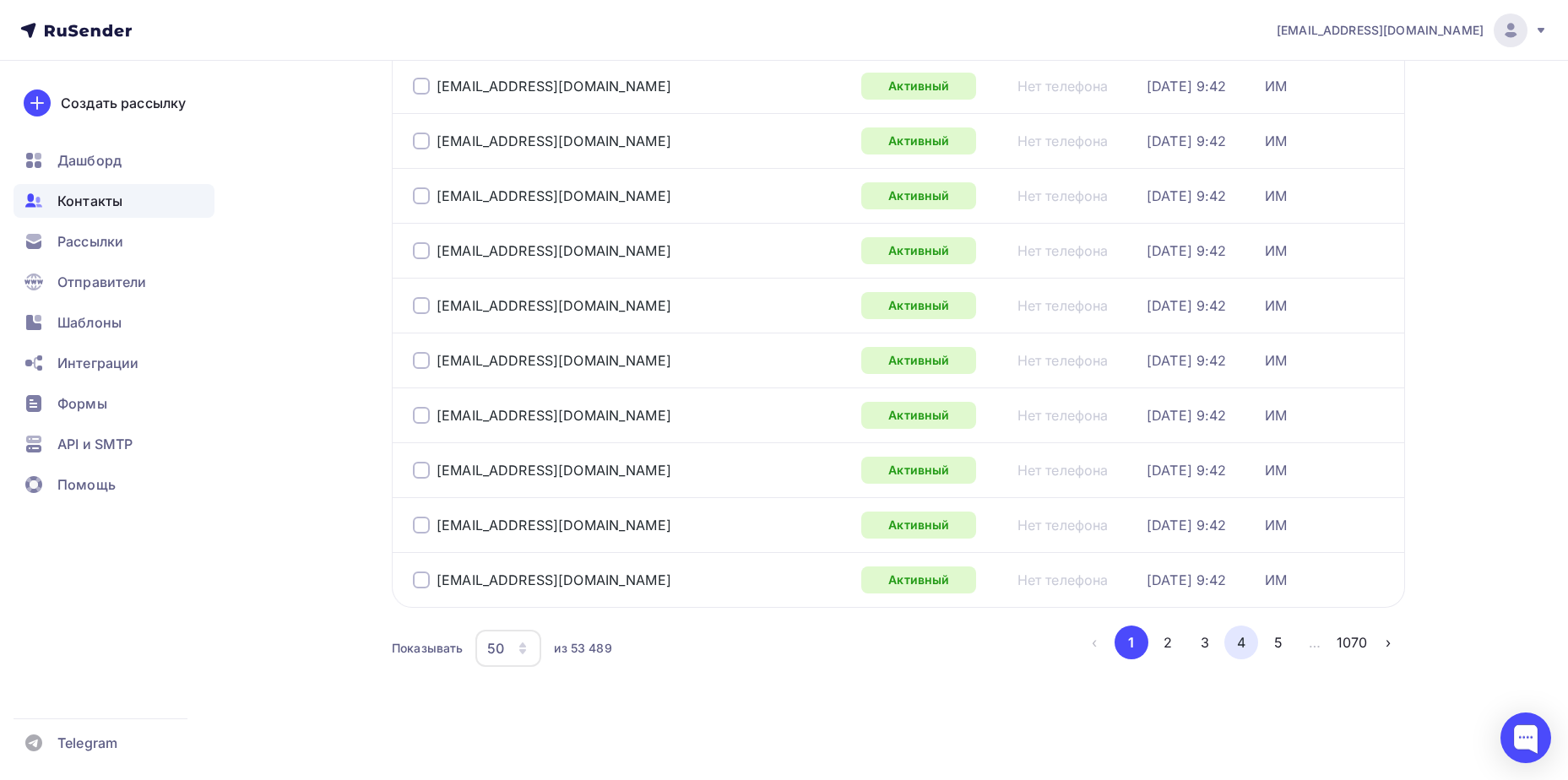
click at [1226, 648] on button "4" at bounding box center [1241, 642] width 34 height 33
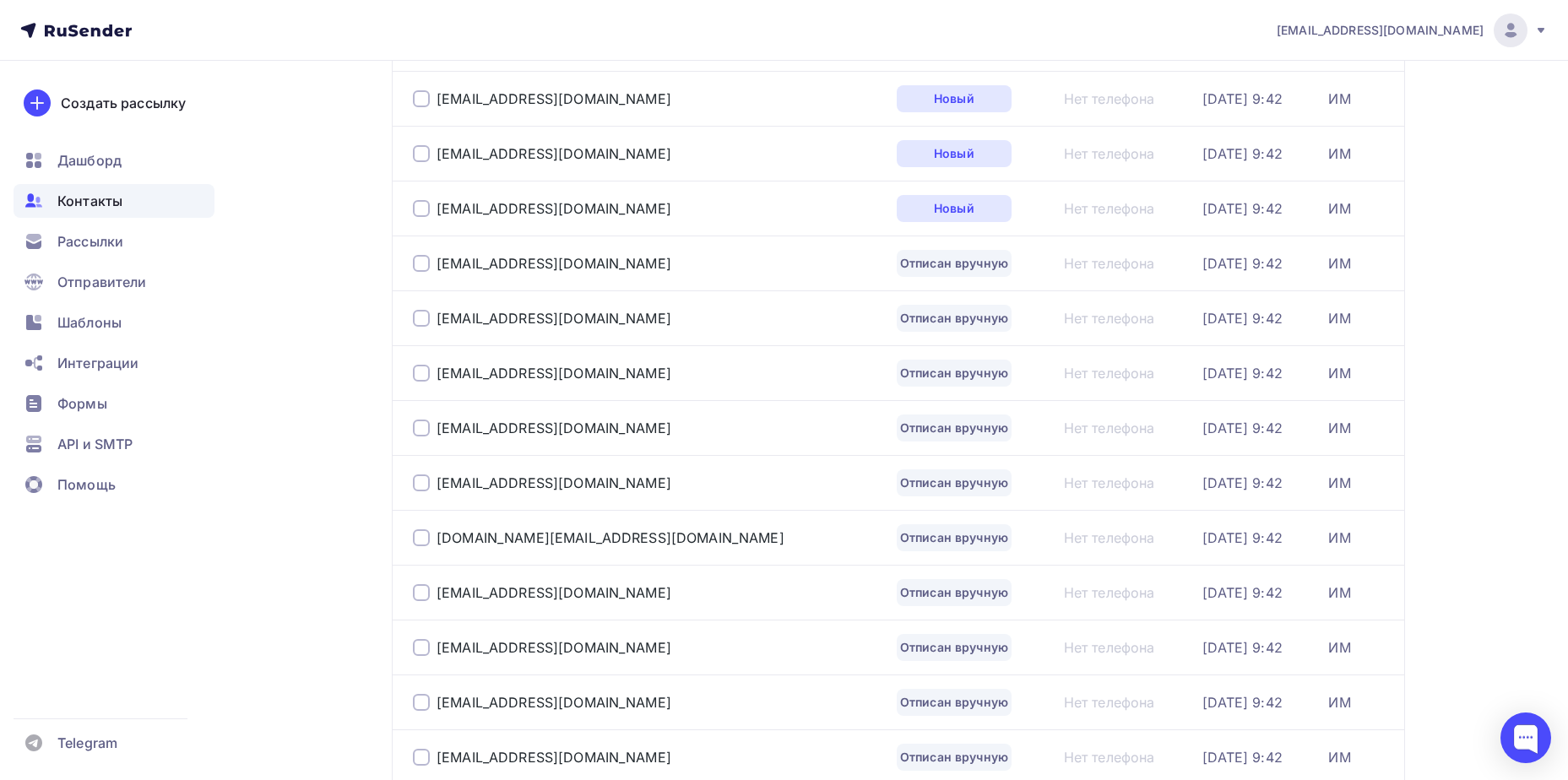
scroll to position [1307, 0]
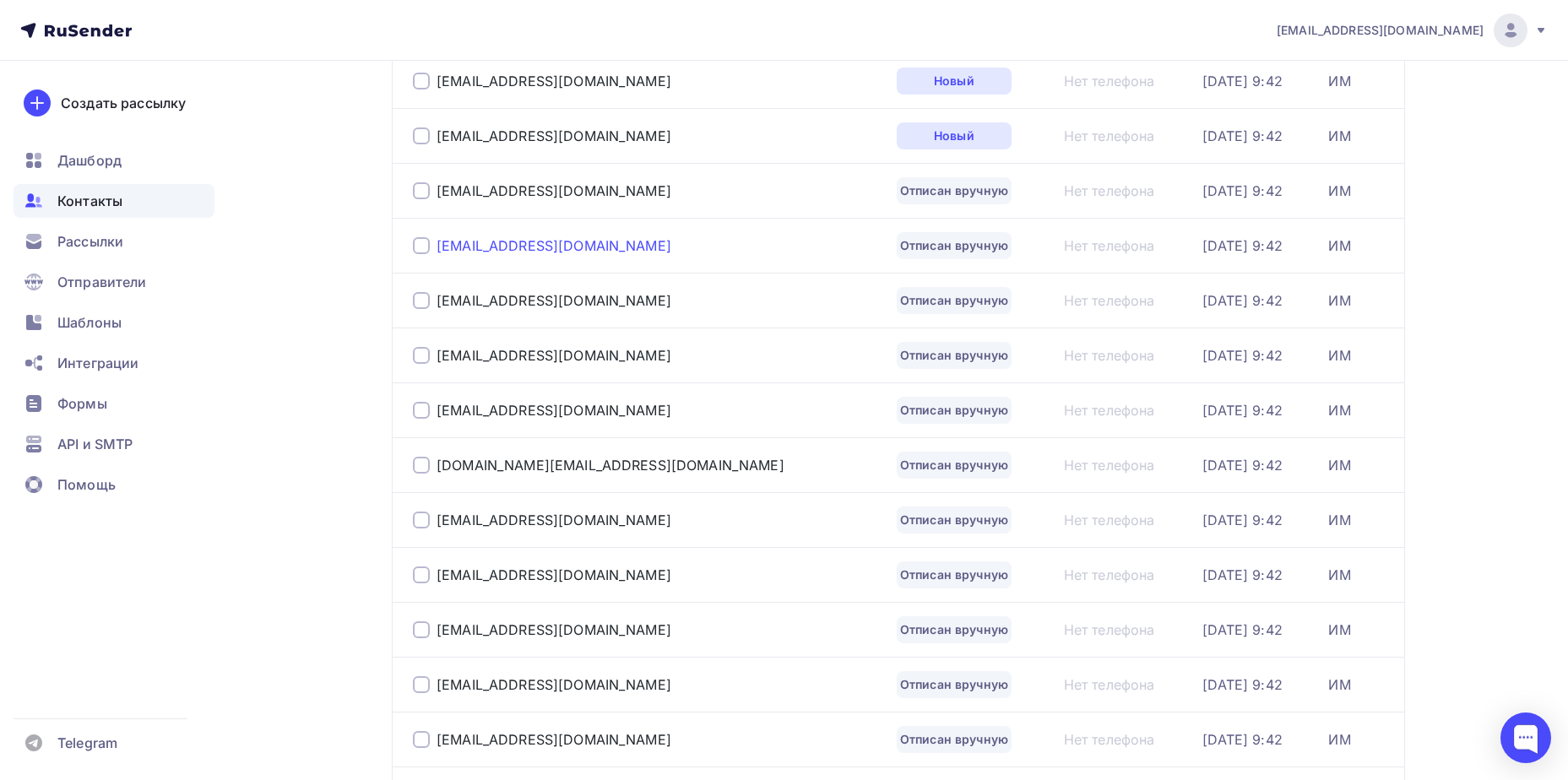
click at [594, 242] on div "[EMAIL_ADDRESS][DOMAIN_NAME]" at bounding box center [553, 246] width 235 height 17
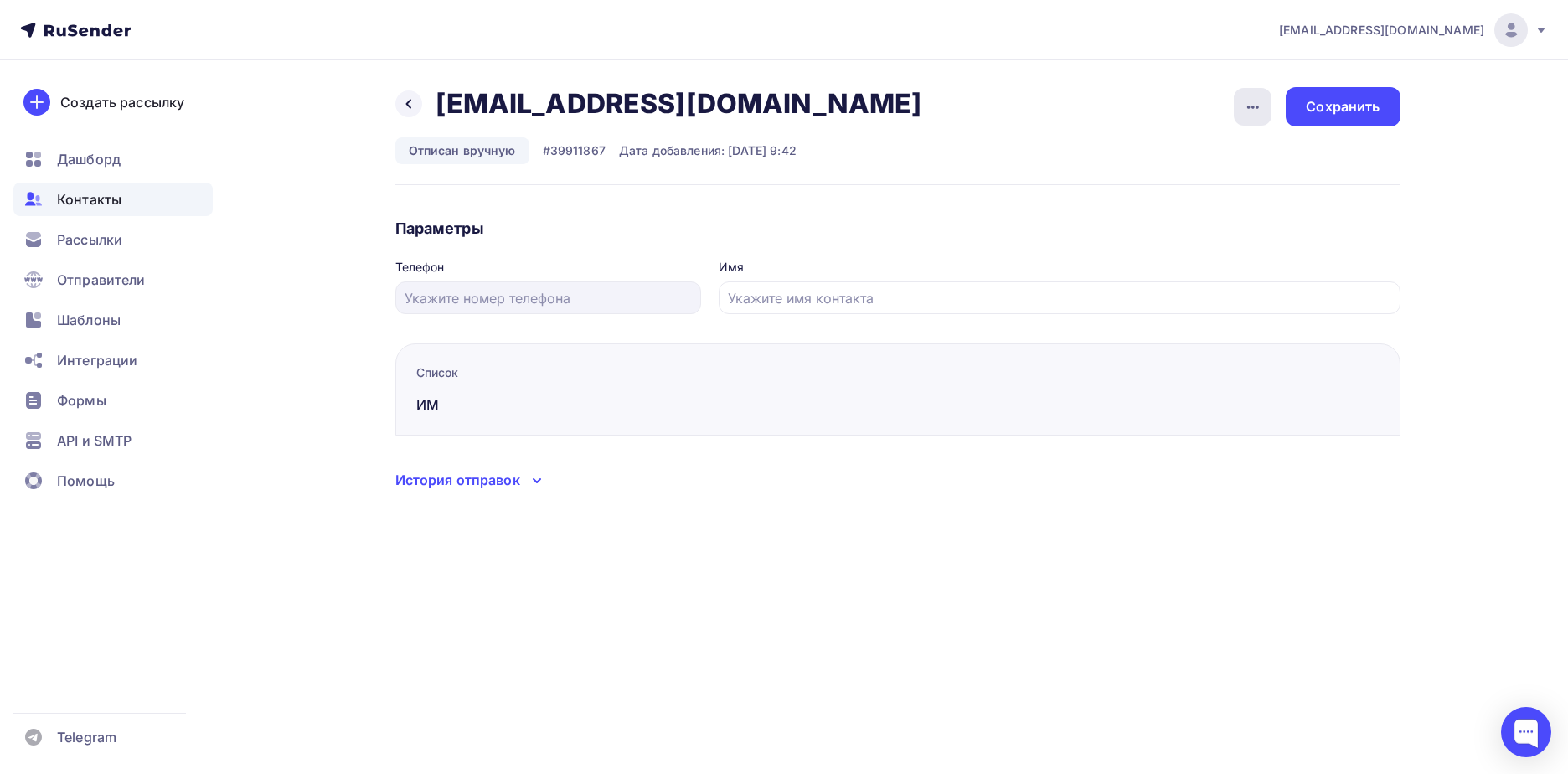
click at [1242, 118] on div "button" at bounding box center [1253, 107] width 38 height 38
click at [1221, 192] on div "Подписать" at bounding box center [1187, 192] width 160 height 20
click at [1333, 119] on div "Сохранить" at bounding box center [1342, 106] width 114 height 39
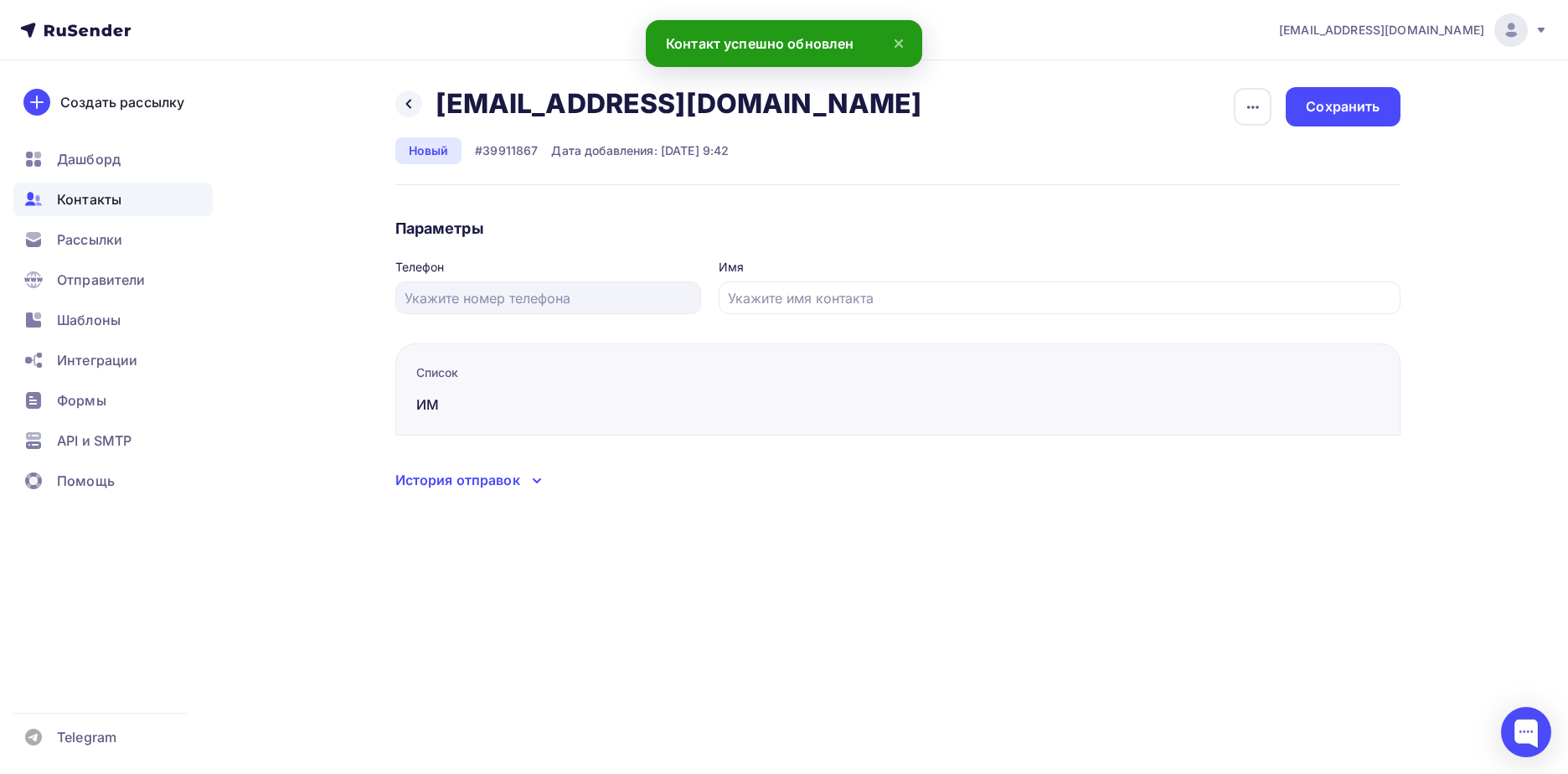
click at [423, 104] on div "Назад [EMAIL_ADDRESS][DOMAIN_NAME] [EMAIL_ADDRESS][DOMAIN_NAME] Удалить Отписать" at bounding box center [663, 104] width 538 height 33
click at [410, 104] on icon at bounding box center [408, 104] width 13 height 13
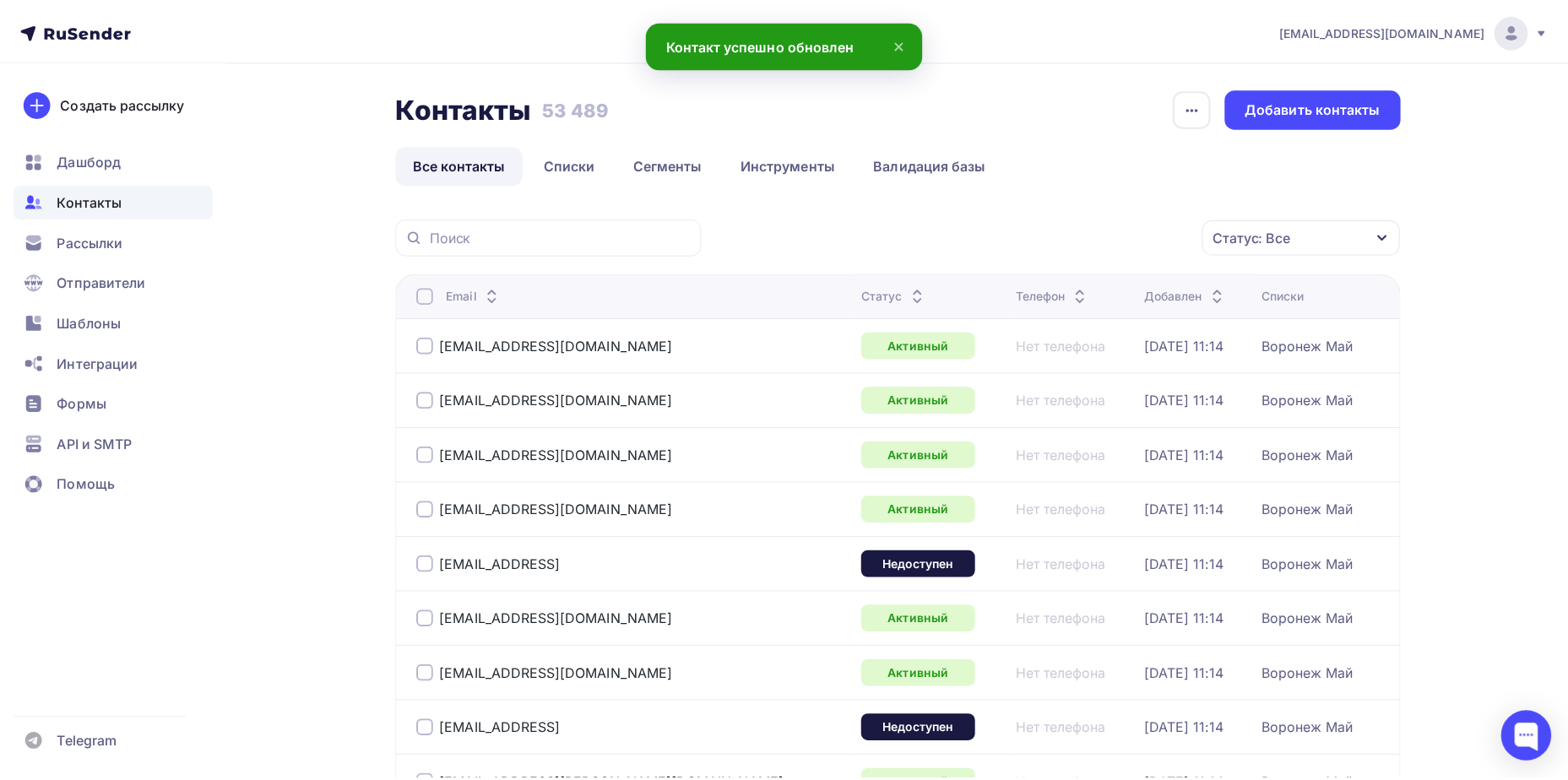
scroll to position [125, 0]
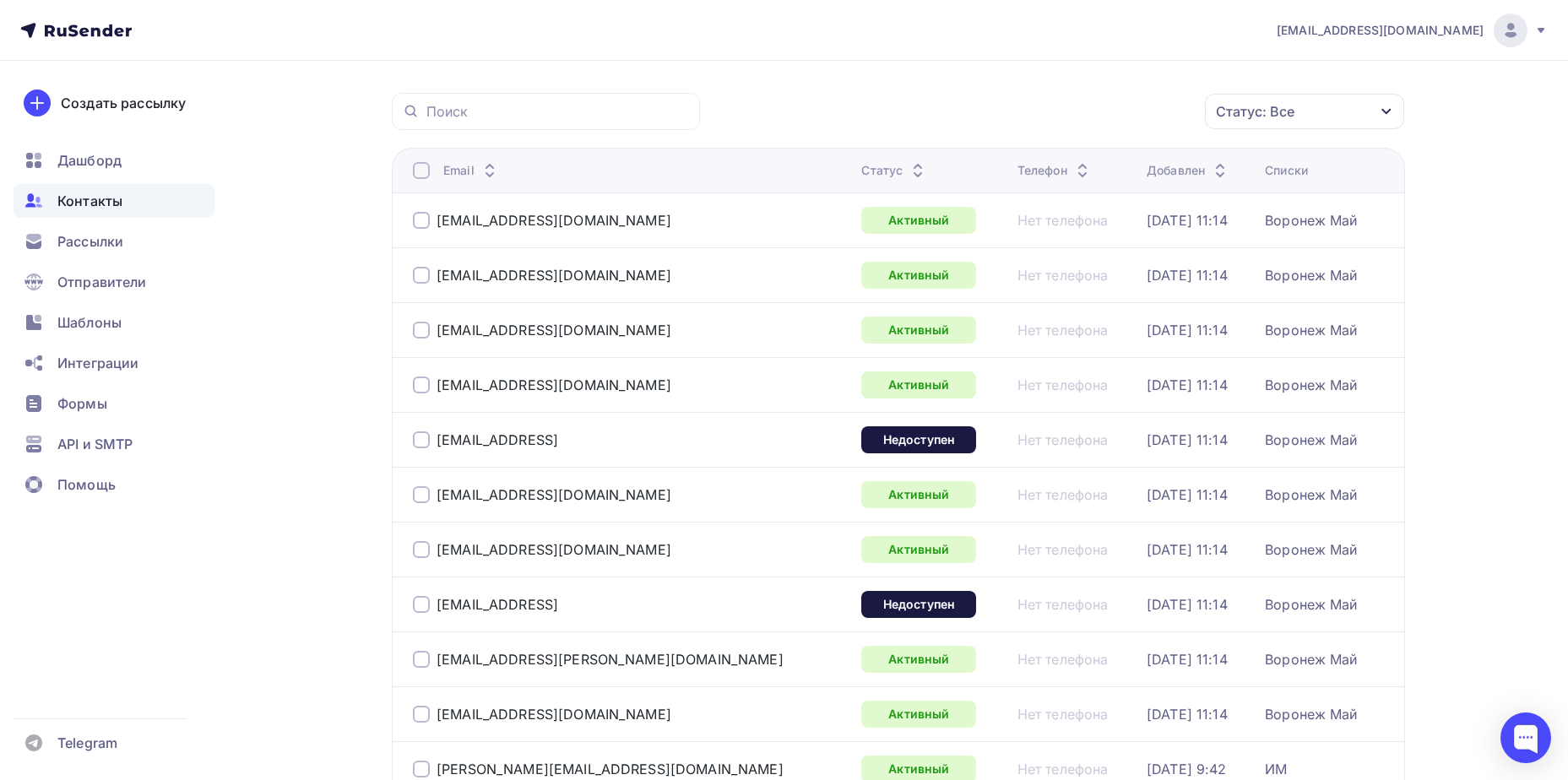
drag, startPoint x: 1567, startPoint y: 142, endPoint x: 1572, endPoint y: 168, distance: 26.5
click at [1567, 168] on html "[EMAIL_ADDRESS][DOMAIN_NAME] Аккаунт Тарифы Выйти Создать рассылку [GEOGRAPHIC_…" at bounding box center [784, 264] width 1568 height 780
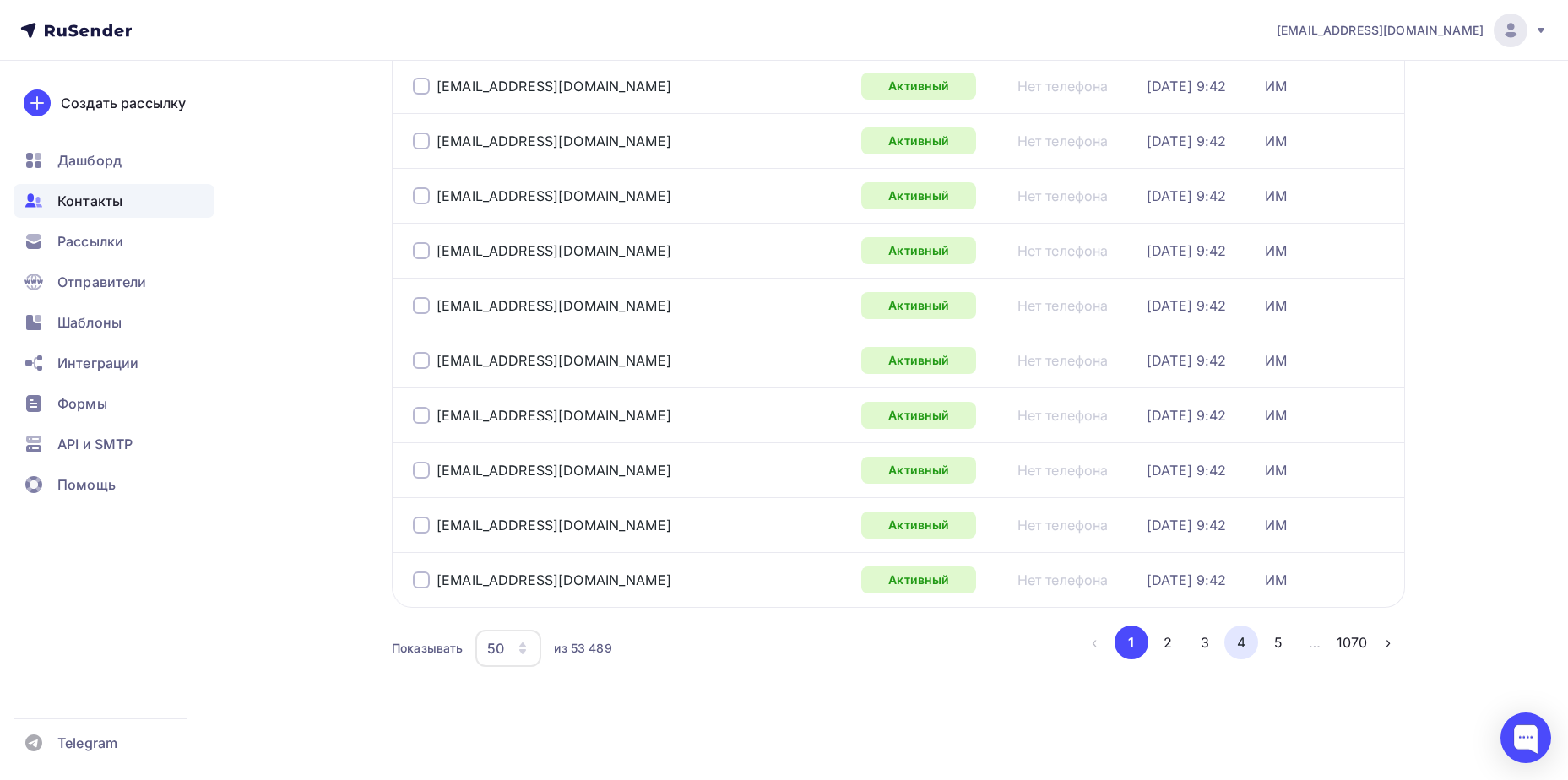
click at [1240, 649] on button "4" at bounding box center [1241, 642] width 34 height 33
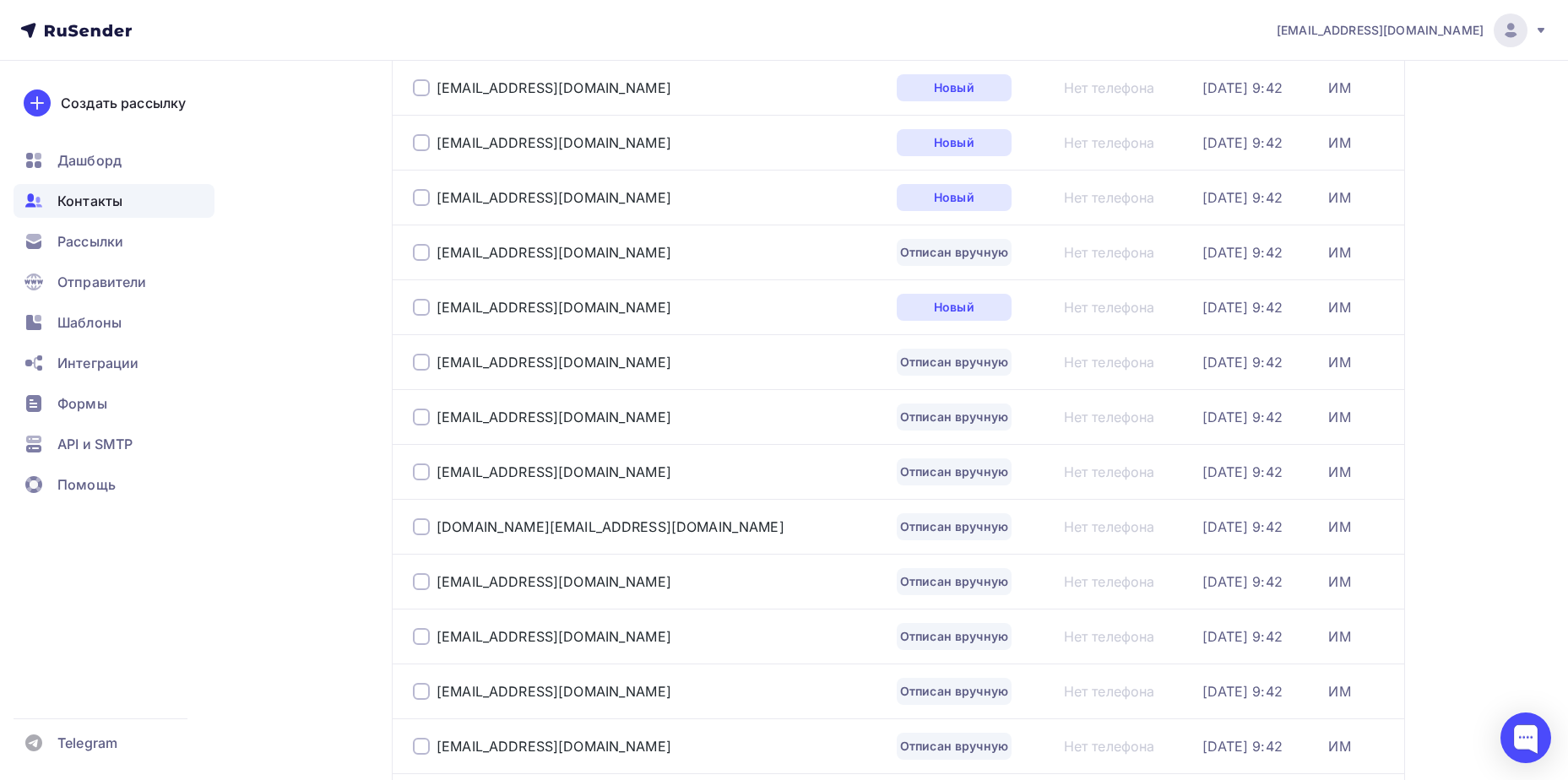
scroll to position [1138, 0]
drag, startPoint x: 571, startPoint y: 363, endPoint x: 726, endPoint y: 352, distance: 155.4
click at [571, 363] on div "[EMAIL_ADDRESS][DOMAIN_NAME]" at bounding box center [553, 360] width 235 height 17
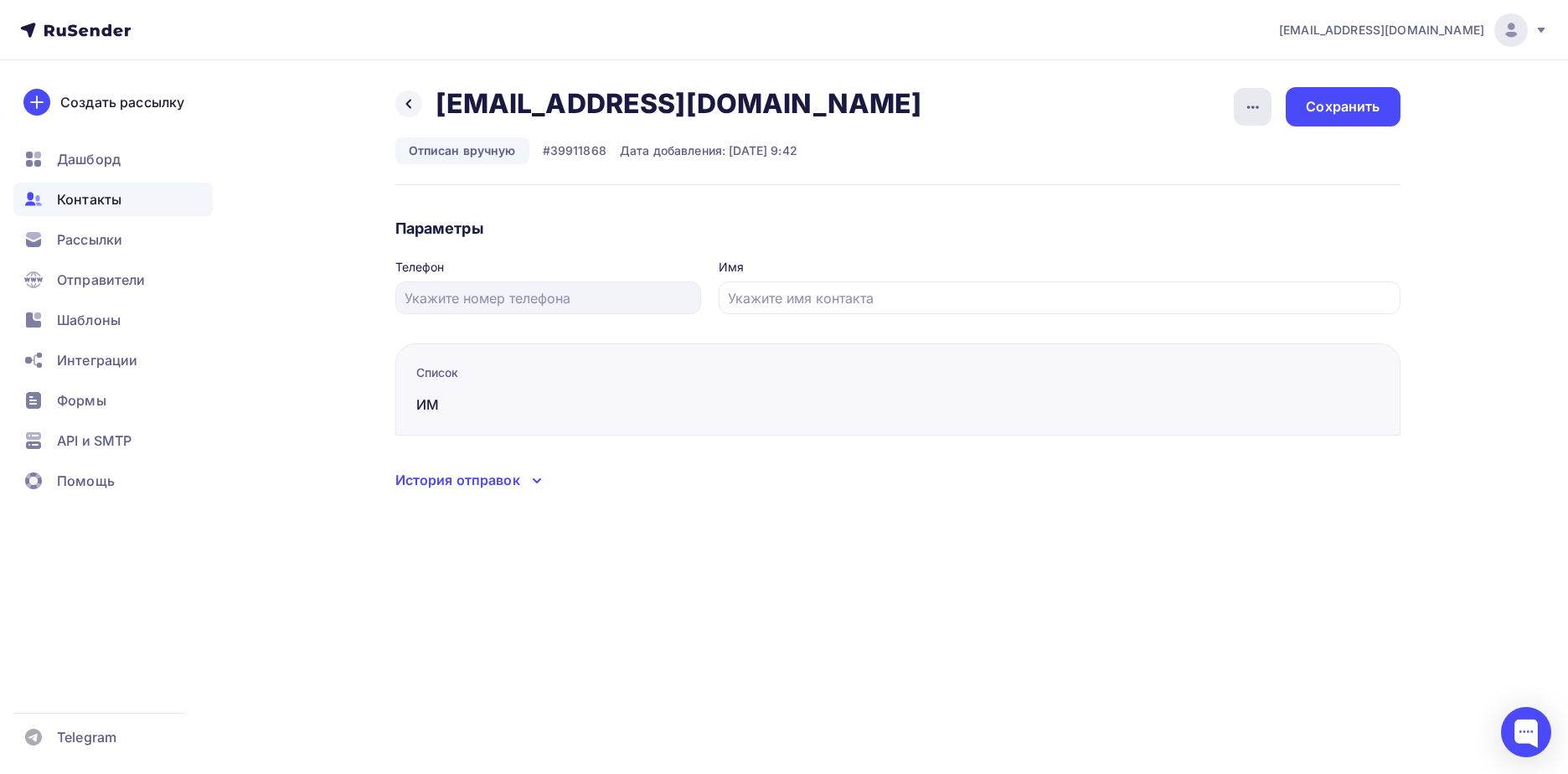
click at [1247, 119] on div "button" at bounding box center [1253, 107] width 38 height 38
click at [1236, 196] on div "Подписать" at bounding box center [1187, 192] width 160 height 20
click at [1336, 110] on div "Сохранить" at bounding box center [1342, 106] width 74 height 19
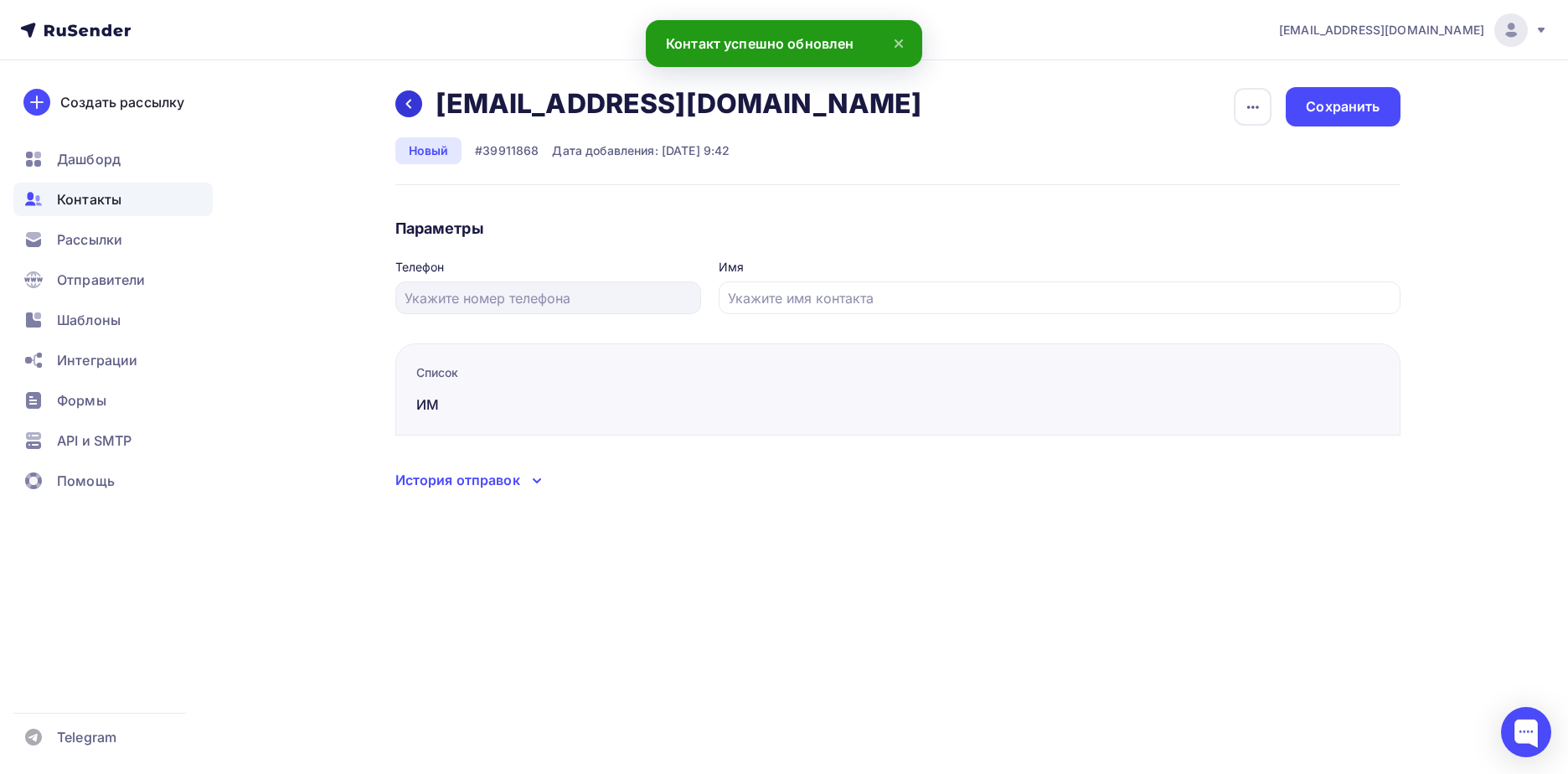
click at [408, 104] on icon at bounding box center [407, 104] width 5 height 9
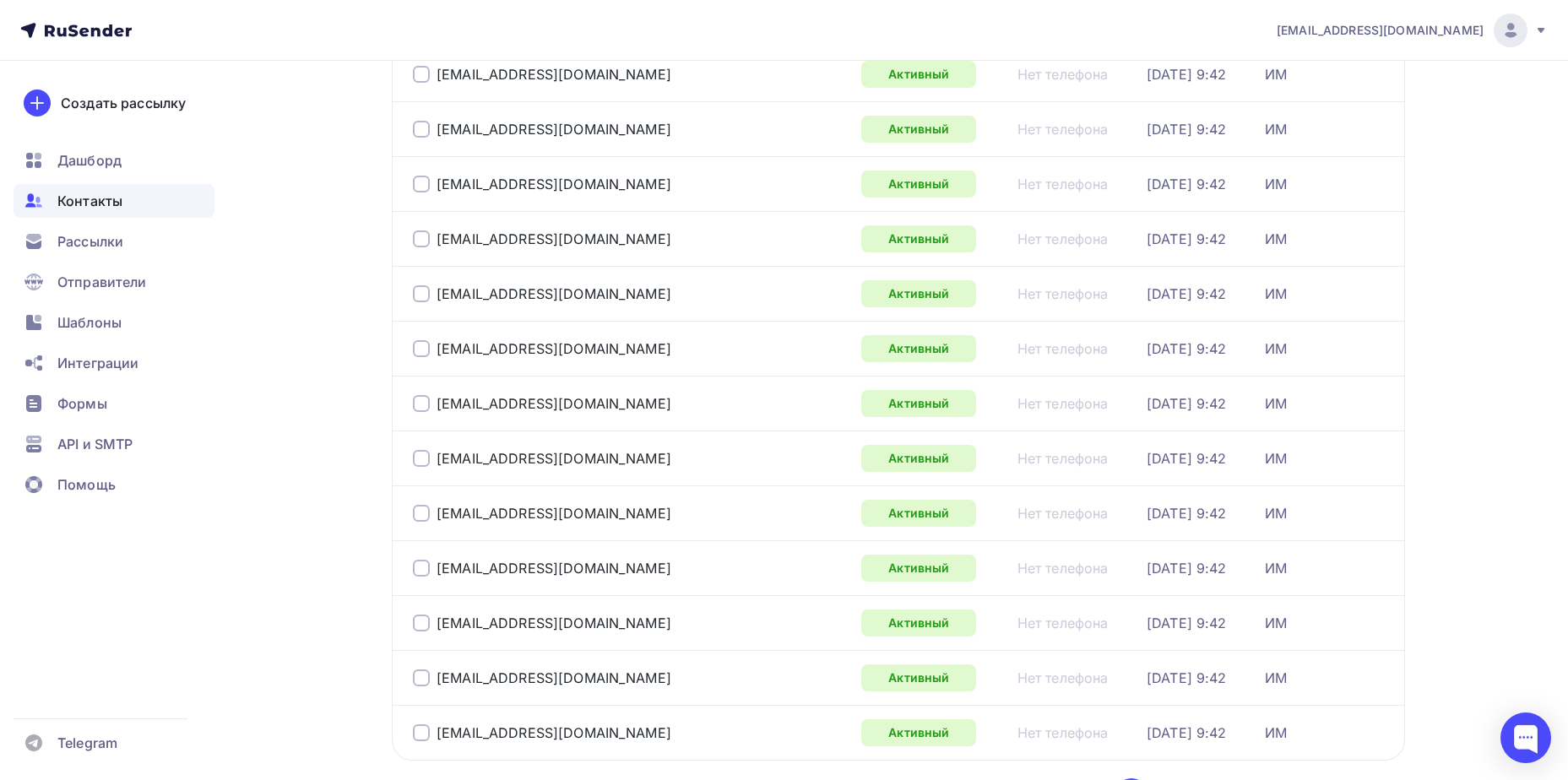
scroll to position [2455, 0]
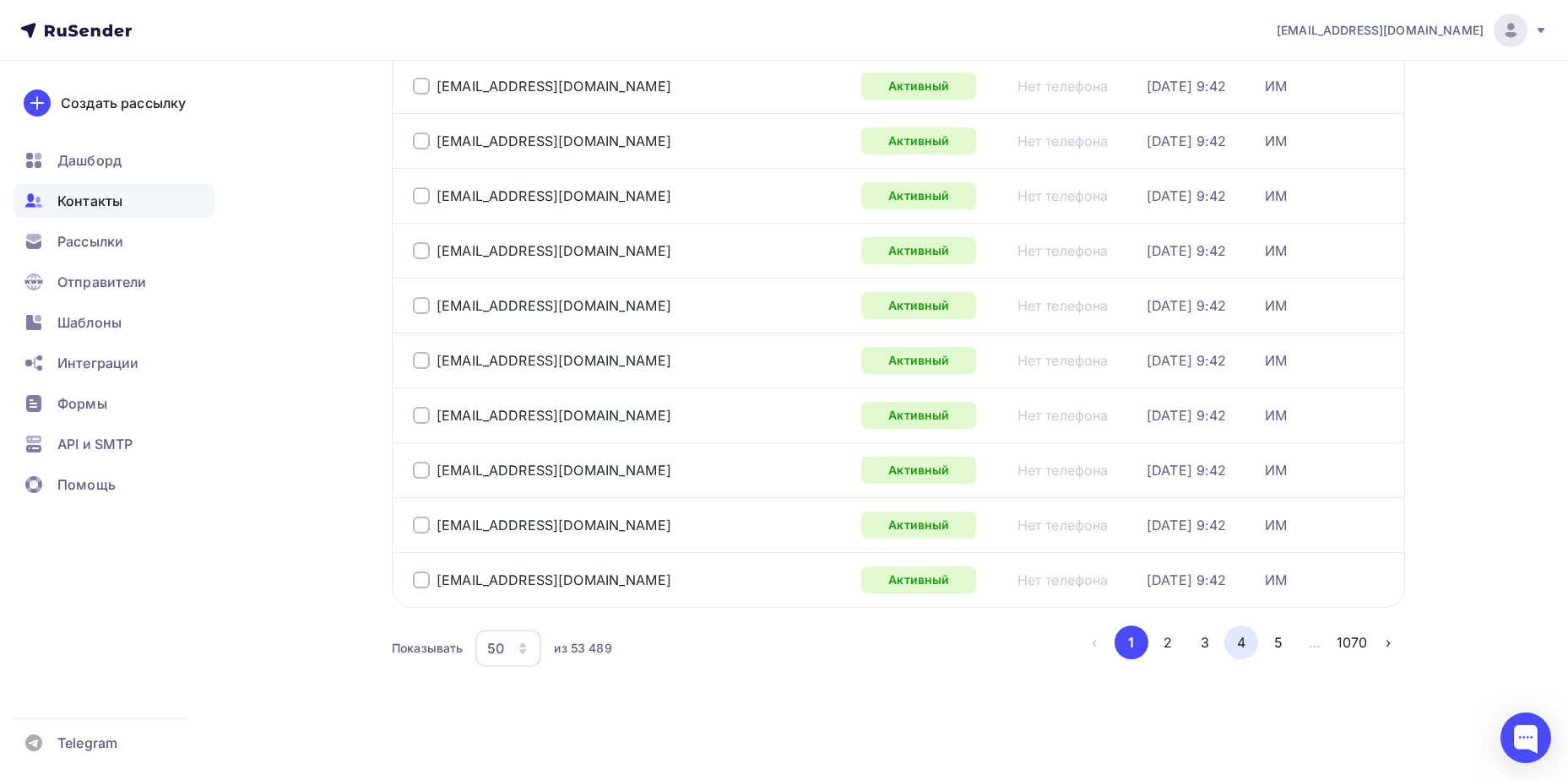
click at [1236, 644] on button "4" at bounding box center [1241, 642] width 34 height 33
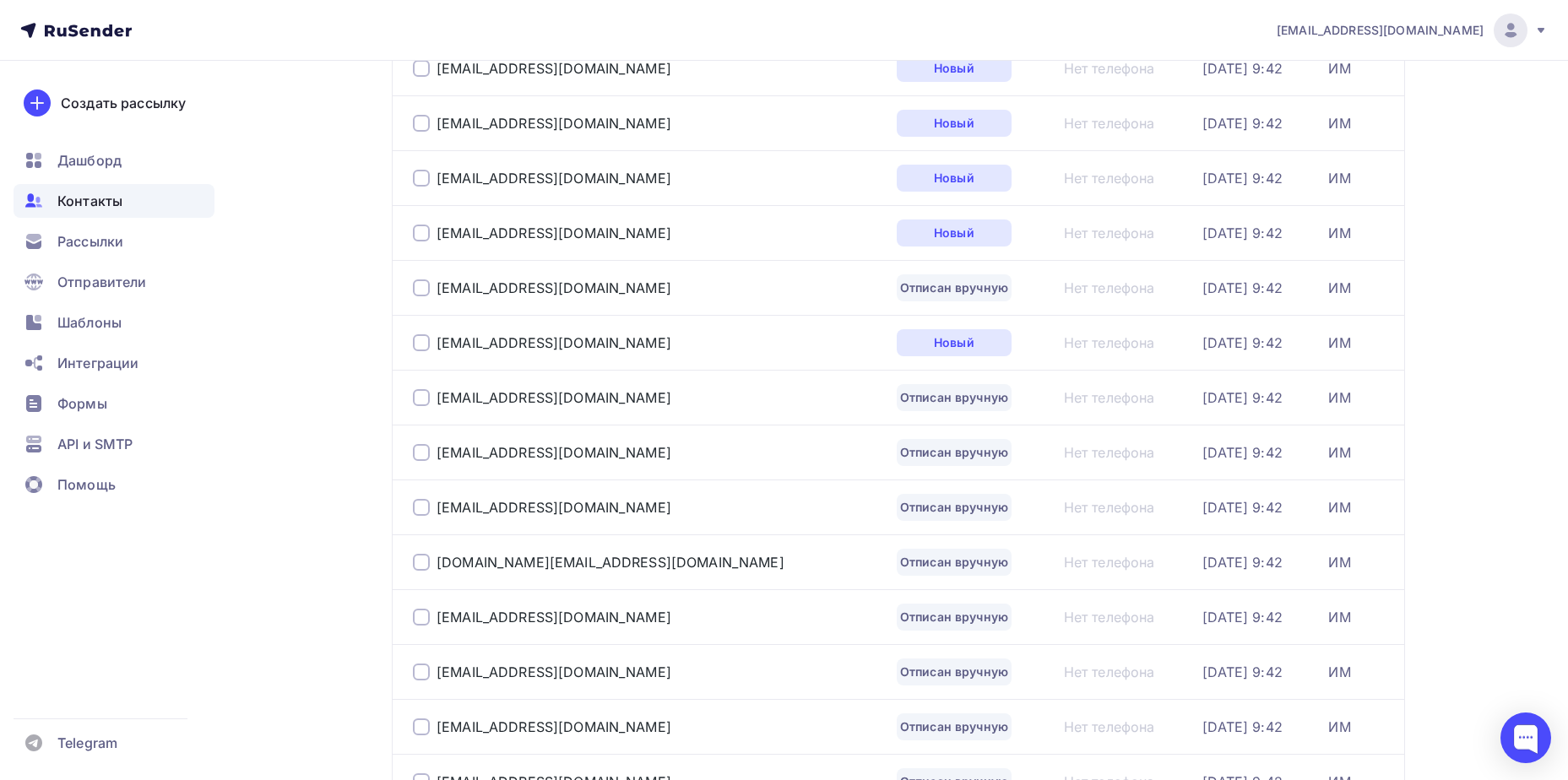
scroll to position [1138, 0]
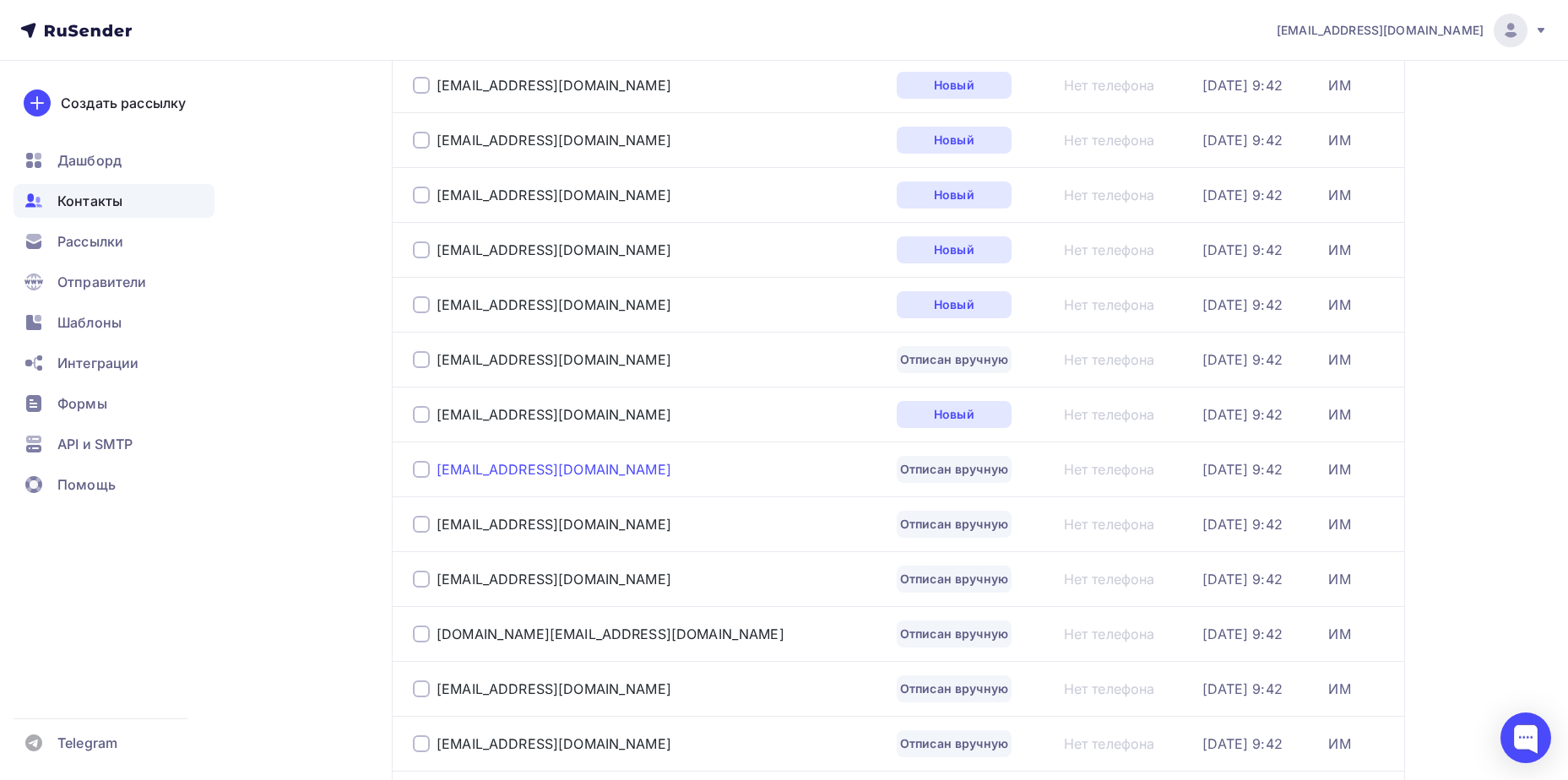
click at [523, 470] on div "[EMAIL_ADDRESS][DOMAIN_NAME]" at bounding box center [553, 470] width 235 height 17
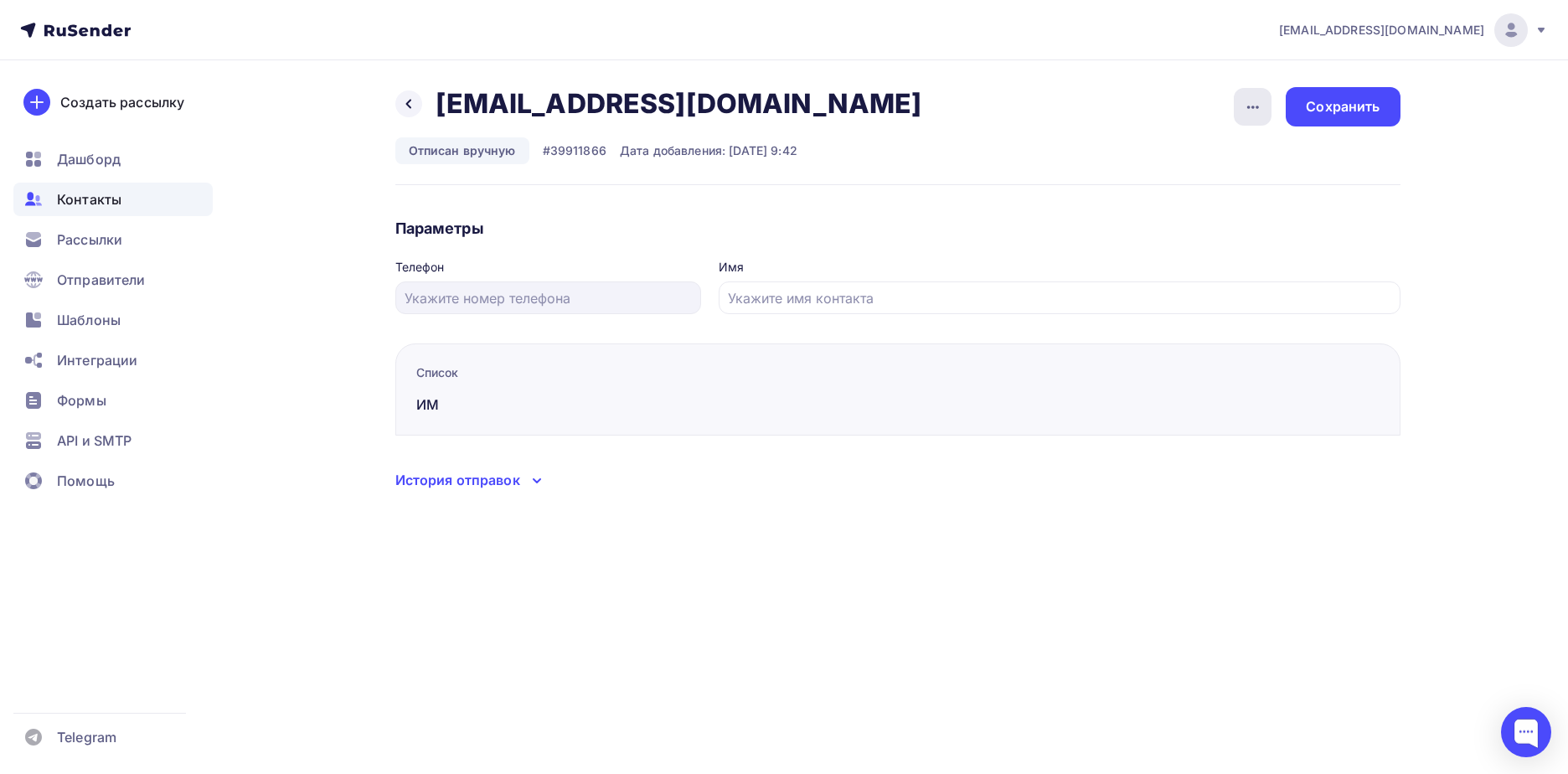
click at [1265, 107] on div "button" at bounding box center [1253, 107] width 38 height 38
click at [1219, 189] on div "Подписать" at bounding box center [1187, 192] width 160 height 20
click at [1340, 110] on div "Сохранить" at bounding box center [1342, 106] width 74 height 19
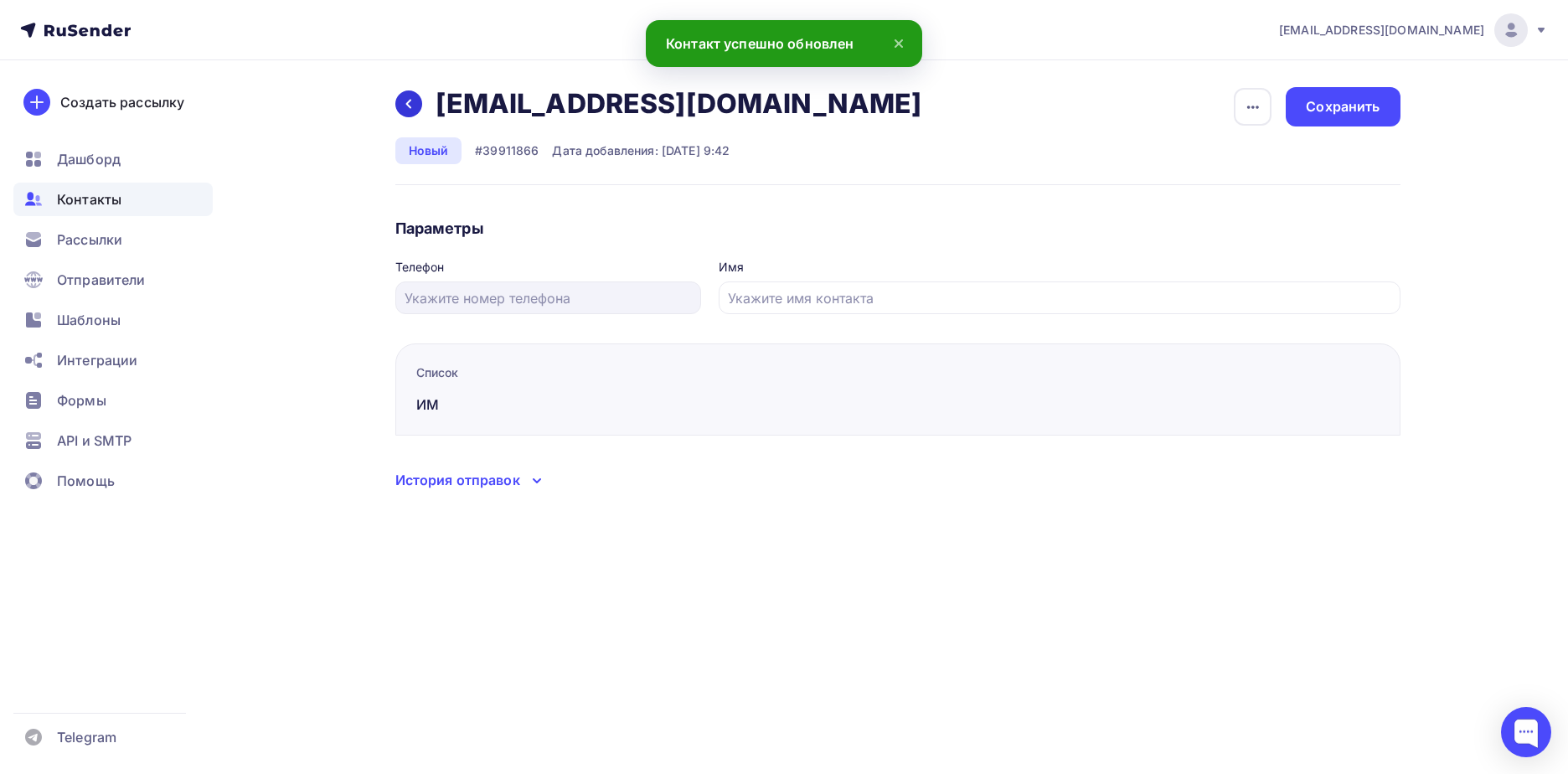
click at [401, 103] on icon at bounding box center [408, 104] width 13 height 13
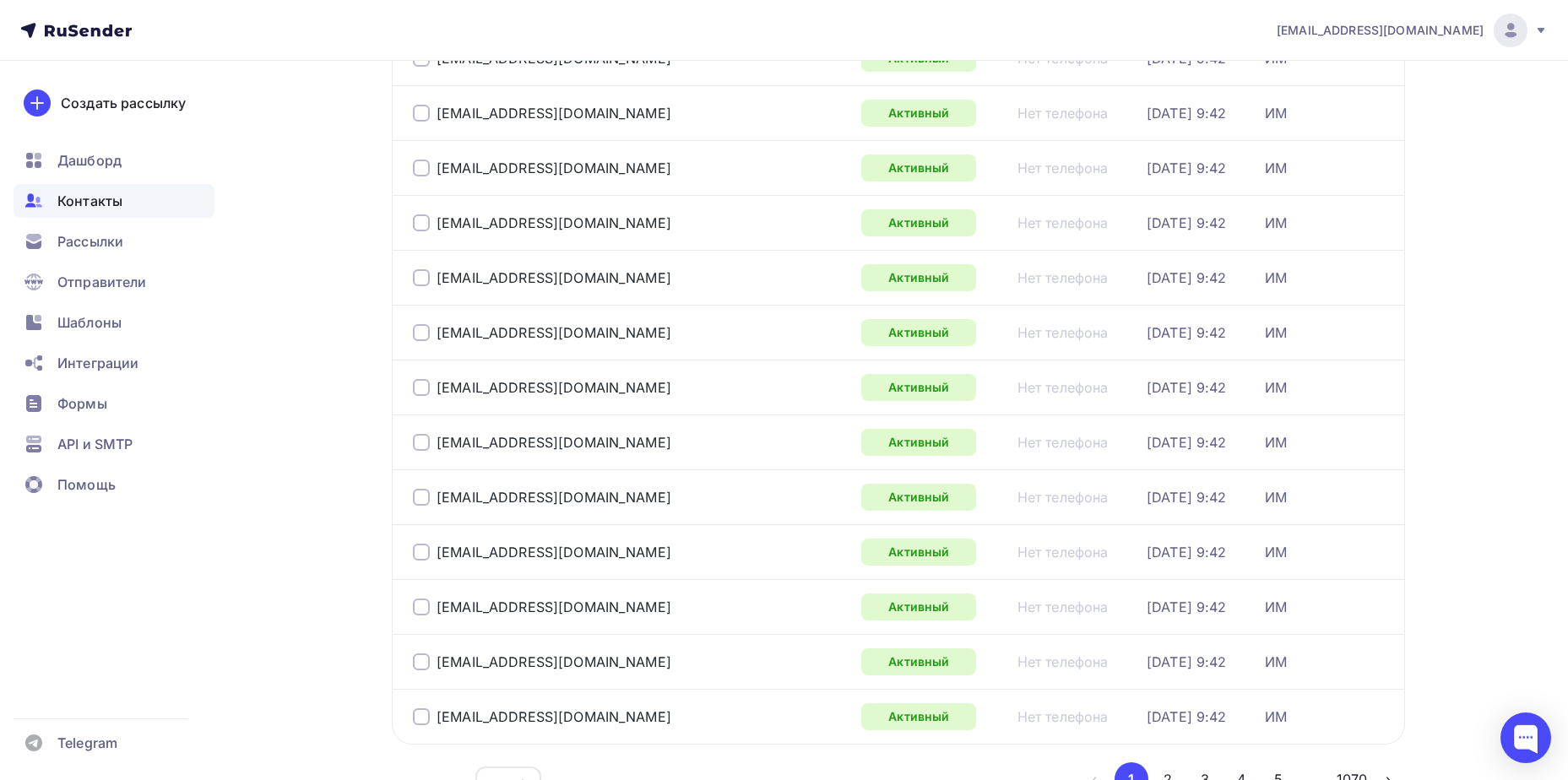
scroll to position [2455, 0]
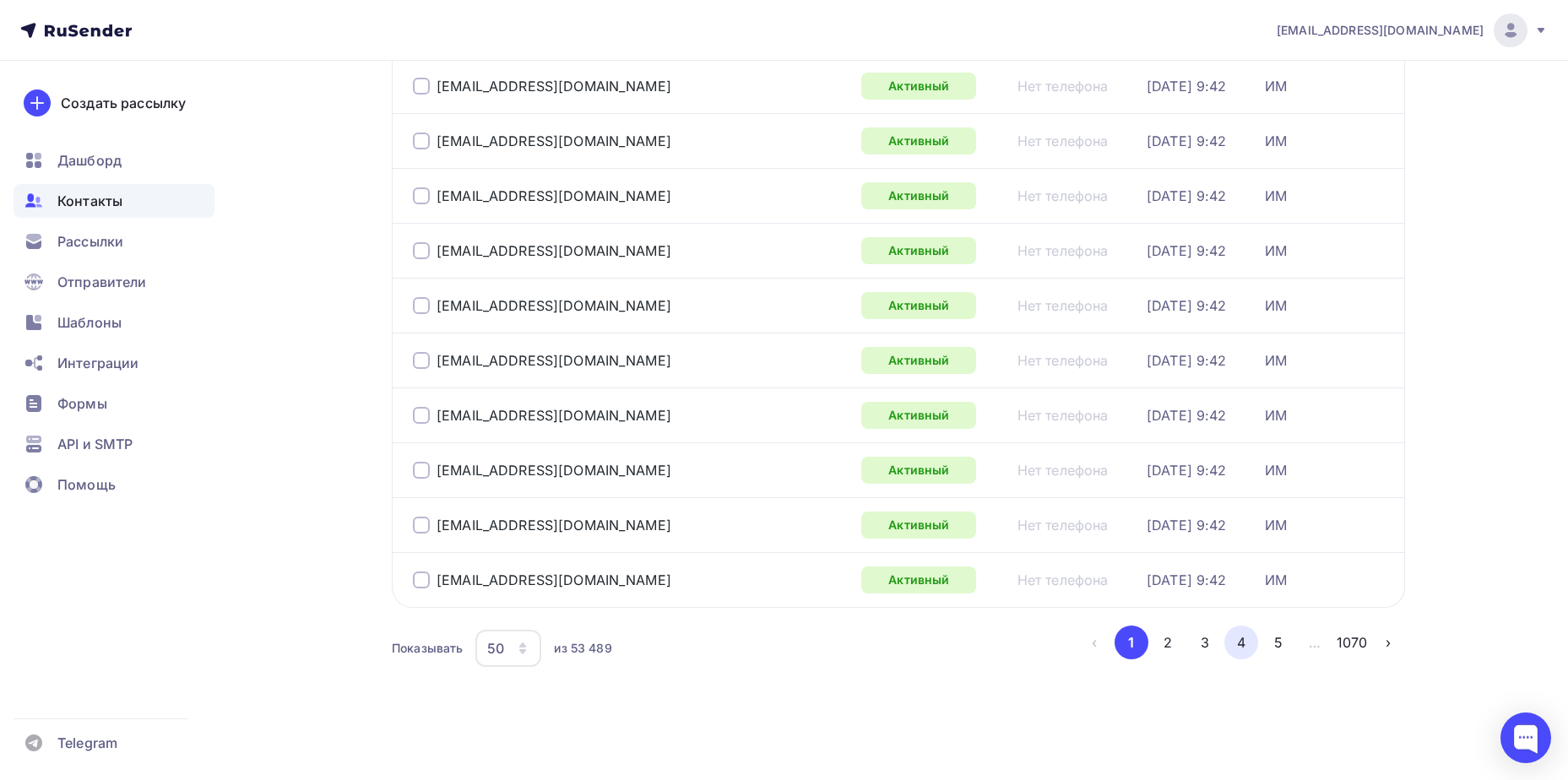
click at [1241, 648] on button "4" at bounding box center [1241, 642] width 34 height 33
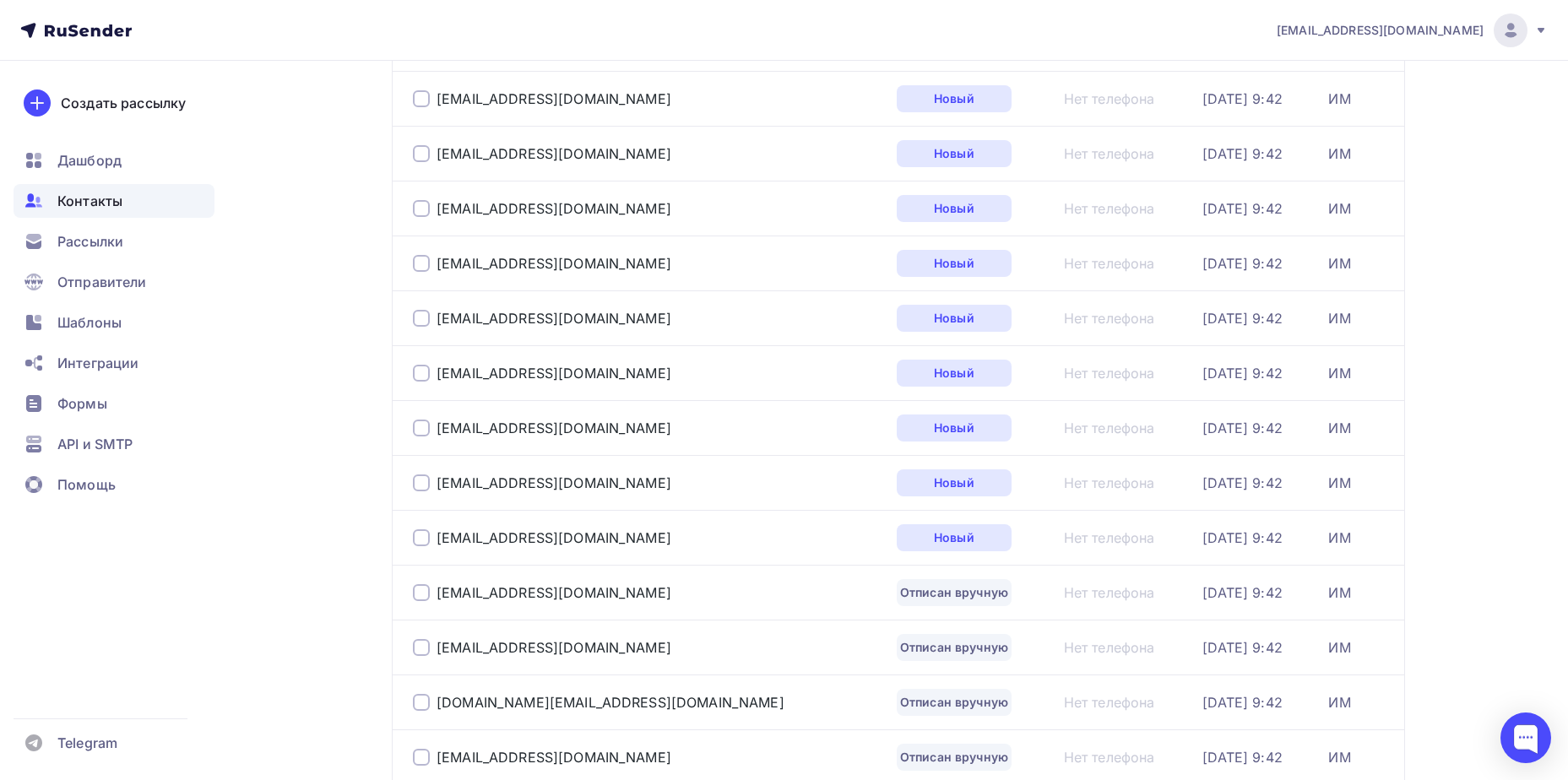
scroll to position [1307, 0]
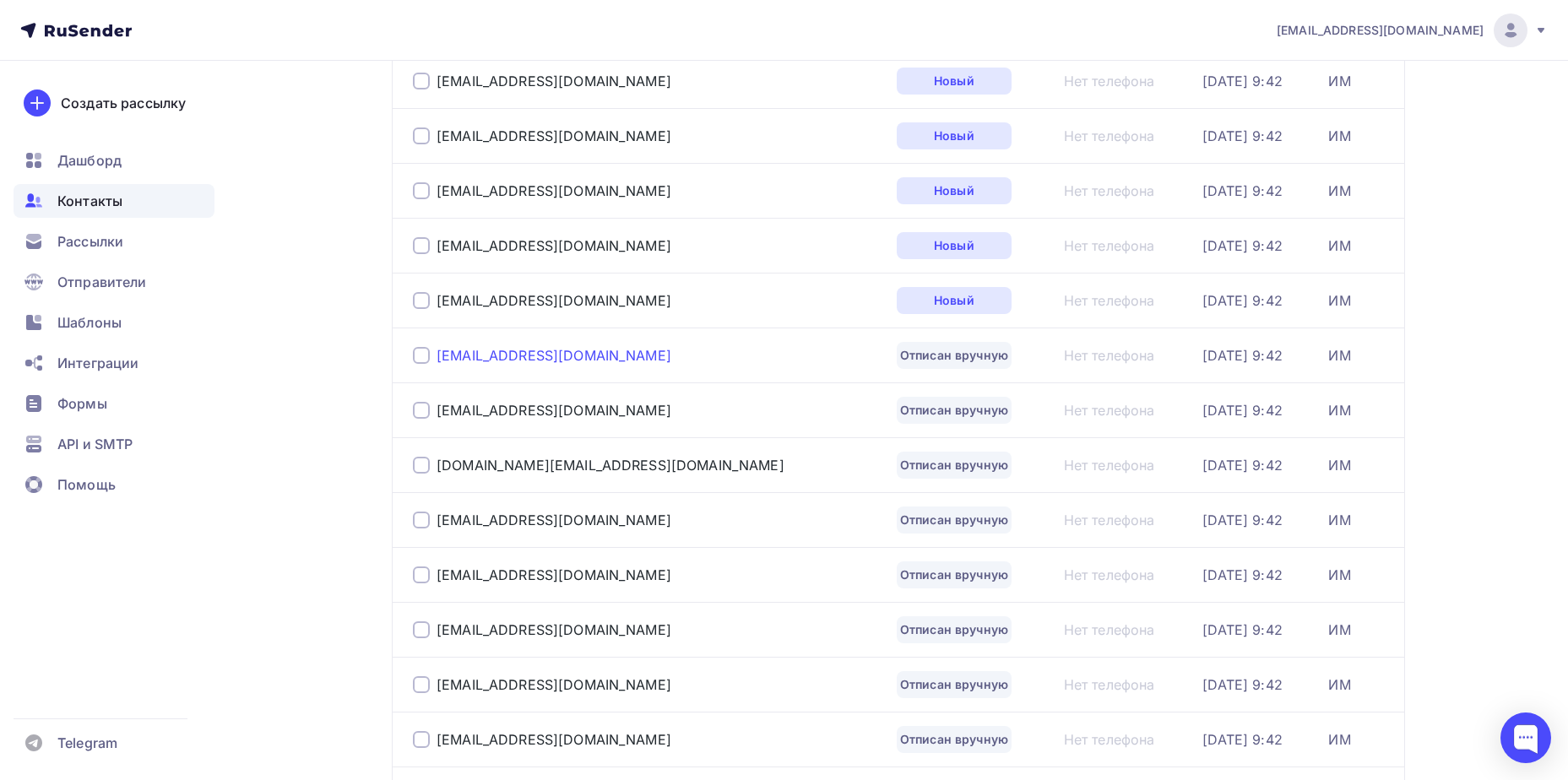
click at [465, 350] on div "[EMAIL_ADDRESS][DOMAIN_NAME]" at bounding box center [553, 356] width 235 height 17
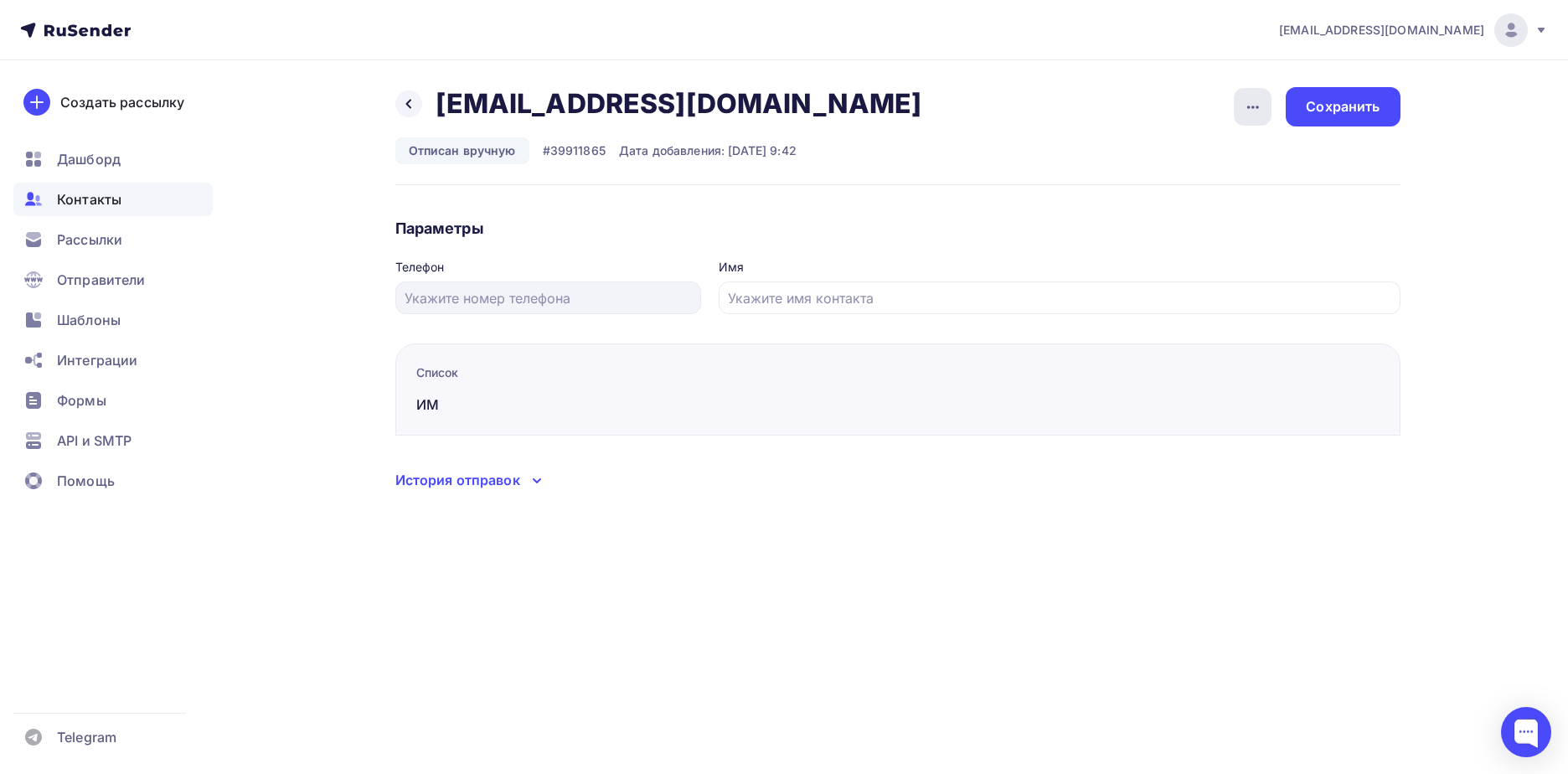
click at [1248, 107] on icon "button" at bounding box center [1253, 107] width 11 height 4
click at [1207, 196] on div "Подписать" at bounding box center [1187, 192] width 160 height 20
click at [1340, 111] on div "Сохранить" at bounding box center [1342, 106] width 74 height 19
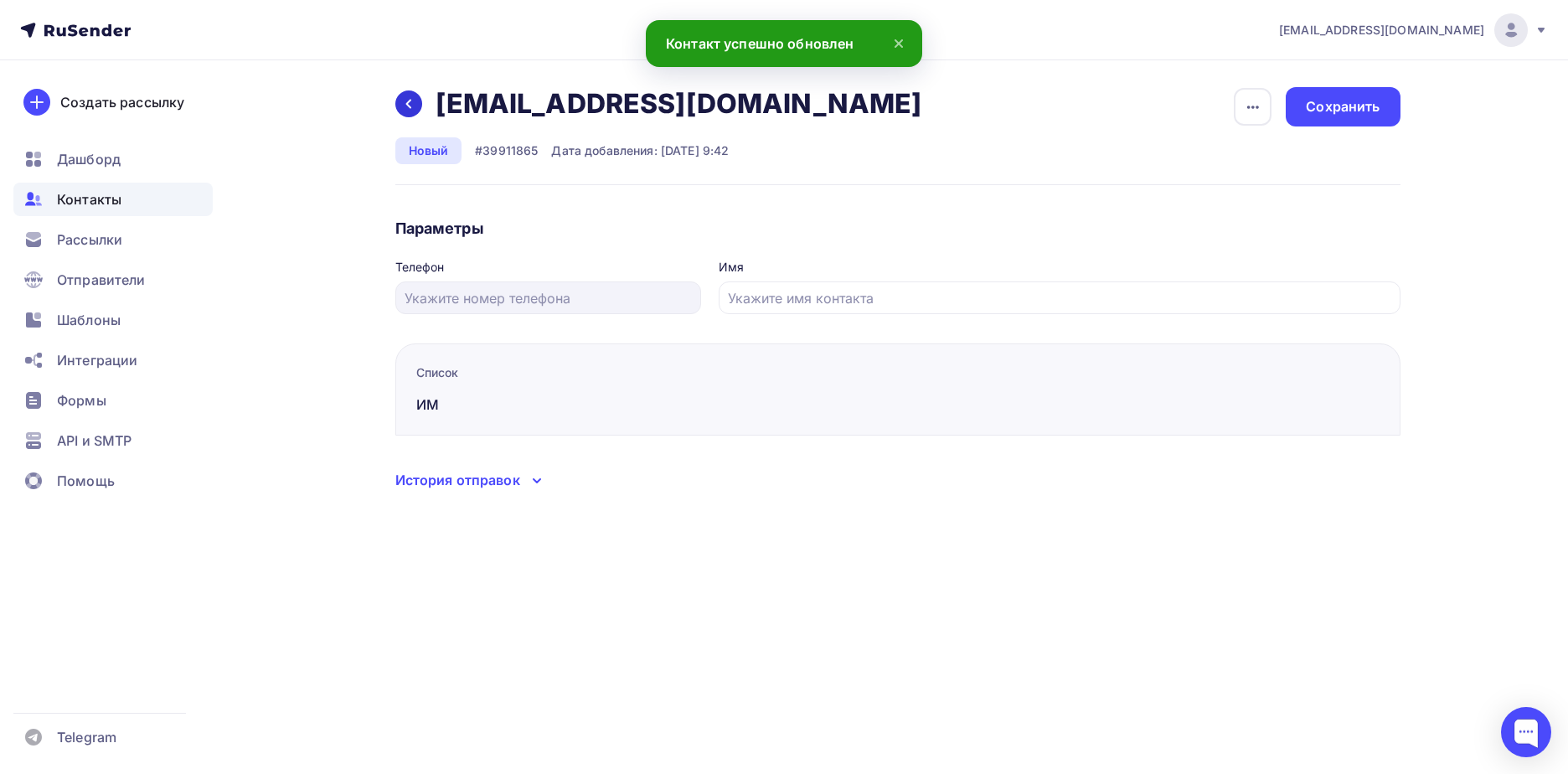
click at [411, 101] on icon at bounding box center [408, 104] width 13 height 13
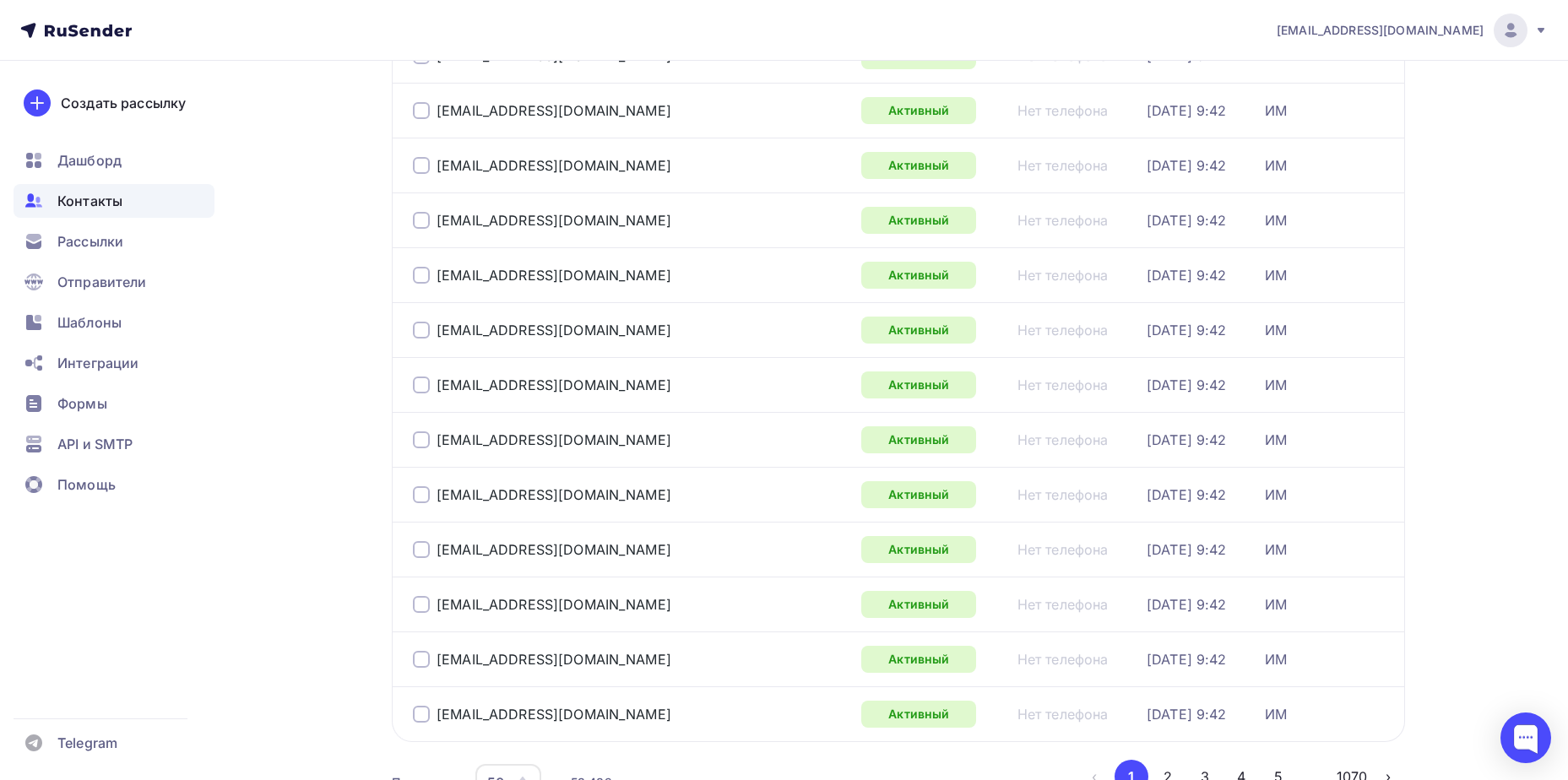
scroll to position [2455, 0]
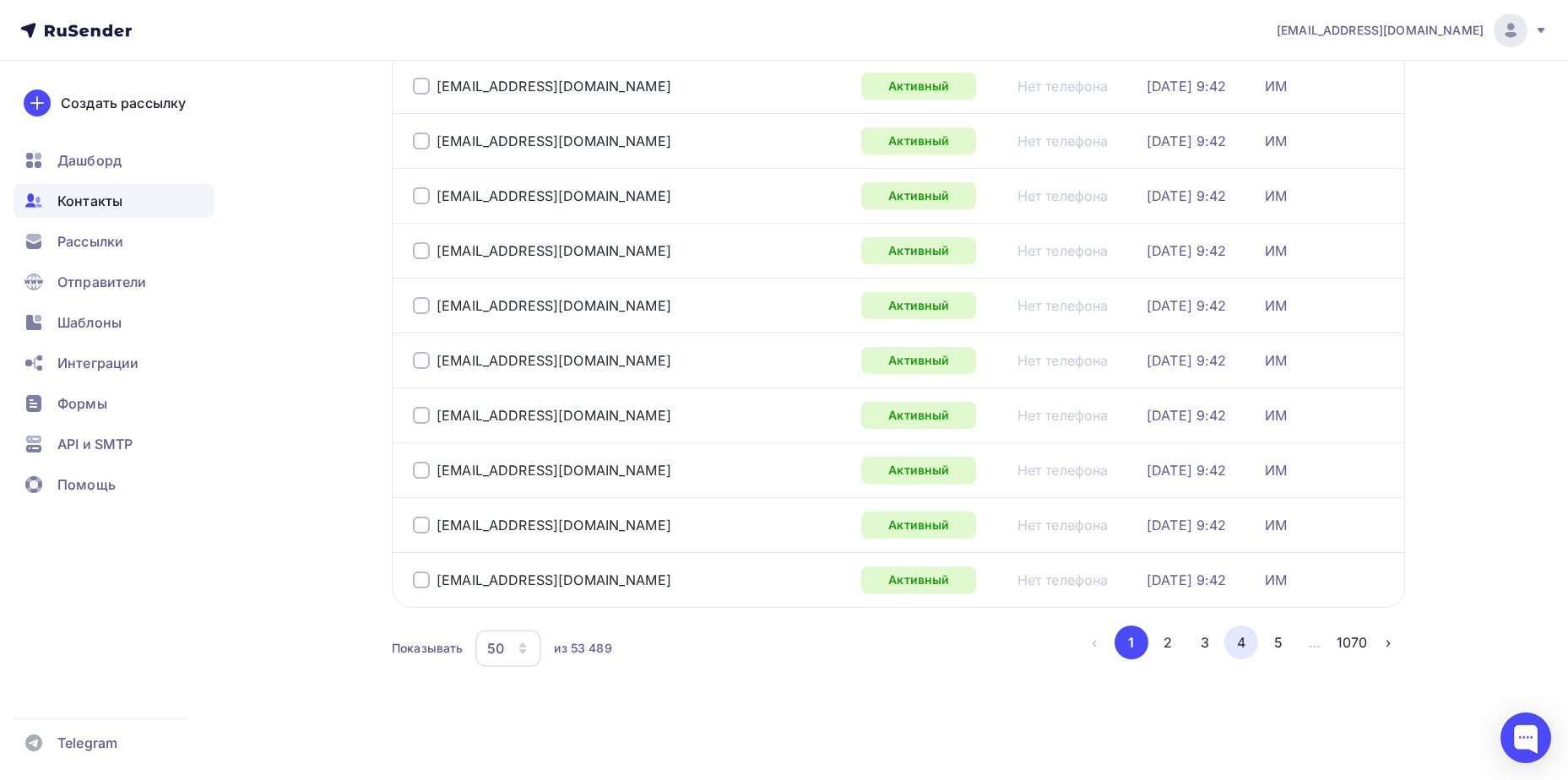
click at [1225, 638] on button "4" at bounding box center [1241, 642] width 34 height 33
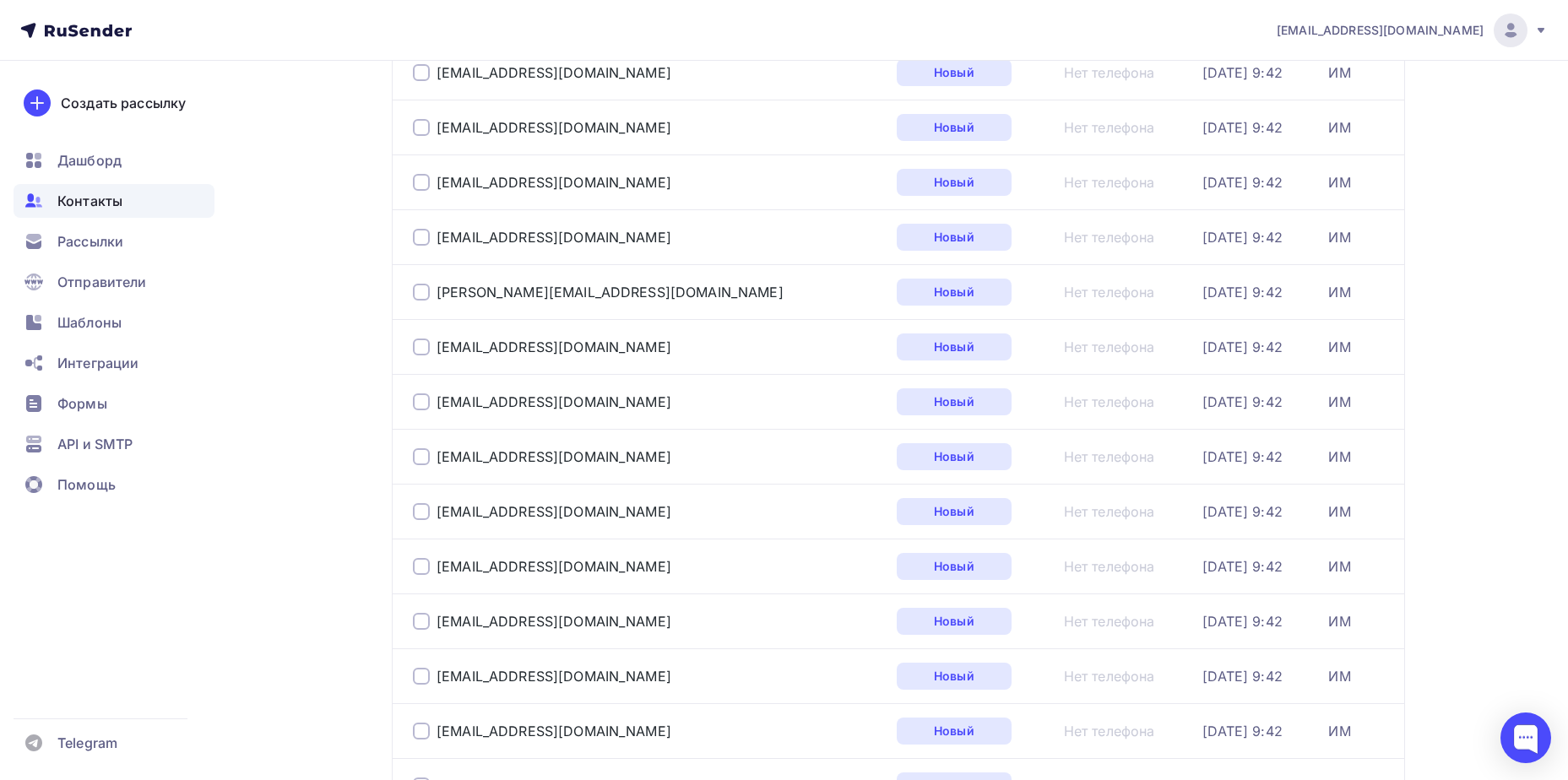
scroll to position [1138, 0]
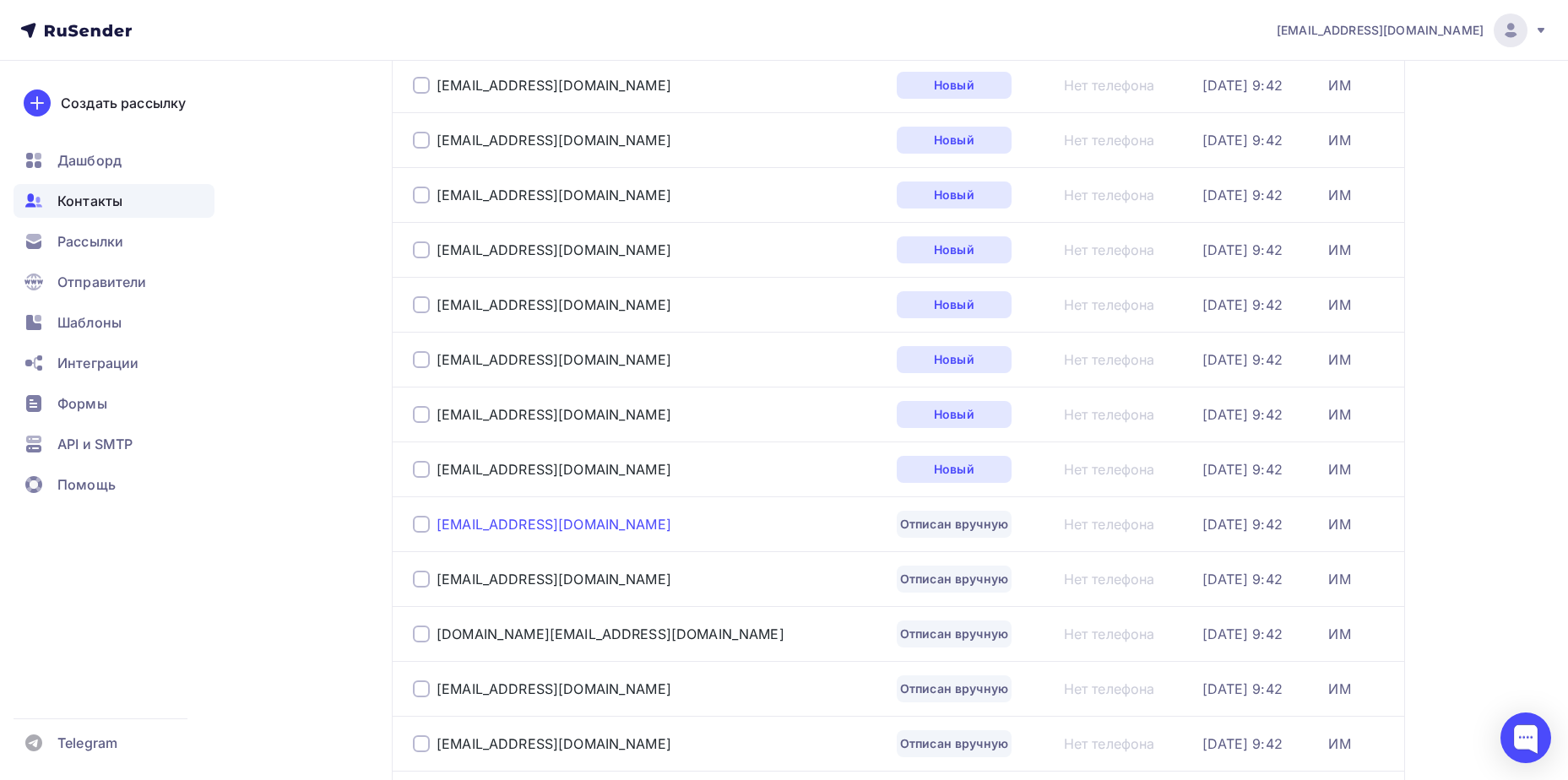
click at [469, 530] on div "[EMAIL_ADDRESS][DOMAIN_NAME]" at bounding box center [553, 524] width 235 height 17
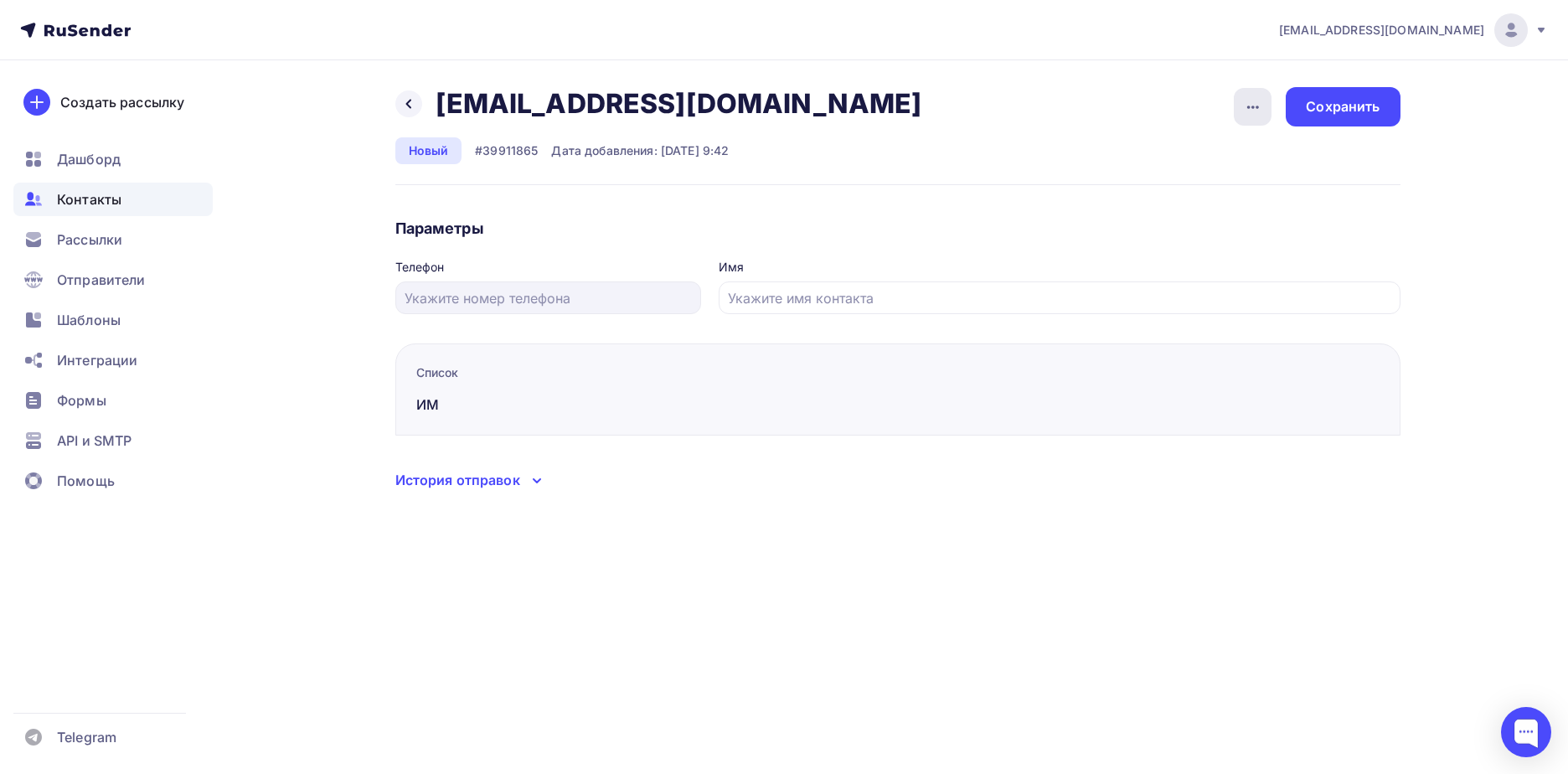
click at [1254, 104] on icon "button" at bounding box center [1252, 106] width 20 height 20
click at [1227, 198] on div "Отписать" at bounding box center [1187, 192] width 160 height 20
click at [1244, 104] on icon "button" at bounding box center [1252, 106] width 20 height 20
click at [1227, 188] on div "Подписать" at bounding box center [1187, 192] width 160 height 20
click at [1315, 106] on div "Сохранить" at bounding box center [1342, 106] width 74 height 19
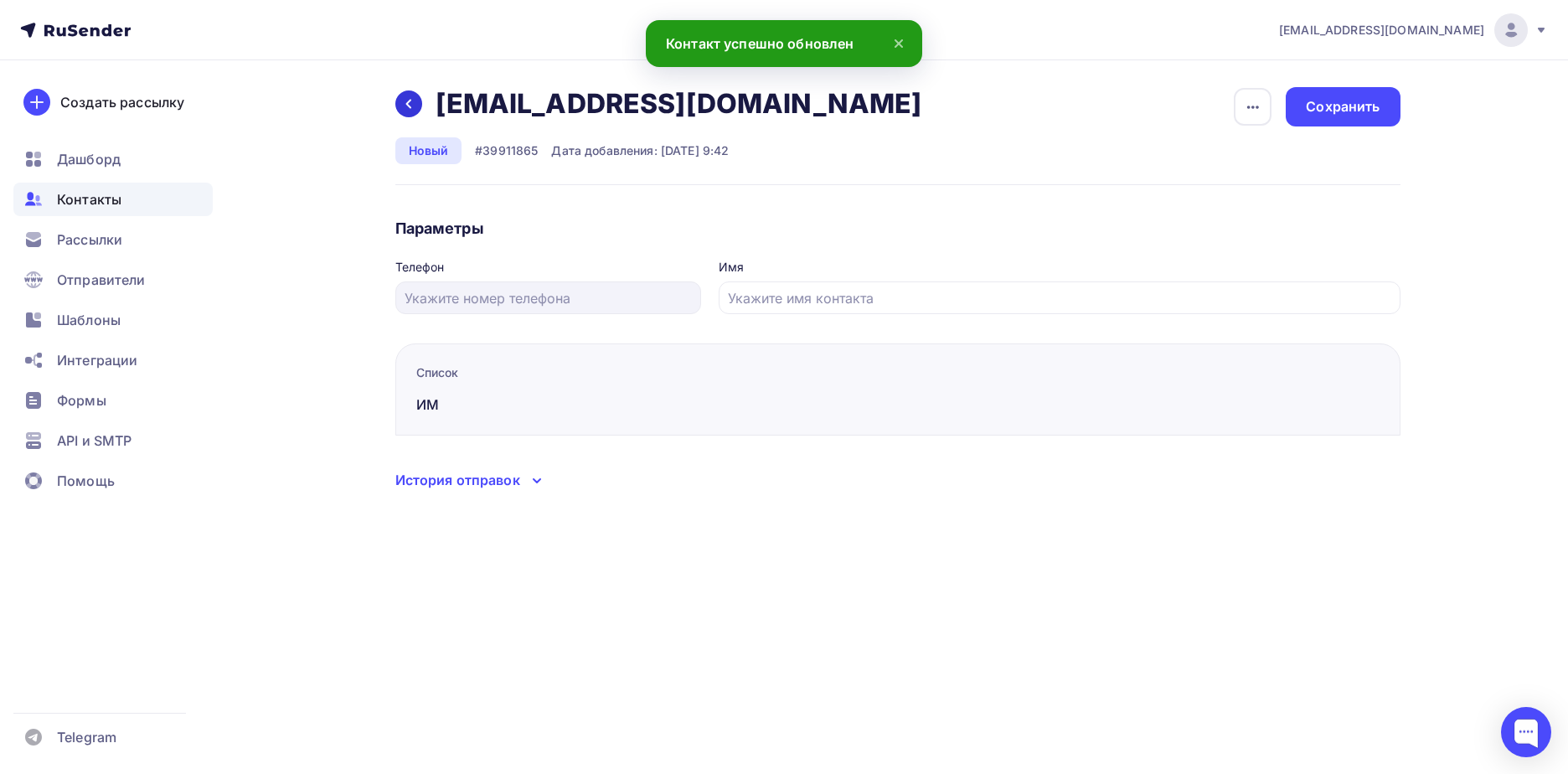
click at [406, 104] on icon at bounding box center [408, 104] width 13 height 13
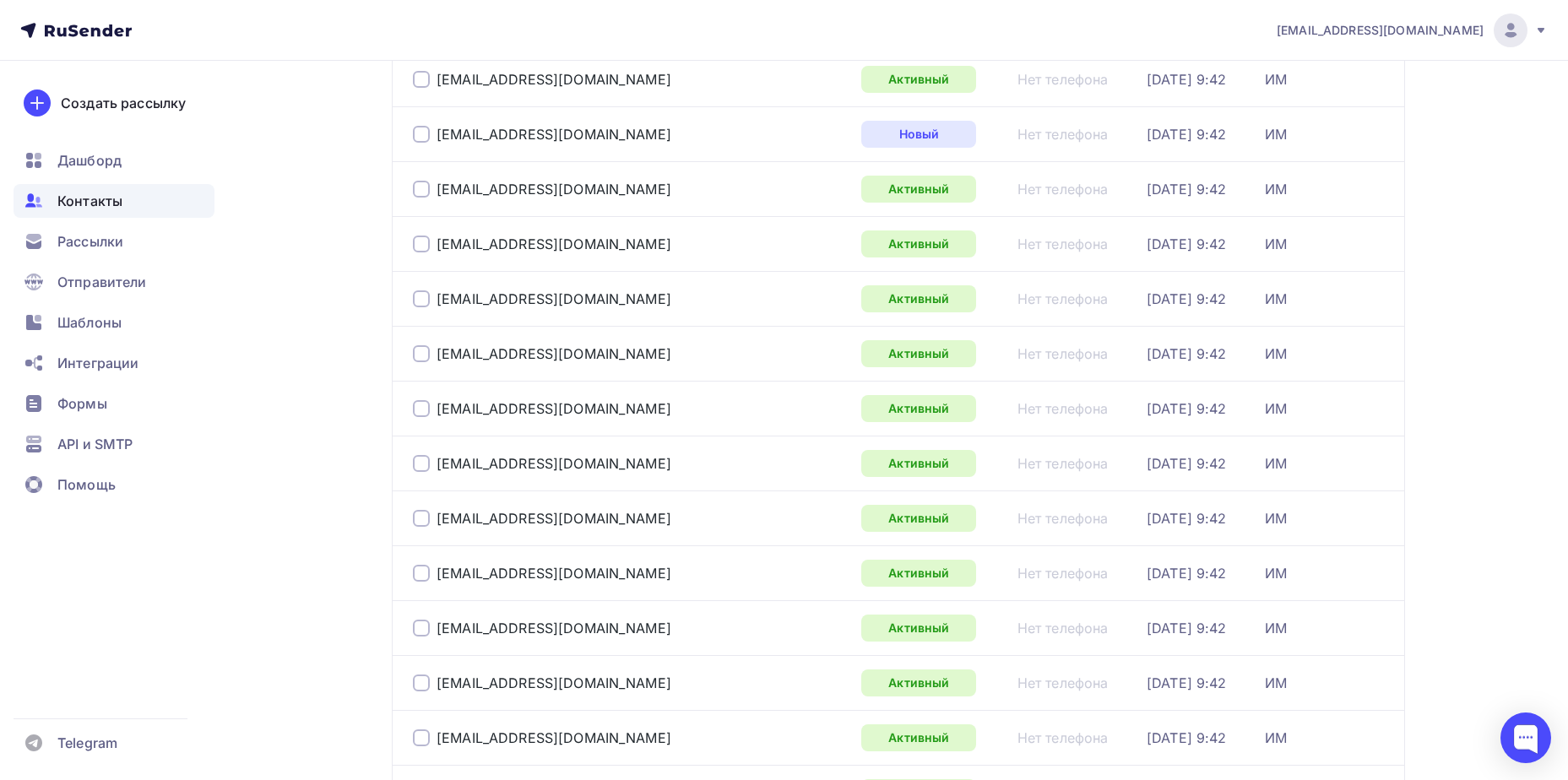
scroll to position [2455, 0]
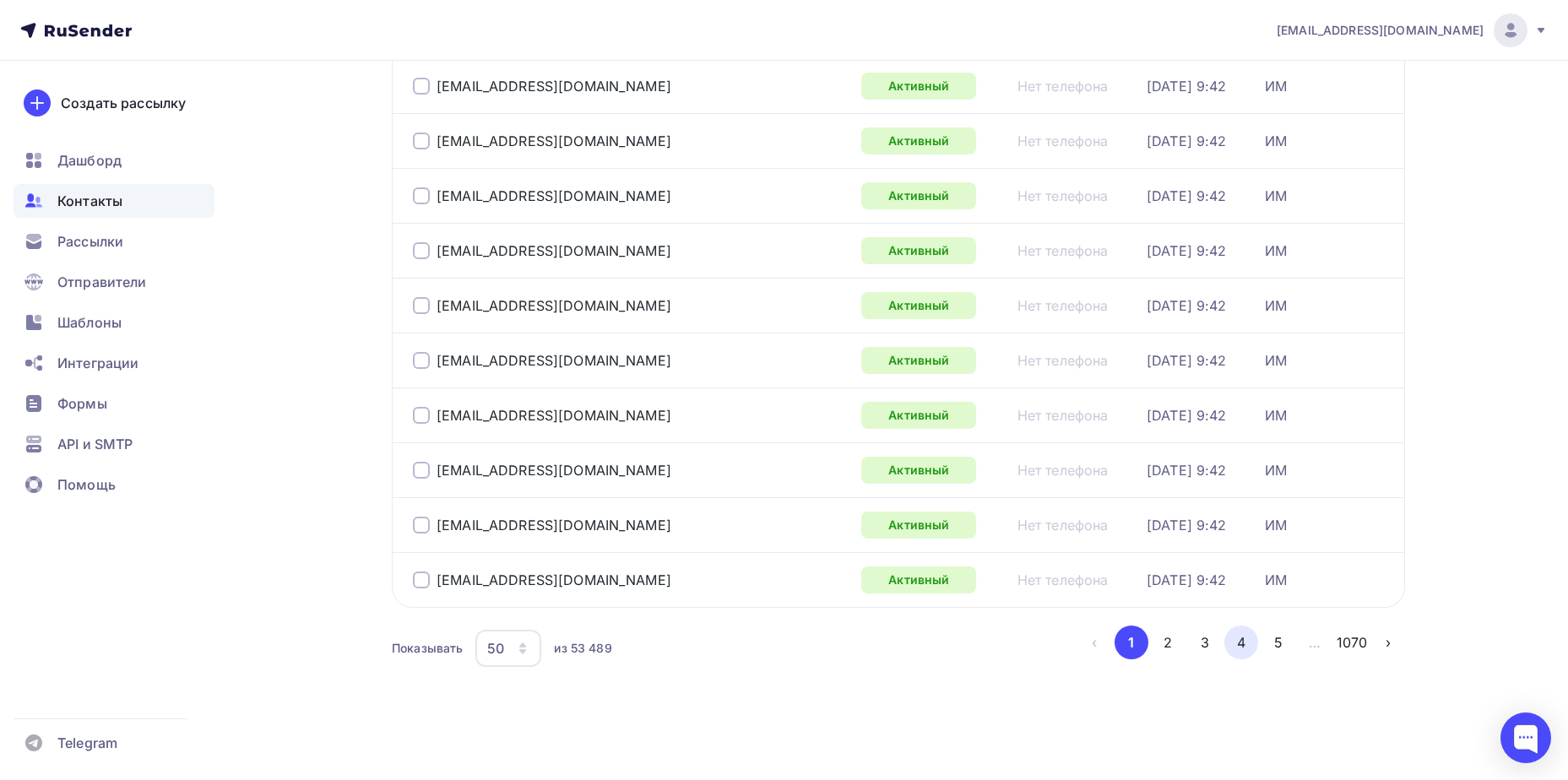
click at [1239, 649] on button "4" at bounding box center [1241, 642] width 34 height 33
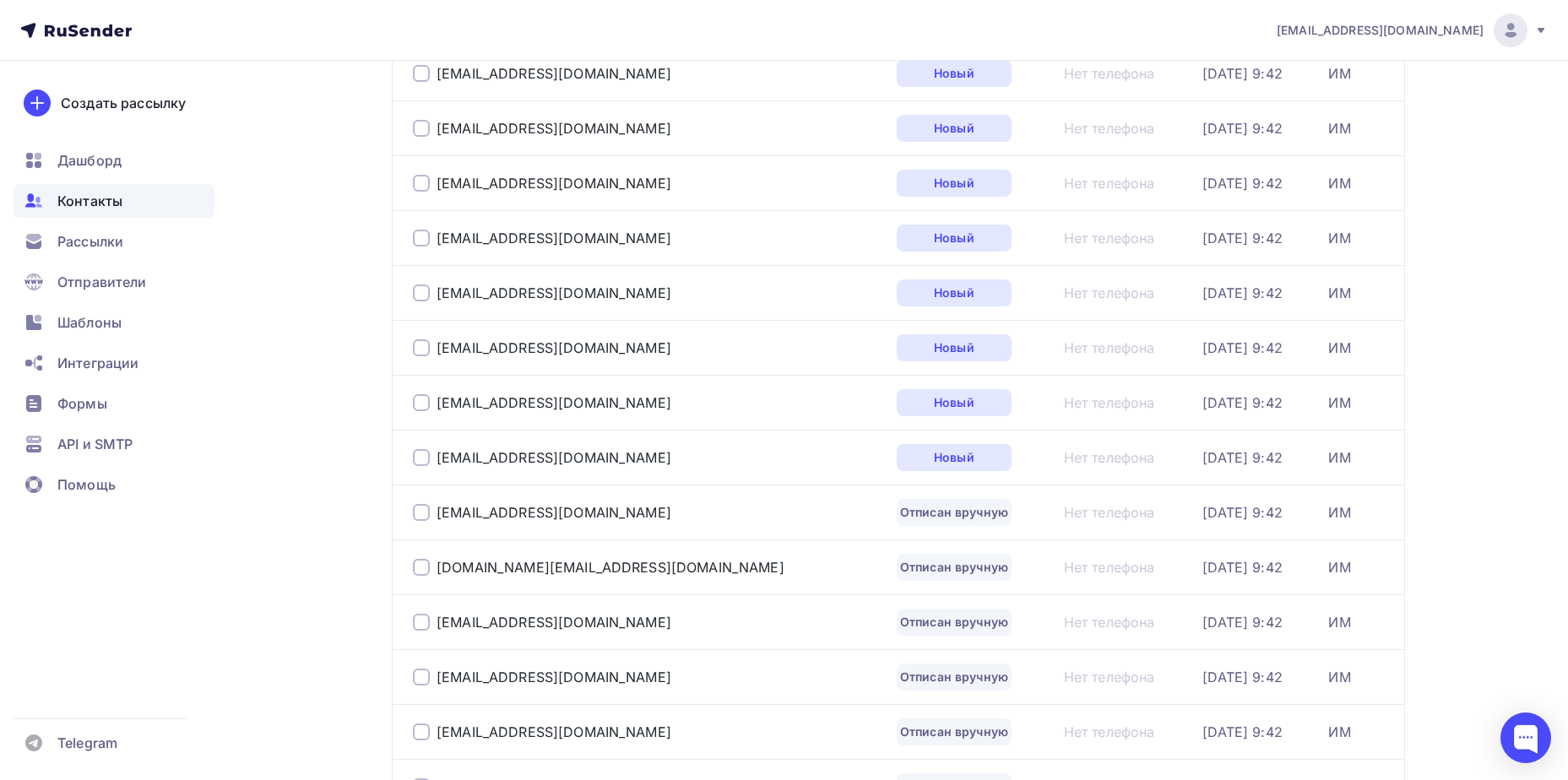
scroll to position [1223, 0]
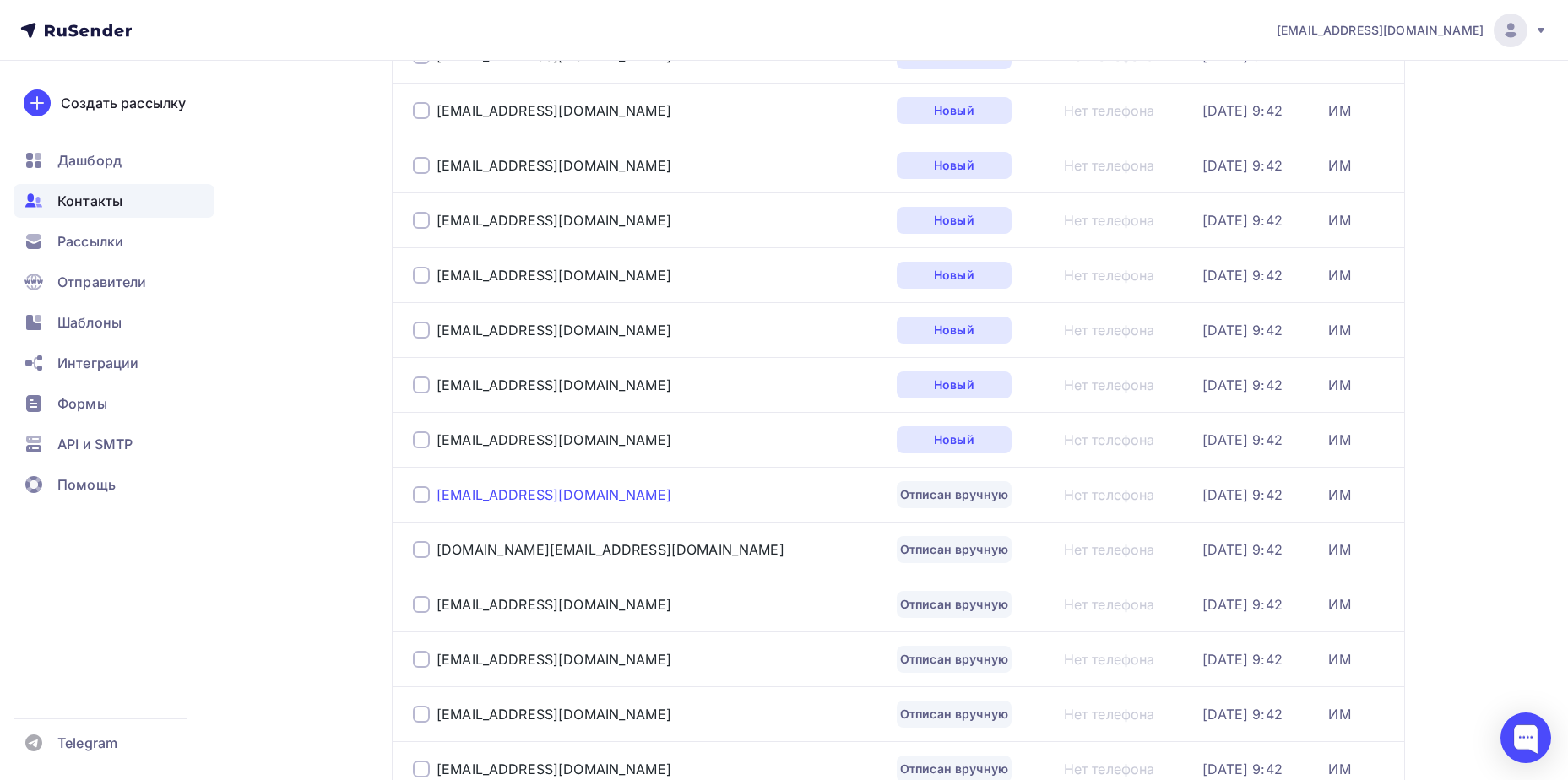
click at [556, 495] on div "[EMAIL_ADDRESS][DOMAIN_NAME]" at bounding box center [553, 495] width 235 height 17
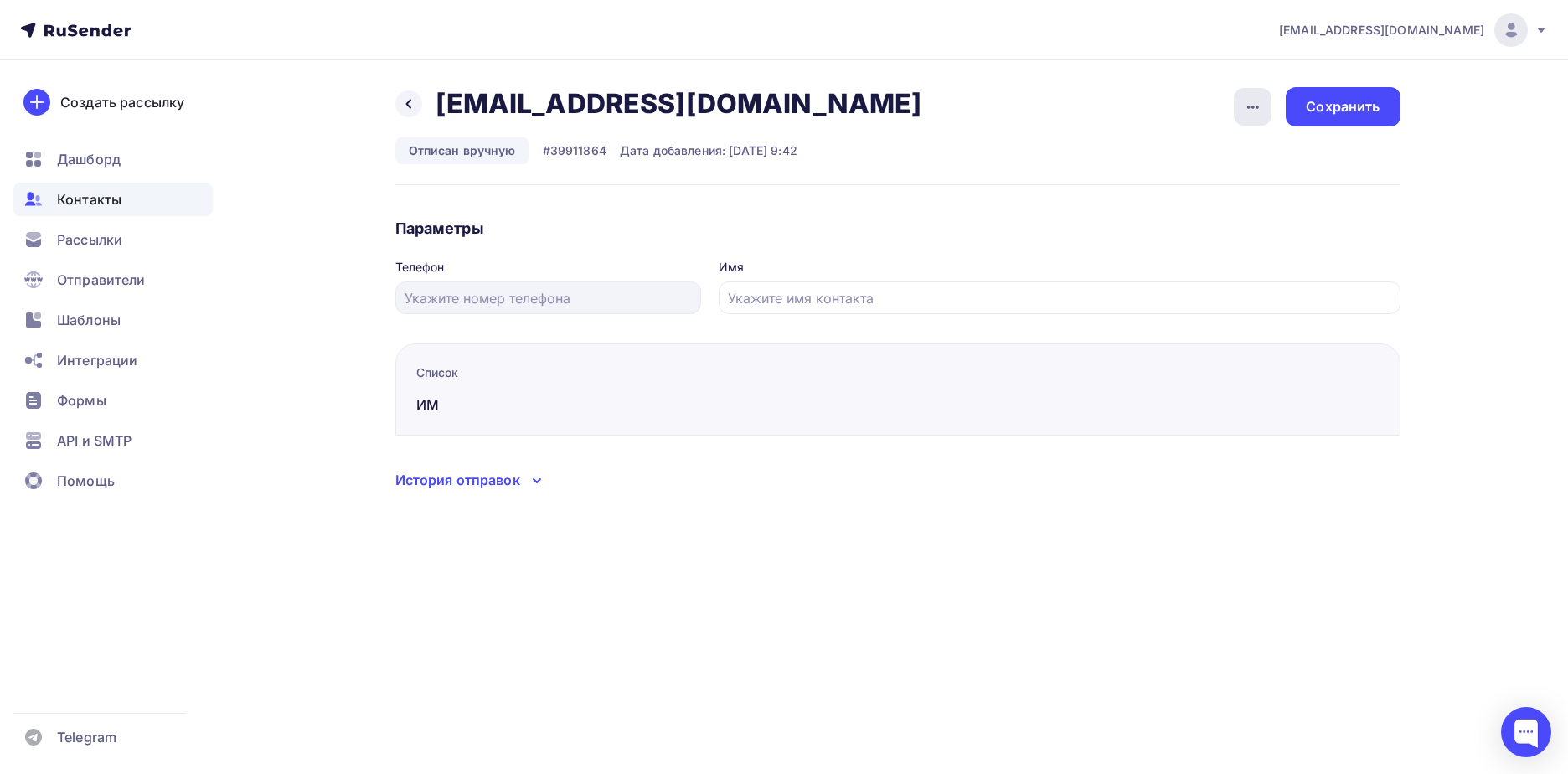
click at [1254, 100] on icon "button" at bounding box center [1252, 106] width 20 height 20
click at [1205, 189] on div "Подписать" at bounding box center [1187, 192] width 160 height 20
click at [1357, 112] on div "Сохранить" at bounding box center [1342, 106] width 74 height 19
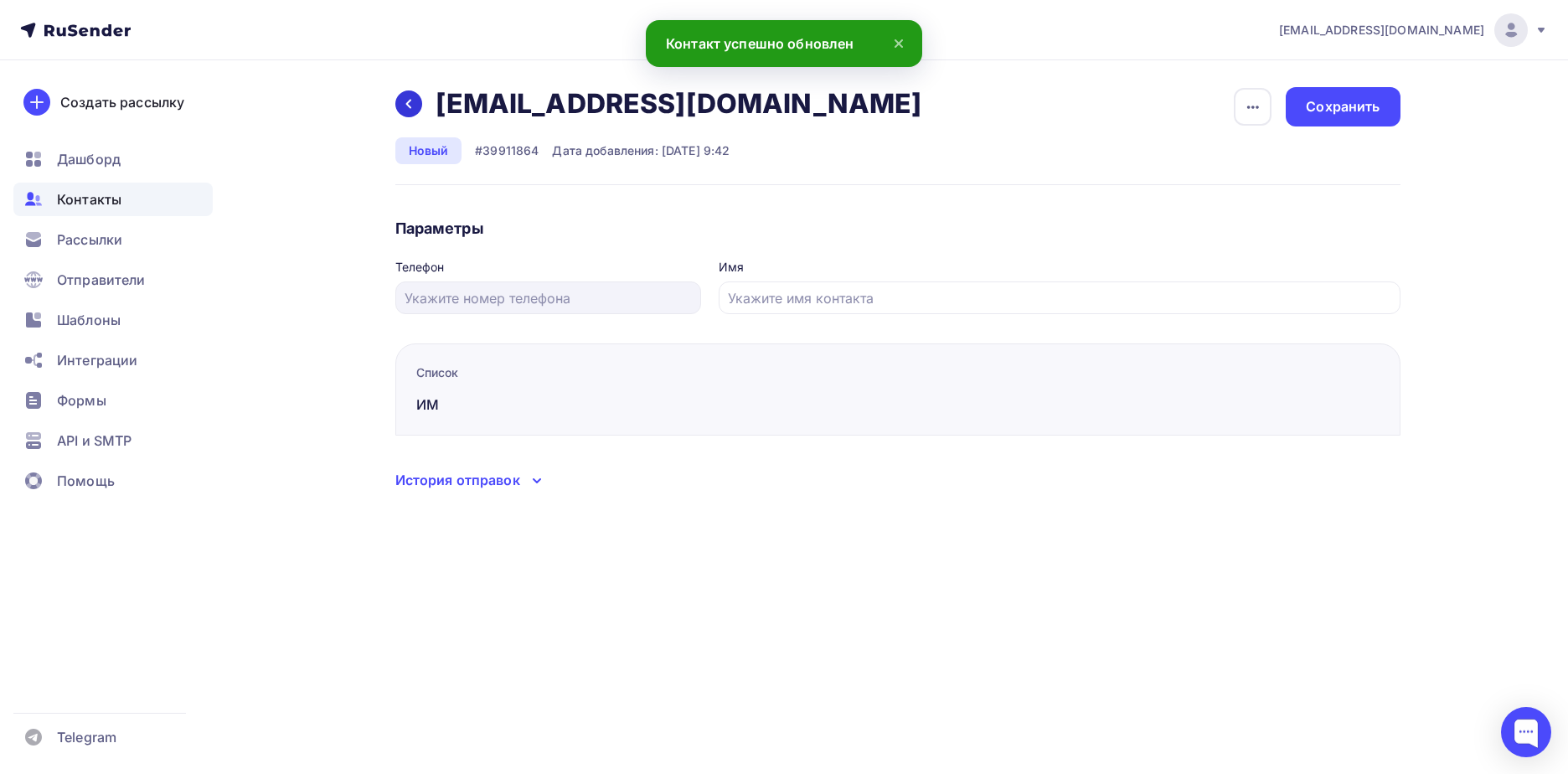
click at [418, 102] on div at bounding box center [408, 104] width 27 height 27
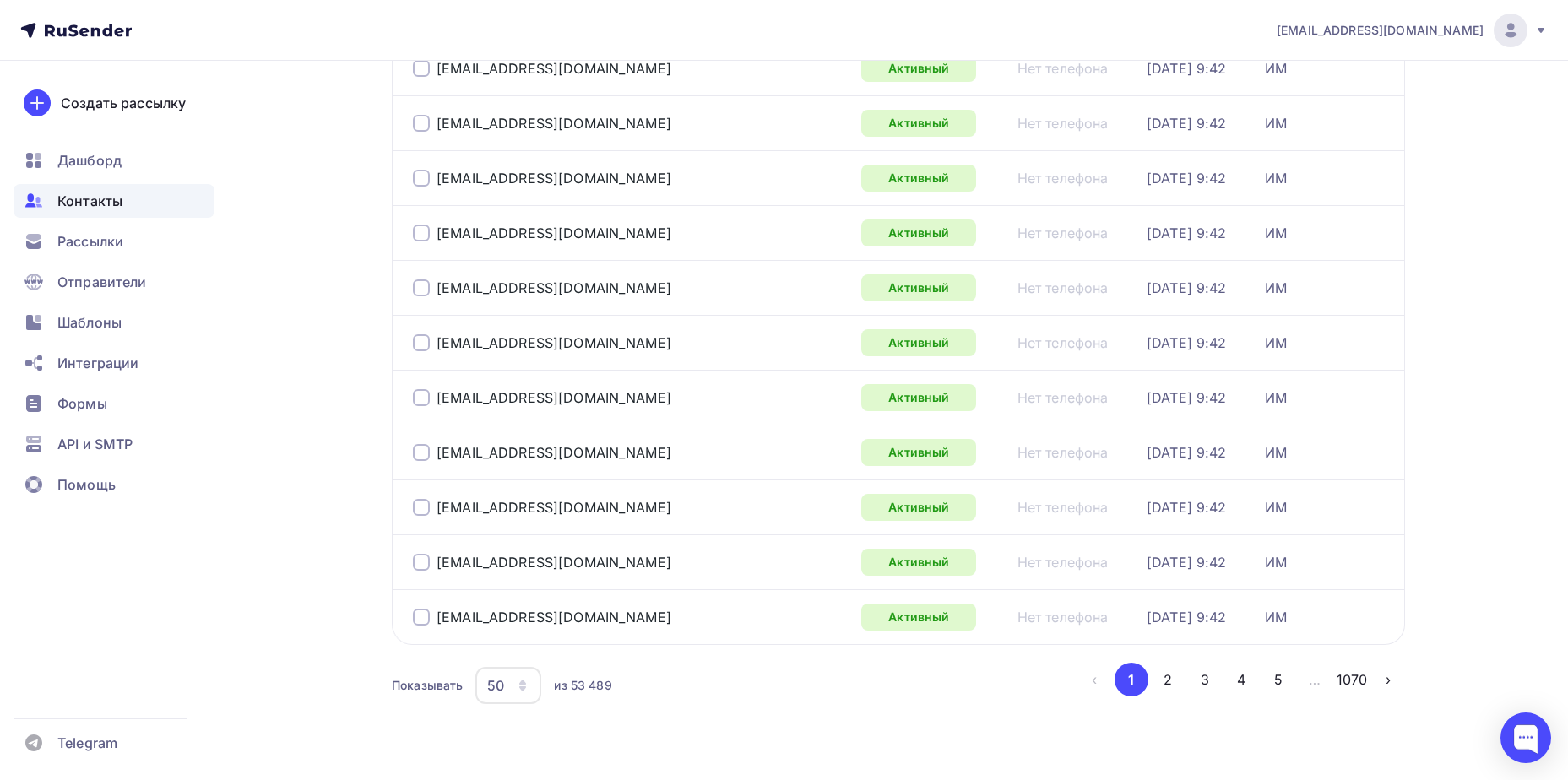
scroll to position [2455, 0]
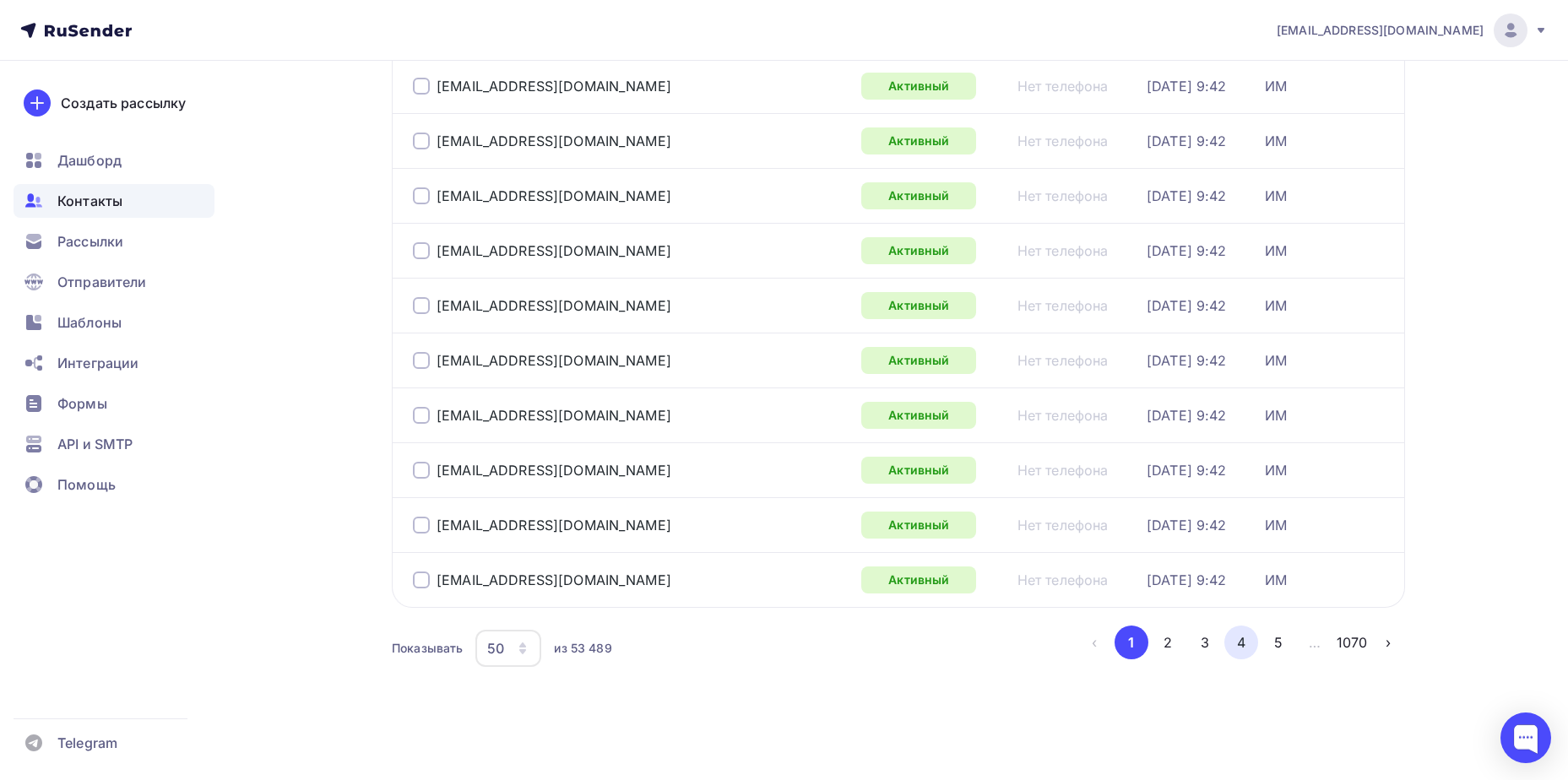
click at [1250, 635] on button "4" at bounding box center [1241, 642] width 34 height 33
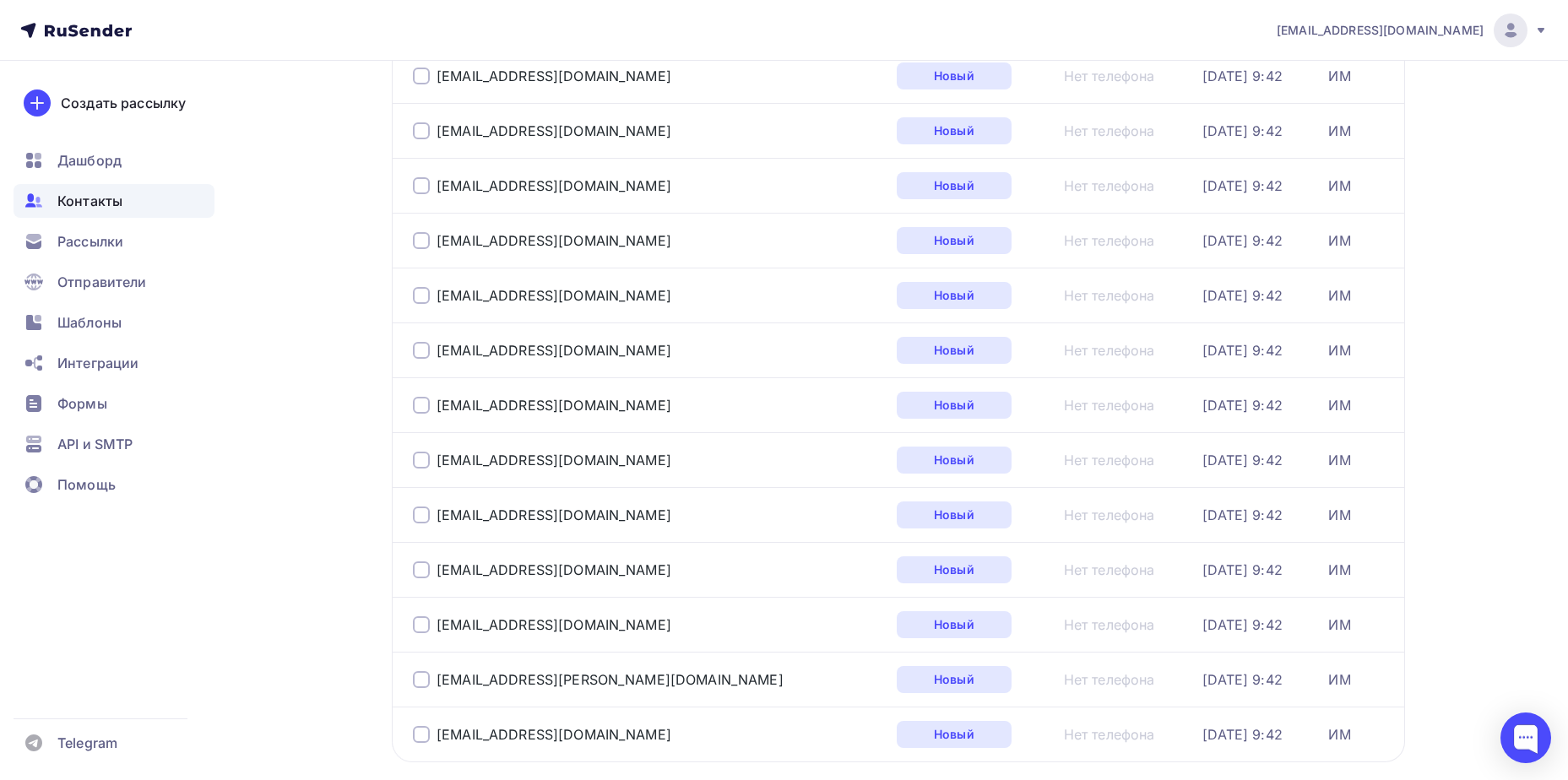
scroll to position [2151, 0]
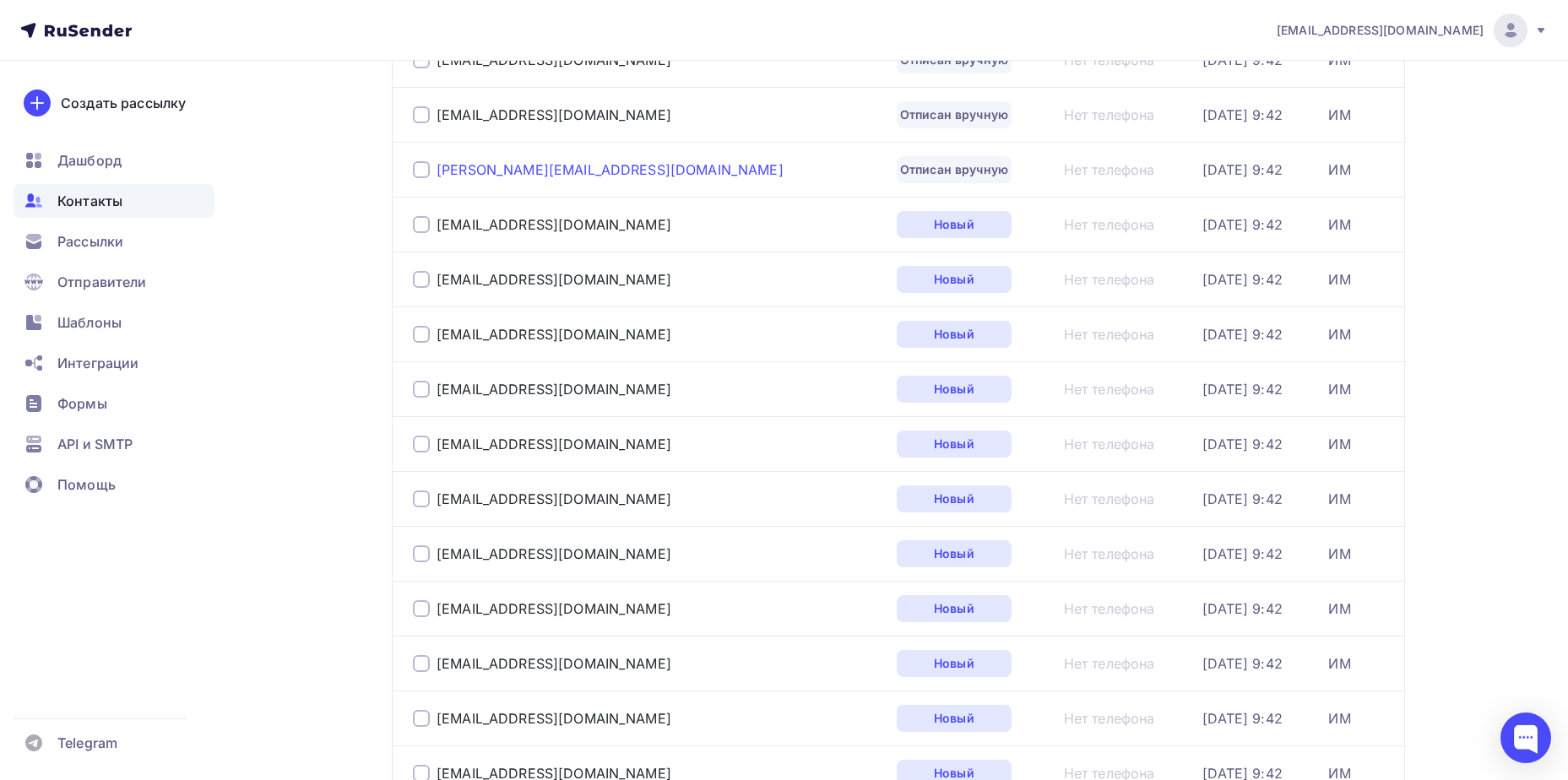
click at [548, 168] on div "[PERSON_NAME][EMAIL_ADDRESS][DOMAIN_NAME]" at bounding box center [610, 170] width 347 height 17
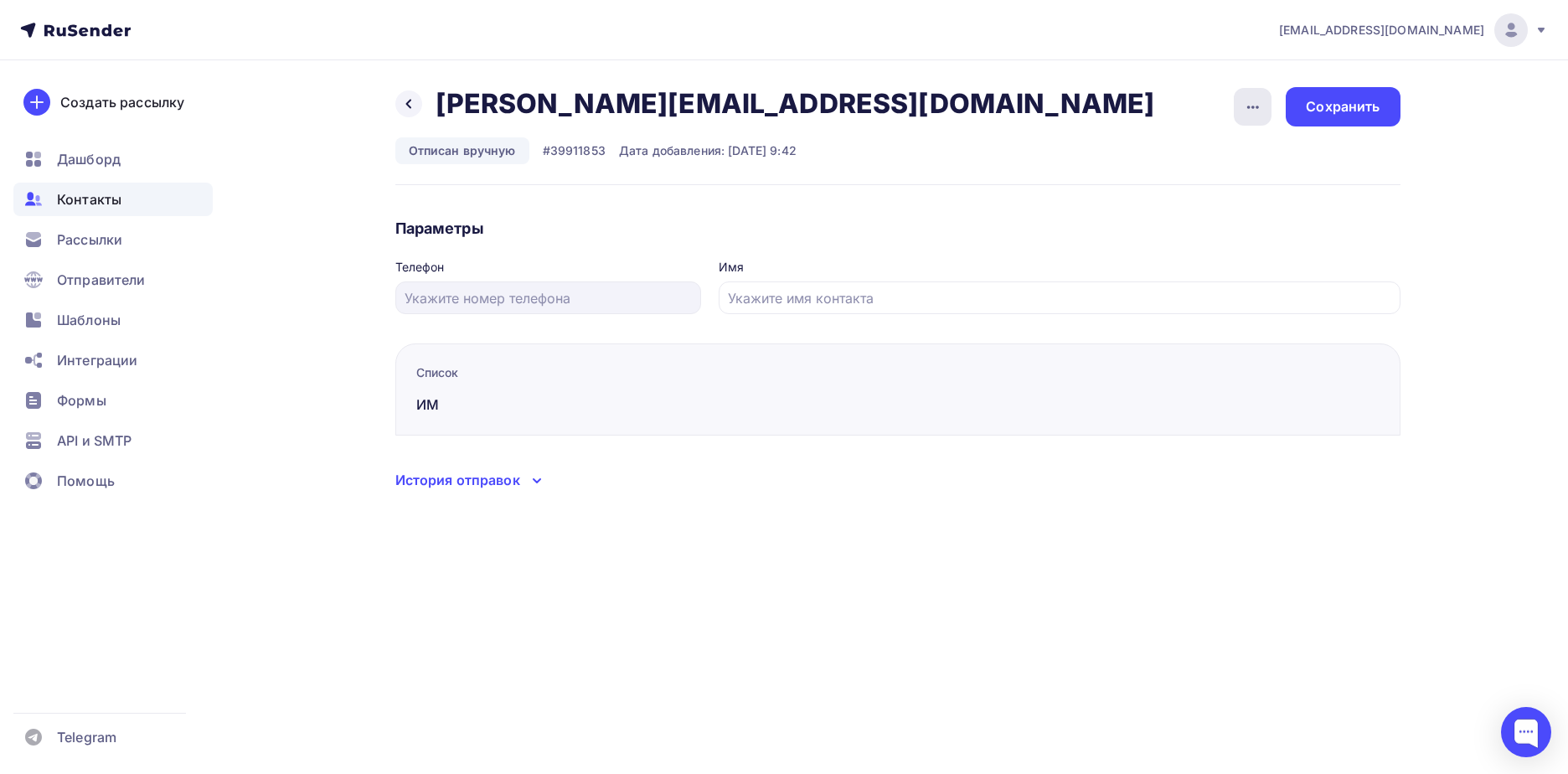
click at [1271, 112] on div "button" at bounding box center [1253, 107] width 38 height 38
click at [1236, 193] on div "Подписать" at bounding box center [1187, 192] width 160 height 20
click at [1344, 115] on div "Сохранить" at bounding box center [1342, 106] width 74 height 19
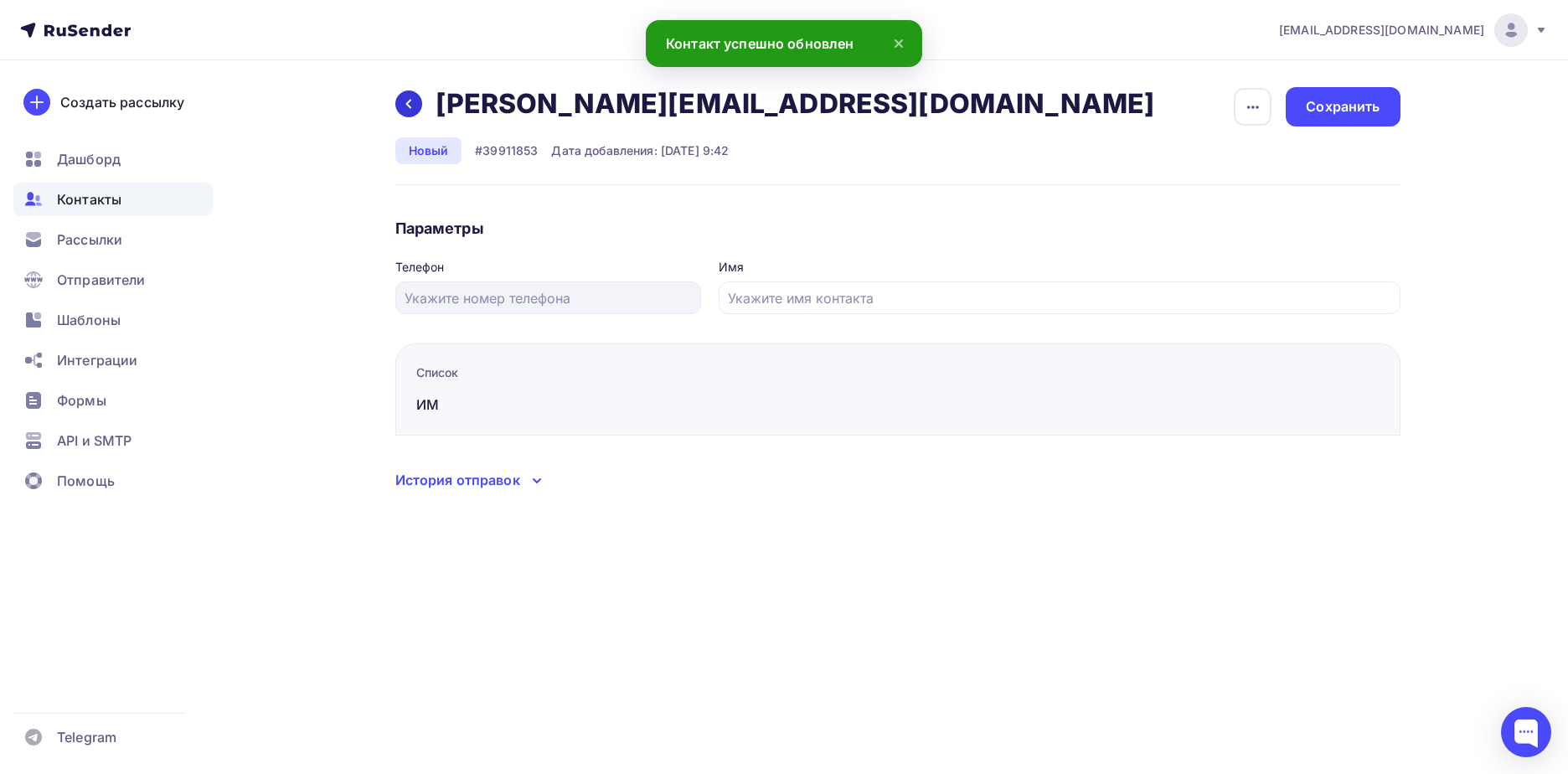
click at [399, 104] on div at bounding box center [408, 104] width 27 height 27
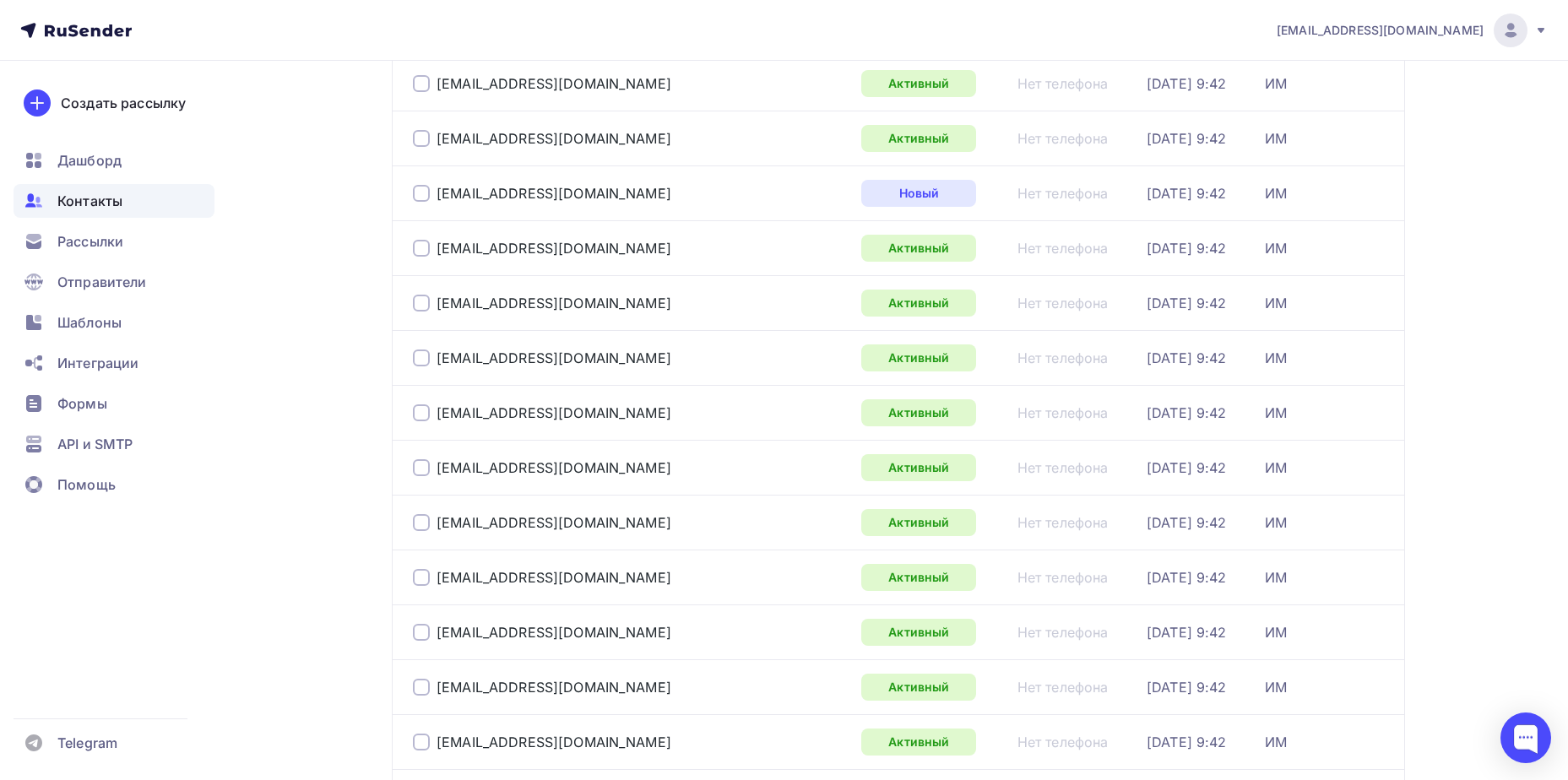
scroll to position [2455, 0]
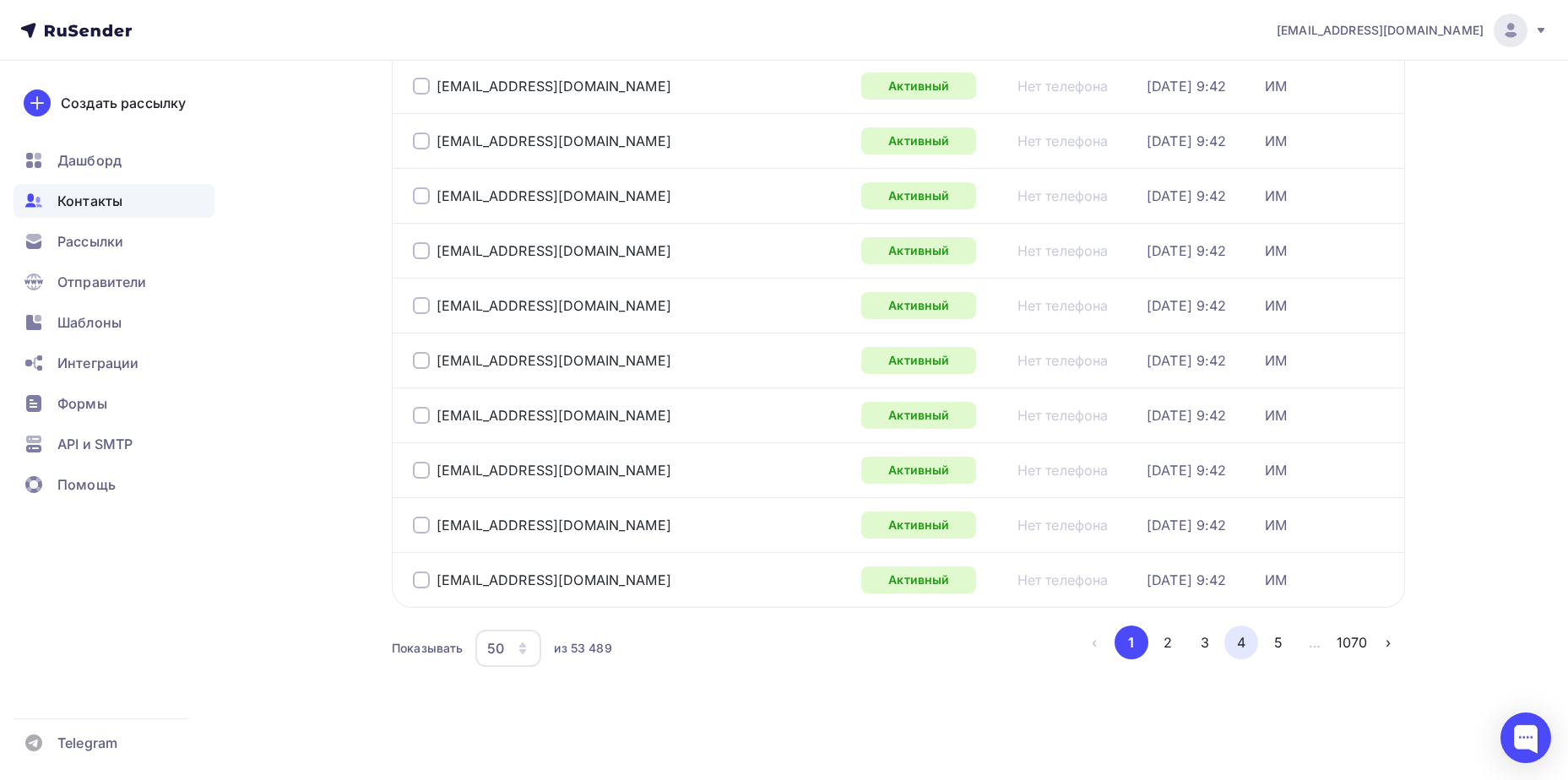
click at [1234, 639] on button "4" at bounding box center [1241, 642] width 34 height 33
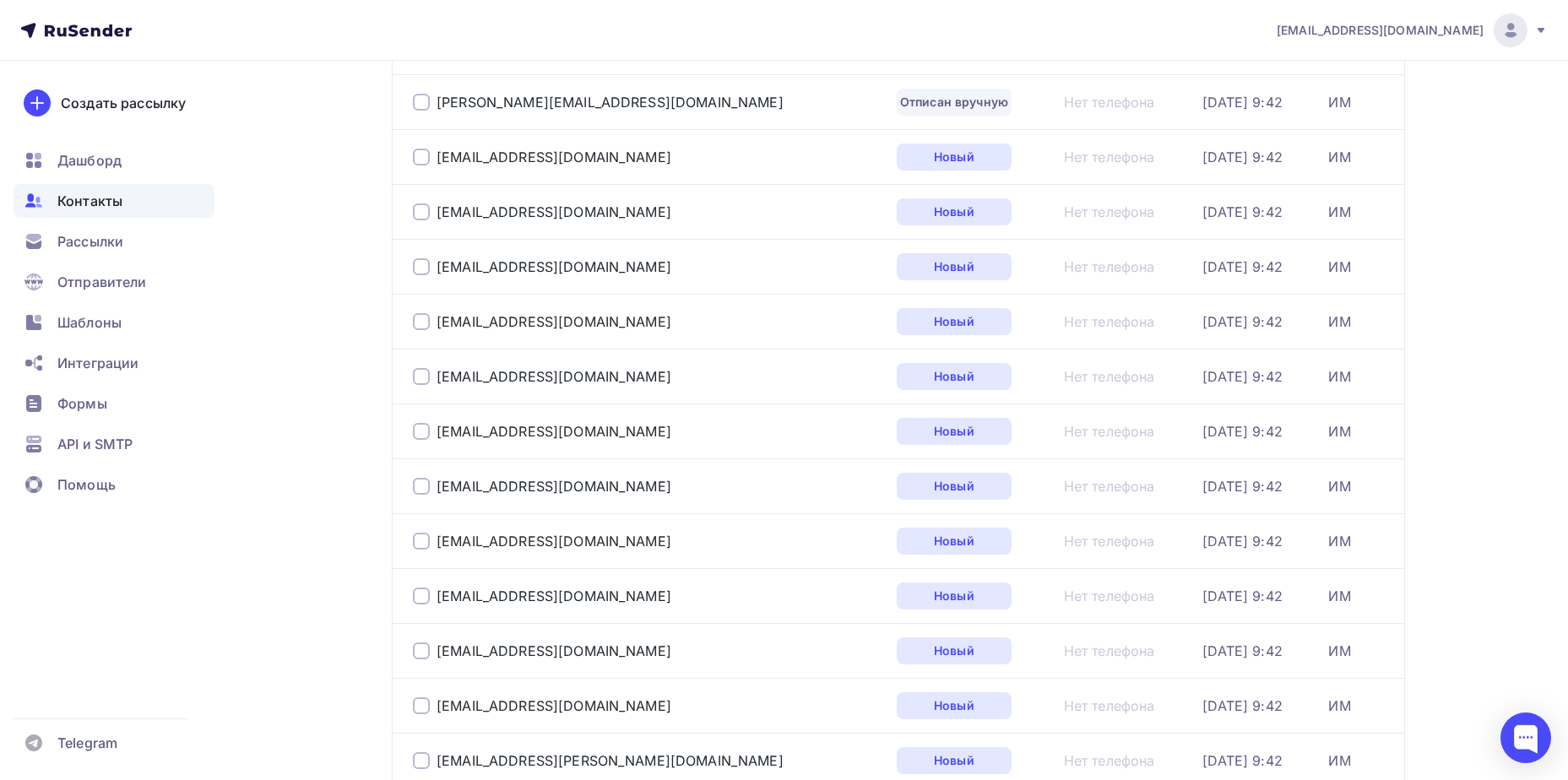
scroll to position [1948, 0]
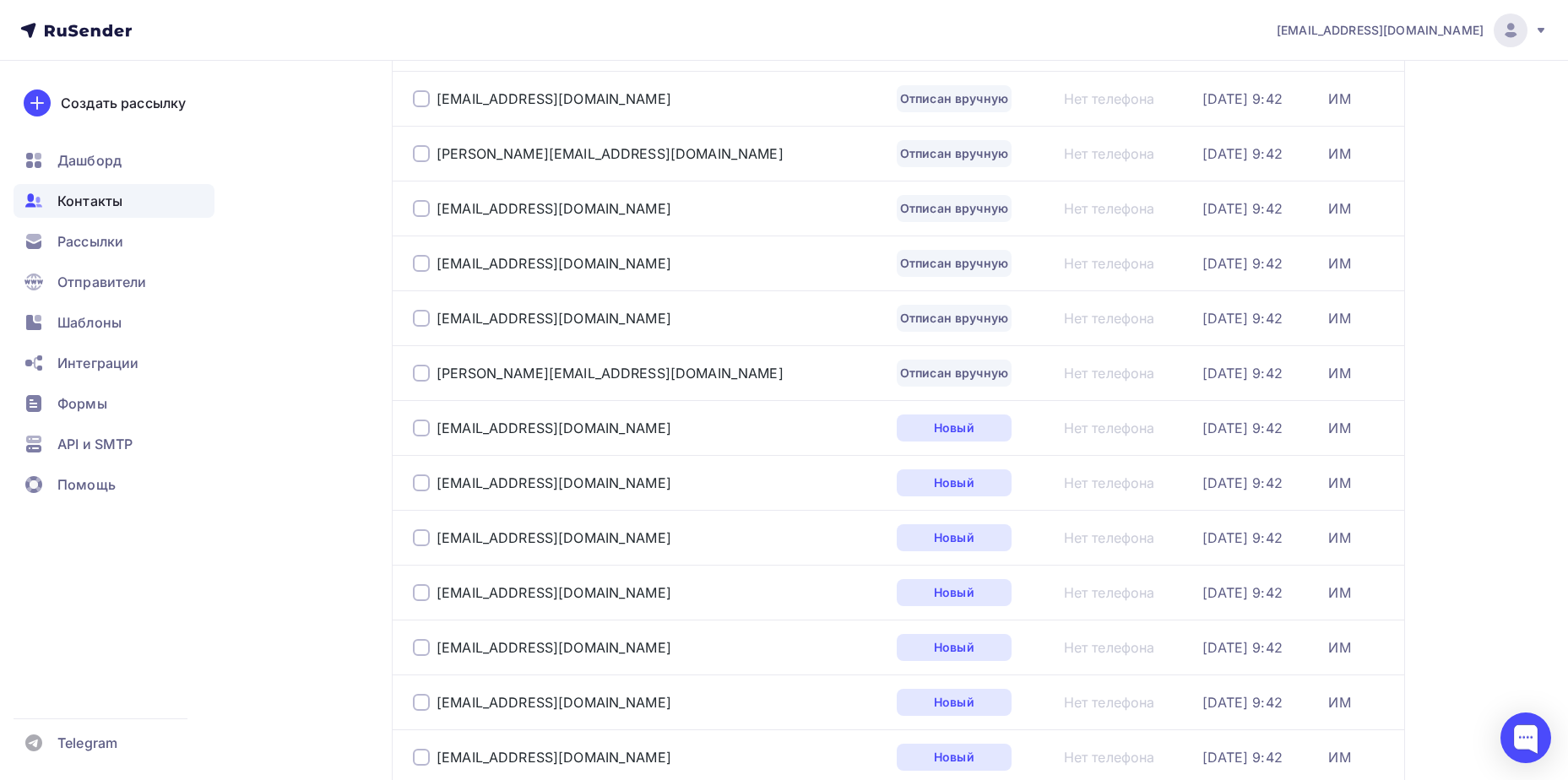
click at [579, 362] on div "[PERSON_NAME][EMAIL_ADDRESS][DOMAIN_NAME]" at bounding box center [623, 373] width 422 height 27
click at [579, 370] on div "[PERSON_NAME][EMAIL_ADDRESS][DOMAIN_NAME]" at bounding box center [610, 373] width 347 height 17
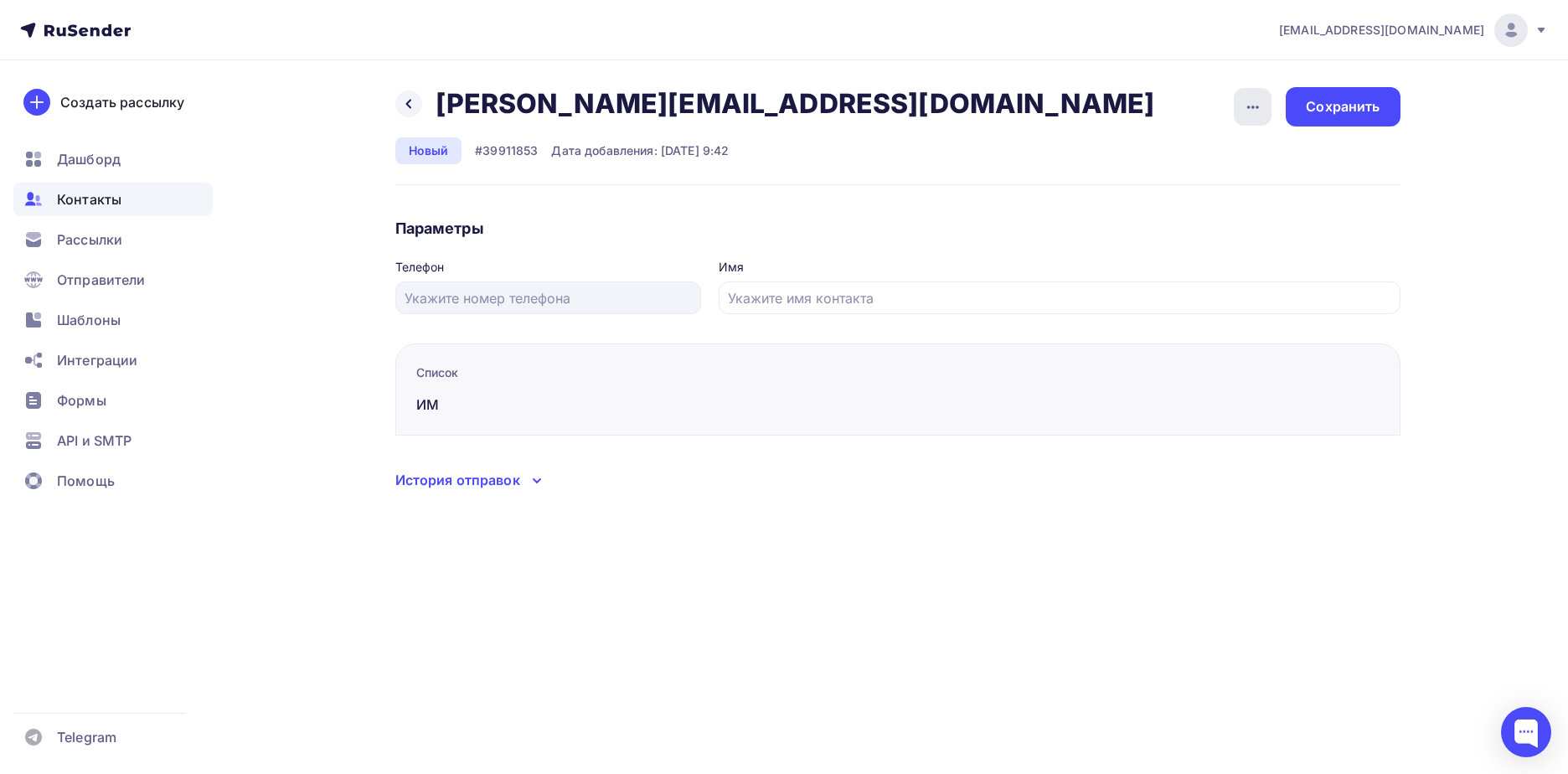
click at [1247, 102] on icon "button" at bounding box center [1252, 106] width 20 height 20
drag, startPoint x: 973, startPoint y: 538, endPoint x: 950, endPoint y: 514, distance: 33.2
click at [967, 531] on div "Назад [PERSON_NAME][EMAIL_ADDRESS][DOMAIN_NAME] [PERSON_NAME][EMAIL_ADDRESS][DO…" at bounding box center [784, 310] width 1372 height 498
click at [411, 104] on icon at bounding box center [408, 104] width 13 height 13
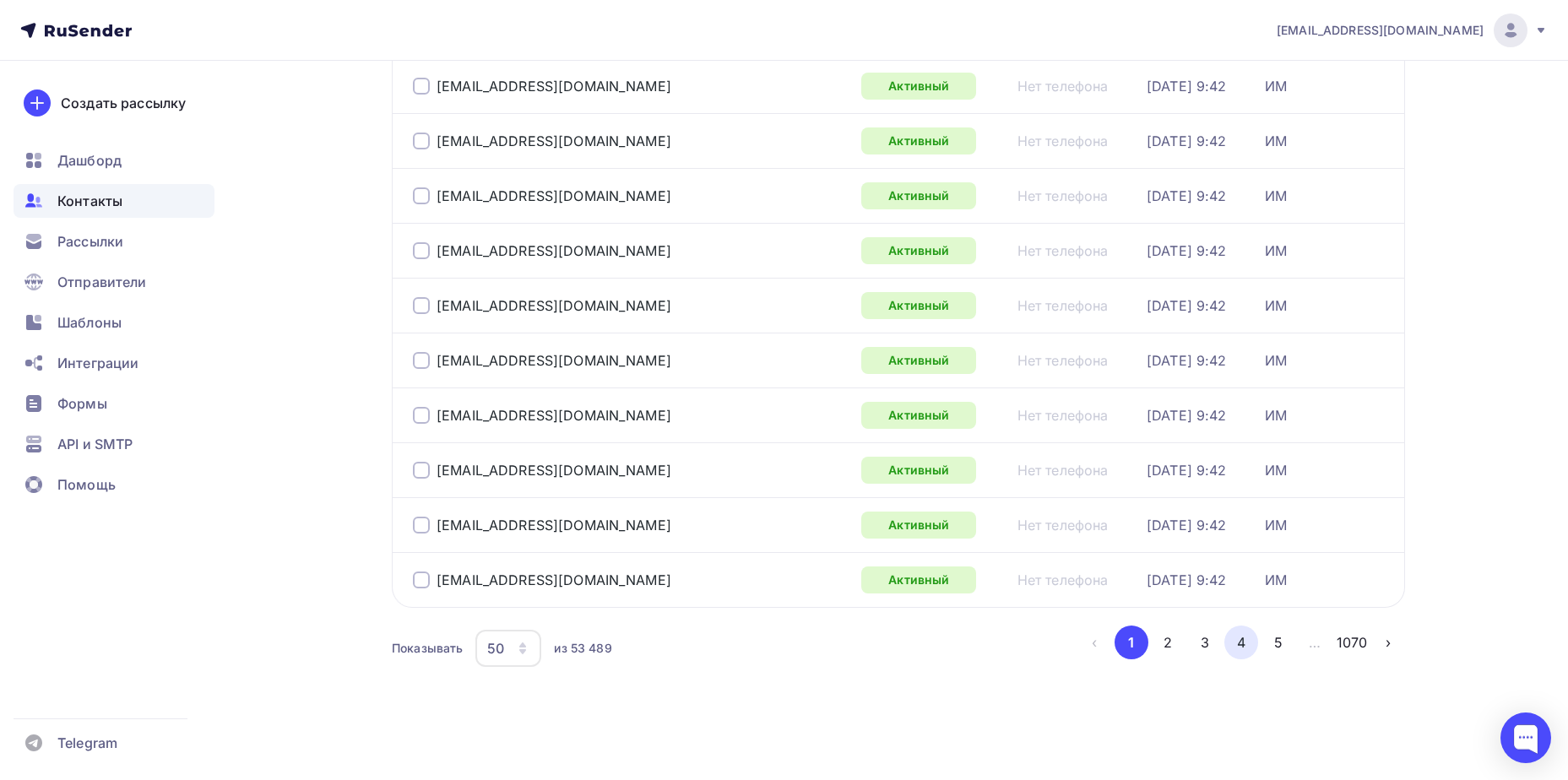
click at [1243, 656] on button "4" at bounding box center [1241, 642] width 34 height 33
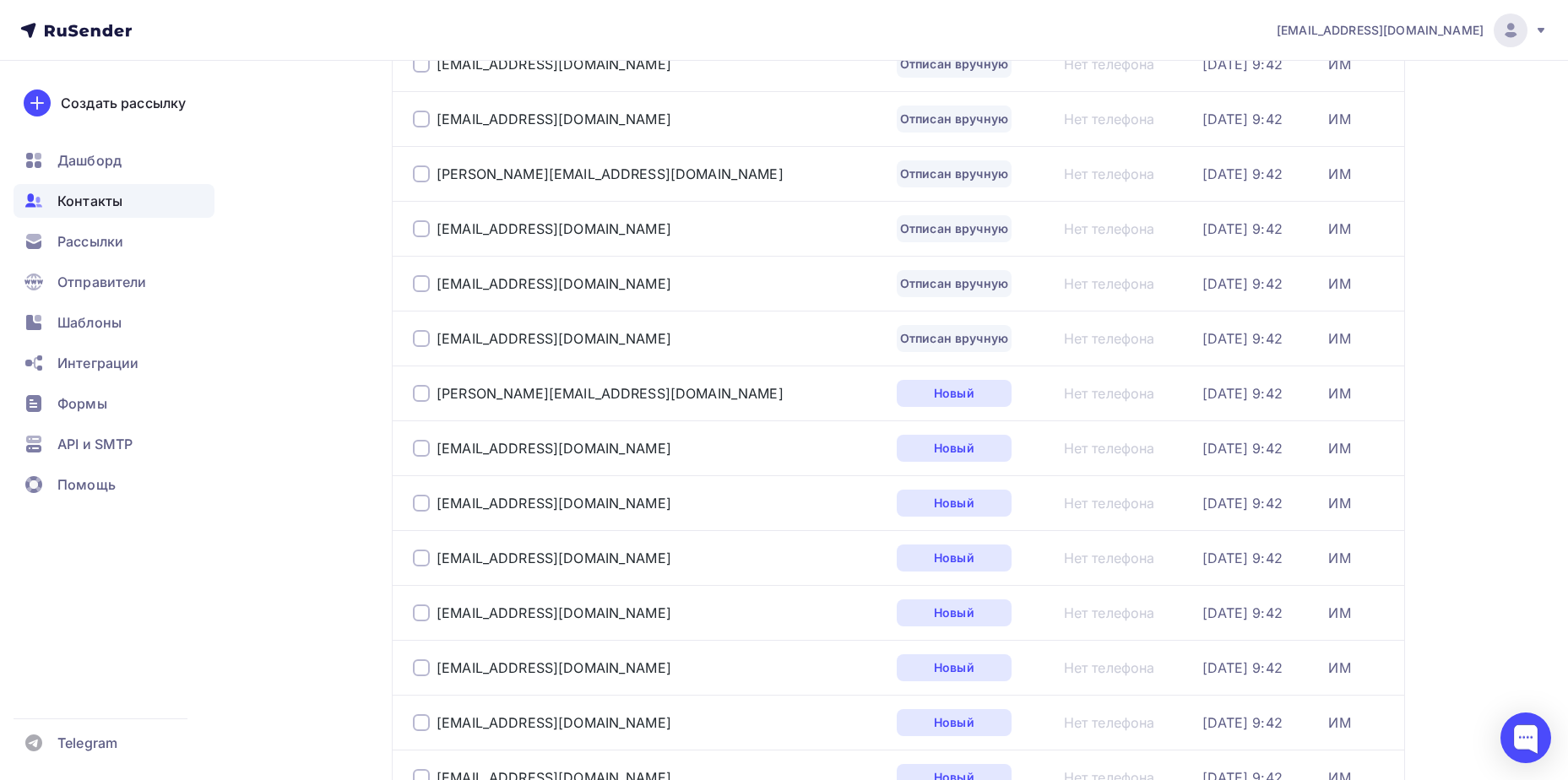
scroll to position [1898, 0]
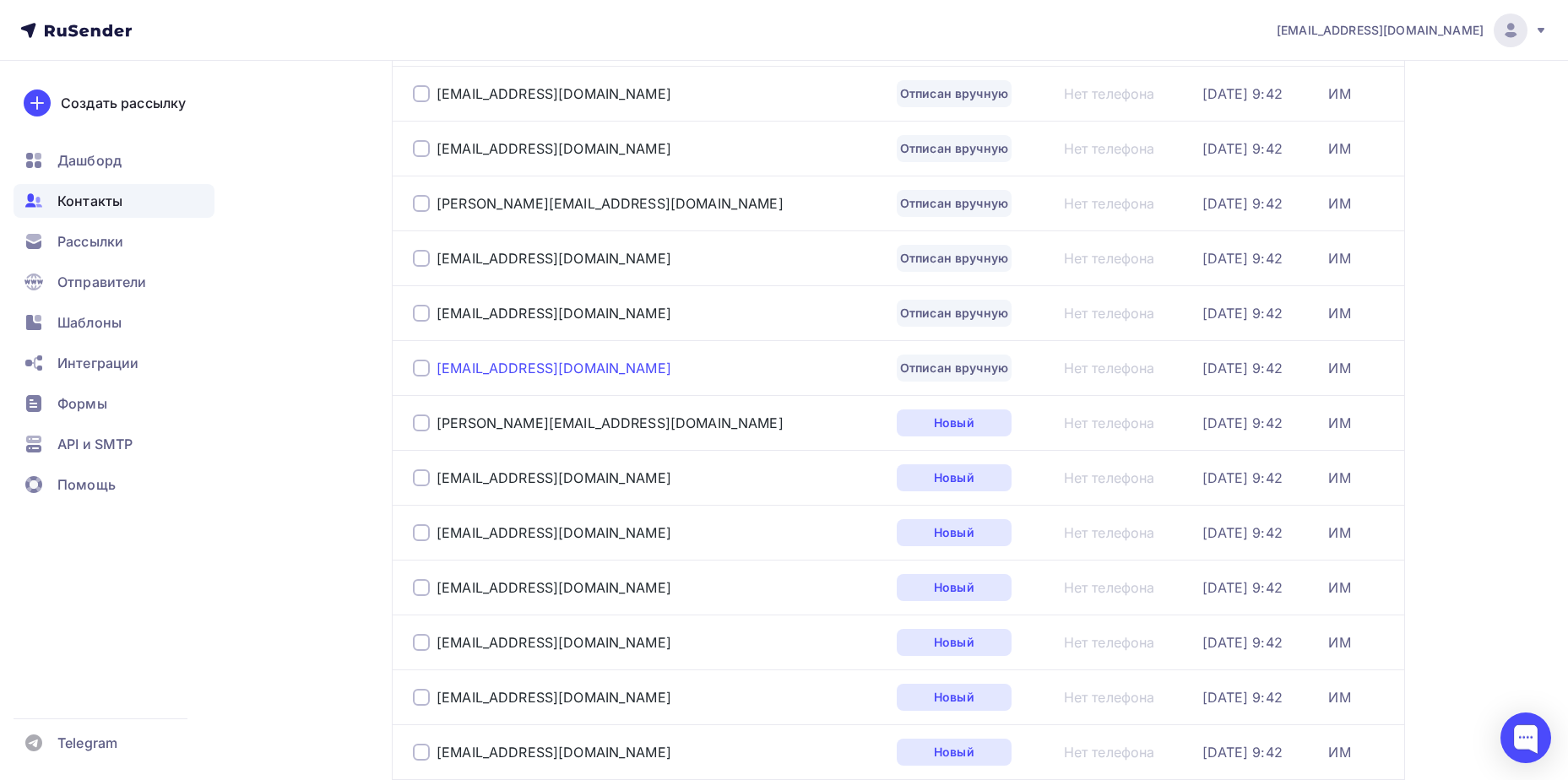
click at [512, 368] on div "[EMAIL_ADDRESS][DOMAIN_NAME]" at bounding box center [553, 368] width 235 height 17
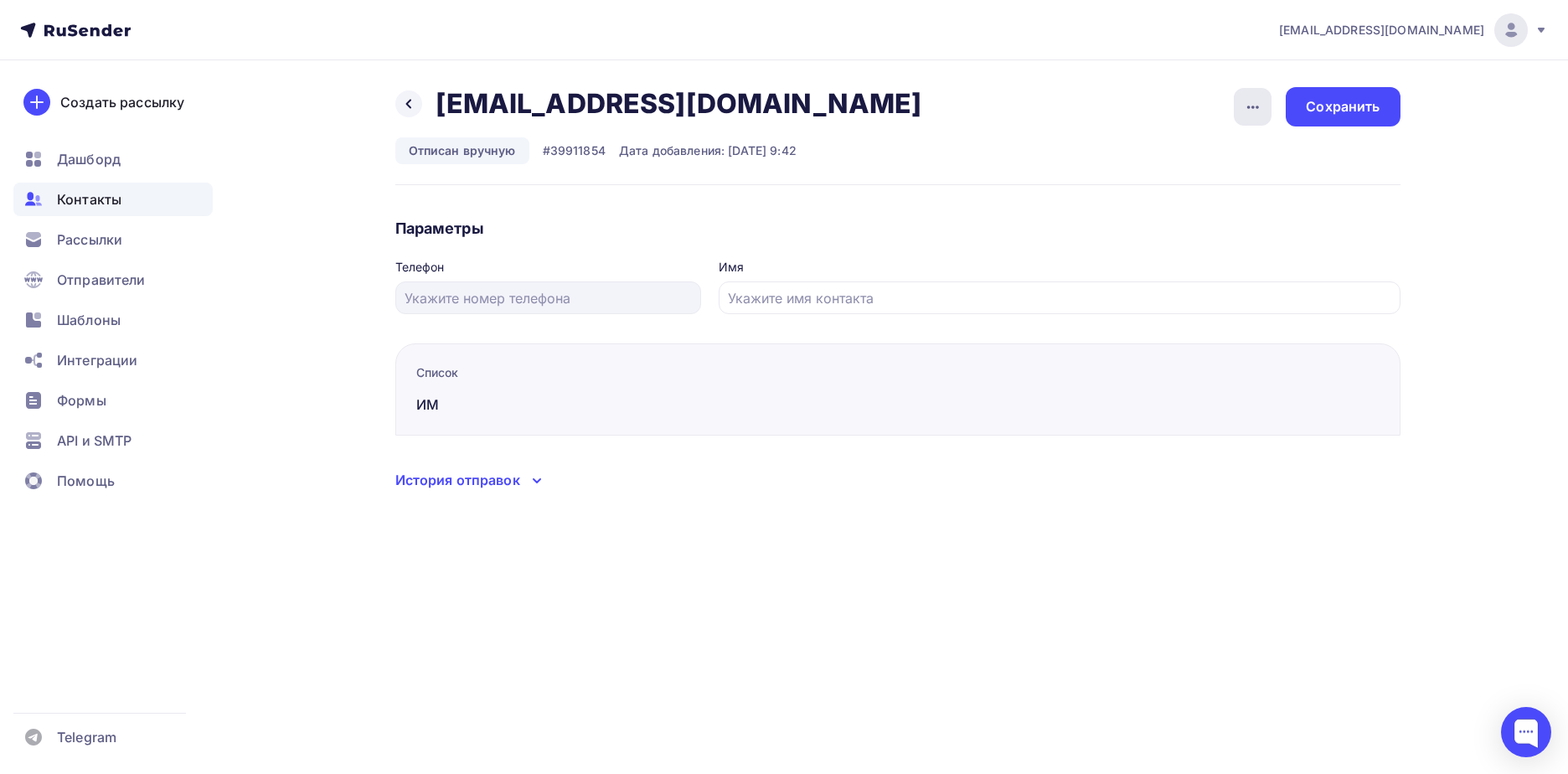
click at [1259, 111] on icon "button" at bounding box center [1252, 106] width 20 height 20
click at [1246, 198] on div "Подписать" at bounding box center [1187, 192] width 160 height 20
click at [1366, 96] on div "Сохранить" at bounding box center [1342, 106] width 114 height 39
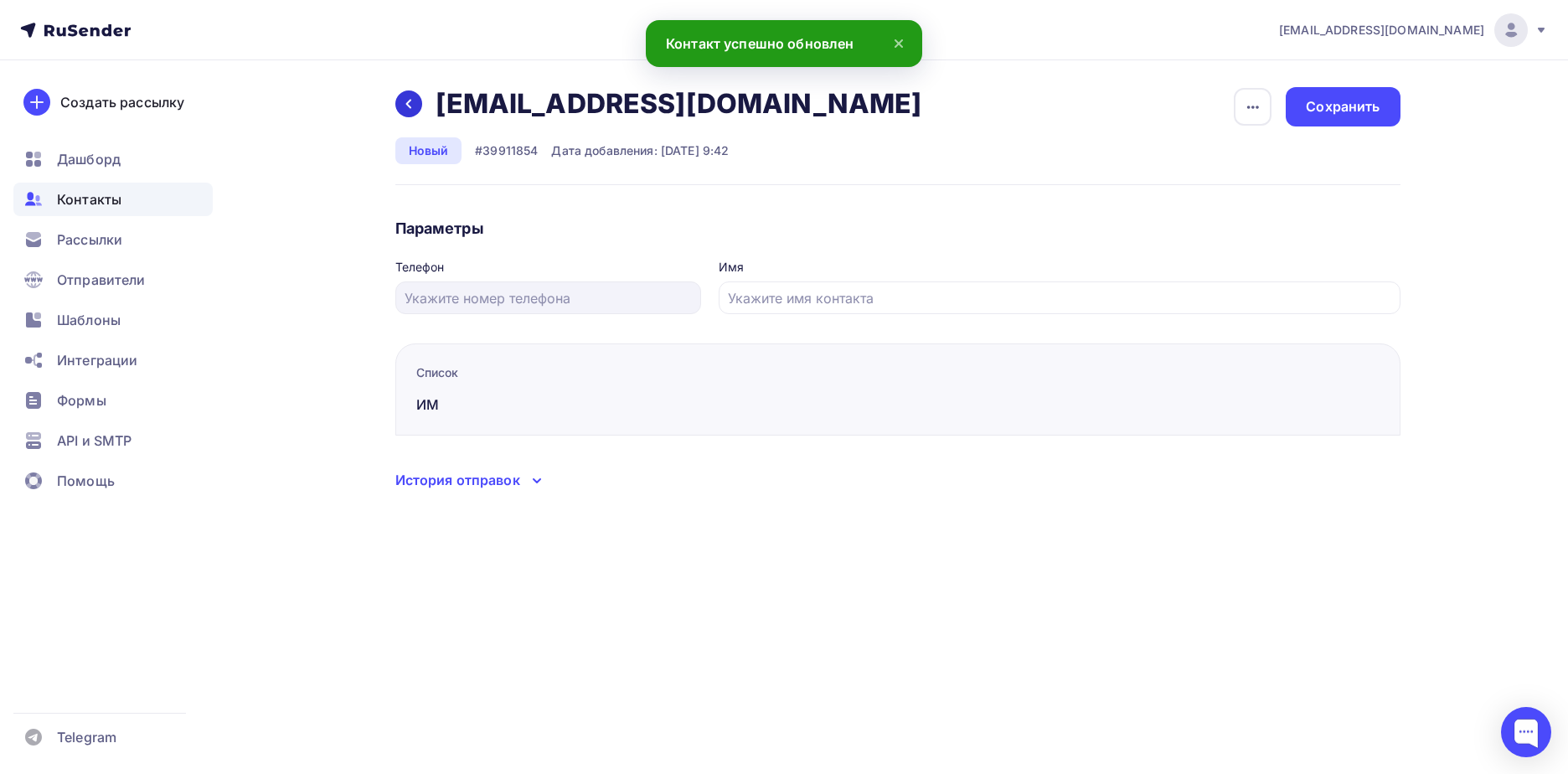
click at [412, 109] on icon at bounding box center [408, 104] width 13 height 13
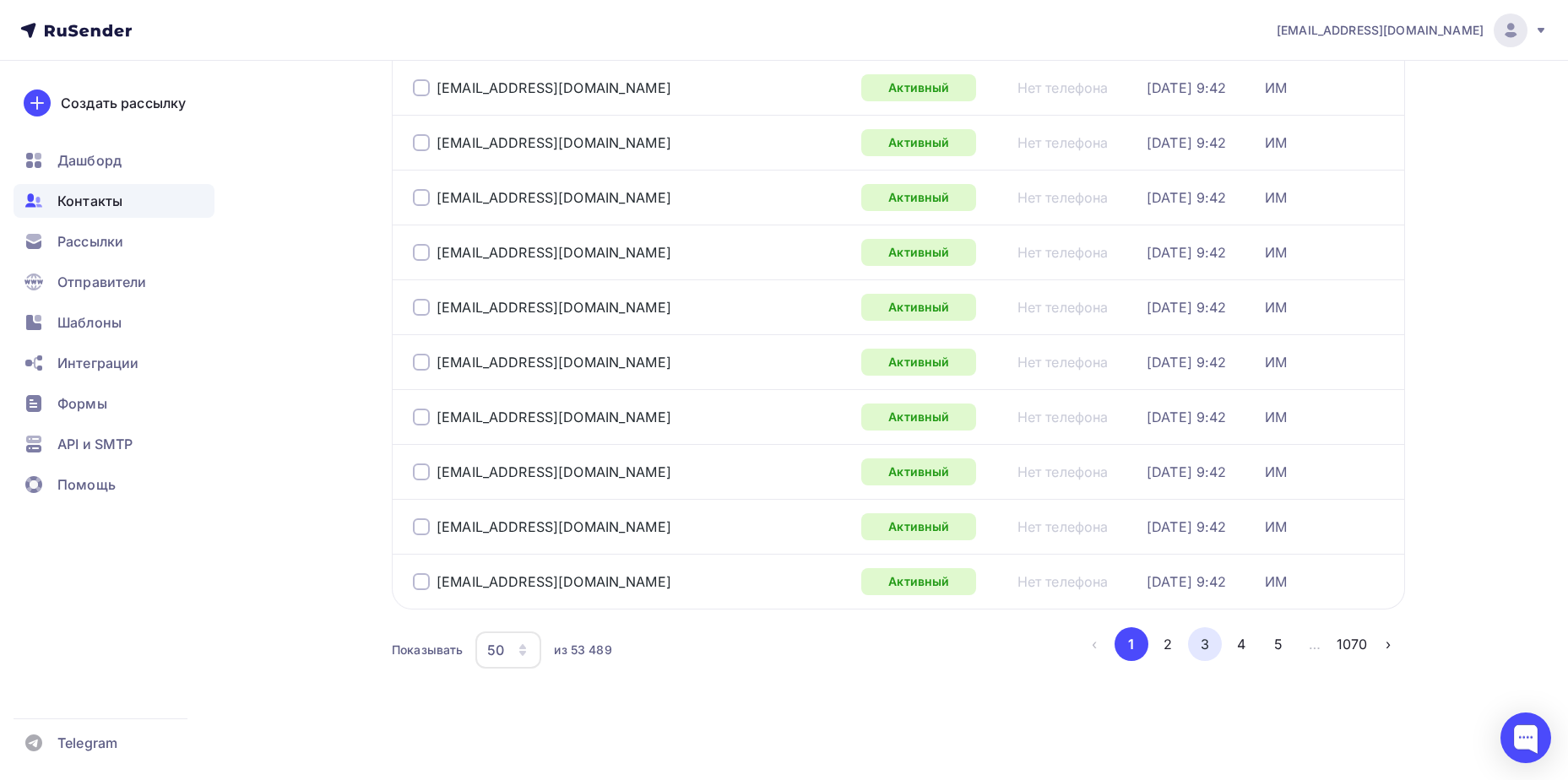
scroll to position [2455, 0]
click at [1244, 640] on button "4" at bounding box center [1241, 642] width 34 height 33
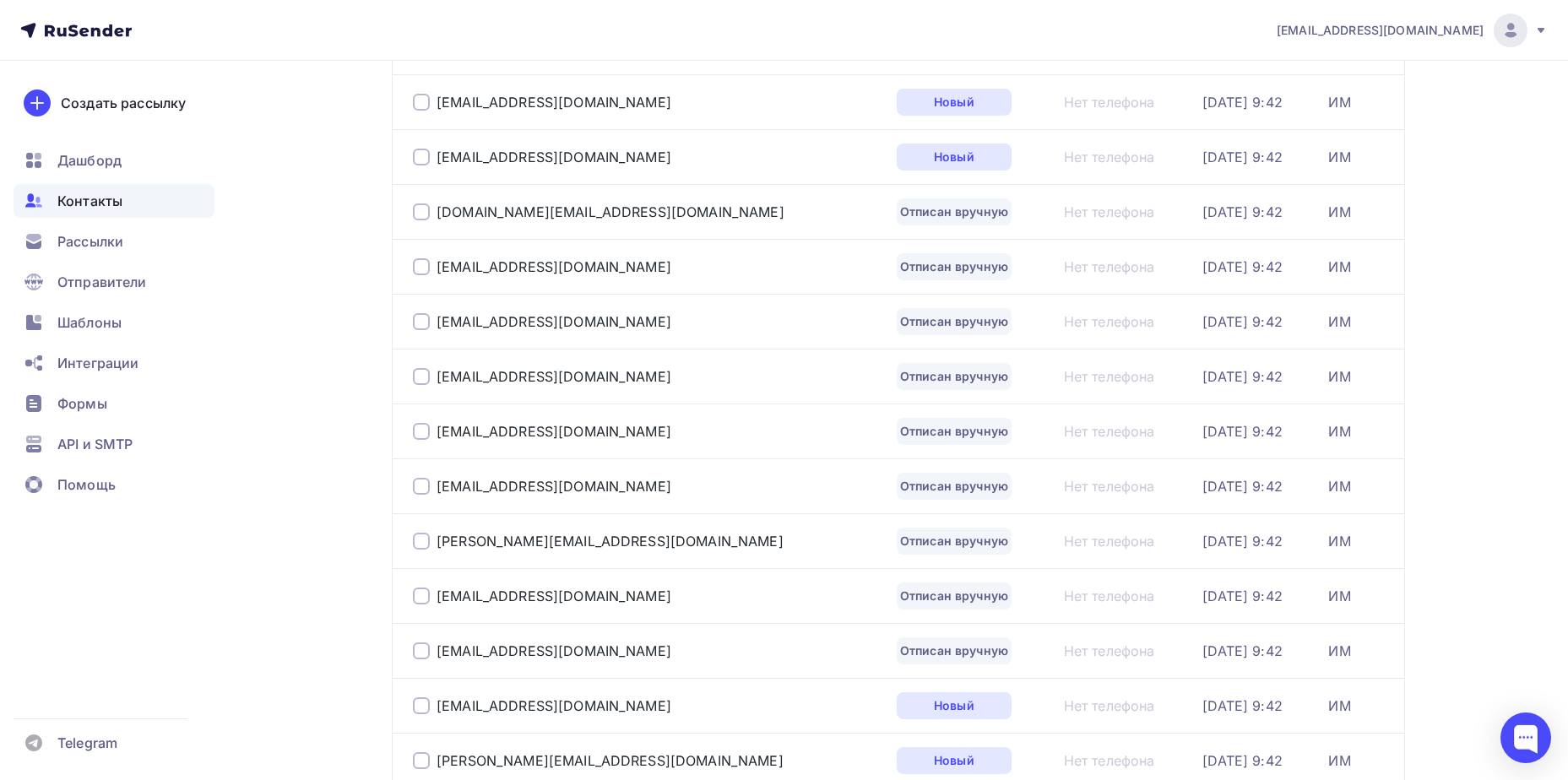
scroll to position [1476, 0]
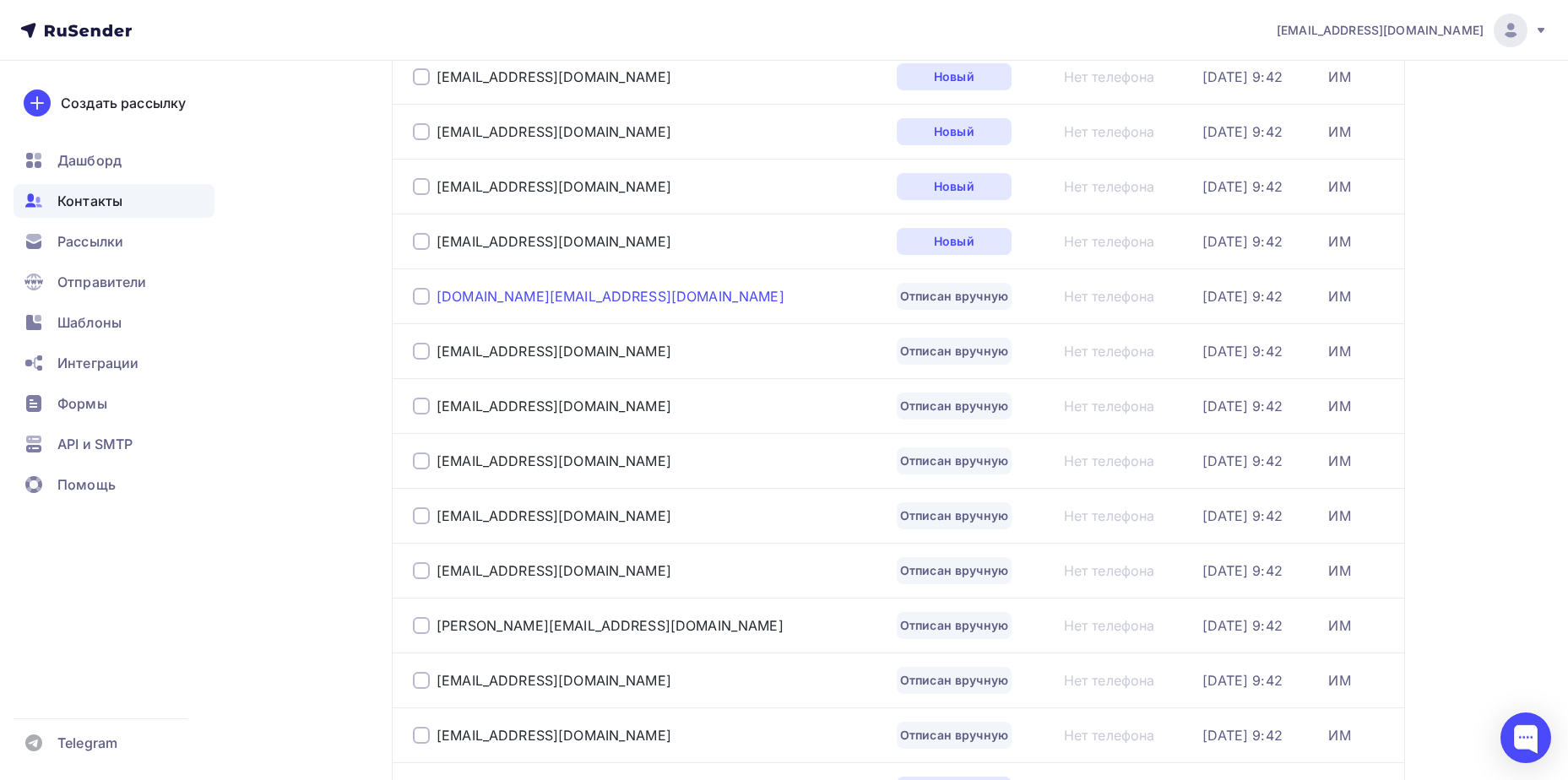
click at [505, 296] on div "[DOMAIN_NAME][EMAIL_ADDRESS][DOMAIN_NAME]" at bounding box center [610, 297] width 347 height 17
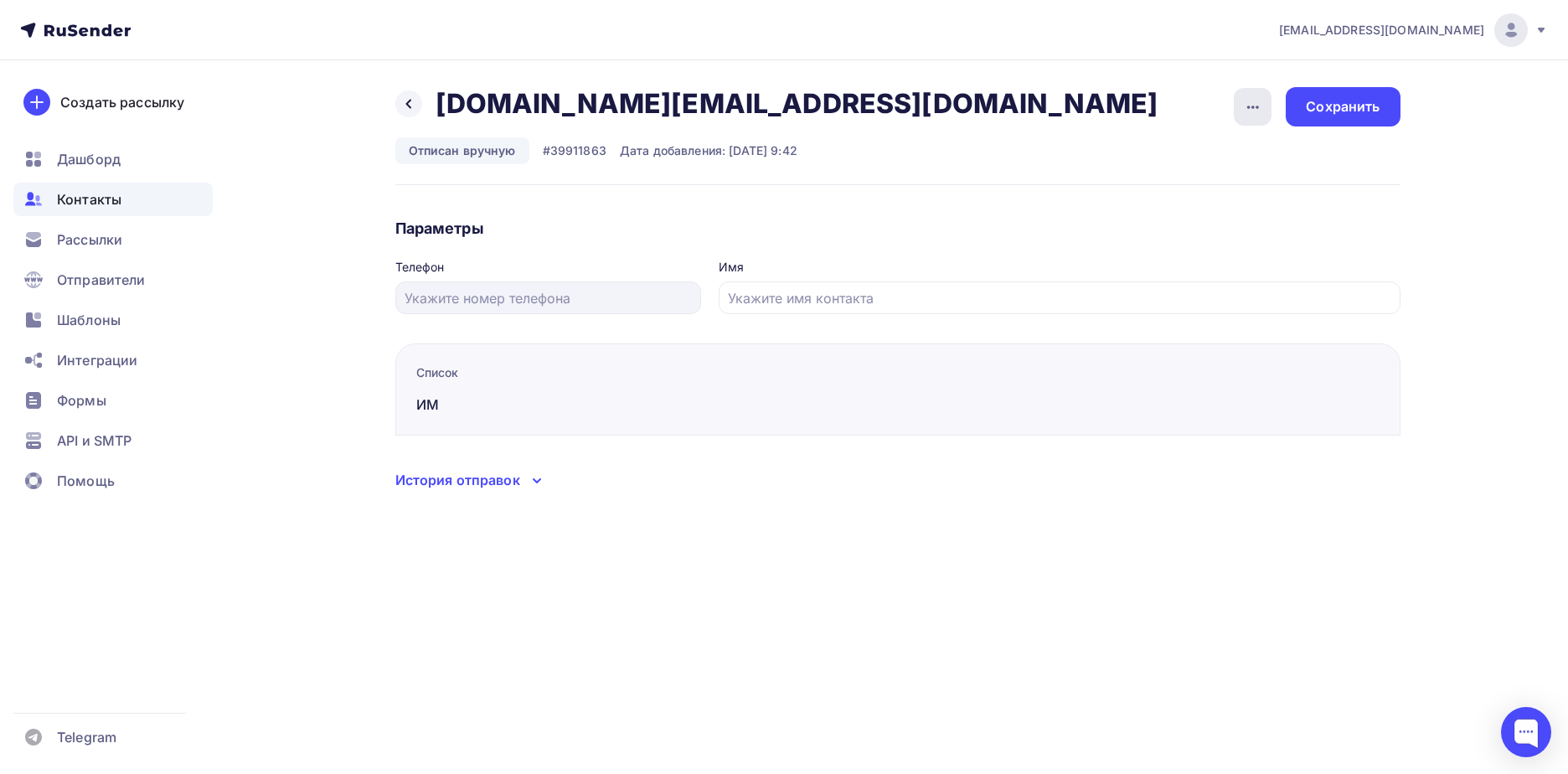
click at [1245, 108] on icon "button" at bounding box center [1252, 106] width 20 height 20
click at [1209, 188] on div "Подписать" at bounding box center [1187, 192] width 160 height 20
click at [1349, 100] on div "Сохранить" at bounding box center [1342, 106] width 74 height 19
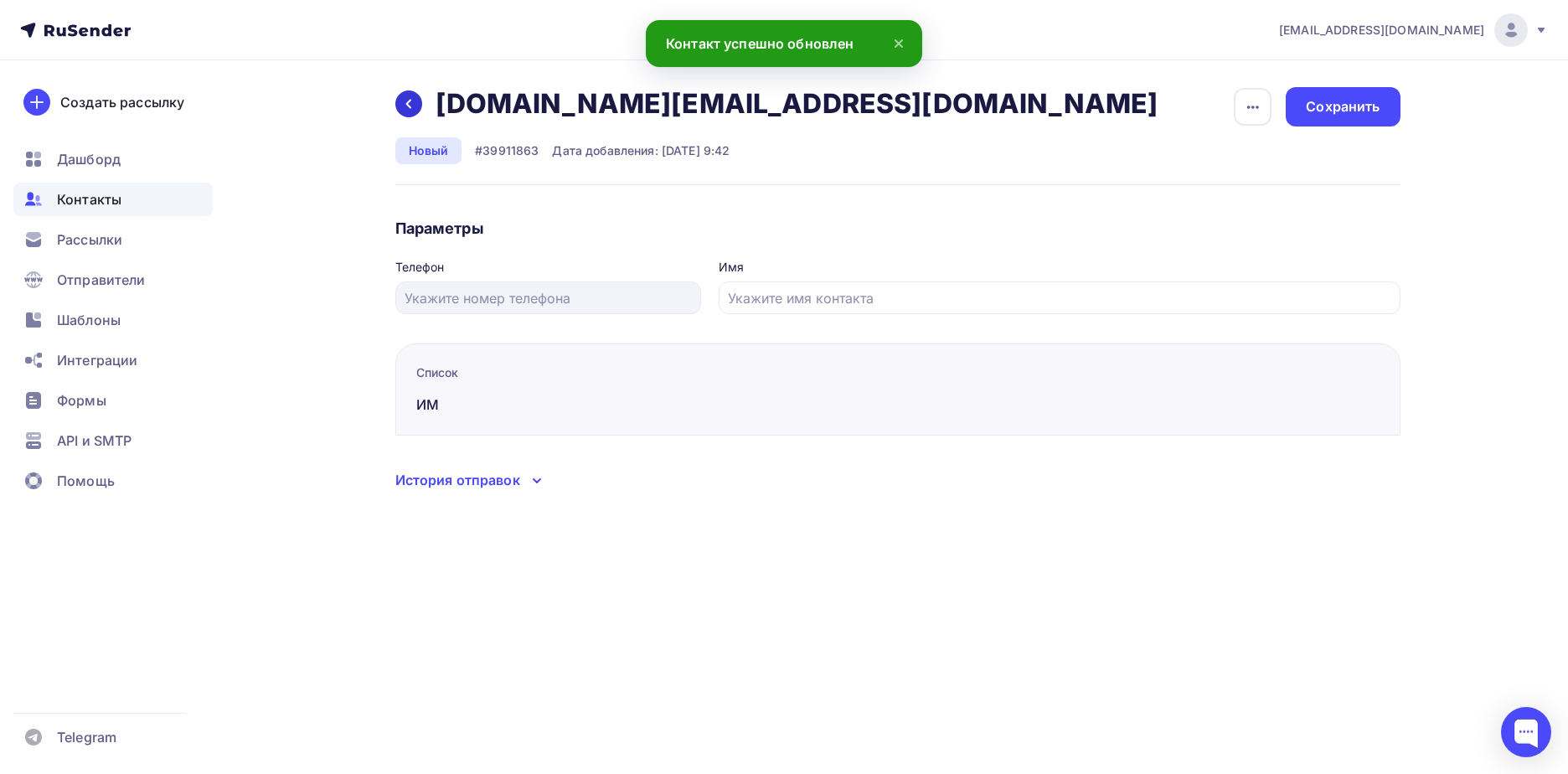
click at [412, 110] on div at bounding box center [408, 104] width 27 height 27
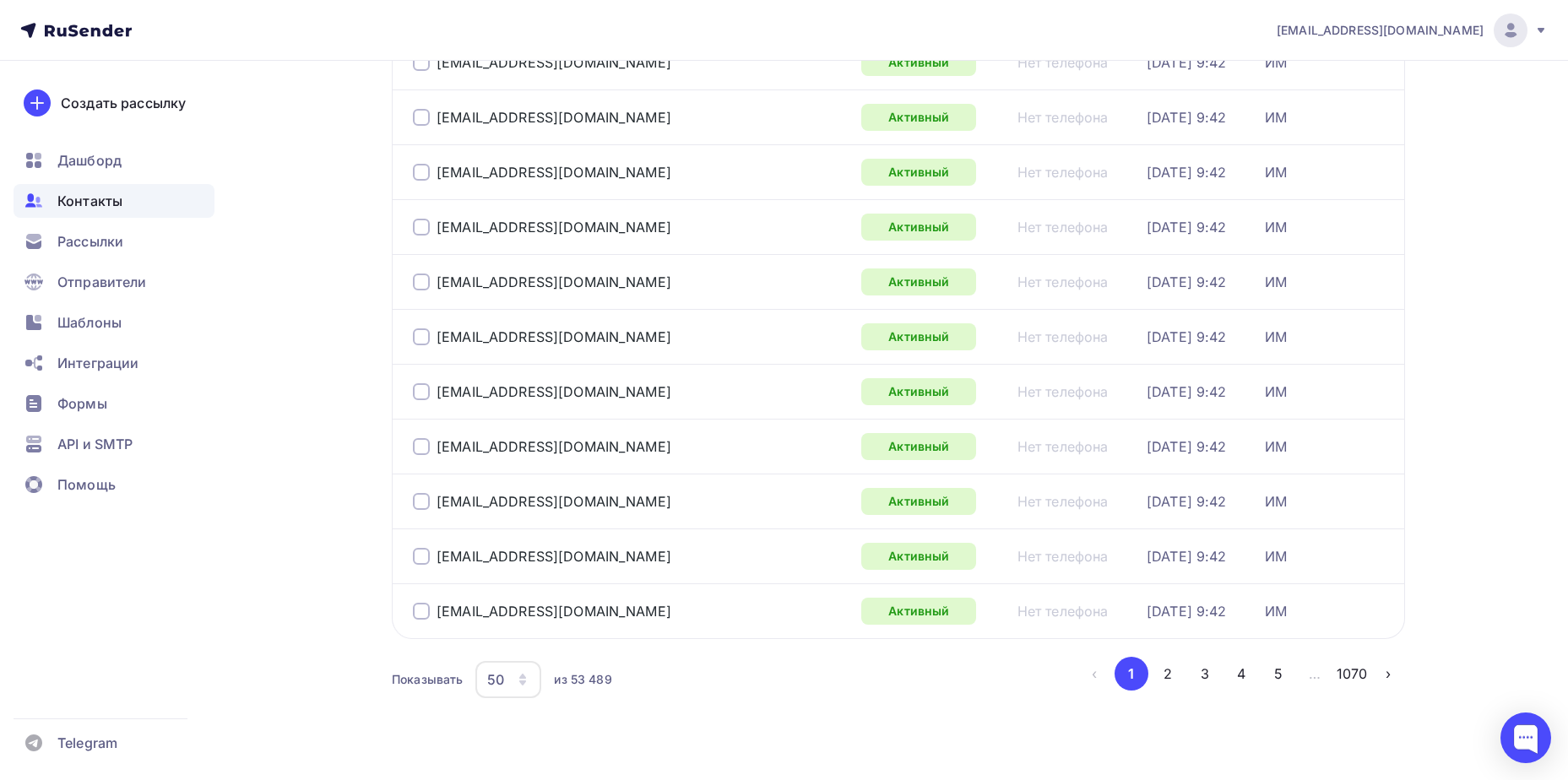
scroll to position [2455, 0]
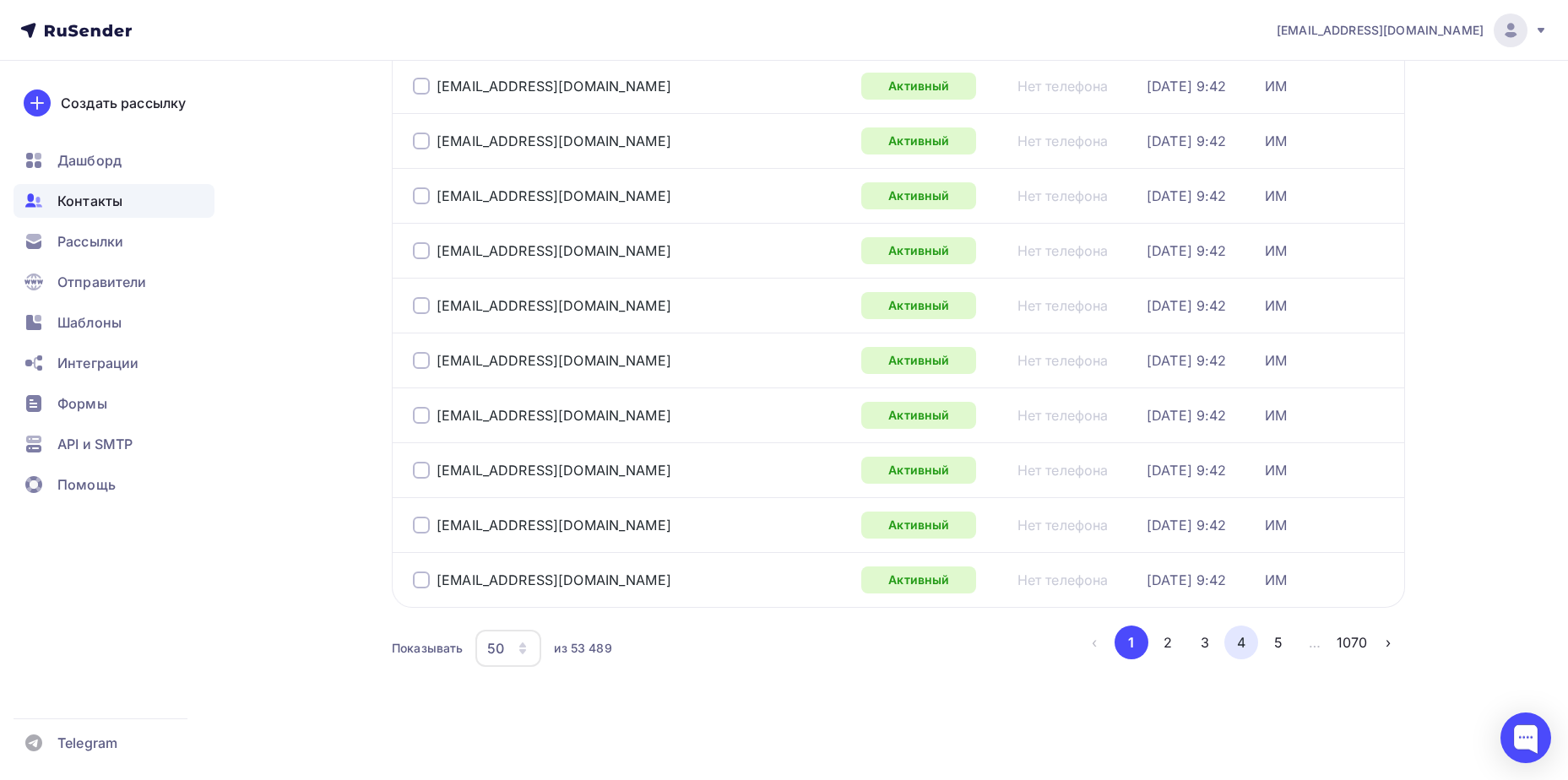
click at [1238, 637] on button "4" at bounding box center [1241, 642] width 34 height 33
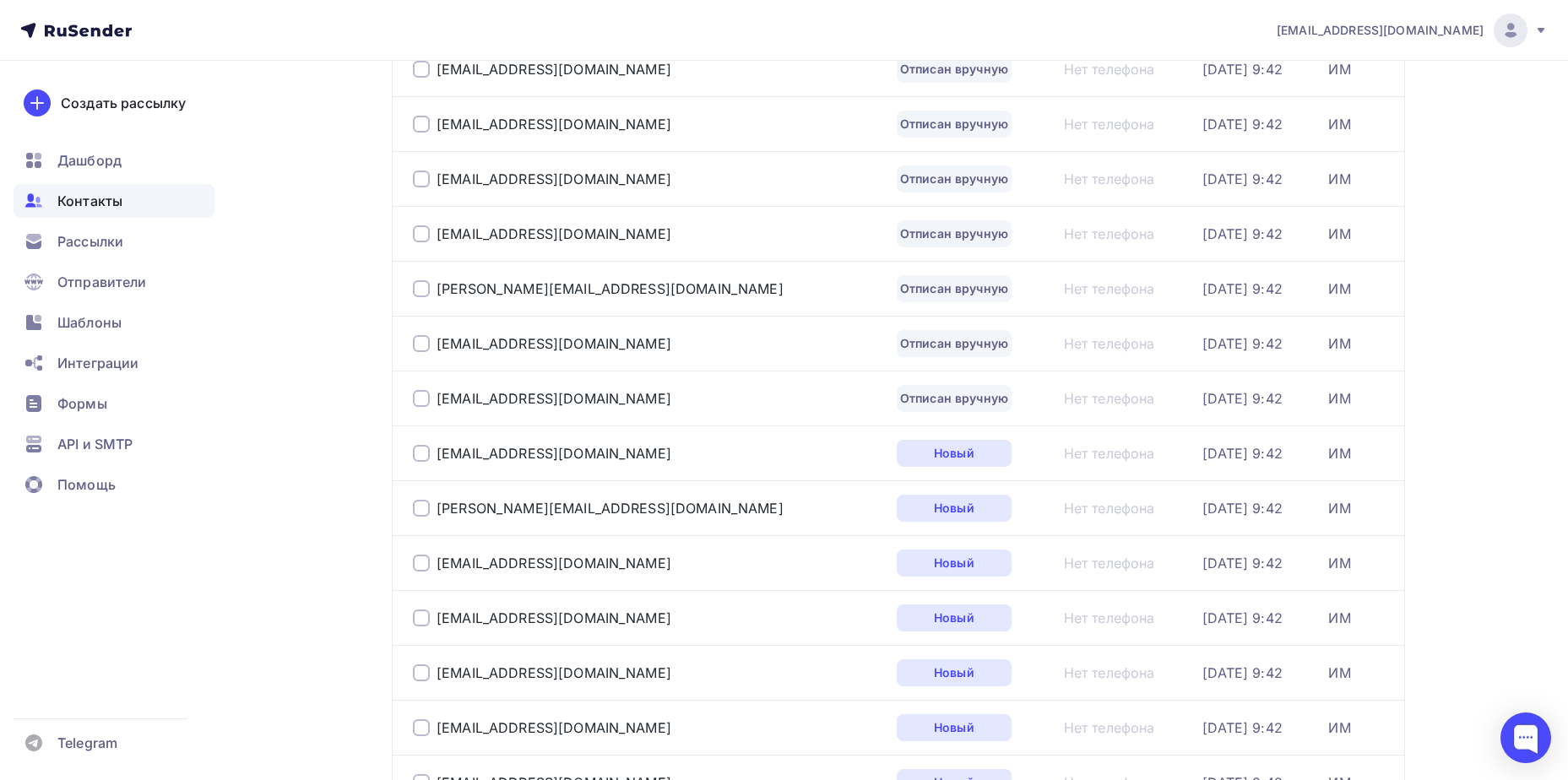
scroll to position [1814, 0]
click at [541, 404] on div "[EMAIL_ADDRESS][DOMAIN_NAME]" at bounding box center [553, 398] width 235 height 17
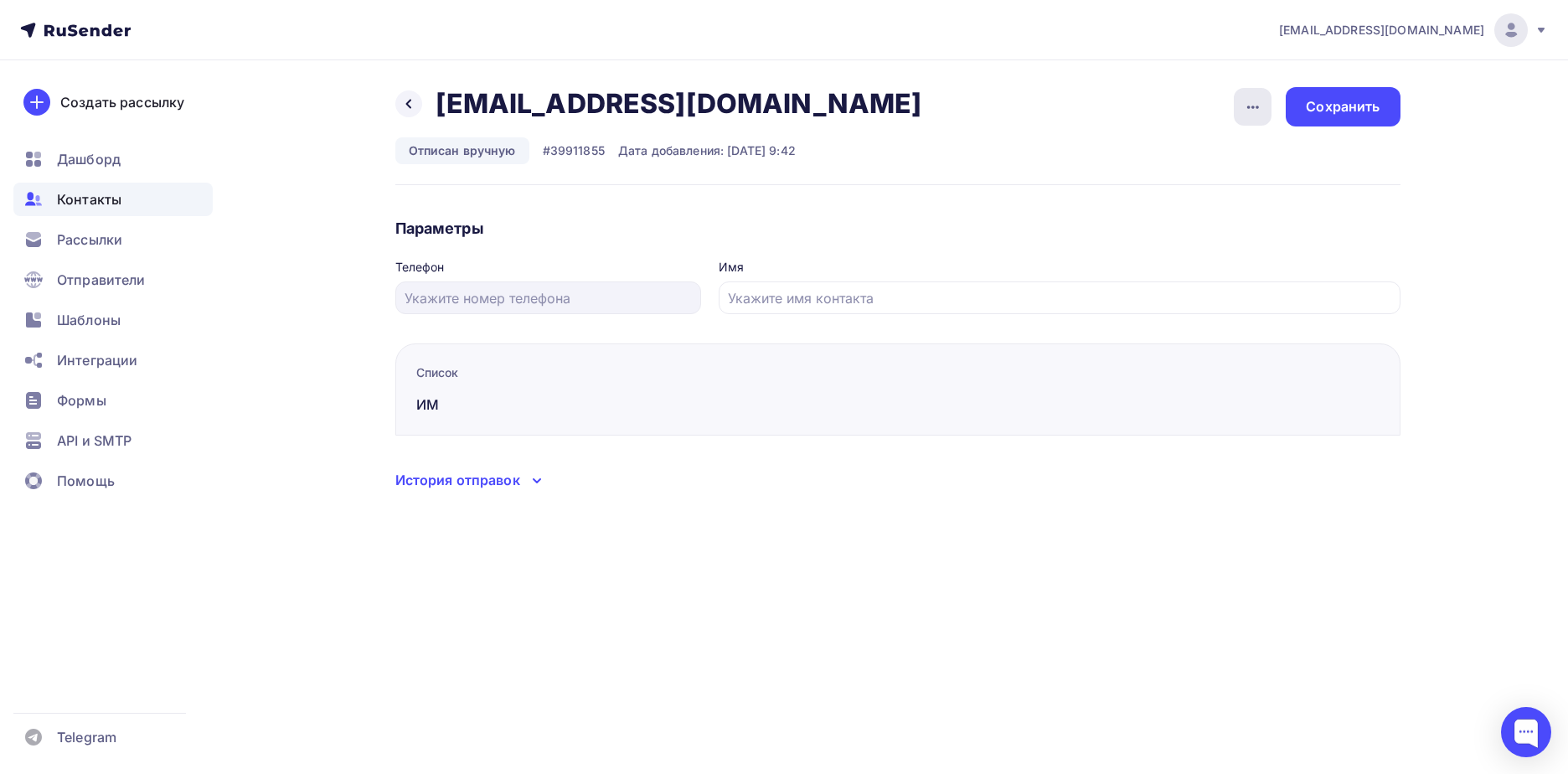
click at [1242, 107] on icon "button" at bounding box center [1252, 106] width 20 height 20
click at [1202, 191] on div "Подписать" at bounding box center [1187, 192] width 160 height 20
click at [1329, 110] on div "Сохранить" at bounding box center [1342, 106] width 74 height 19
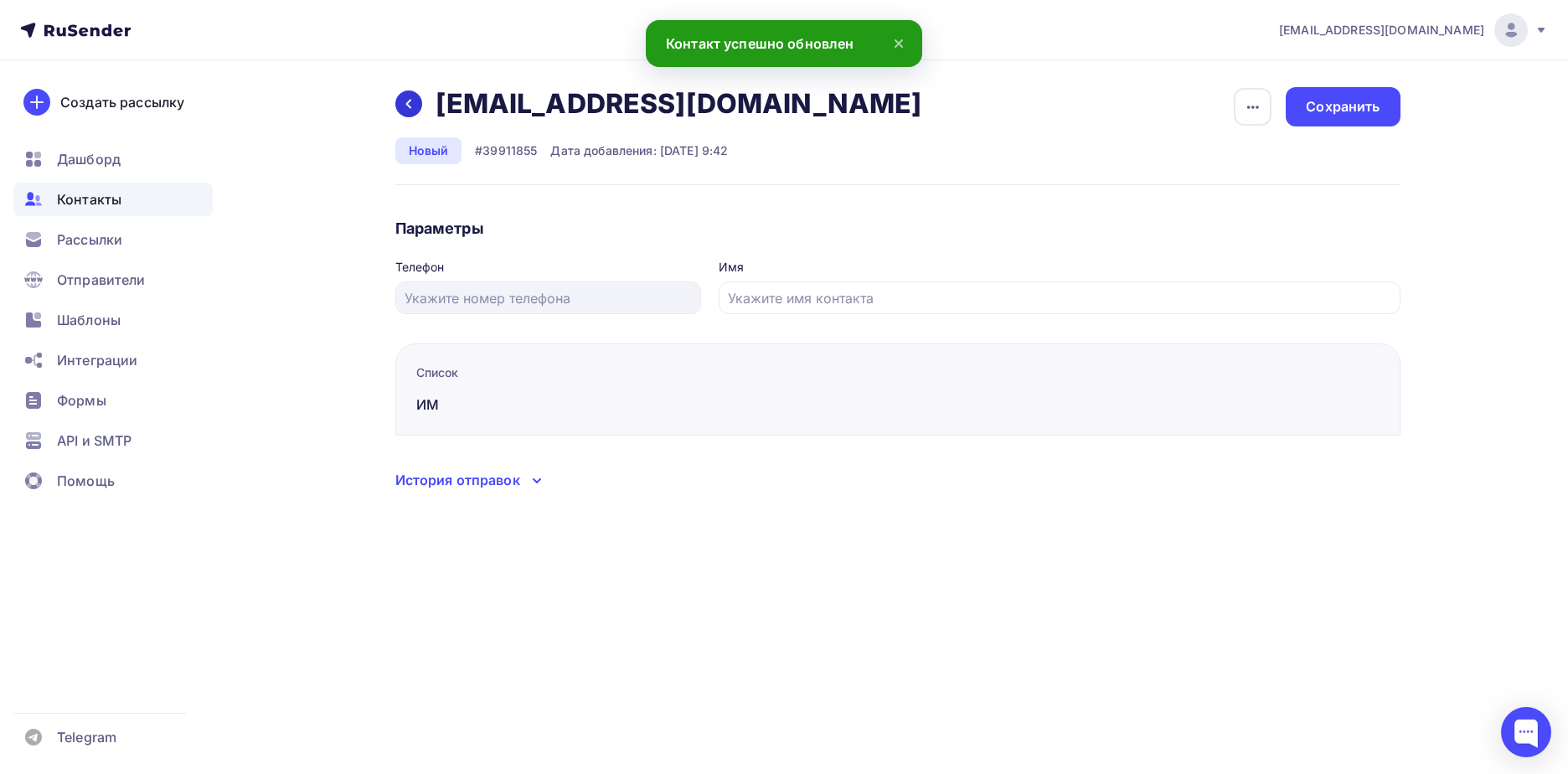
click at [401, 110] on div at bounding box center [408, 104] width 27 height 27
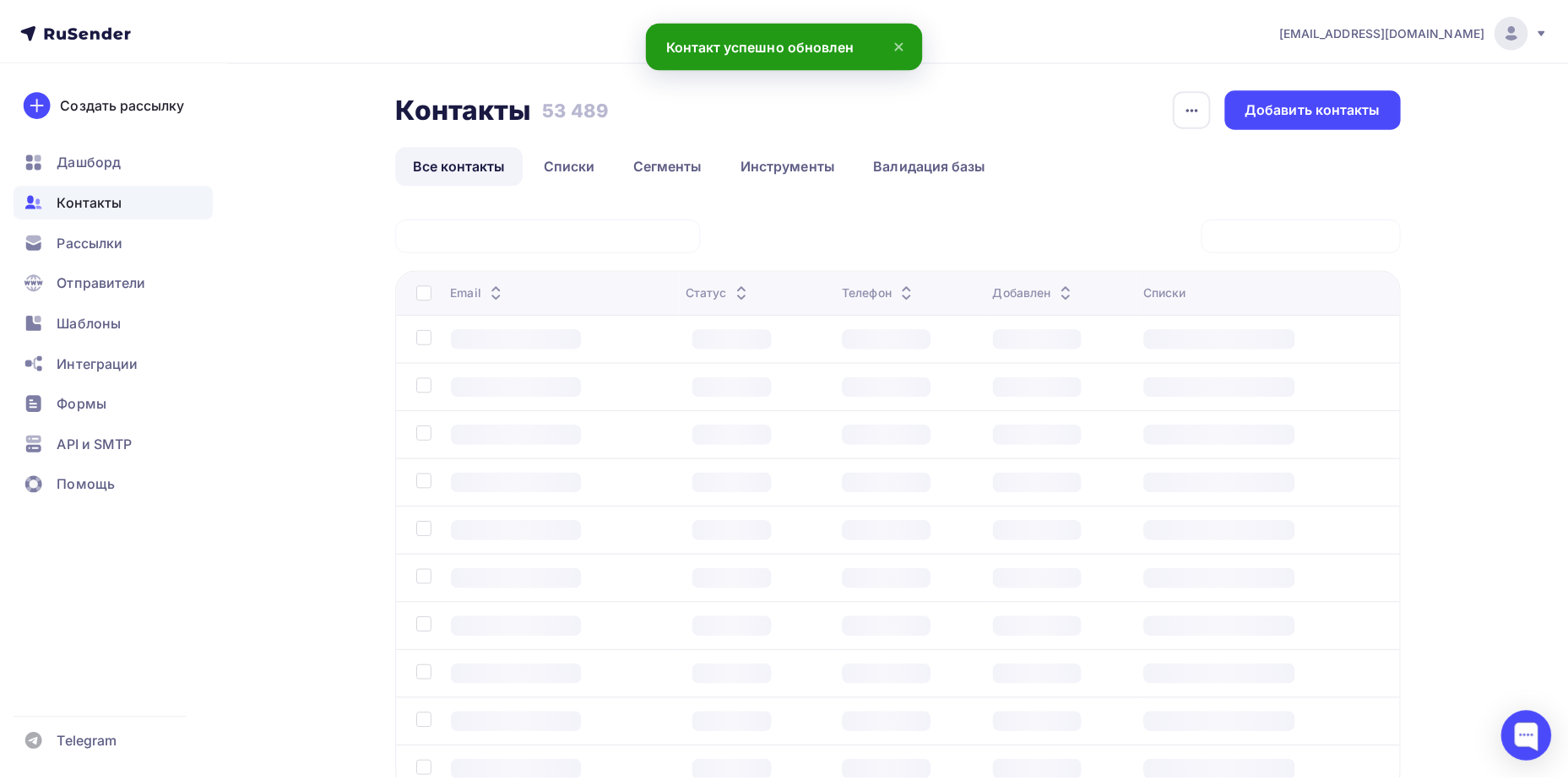
scroll to position [125, 0]
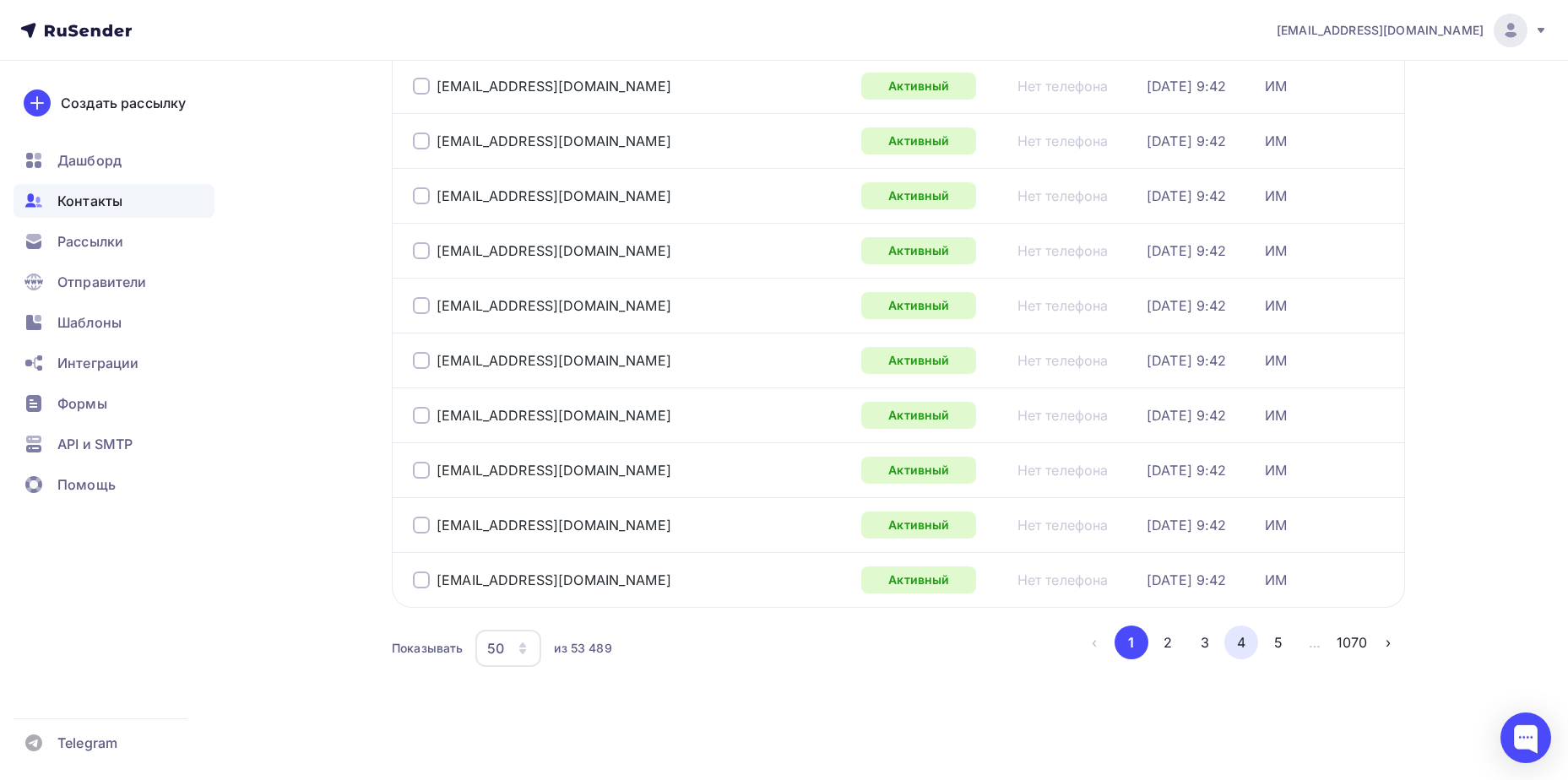
click at [1234, 643] on button "4" at bounding box center [1241, 642] width 34 height 33
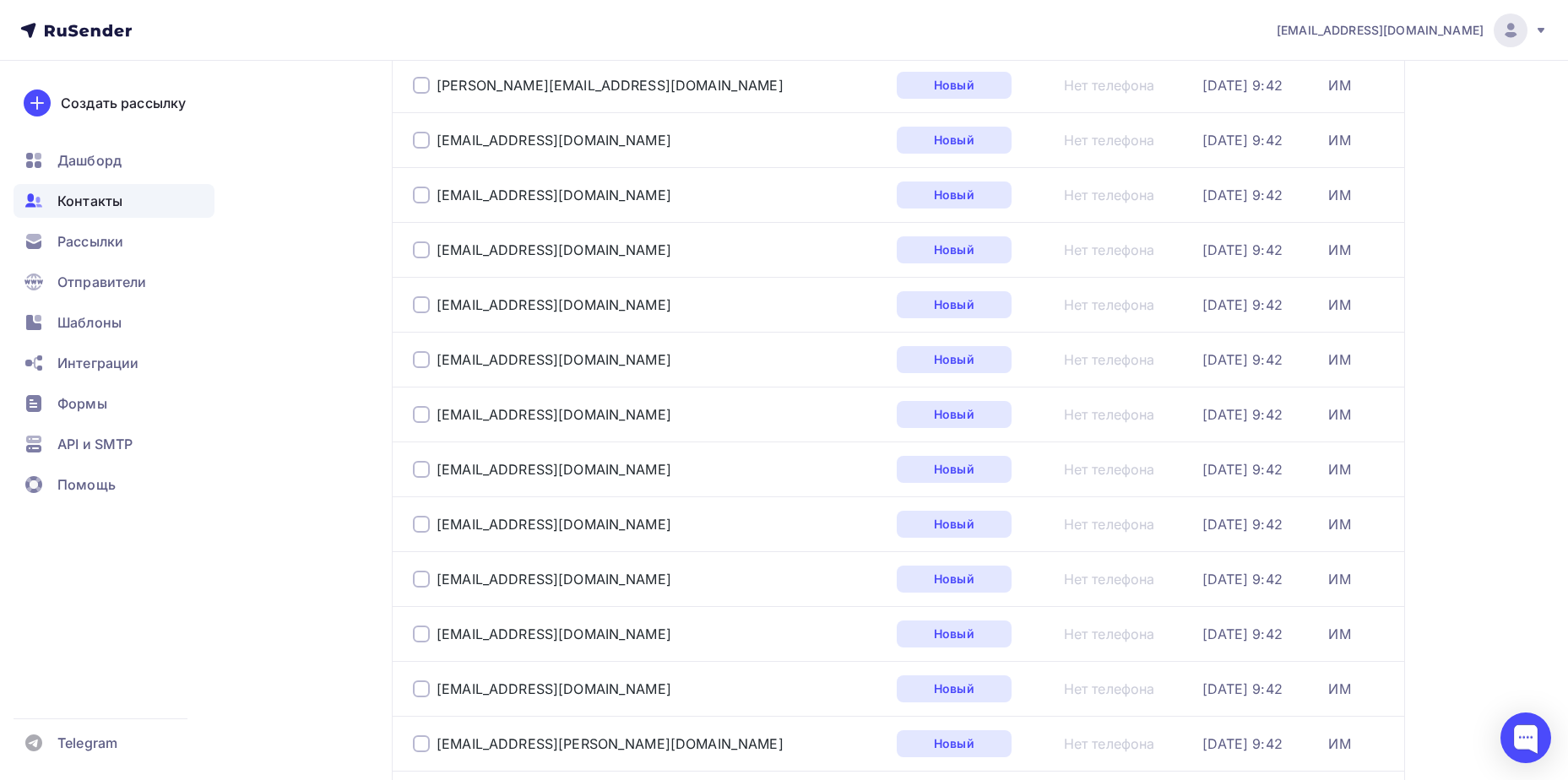
scroll to position [1645, 0]
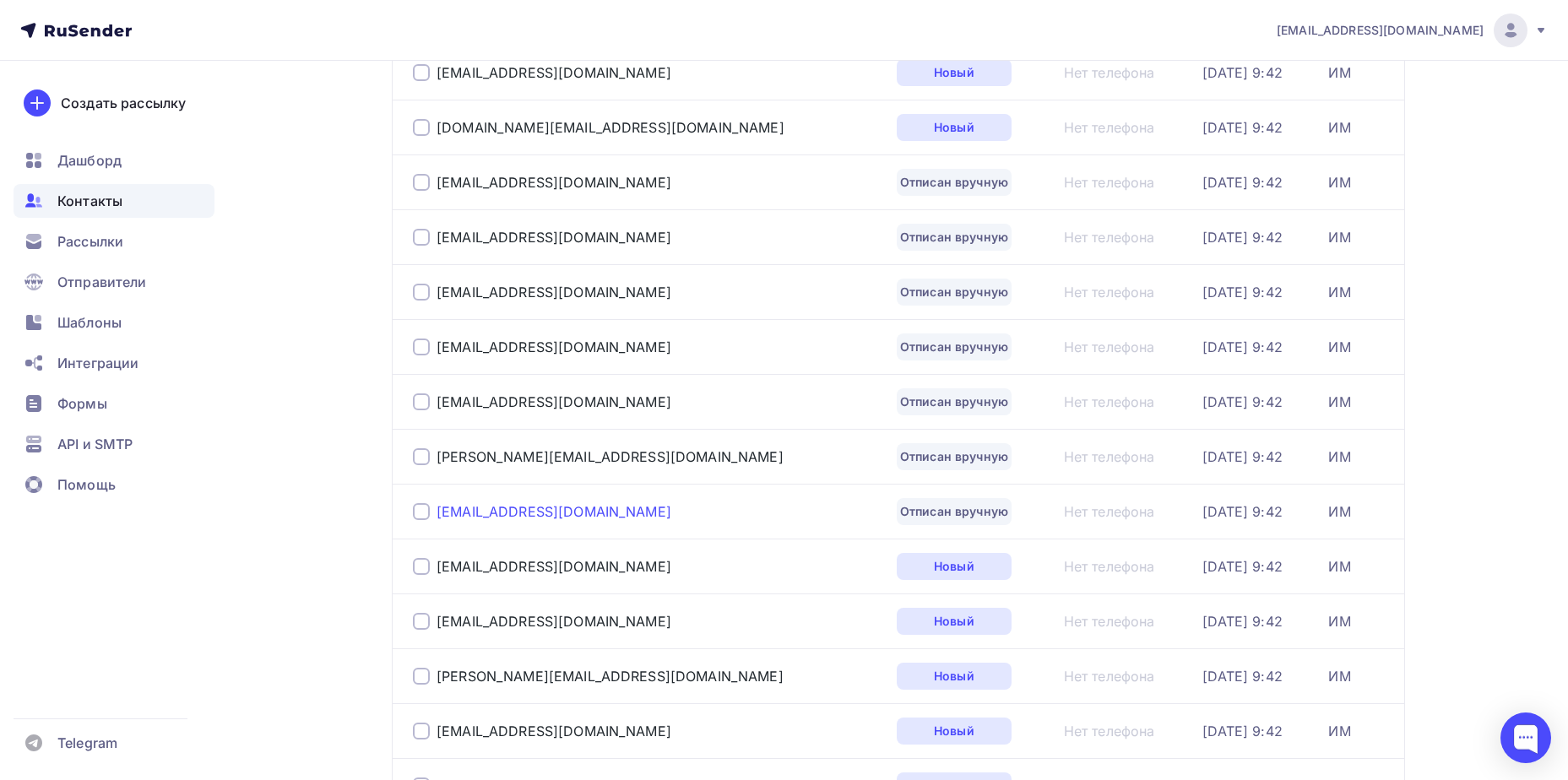
click at [508, 514] on div "[EMAIL_ADDRESS][DOMAIN_NAME]" at bounding box center [553, 512] width 235 height 17
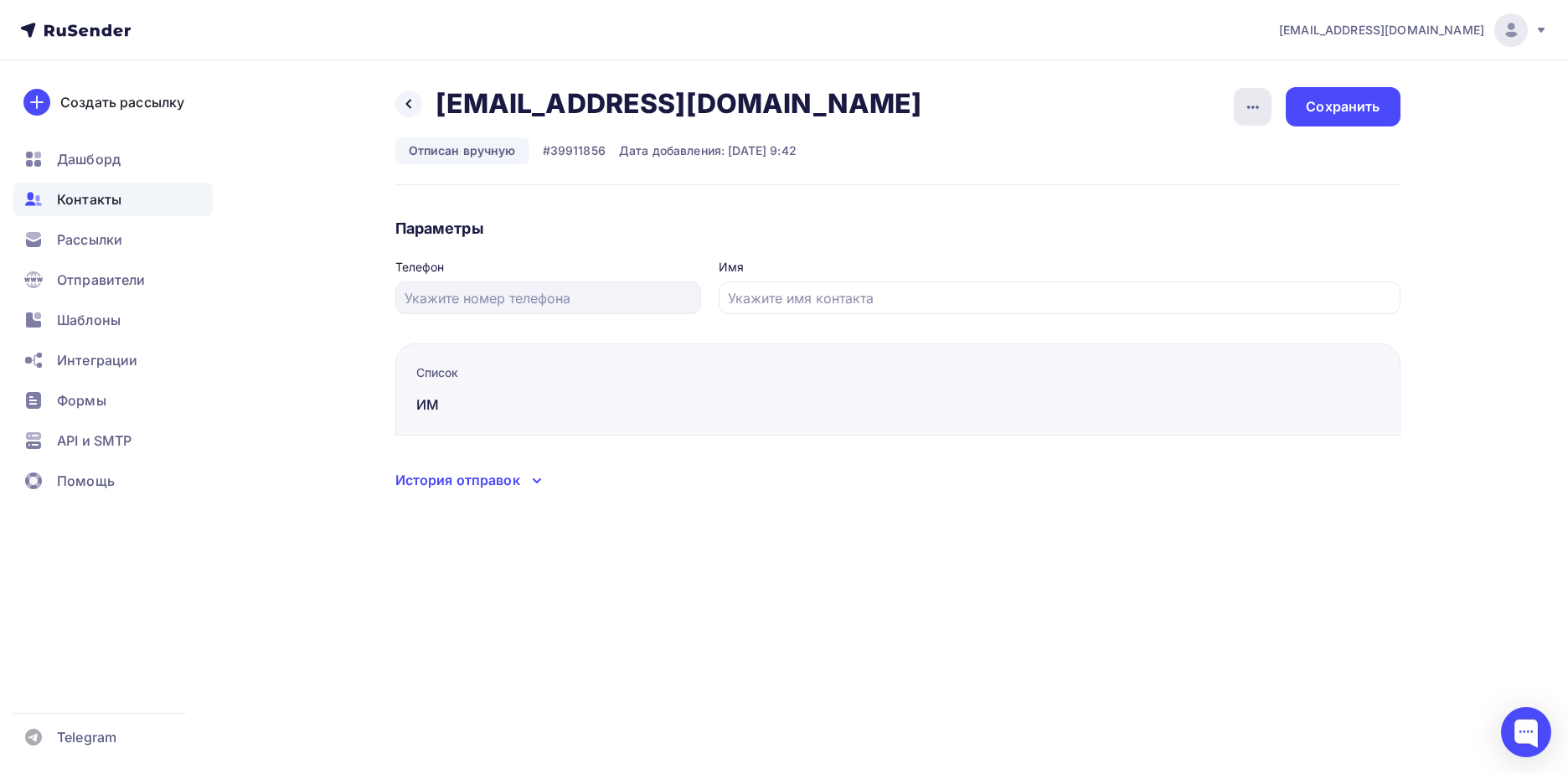
click at [1265, 110] on div "button" at bounding box center [1253, 107] width 38 height 38
click at [1227, 179] on link "Подписать" at bounding box center [1188, 192] width 181 height 33
click at [1348, 104] on div "Сохранить" at bounding box center [1342, 106] width 74 height 19
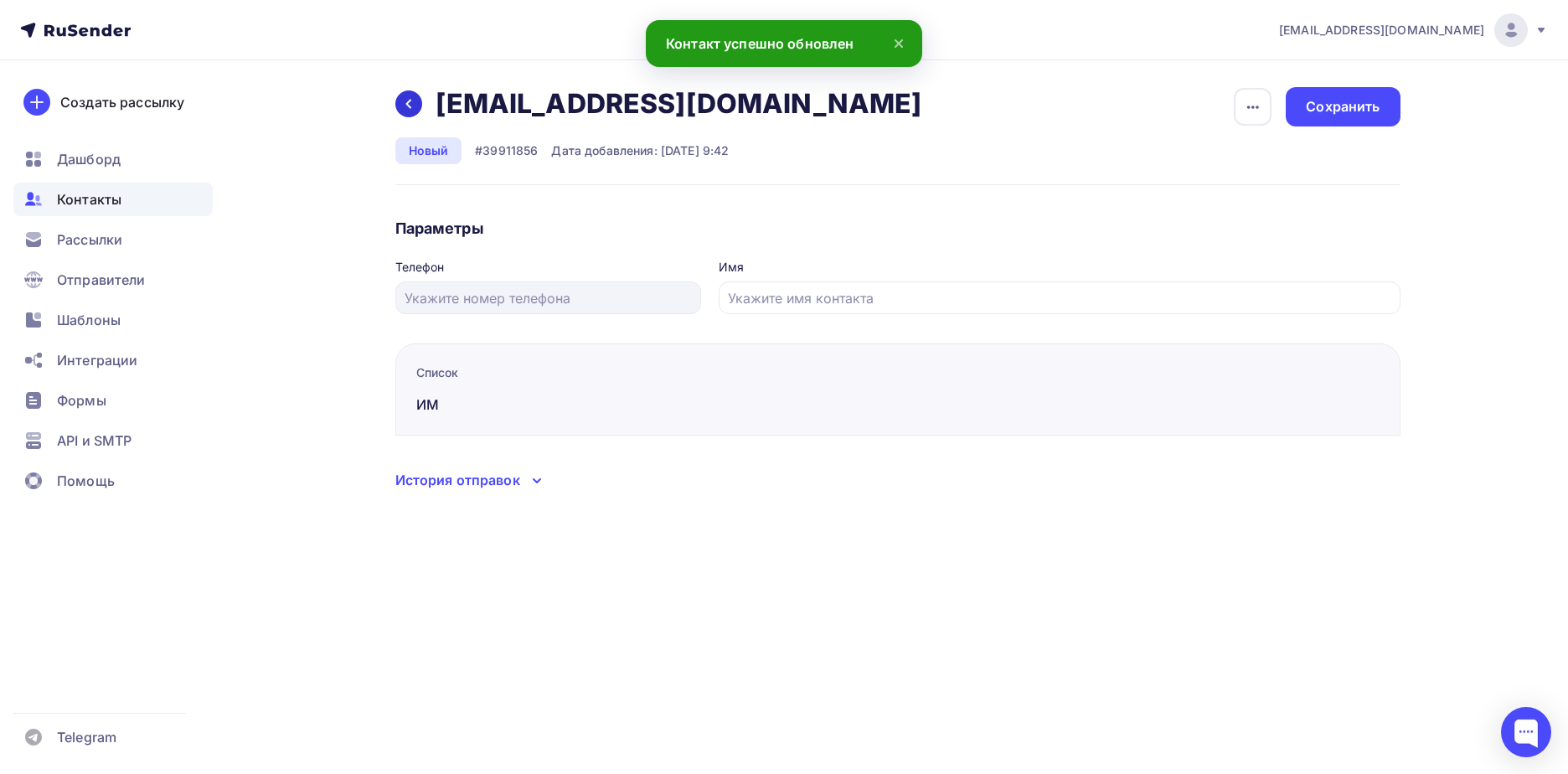
click at [413, 114] on div at bounding box center [408, 104] width 27 height 27
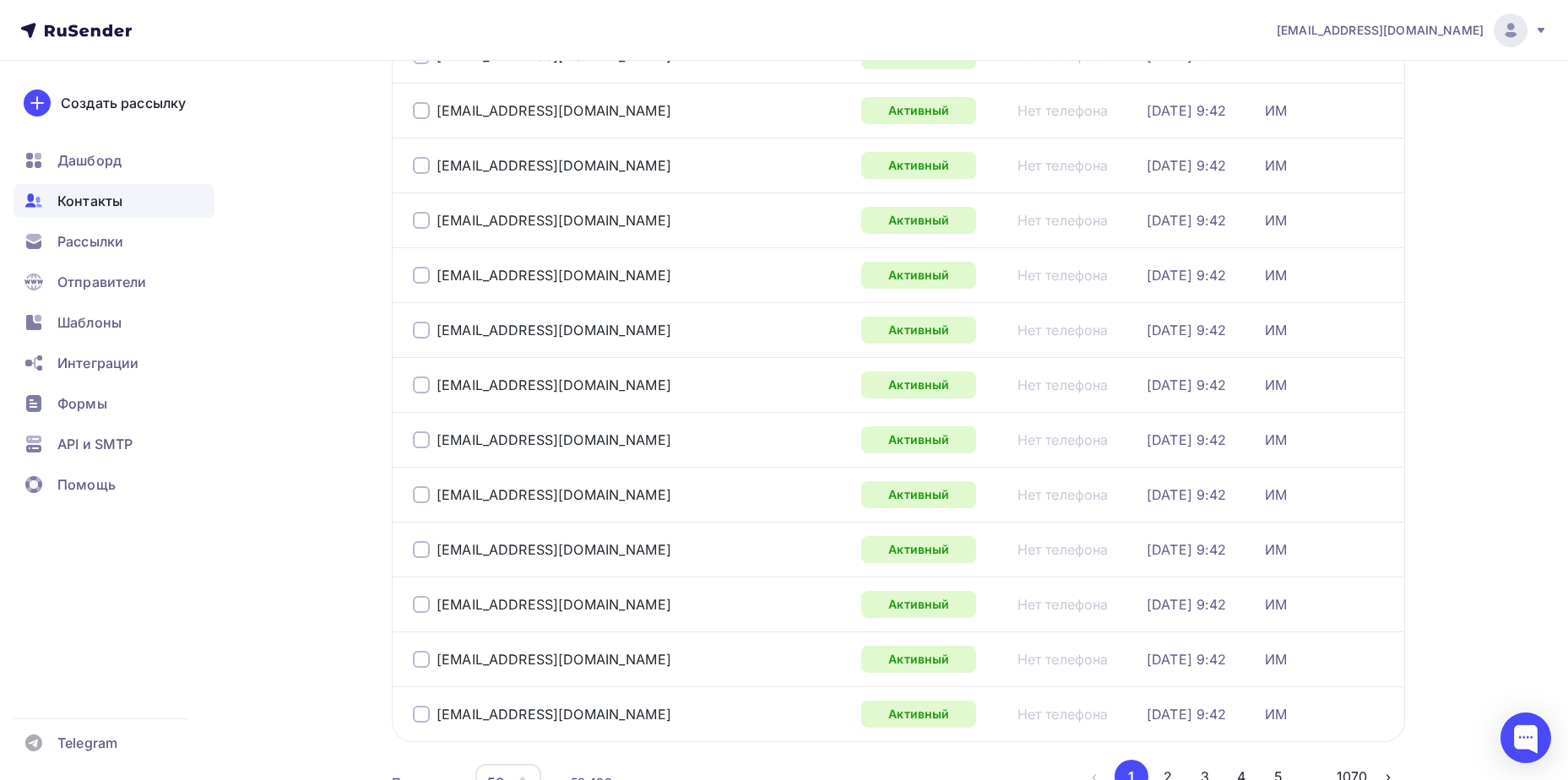
scroll to position [2455, 0]
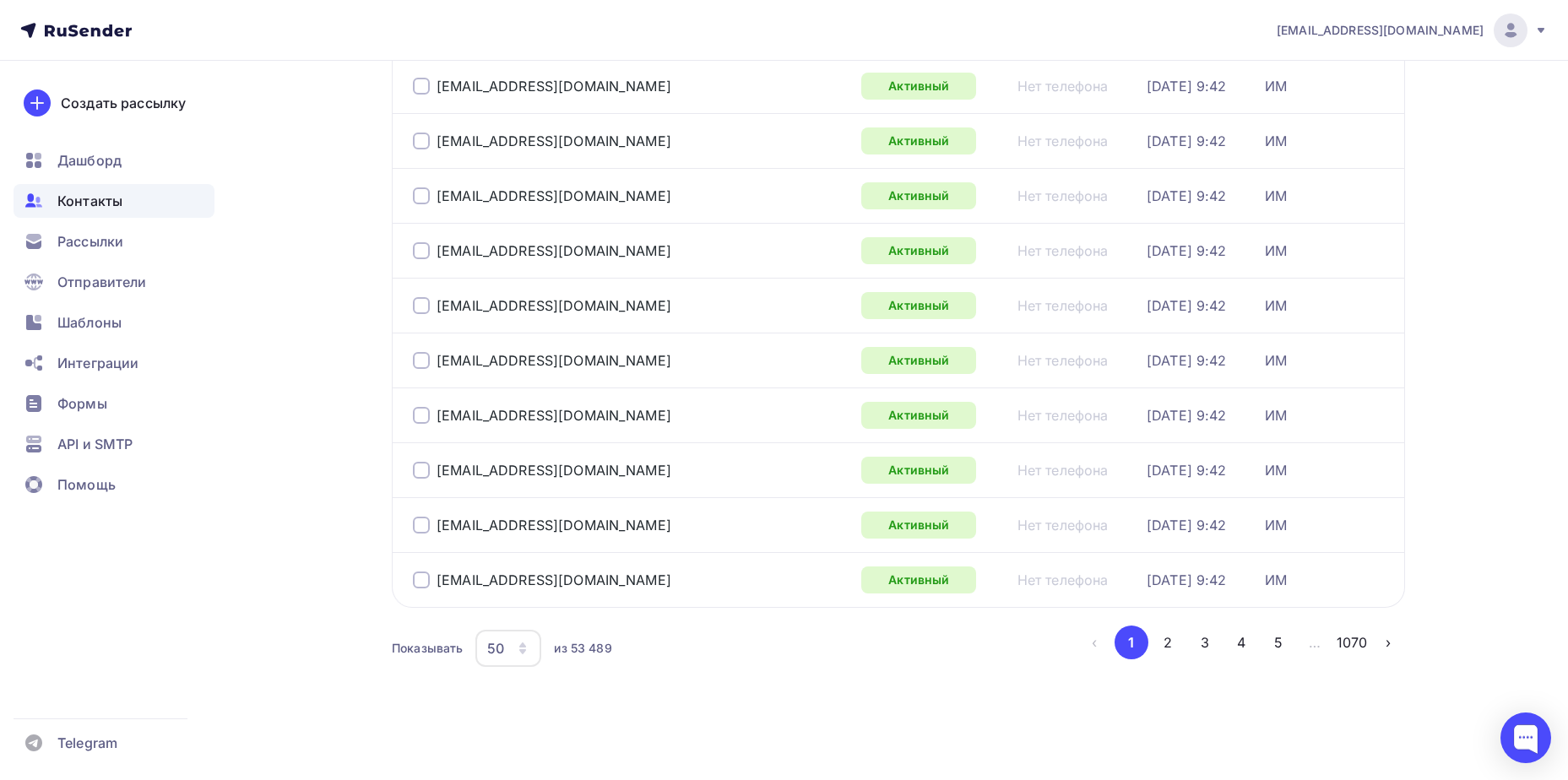
click at [1242, 641] on button "4" at bounding box center [1241, 642] width 34 height 33
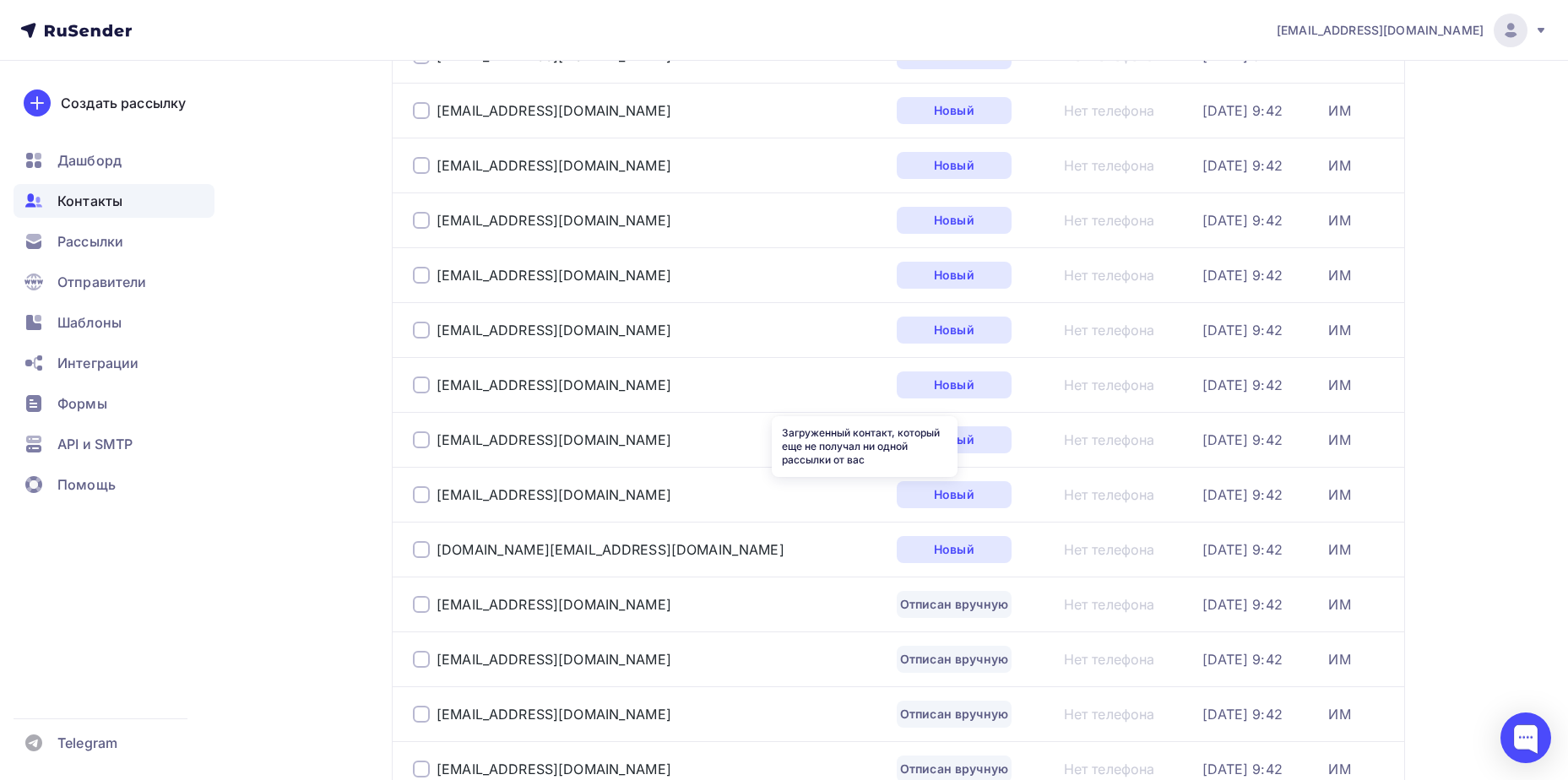
scroll to position [1560, 0]
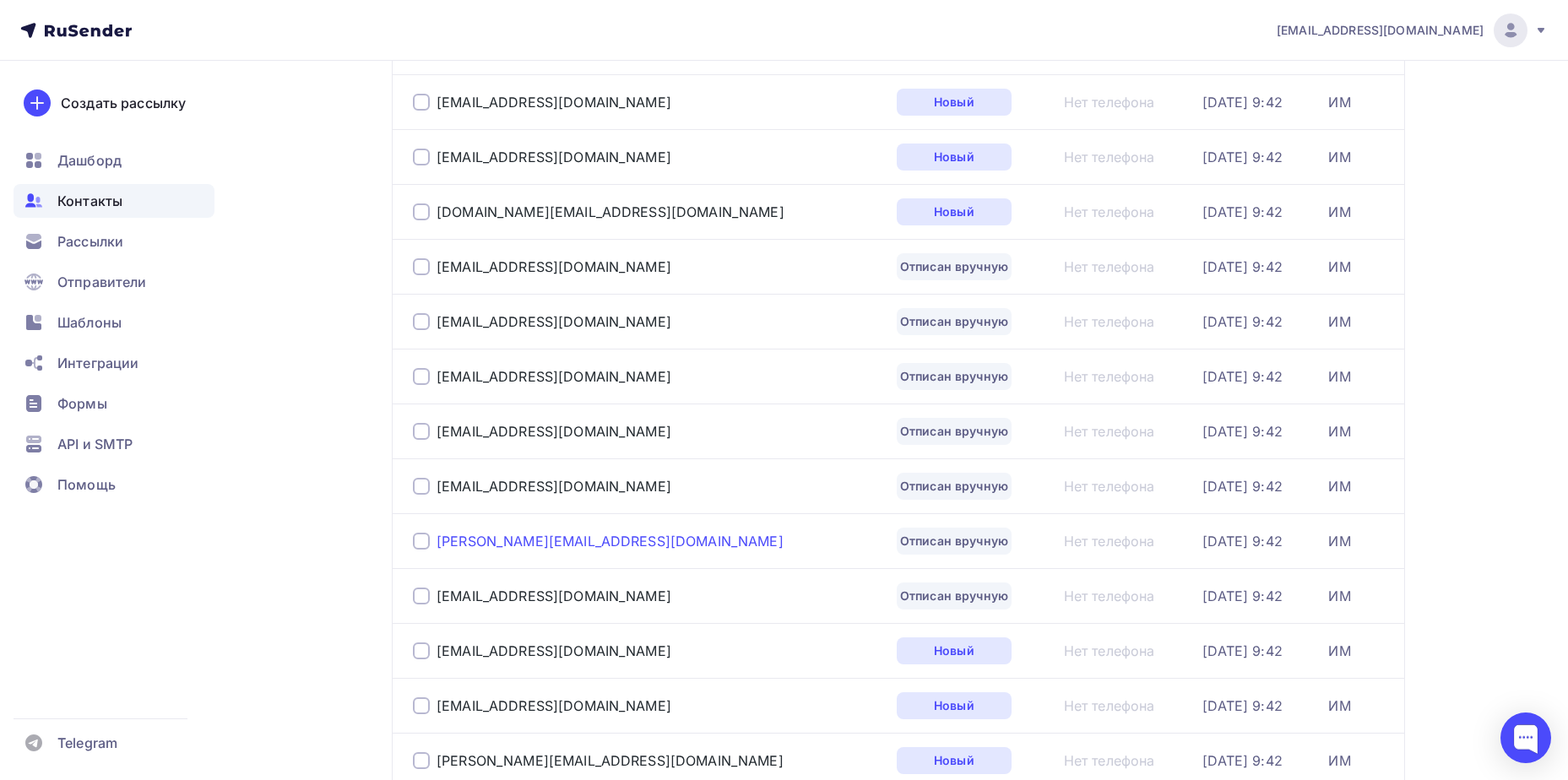
click at [516, 534] on div "[PERSON_NAME][EMAIL_ADDRESS][DOMAIN_NAME]" at bounding box center [610, 542] width 347 height 17
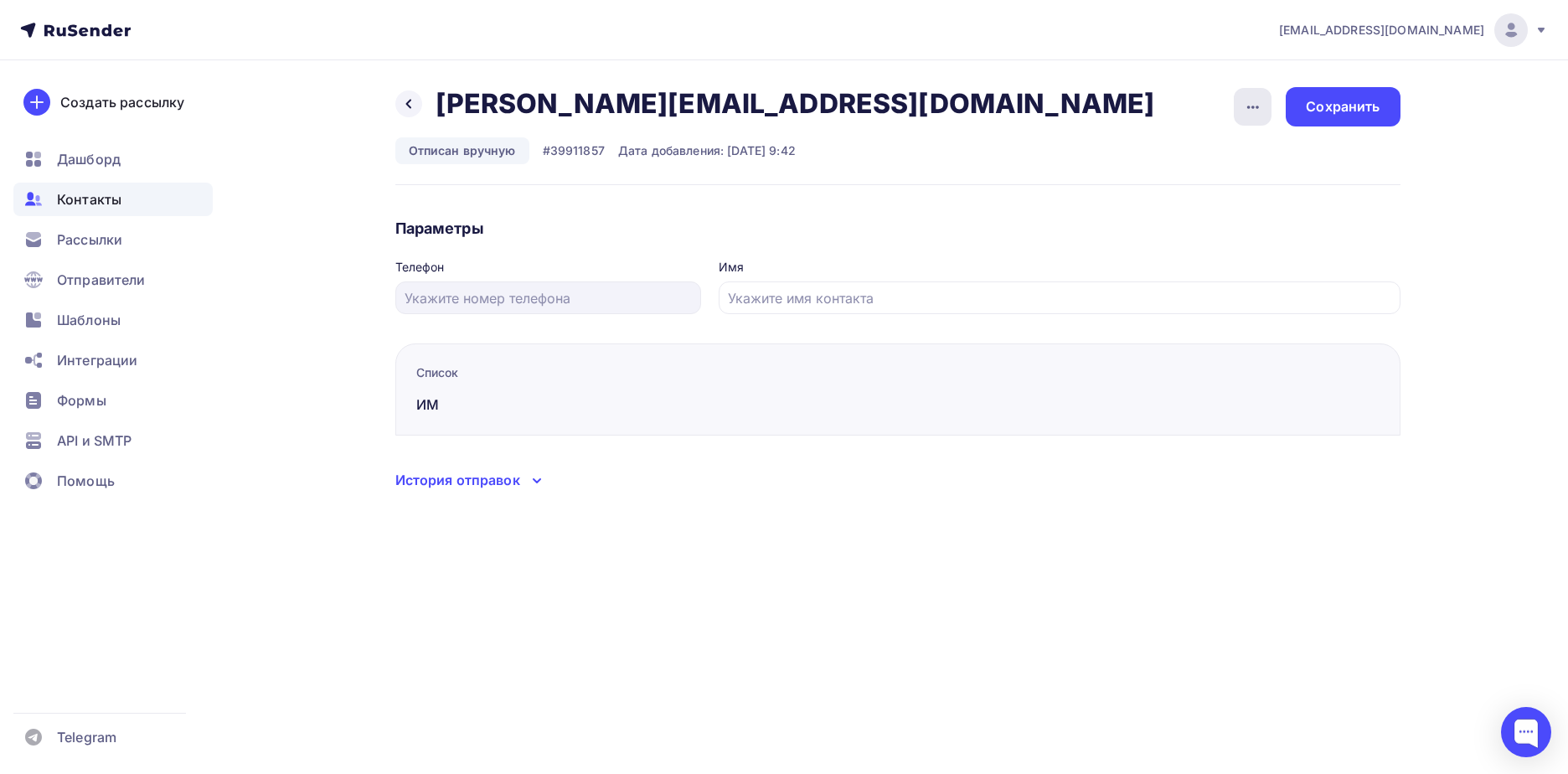
click at [1255, 102] on icon "button" at bounding box center [1252, 106] width 20 height 20
click at [1223, 180] on link "Подписать" at bounding box center [1188, 192] width 181 height 33
click at [1231, 175] on div "[PERSON_NAME] [PERSON_NAME][EMAIL_ADDRESS][DOMAIN_NAME] [PERSON_NAME][EMAIL_ADD…" at bounding box center [897, 136] width 1005 height 98
click at [1371, 99] on div "Сохранить" at bounding box center [1342, 106] width 74 height 19
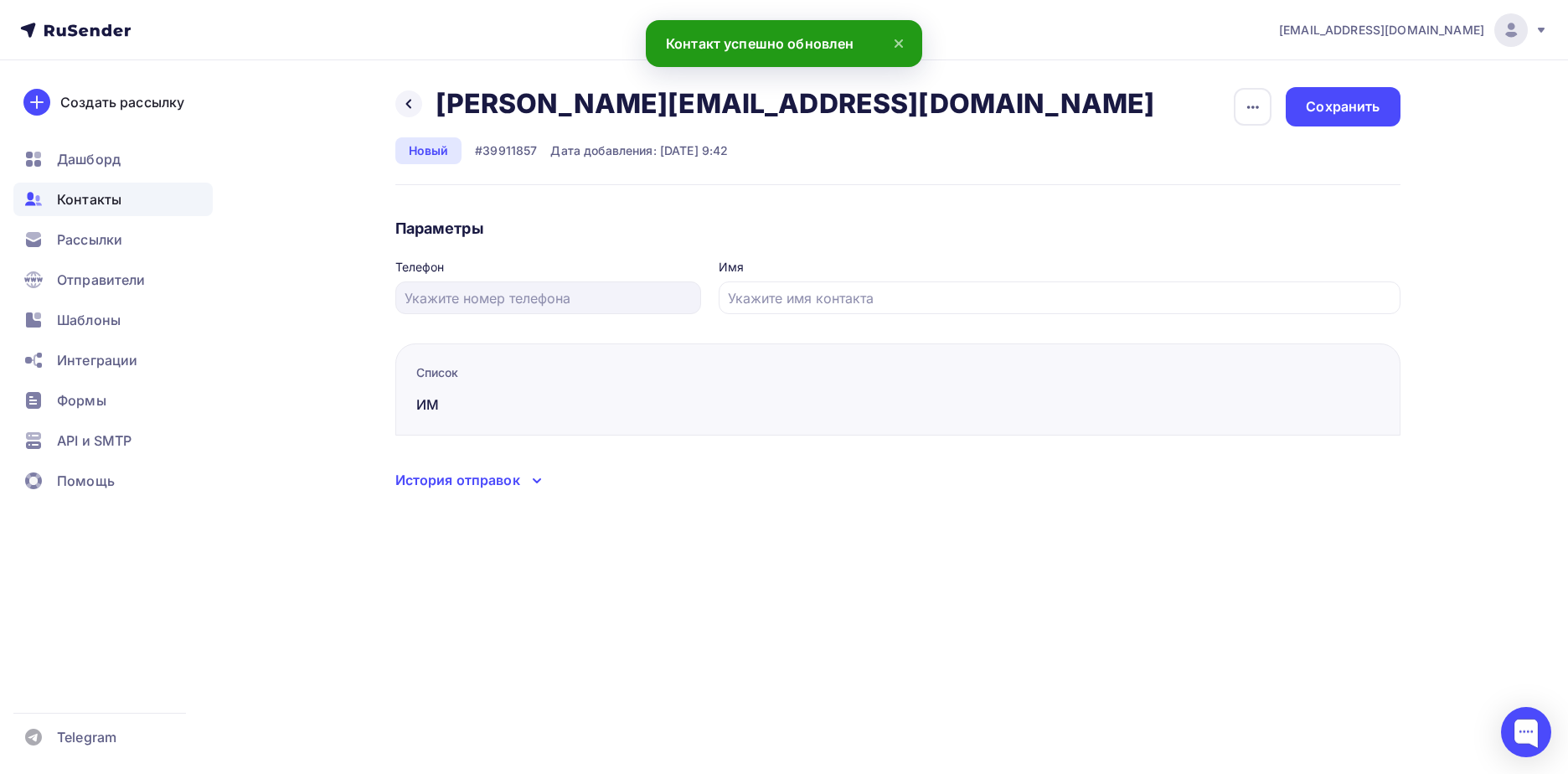
click at [384, 113] on div "[PERSON_NAME] [PERSON_NAME][EMAIL_ADDRESS][DOMAIN_NAME] [PERSON_NAME][EMAIL_ADD…" at bounding box center [784, 310] width 1372 height 498
click at [403, 105] on icon at bounding box center [408, 104] width 13 height 13
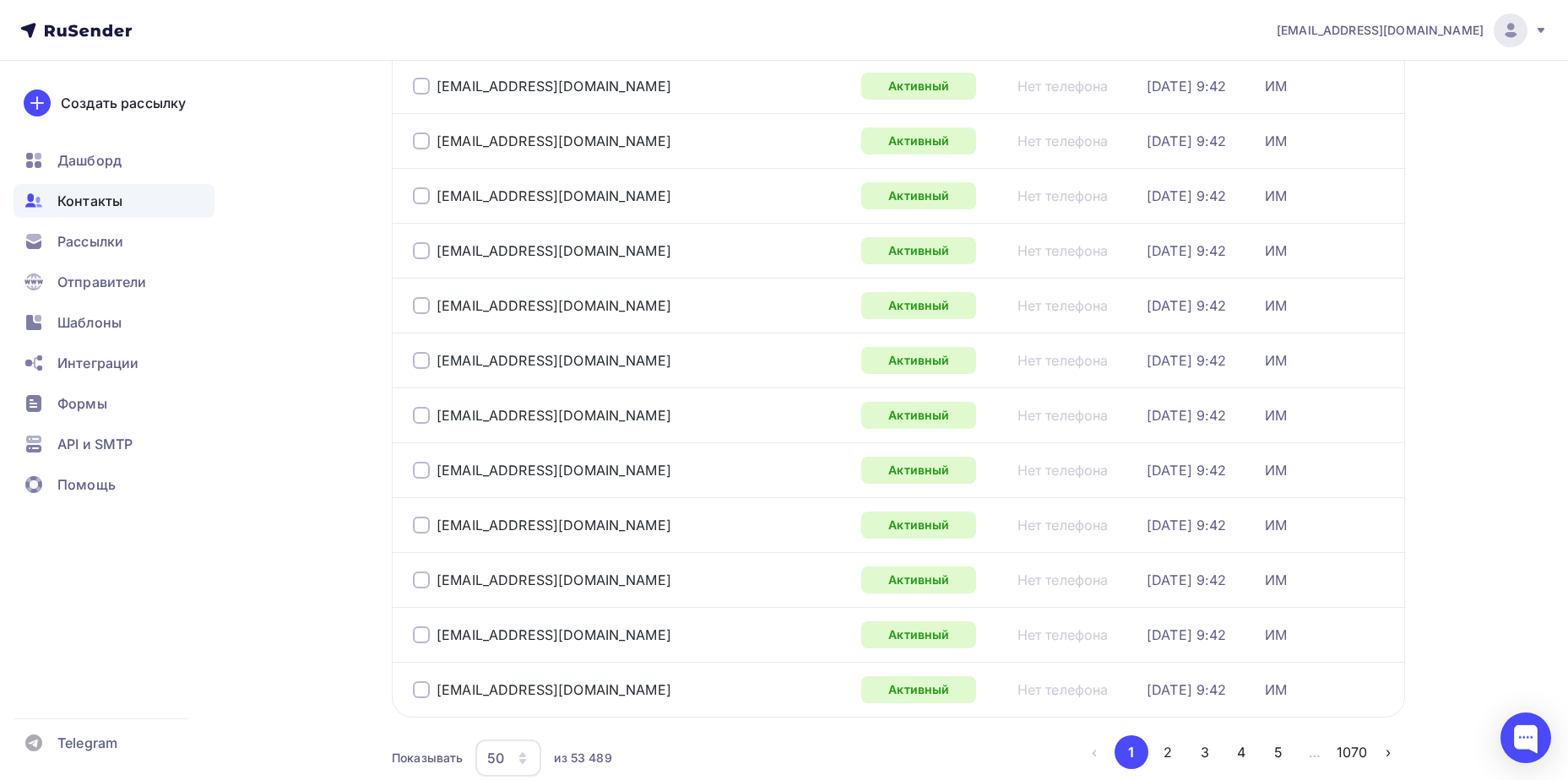
scroll to position [2455, 0]
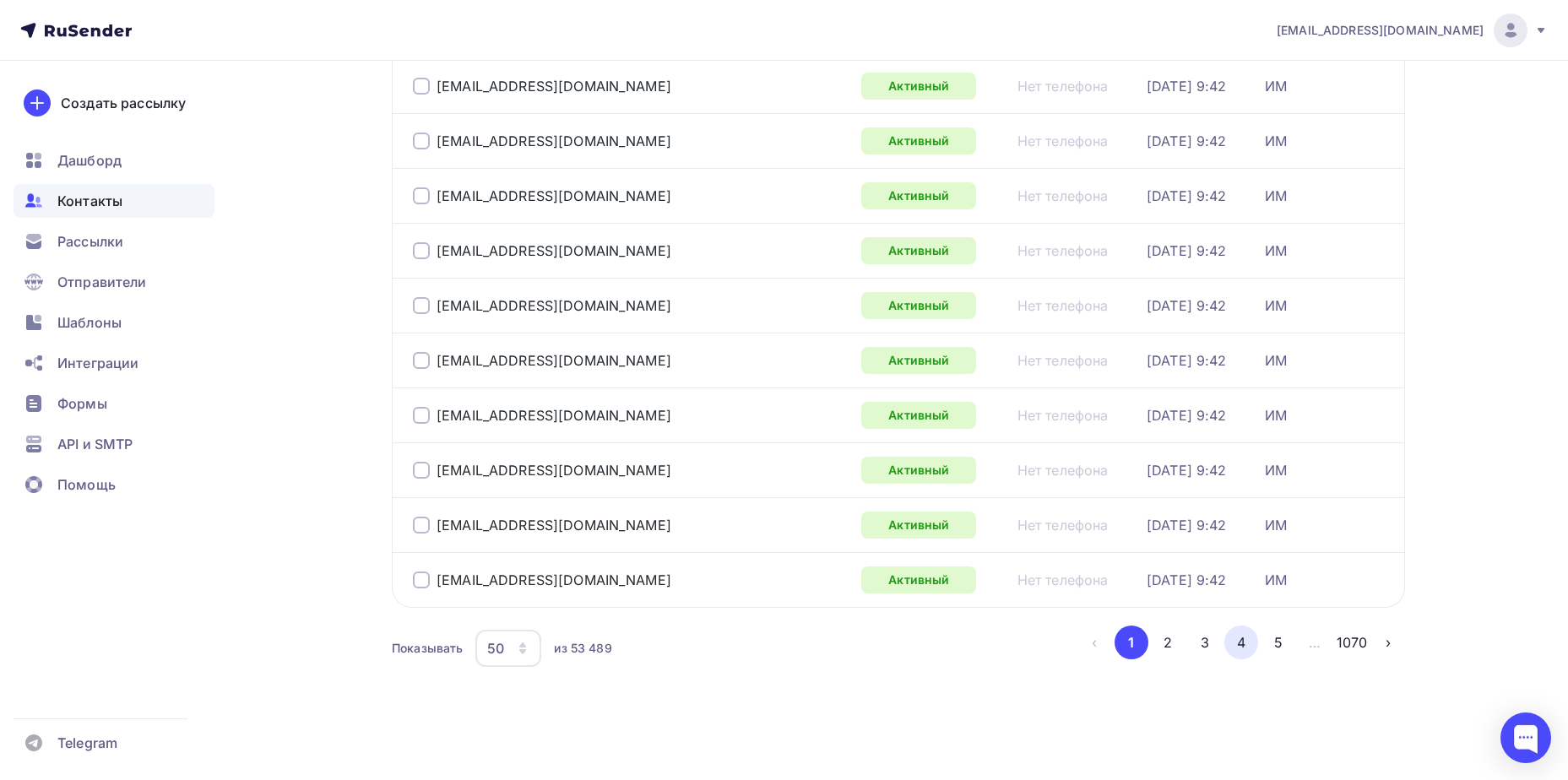
click at [1234, 637] on button "4" at bounding box center [1241, 642] width 34 height 33
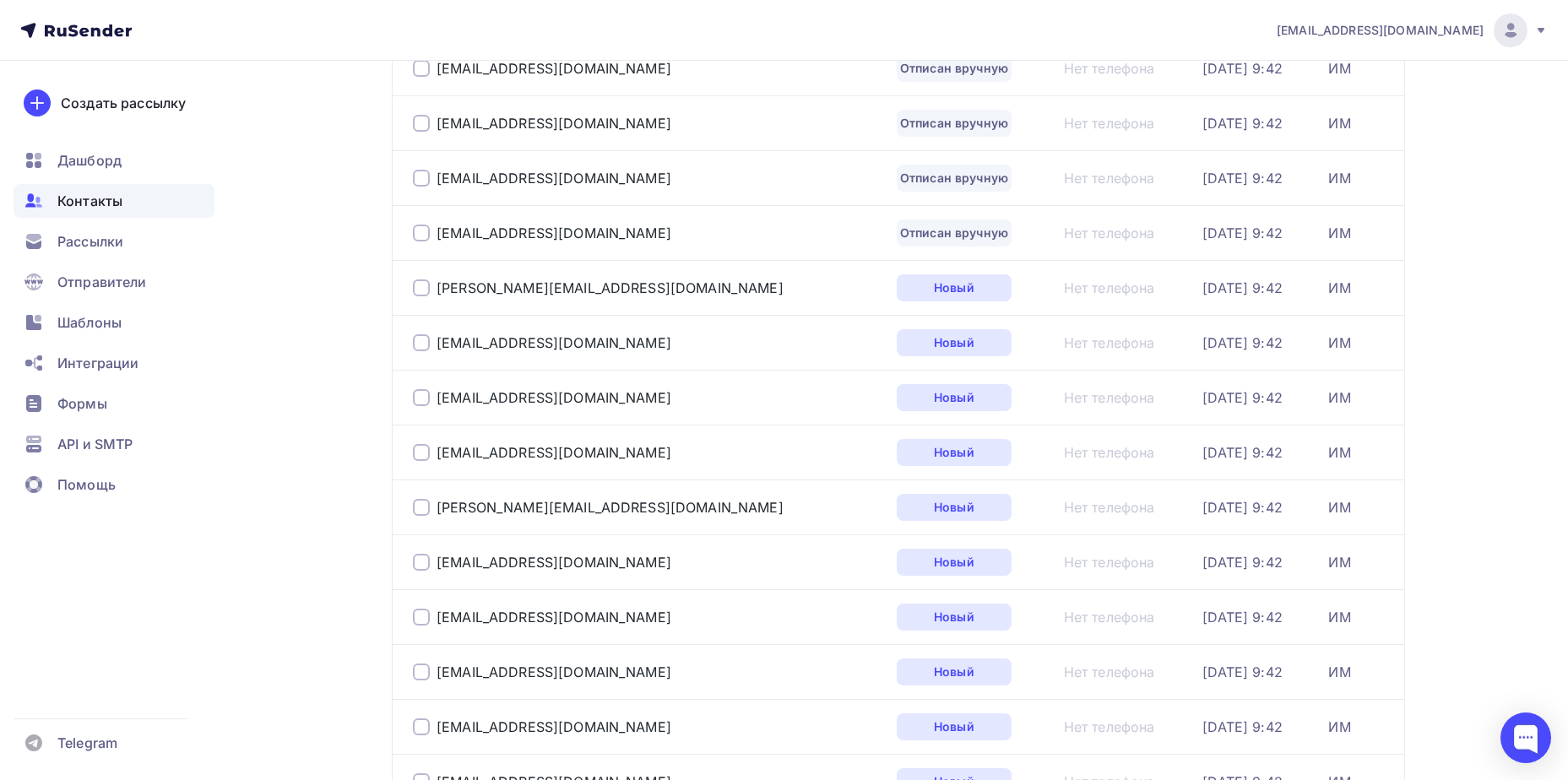
scroll to position [1560, 0]
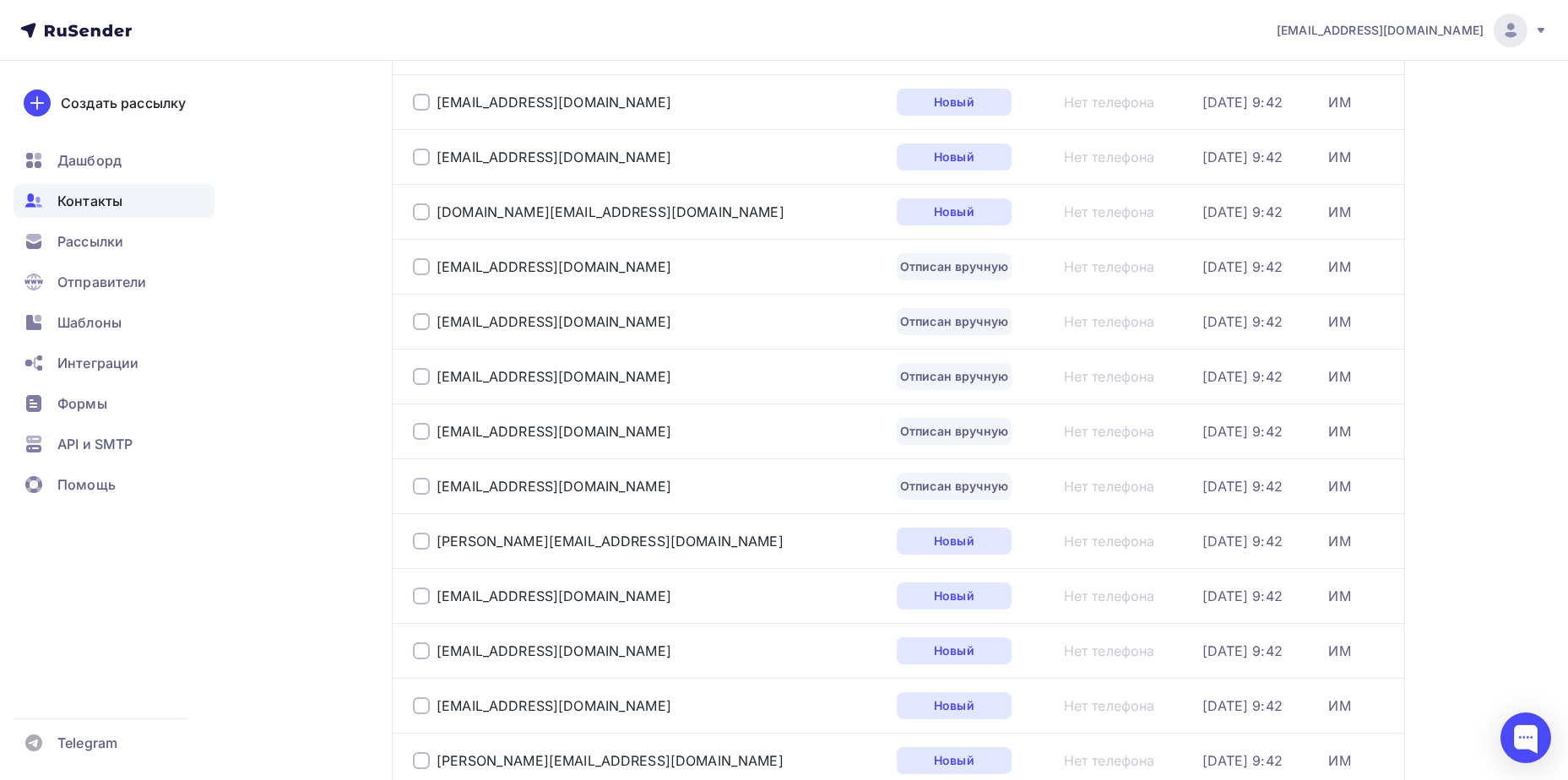
click at [506, 496] on div "[EMAIL_ADDRESS][DOMAIN_NAME]" at bounding box center [623, 486] width 422 height 27
click at [511, 494] on div "[EMAIL_ADDRESS][DOMAIN_NAME]" at bounding box center [553, 486] width 235 height 17
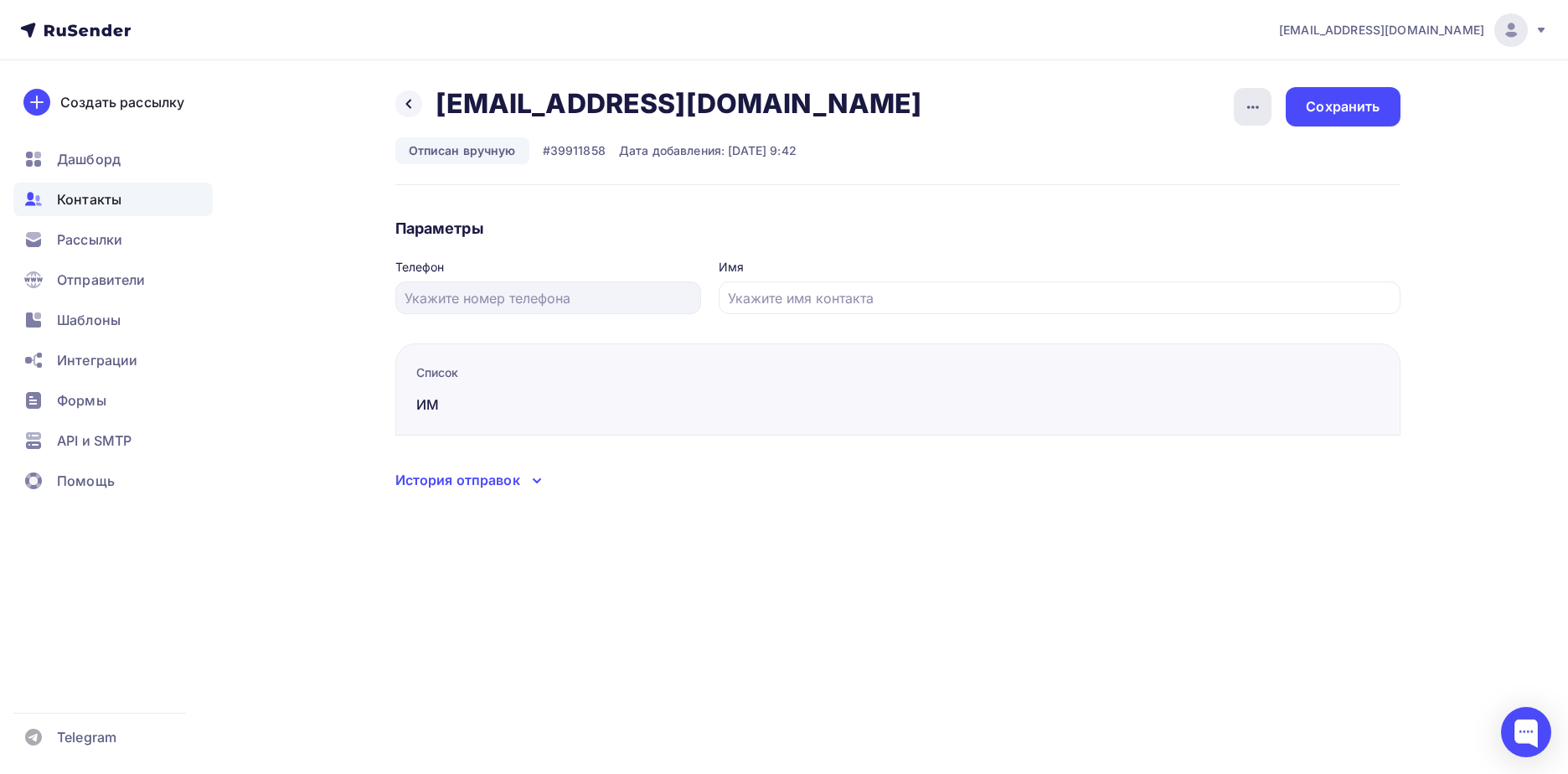
click at [1241, 113] on div "button" at bounding box center [1253, 107] width 38 height 38
click at [1237, 187] on div "Подписать" at bounding box center [1187, 192] width 160 height 20
click at [1310, 114] on div "Сохранить" at bounding box center [1342, 106] width 74 height 19
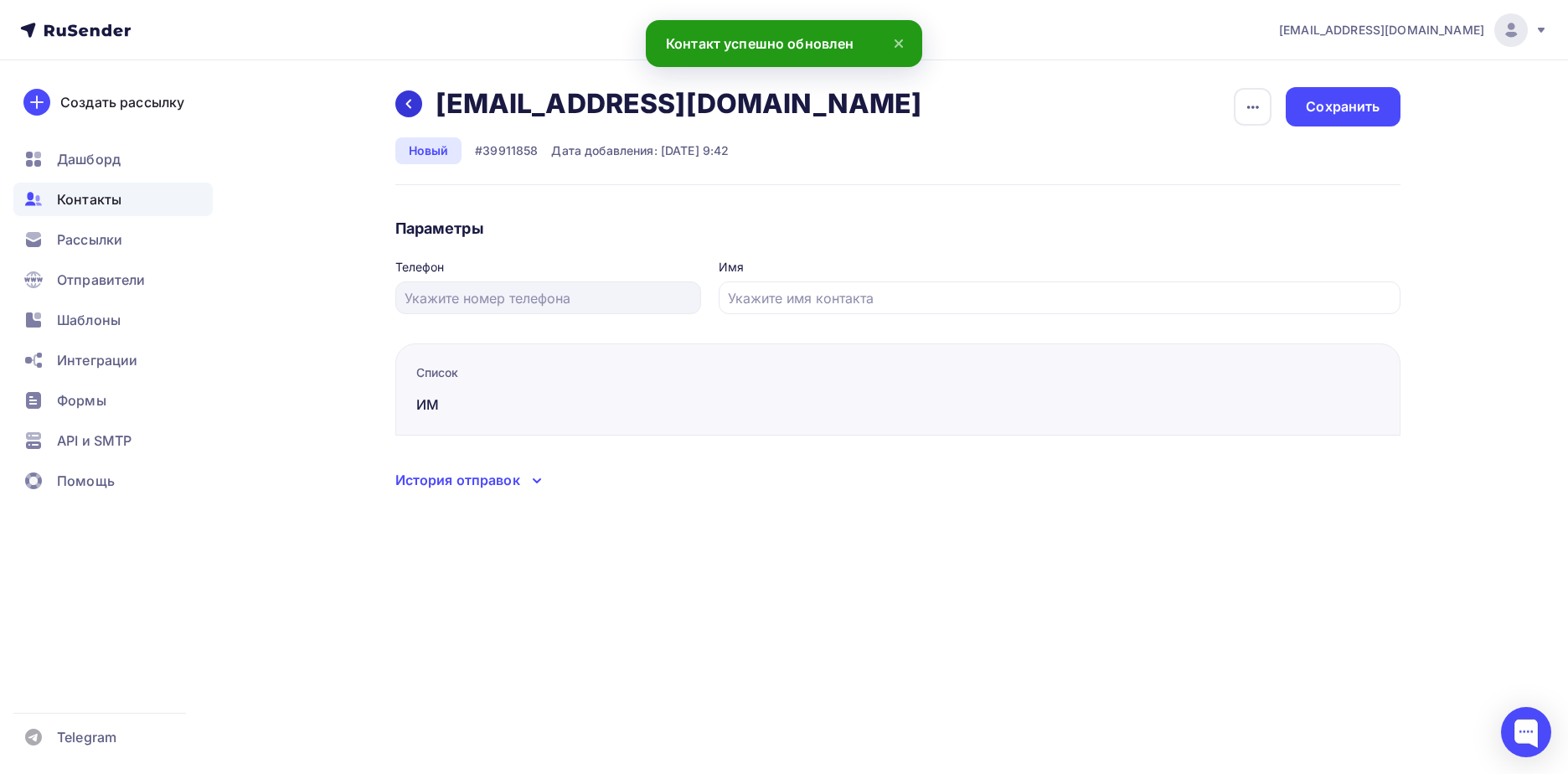
click at [411, 108] on icon at bounding box center [408, 104] width 13 height 13
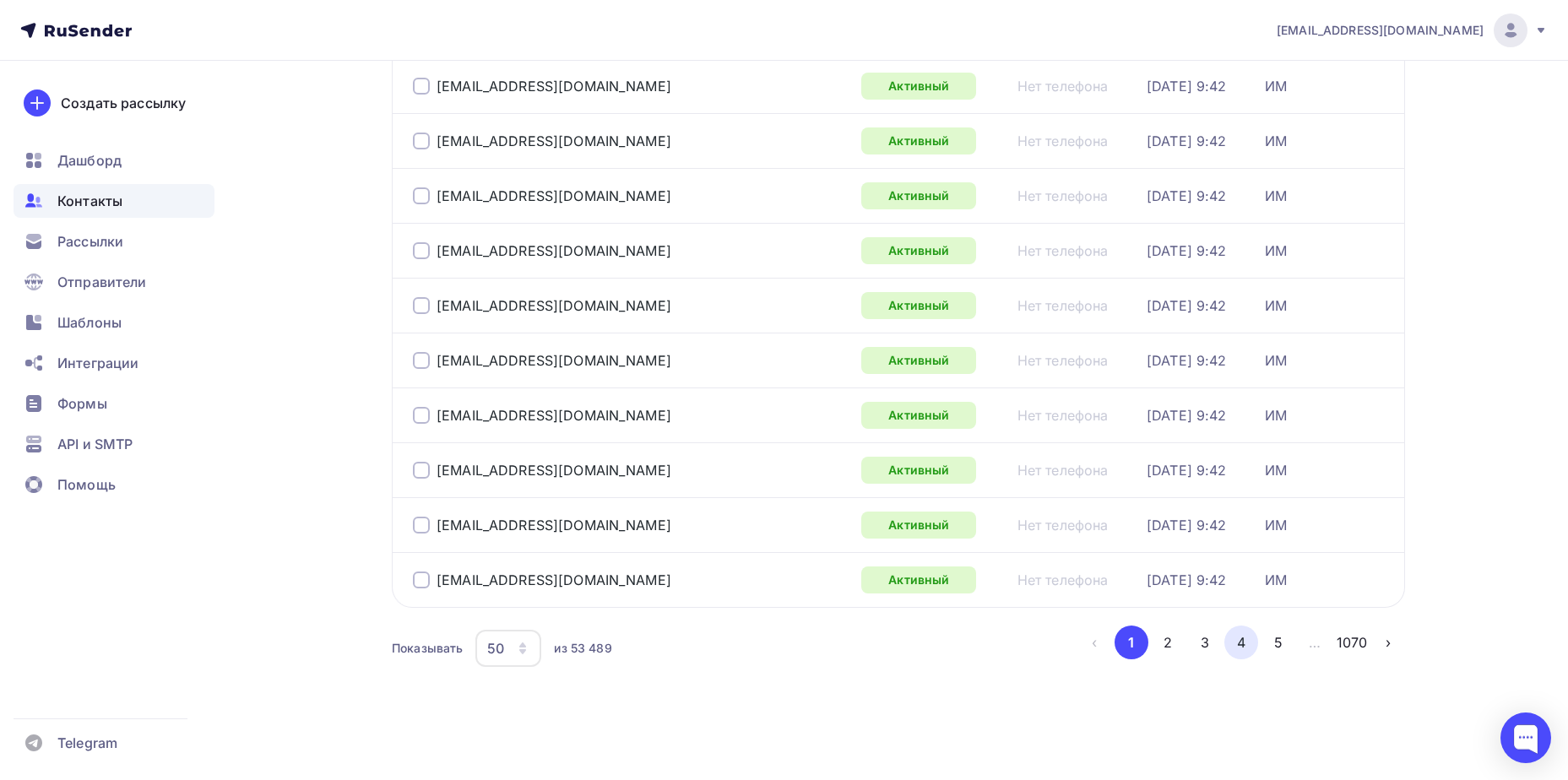
click at [1250, 649] on button "4" at bounding box center [1241, 642] width 34 height 33
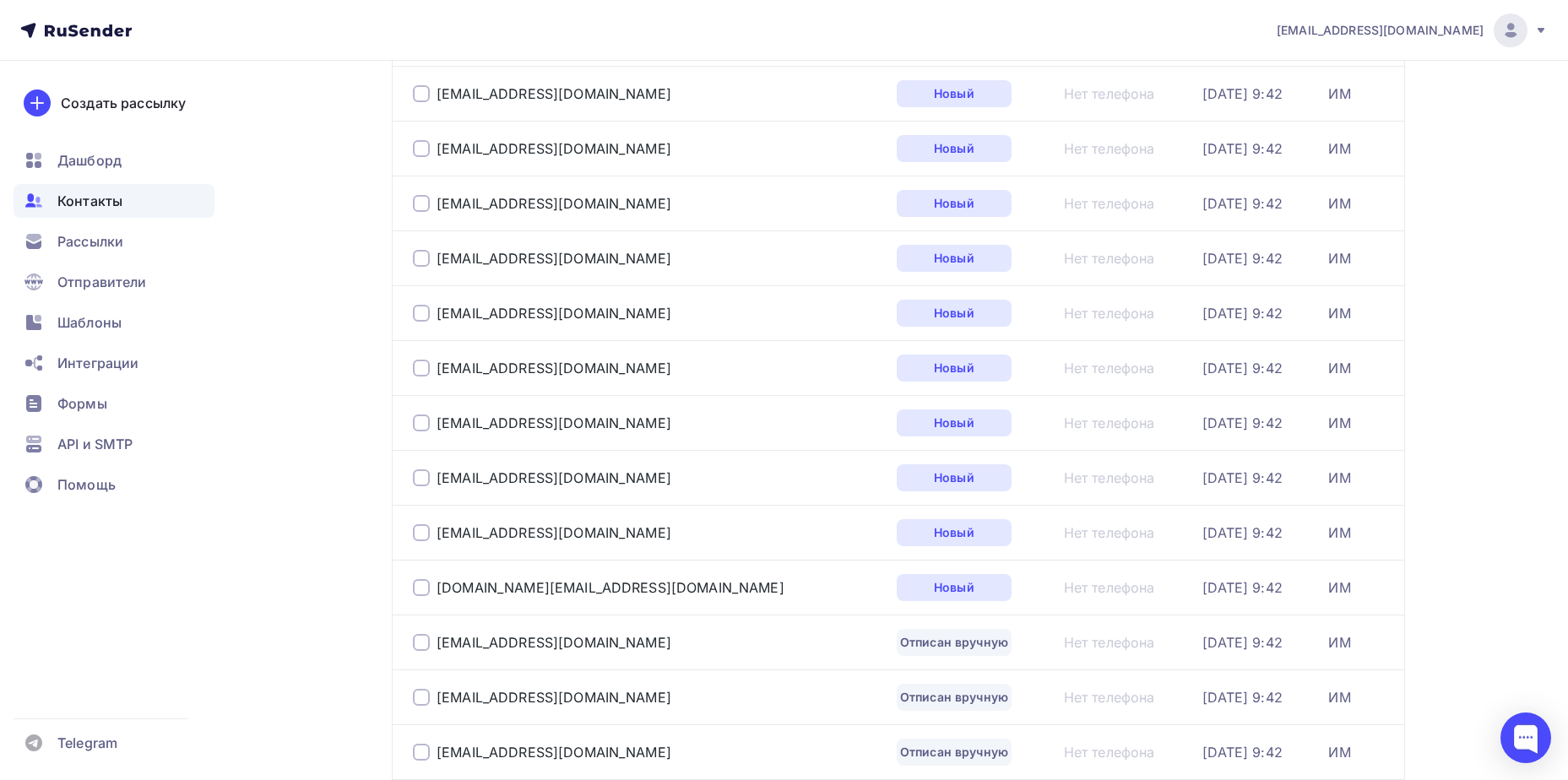
scroll to position [1476, 0]
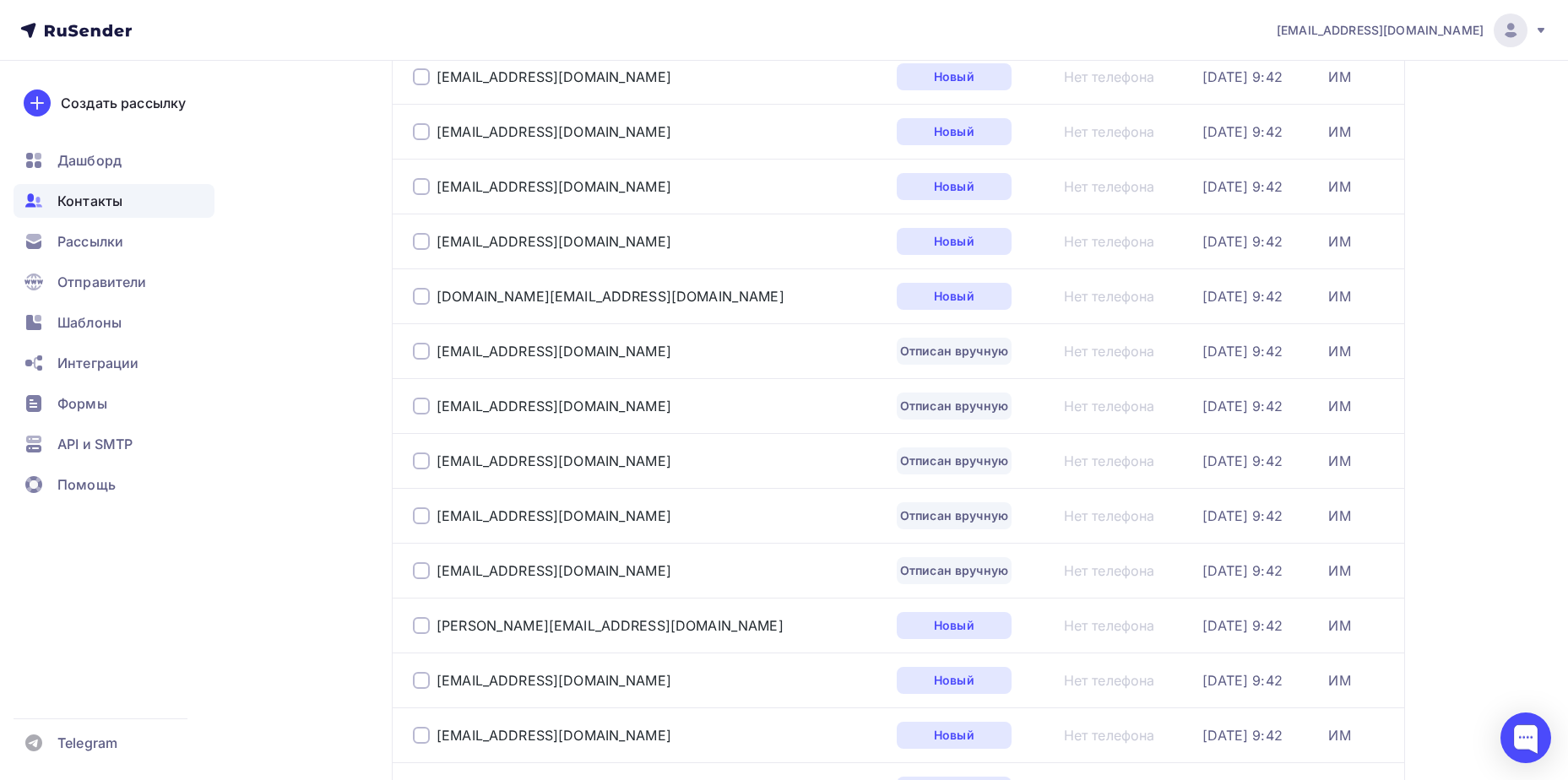
click at [531, 524] on div "[EMAIL_ADDRESS][DOMAIN_NAME]" at bounding box center [623, 516] width 422 height 27
click at [536, 516] on div "[EMAIL_ADDRESS][DOMAIN_NAME]" at bounding box center [553, 516] width 235 height 17
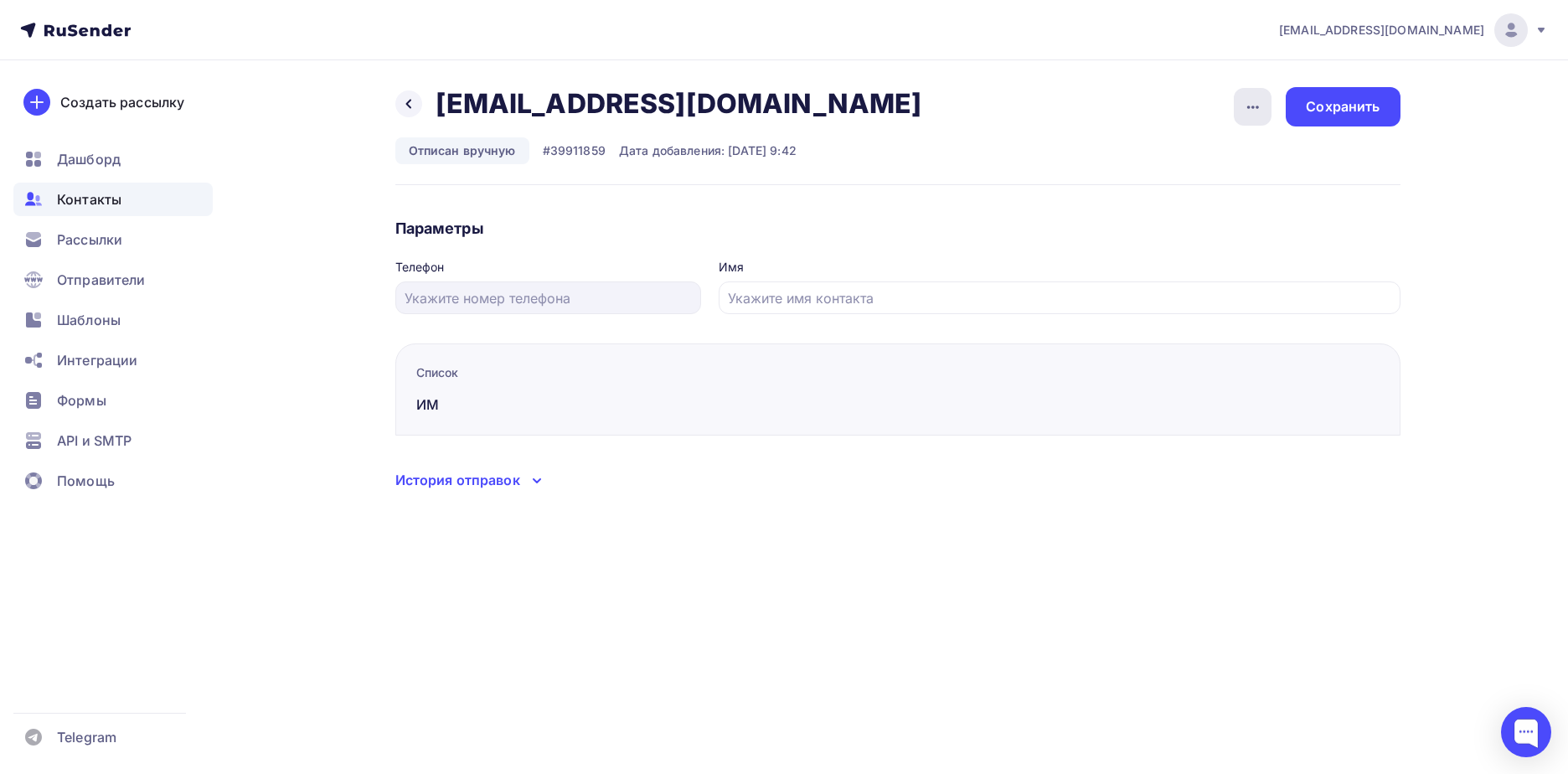
click at [1268, 103] on div "button" at bounding box center [1253, 107] width 38 height 38
click at [1234, 187] on div "Подписать" at bounding box center [1187, 192] width 160 height 20
click at [1375, 114] on div "Сохранить" at bounding box center [1342, 106] width 74 height 19
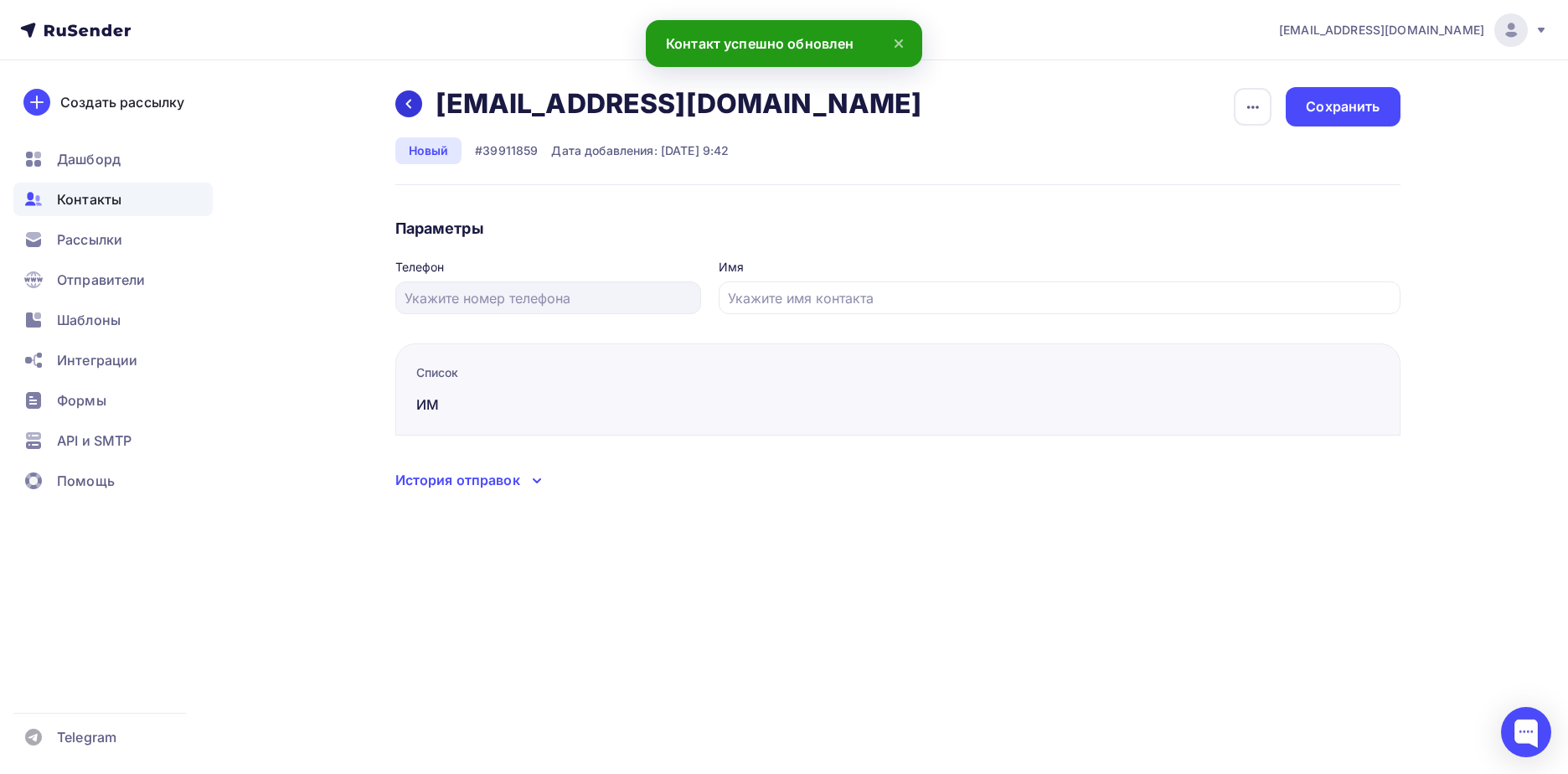
click at [413, 106] on icon at bounding box center [408, 104] width 13 height 13
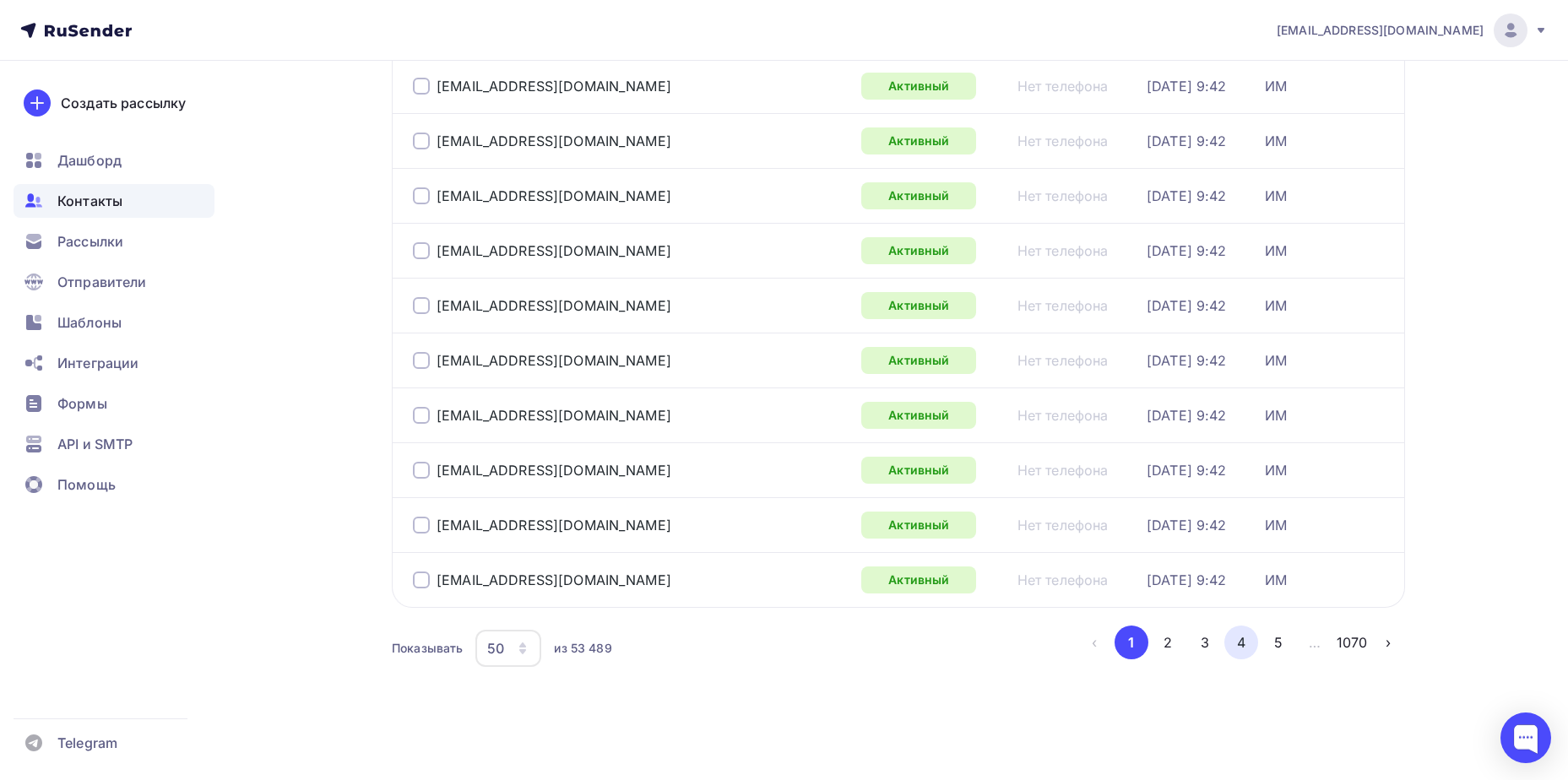
click at [1244, 642] on button "4" at bounding box center [1241, 642] width 34 height 33
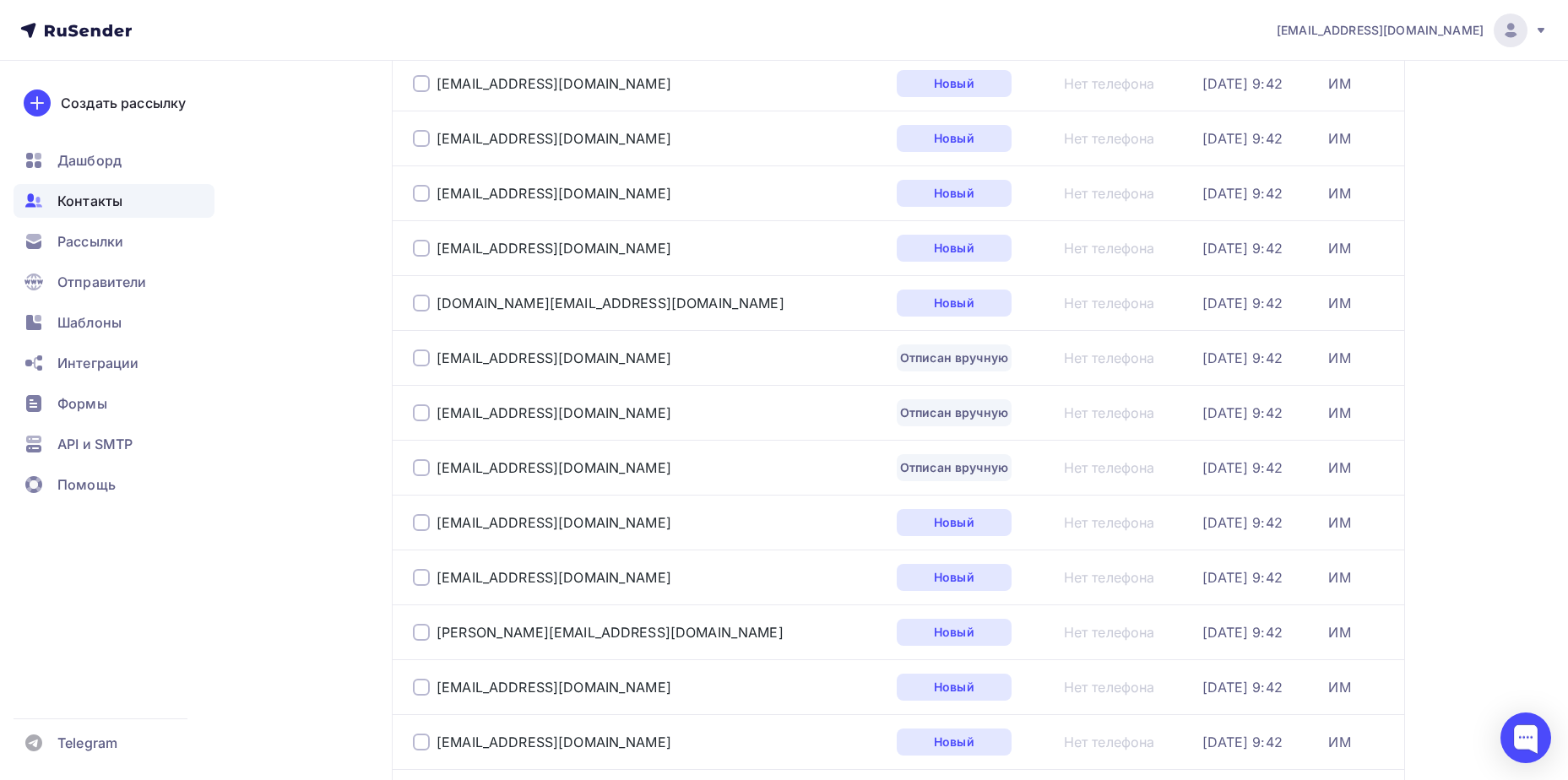
scroll to position [1476, 0]
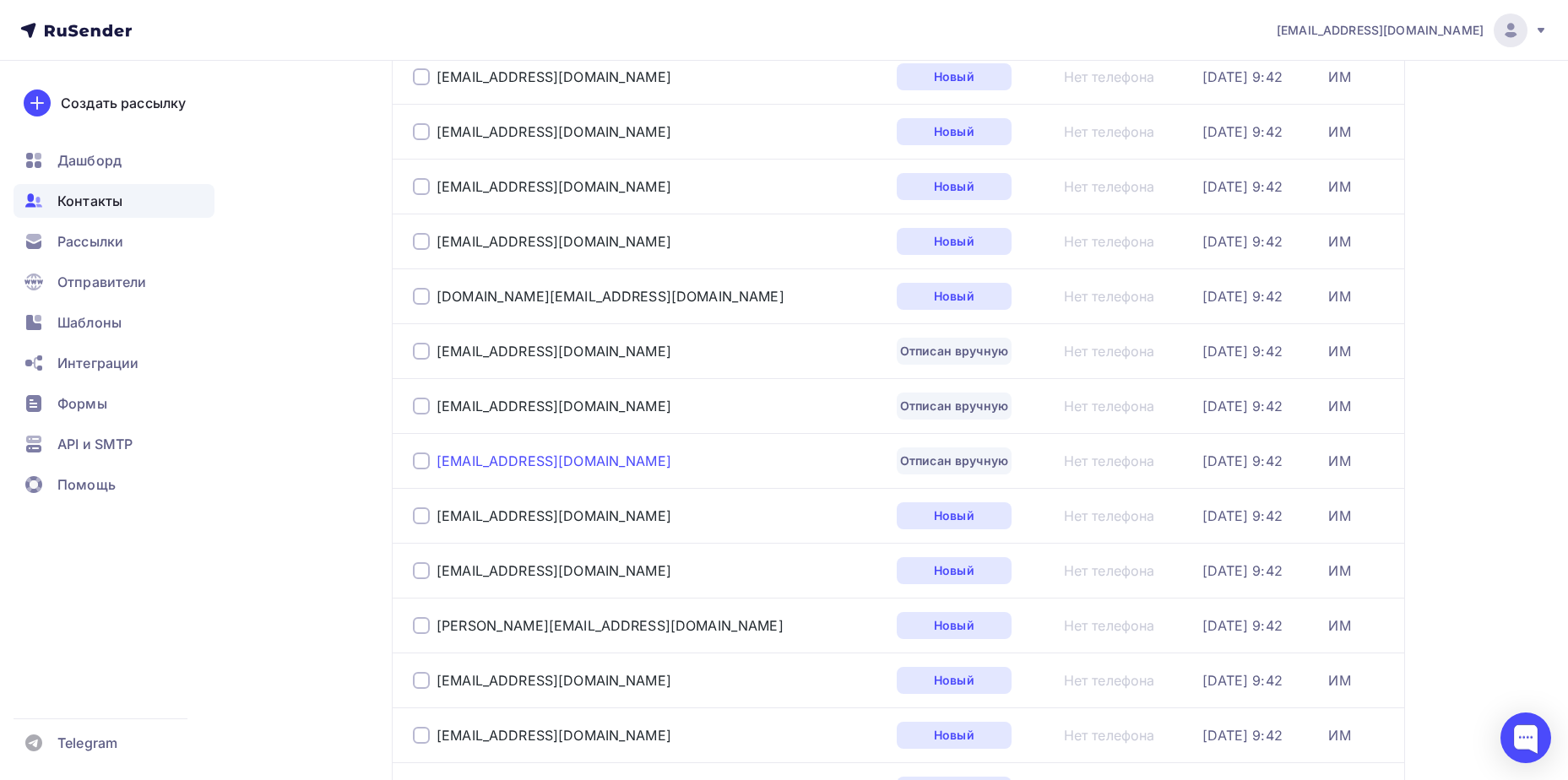
click at [546, 455] on div "[EMAIL_ADDRESS][DOMAIN_NAME]" at bounding box center [553, 461] width 235 height 17
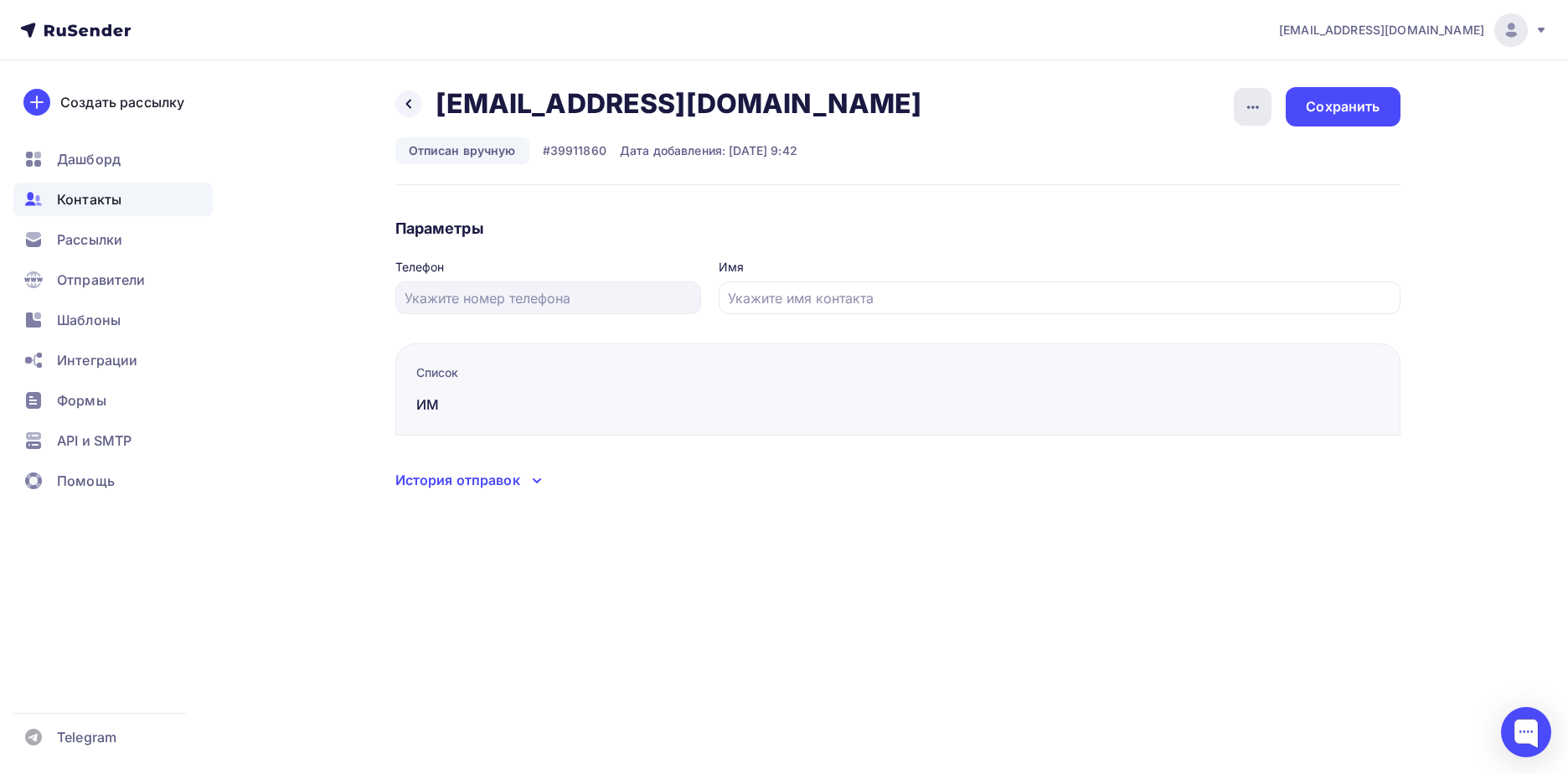
click at [1234, 96] on div "button" at bounding box center [1253, 107] width 38 height 38
click at [1218, 188] on div "Подписать" at bounding box center [1187, 192] width 160 height 20
click at [1365, 108] on div "Сохранить" at bounding box center [1342, 106] width 74 height 19
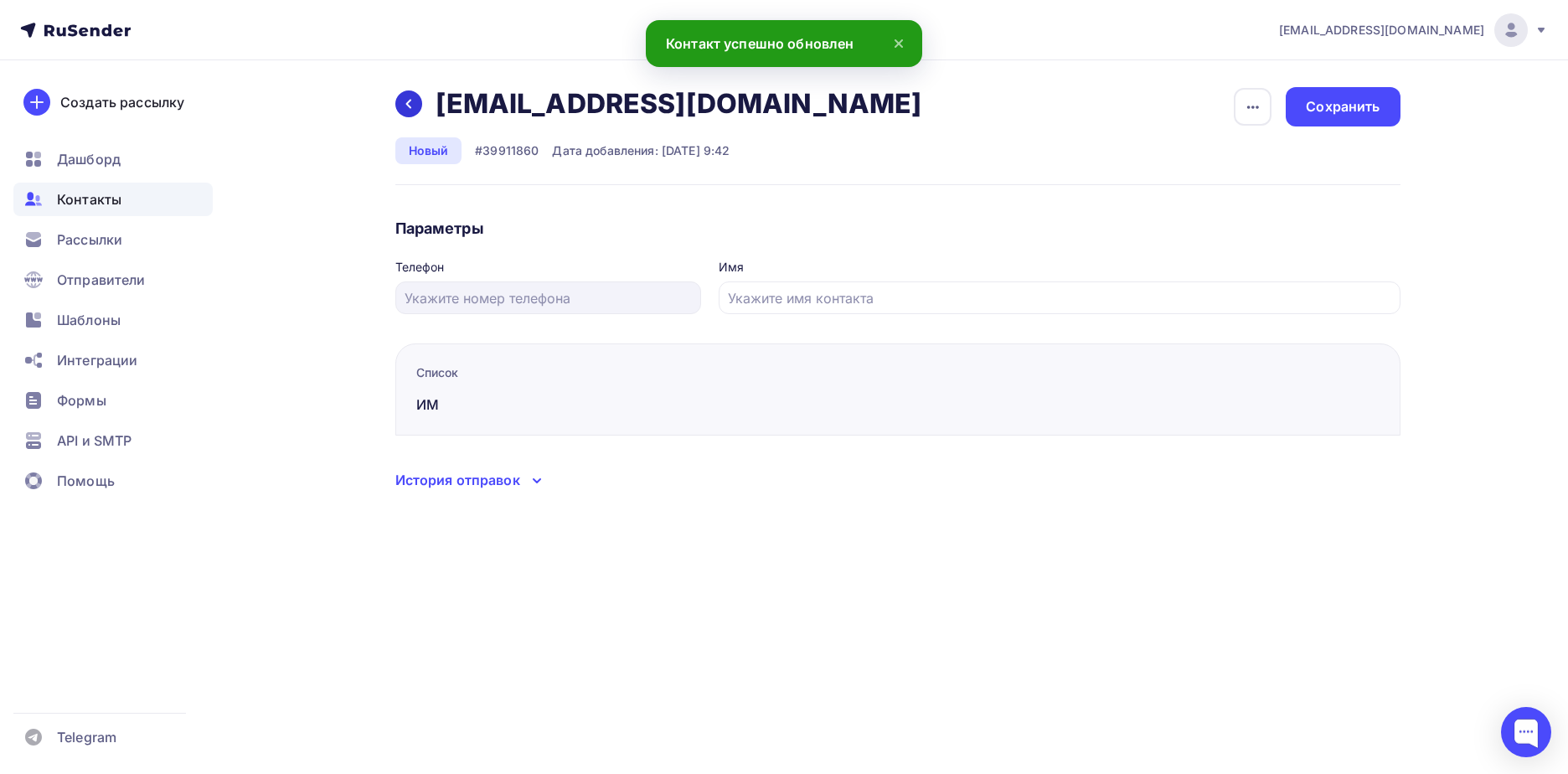
click at [415, 109] on icon at bounding box center [408, 104] width 13 height 13
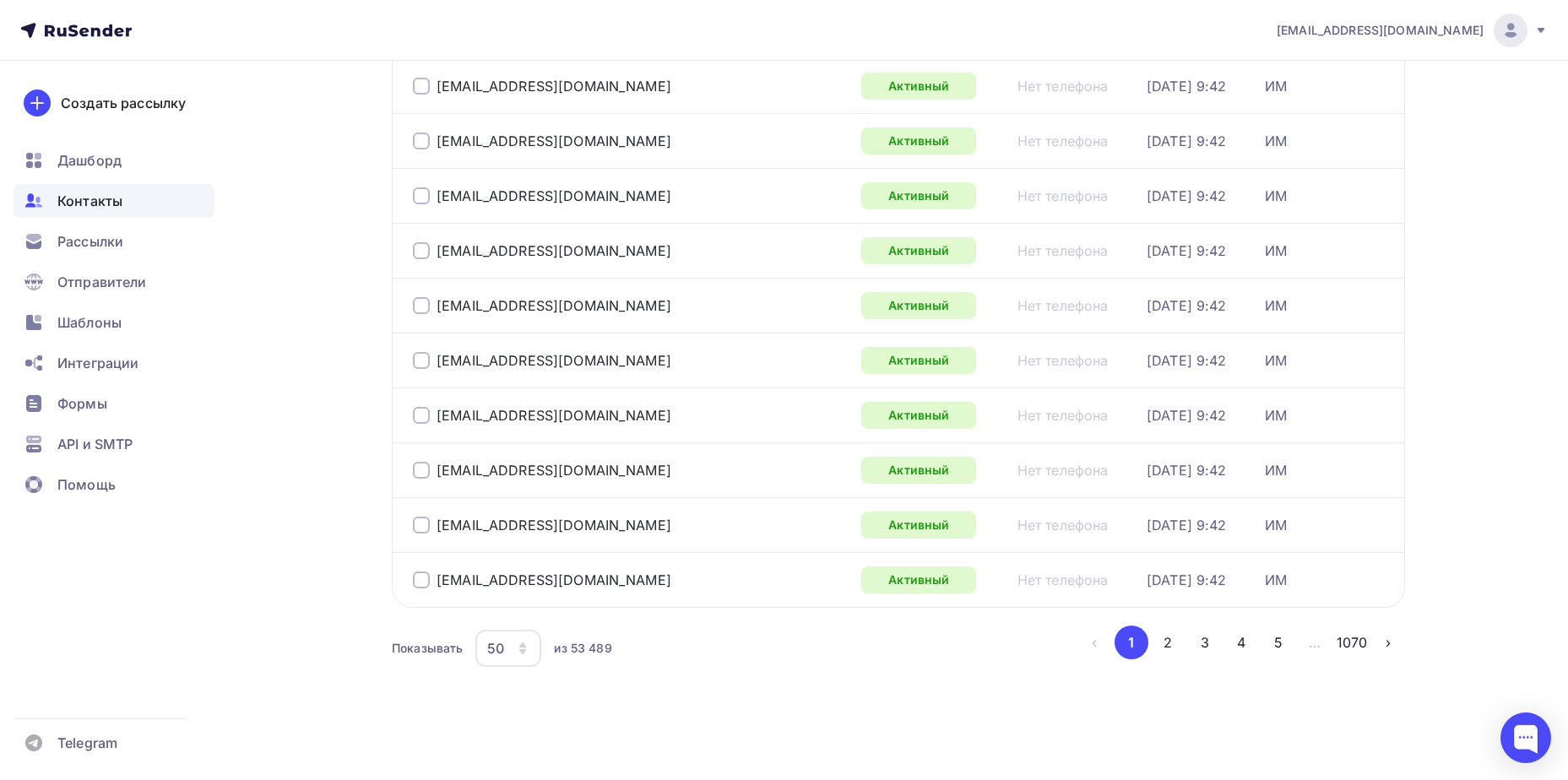
click at [1224, 644] on button "4" at bounding box center [1241, 642] width 34 height 33
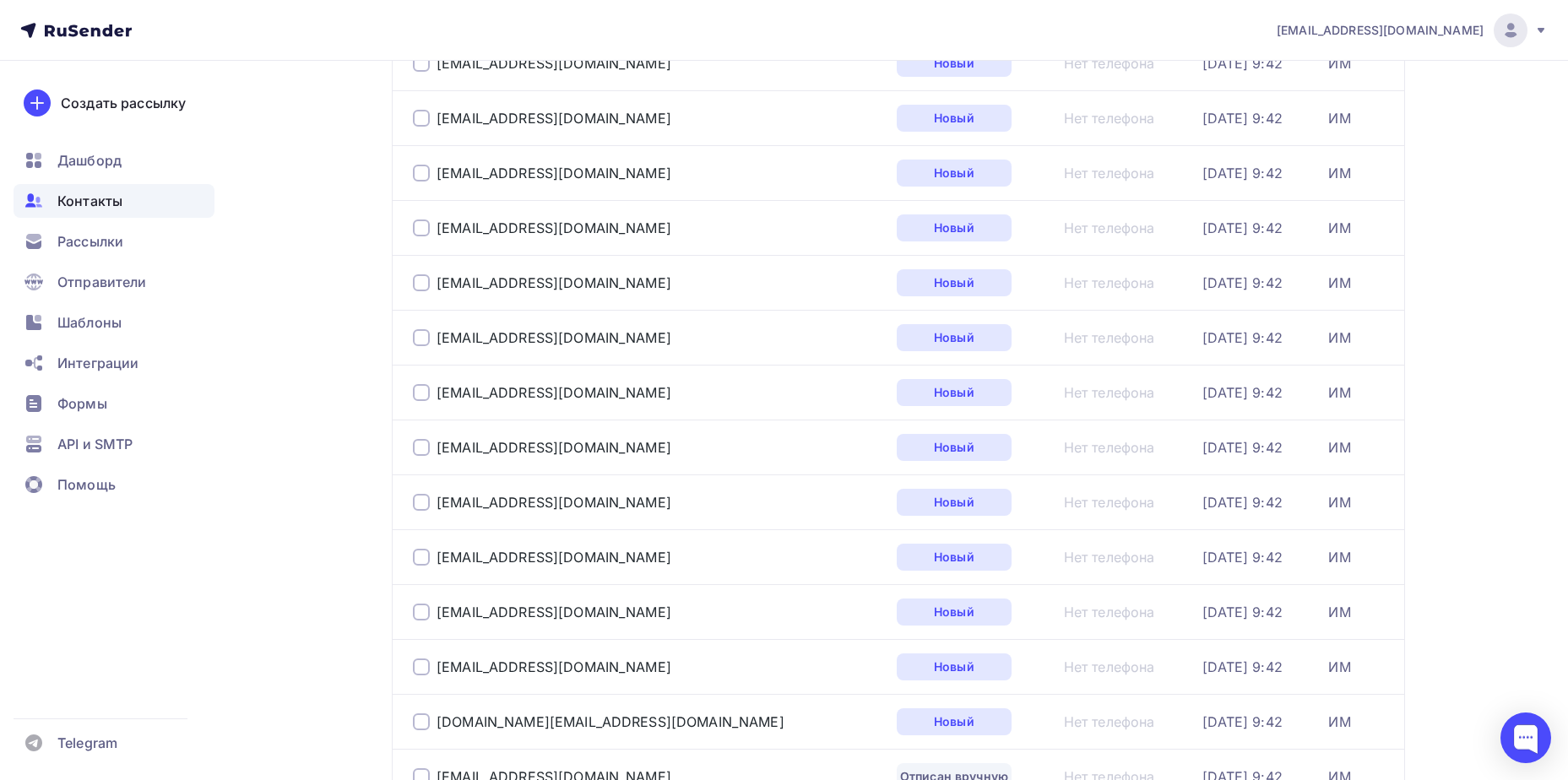
scroll to position [1392, 0]
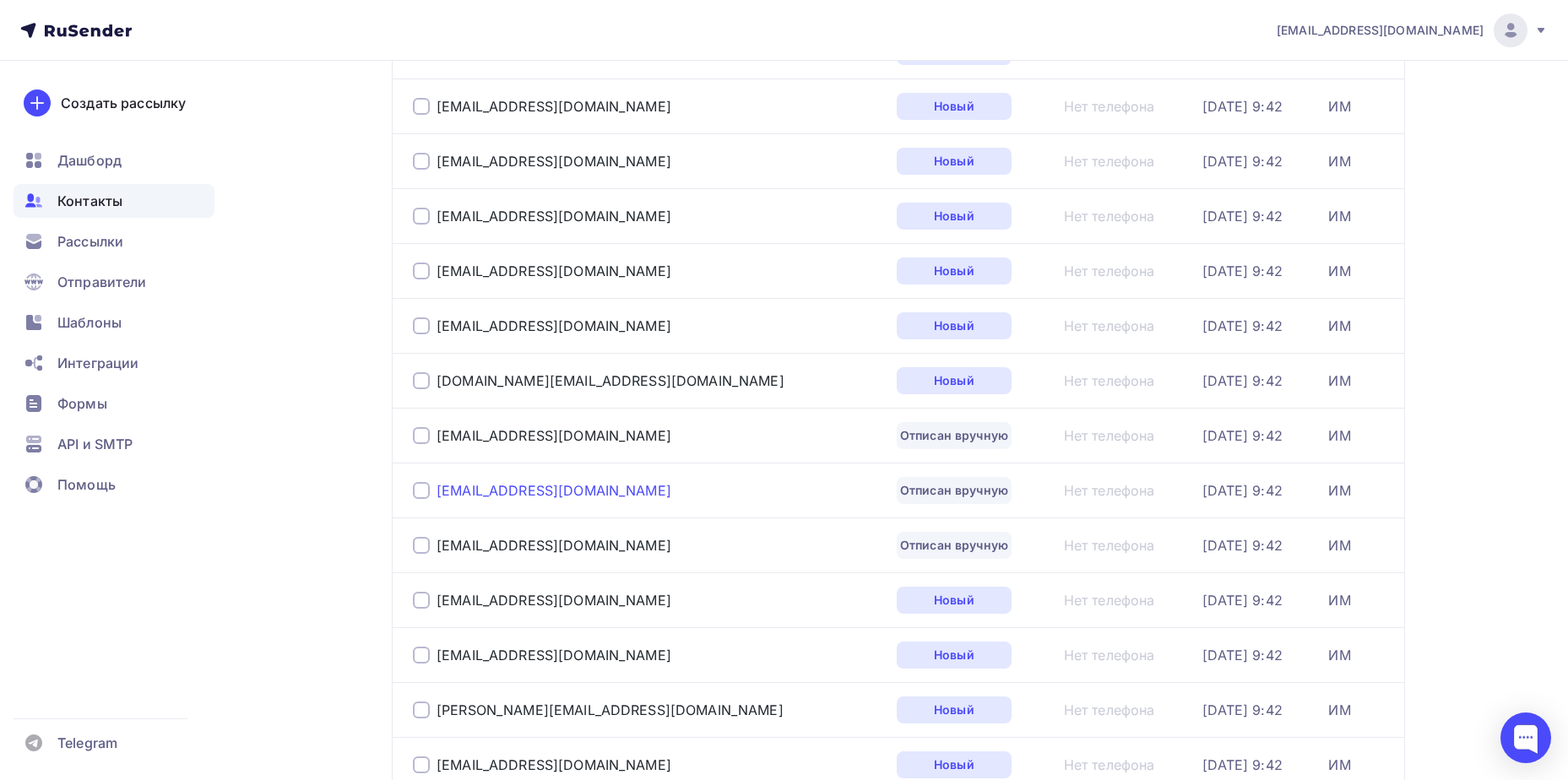
click at [522, 494] on div "[EMAIL_ADDRESS][DOMAIN_NAME]" at bounding box center [553, 491] width 235 height 17
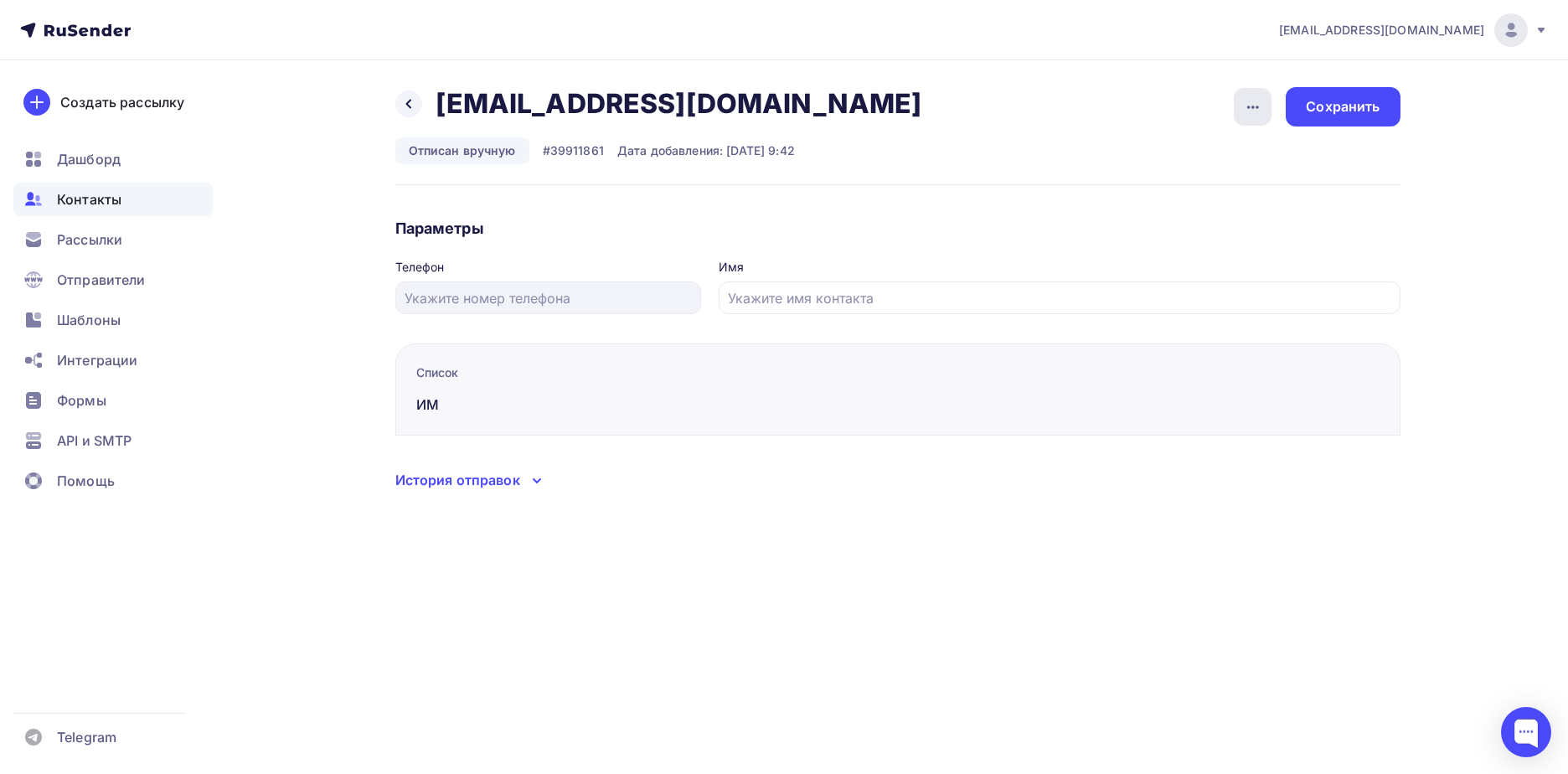
click at [1240, 110] on div "button" at bounding box center [1253, 107] width 38 height 38
click at [1191, 187] on div "Подписать" at bounding box center [1187, 192] width 160 height 20
click at [1335, 115] on div "Сохранить" at bounding box center [1342, 106] width 74 height 19
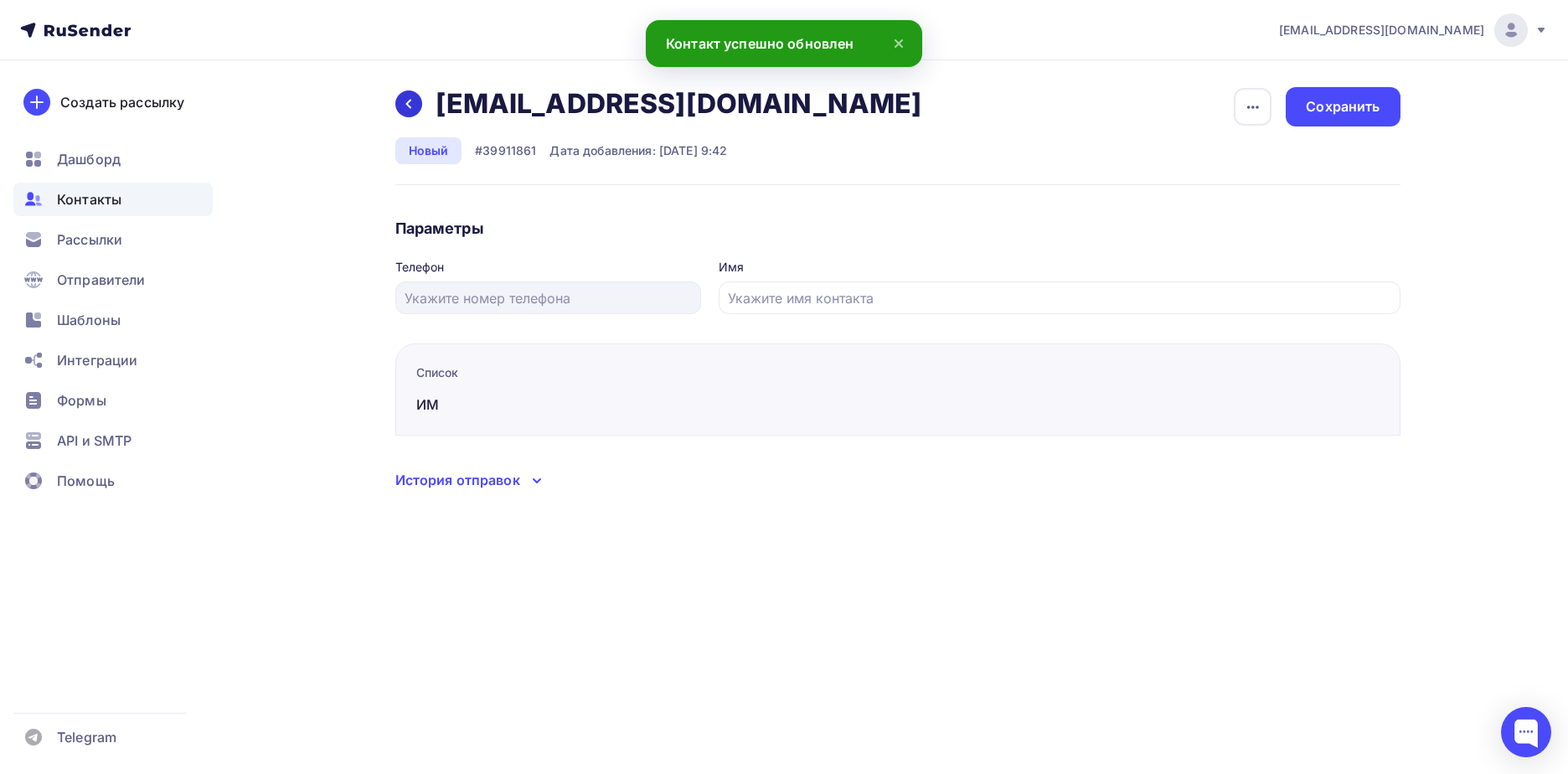
click at [419, 110] on div at bounding box center [408, 104] width 27 height 27
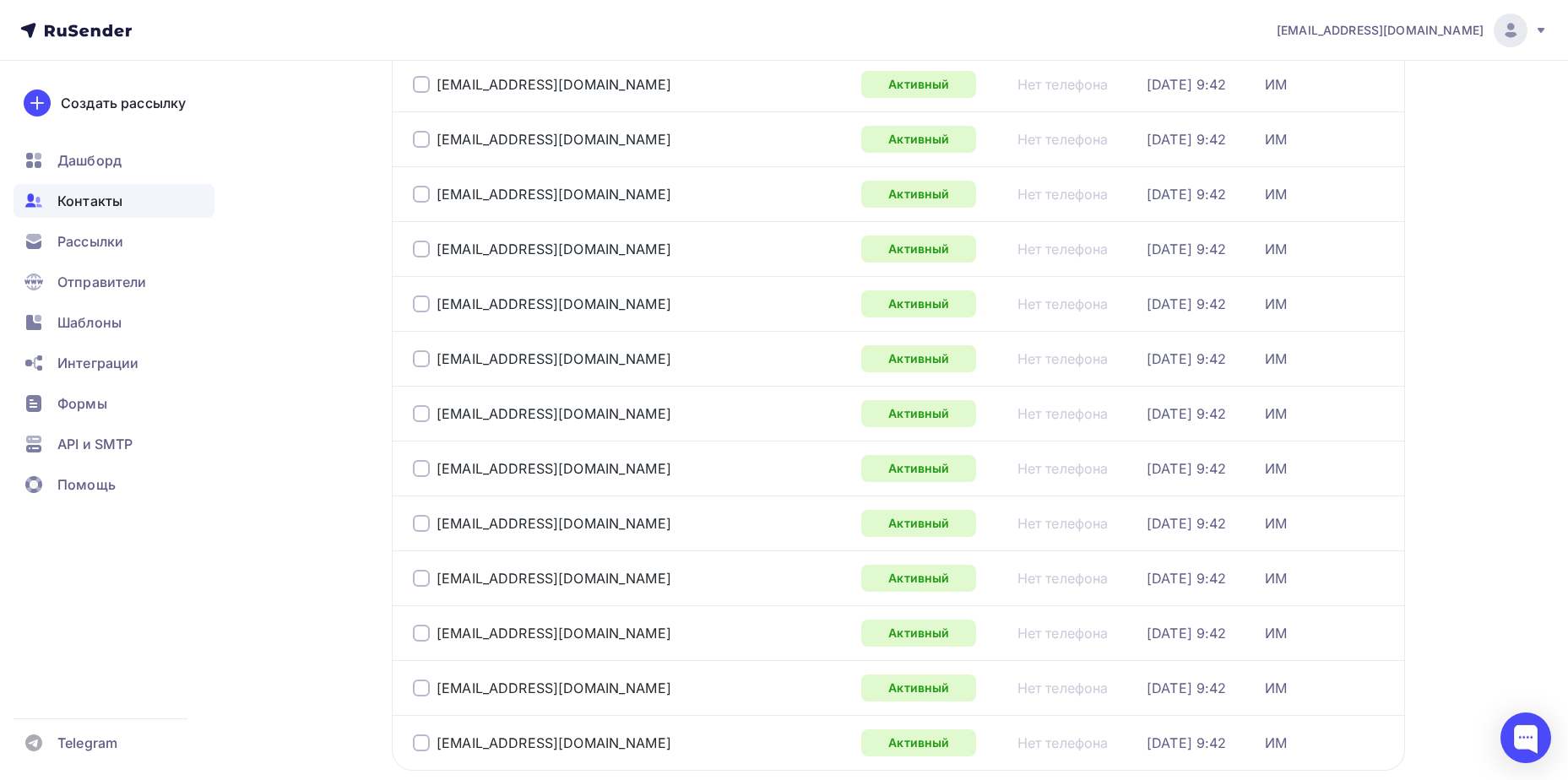
scroll to position [2455, 0]
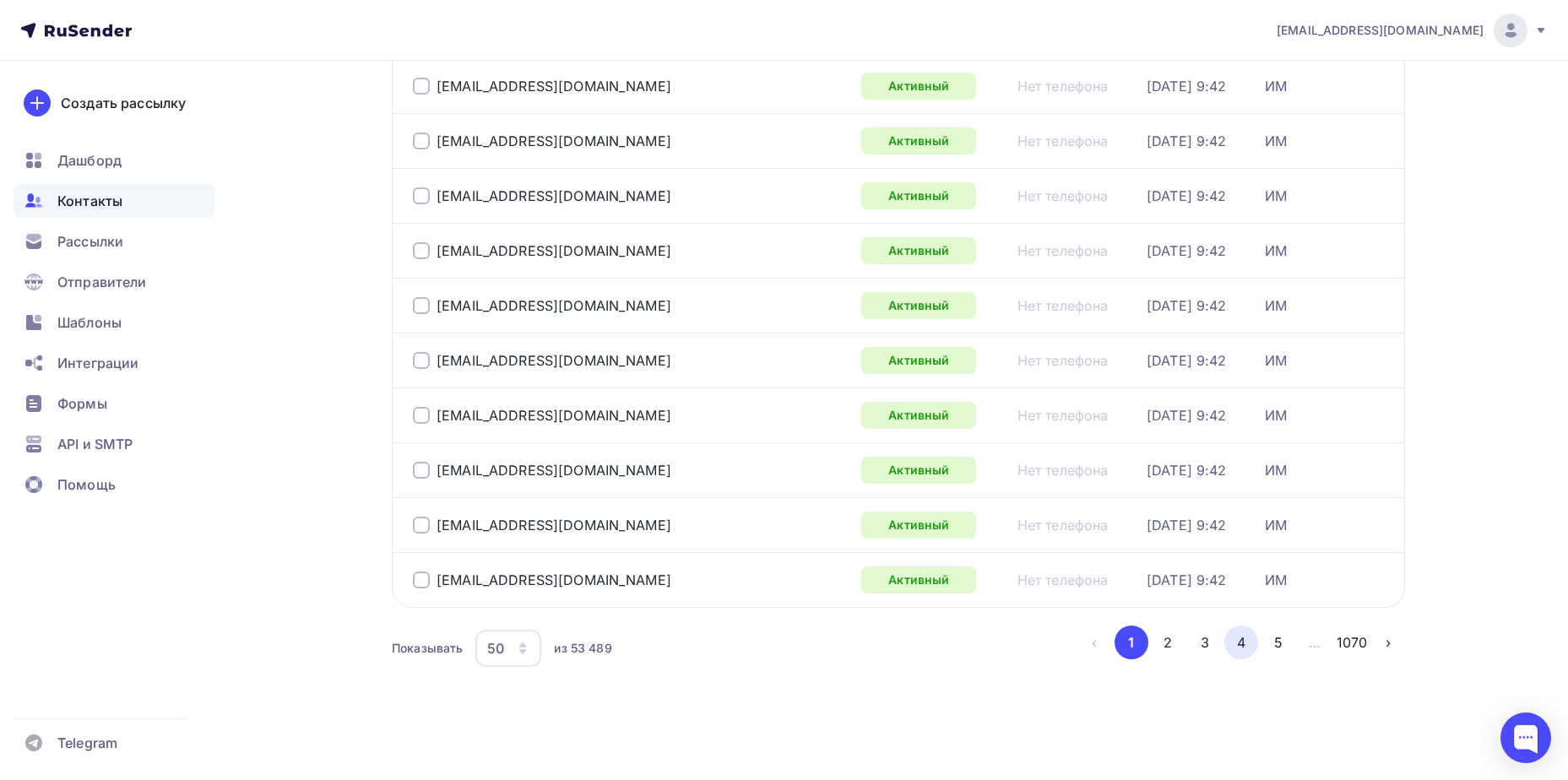
click at [1244, 650] on button "4" at bounding box center [1241, 642] width 34 height 33
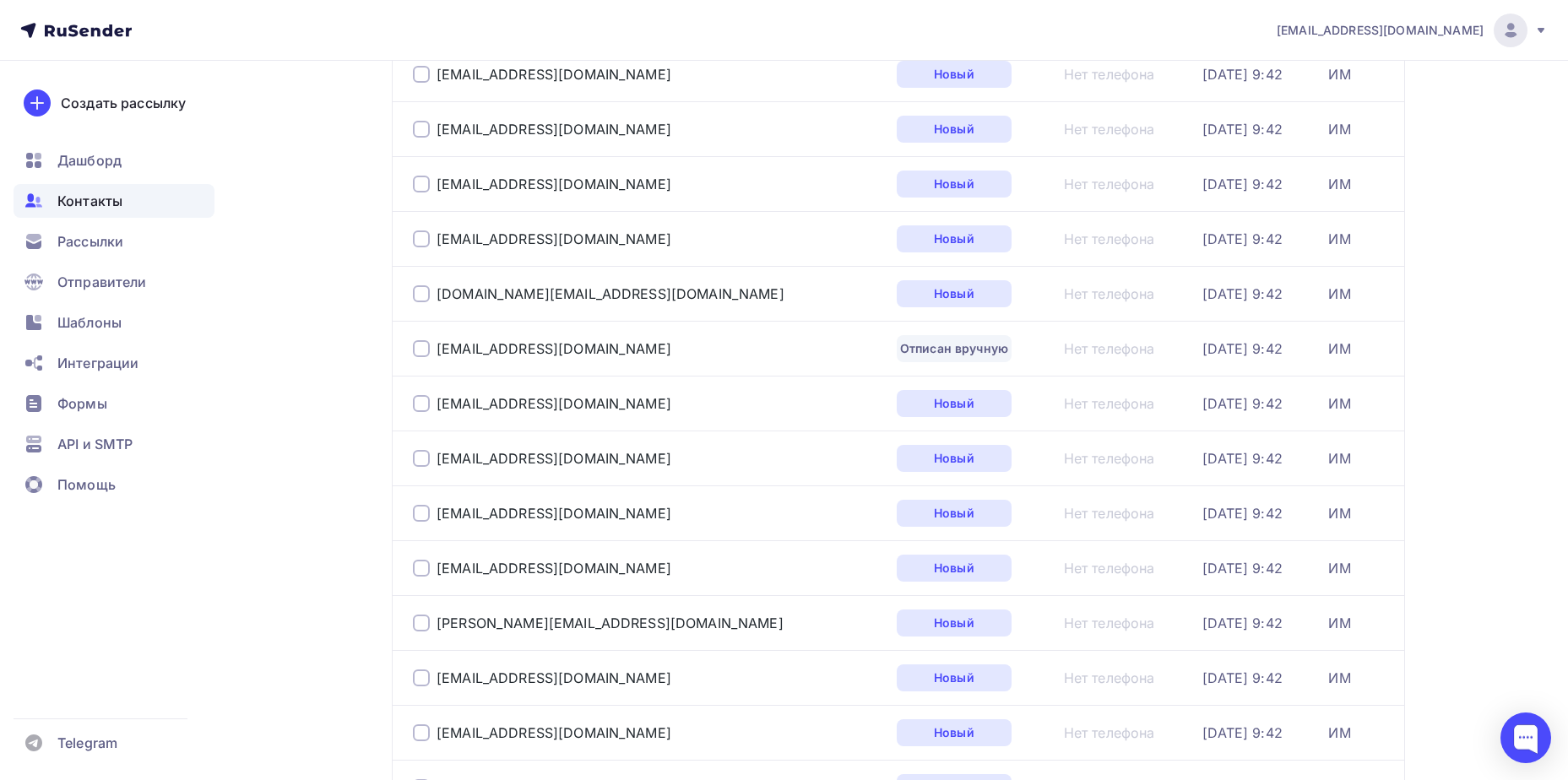
scroll to position [1476, 0]
click at [556, 352] on div "[EMAIL_ADDRESS][DOMAIN_NAME]" at bounding box center [553, 351] width 235 height 17
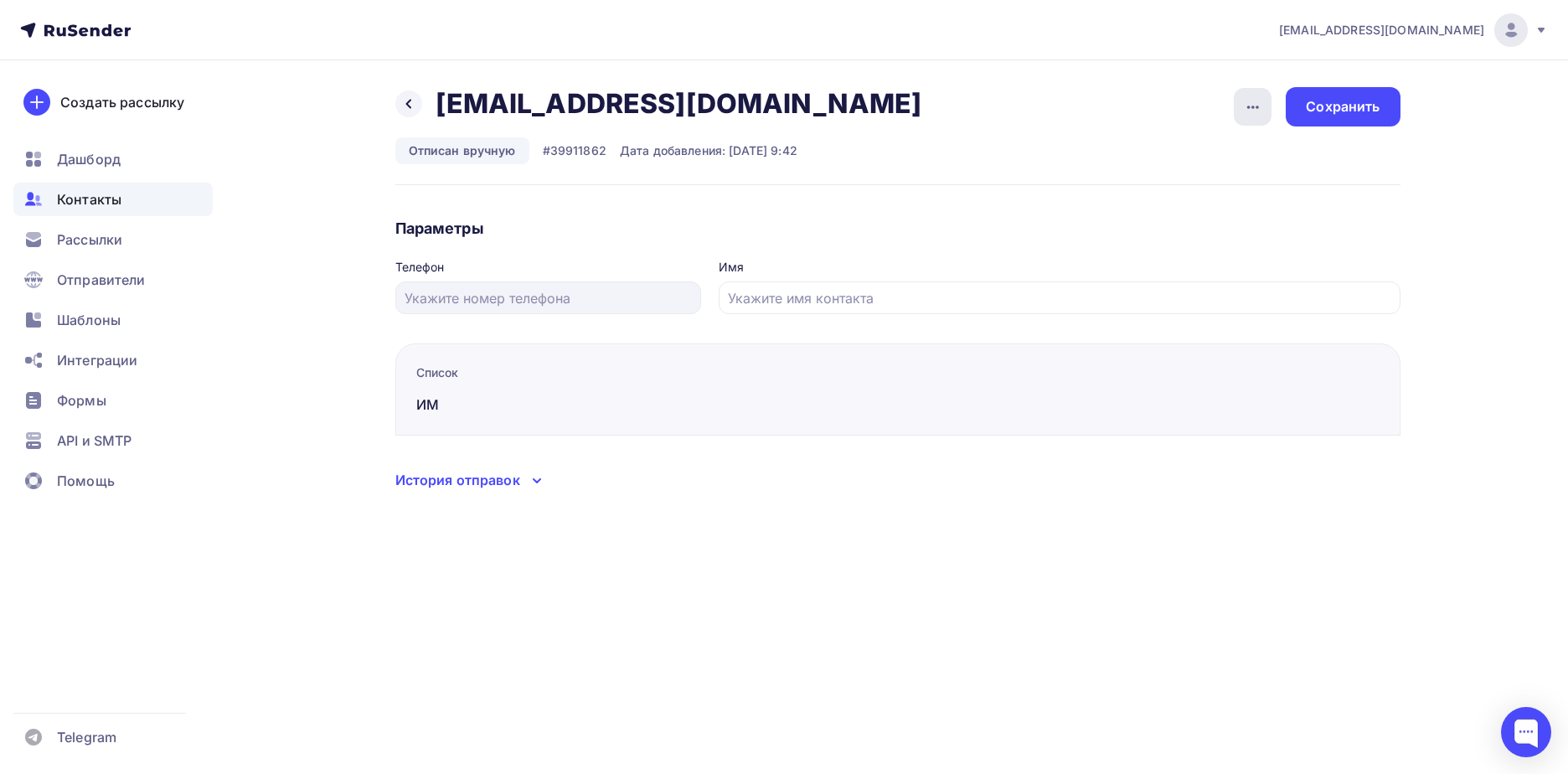
click at [1258, 107] on icon "button" at bounding box center [1253, 107] width 11 height 4
click at [1219, 183] on div "Подписать" at bounding box center [1187, 192] width 160 height 20
click at [1335, 113] on div "Сохранить" at bounding box center [1342, 106] width 74 height 19
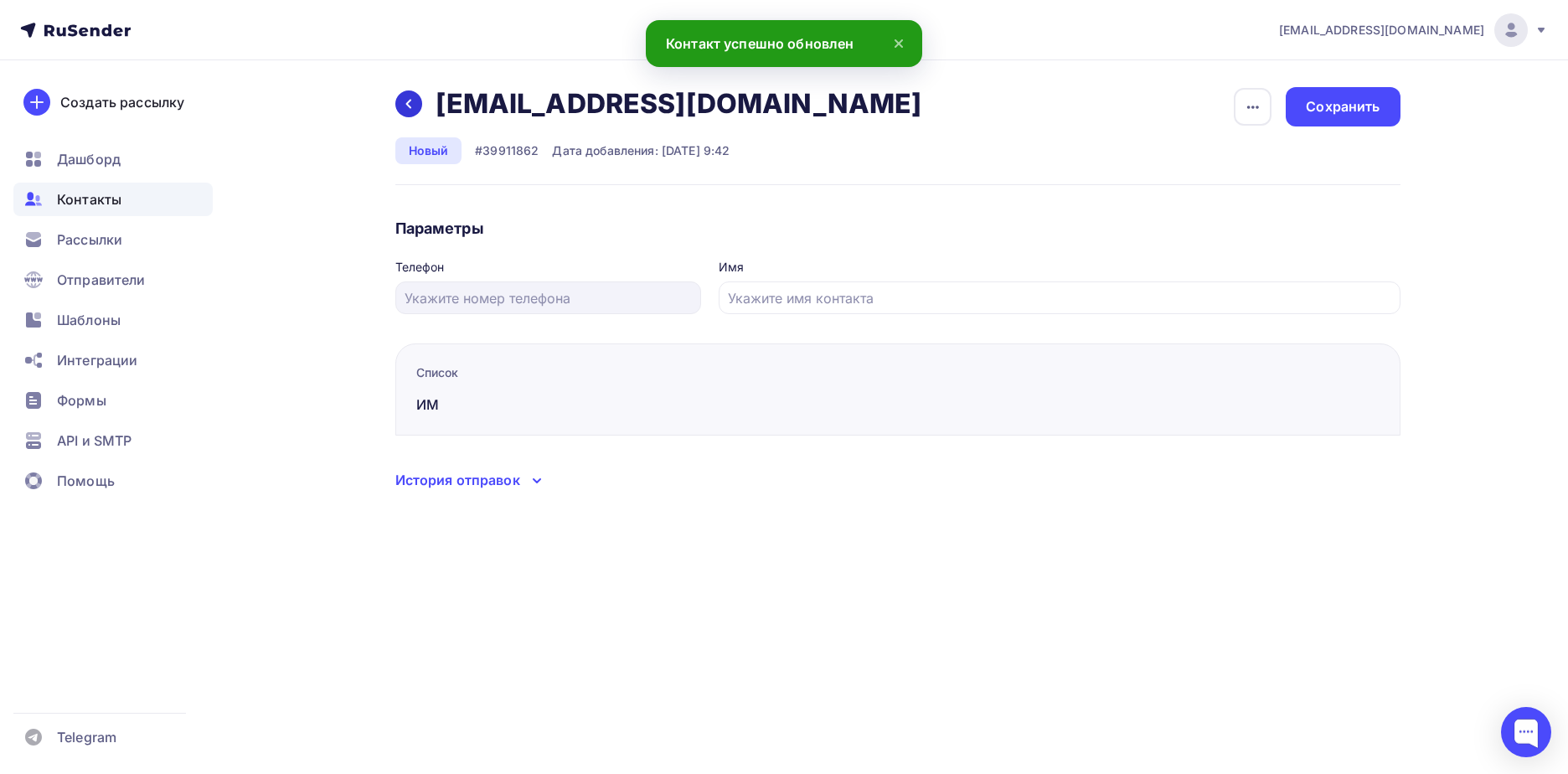
click at [413, 104] on icon at bounding box center [408, 104] width 13 height 13
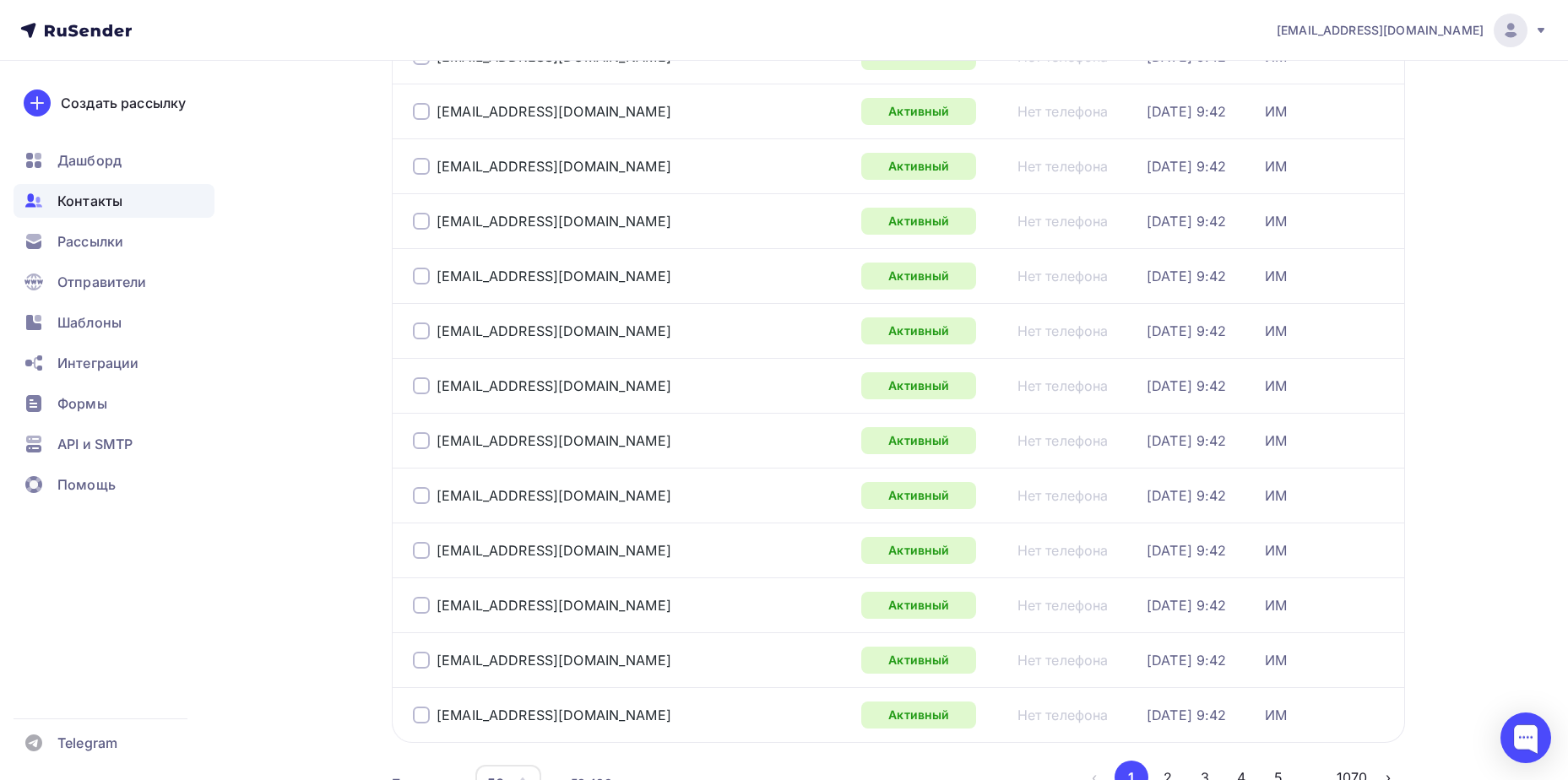
scroll to position [2455, 0]
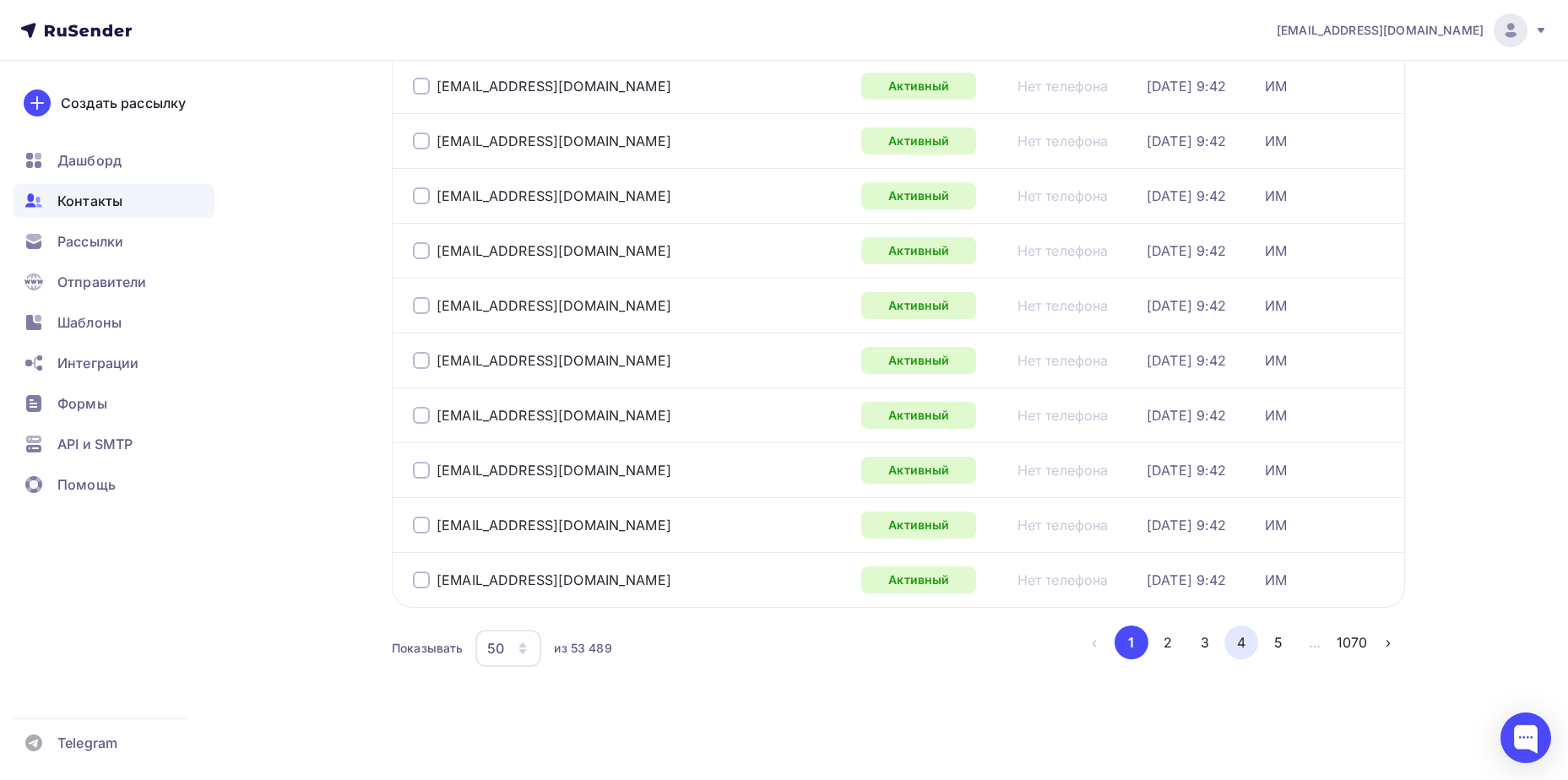
click at [1250, 648] on button "4" at bounding box center [1241, 642] width 34 height 33
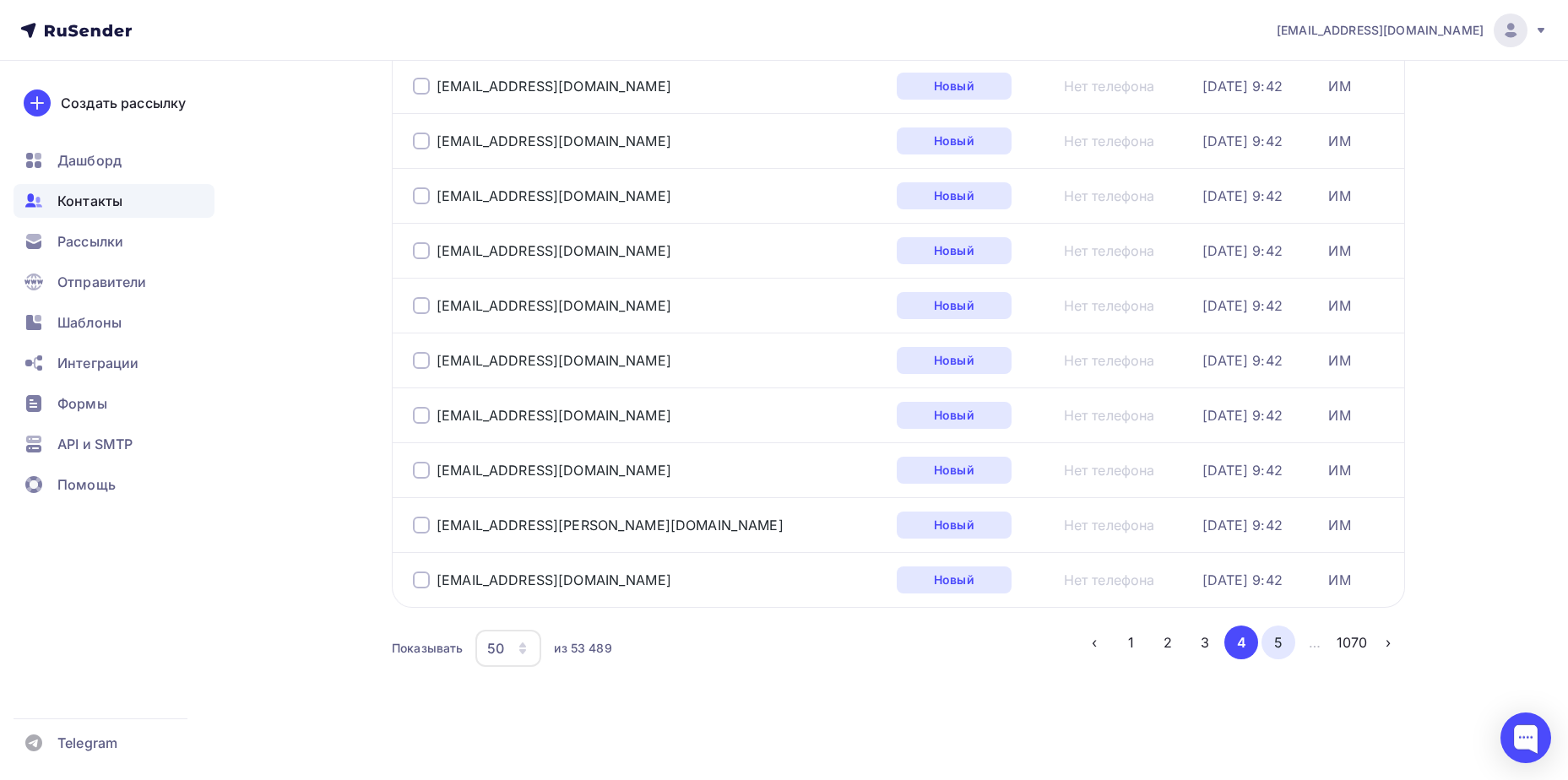
click at [1274, 639] on button "5" at bounding box center [1278, 642] width 34 height 33
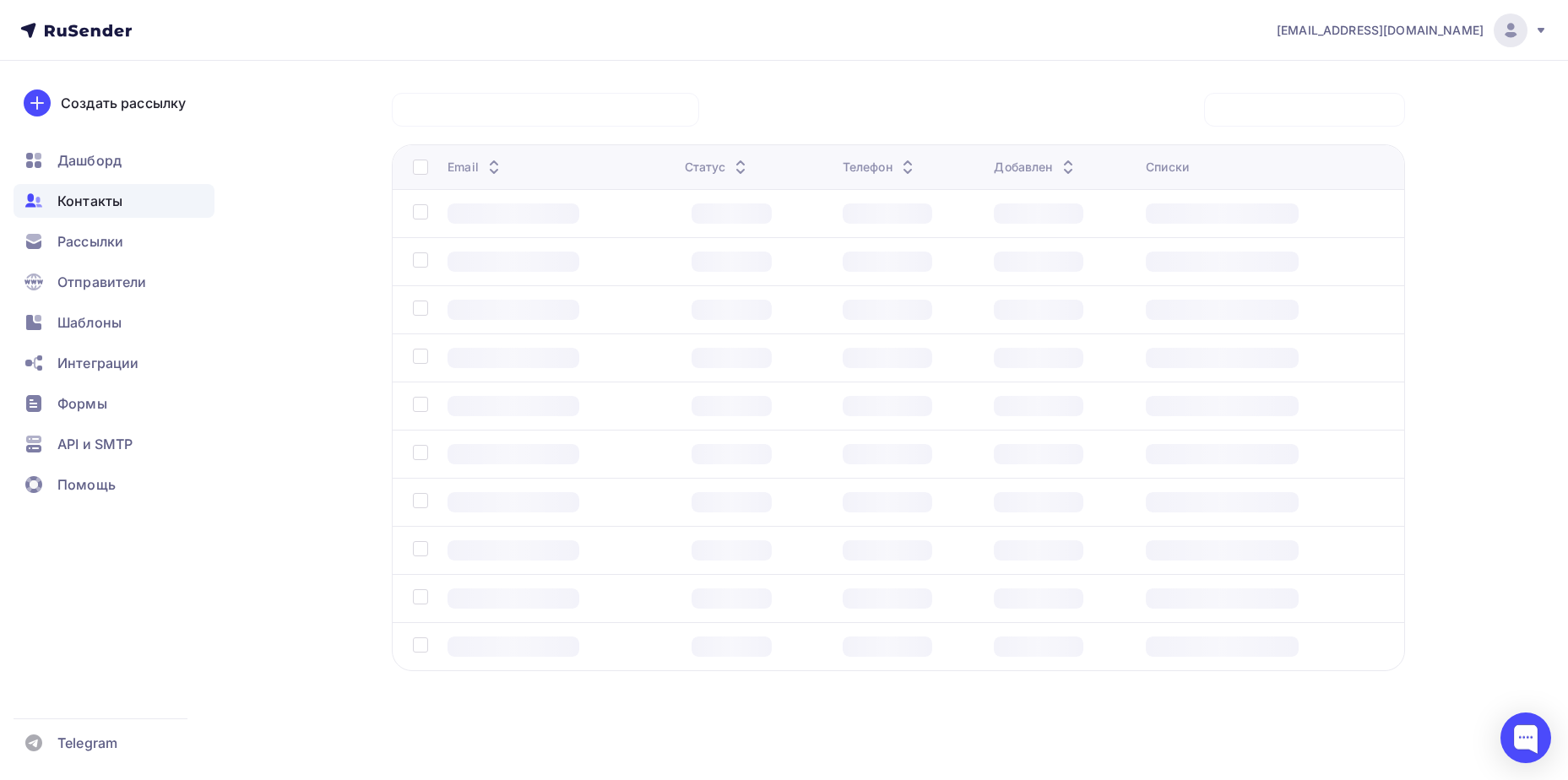
scroll to position [125, 0]
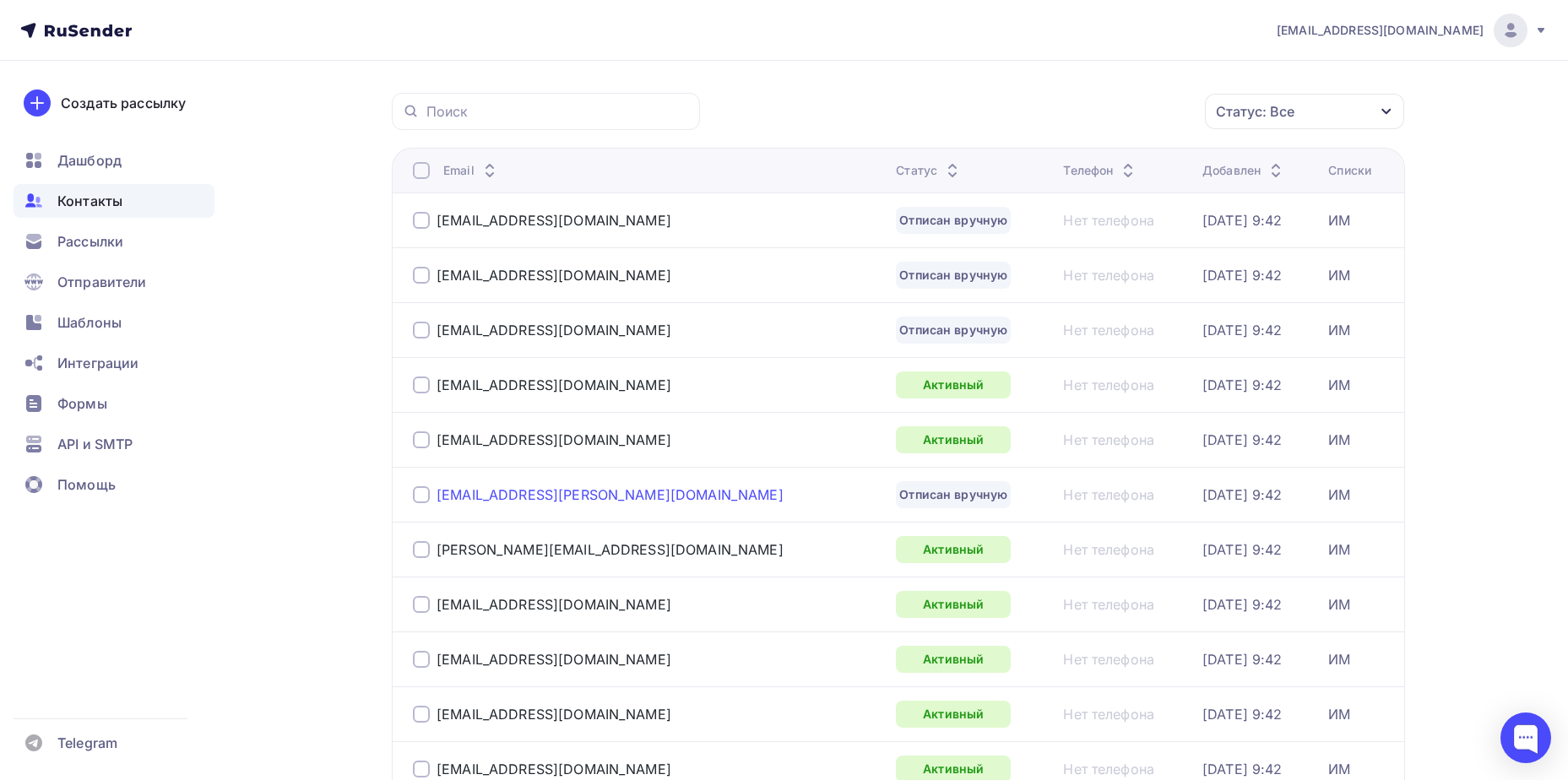
click at [542, 494] on div "[EMAIL_ADDRESS][PERSON_NAME][DOMAIN_NAME]" at bounding box center [610, 495] width 347 height 17
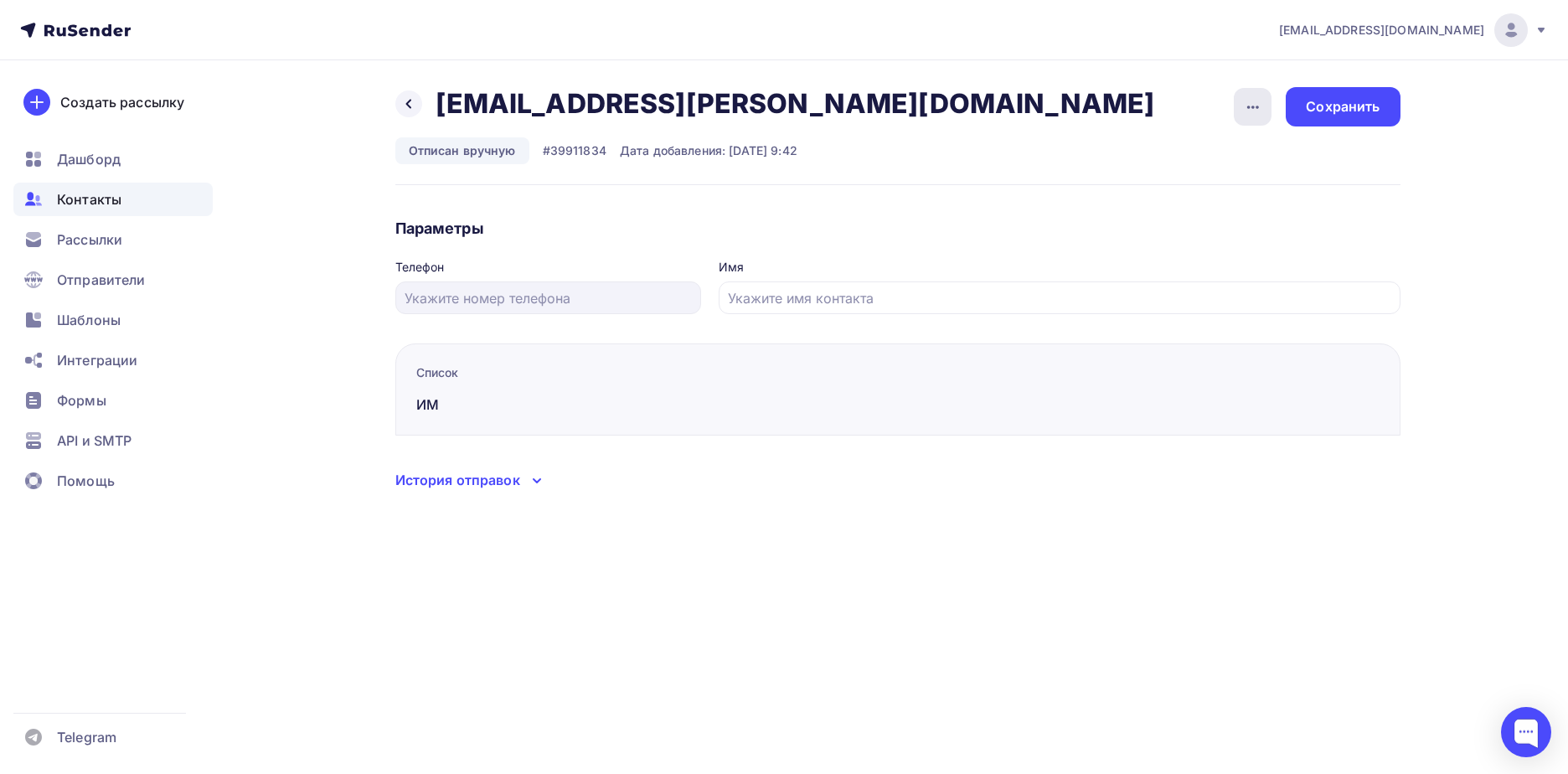
click at [1264, 98] on div "button" at bounding box center [1253, 107] width 38 height 38
drag, startPoint x: 1241, startPoint y: 194, endPoint x: 1292, endPoint y: 139, distance: 75.0
click at [1241, 195] on div "Подписать" at bounding box center [1187, 192] width 160 height 20
click at [1318, 117] on div "Сохранить" at bounding box center [1342, 106] width 114 height 39
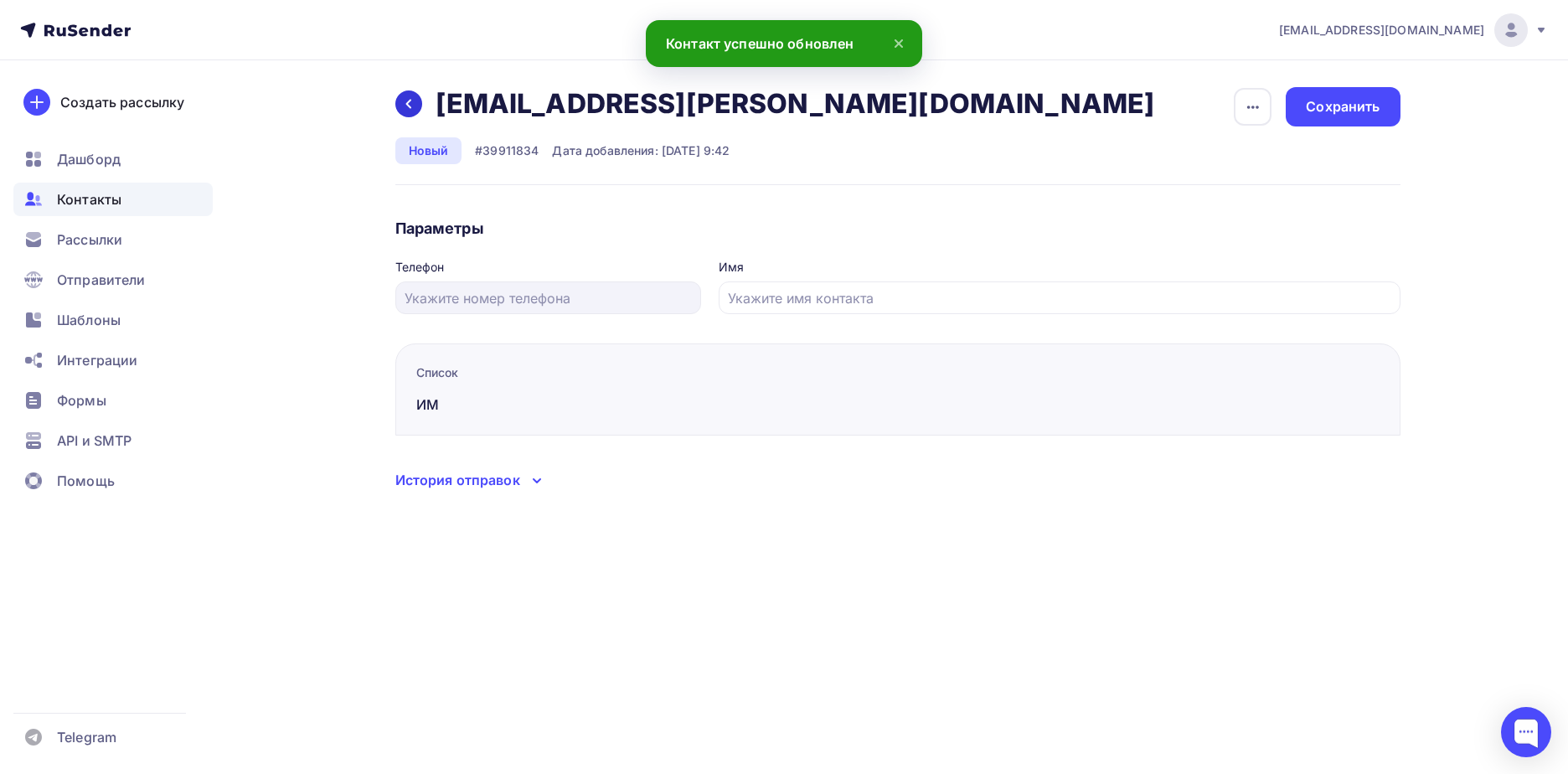
click at [411, 110] on div at bounding box center [408, 104] width 27 height 27
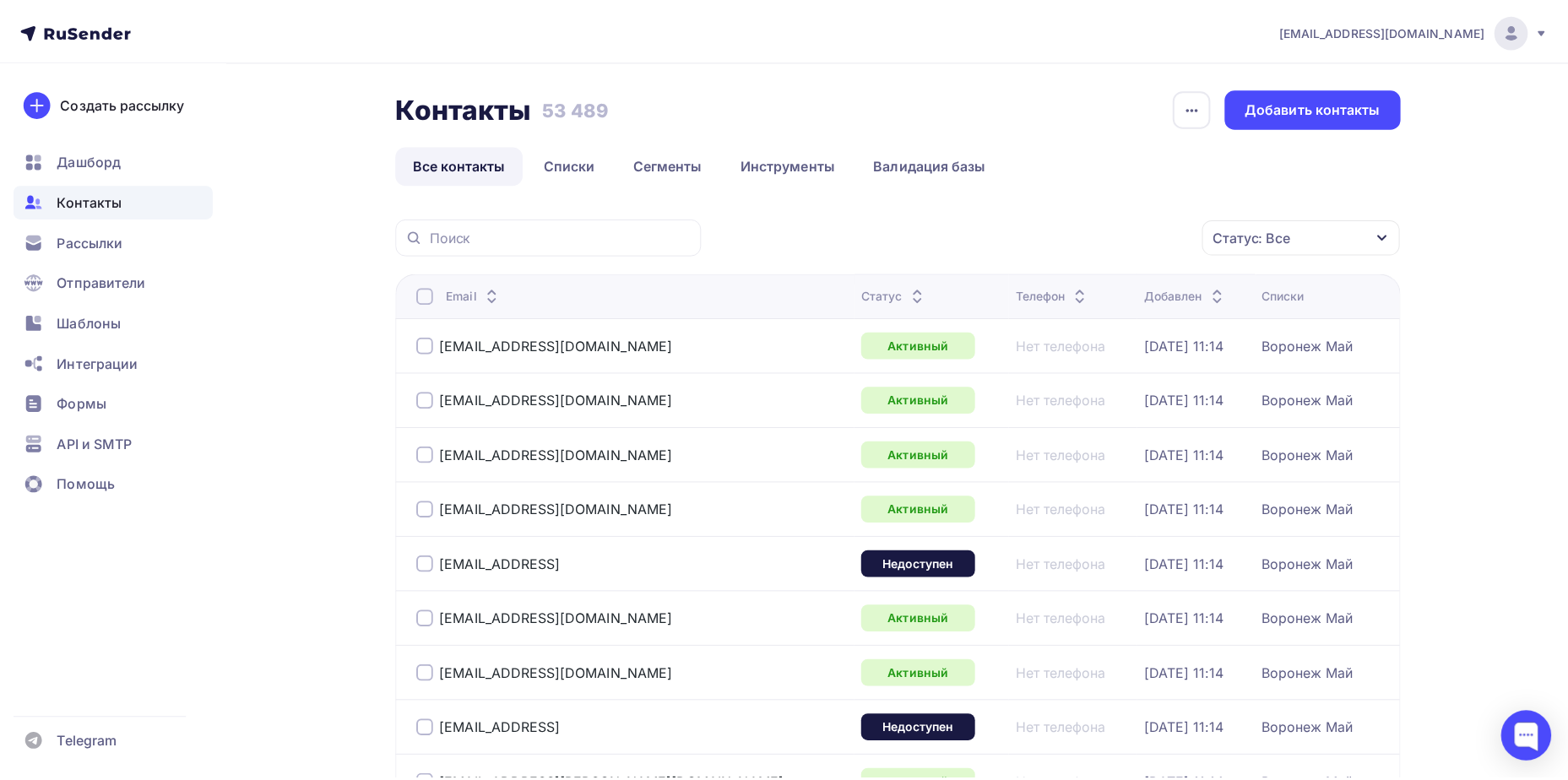
scroll to position [716, 0]
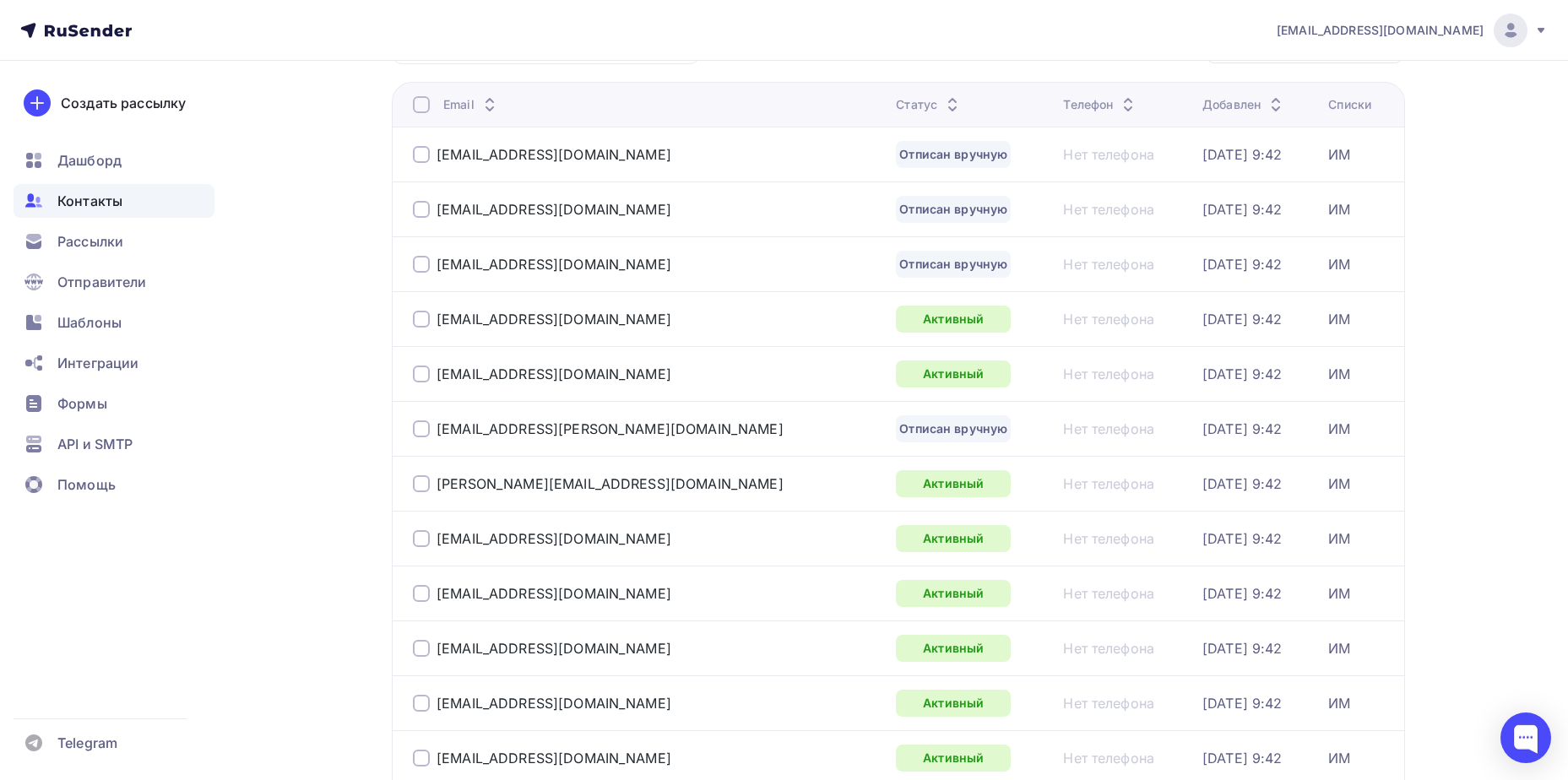
scroll to position [0, 0]
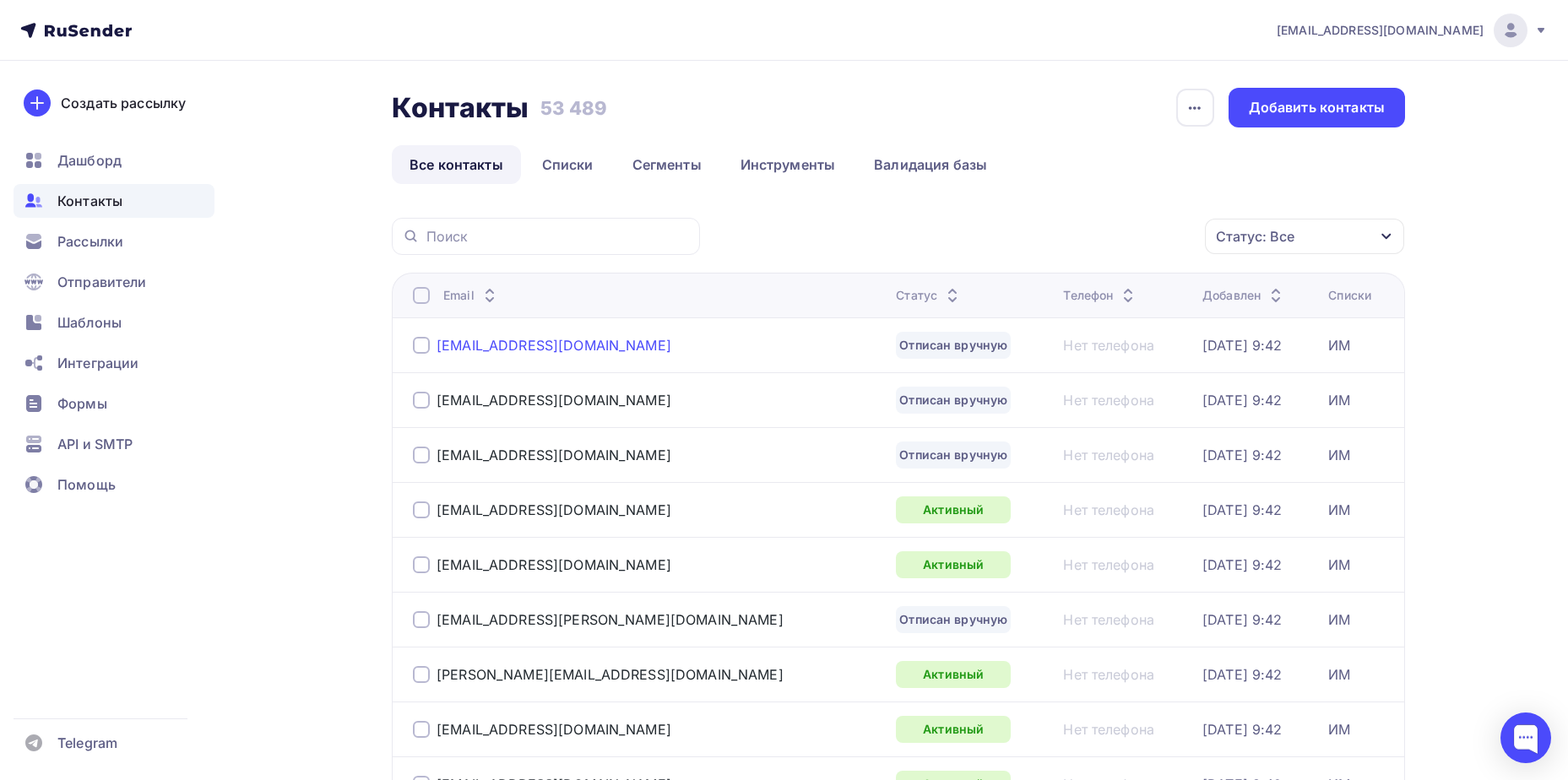
click at [487, 345] on div "[EMAIL_ADDRESS][DOMAIN_NAME]" at bounding box center [553, 345] width 235 height 17
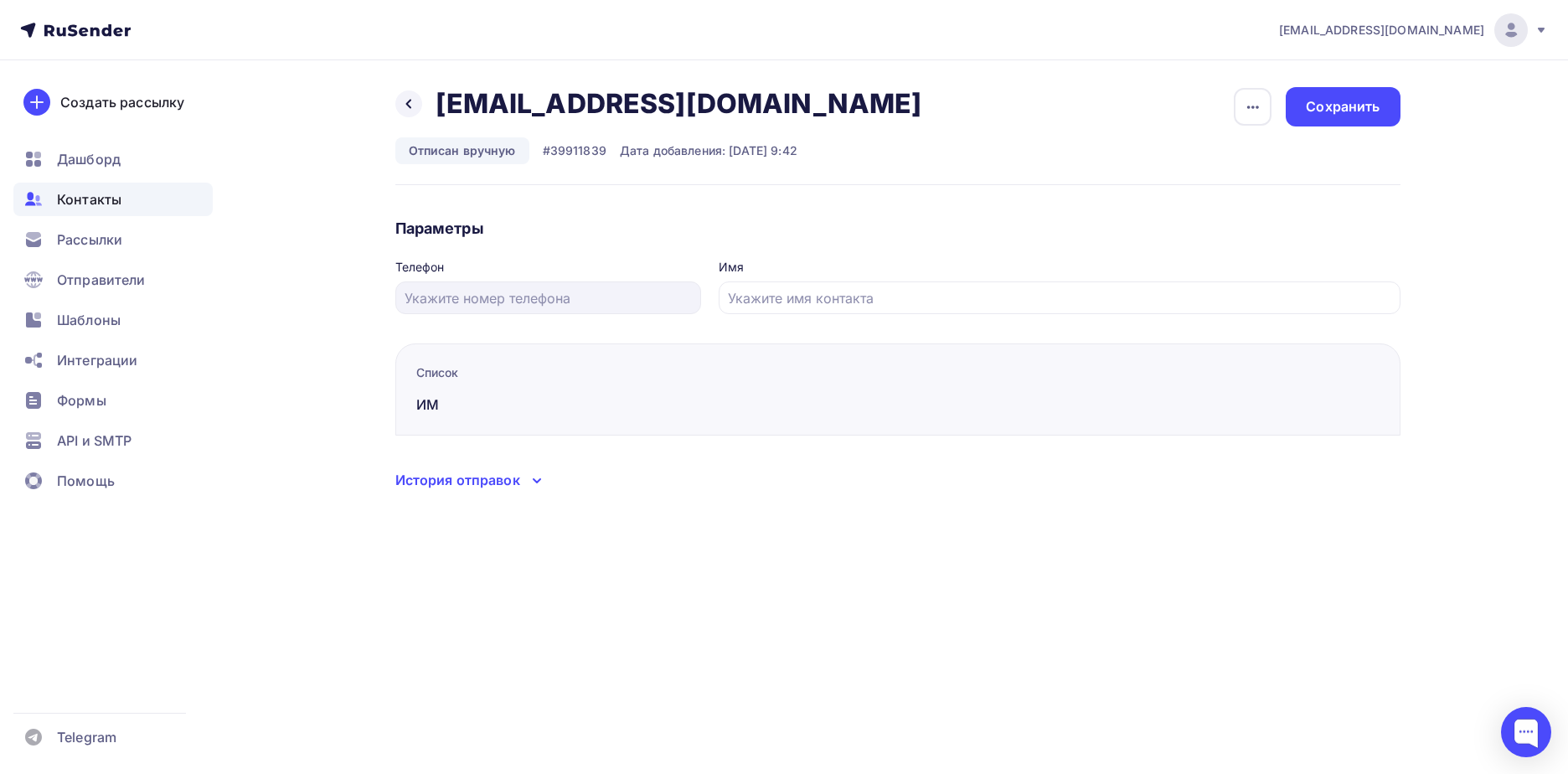
click at [1256, 125] on button "button" at bounding box center [1252, 106] width 39 height 39
click at [1230, 194] on div "Подписать" at bounding box center [1187, 192] width 160 height 20
click at [1319, 102] on div "Сохранить" at bounding box center [1342, 106] width 74 height 19
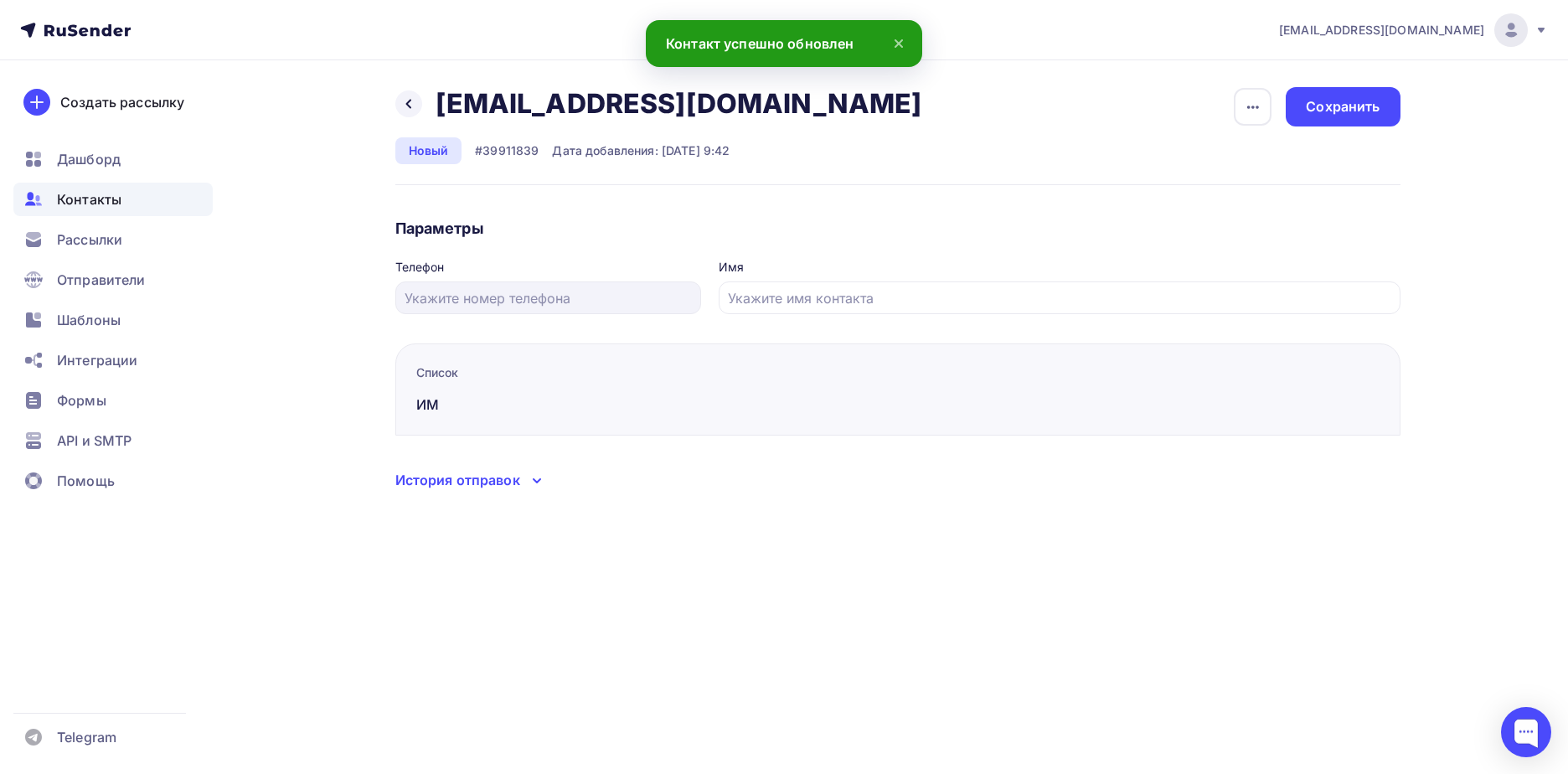
click at [420, 114] on div "Назад [EMAIL_ADDRESS][DOMAIN_NAME] [EMAIL_ADDRESS][DOMAIN_NAME] Удалить Отписать" at bounding box center [663, 104] width 538 height 33
click at [417, 110] on div at bounding box center [408, 104] width 27 height 27
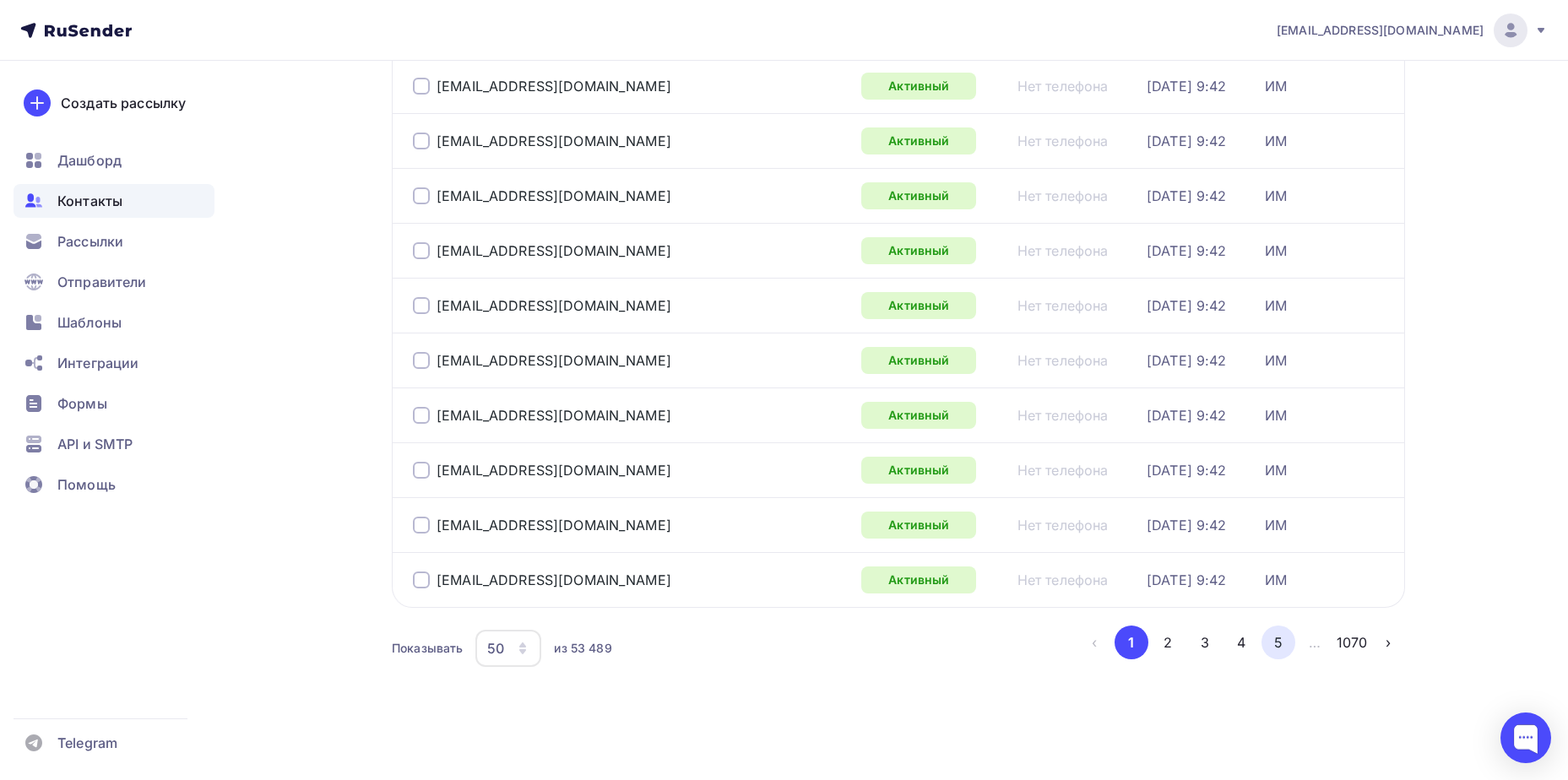
click at [1280, 647] on button "5" at bounding box center [1278, 642] width 34 height 33
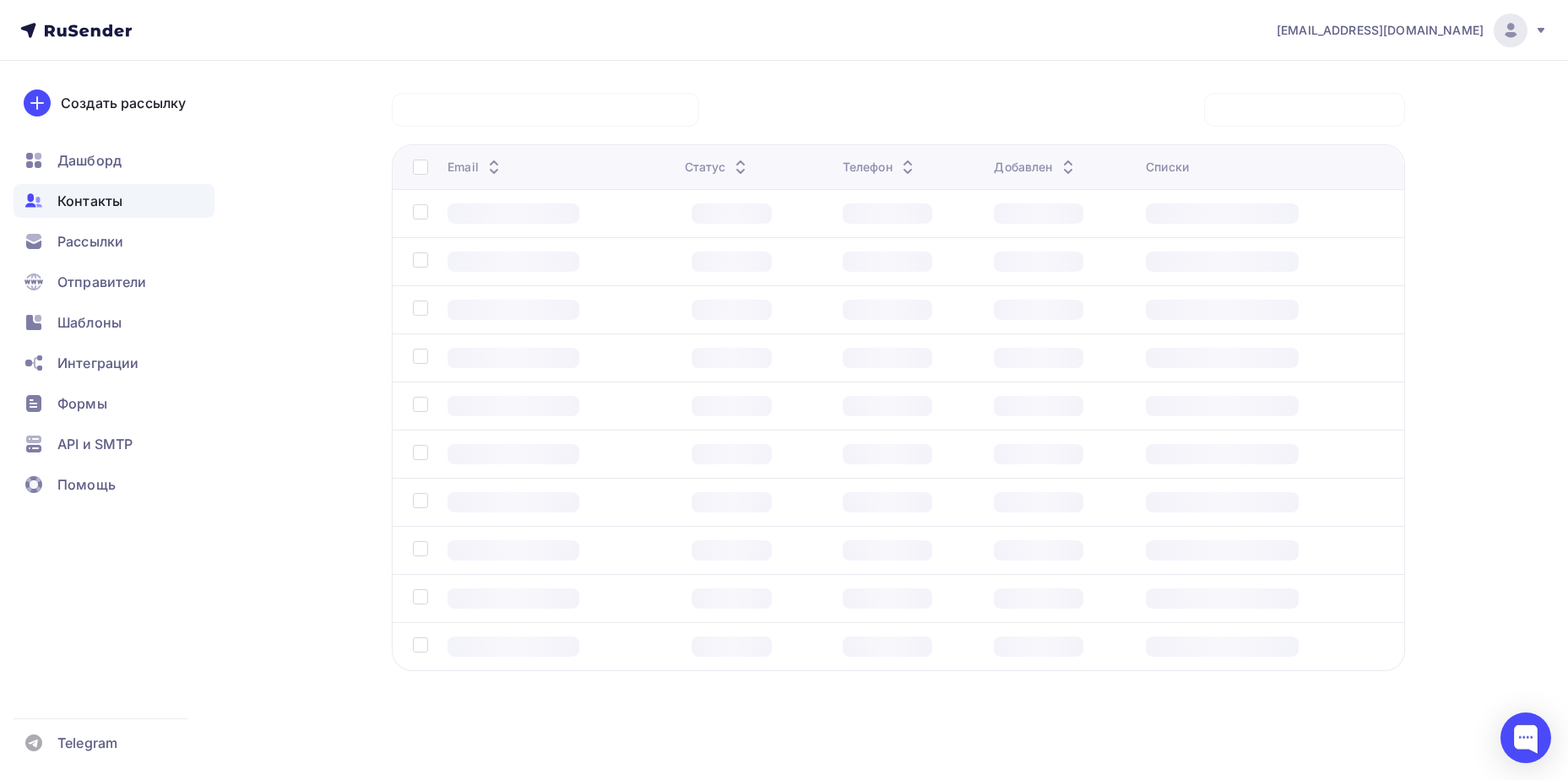
scroll to position [125, 0]
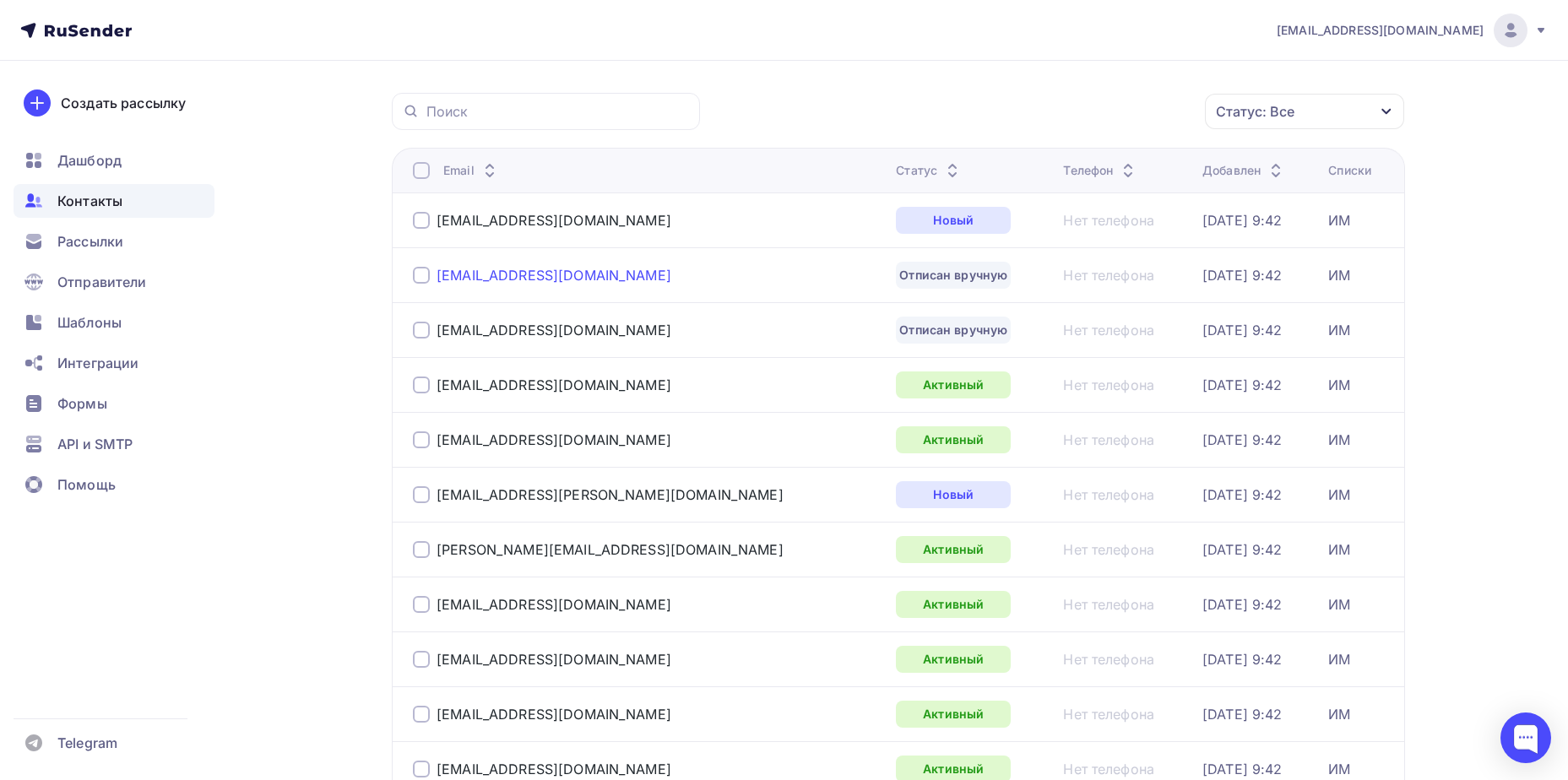
drag, startPoint x: 504, startPoint y: 272, endPoint x: 551, endPoint y: 269, distance: 47.1
click at [504, 272] on div "[EMAIL_ADDRESS][DOMAIN_NAME]" at bounding box center [553, 276] width 235 height 17
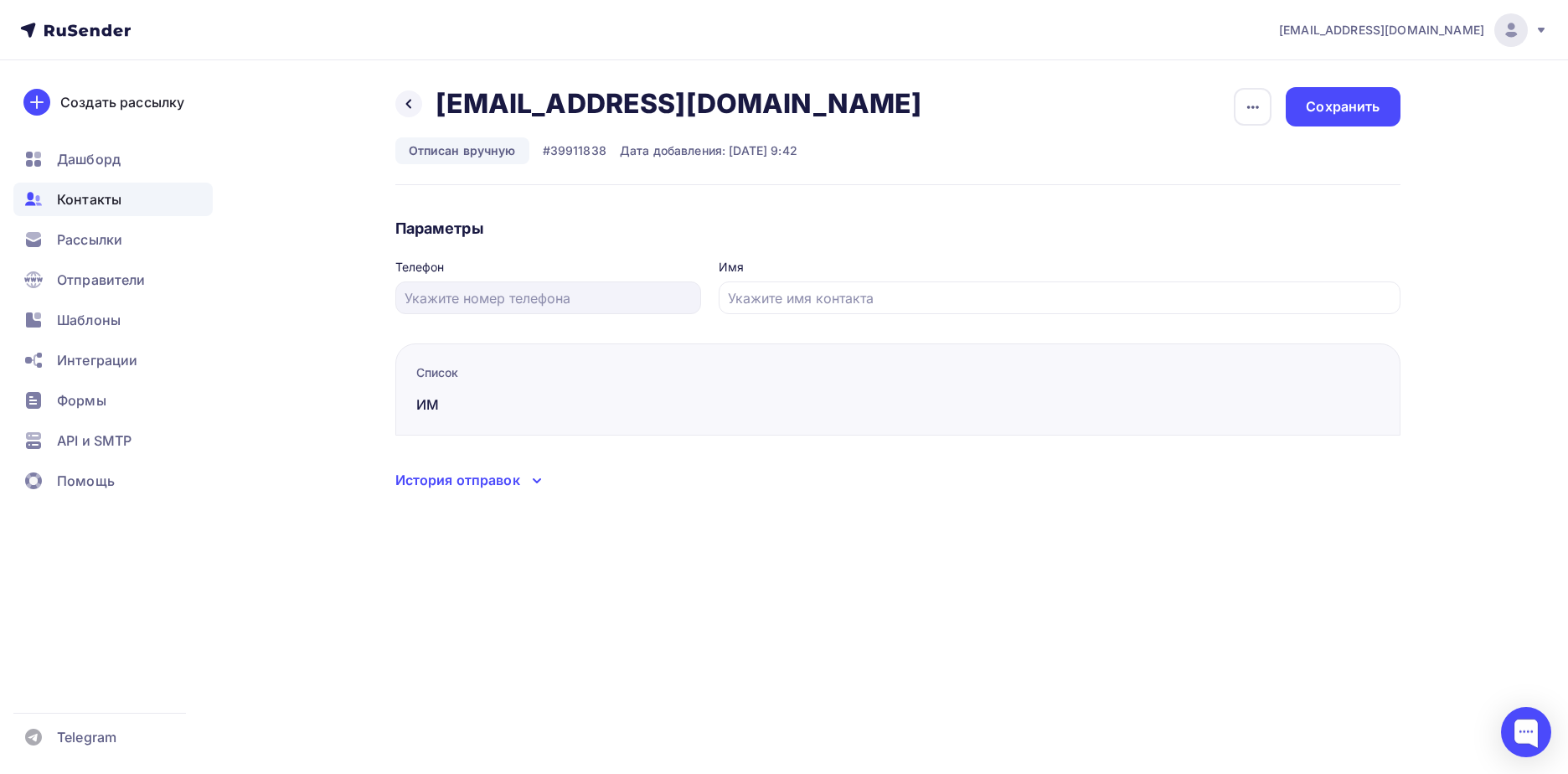
click at [1250, 116] on icon "button" at bounding box center [1252, 106] width 20 height 20
click at [1245, 194] on div "Подписать" at bounding box center [1187, 192] width 160 height 20
click at [1333, 116] on div "Сохранить" at bounding box center [1342, 106] width 74 height 19
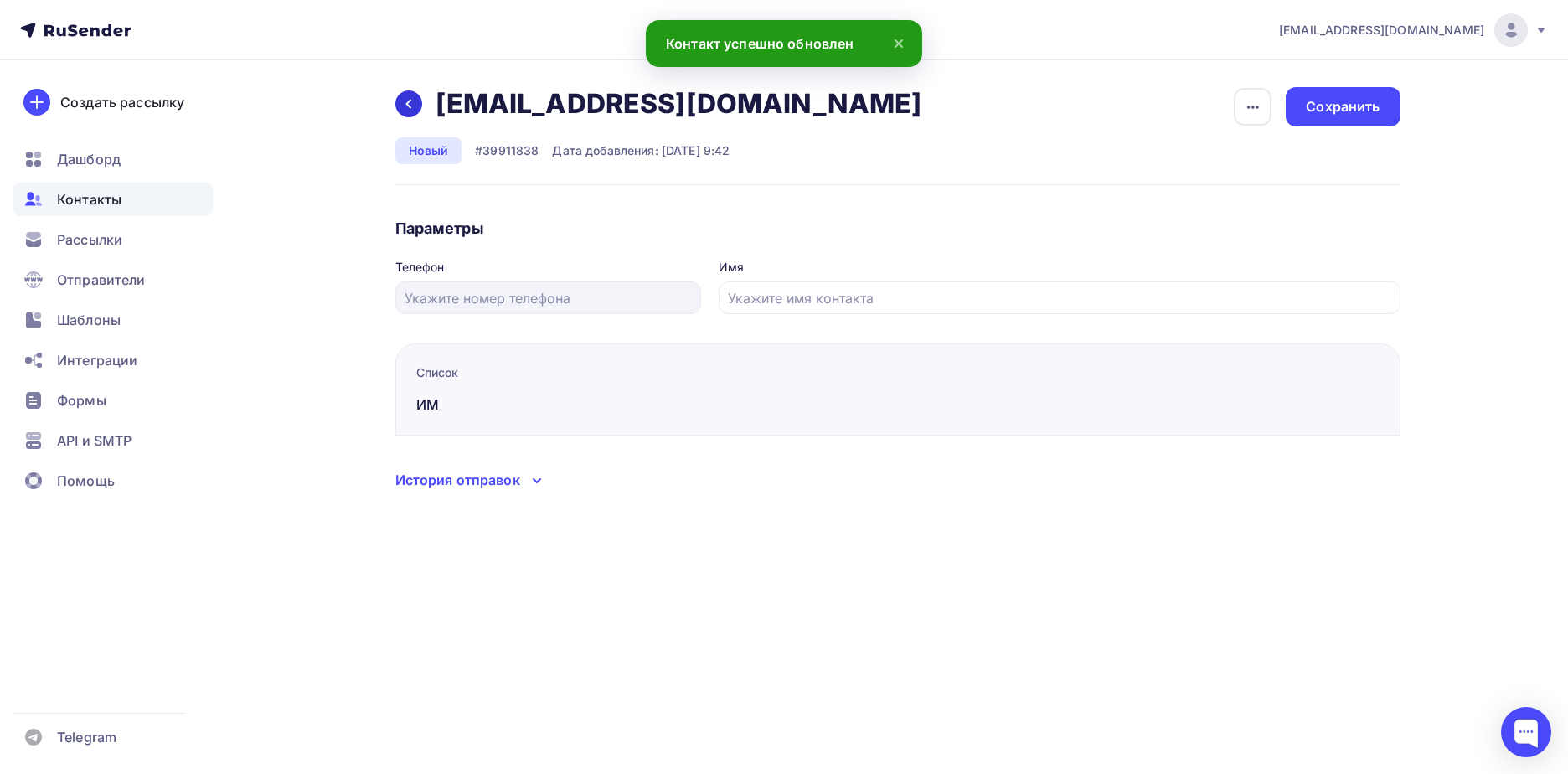
click at [416, 112] on div at bounding box center [408, 104] width 27 height 27
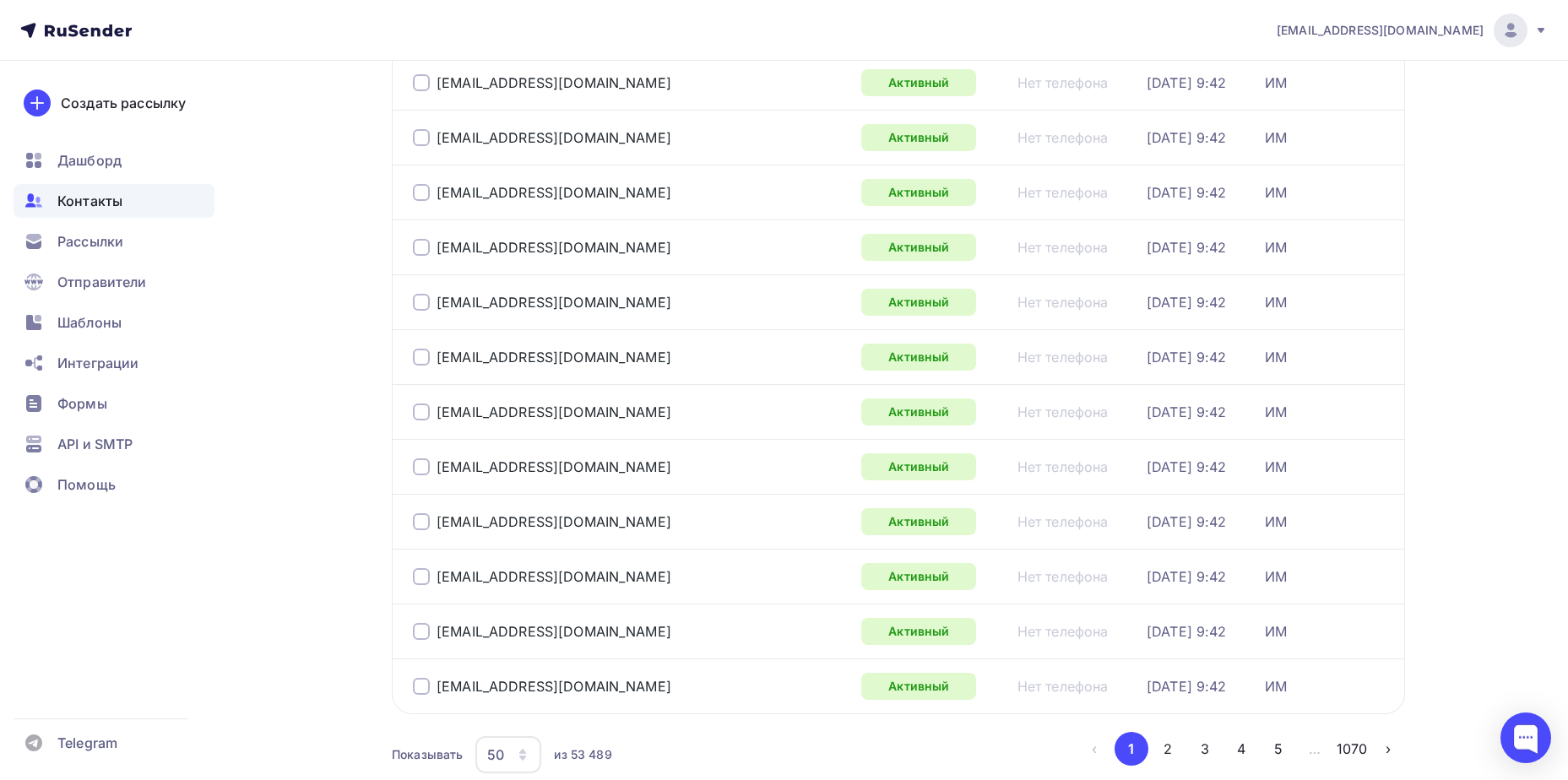
scroll to position [2455, 0]
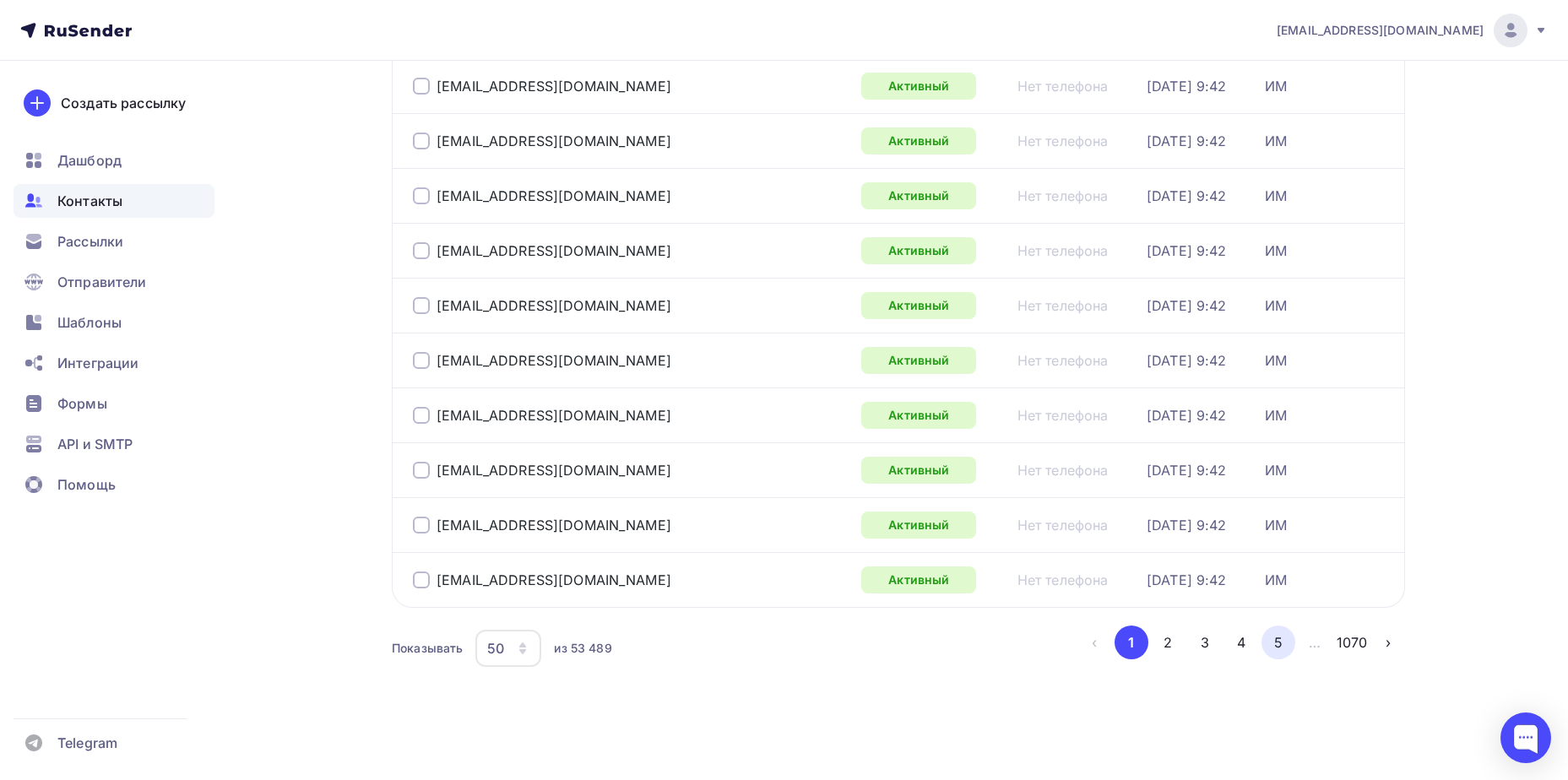
click at [1284, 638] on button "5" at bounding box center [1278, 642] width 34 height 33
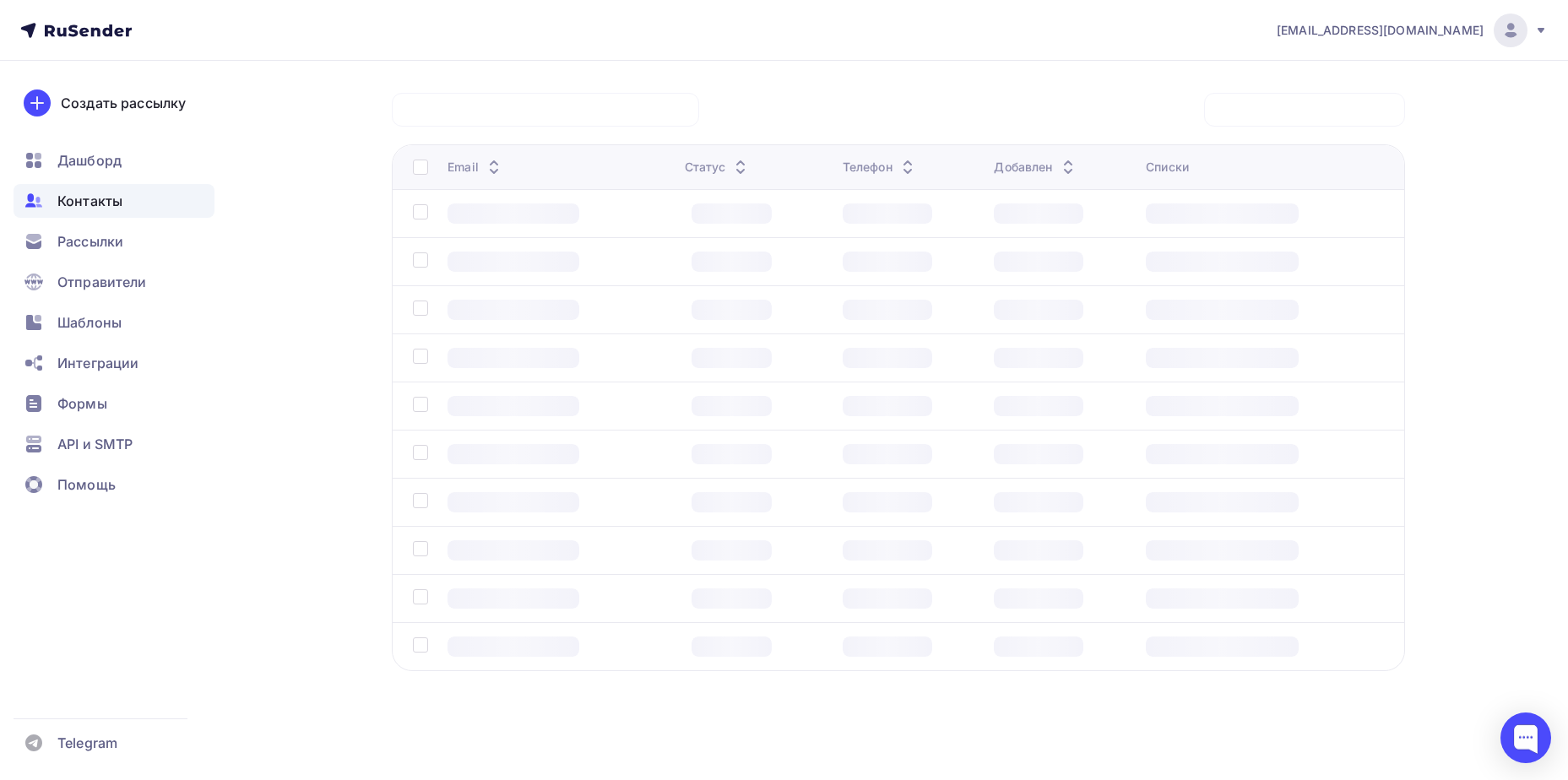
scroll to position [125, 0]
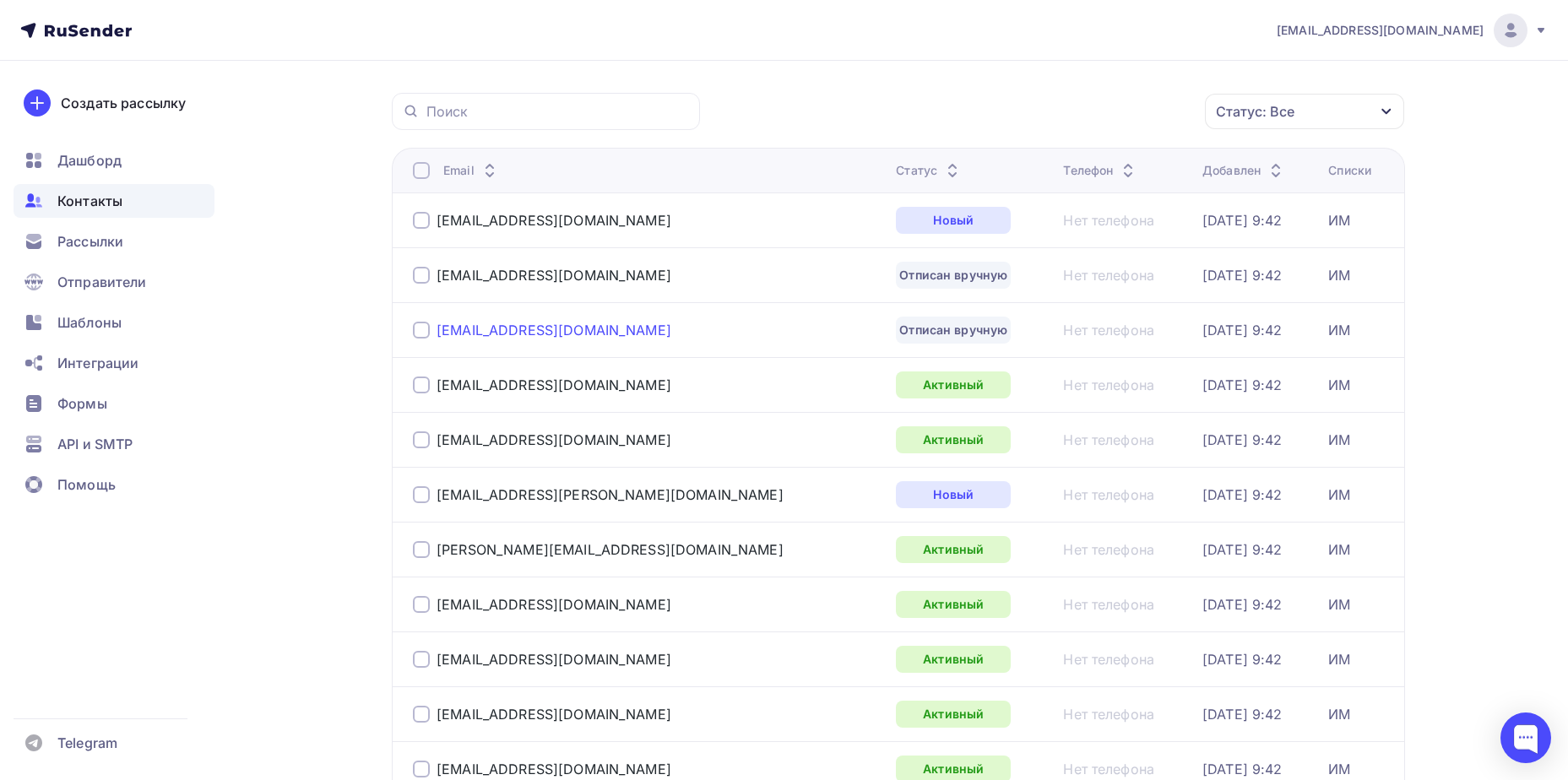
click at [524, 332] on div "[EMAIL_ADDRESS][DOMAIN_NAME]" at bounding box center [553, 330] width 235 height 17
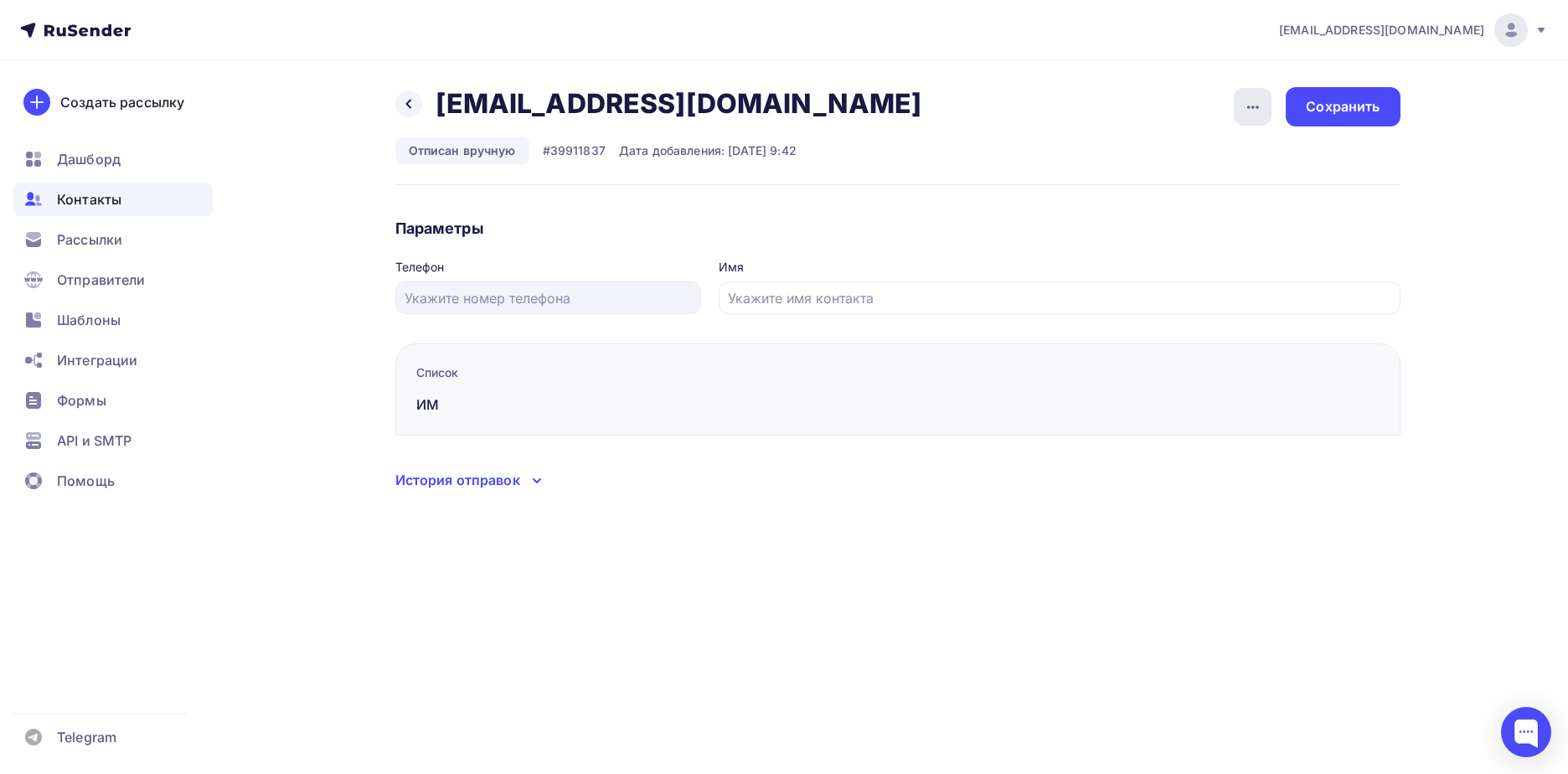
click at [1265, 106] on div "button" at bounding box center [1253, 107] width 38 height 38
click at [1204, 200] on div "Подписать" at bounding box center [1187, 192] width 160 height 20
click at [1341, 105] on div "Сохранить" at bounding box center [1342, 106] width 74 height 19
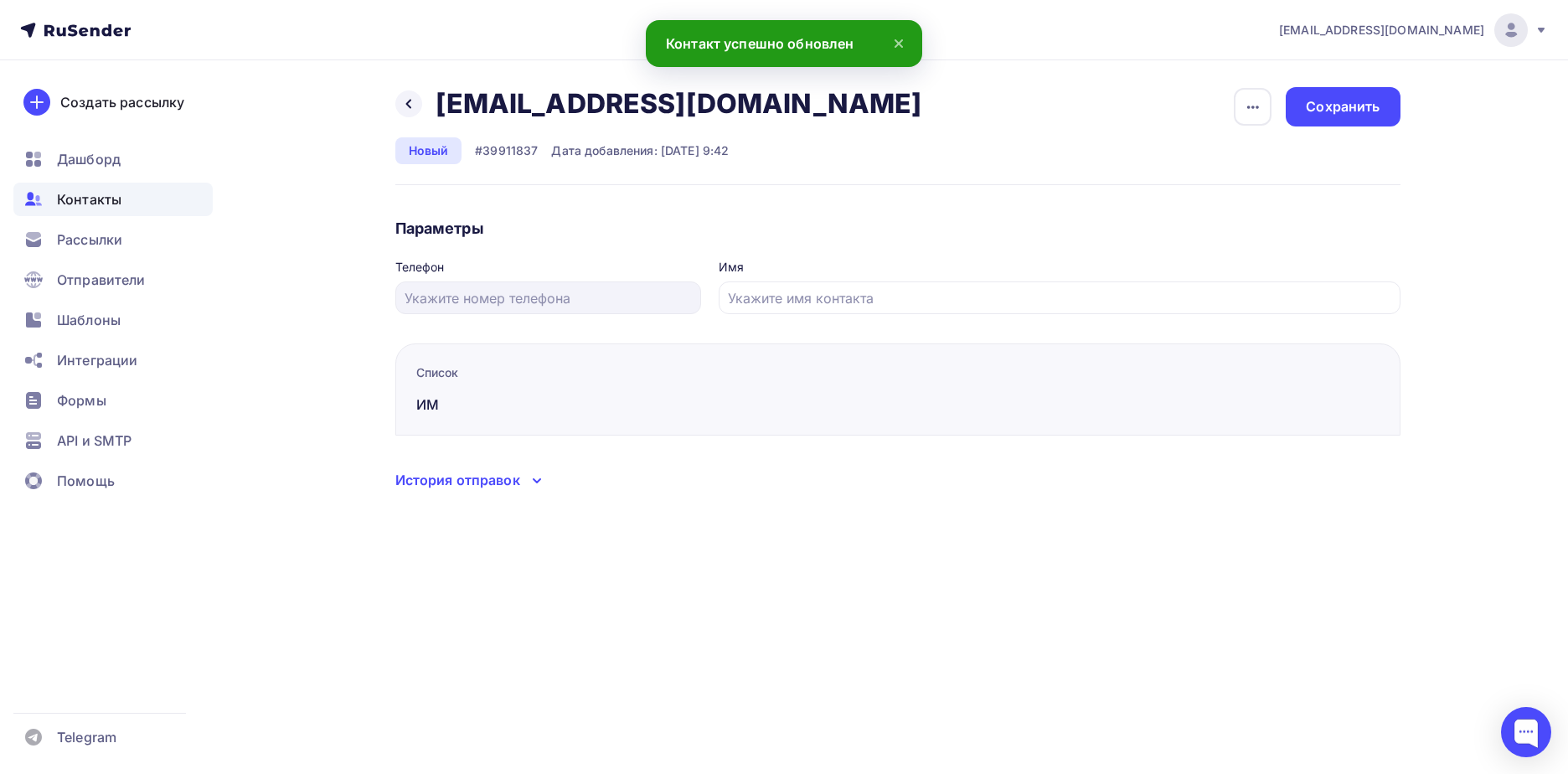
drag, startPoint x: 400, startPoint y: 104, endPoint x: 402, endPoint y: 118, distance: 14.1
click at [401, 104] on div at bounding box center [408, 104] width 27 height 27
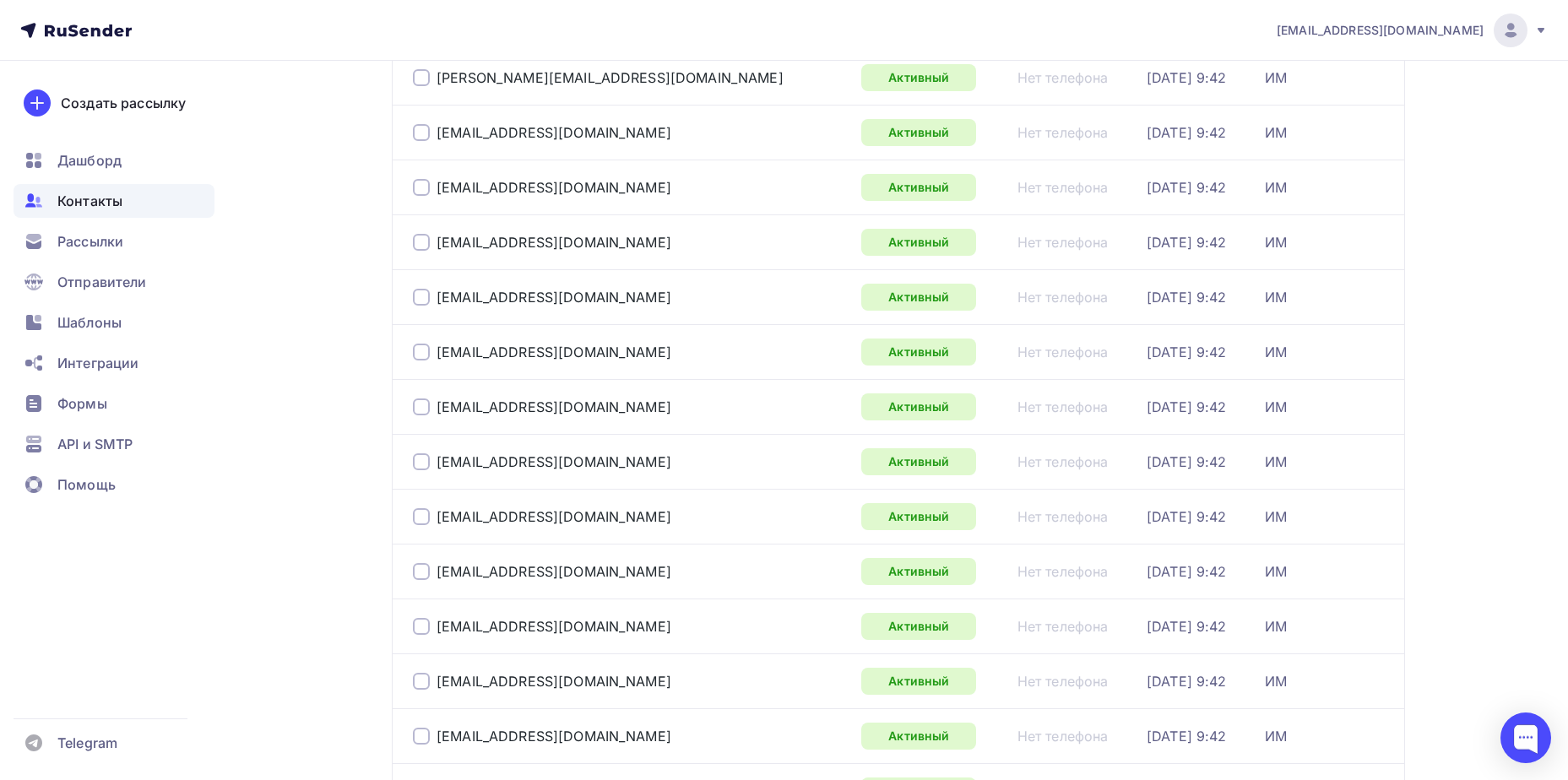
scroll to position [2455, 0]
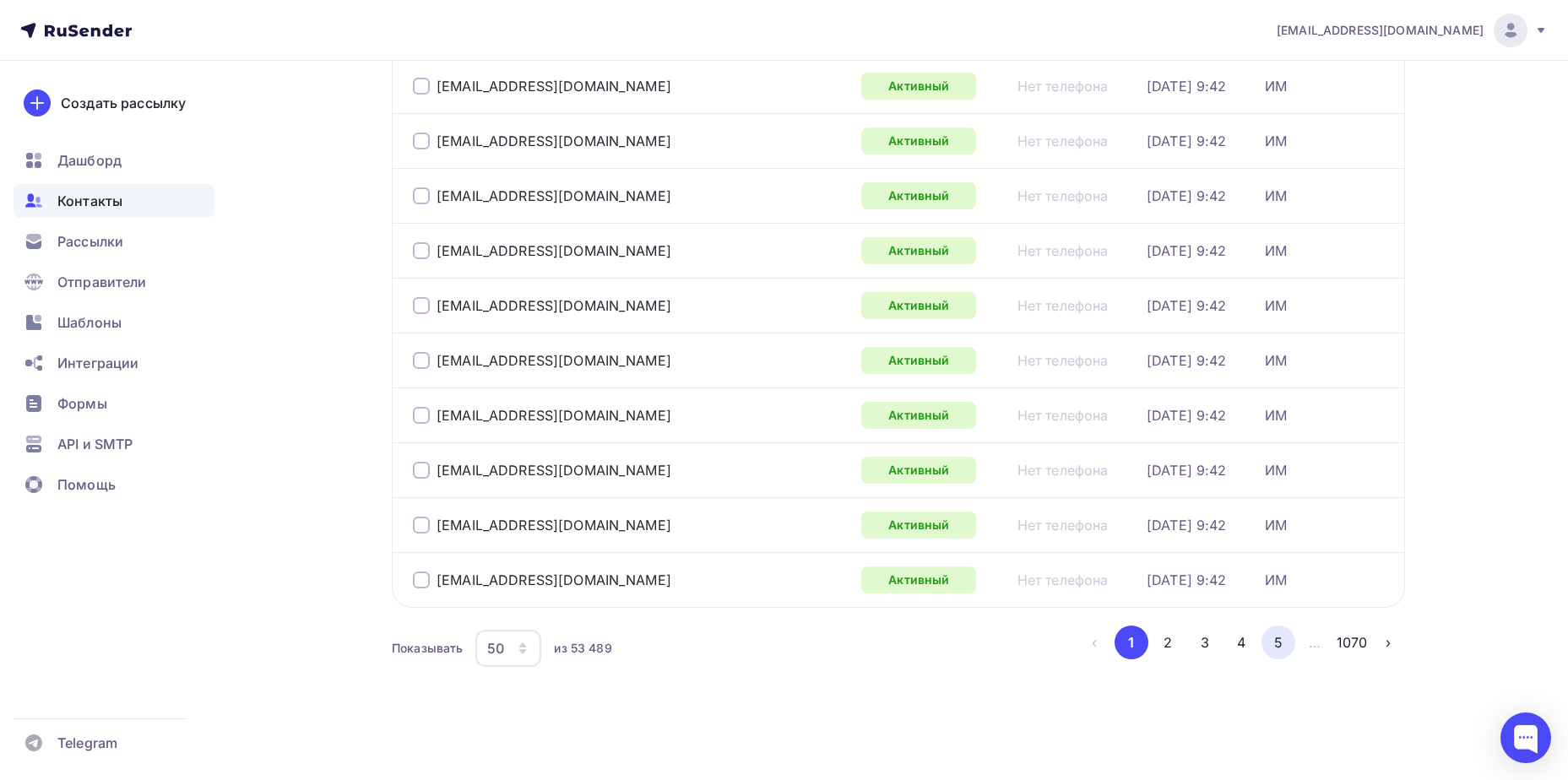
click at [1277, 641] on button "5" at bounding box center [1278, 642] width 34 height 33
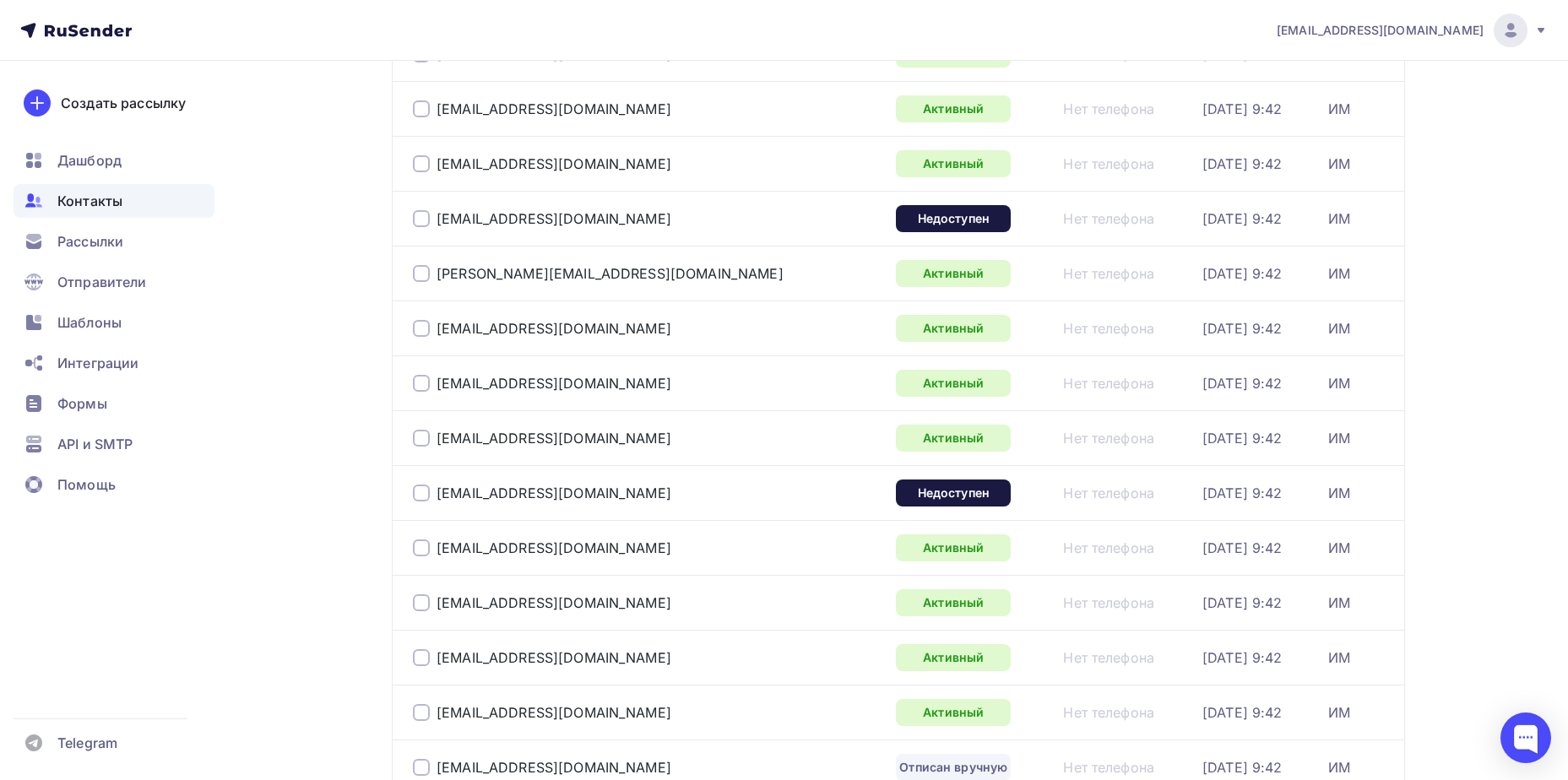
scroll to position [2111, 0]
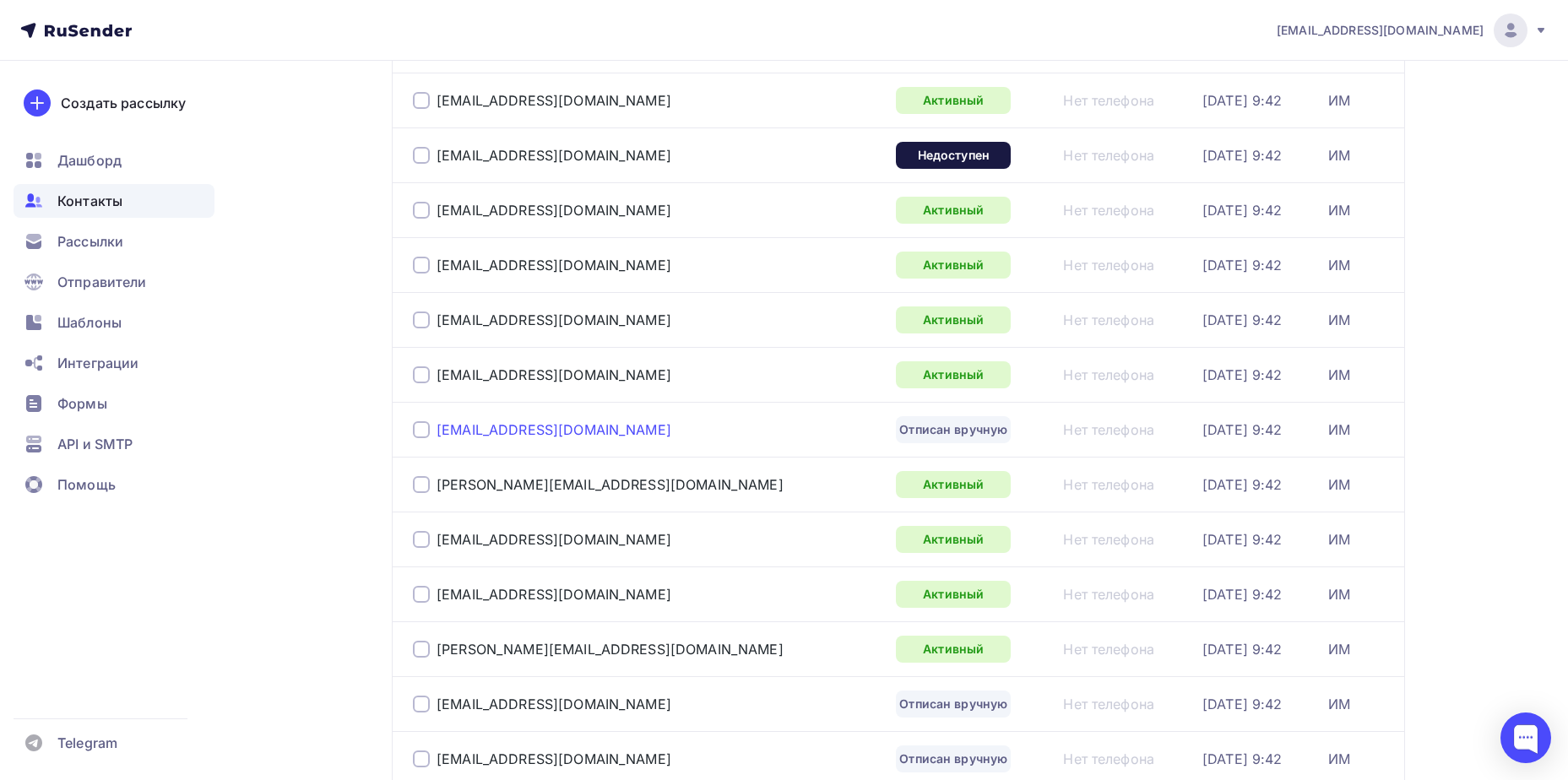
click at [550, 429] on div "[EMAIL_ADDRESS][DOMAIN_NAME]" at bounding box center [553, 430] width 235 height 17
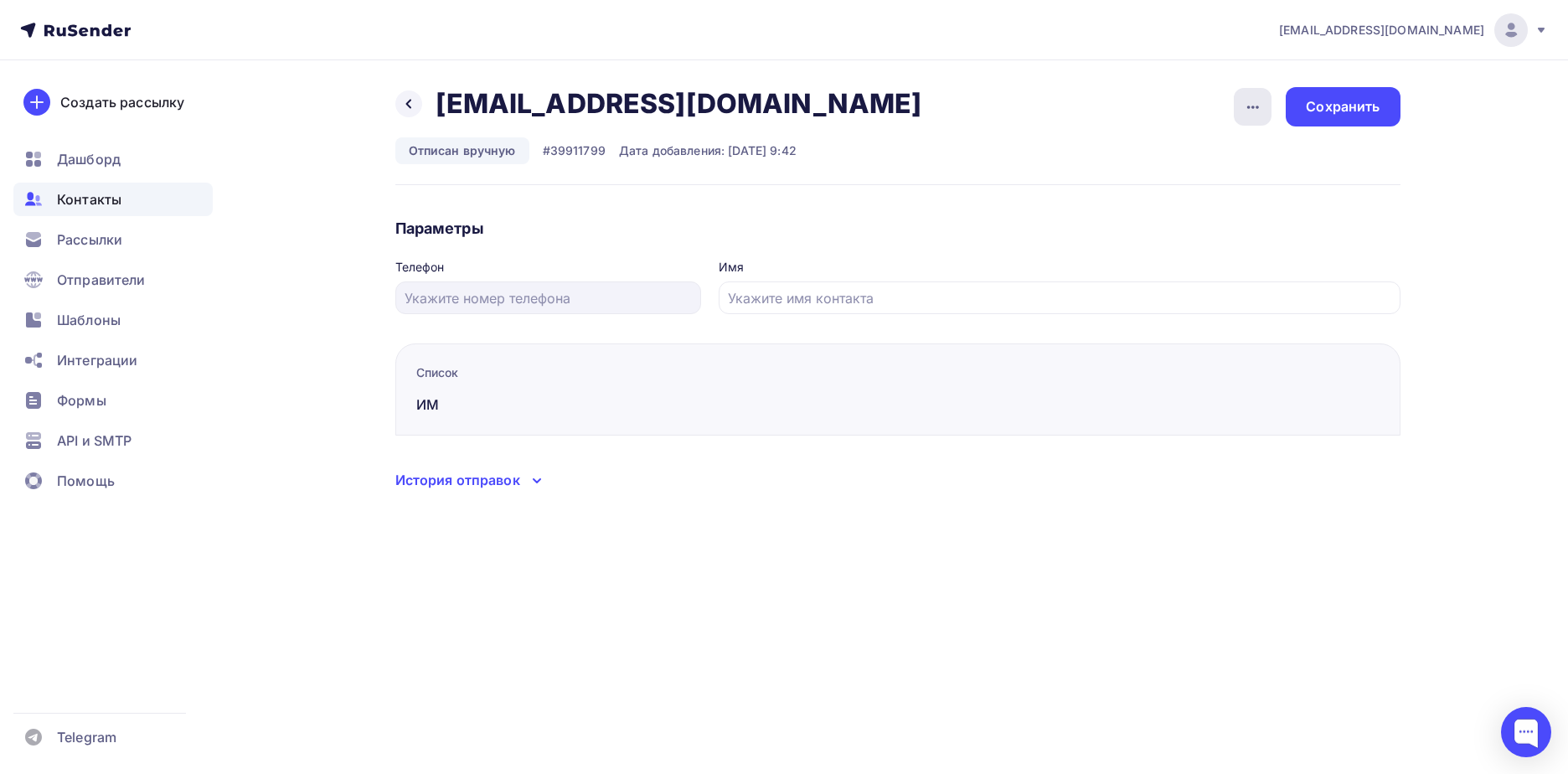
click at [1268, 101] on div "button" at bounding box center [1253, 107] width 38 height 38
click at [1234, 199] on div "Подписать" at bounding box center [1187, 192] width 160 height 20
click at [1338, 114] on div "Сохранить" at bounding box center [1342, 106] width 74 height 19
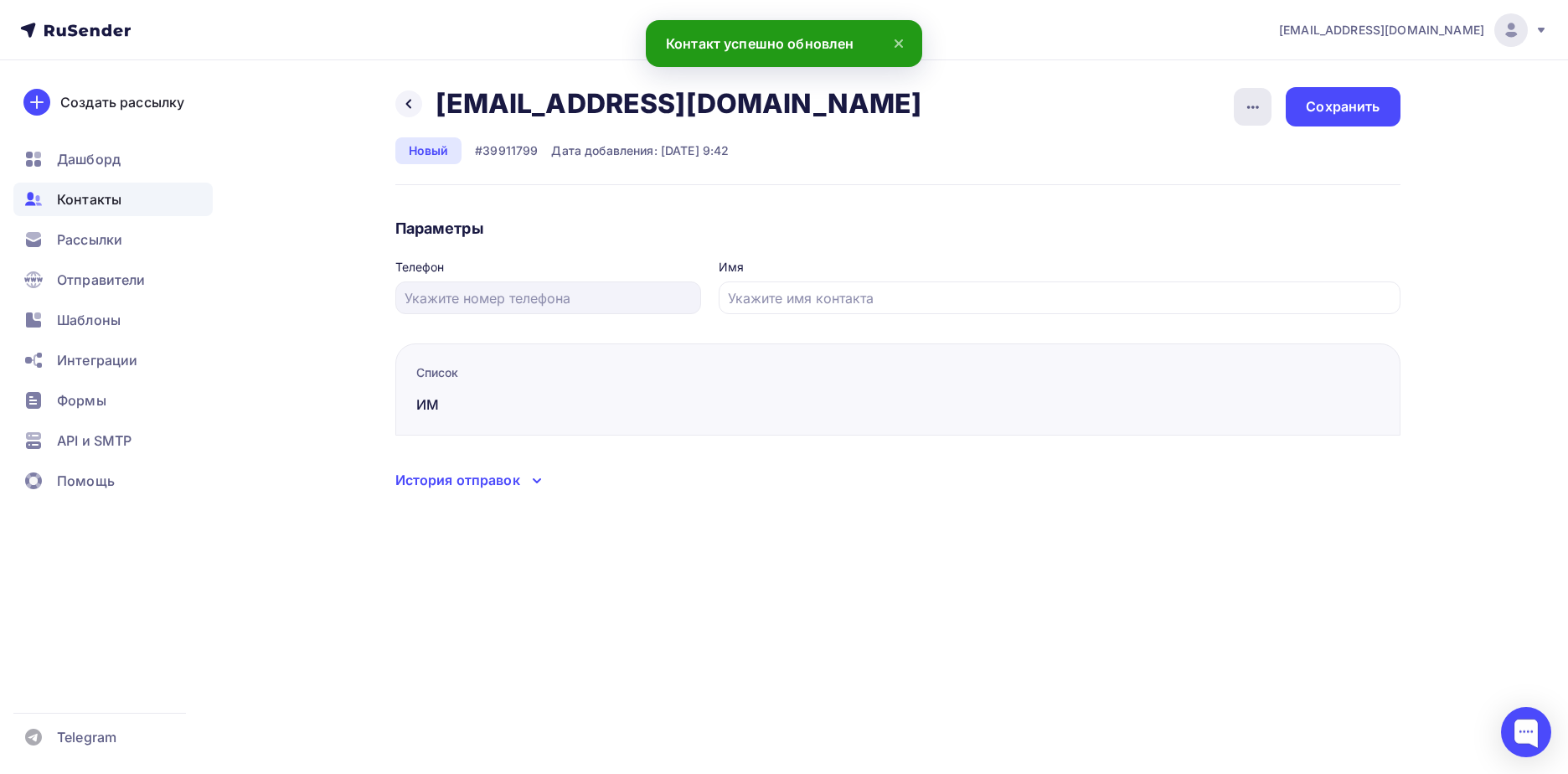
click at [1248, 123] on div "button" at bounding box center [1253, 107] width 38 height 38
click at [402, 97] on icon at bounding box center [408, 104] width 13 height 13
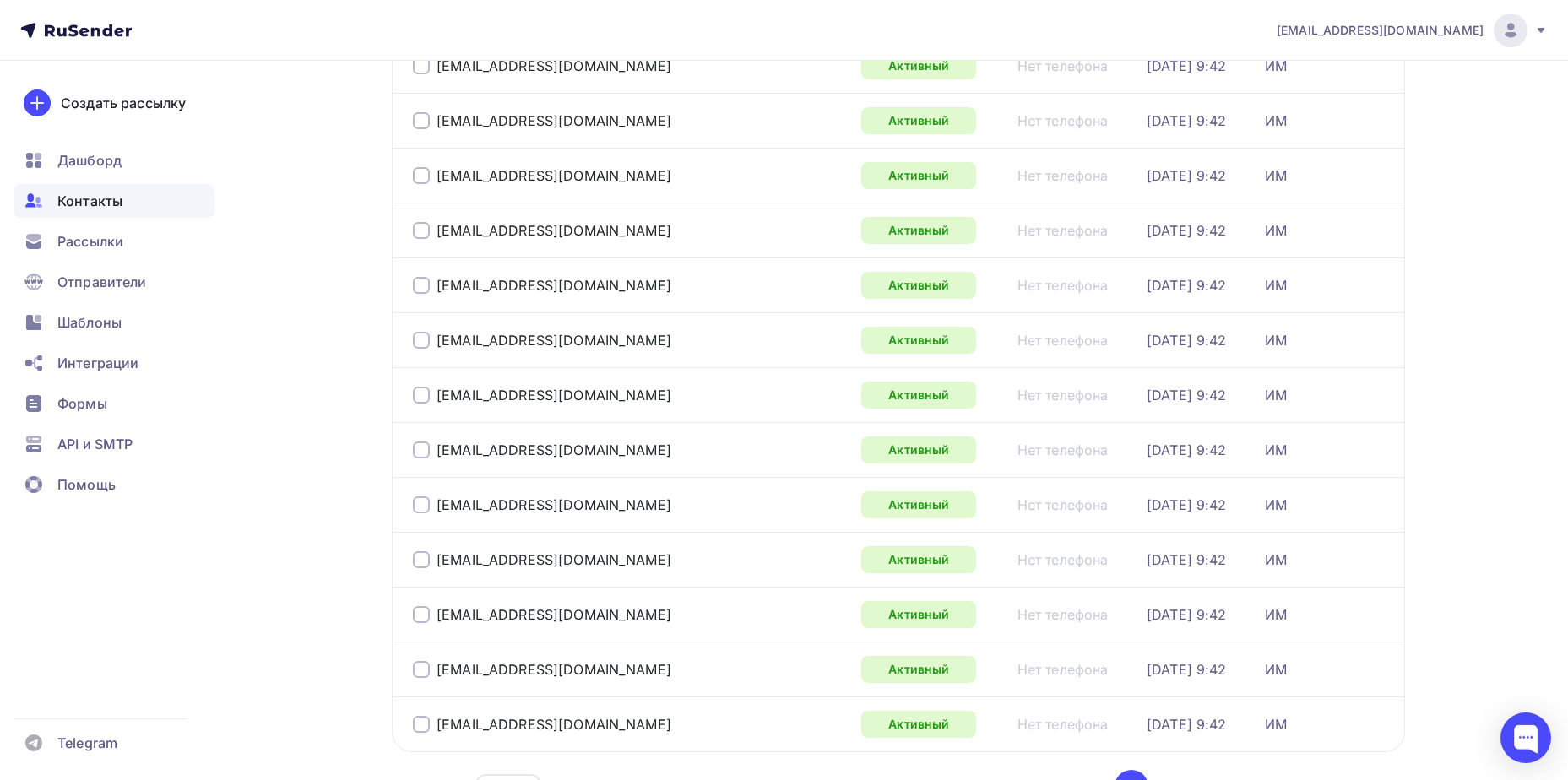
scroll to position [2455, 0]
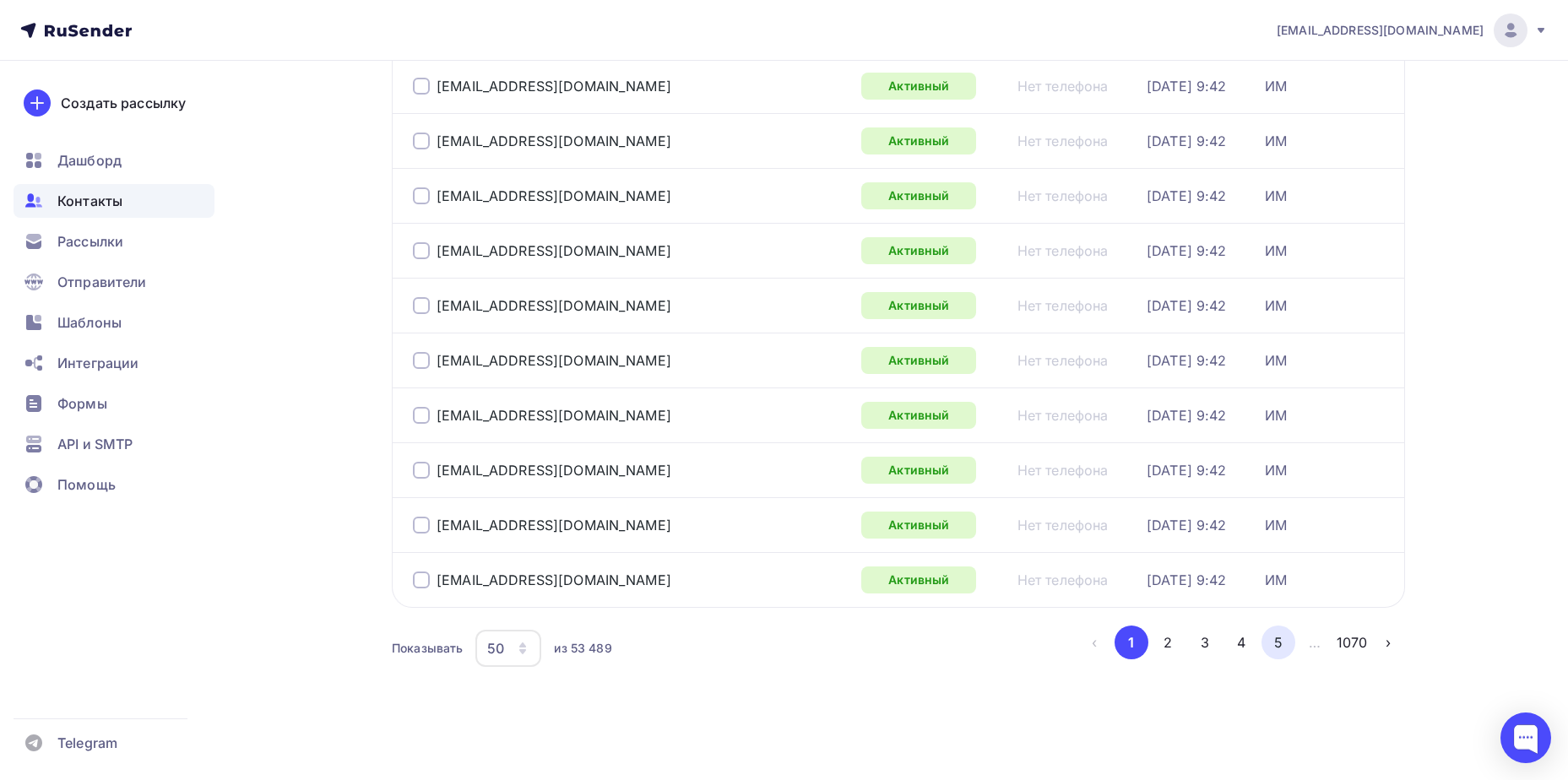
click at [1266, 645] on button "5" at bounding box center [1278, 642] width 34 height 33
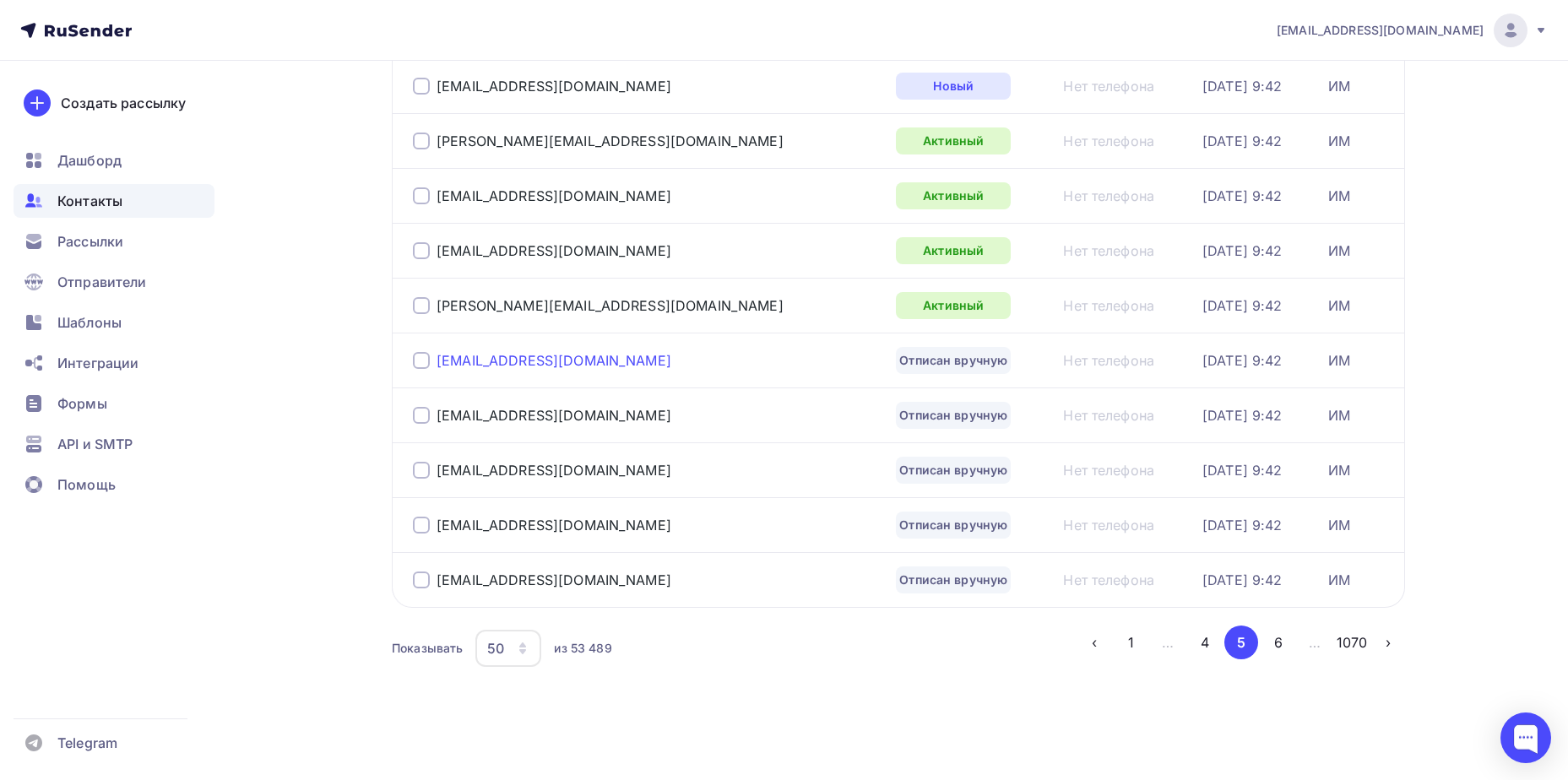
click at [569, 357] on div "[EMAIL_ADDRESS][DOMAIN_NAME]" at bounding box center [553, 361] width 235 height 17
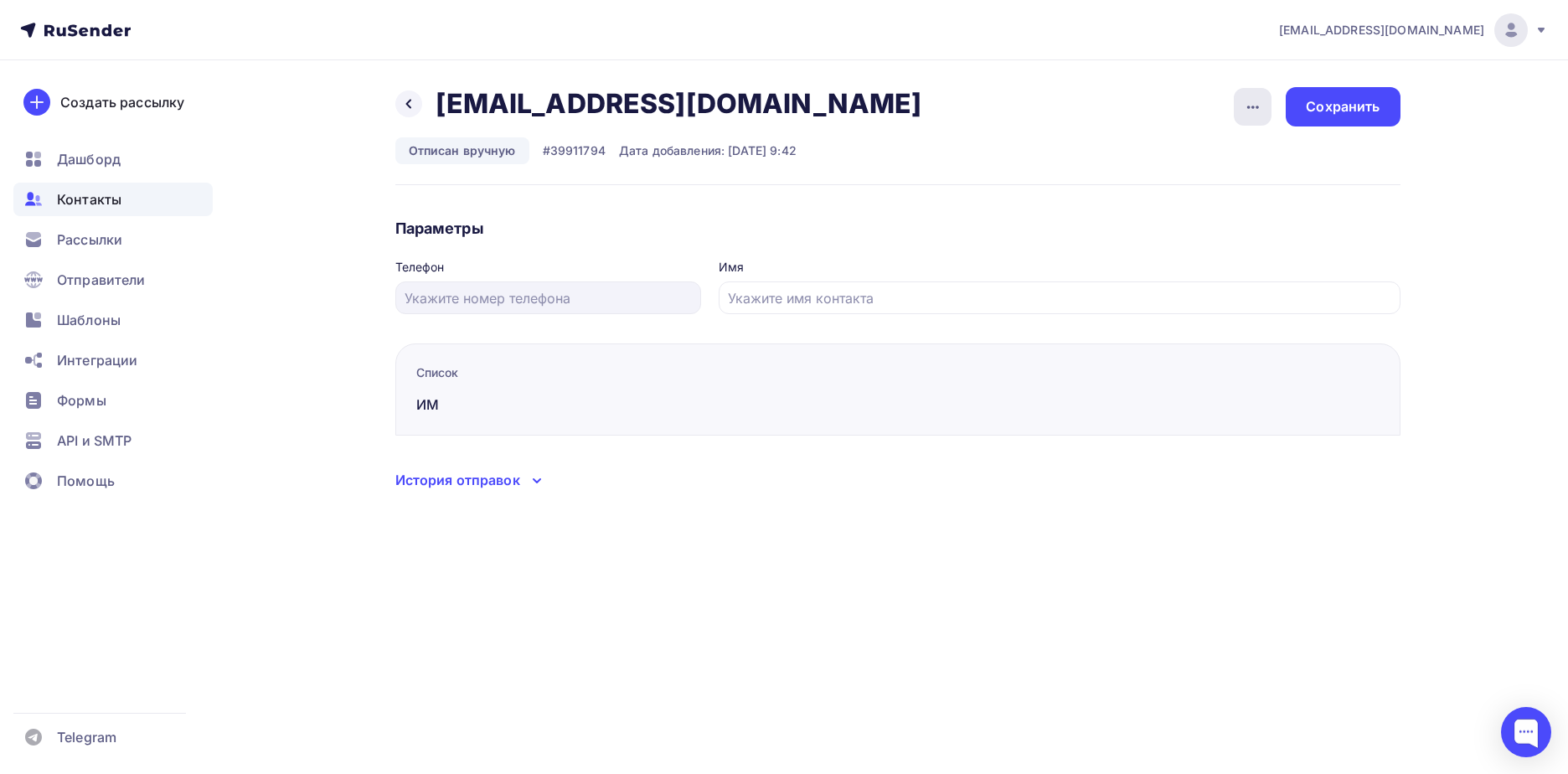
click at [1263, 104] on div "button" at bounding box center [1253, 107] width 38 height 38
click at [1243, 198] on div "Подписать" at bounding box center [1187, 192] width 160 height 20
click at [1317, 113] on div "Сохранить" at bounding box center [1342, 106] width 74 height 19
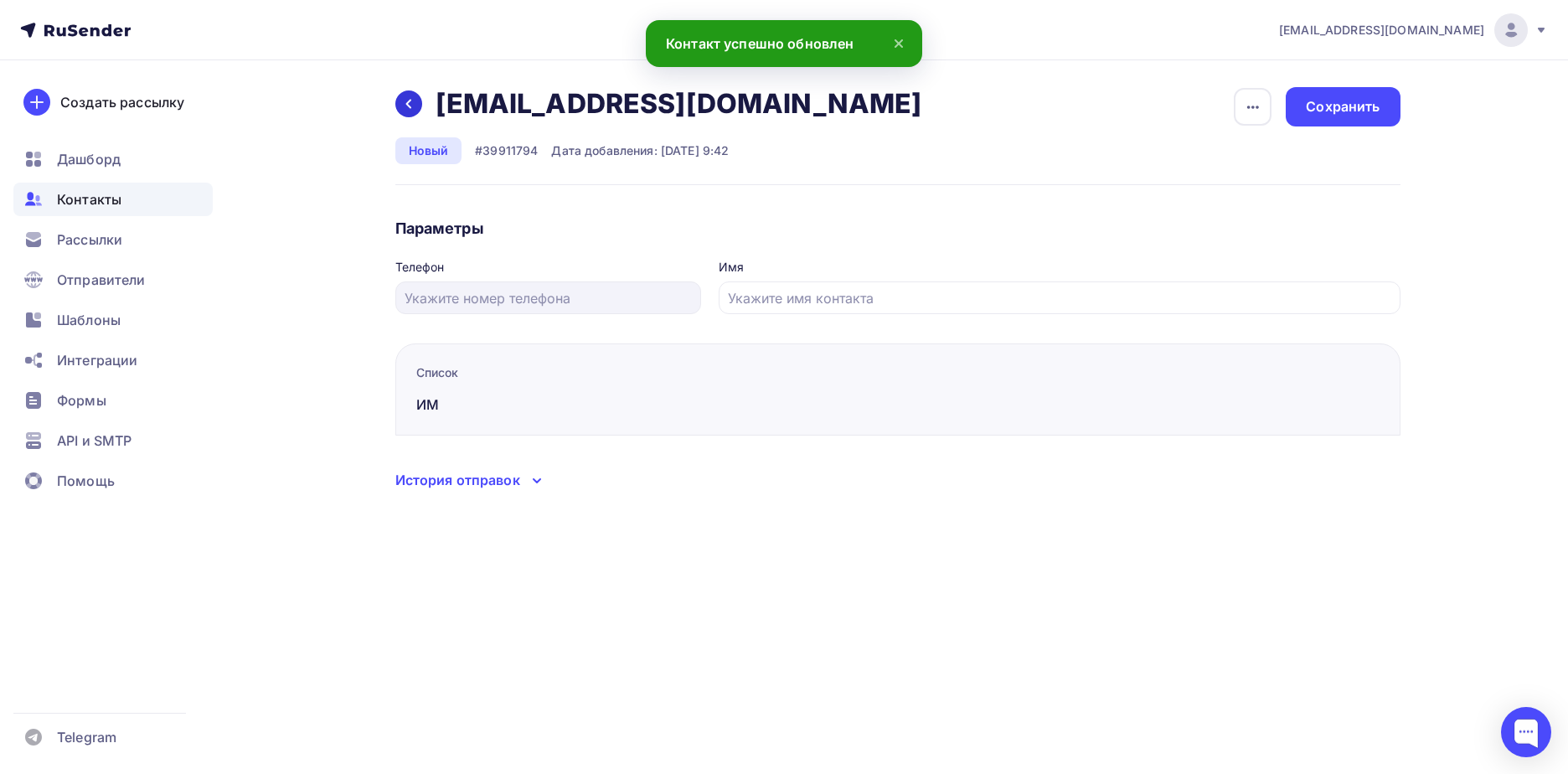
click at [401, 106] on icon at bounding box center [408, 104] width 13 height 13
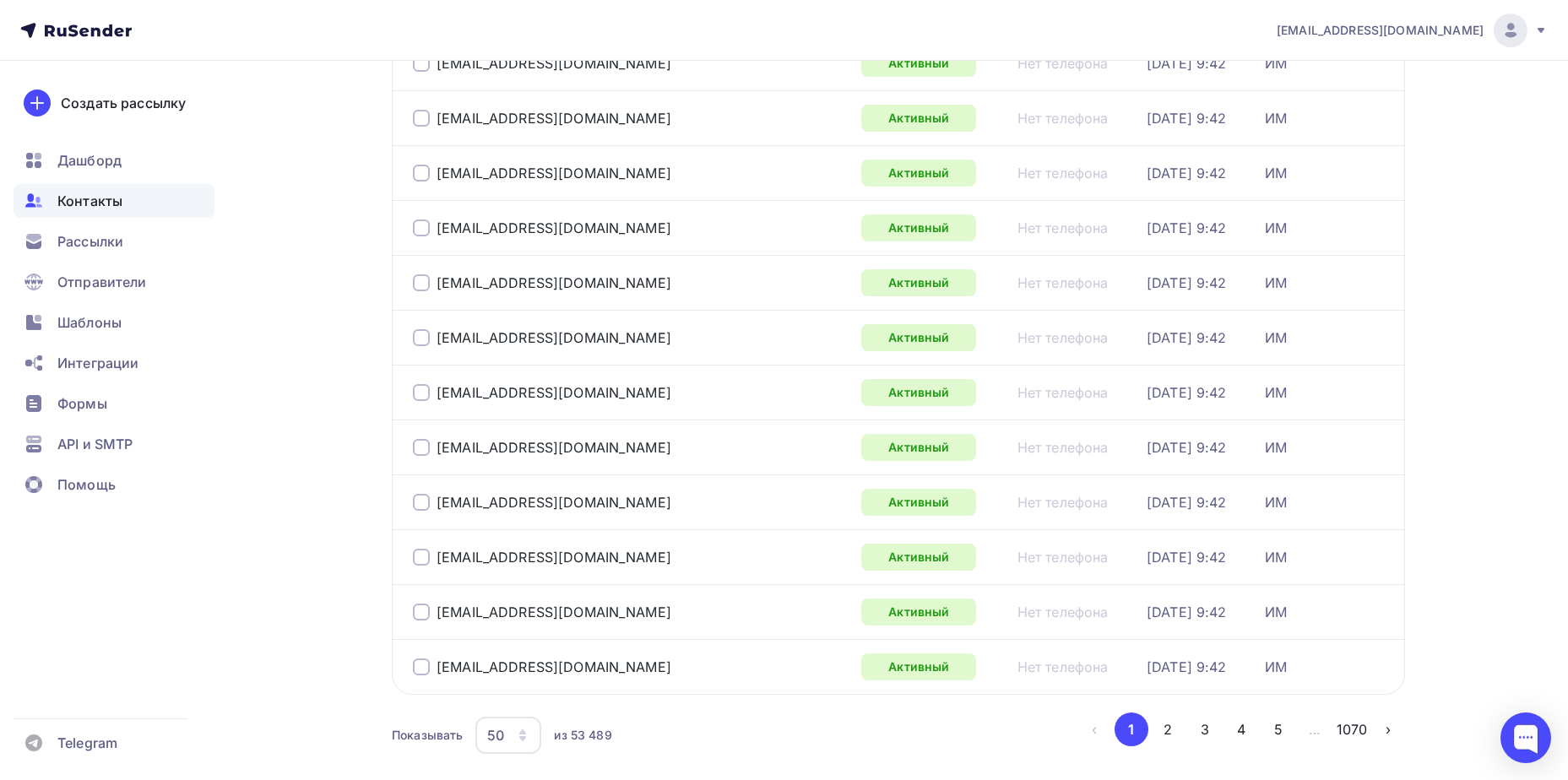
scroll to position [2455, 0]
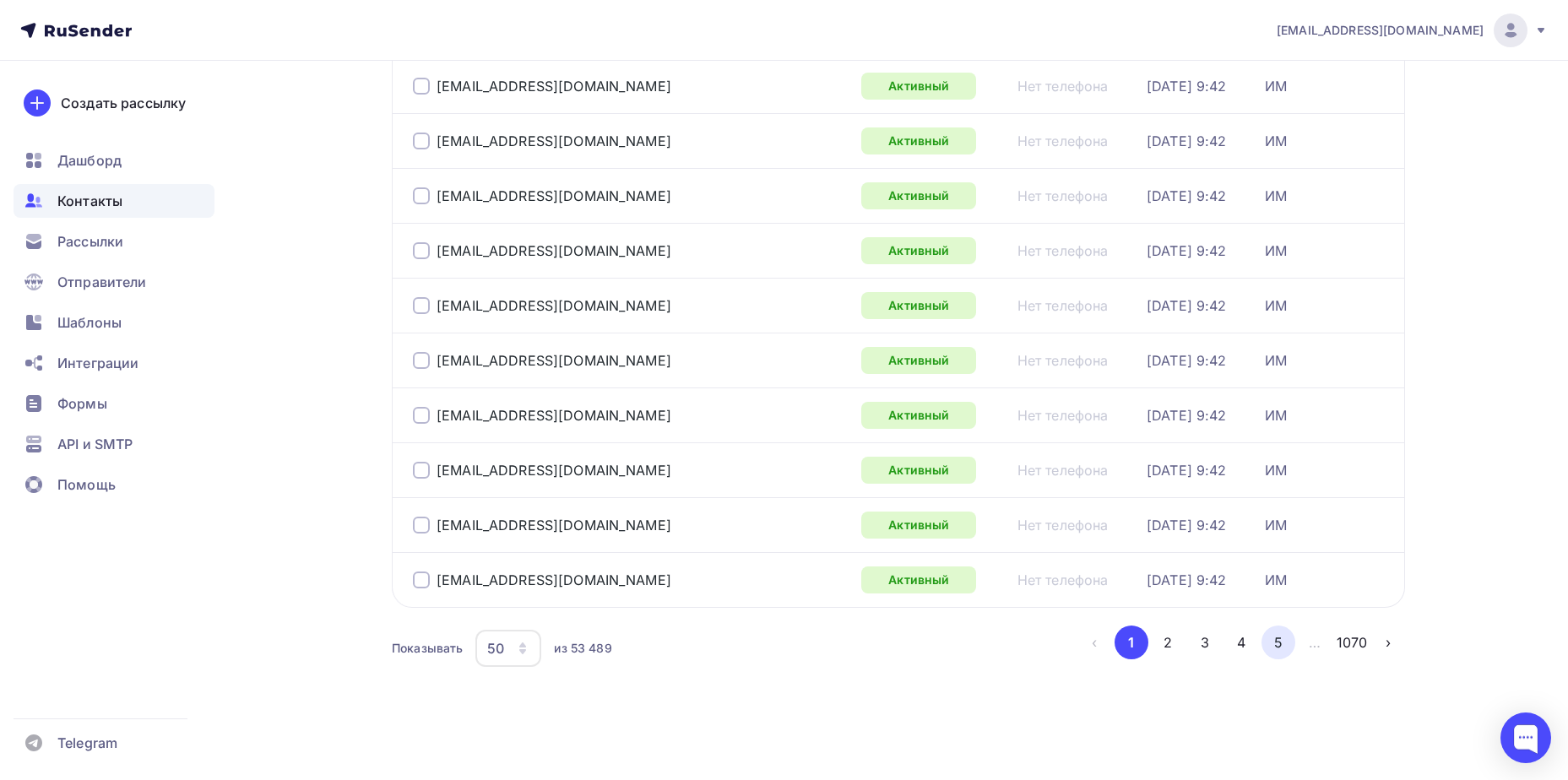
click at [1277, 645] on button "5" at bounding box center [1278, 642] width 34 height 33
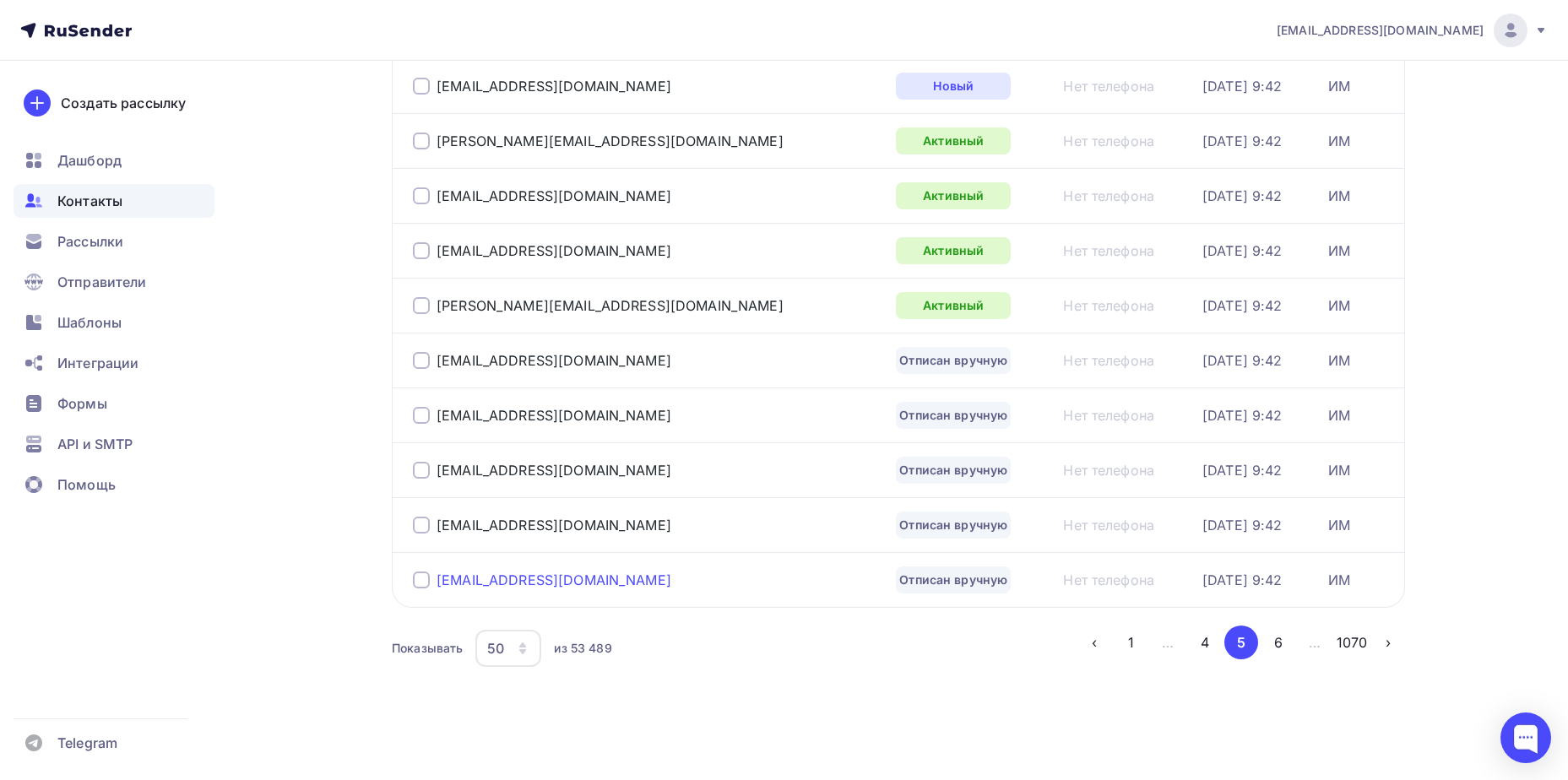
click at [491, 571] on div "[EMAIL_ADDRESS][DOMAIN_NAME]" at bounding box center [553, 580] width 235 height 17
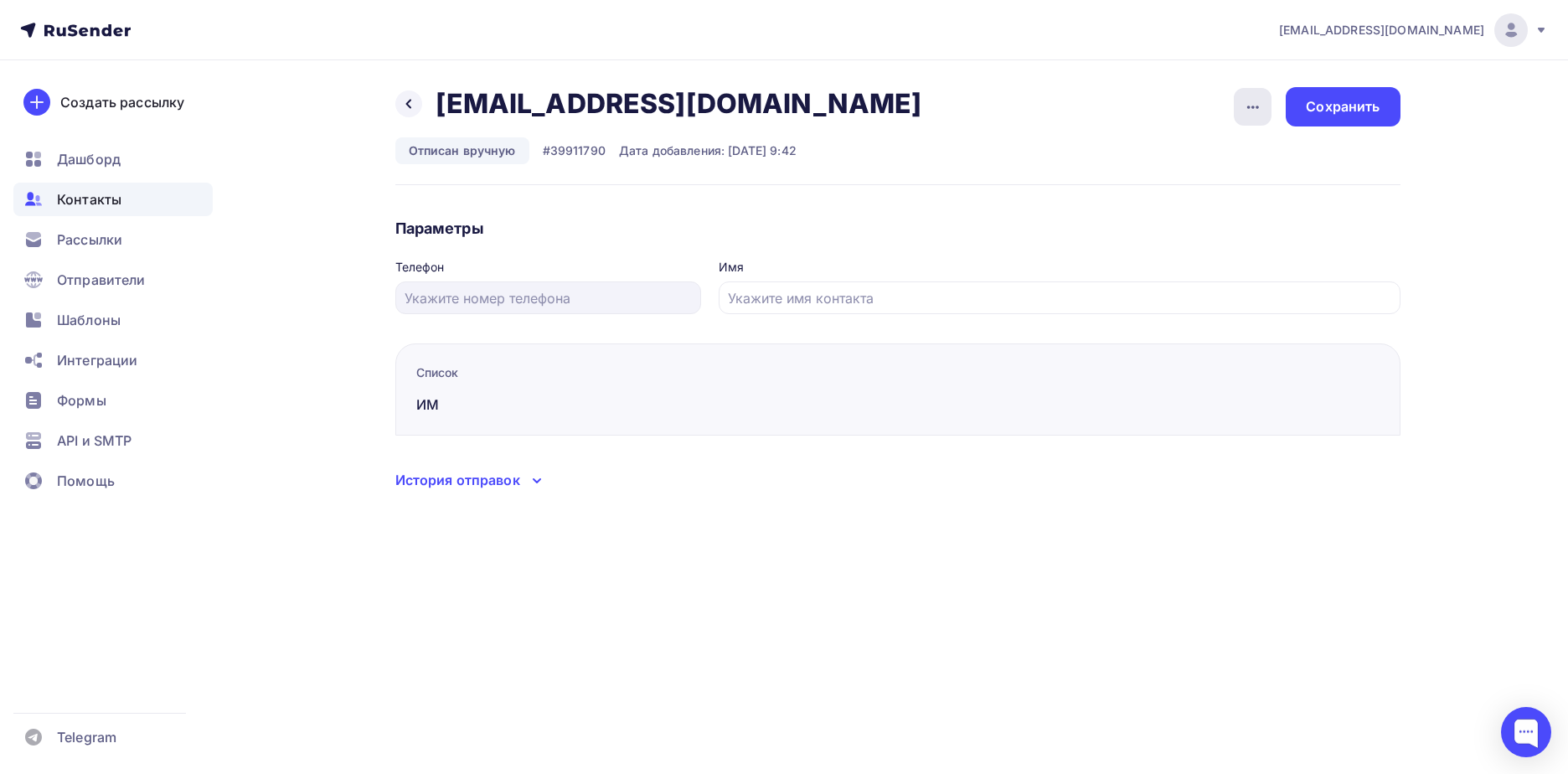
drag, startPoint x: 1249, startPoint y: 104, endPoint x: 1234, endPoint y: 143, distance: 41.8
click at [1250, 104] on icon "button" at bounding box center [1252, 106] width 20 height 20
click at [1220, 187] on div "Подписать" at bounding box center [1187, 192] width 160 height 20
click at [1343, 111] on div "Сохранить" at bounding box center [1342, 106] width 74 height 19
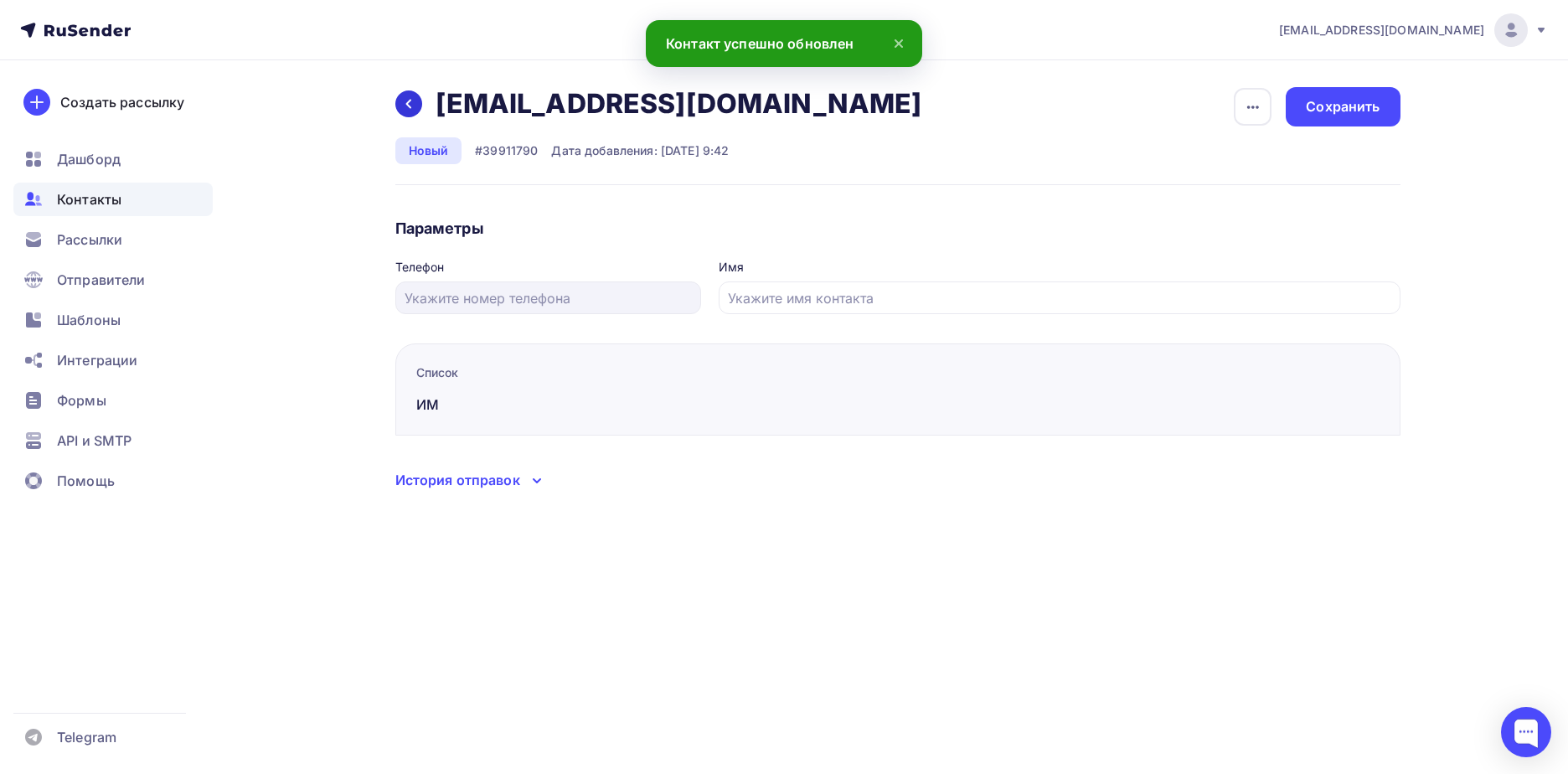
click at [404, 110] on icon at bounding box center [408, 104] width 13 height 13
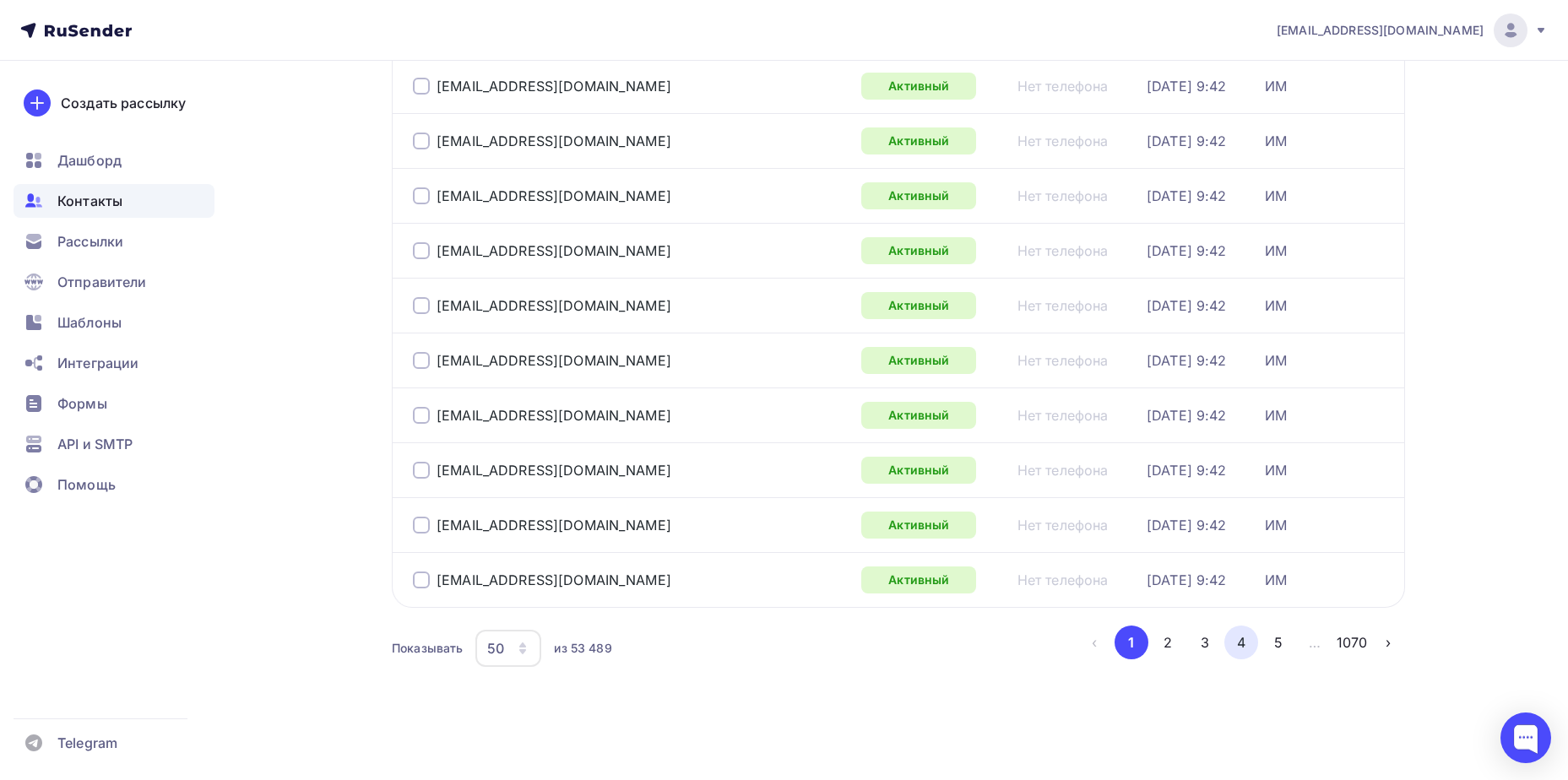
click at [1255, 644] on button "4" at bounding box center [1241, 642] width 34 height 33
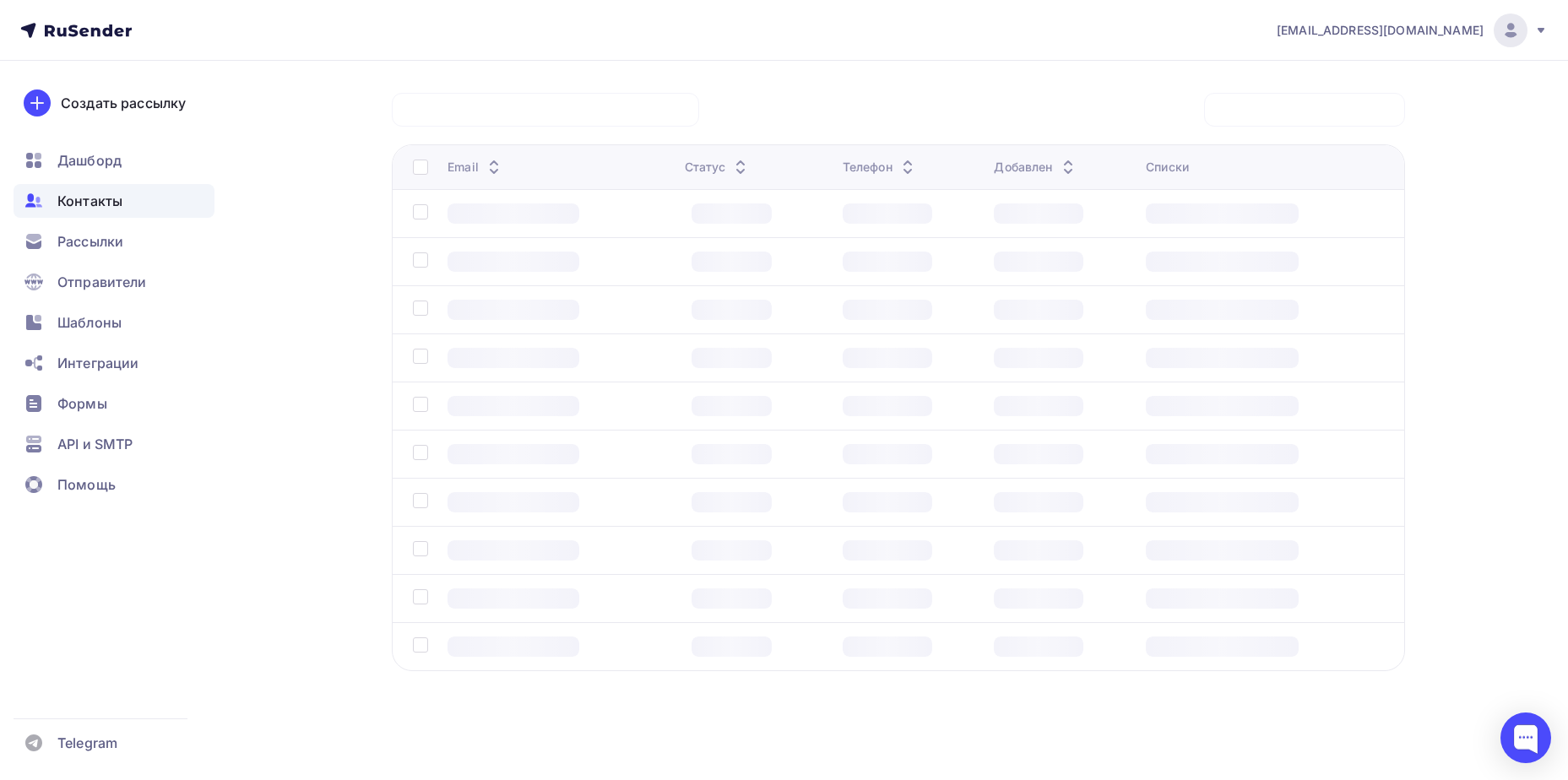
scroll to position [125, 0]
click at [1274, 644] on div at bounding box center [1222, 646] width 153 height 20
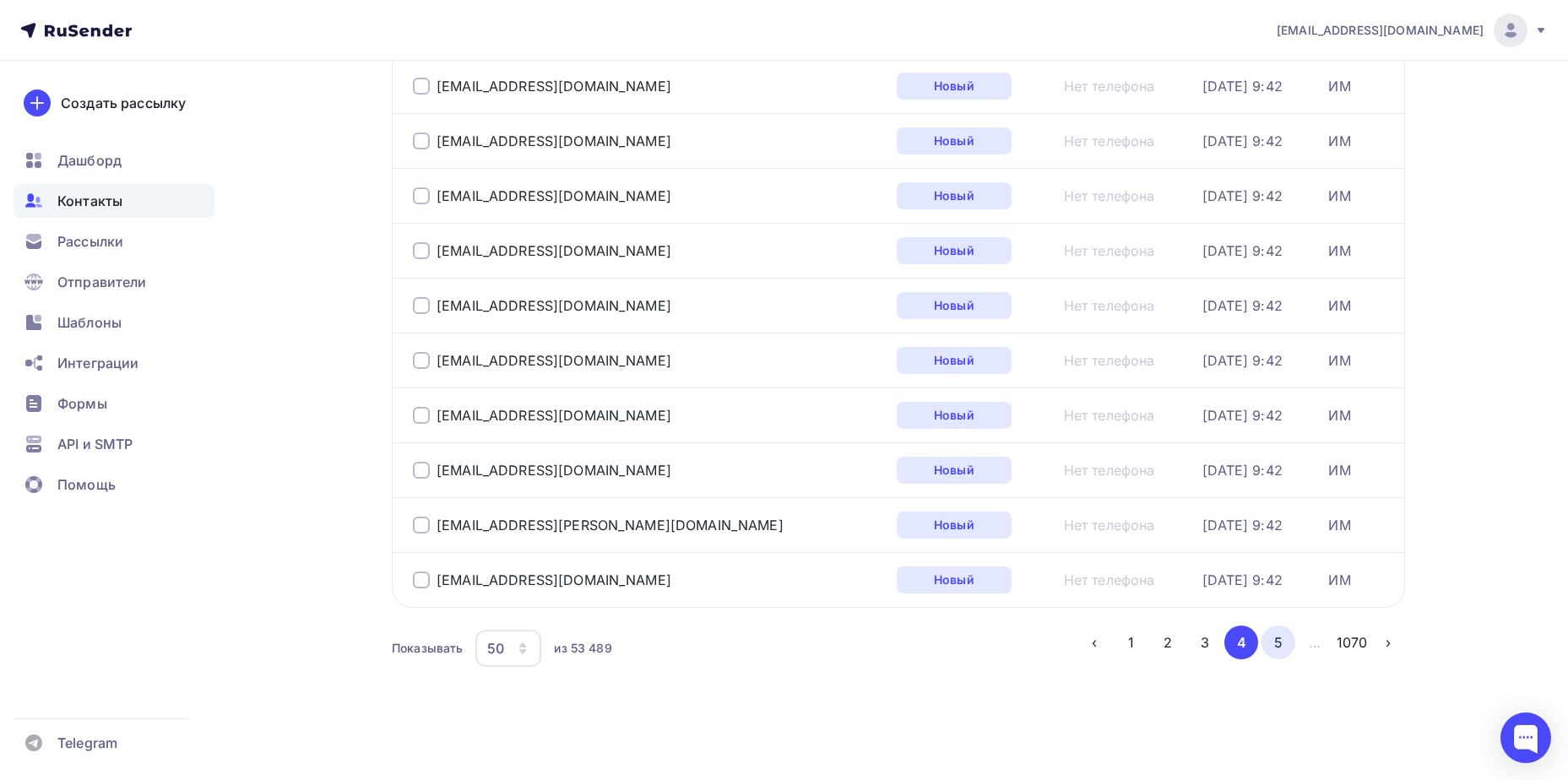
click at [1287, 640] on button "5" at bounding box center [1278, 642] width 34 height 33
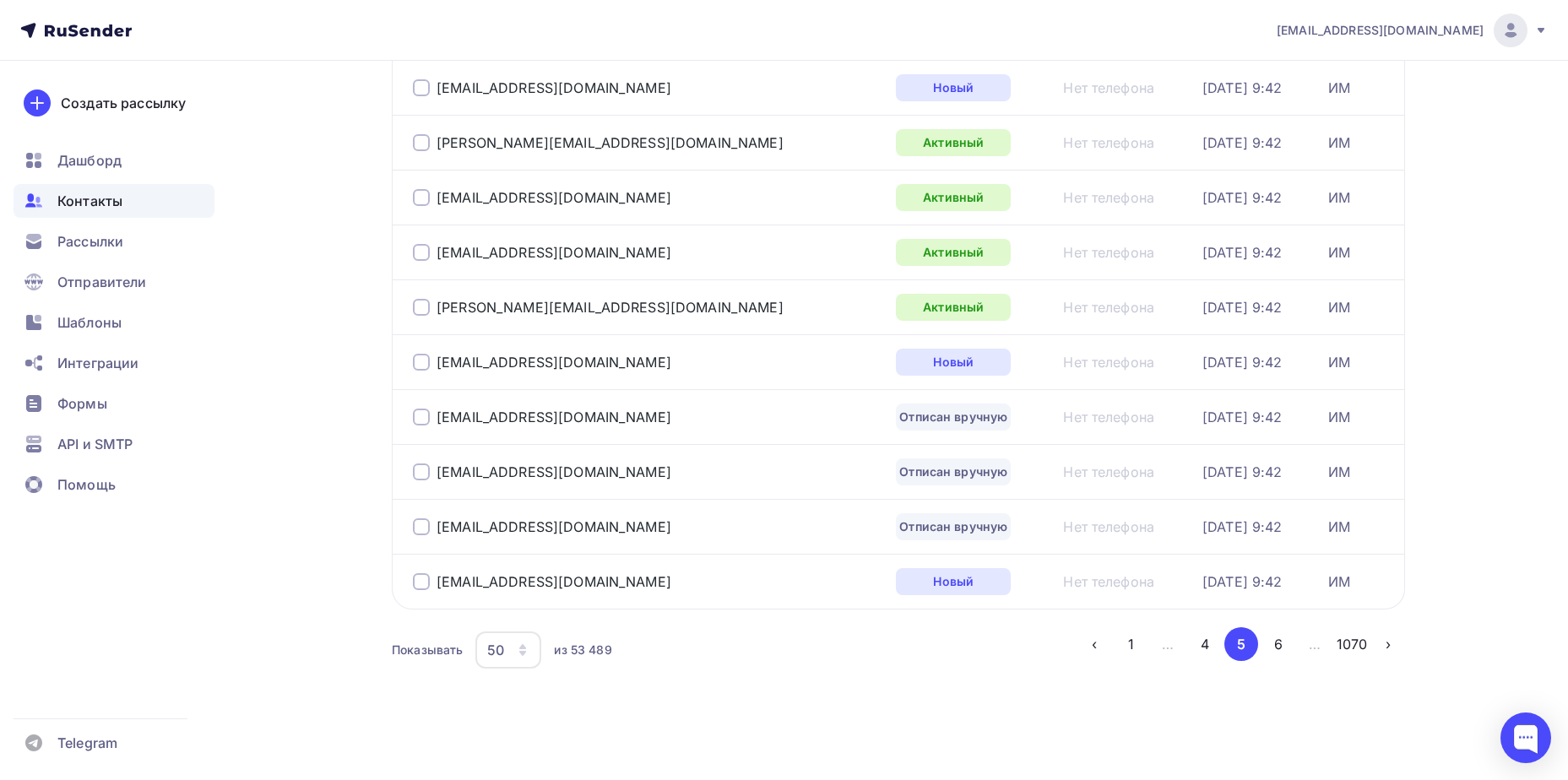
scroll to position [2455, 0]
click at [512, 522] on div "[EMAIL_ADDRESS][DOMAIN_NAME]" at bounding box center [553, 525] width 235 height 17
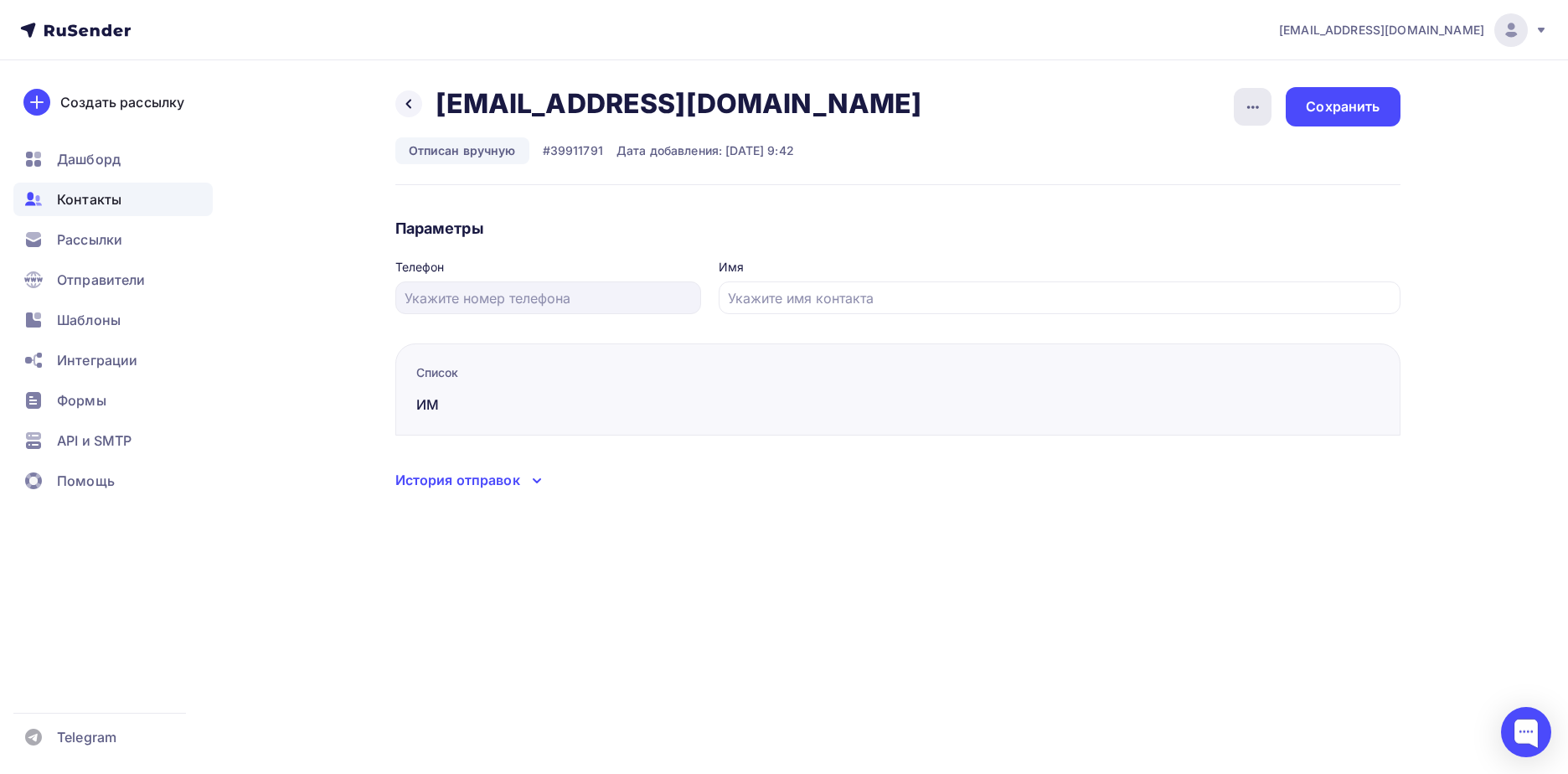
click at [1247, 105] on icon "button" at bounding box center [1252, 106] width 20 height 20
click at [1225, 189] on div "Подписать" at bounding box center [1187, 192] width 160 height 20
click at [1398, 96] on div "Сохранить" at bounding box center [1342, 106] width 114 height 39
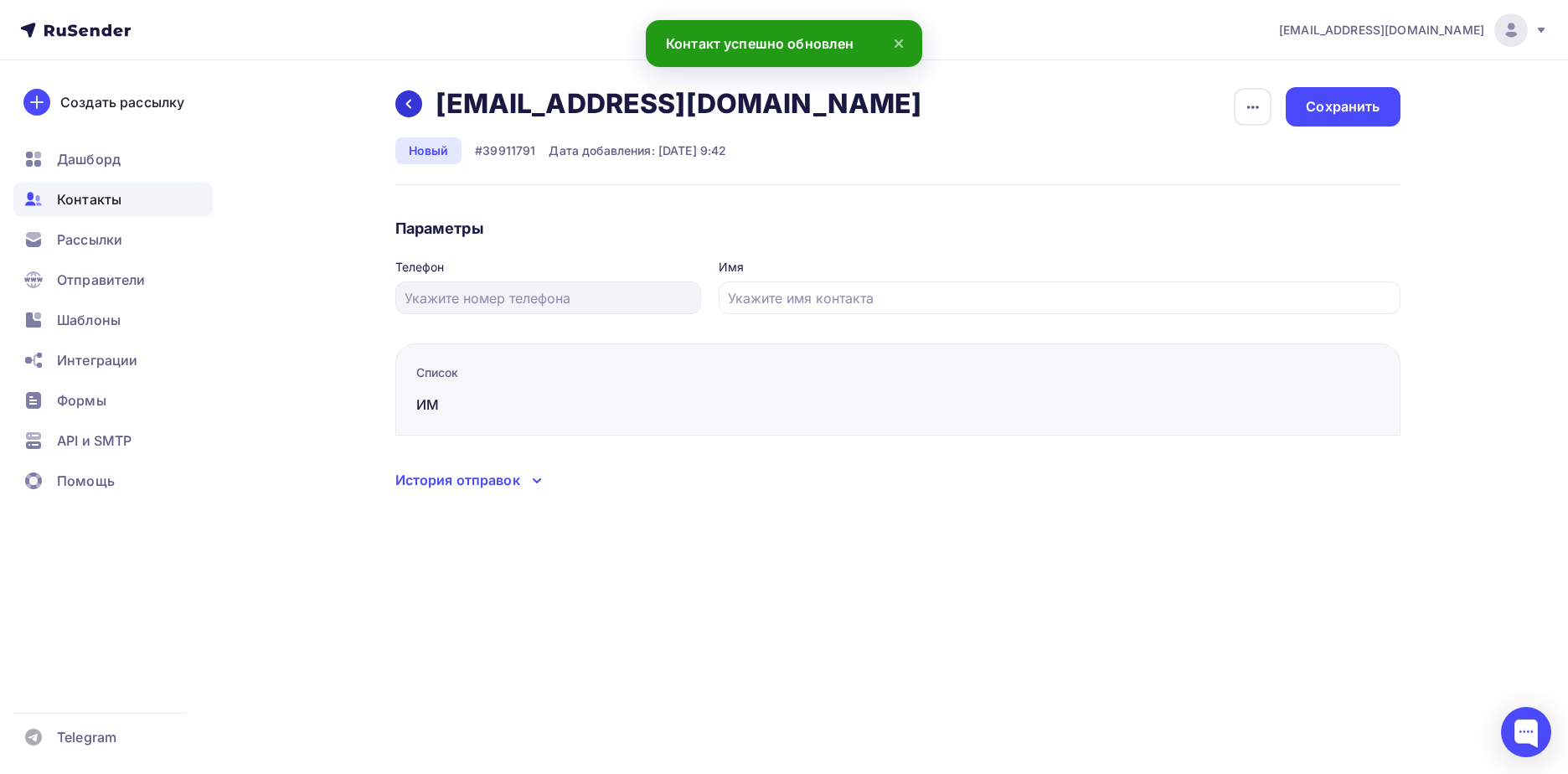
click at [410, 101] on icon at bounding box center [407, 104] width 5 height 9
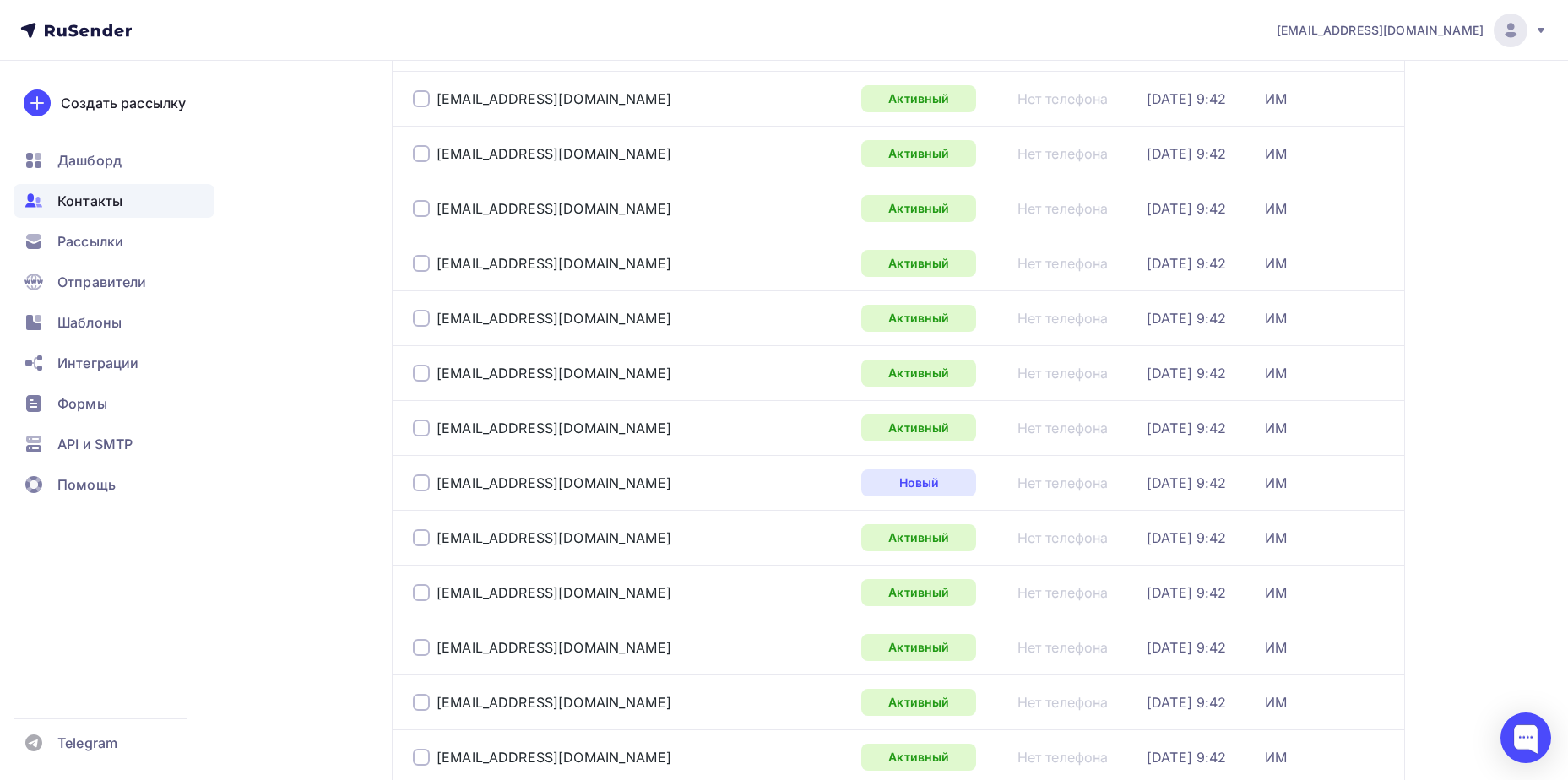
scroll to position [2455, 0]
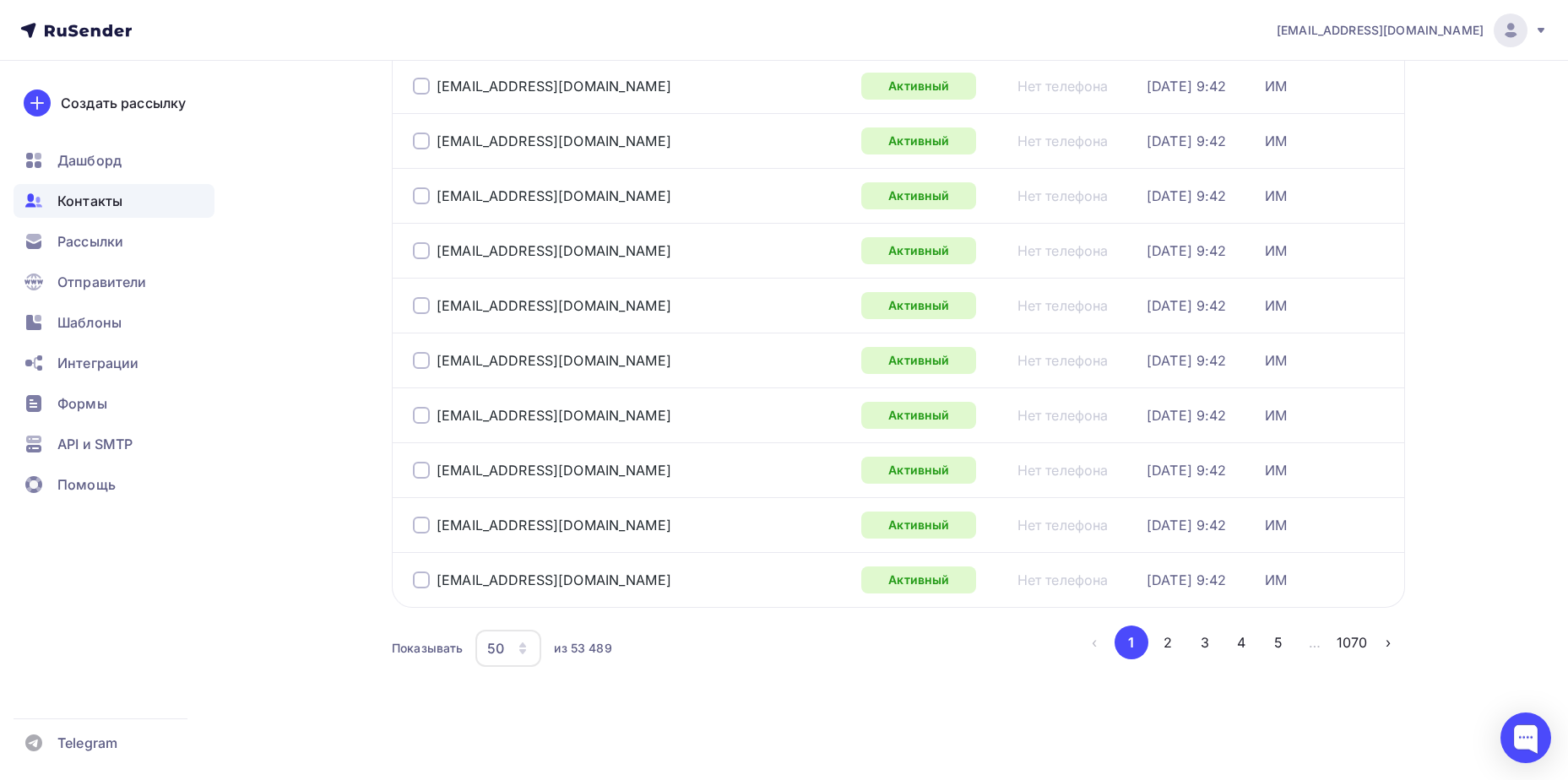
click at [1277, 642] on button "5" at bounding box center [1278, 642] width 34 height 33
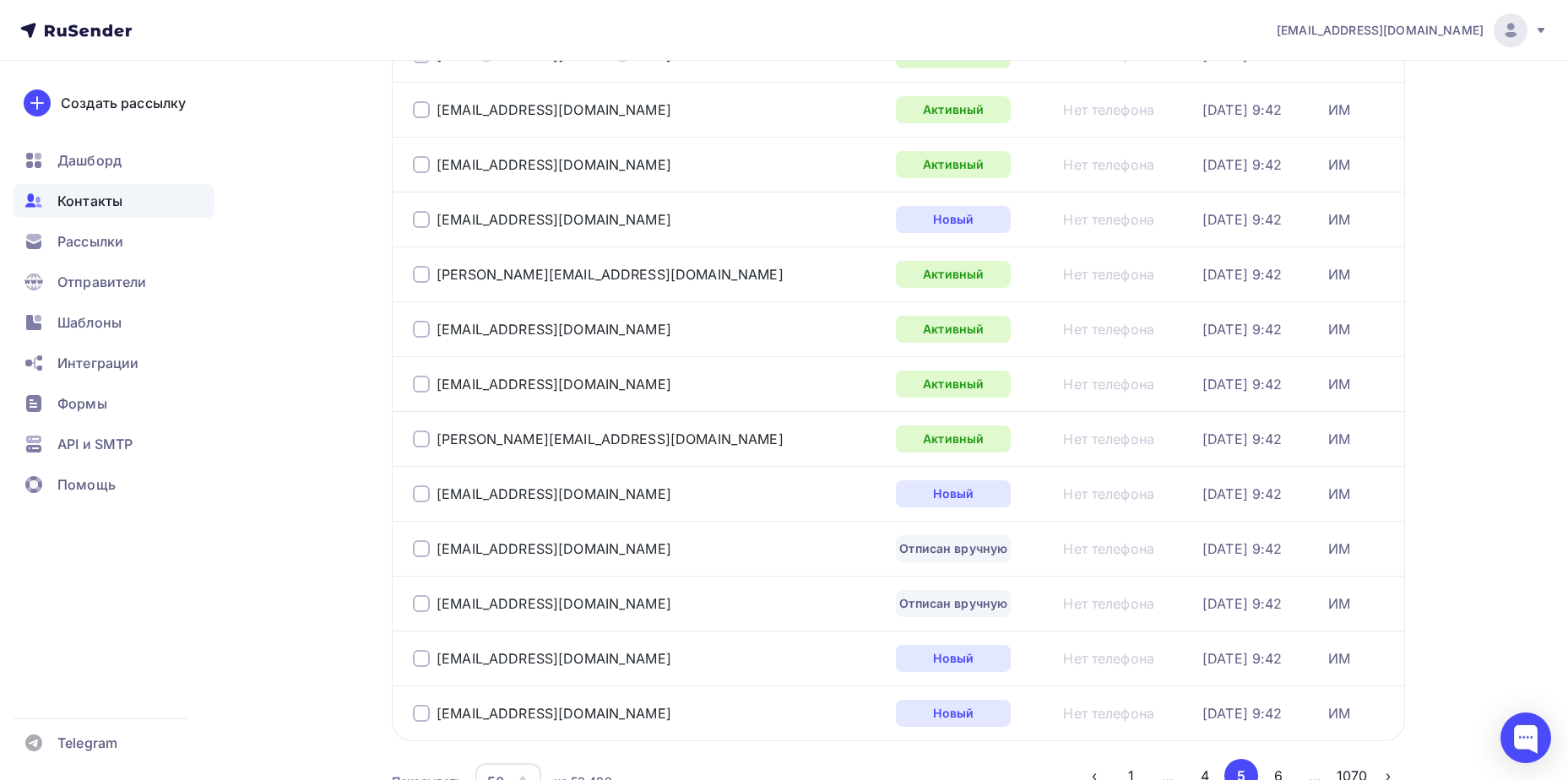
scroll to position [2388, 0]
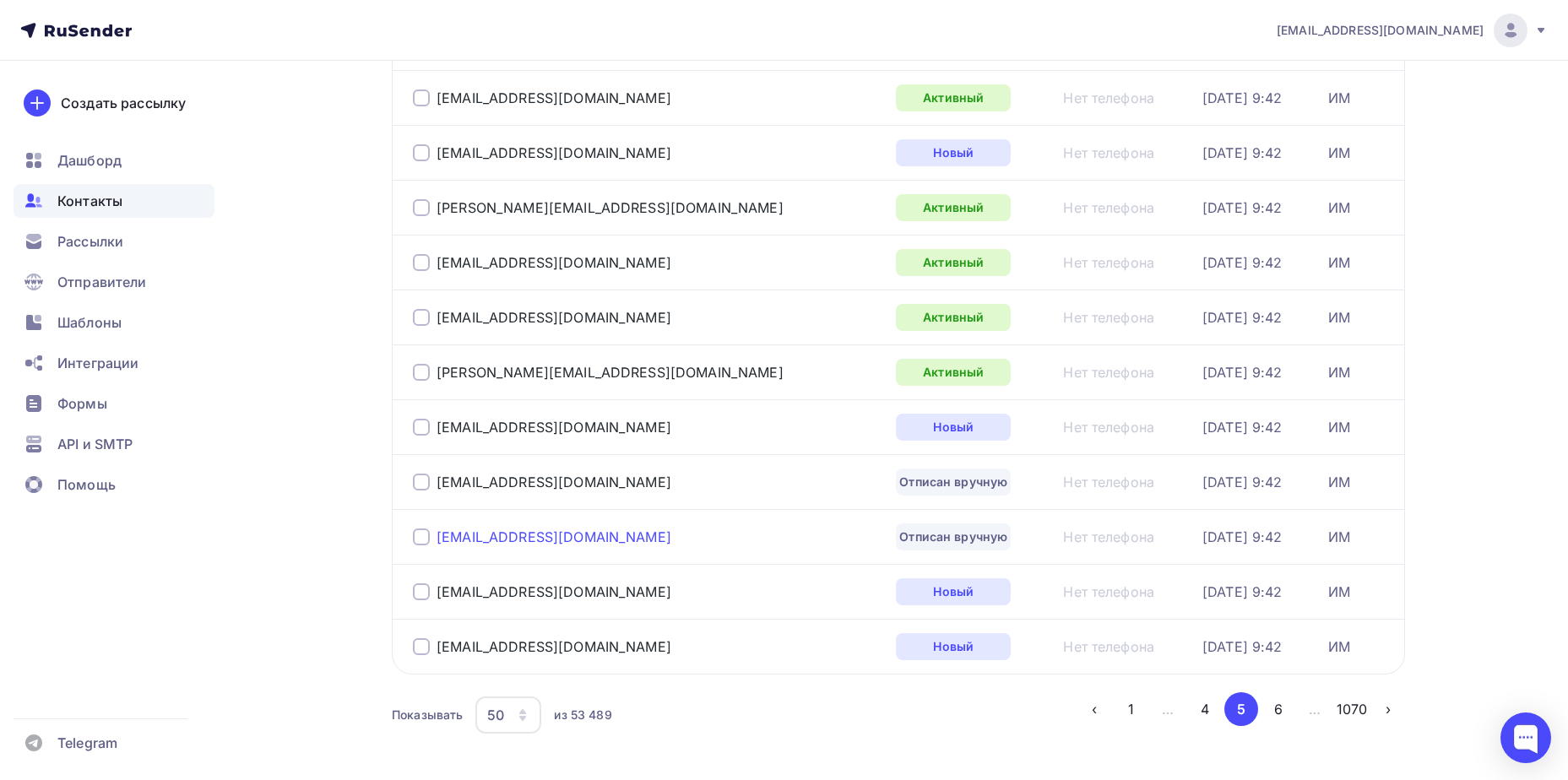
click at [477, 535] on div "[EMAIL_ADDRESS][DOMAIN_NAME]" at bounding box center [553, 537] width 235 height 17
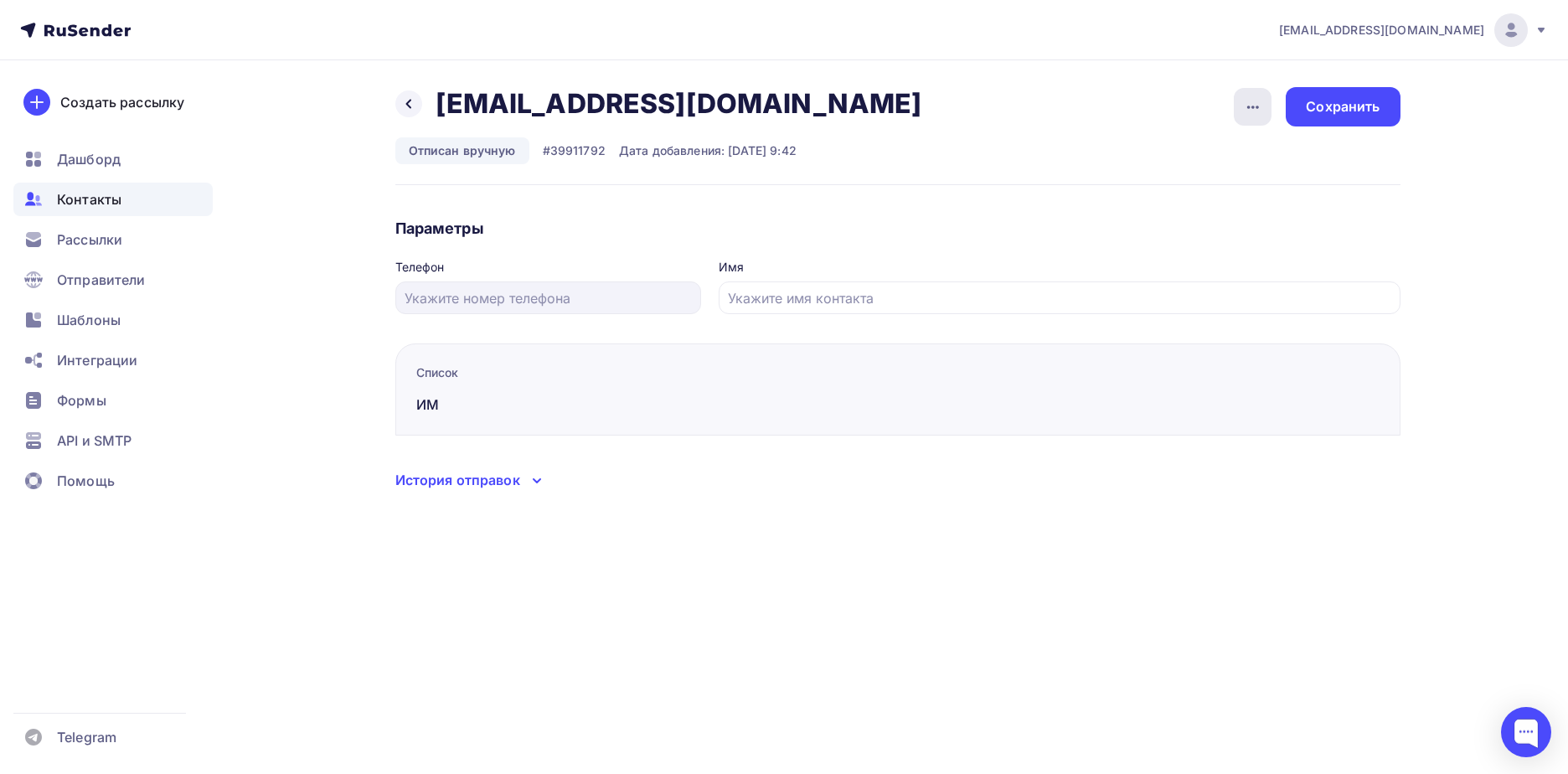
drag, startPoint x: 1261, startPoint y: 101, endPoint x: 1260, endPoint y: 154, distance: 53.0
click at [1260, 102] on icon "button" at bounding box center [1252, 106] width 20 height 20
click at [1260, 188] on div "Подписать" at bounding box center [1187, 192] width 160 height 20
click at [1357, 114] on div "Сохранить" at bounding box center [1342, 106] width 74 height 19
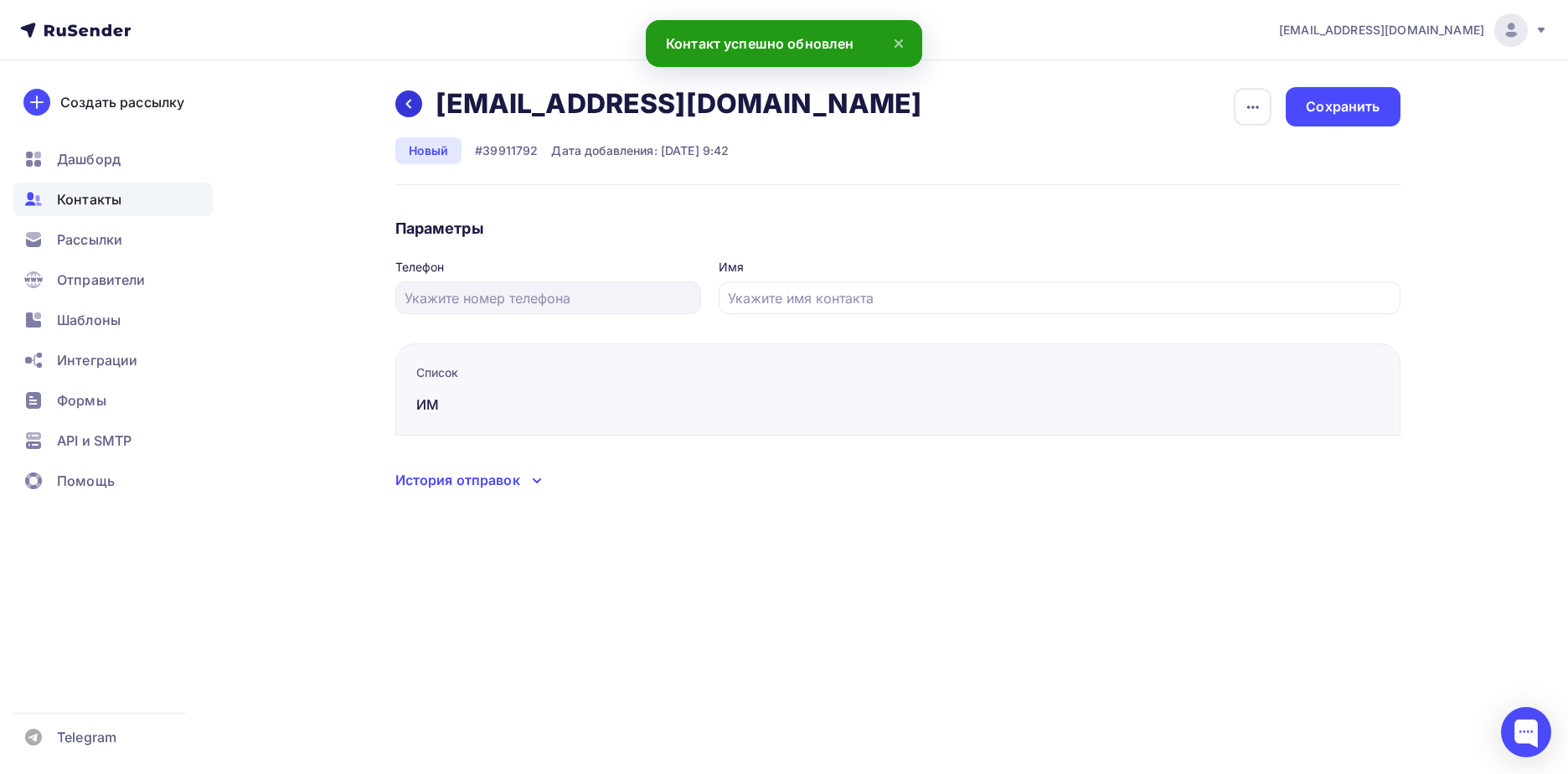
click at [413, 101] on icon at bounding box center [408, 104] width 13 height 13
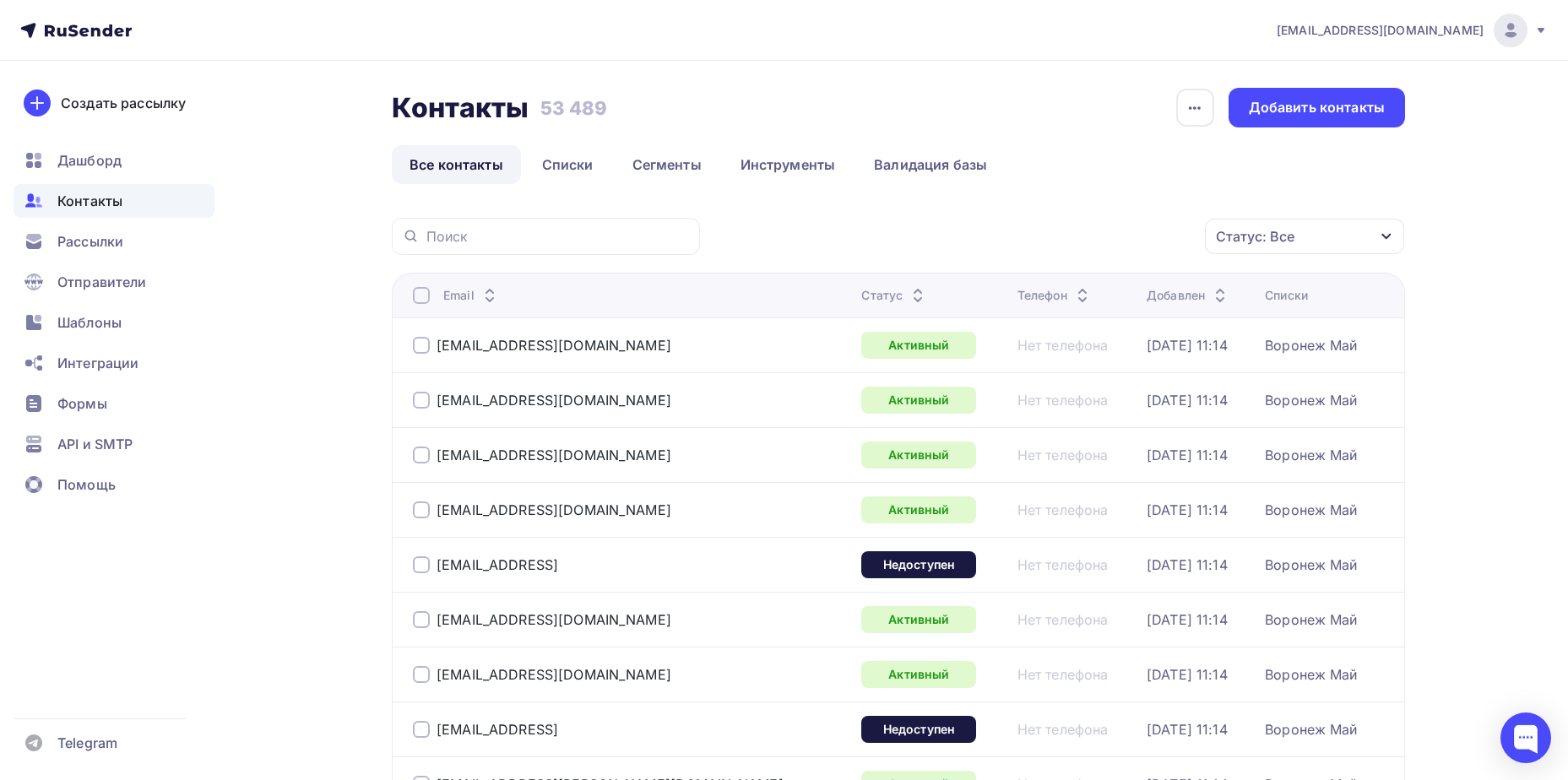
drag, startPoint x: 1567, startPoint y: 82, endPoint x: 1567, endPoint y: 93, distance: 11.0
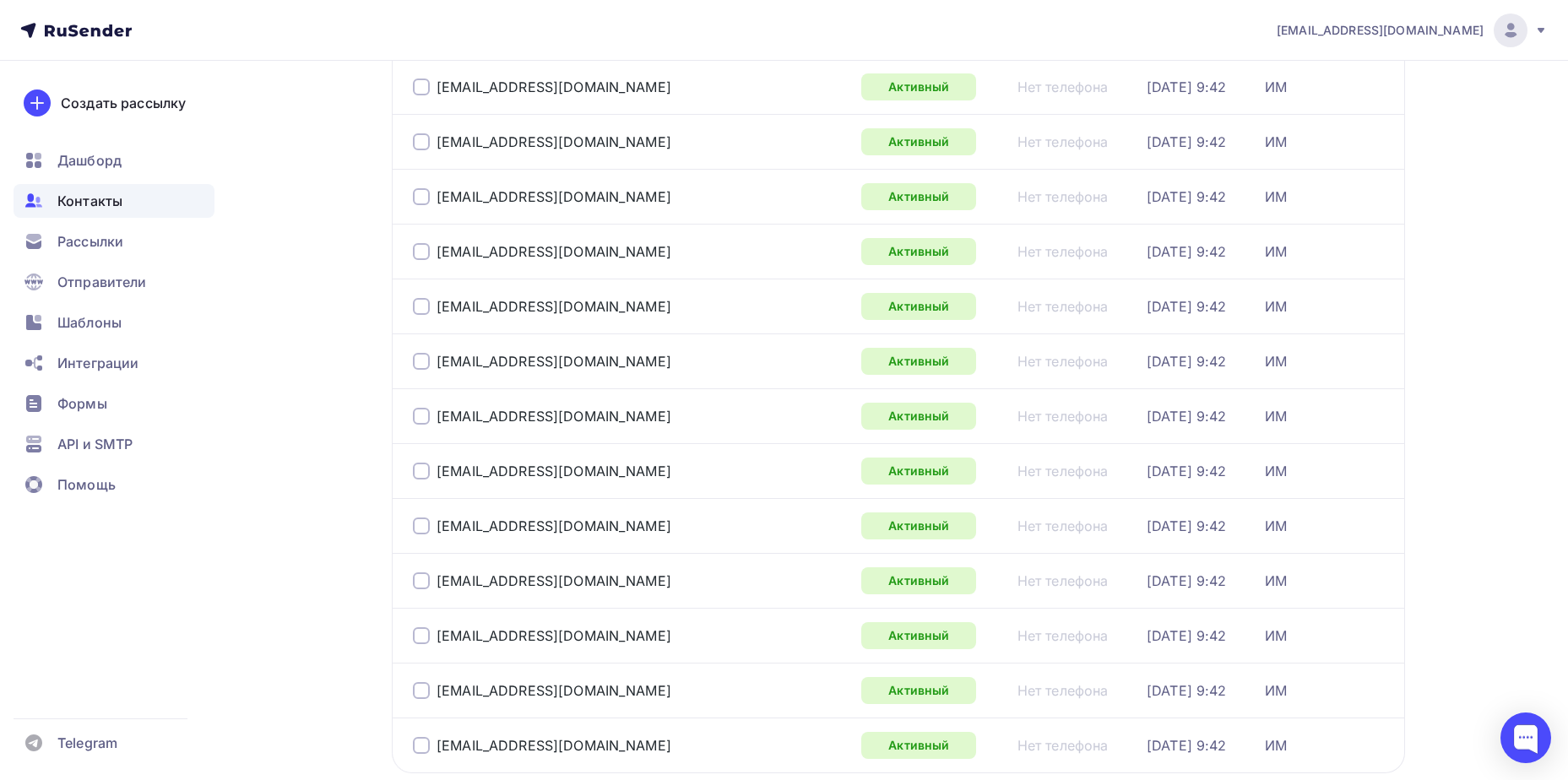
scroll to position [2455, 0]
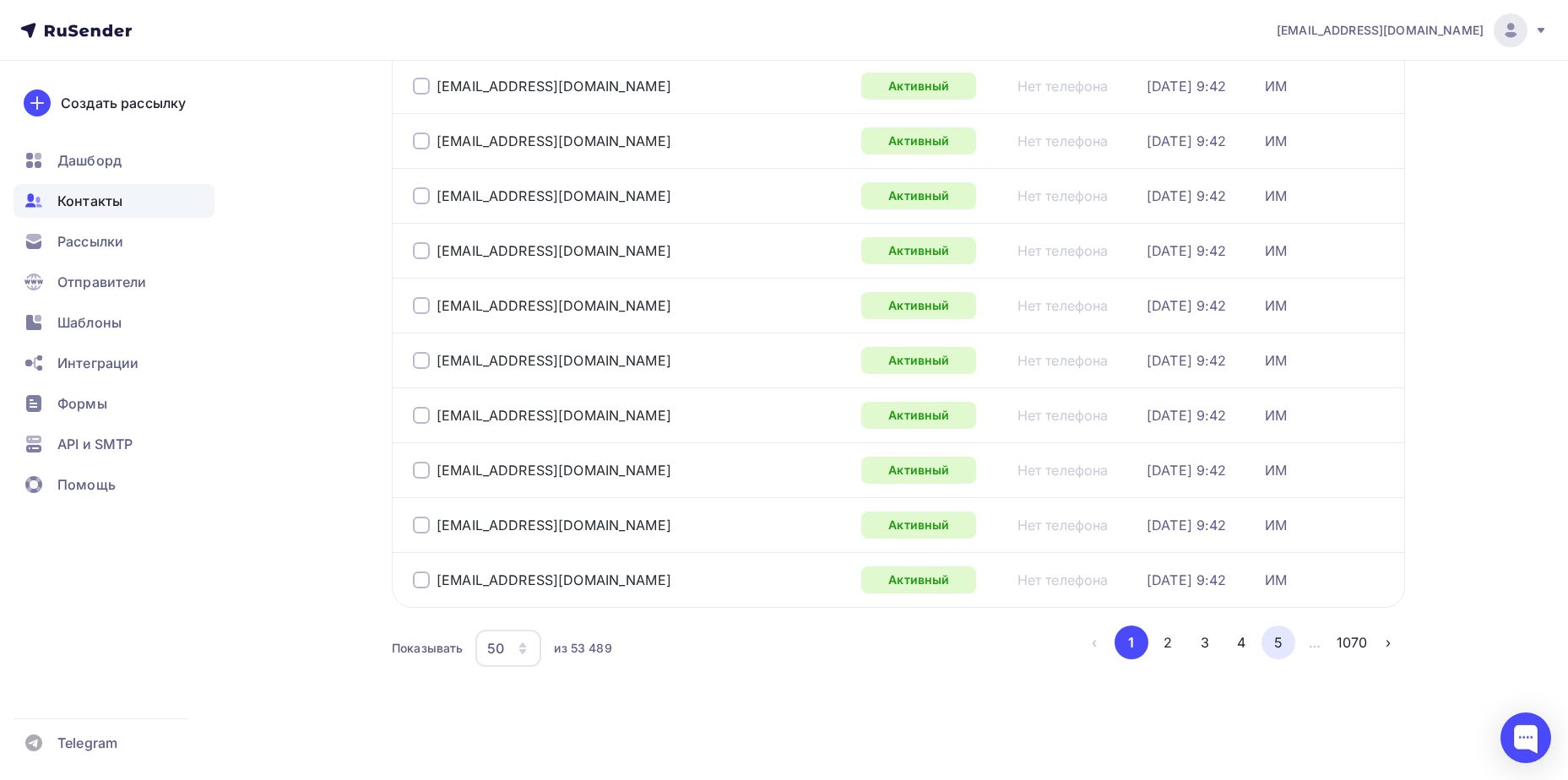
click at [1267, 635] on button "5" at bounding box center [1278, 642] width 34 height 33
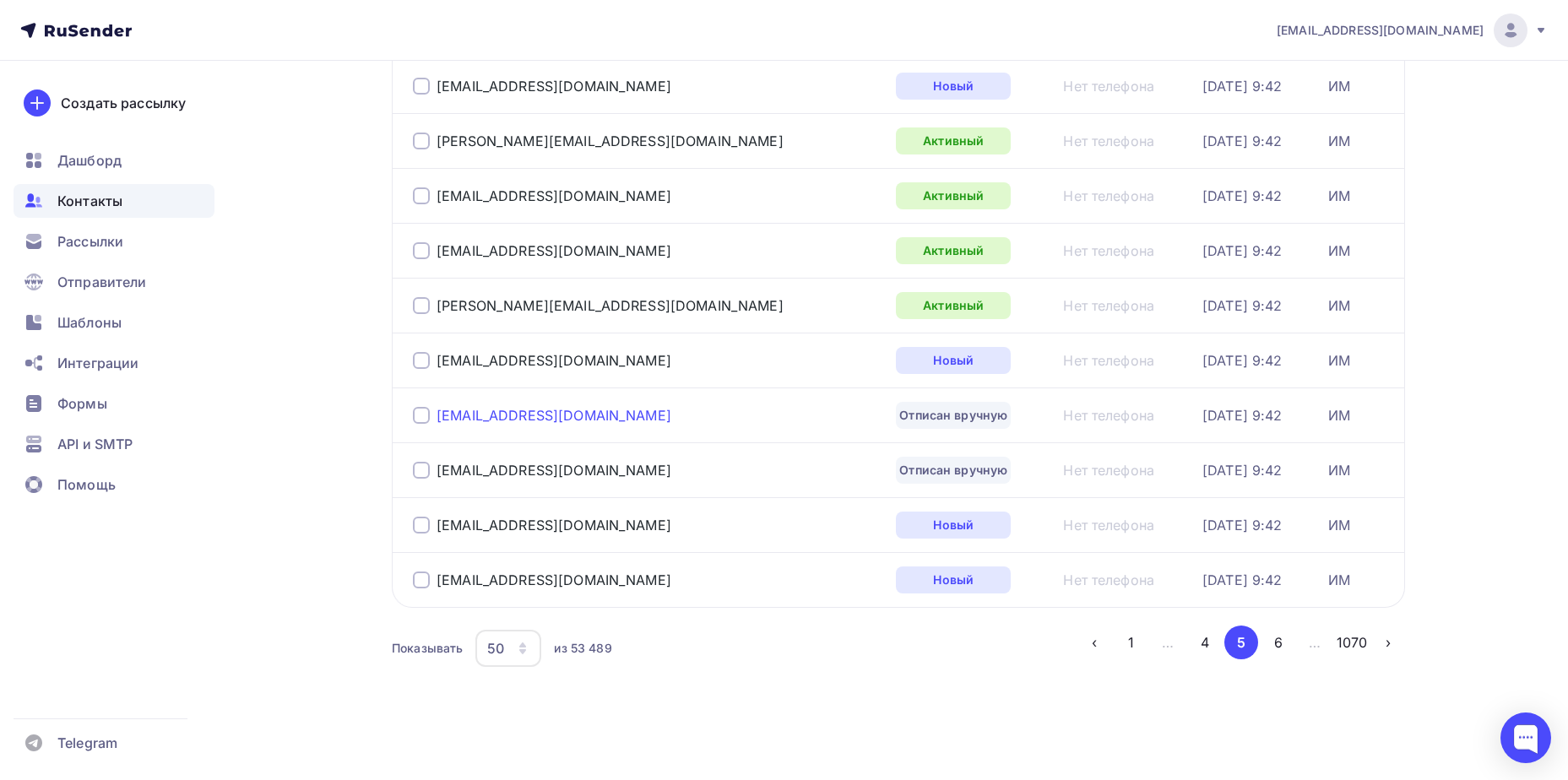
click at [506, 412] on div "[EMAIL_ADDRESS][DOMAIN_NAME]" at bounding box center [553, 415] width 235 height 17
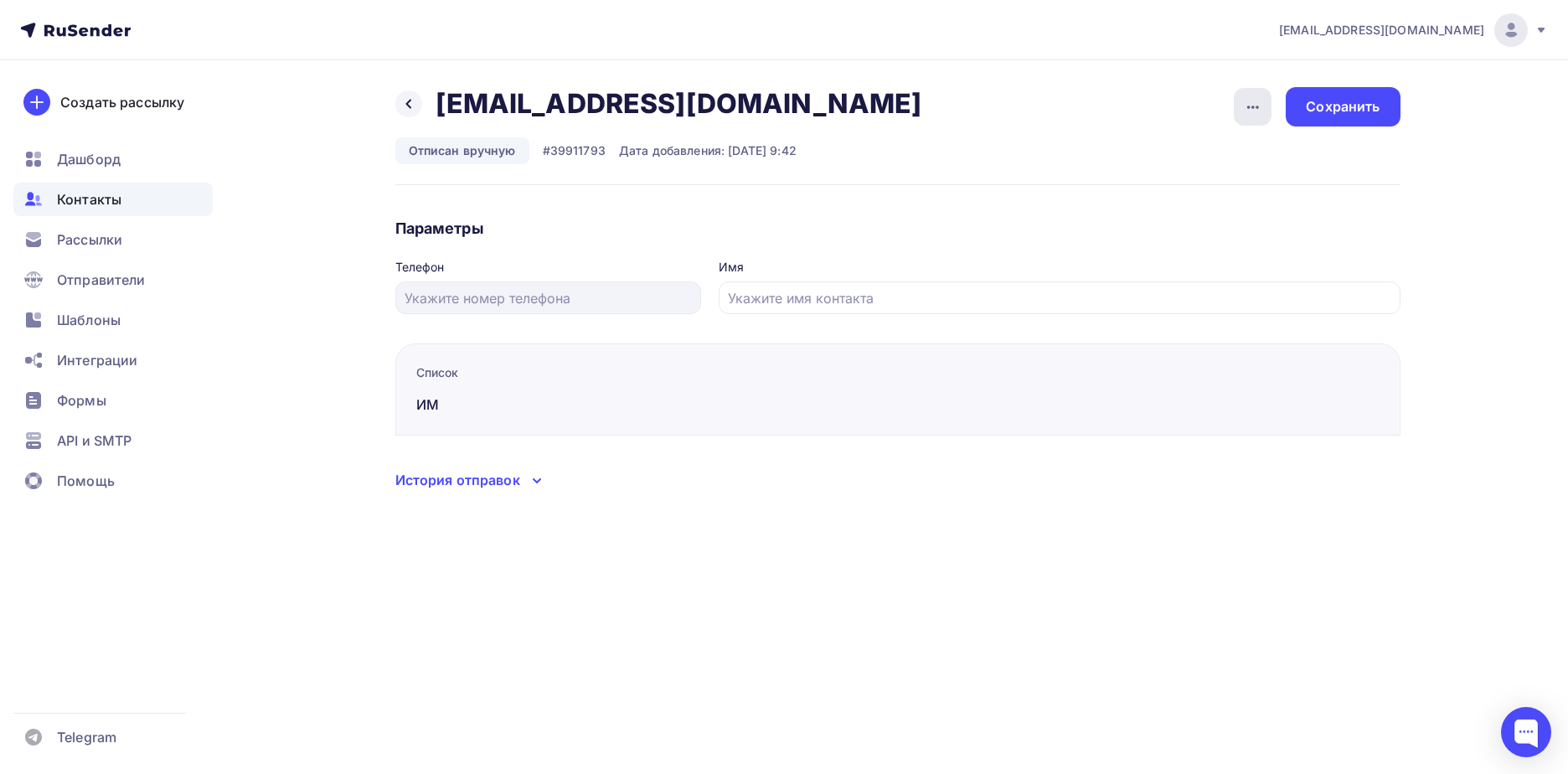
click at [1248, 110] on icon "button" at bounding box center [1252, 106] width 20 height 20
click at [1209, 198] on div "Подписать" at bounding box center [1187, 192] width 160 height 20
click at [1358, 117] on div "Сохранить" at bounding box center [1342, 106] width 114 height 39
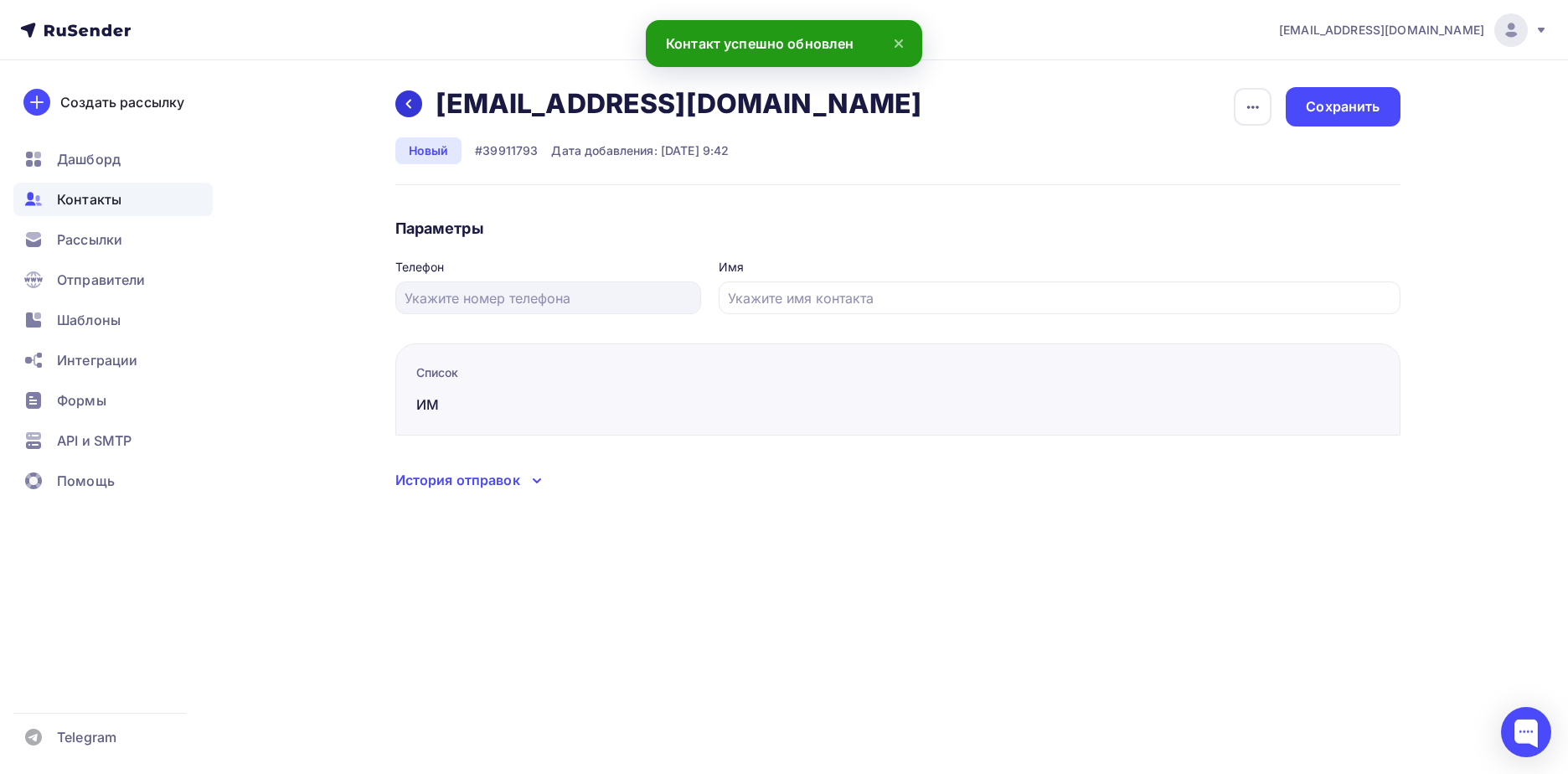
click at [406, 108] on icon at bounding box center [408, 104] width 13 height 13
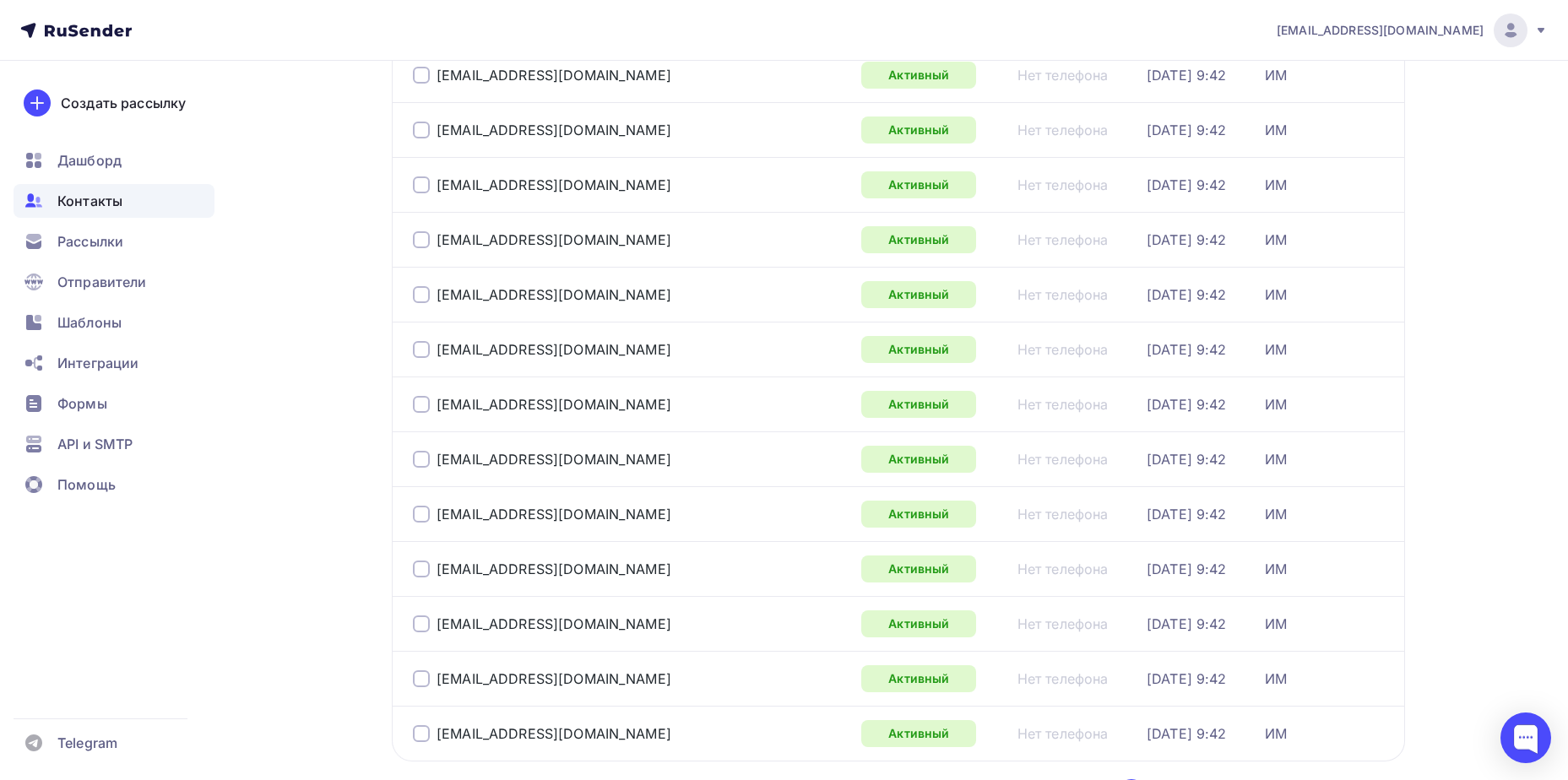
scroll to position [2455, 0]
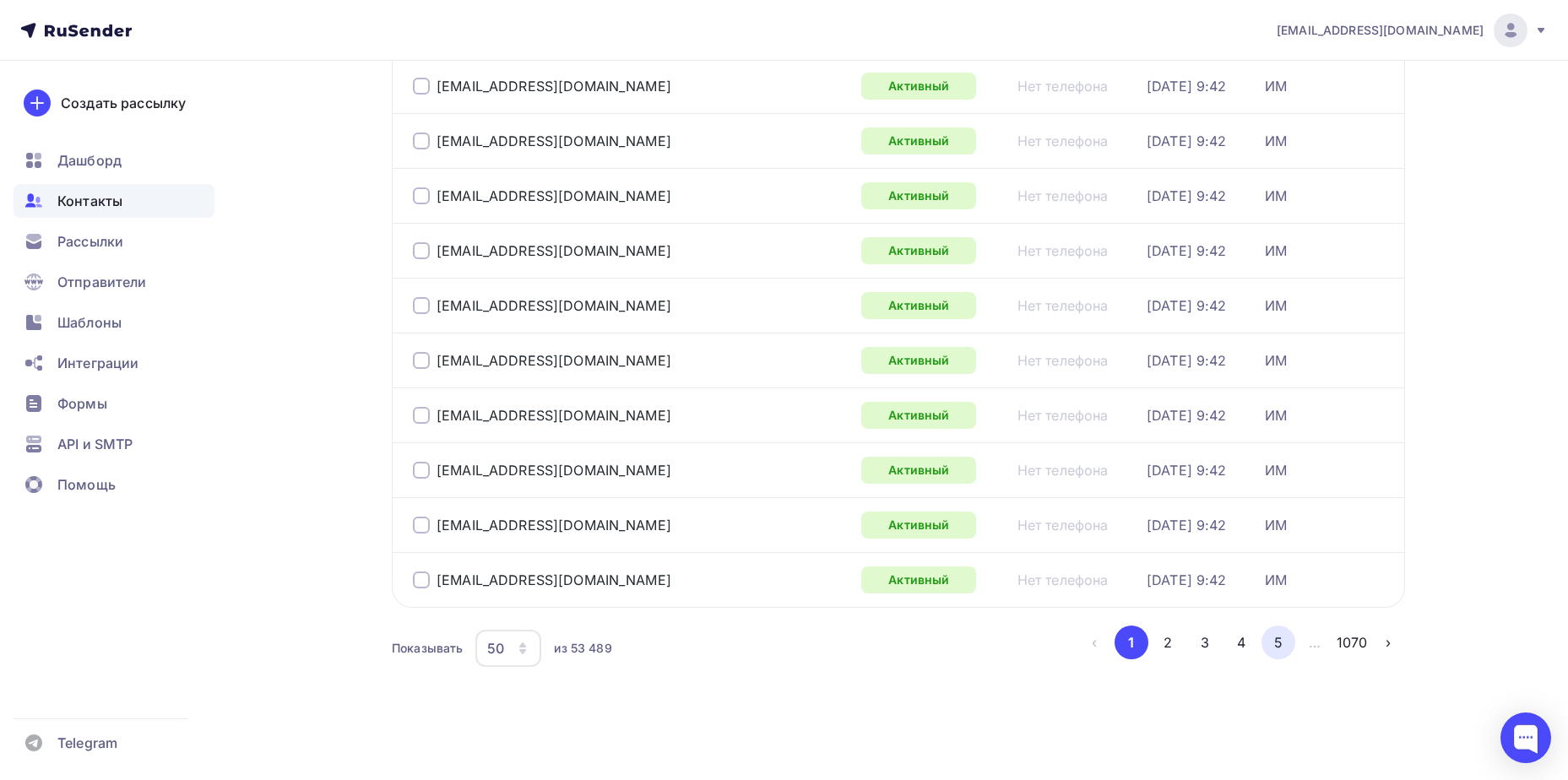
click at [1275, 638] on button "5" at bounding box center [1278, 642] width 34 height 33
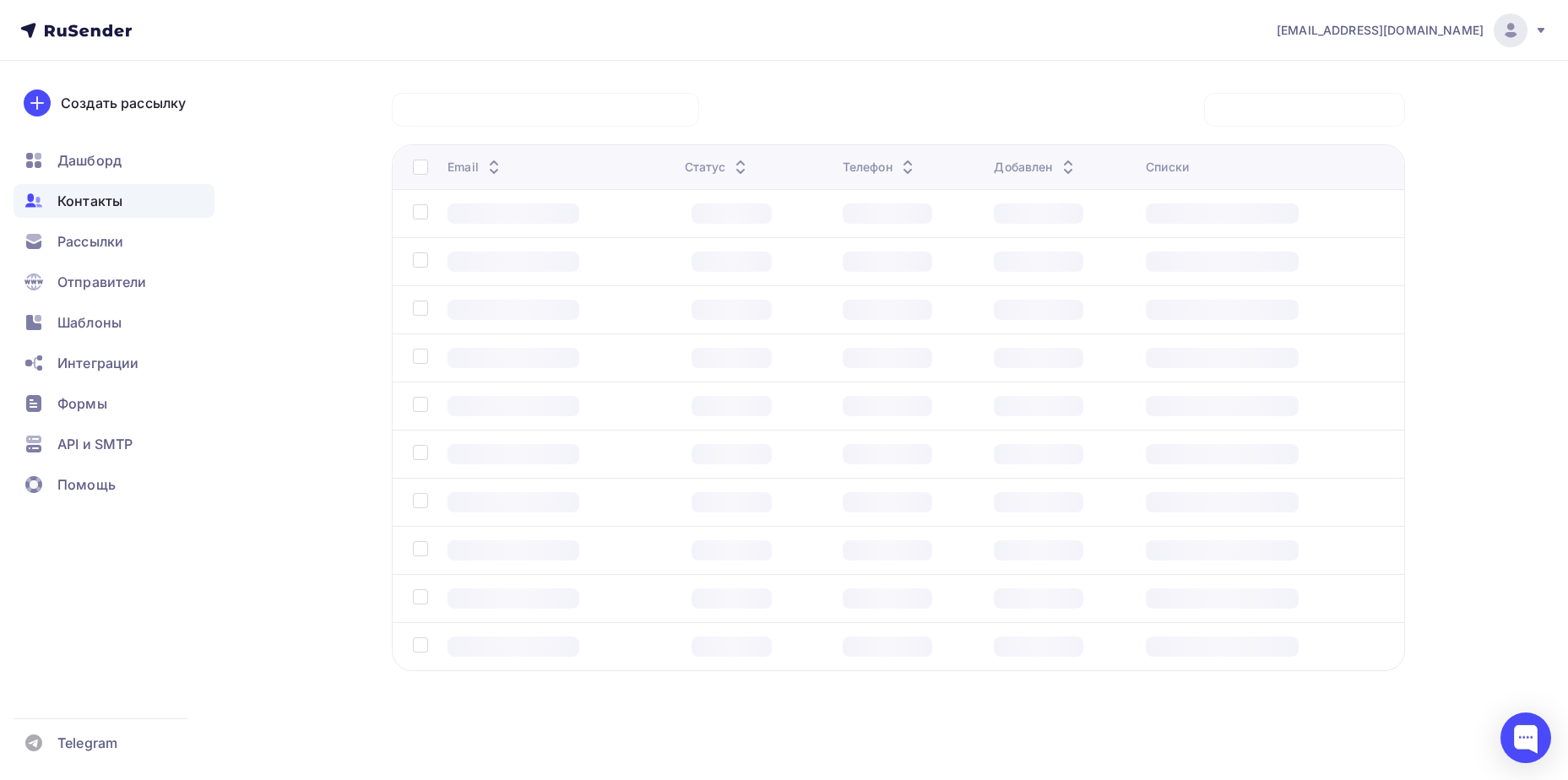
scroll to position [125, 0]
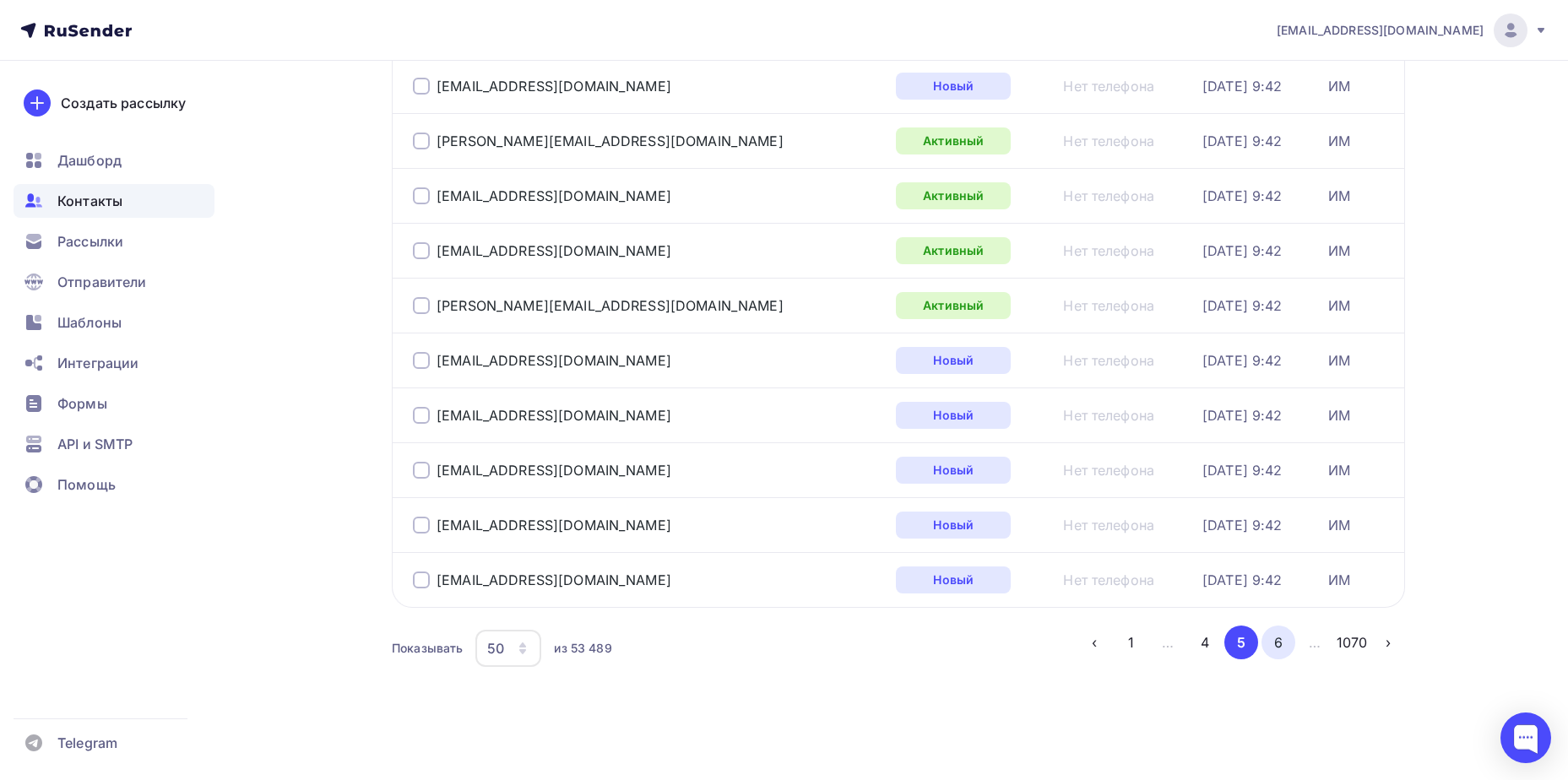
click at [1276, 650] on button "6" at bounding box center [1278, 642] width 34 height 33
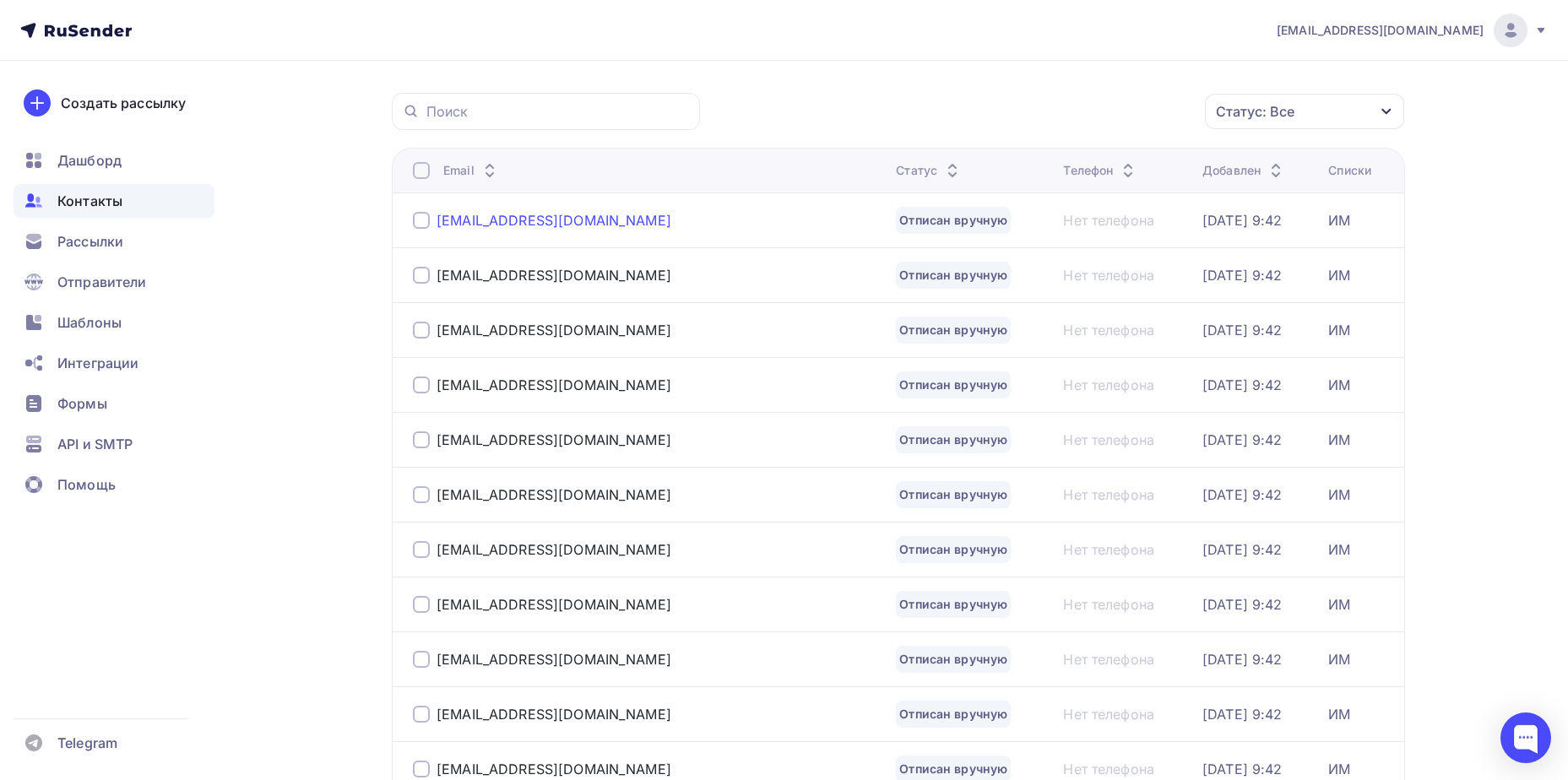
click at [546, 224] on div "[EMAIL_ADDRESS][DOMAIN_NAME]" at bounding box center [553, 220] width 235 height 17
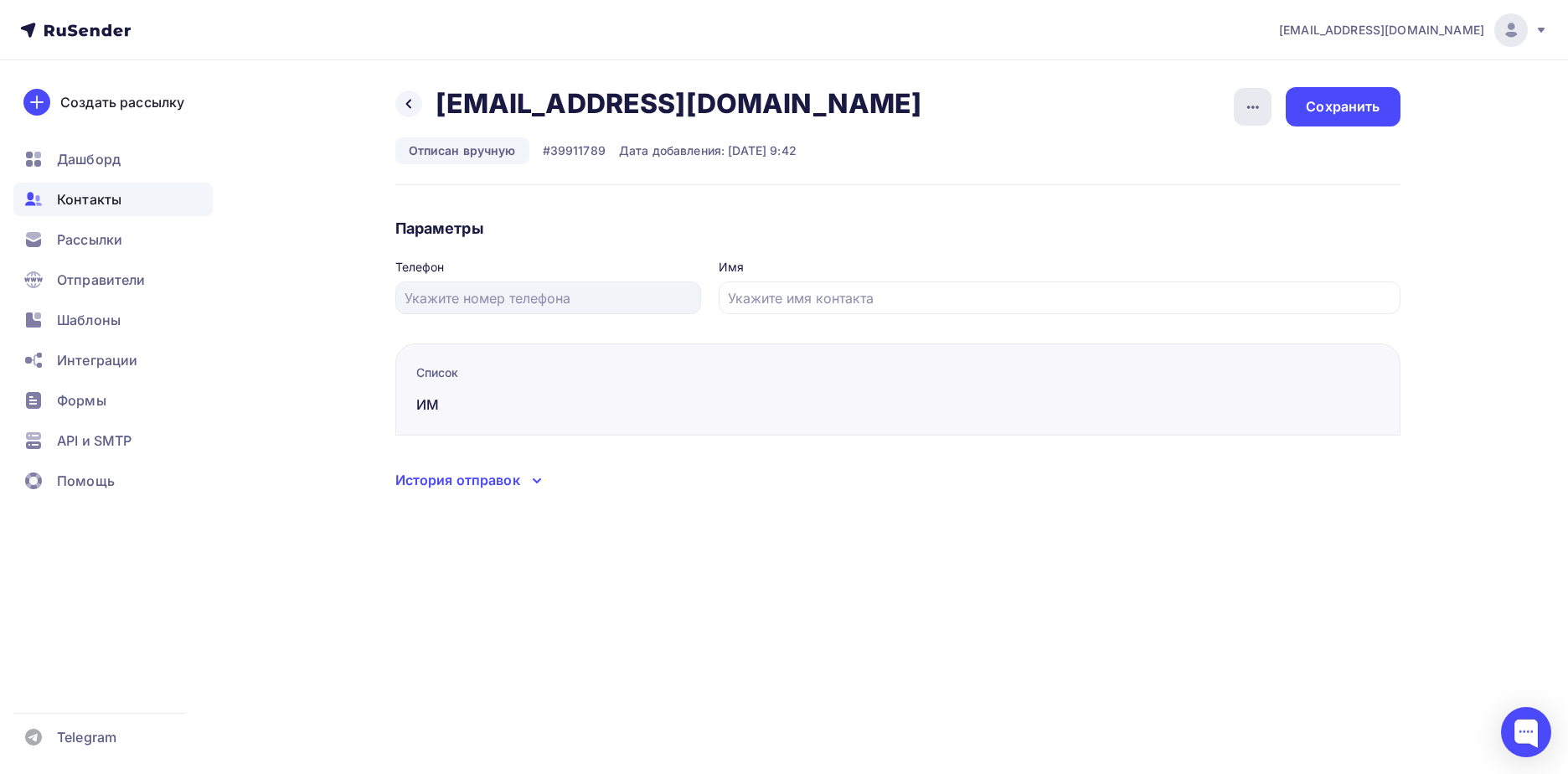
click at [1259, 116] on icon "button" at bounding box center [1252, 106] width 20 height 20
click at [1257, 197] on div "Подписать" at bounding box center [1187, 192] width 160 height 20
click at [1322, 108] on div "Сохранить" at bounding box center [1342, 106] width 74 height 19
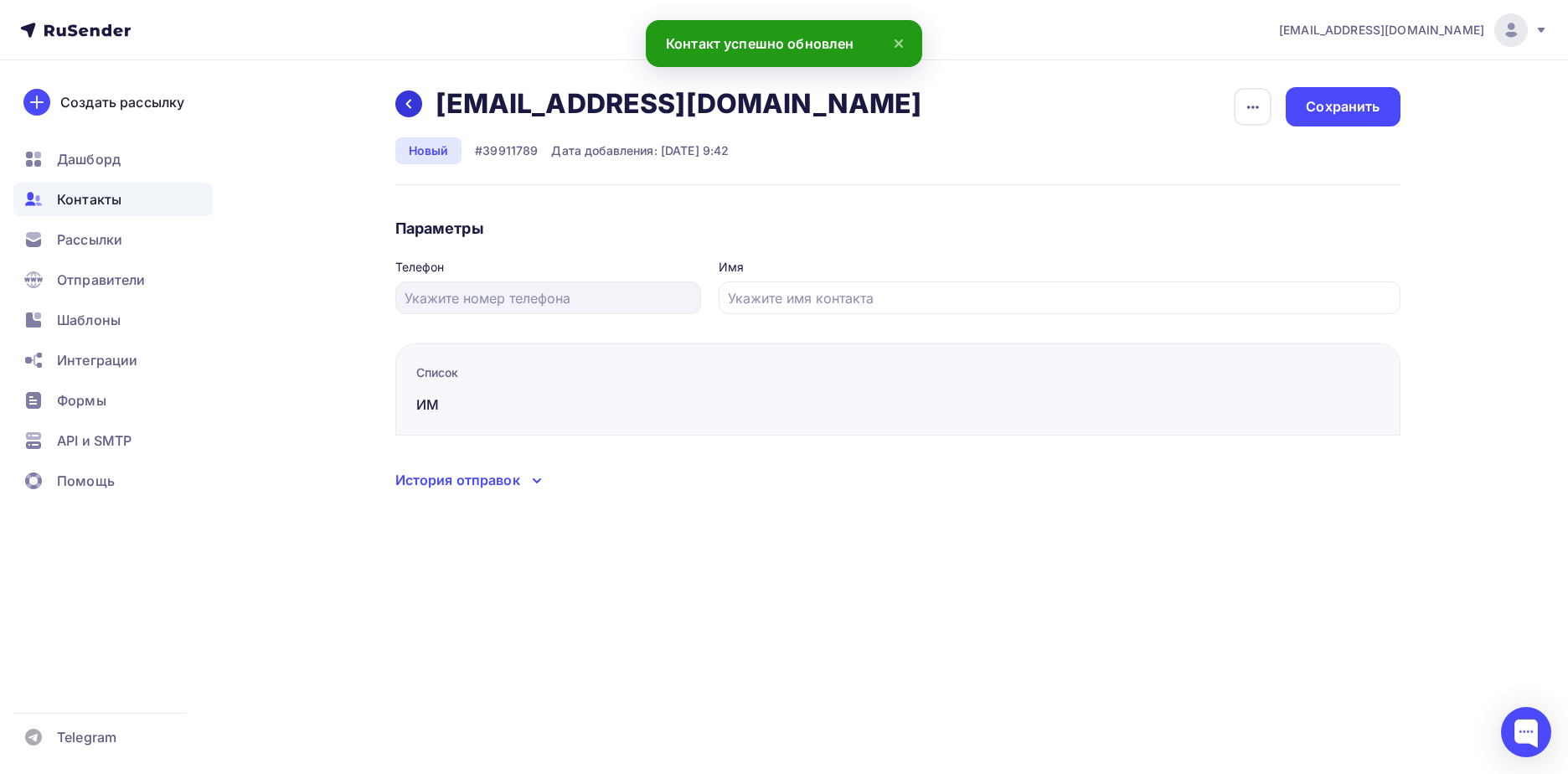
click at [418, 112] on div at bounding box center [408, 104] width 27 height 27
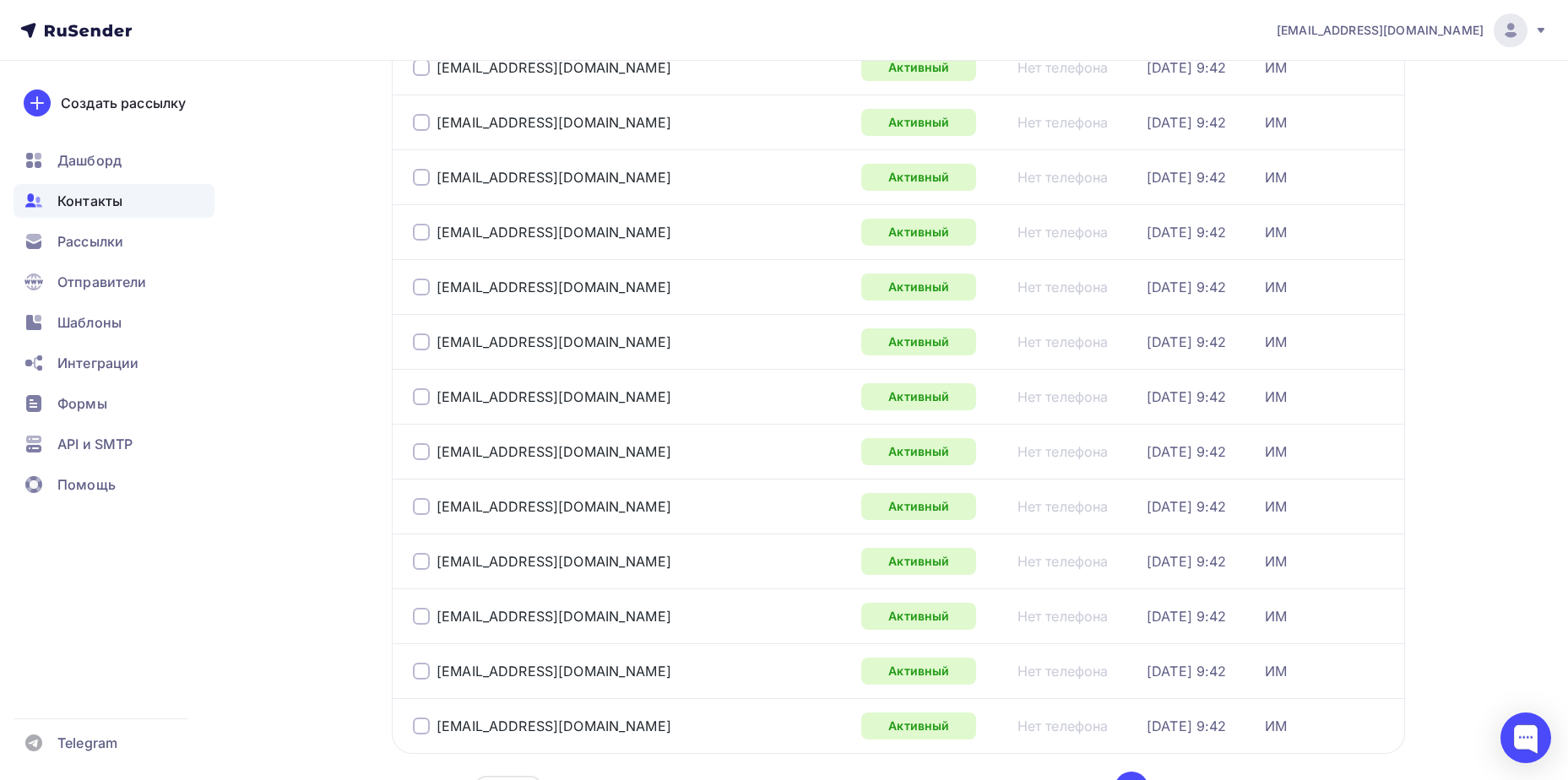
scroll to position [2455, 0]
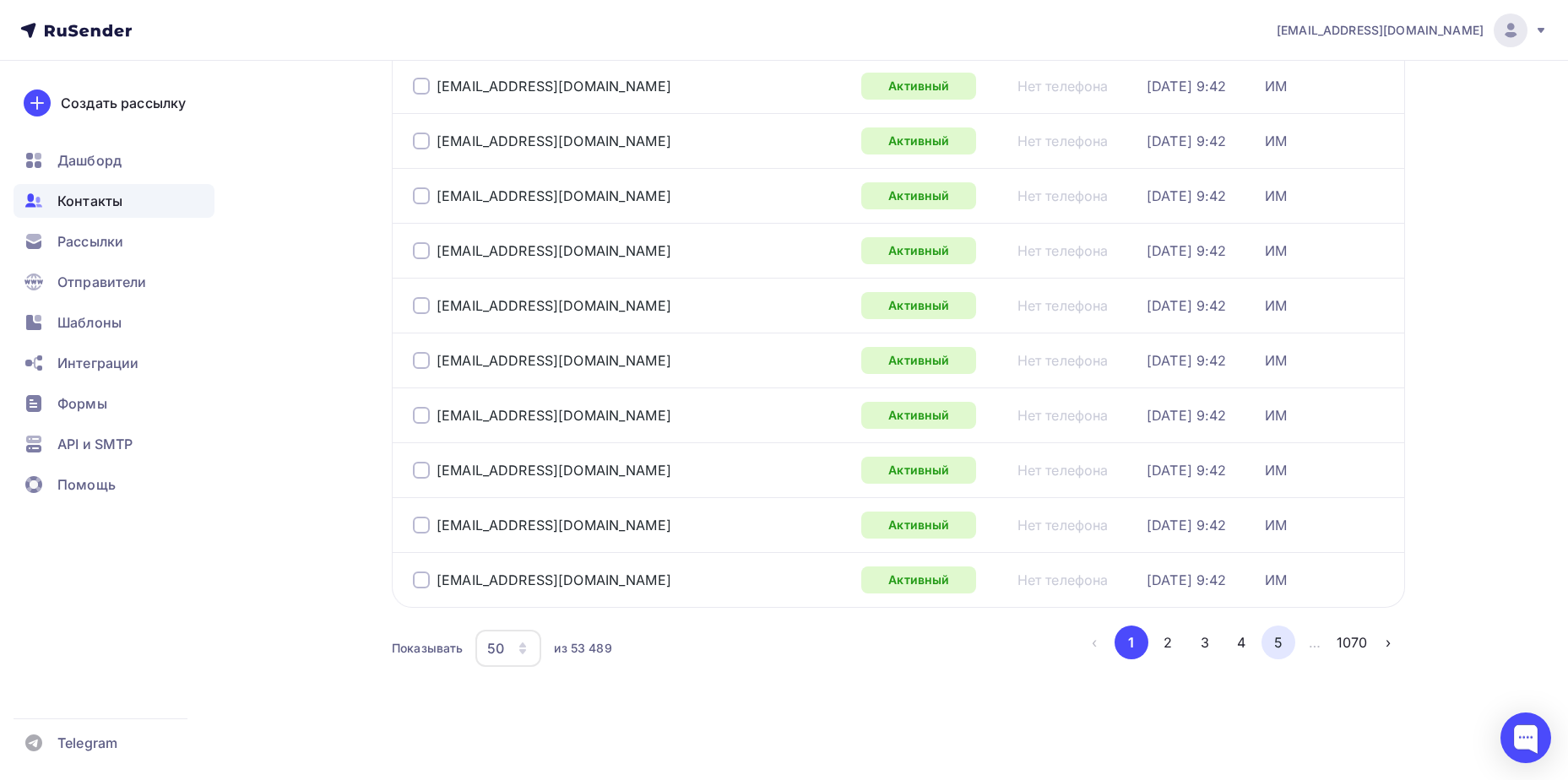
click at [1277, 638] on button "5" at bounding box center [1278, 642] width 34 height 33
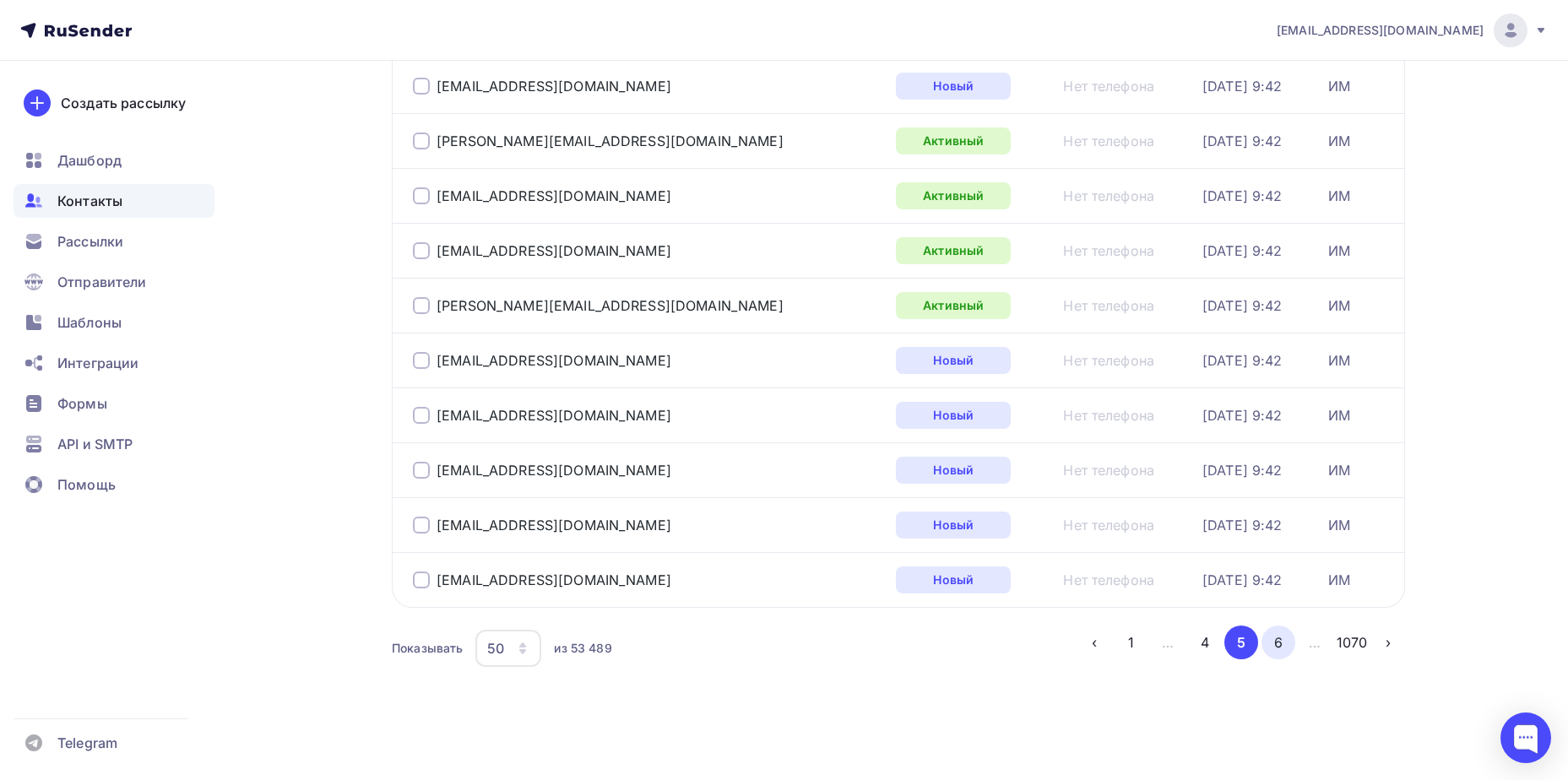
click at [1281, 634] on button "6" at bounding box center [1278, 642] width 34 height 33
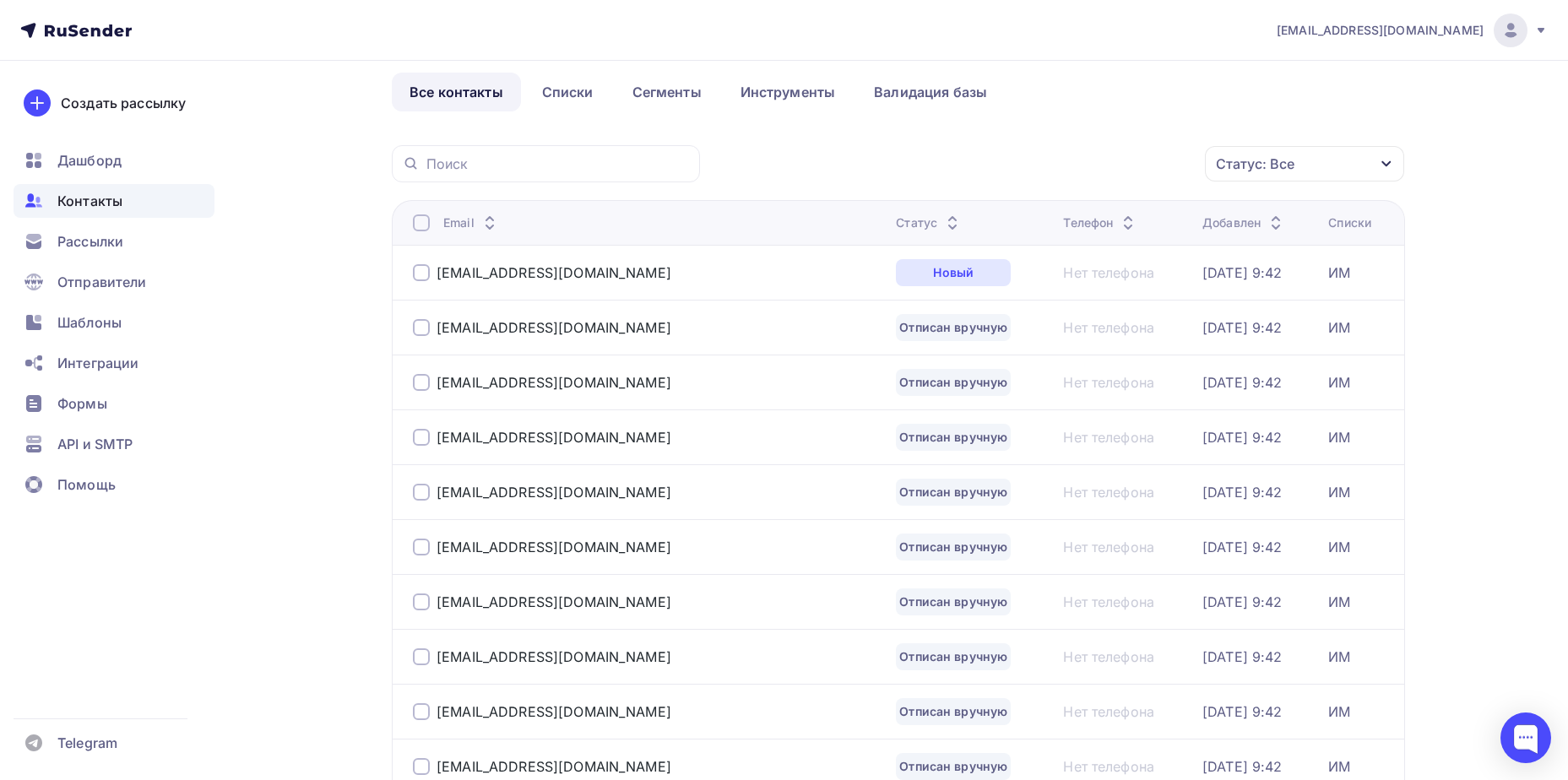
scroll to position [0, 0]
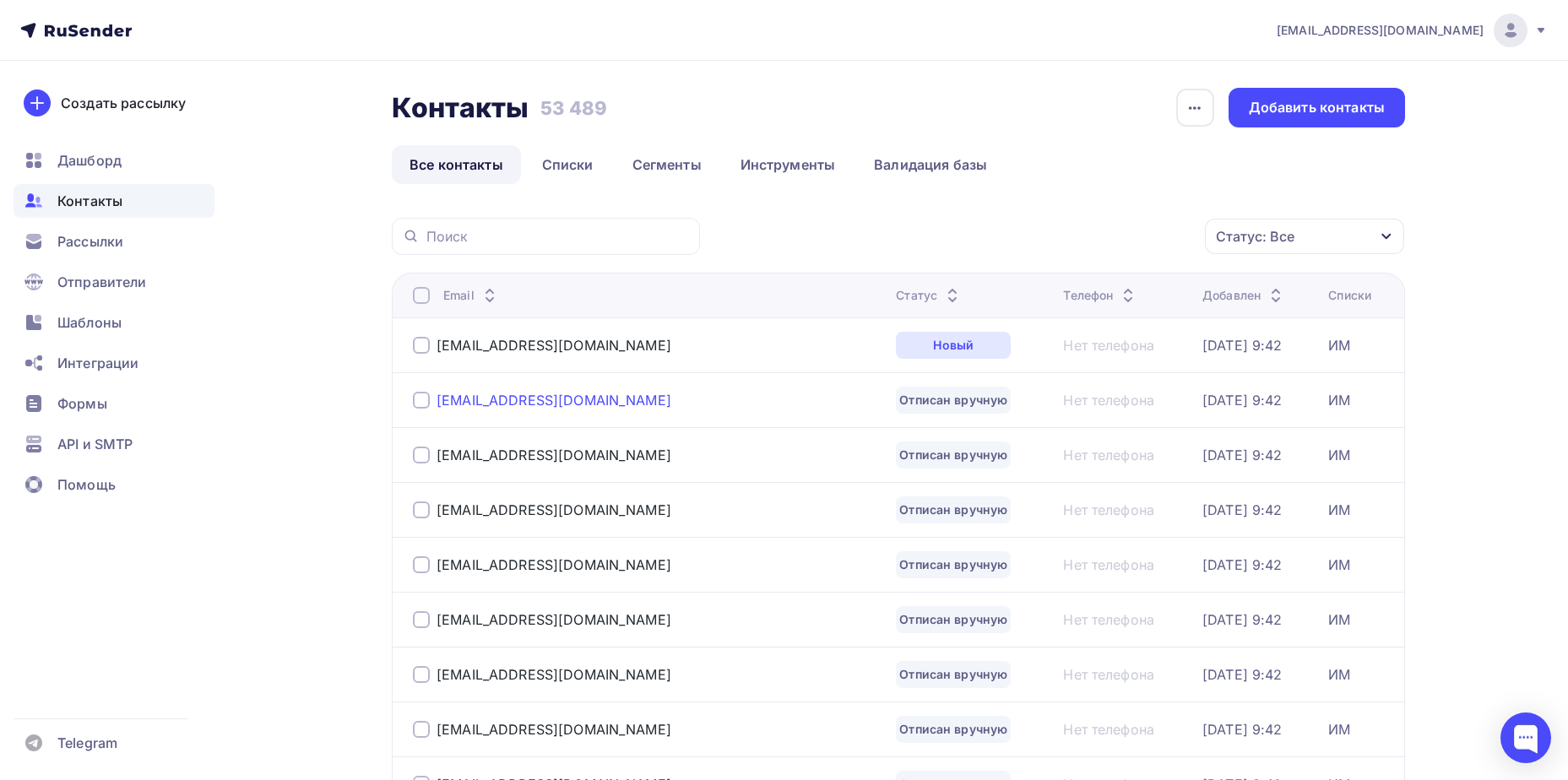
click at [503, 403] on div "[EMAIL_ADDRESS][DOMAIN_NAME]" at bounding box center [553, 400] width 235 height 17
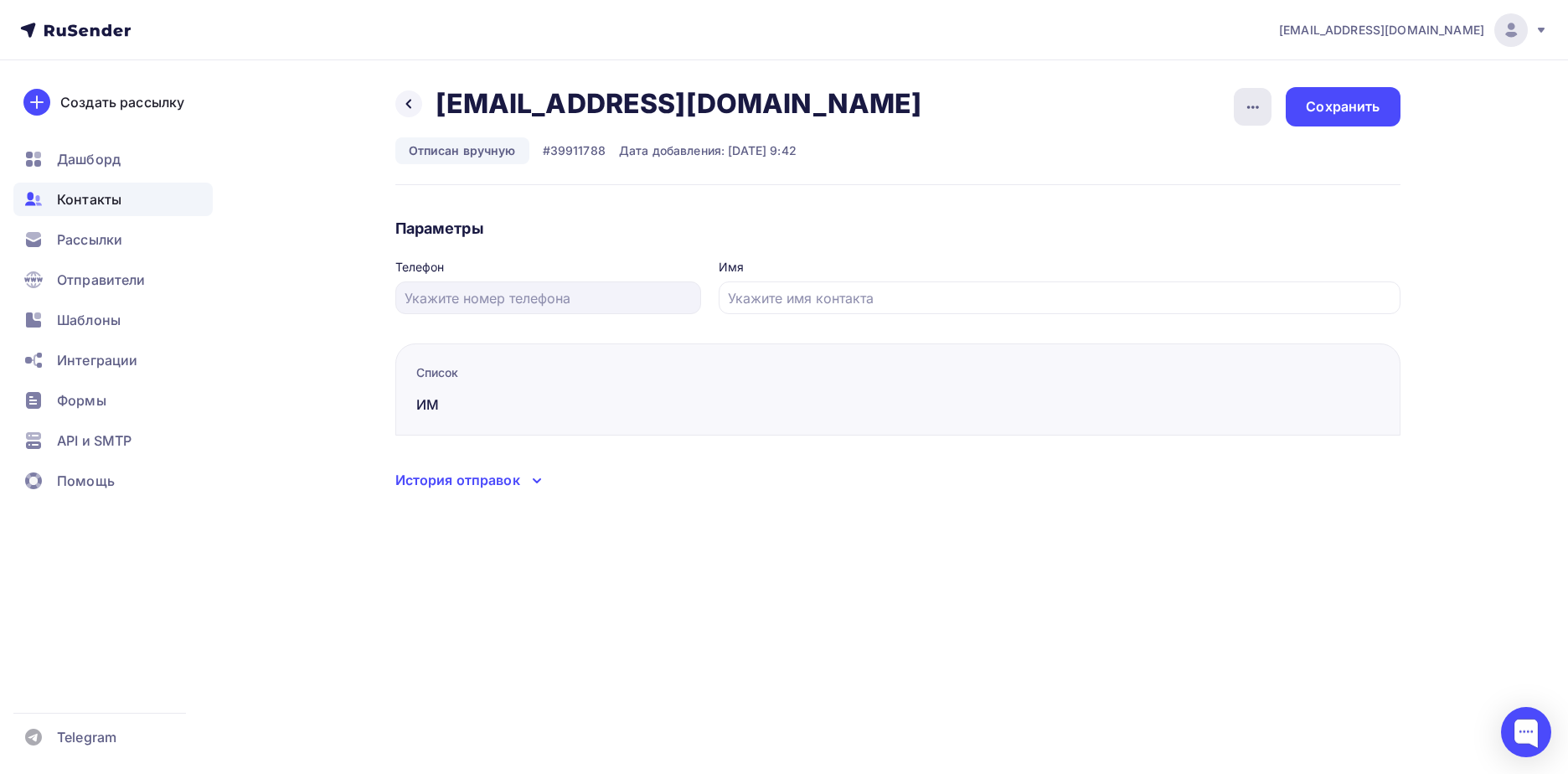
click at [1250, 99] on icon "button" at bounding box center [1252, 106] width 20 height 20
click at [1193, 202] on div "Подписать" at bounding box center [1187, 192] width 160 height 20
click at [1309, 113] on div "Сохранить" at bounding box center [1342, 106] width 74 height 19
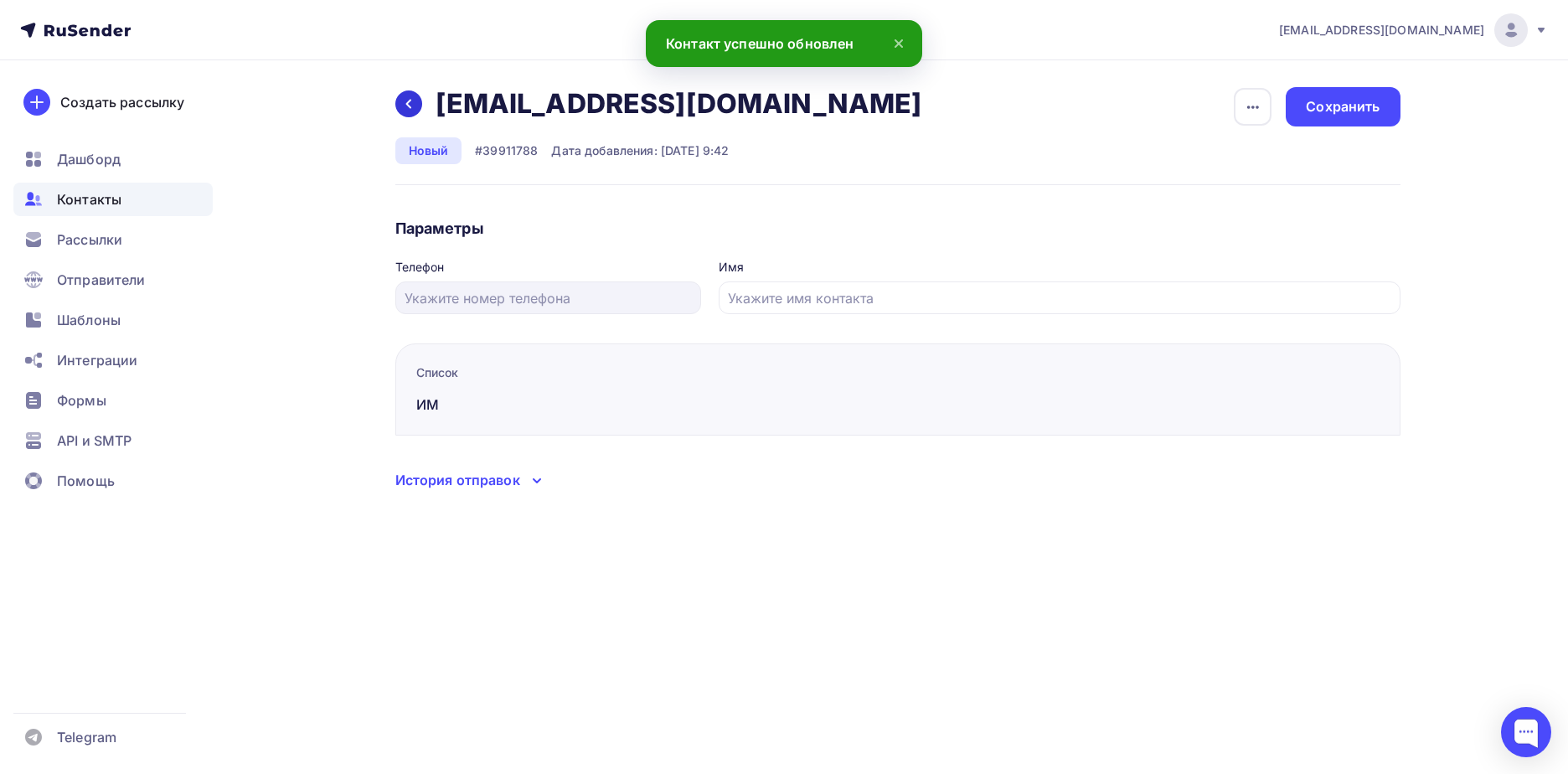
click at [402, 105] on icon at bounding box center [408, 104] width 13 height 13
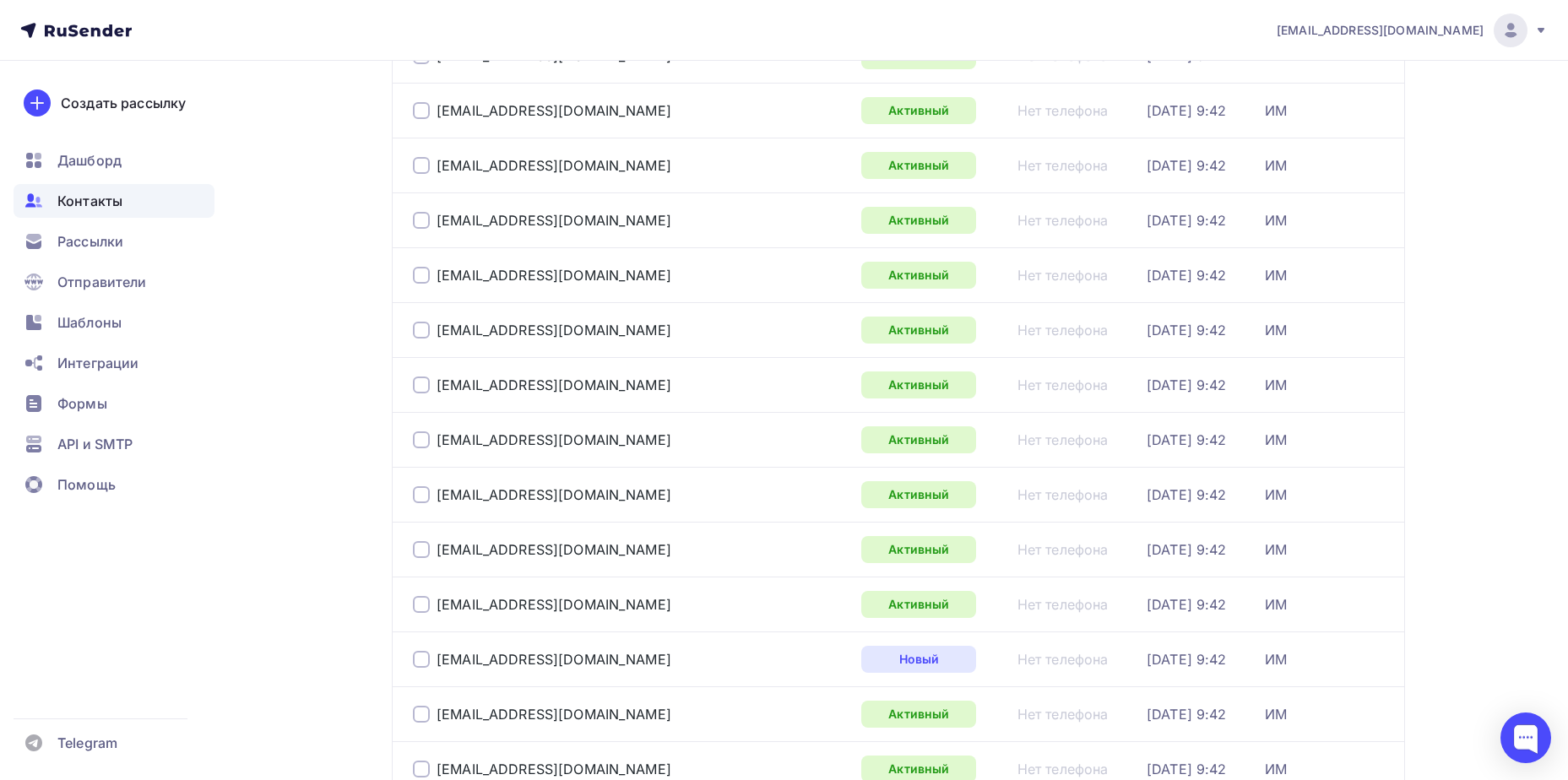
scroll to position [2455, 0]
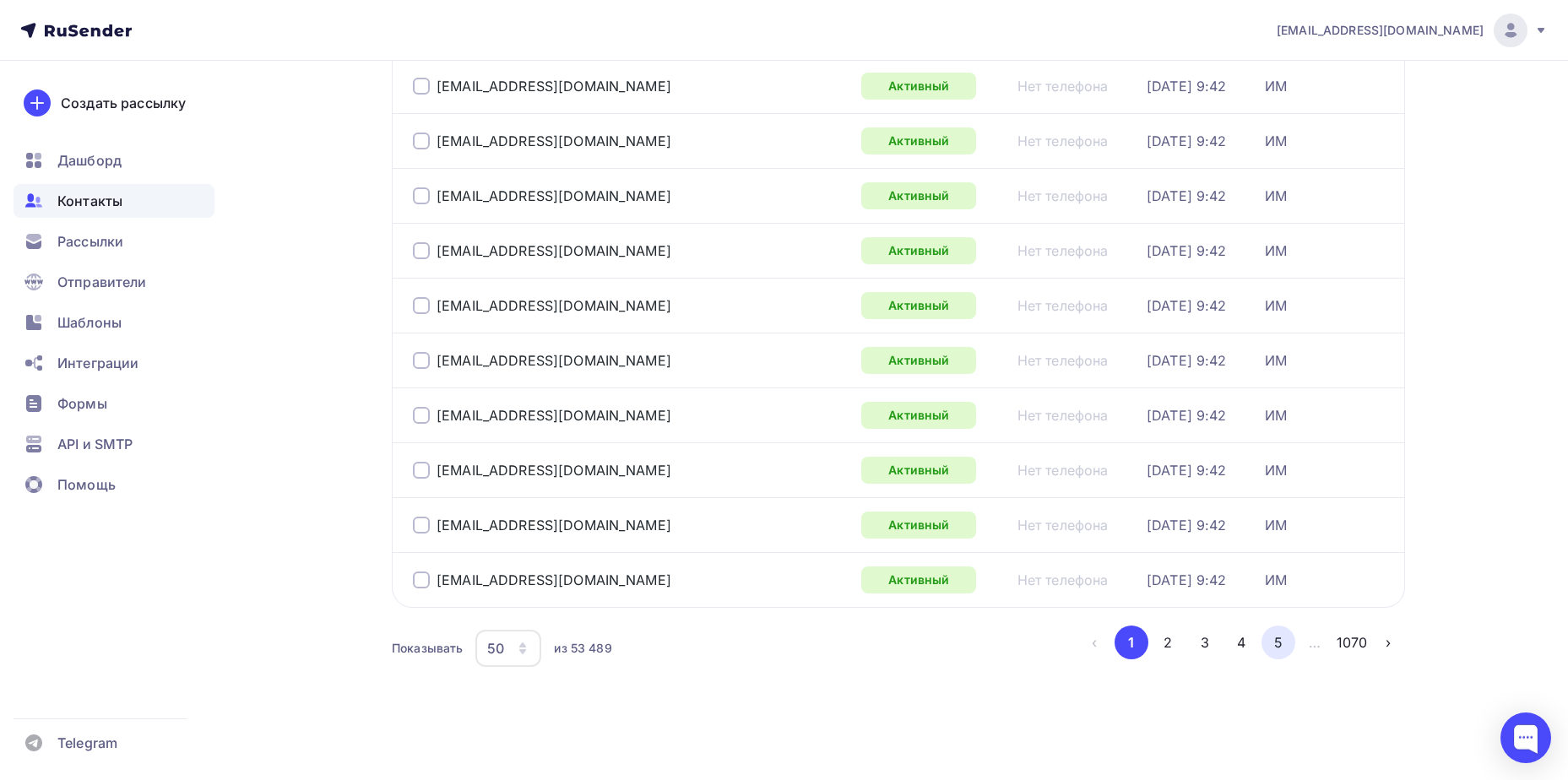
click at [1279, 644] on button "5" at bounding box center [1278, 642] width 34 height 33
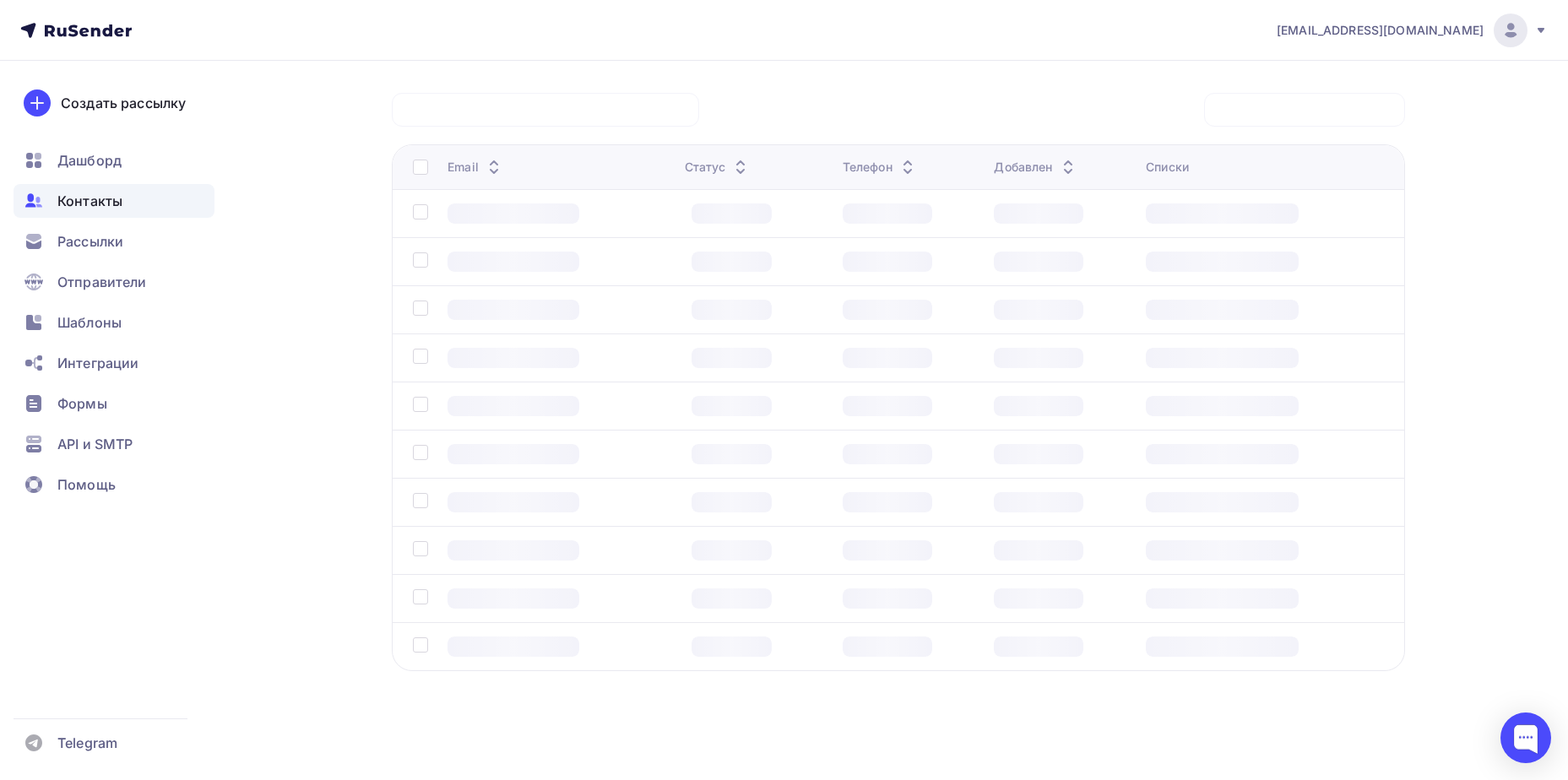
scroll to position [125, 0]
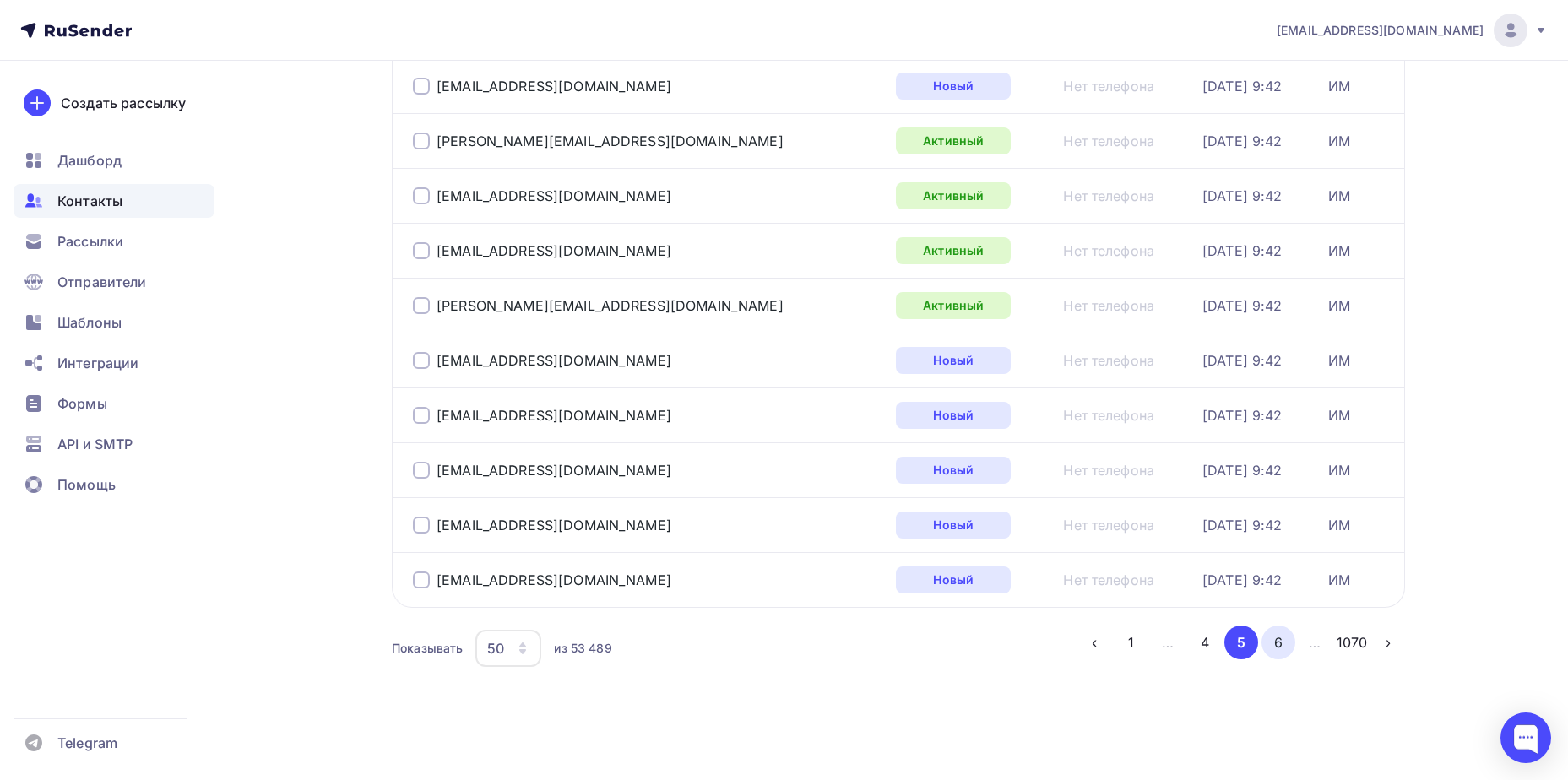
click at [1275, 646] on button "6" at bounding box center [1278, 642] width 34 height 33
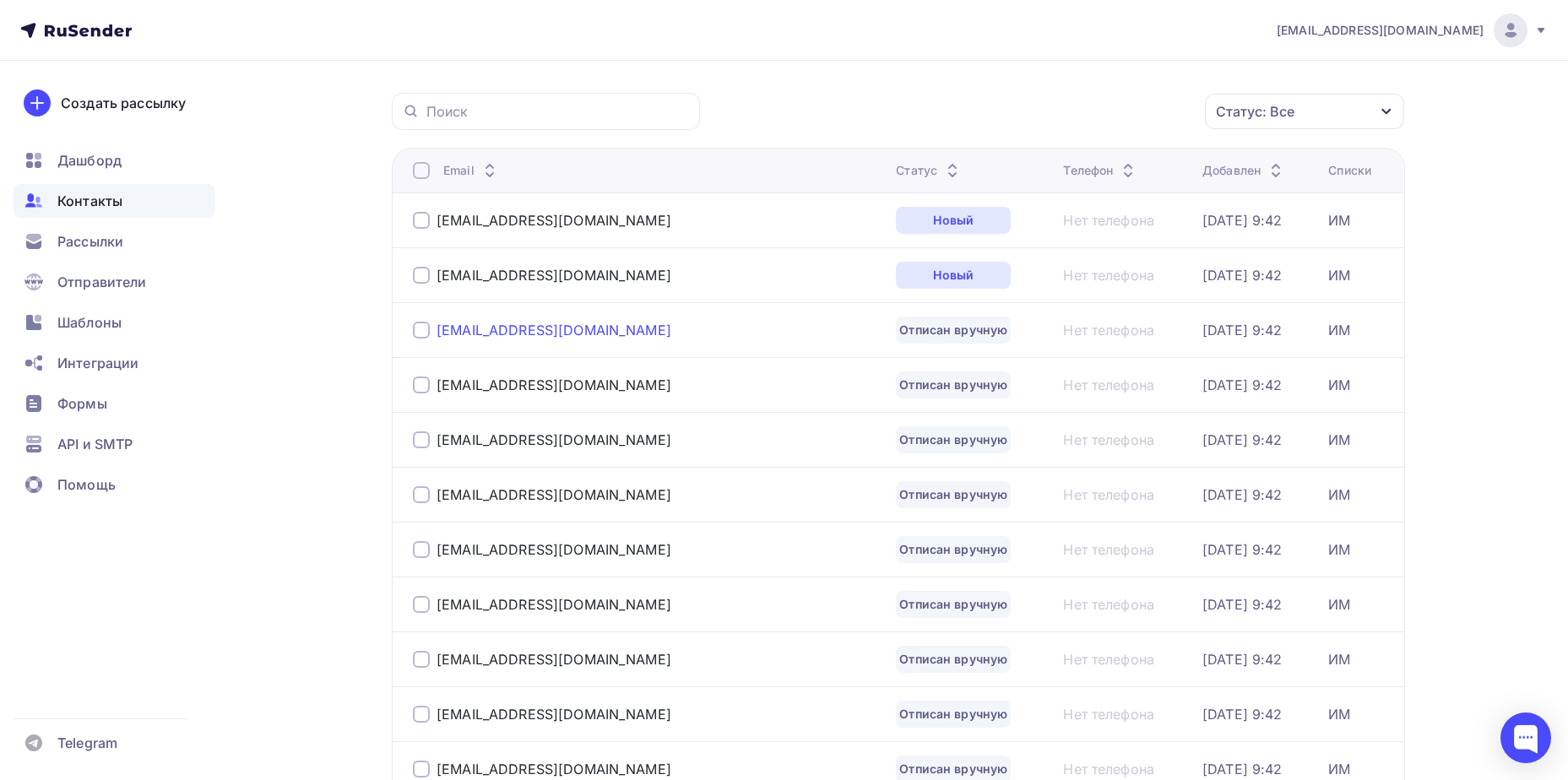
click at [504, 335] on div "[EMAIL_ADDRESS][DOMAIN_NAME]" at bounding box center [553, 330] width 235 height 17
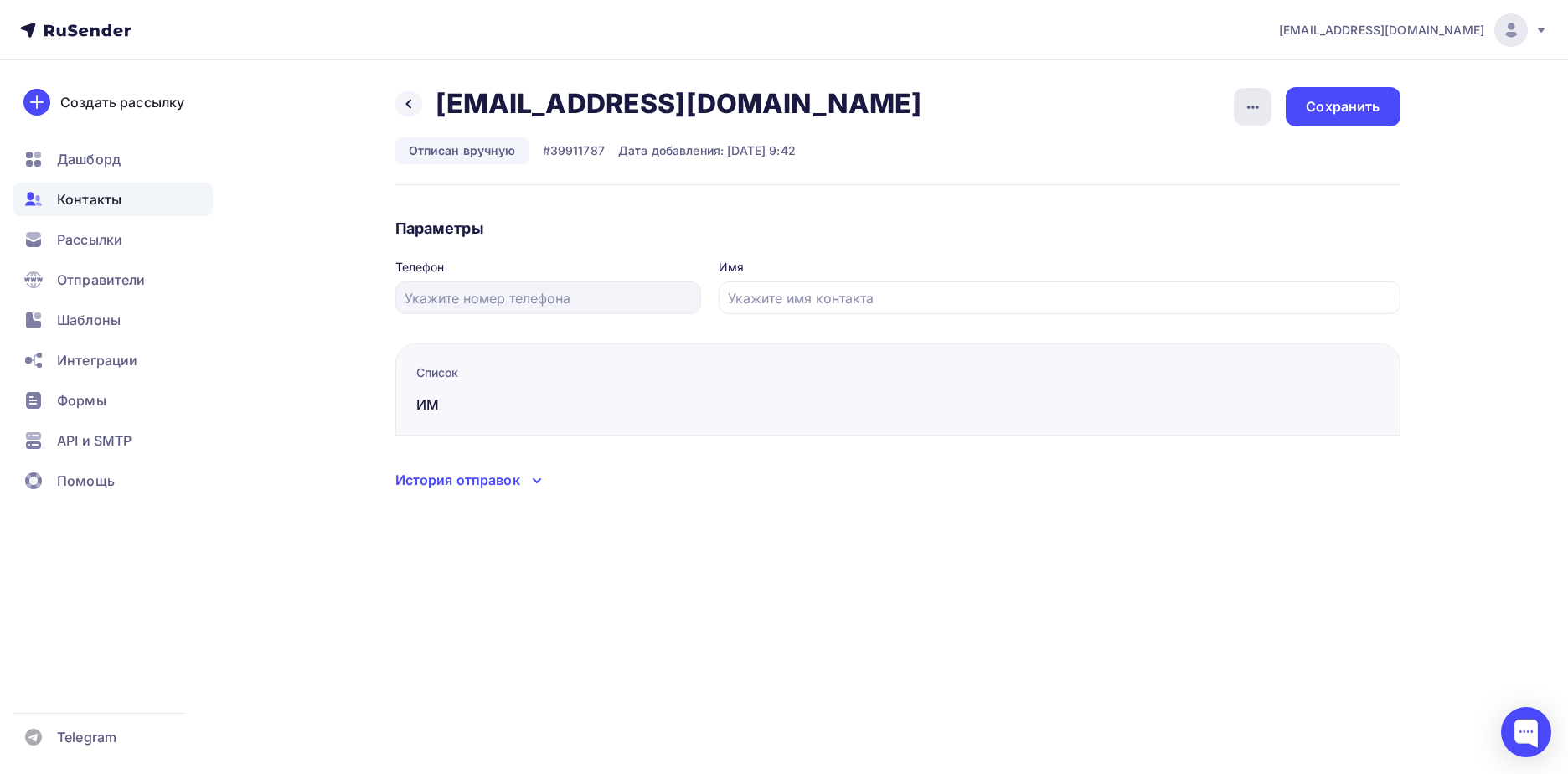
click at [1248, 119] on div "button" at bounding box center [1253, 107] width 38 height 38
click at [1201, 193] on div "Подписать" at bounding box center [1187, 192] width 160 height 20
click at [1384, 85] on div "Назад [EMAIL_ADDRESS][DOMAIN_NAME] [EMAIL_ADDRESS][DOMAIN_NAME] Удалить Отписат…" at bounding box center [784, 310] width 1372 height 498
click at [1378, 104] on div "Сохранить" at bounding box center [1342, 106] width 74 height 19
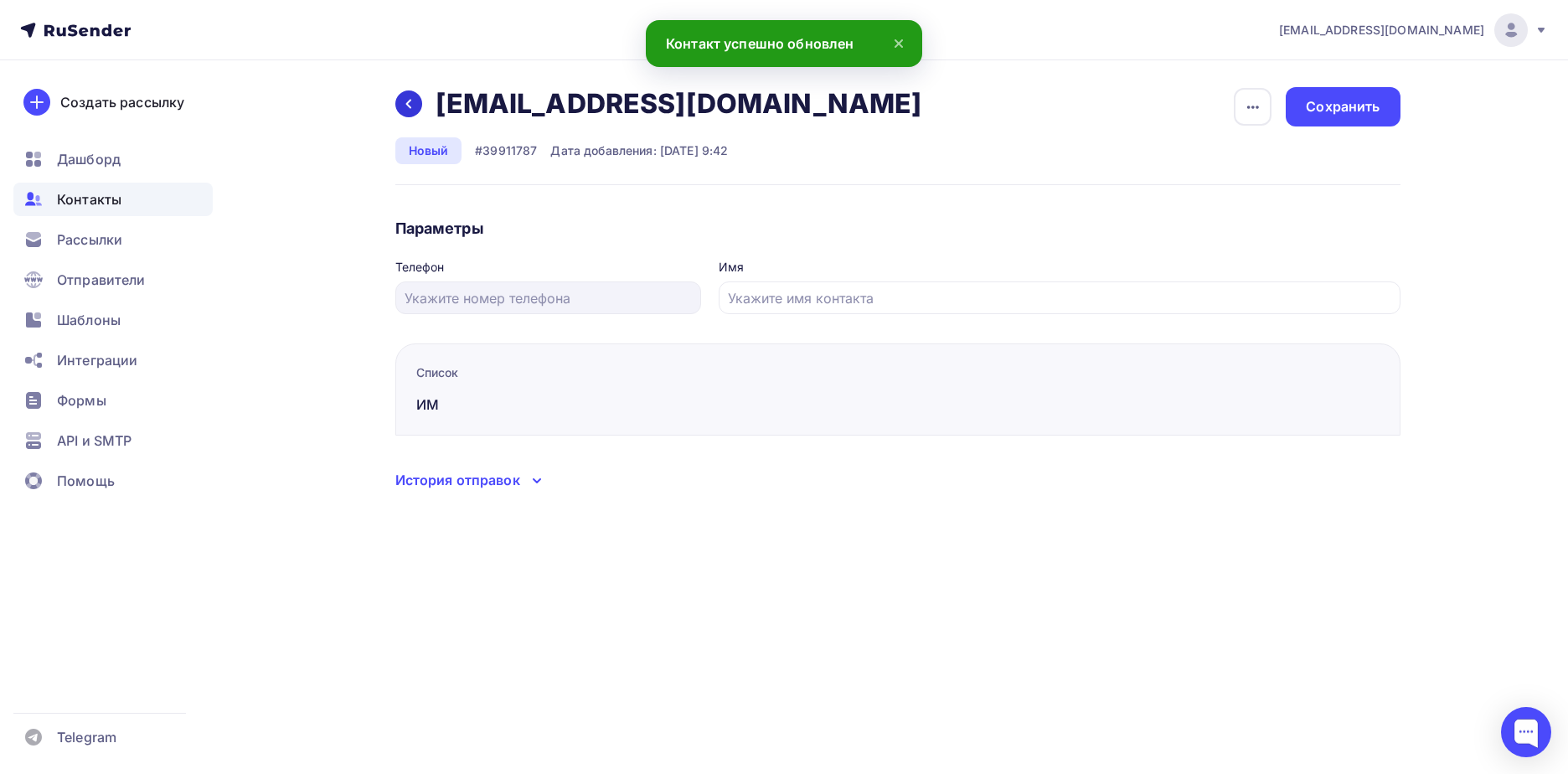
click at [404, 115] on div at bounding box center [408, 104] width 27 height 27
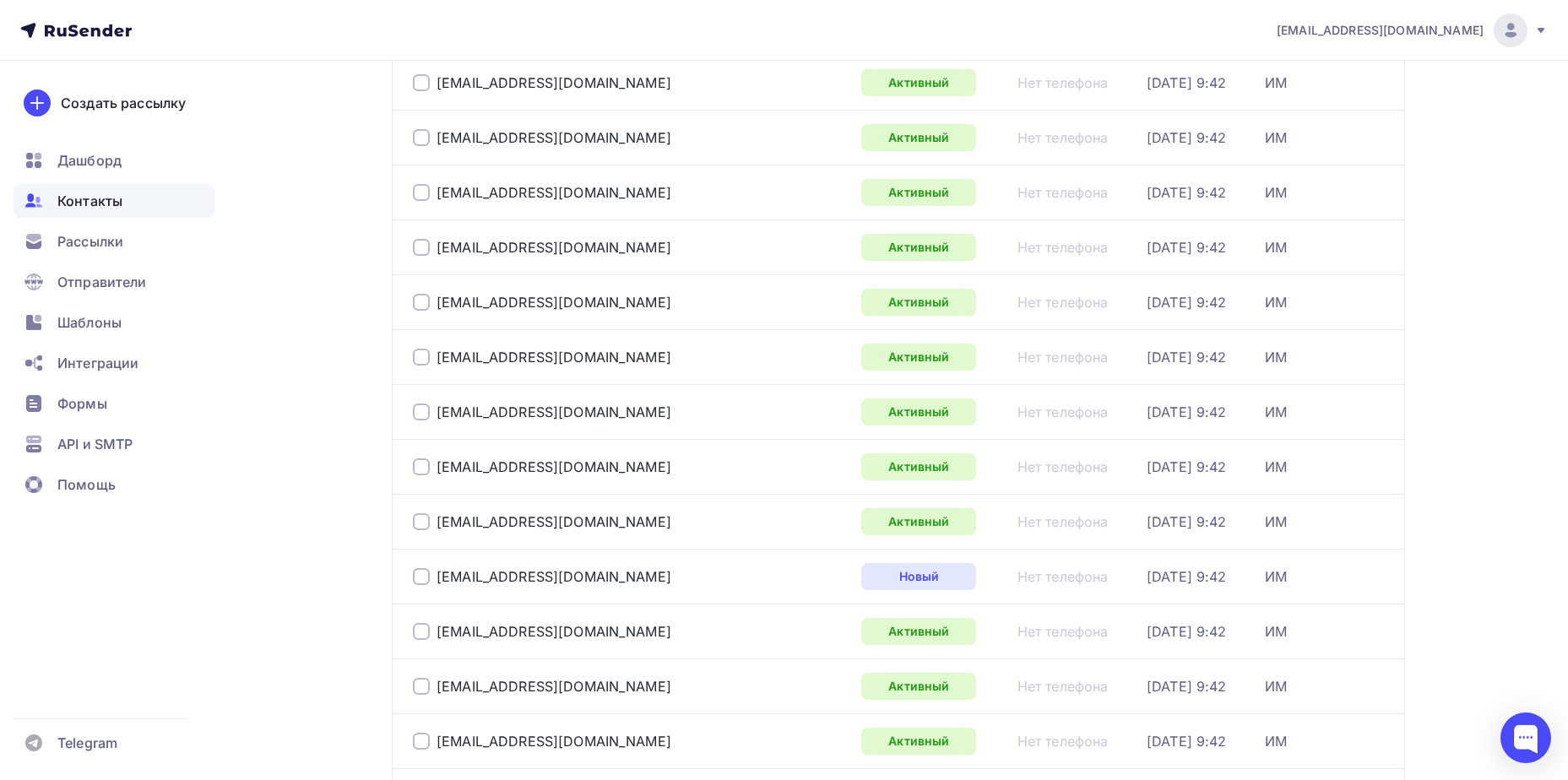
scroll to position [1898, 0]
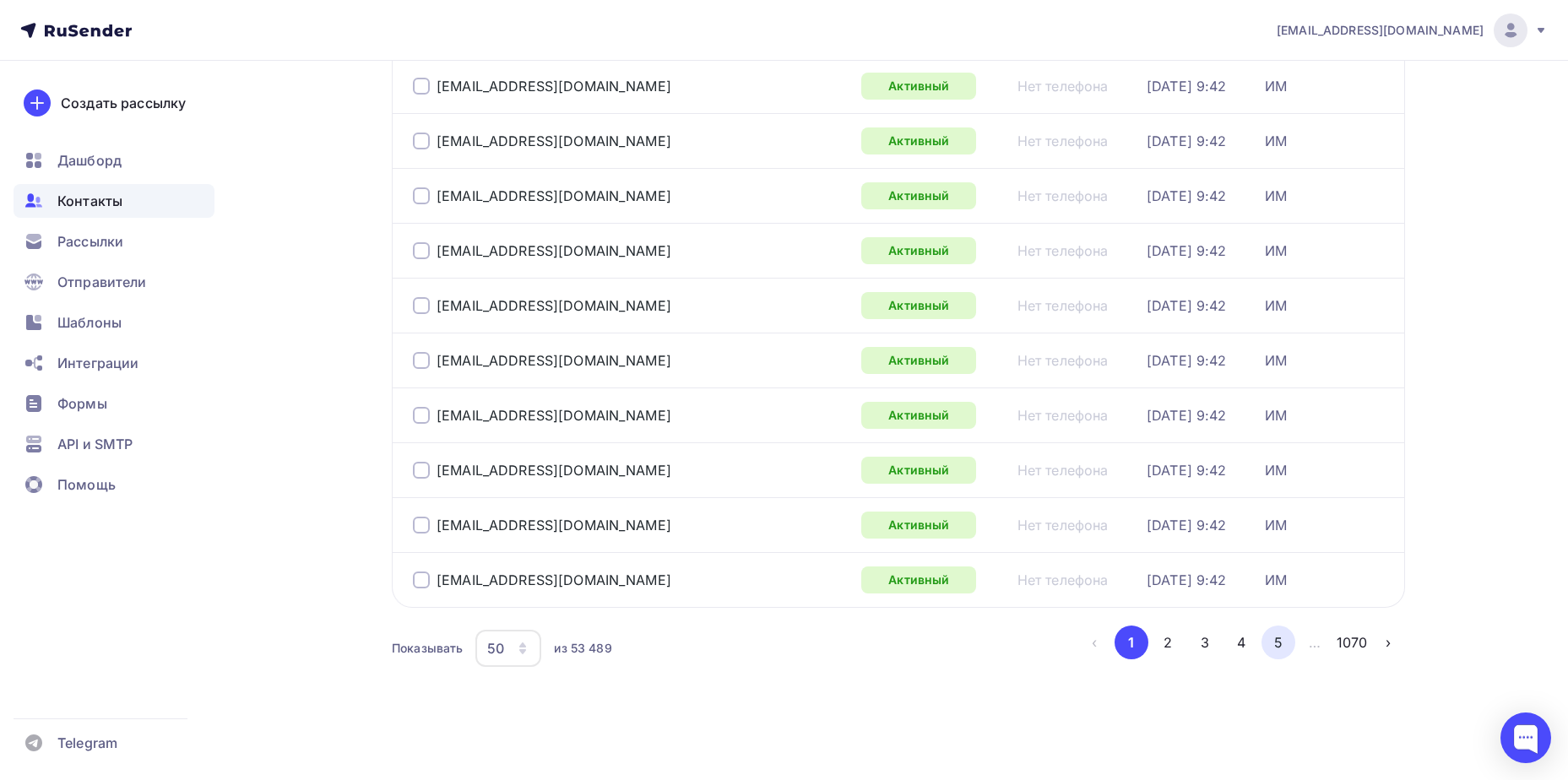
click at [1285, 649] on button "5" at bounding box center [1278, 642] width 34 height 33
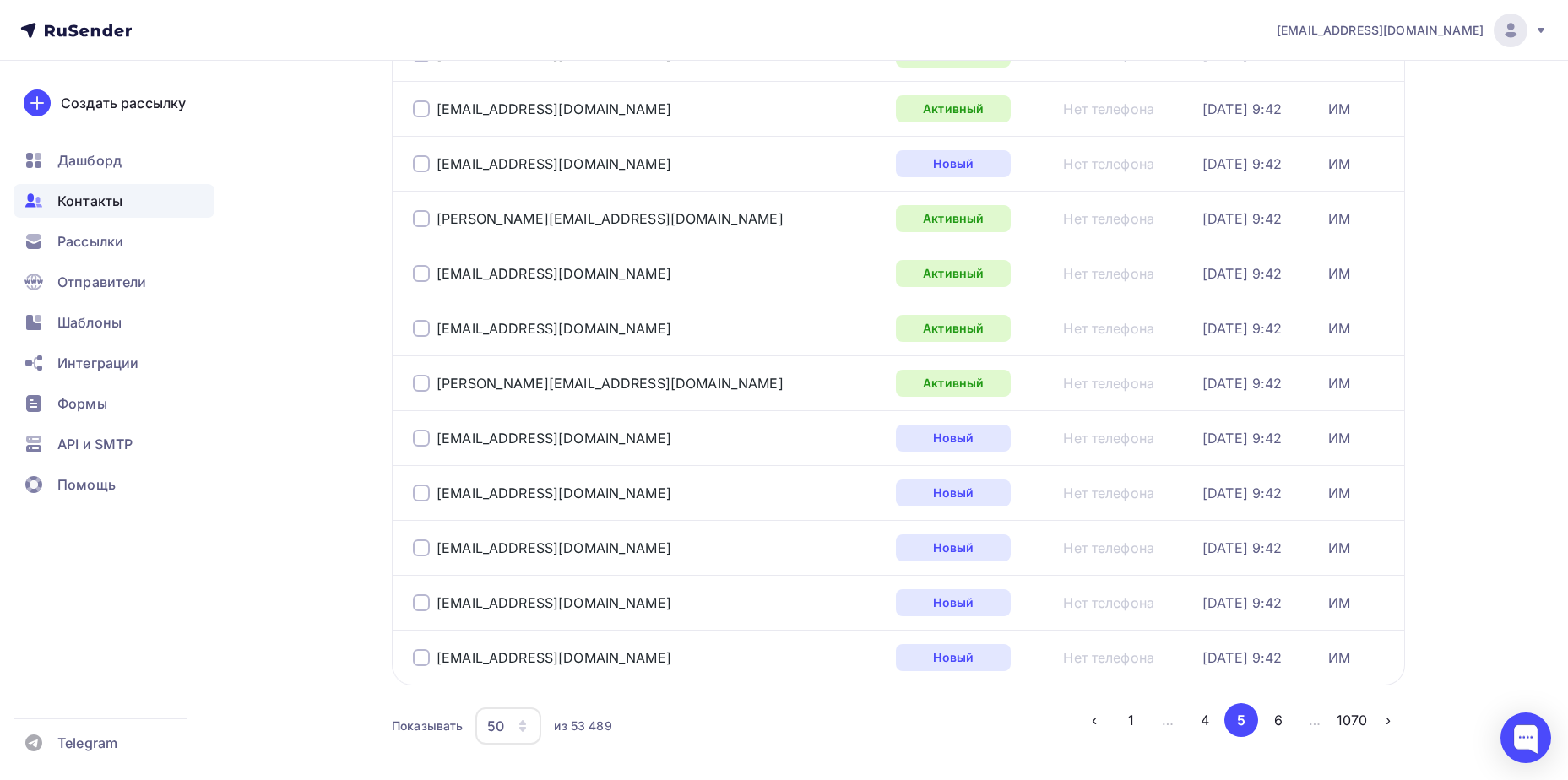
scroll to position [2455, 0]
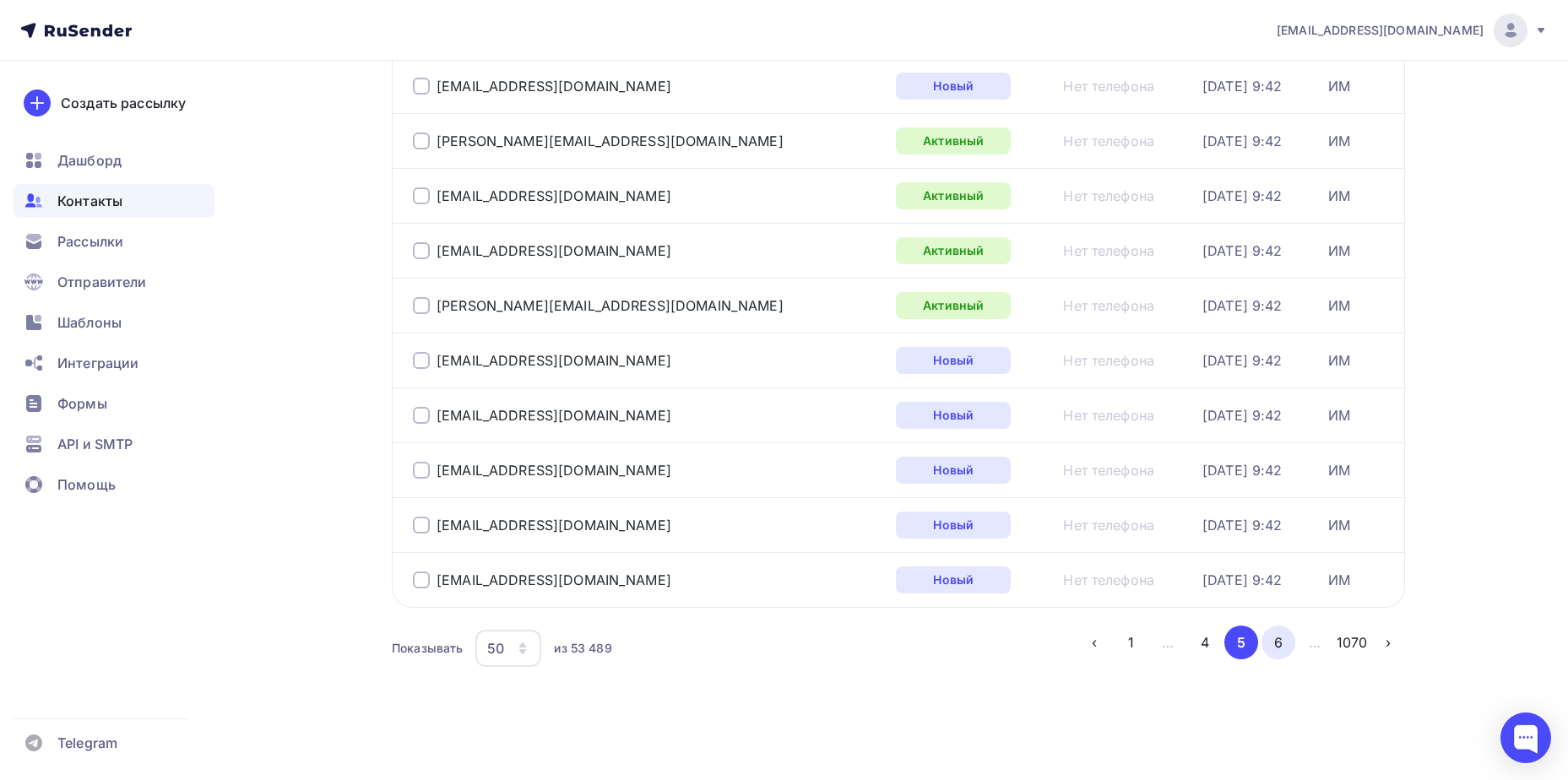
click at [1274, 648] on button "6" at bounding box center [1278, 642] width 34 height 33
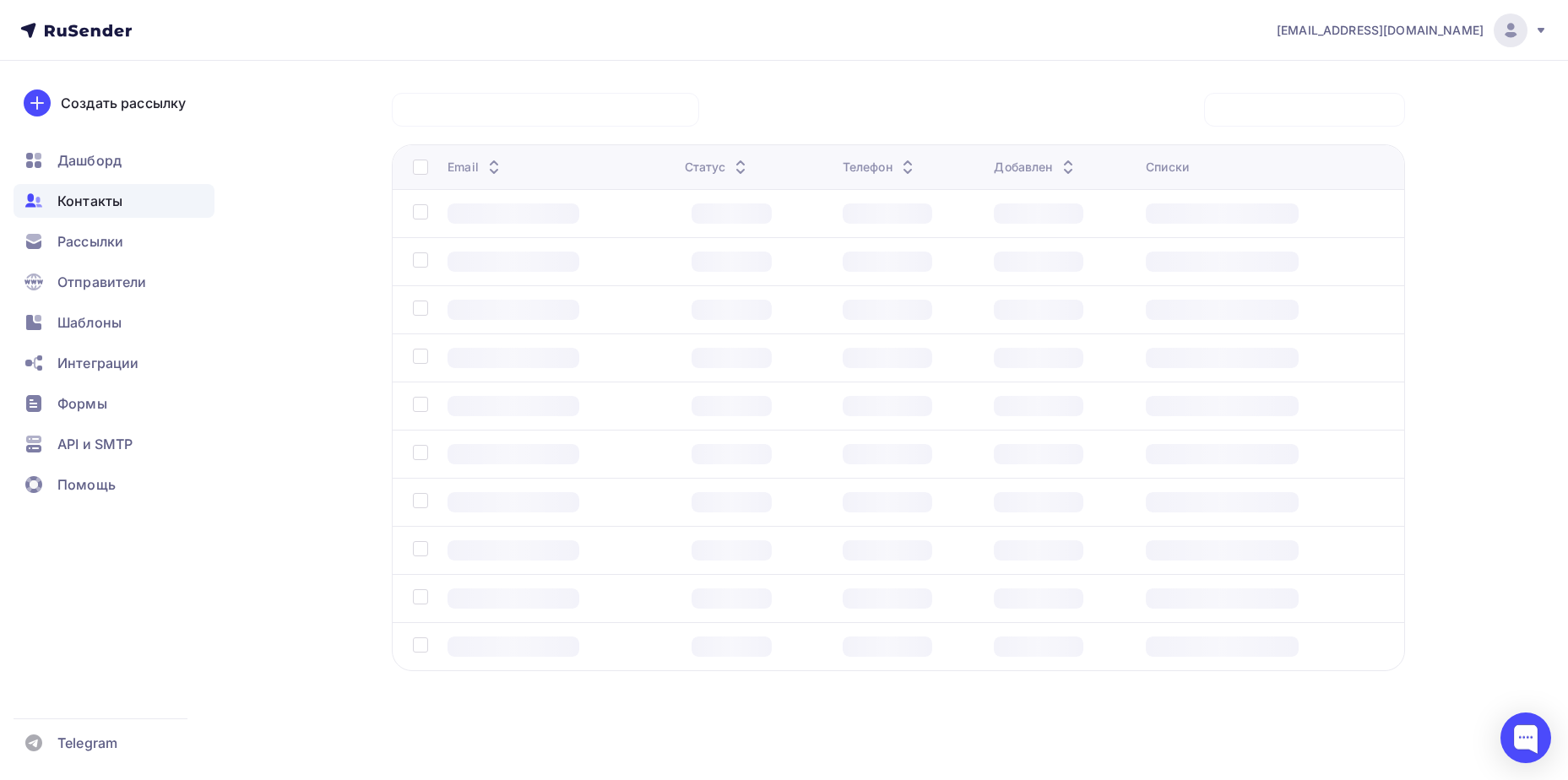
scroll to position [125, 0]
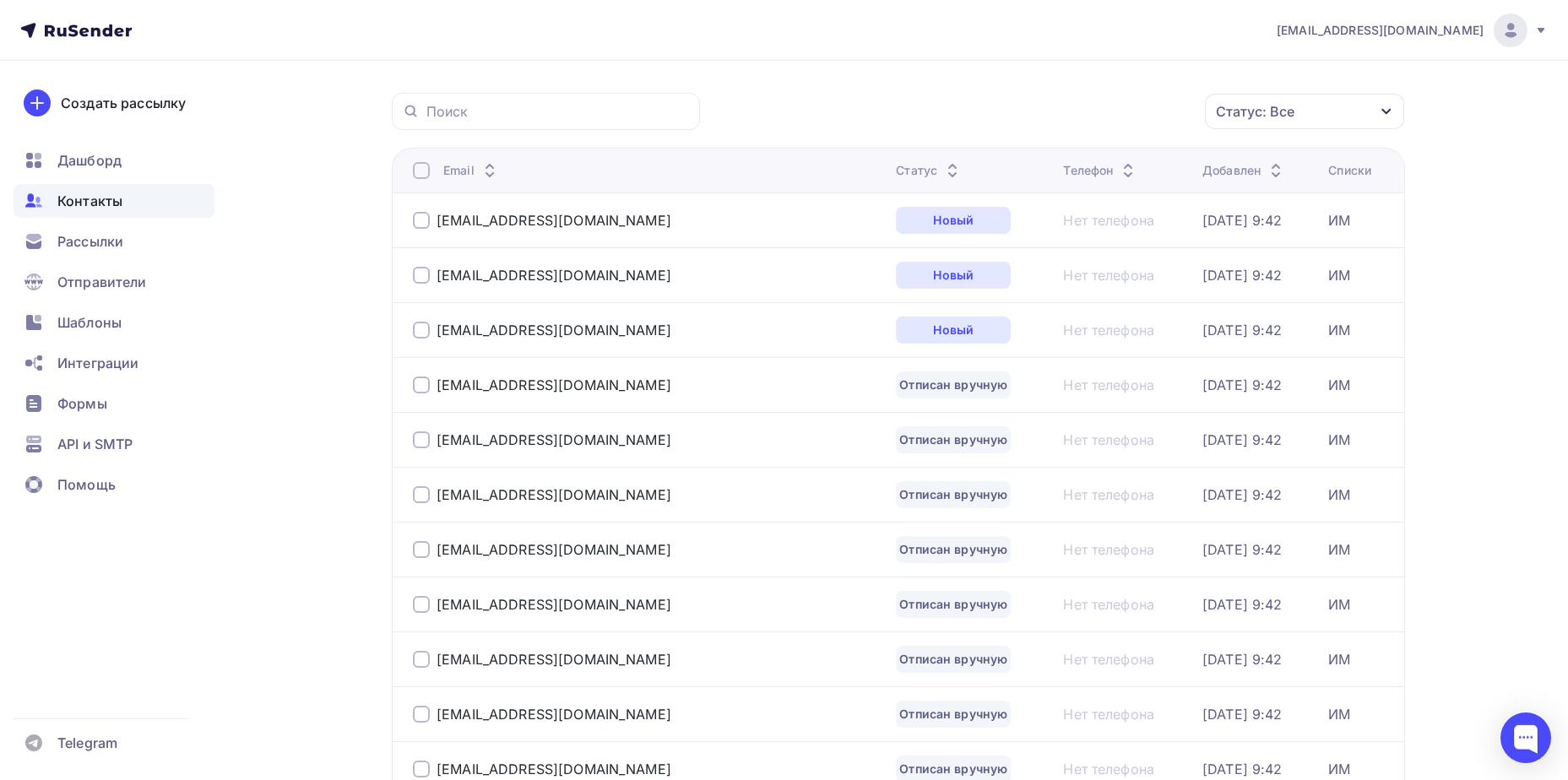
click at [493, 394] on div "[EMAIL_ADDRESS][DOMAIN_NAME]" at bounding box center [623, 385] width 422 height 27
click at [492, 384] on div "[EMAIL_ADDRESS][DOMAIN_NAME]" at bounding box center [553, 385] width 235 height 17
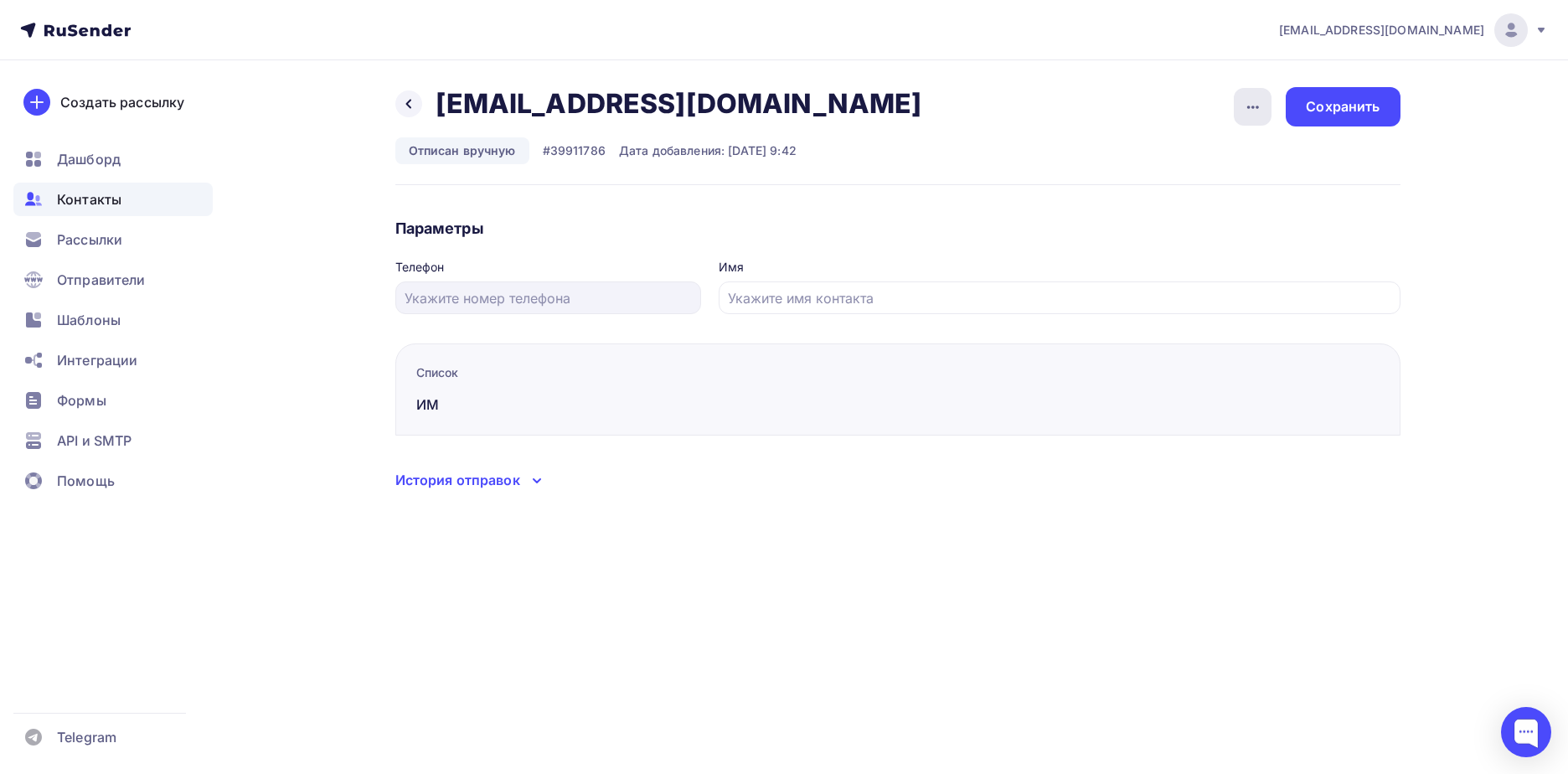
click at [1248, 113] on icon "button" at bounding box center [1252, 106] width 20 height 20
click at [1160, 199] on div "Подписать" at bounding box center [1187, 192] width 160 height 20
click at [1337, 104] on div "Сохранить" at bounding box center [1342, 106] width 74 height 19
click at [401, 110] on div at bounding box center [408, 104] width 27 height 27
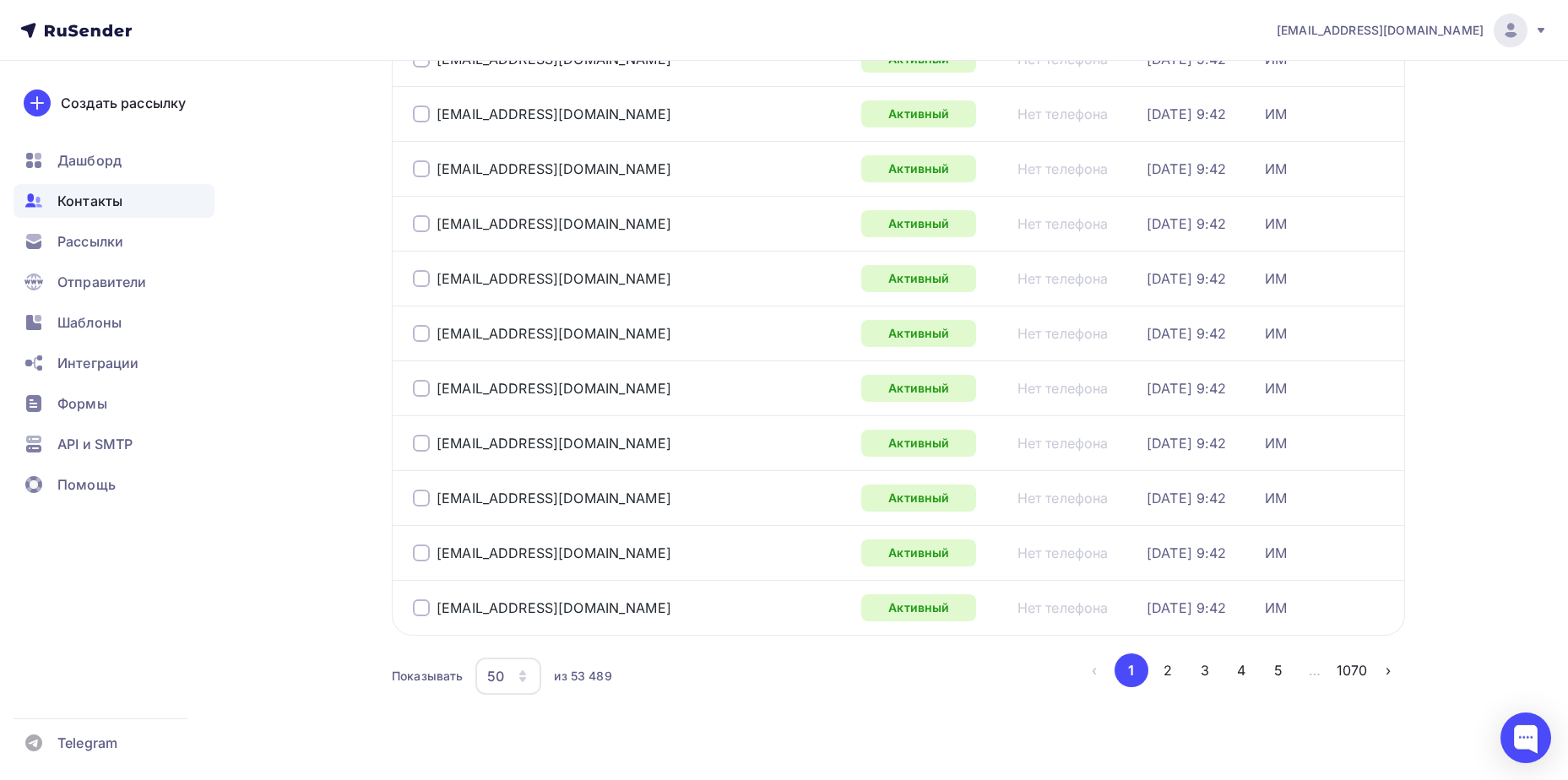
scroll to position [2455, 0]
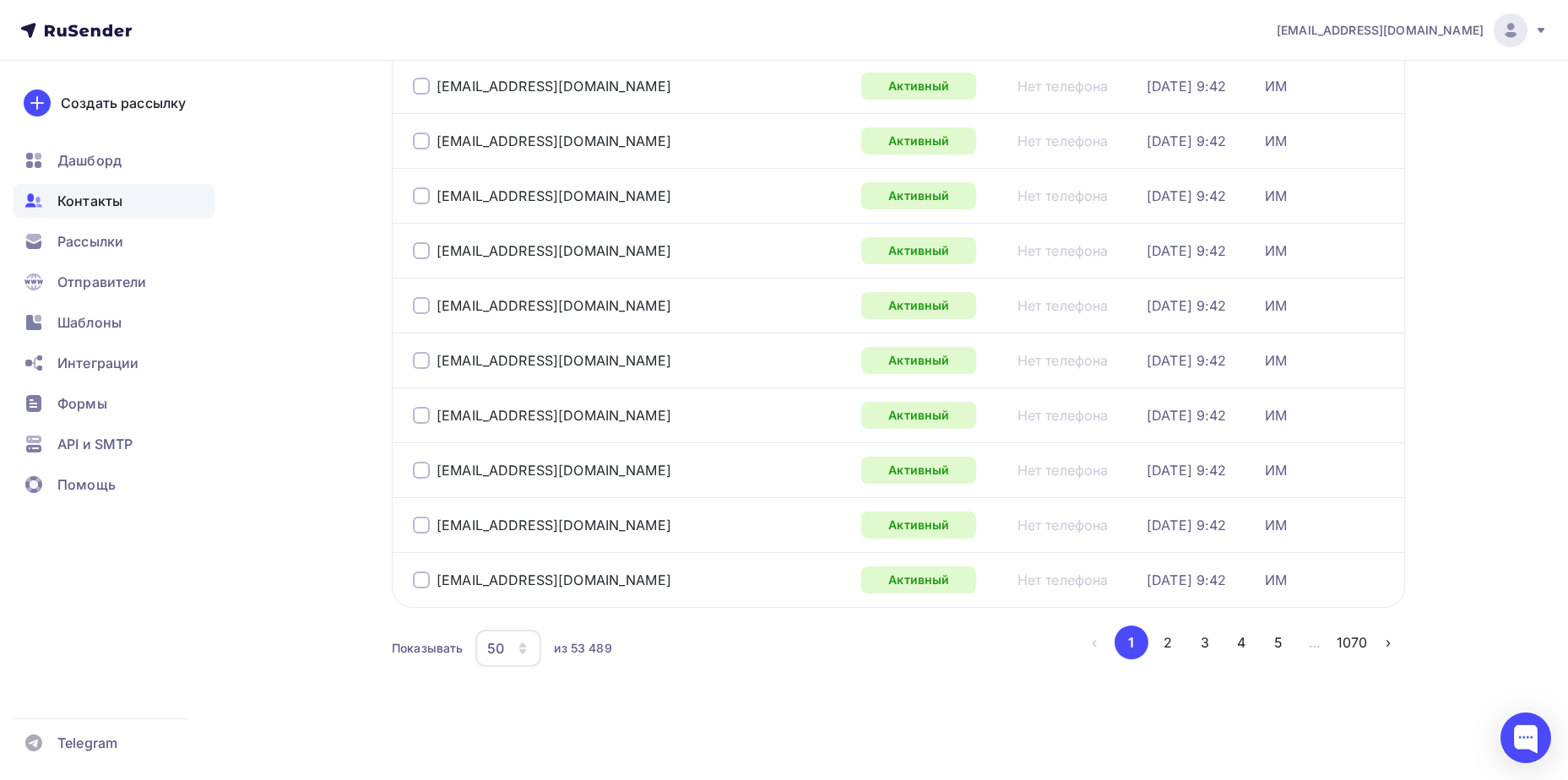
click at [1262, 639] on button "5" at bounding box center [1278, 642] width 34 height 33
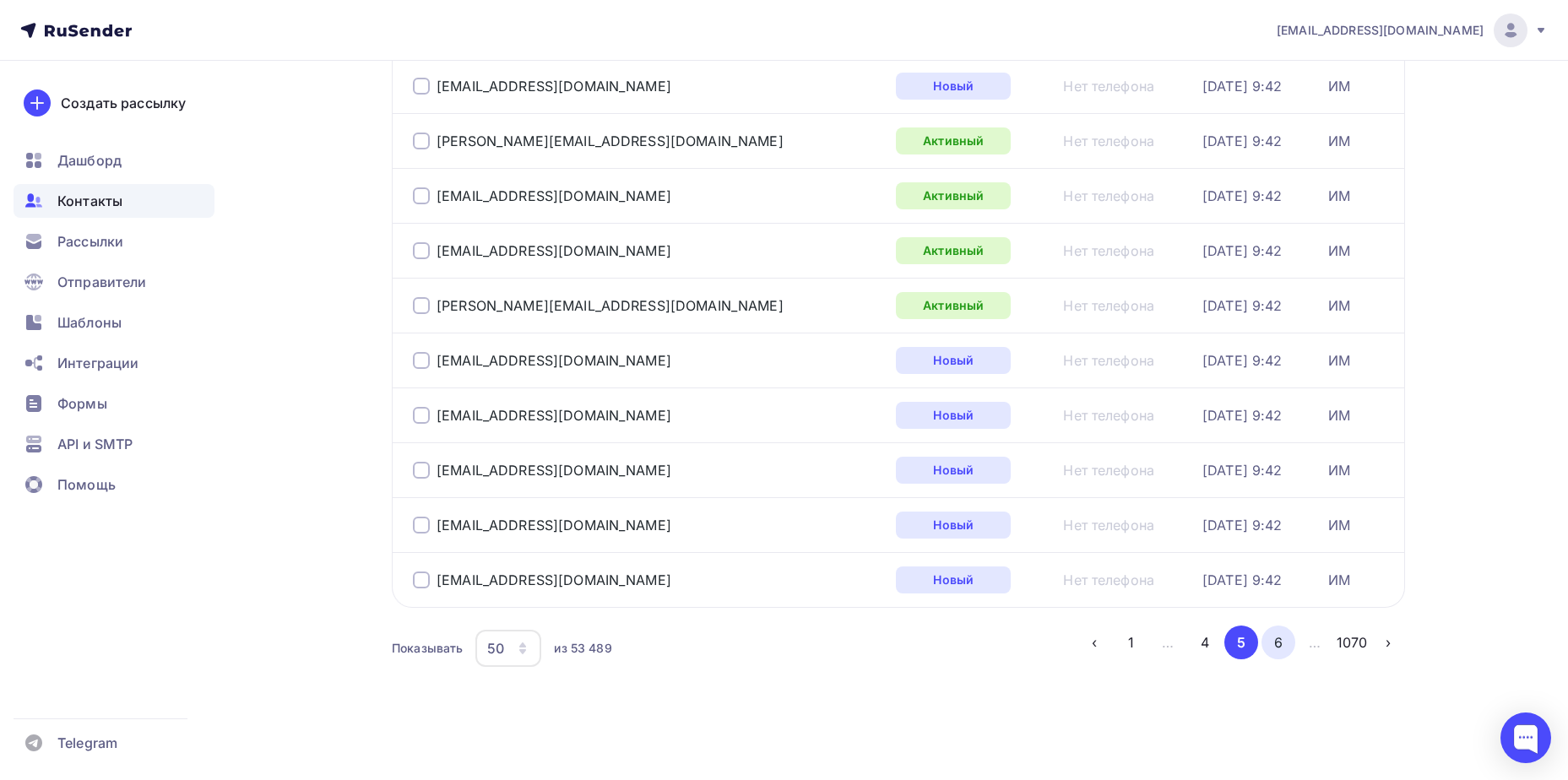
click at [1281, 647] on button "6" at bounding box center [1278, 642] width 34 height 33
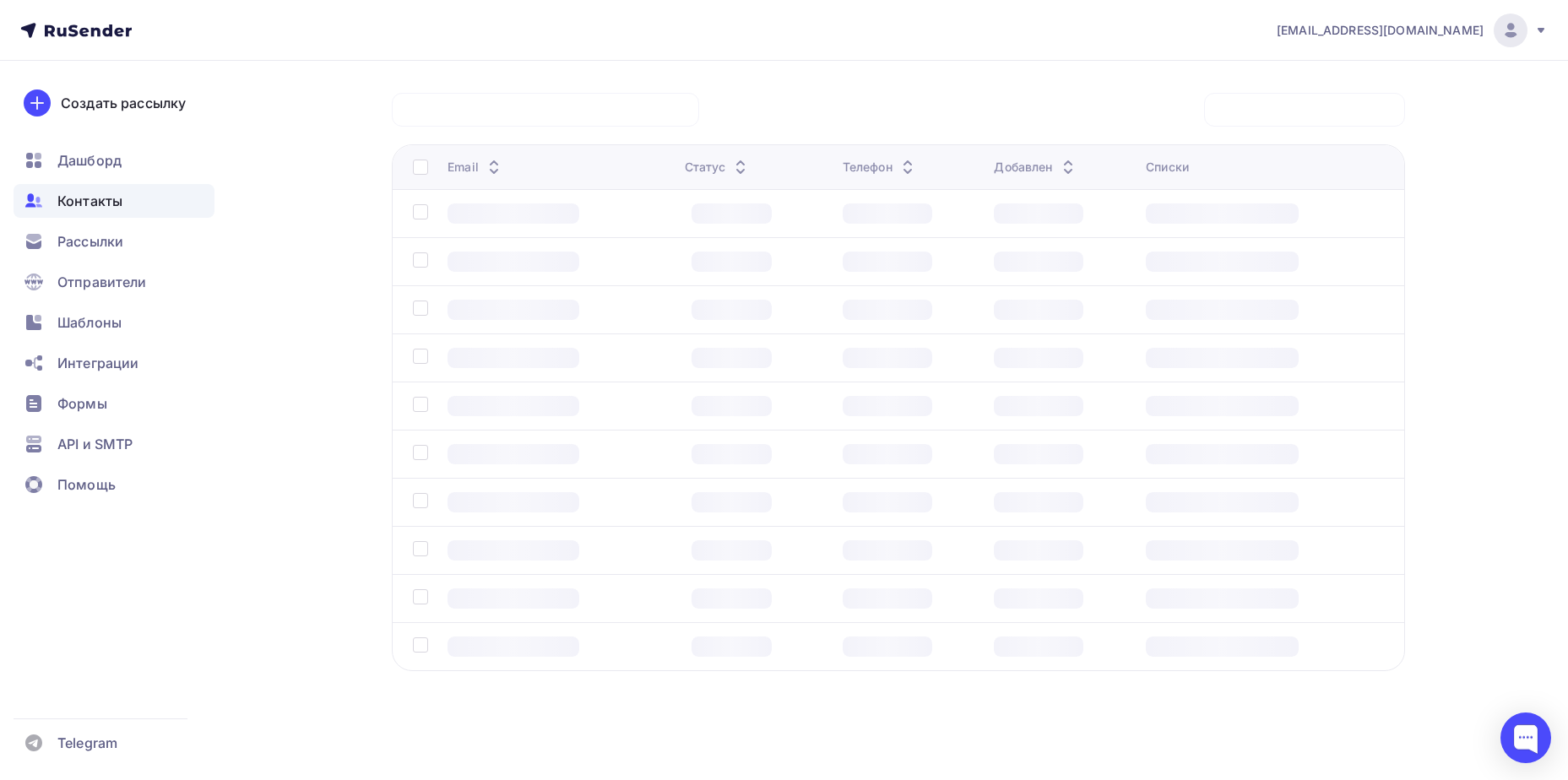
scroll to position [125, 0]
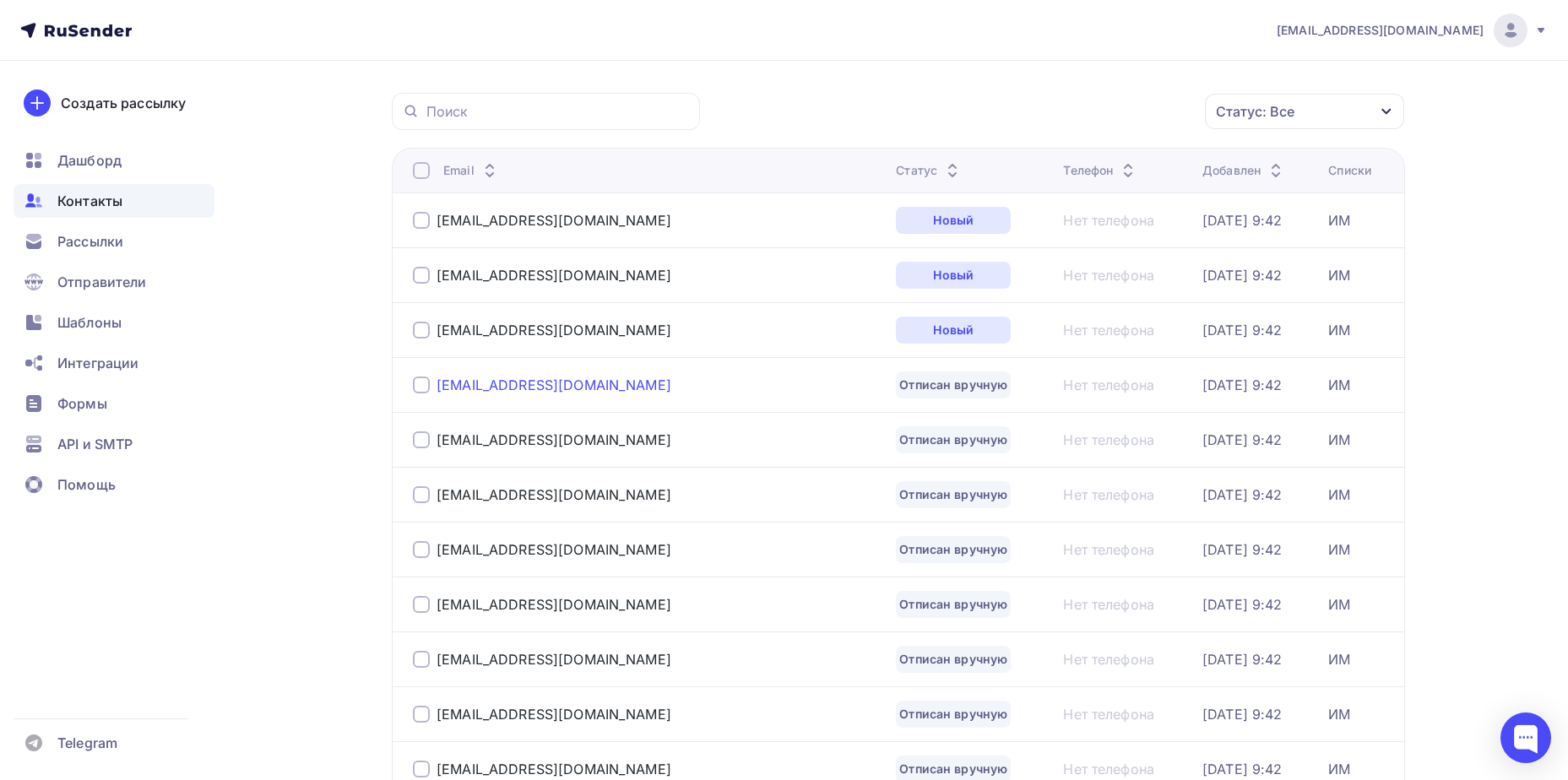
click at [533, 386] on div "[EMAIL_ADDRESS][DOMAIN_NAME]" at bounding box center [553, 385] width 235 height 17
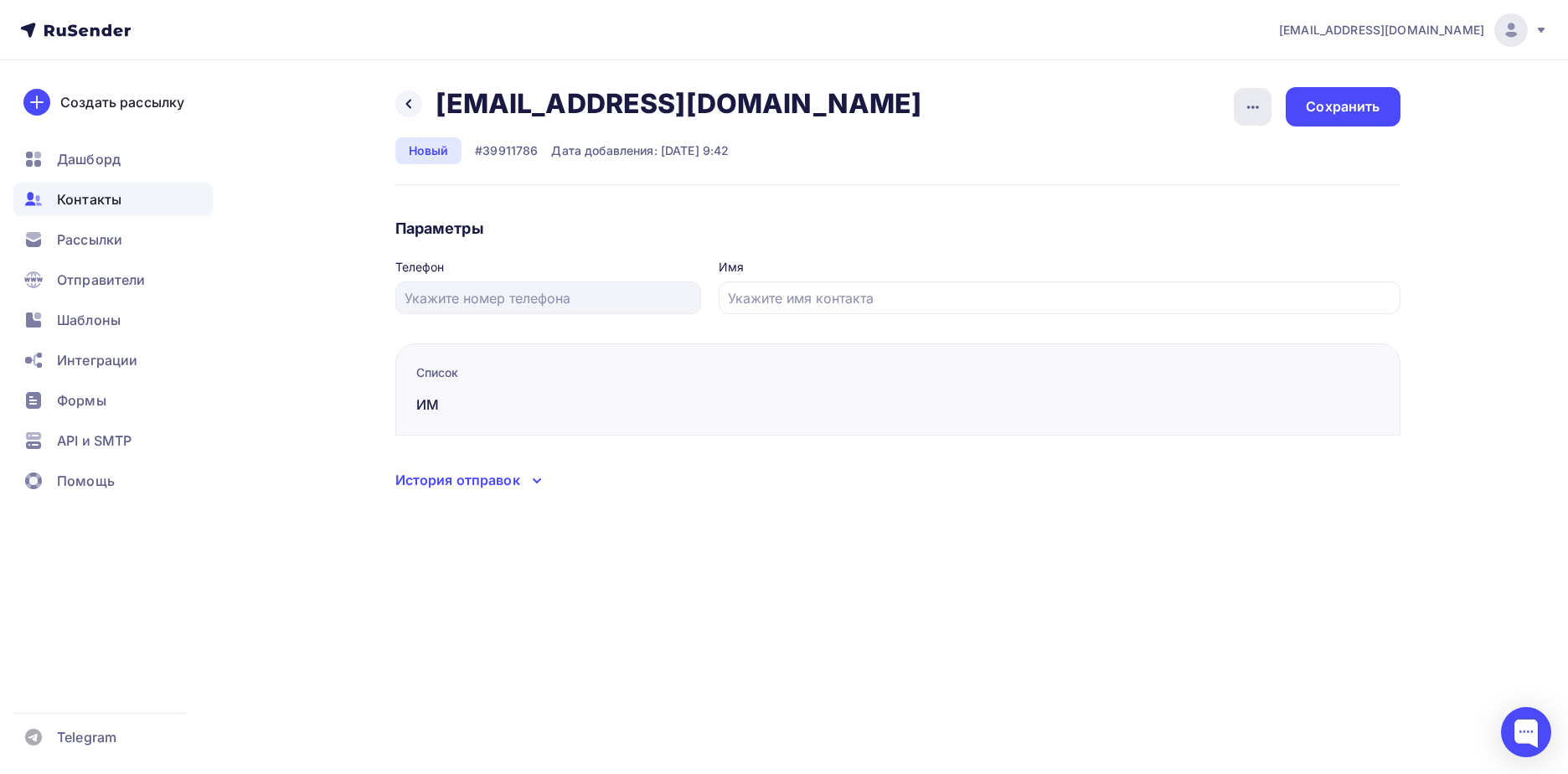
click at [1247, 101] on icon "button" at bounding box center [1252, 106] width 20 height 20
click at [892, 85] on div "Назад [EMAIL_ADDRESS][DOMAIN_NAME] [EMAIL_ADDRESS][DOMAIN_NAME] Удалить Отписат…" at bounding box center [784, 310] width 1372 height 498
click at [409, 116] on div at bounding box center [408, 104] width 27 height 27
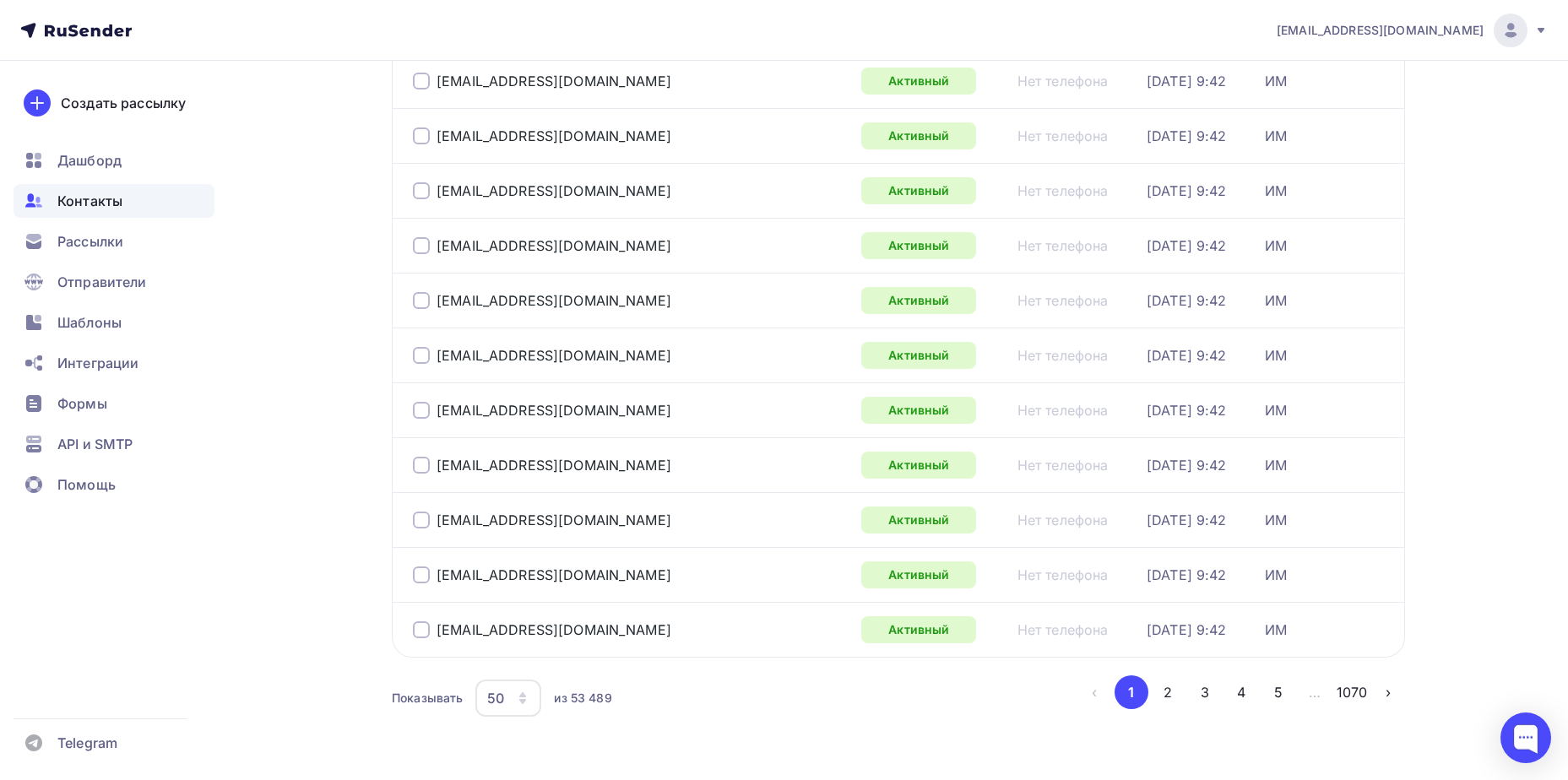
scroll to position [2455, 0]
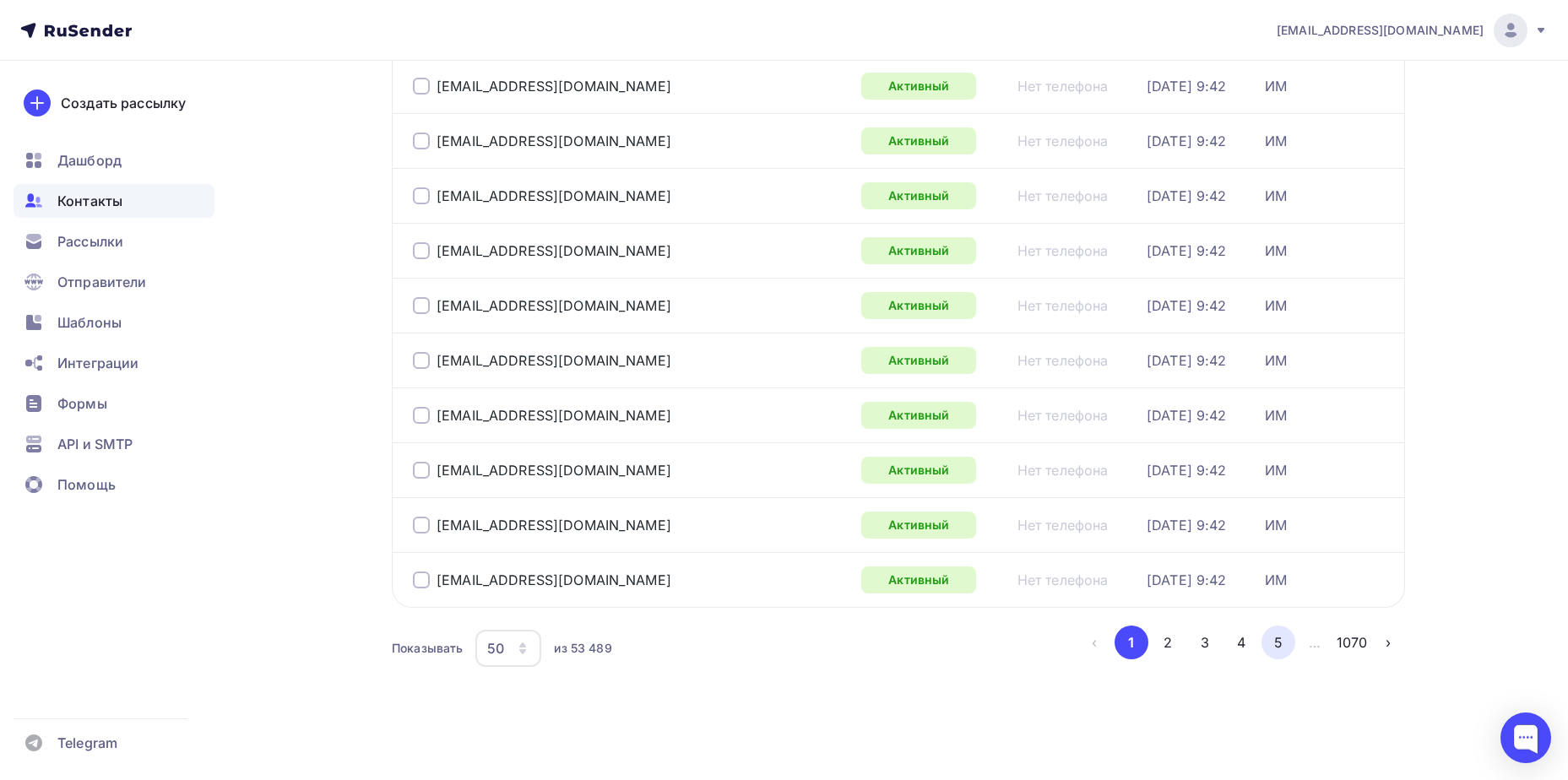
click at [1281, 647] on button "5" at bounding box center [1278, 642] width 34 height 33
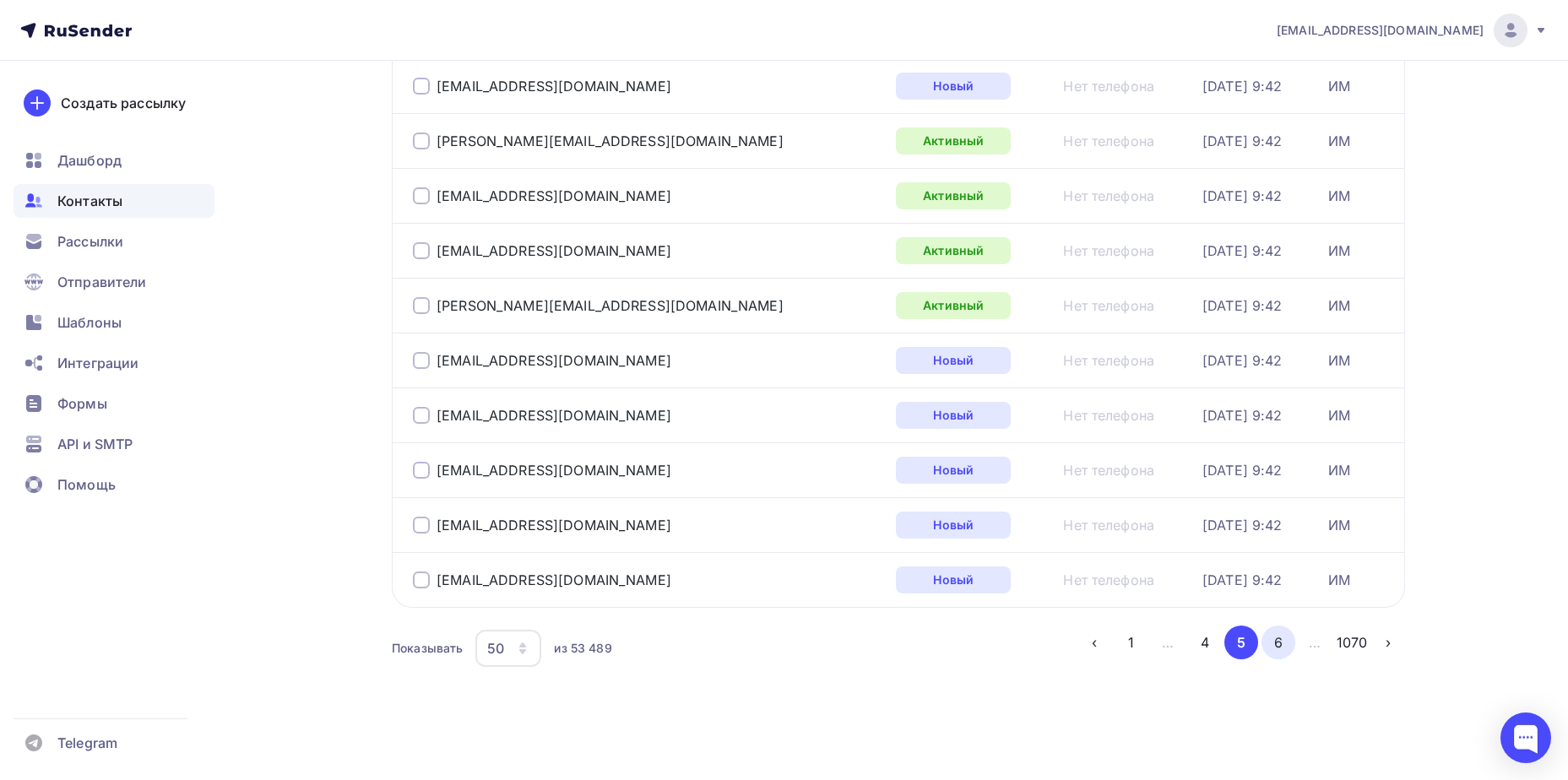
click at [1287, 635] on button "6" at bounding box center [1278, 642] width 34 height 33
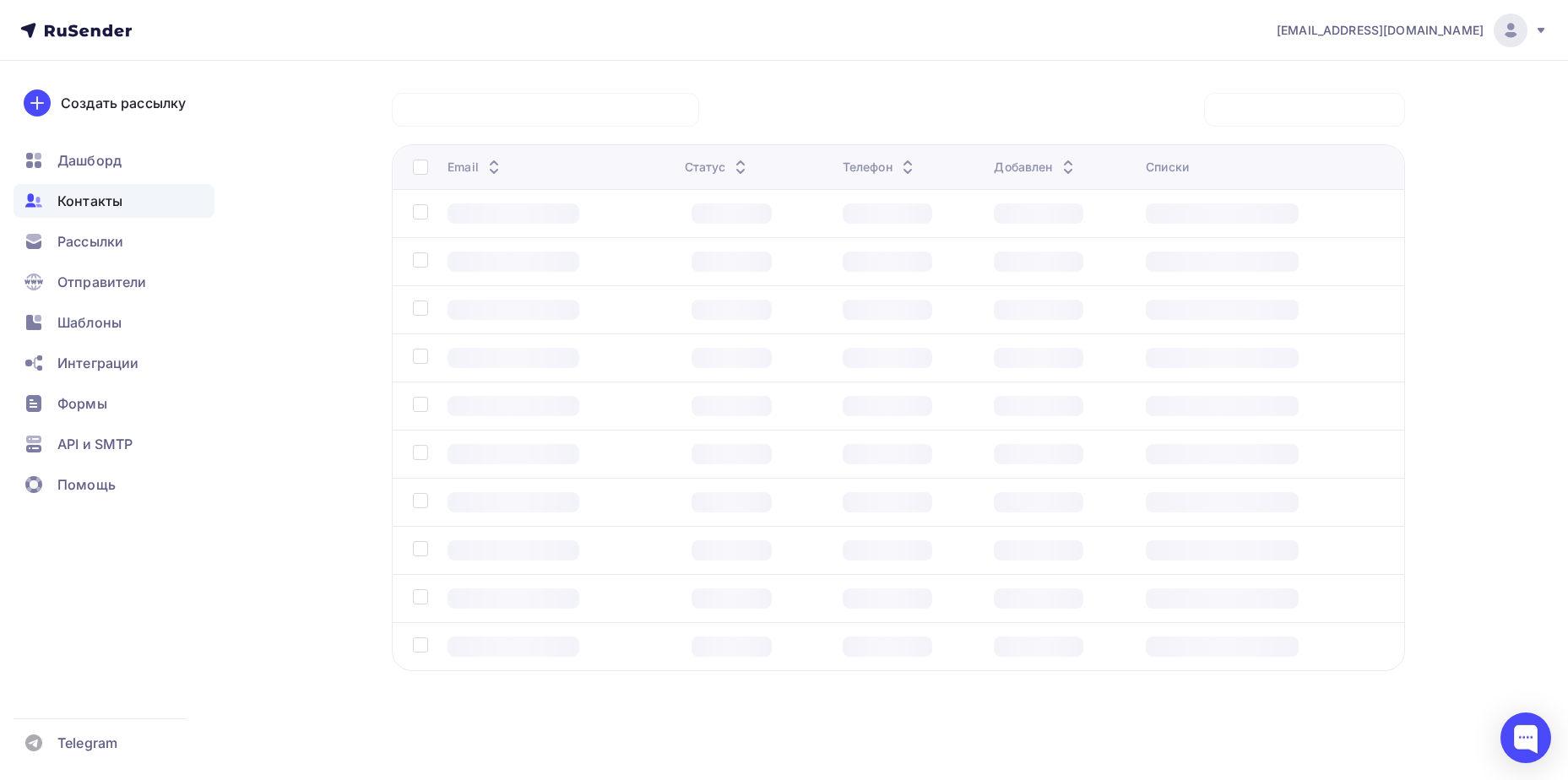
scroll to position [125, 0]
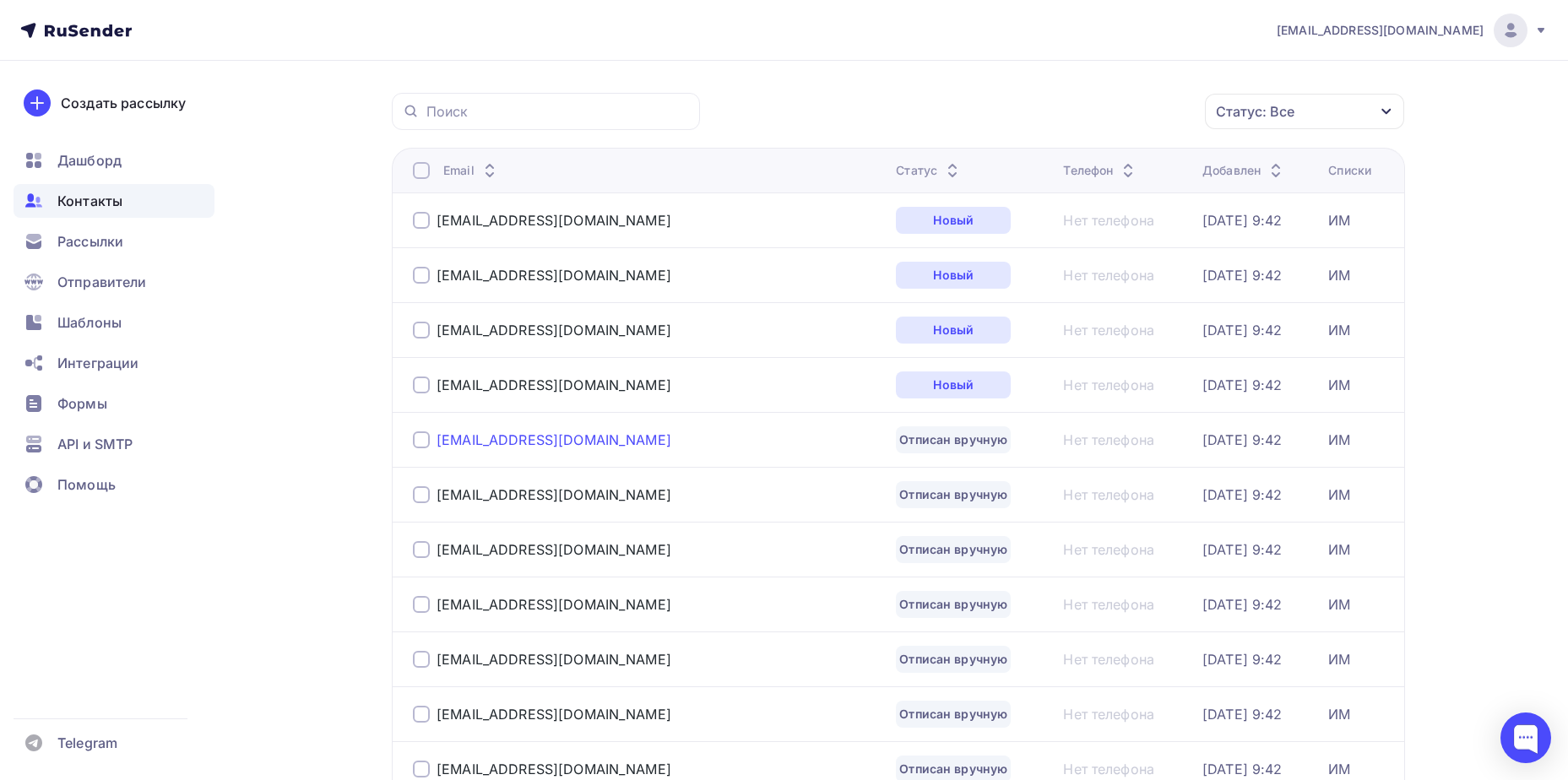
click at [524, 444] on div "[EMAIL_ADDRESS][DOMAIN_NAME]" at bounding box center [553, 440] width 235 height 17
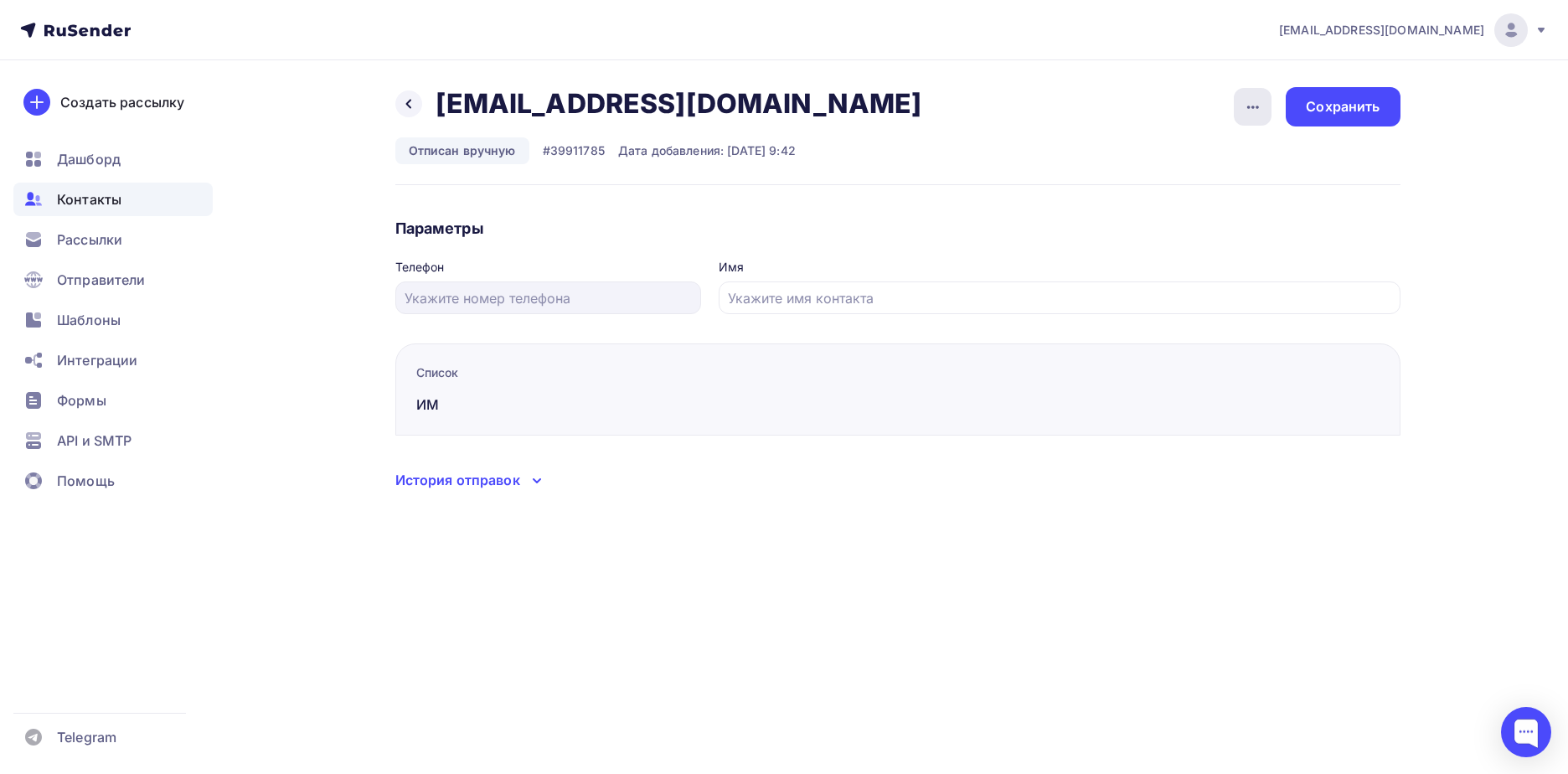
click at [1248, 111] on icon "button" at bounding box center [1252, 106] width 20 height 20
click at [1233, 198] on div "Подписать" at bounding box center [1187, 192] width 160 height 20
click at [1382, 93] on div "Сохранить" at bounding box center [1342, 106] width 114 height 39
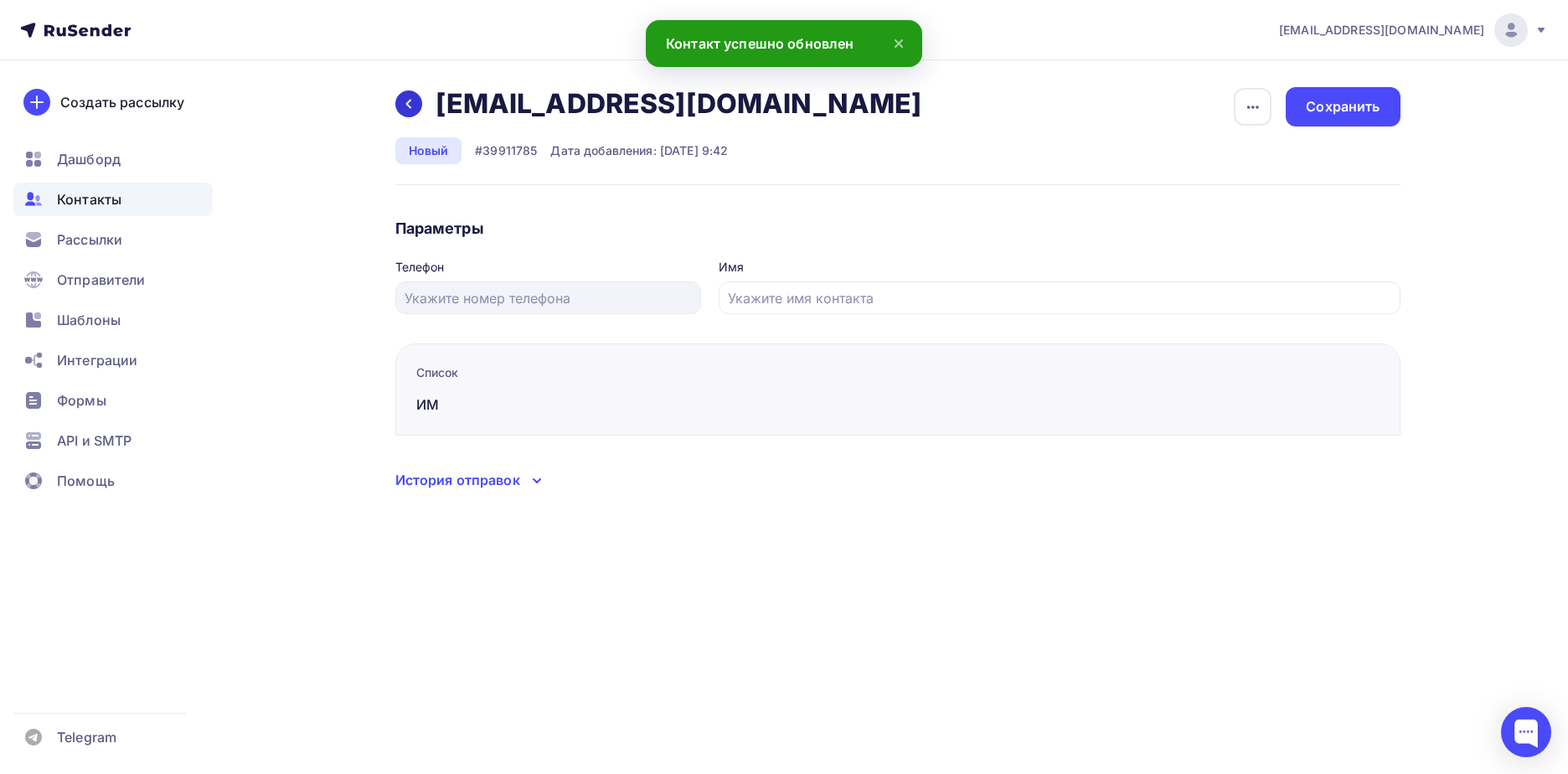
click at [404, 105] on icon at bounding box center [408, 104] width 13 height 13
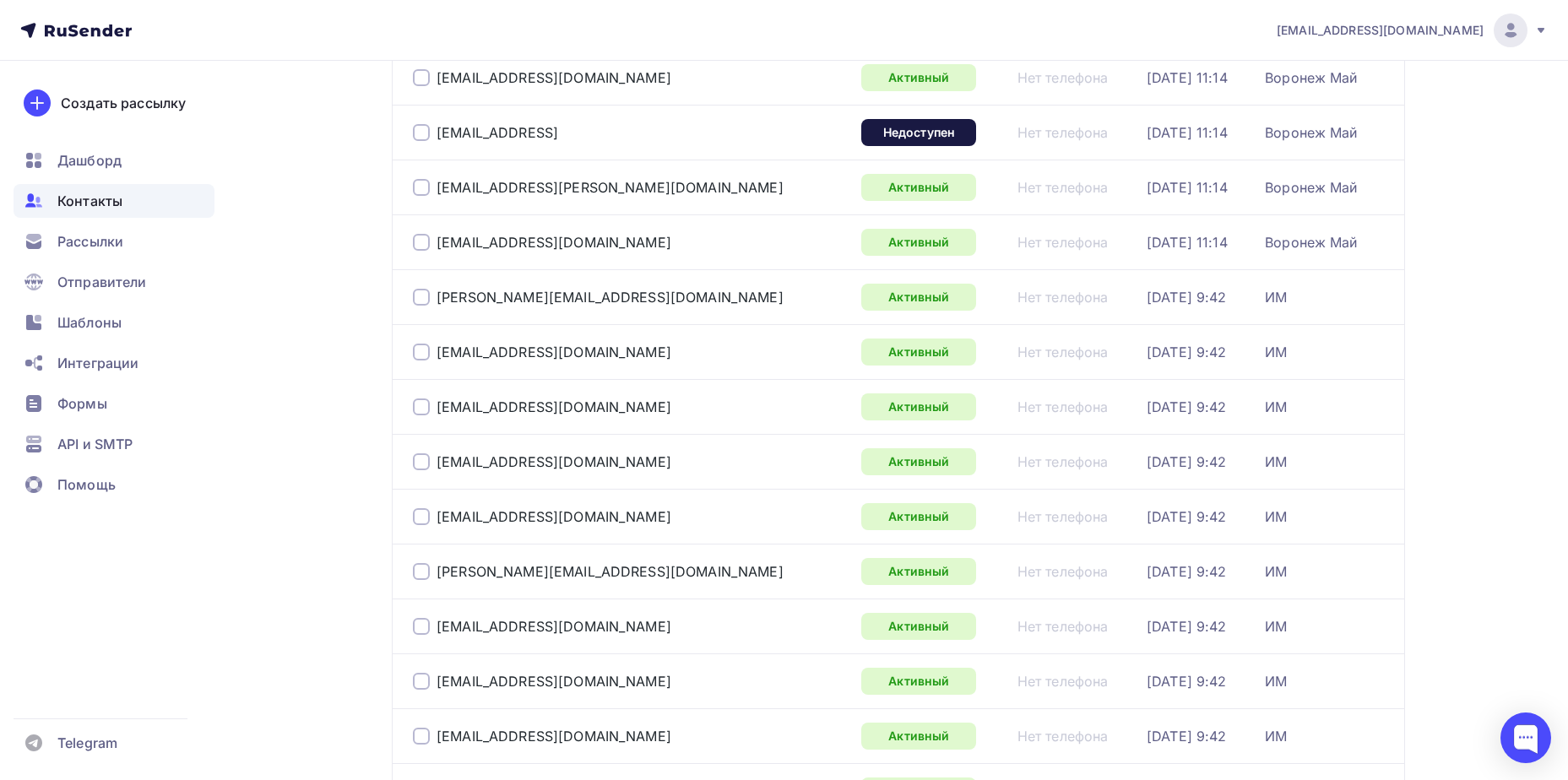
scroll to position [1289, 0]
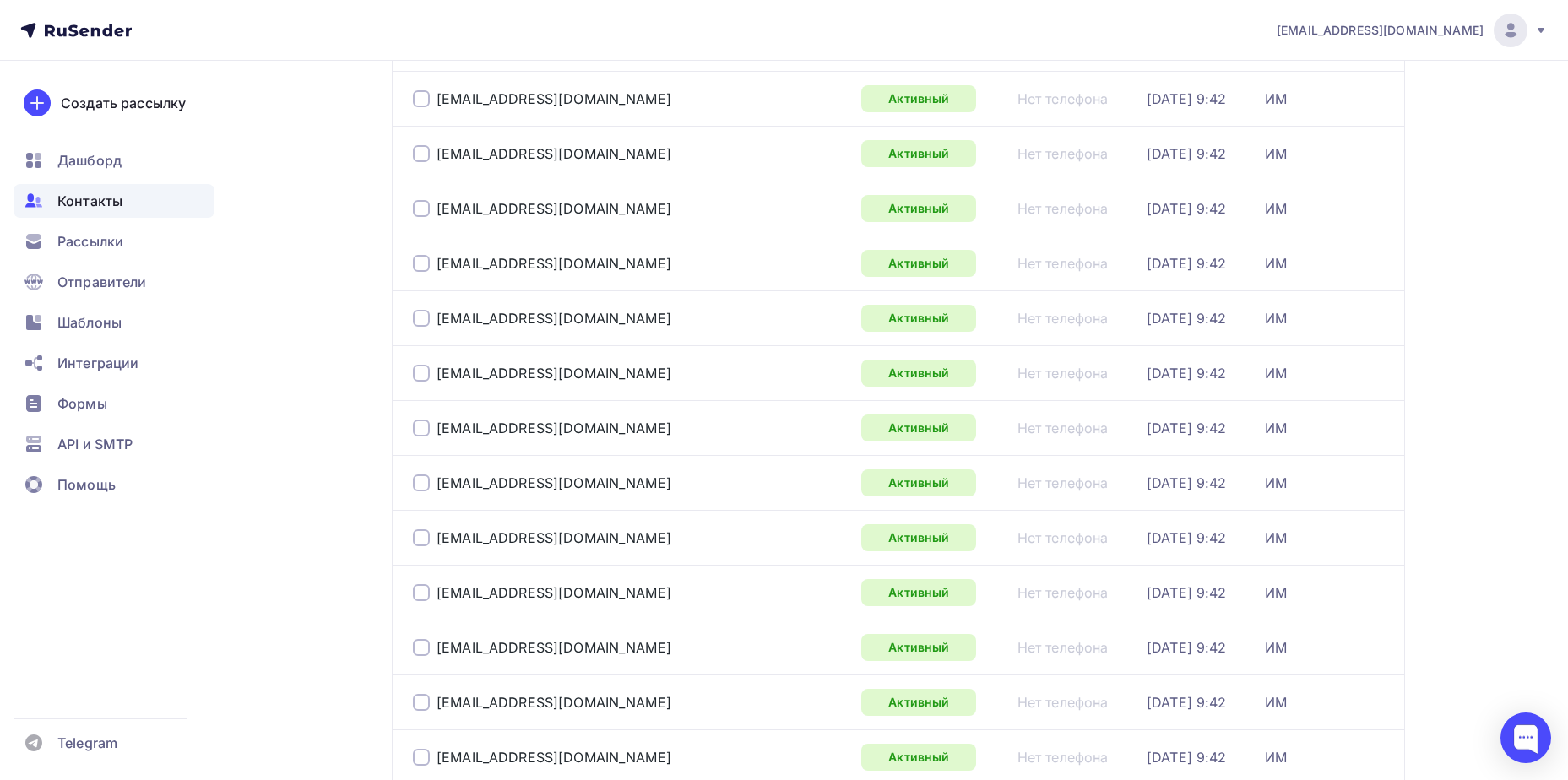
drag, startPoint x: 1557, startPoint y: 626, endPoint x: 1557, endPoint y: 723, distance: 97.0
click at [1557, 723] on div "[EMAIL_ADDRESS][DOMAIN_NAME] Аккаунт Тарифы Выйти Создать рассылку [GEOGRAPHIC_…" at bounding box center [784, 328] width 1568 height 3235
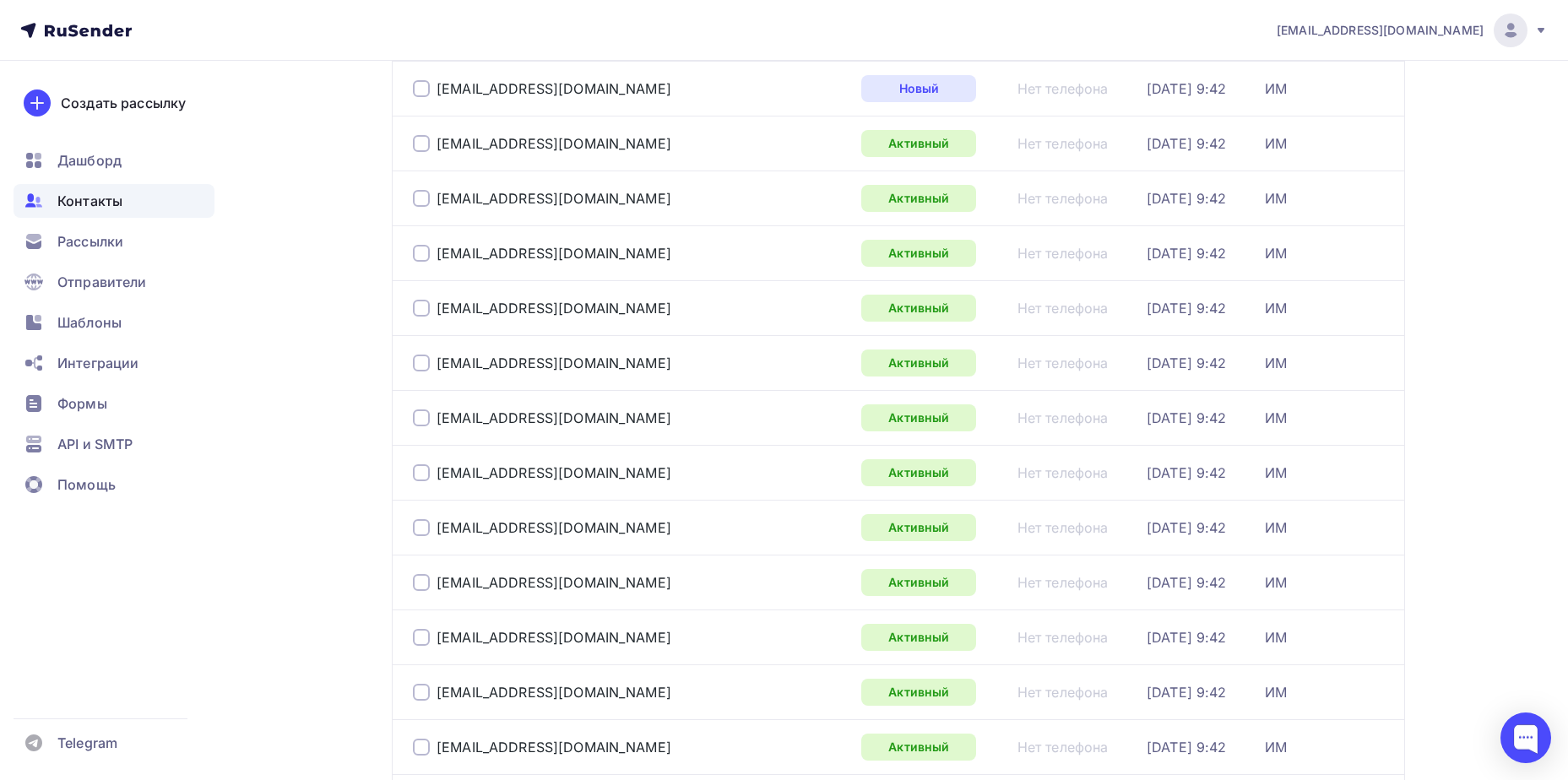
scroll to position [2455, 0]
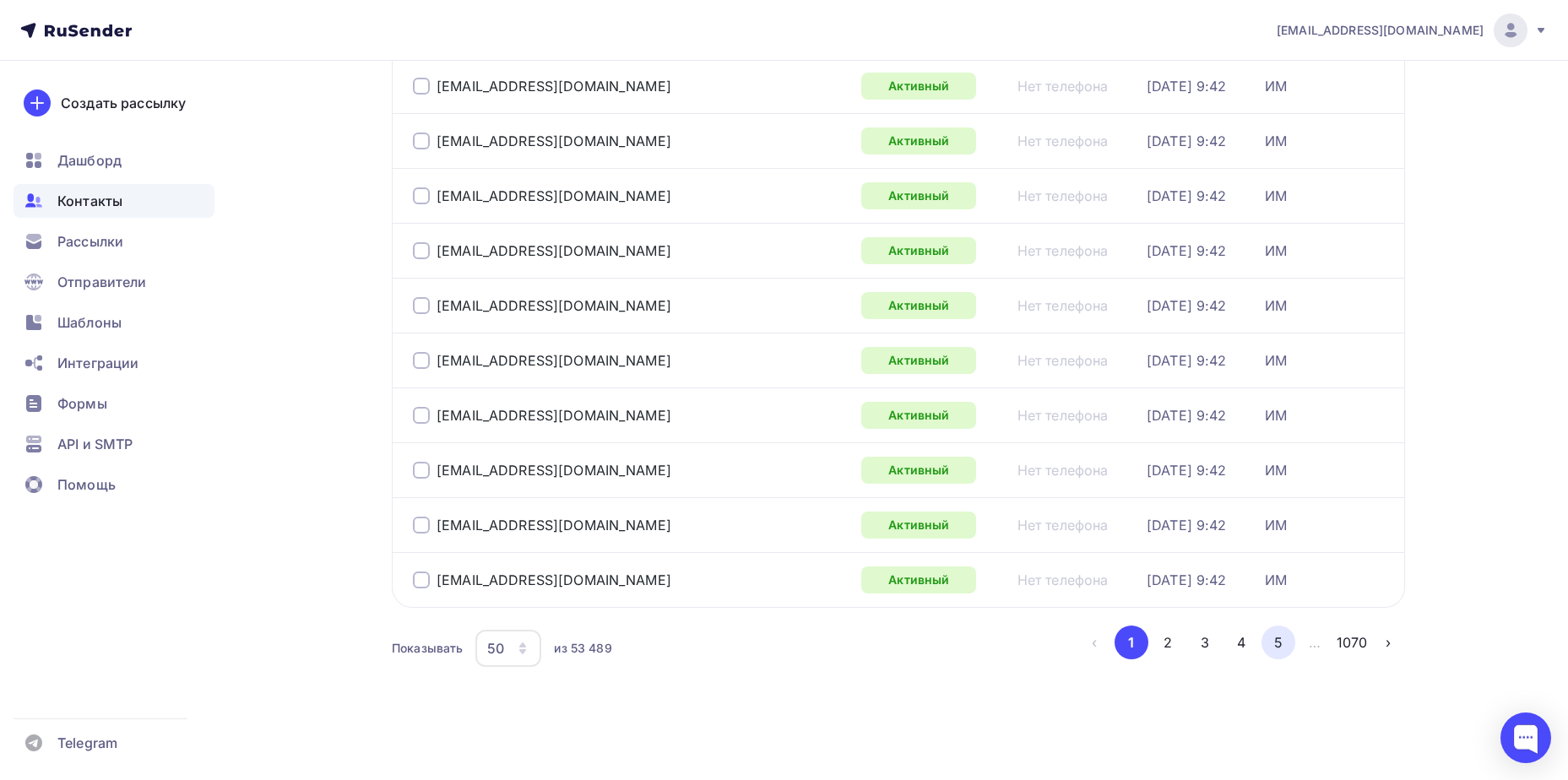
click at [1276, 642] on button "5" at bounding box center [1278, 642] width 34 height 33
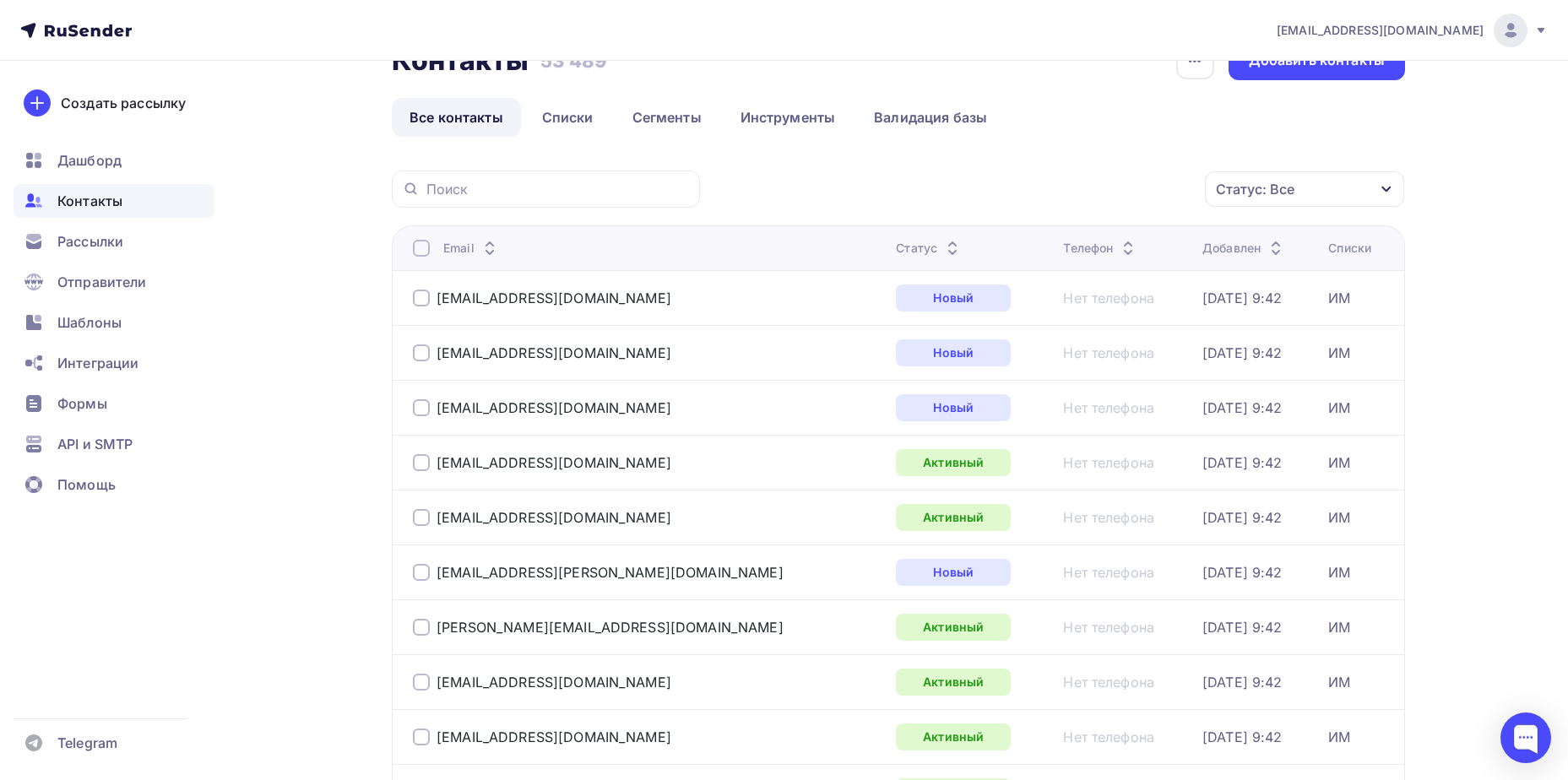
scroll to position [0, 0]
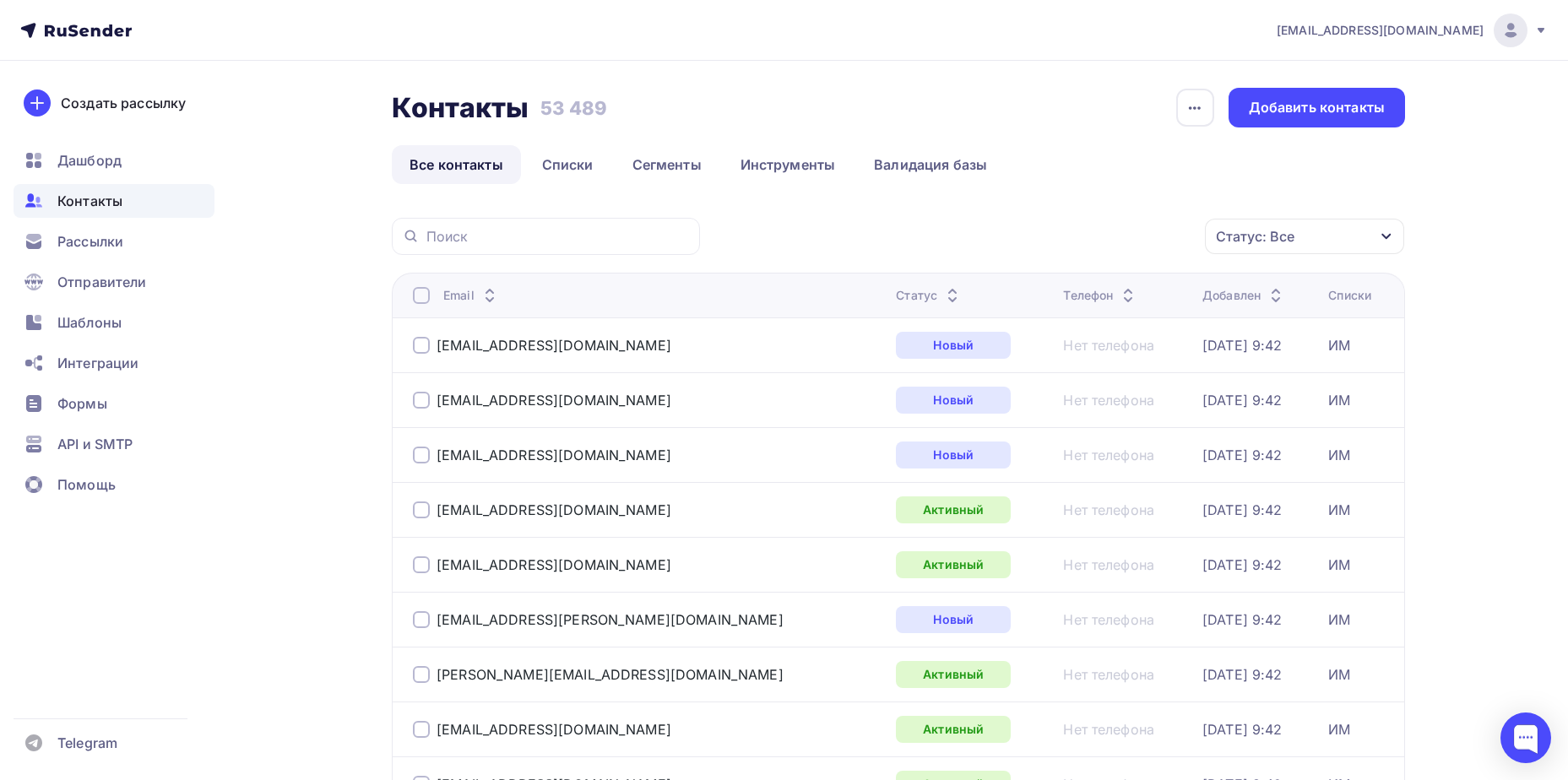
click at [1265, 252] on div "Статус: Все" at bounding box center [1305, 236] width 199 height 35
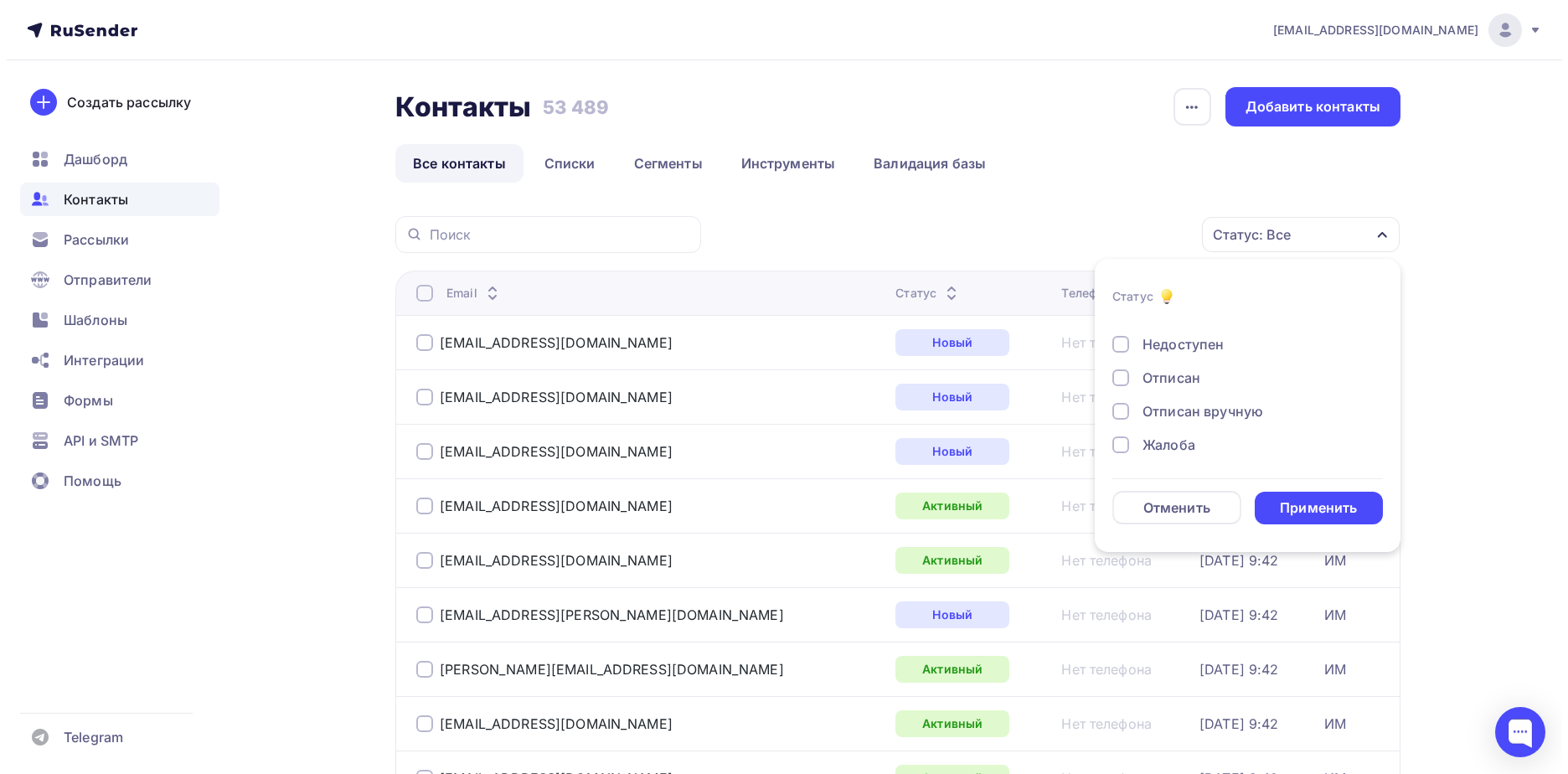
scroll to position [122, 0]
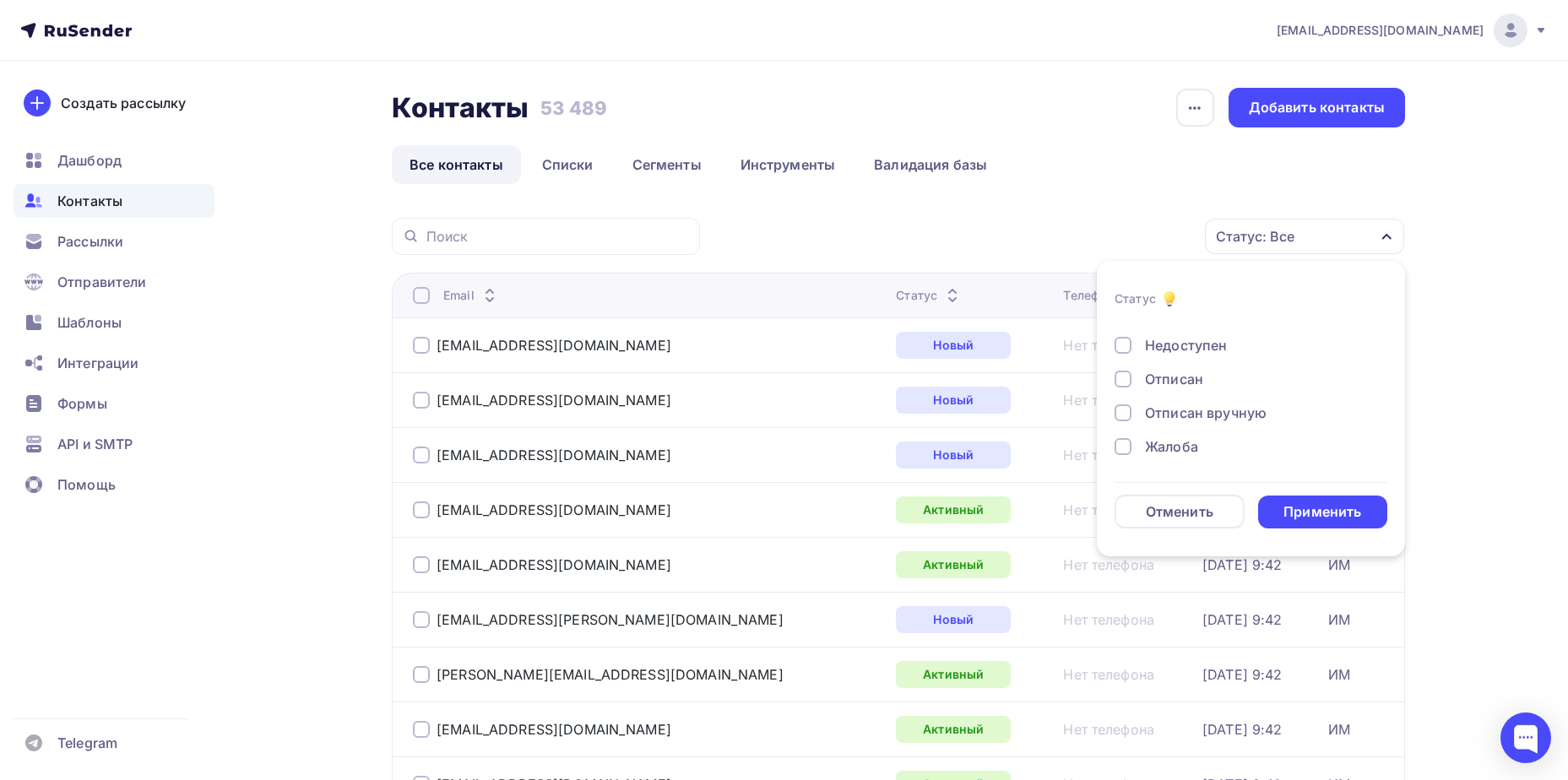
click at [1187, 382] on div "Отписан" at bounding box center [1174, 379] width 58 height 20
click at [1358, 514] on div "Применить" at bounding box center [1322, 512] width 78 height 19
